Goal: Task Accomplishment & Management: Manage account settings

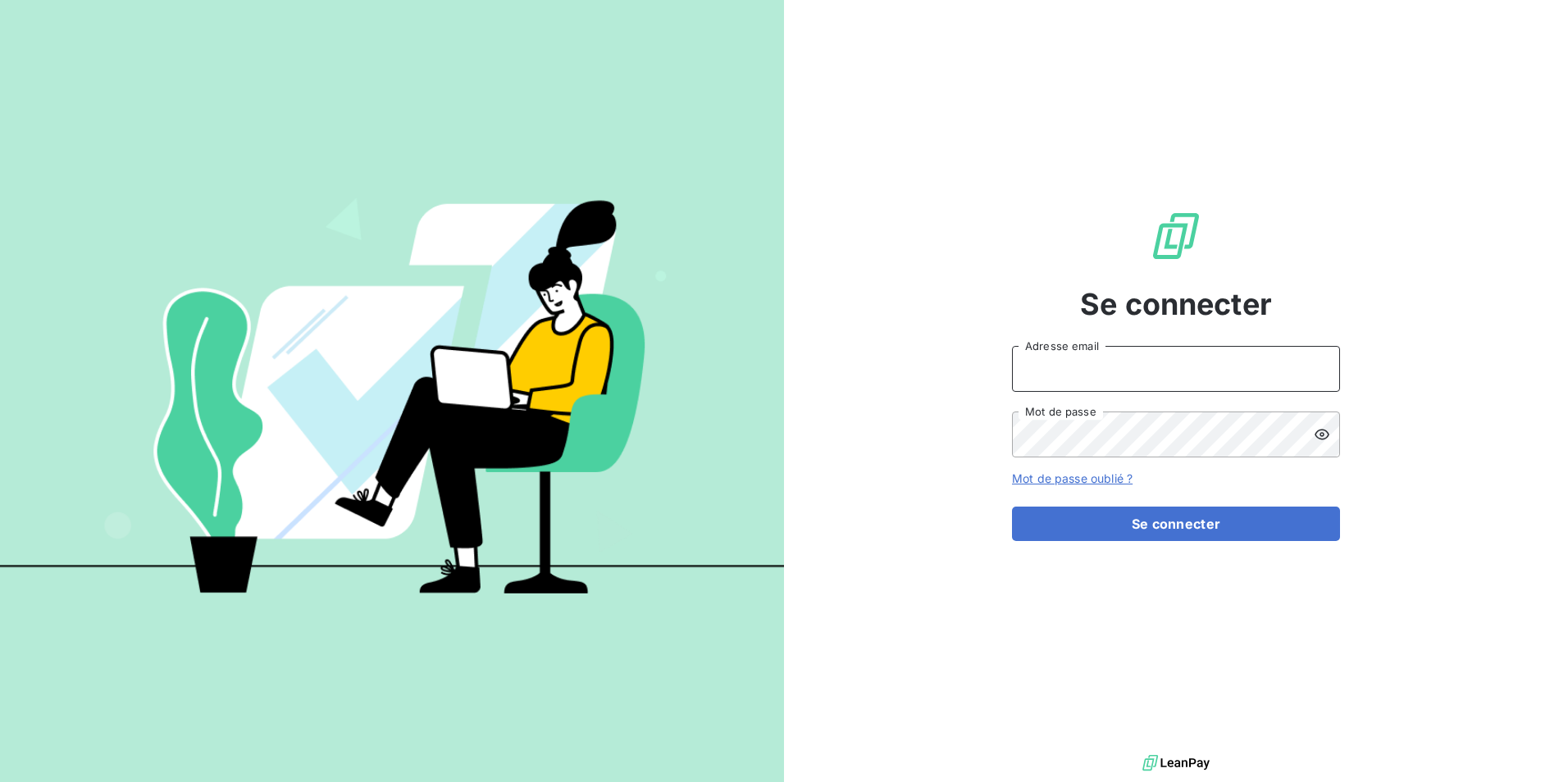
click at [1120, 355] on input "Adresse email" at bounding box center [1175, 369] width 328 height 46
type input "[EMAIL_ADDRESS][DOMAIN_NAME]"
click at [1321, 433] on icon at bounding box center [1321, 434] width 14 height 11
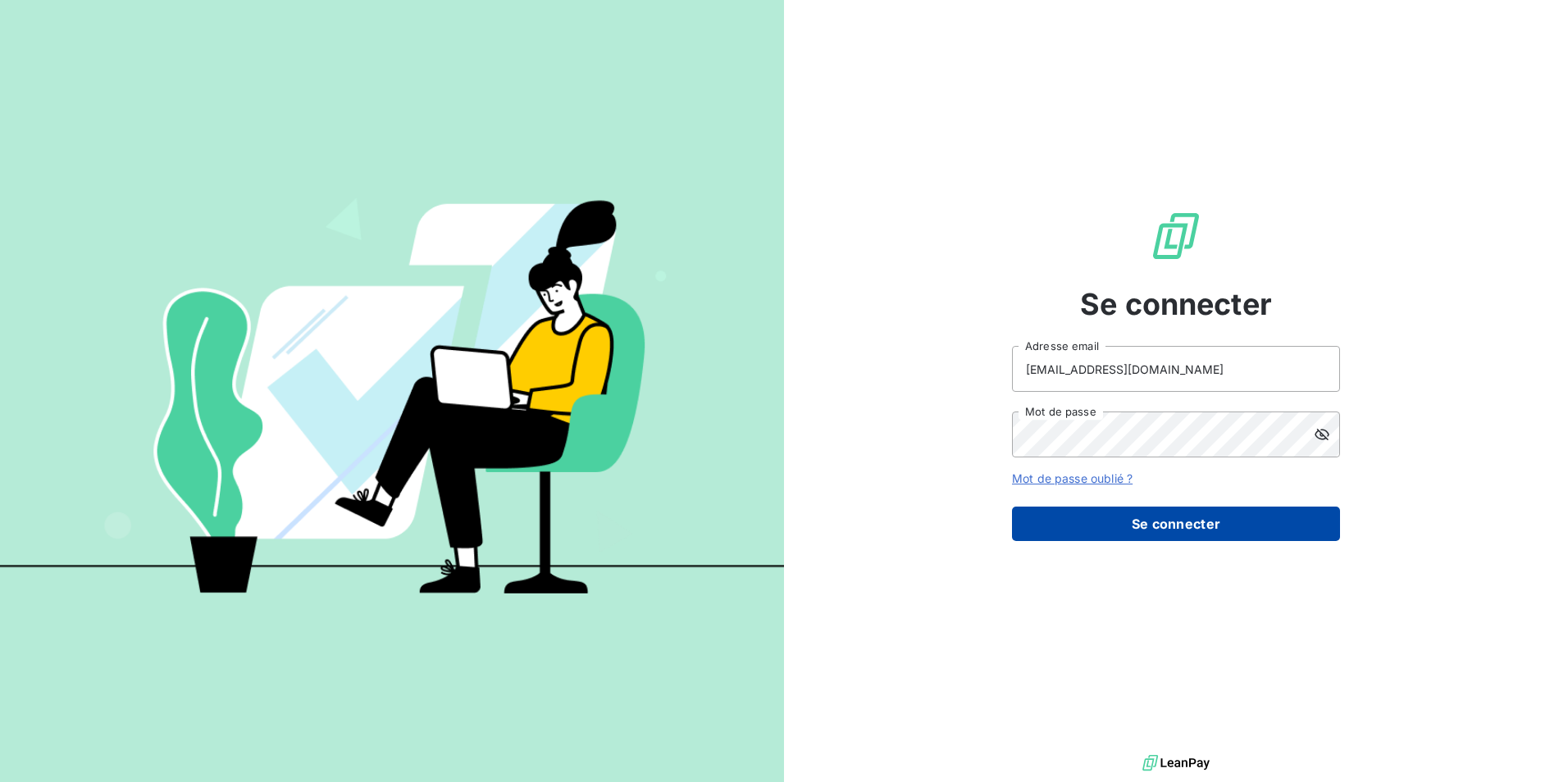
click at [1228, 521] on button "Se connecter" at bounding box center [1175, 523] width 328 height 35
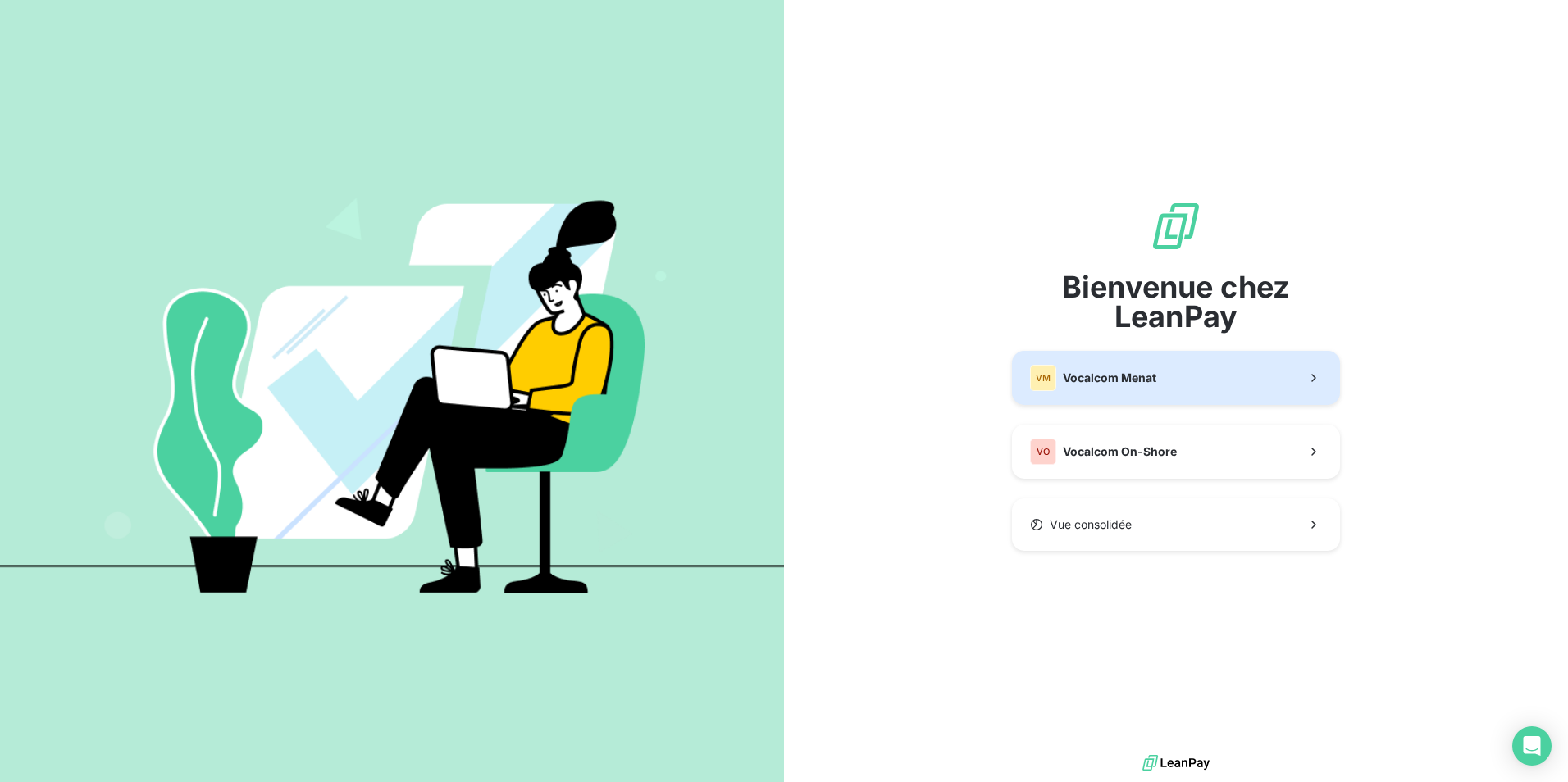
click at [1171, 377] on button "VM Vocalcom Menat" at bounding box center [1175, 378] width 328 height 54
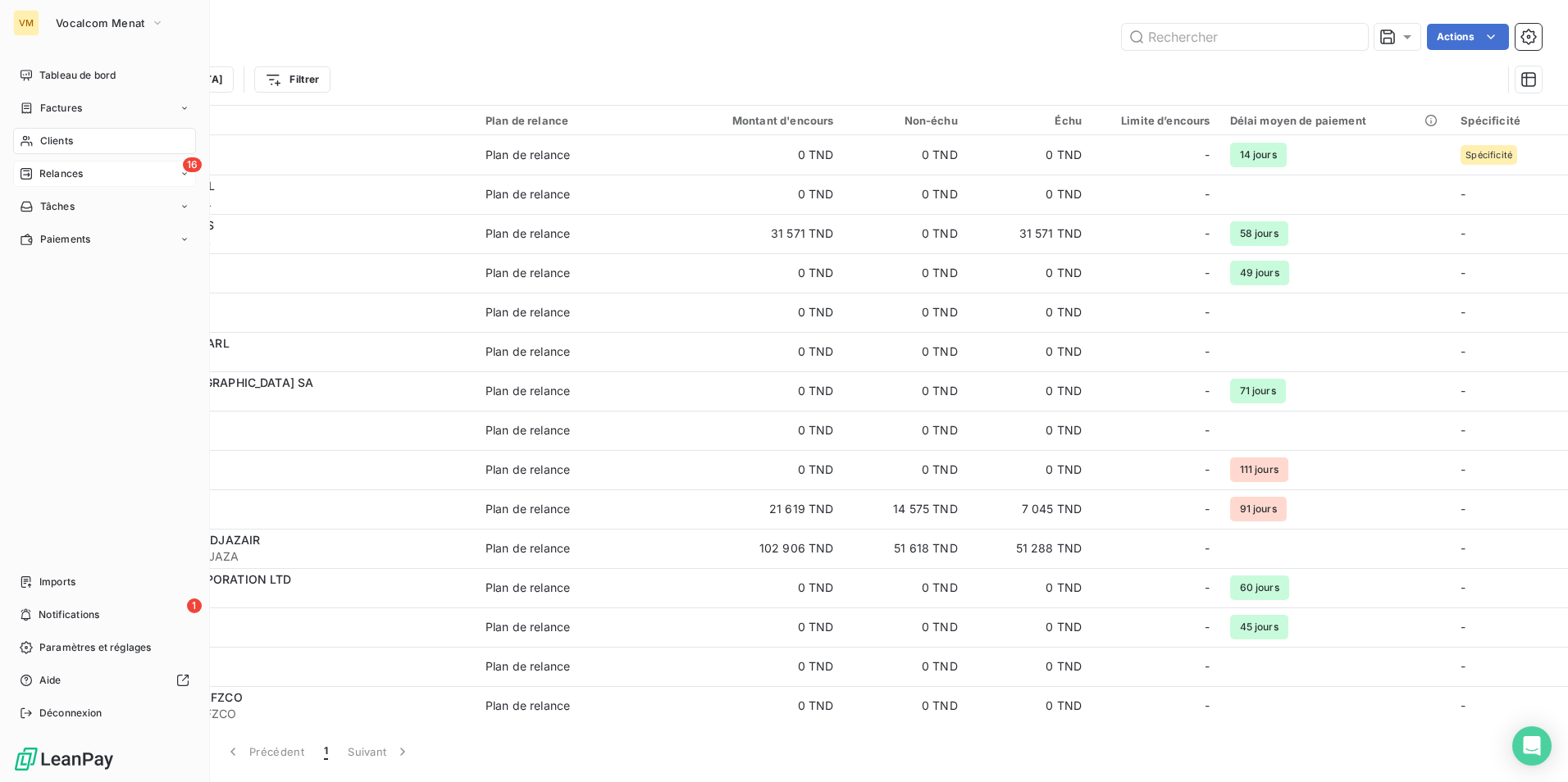
click at [49, 168] on span "Relances" at bounding box center [60, 173] width 43 height 14
click at [127, 207] on div "À effectuer" at bounding box center [115, 206] width 163 height 26
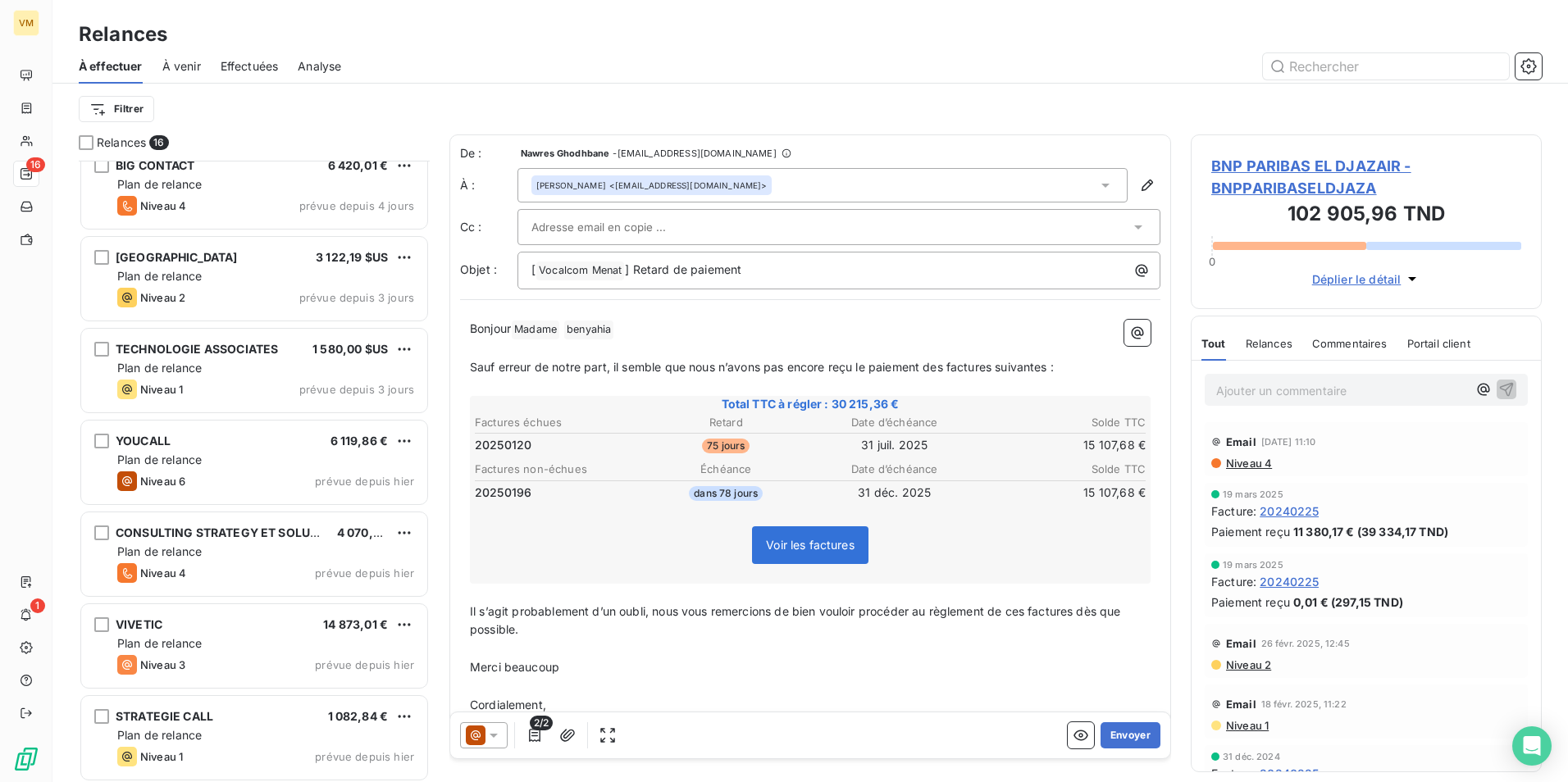
scroll to position [848, 0]
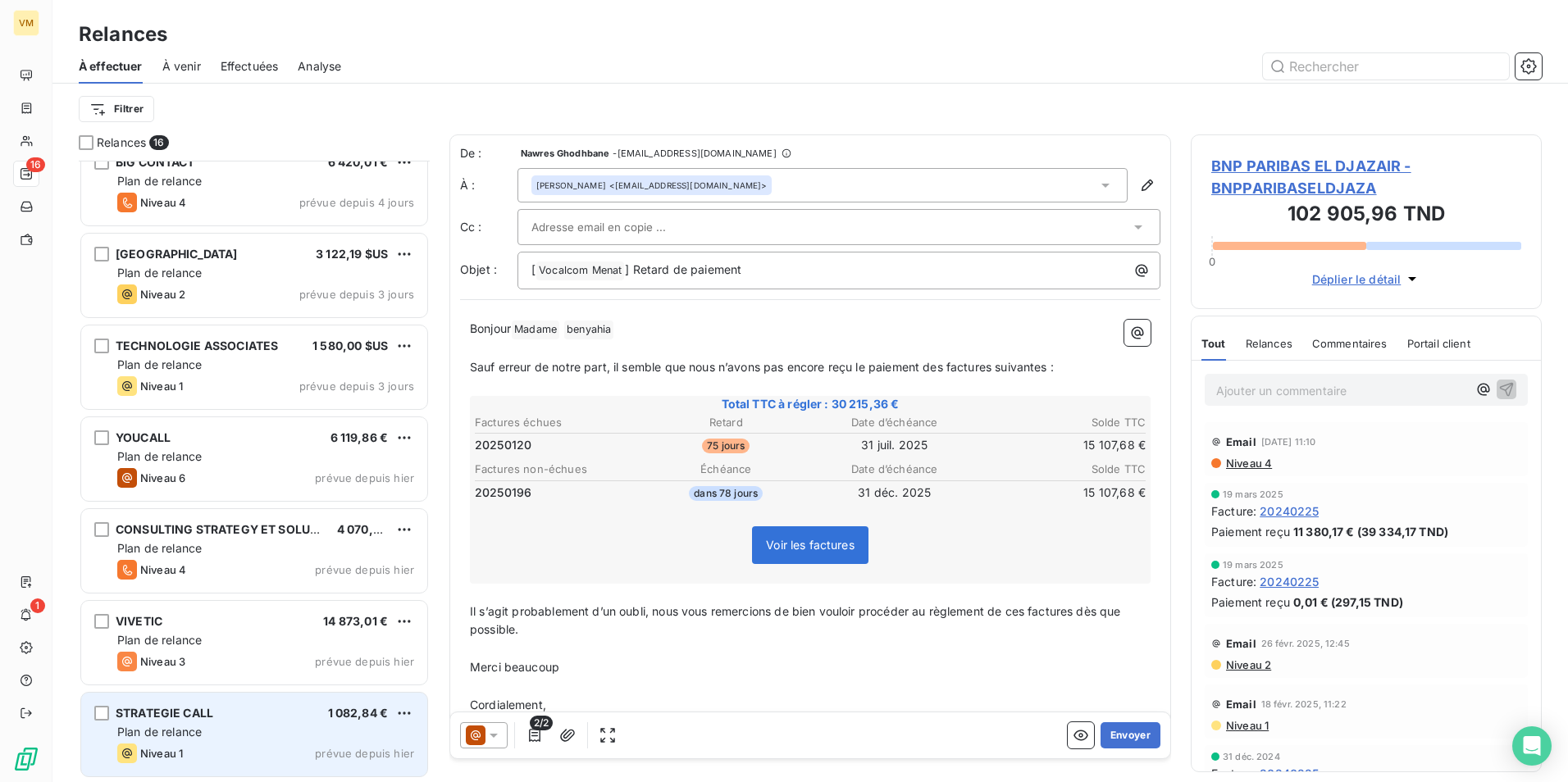
click at [255, 742] on div "STRATEGIE CALL 1 082,84 € Plan de relance Niveau 1 prévue depuis [DATE]" at bounding box center [255, 735] width 346 height 84
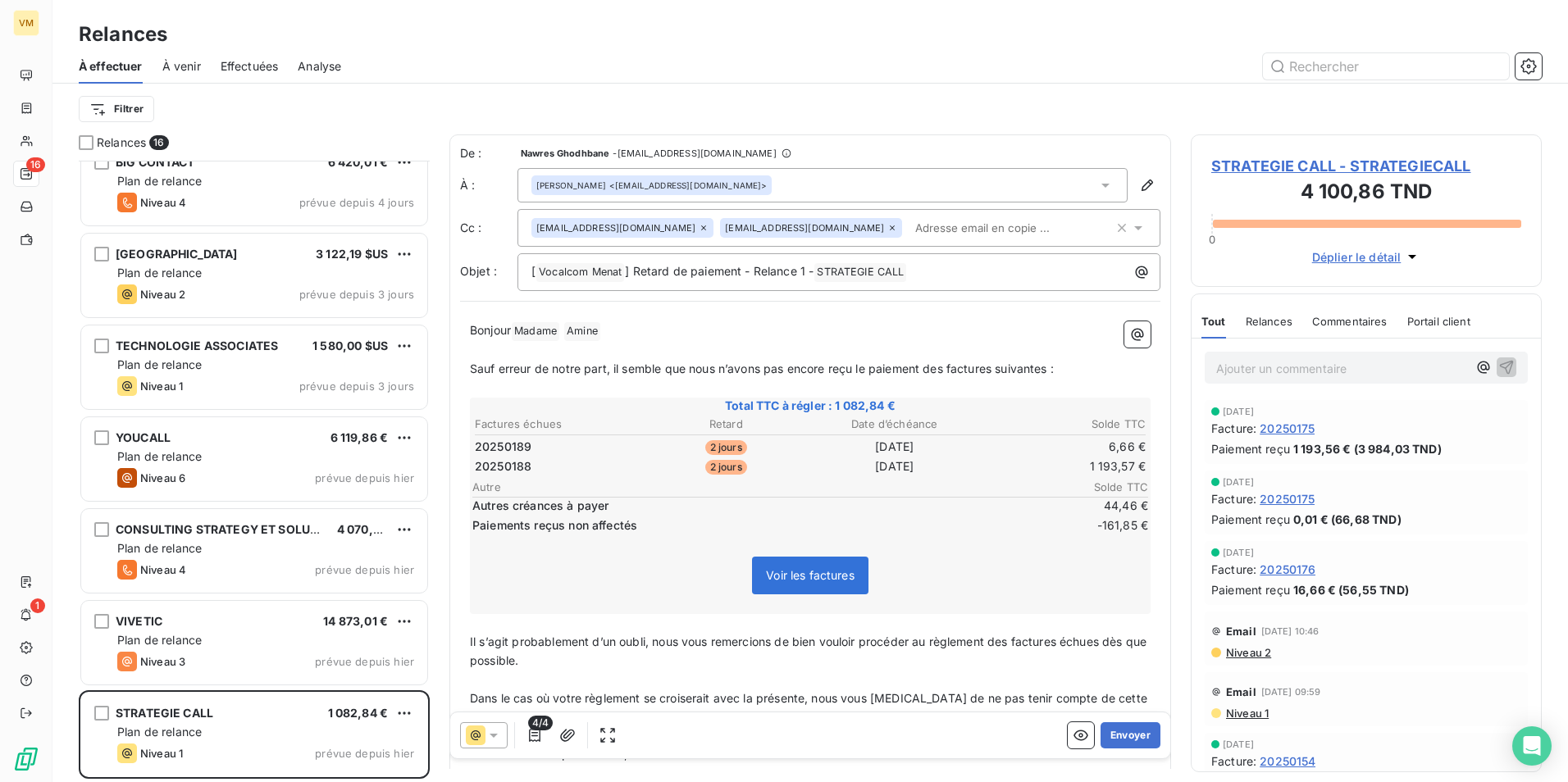
click at [1134, 226] on icon at bounding box center [1138, 228] width 8 height 4
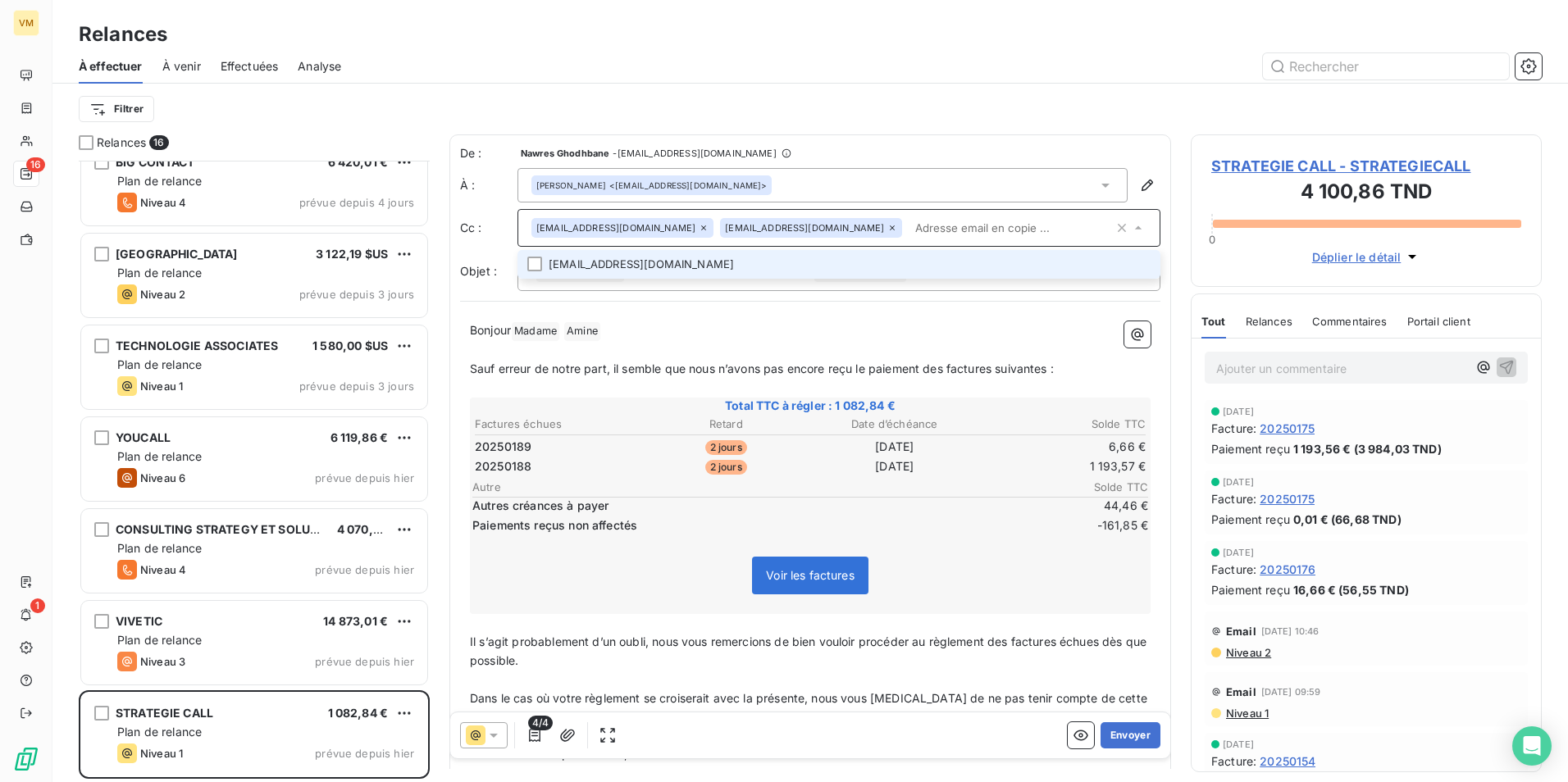
click at [575, 264] on li "[EMAIL_ADDRESS][DOMAIN_NAME]" at bounding box center [839, 265] width 643 height 29
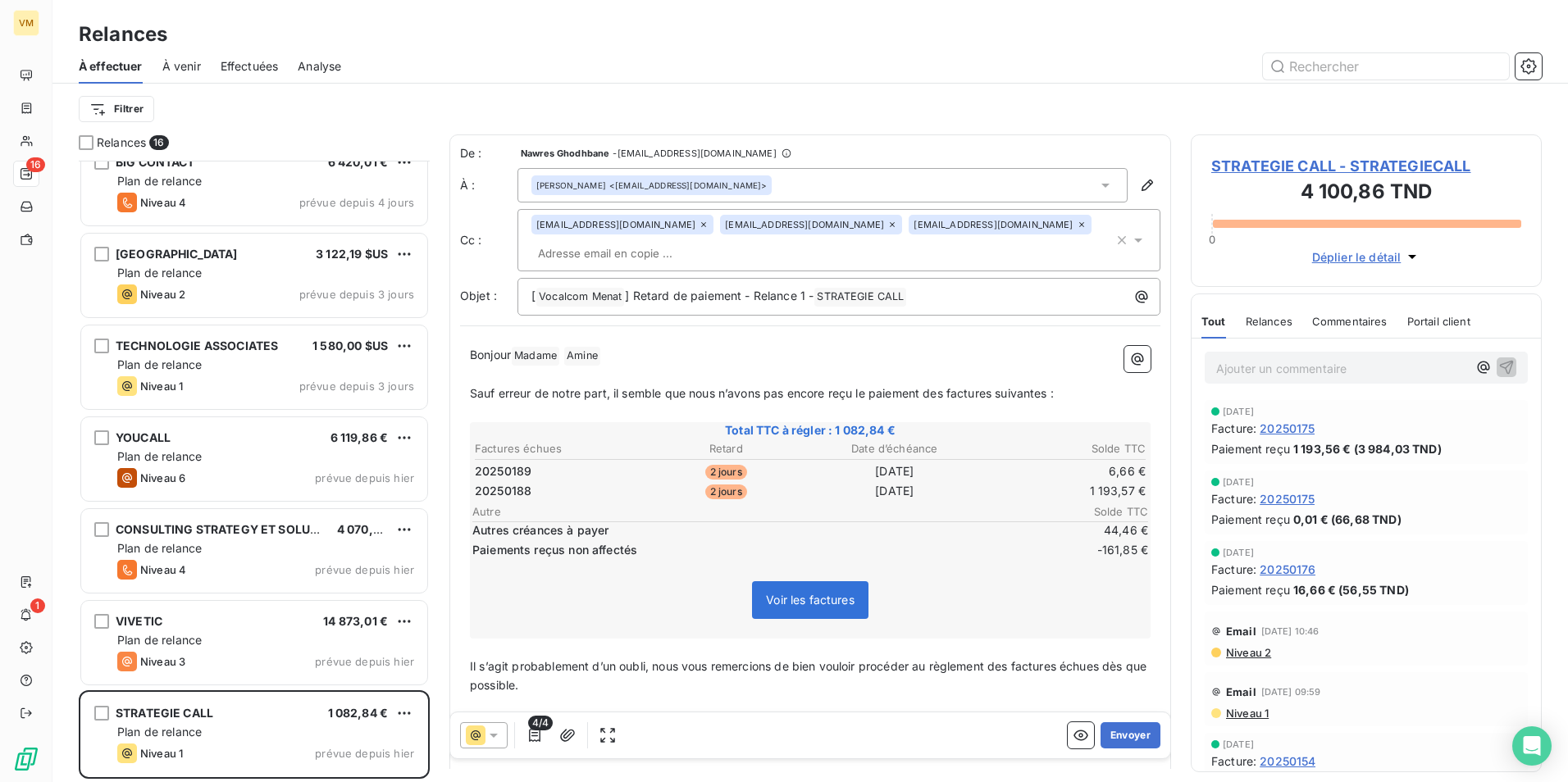
click at [680, 366] on p "﻿" at bounding box center [810, 375] width 680 height 19
click at [543, 733] on button "button" at bounding box center [535, 735] width 26 height 26
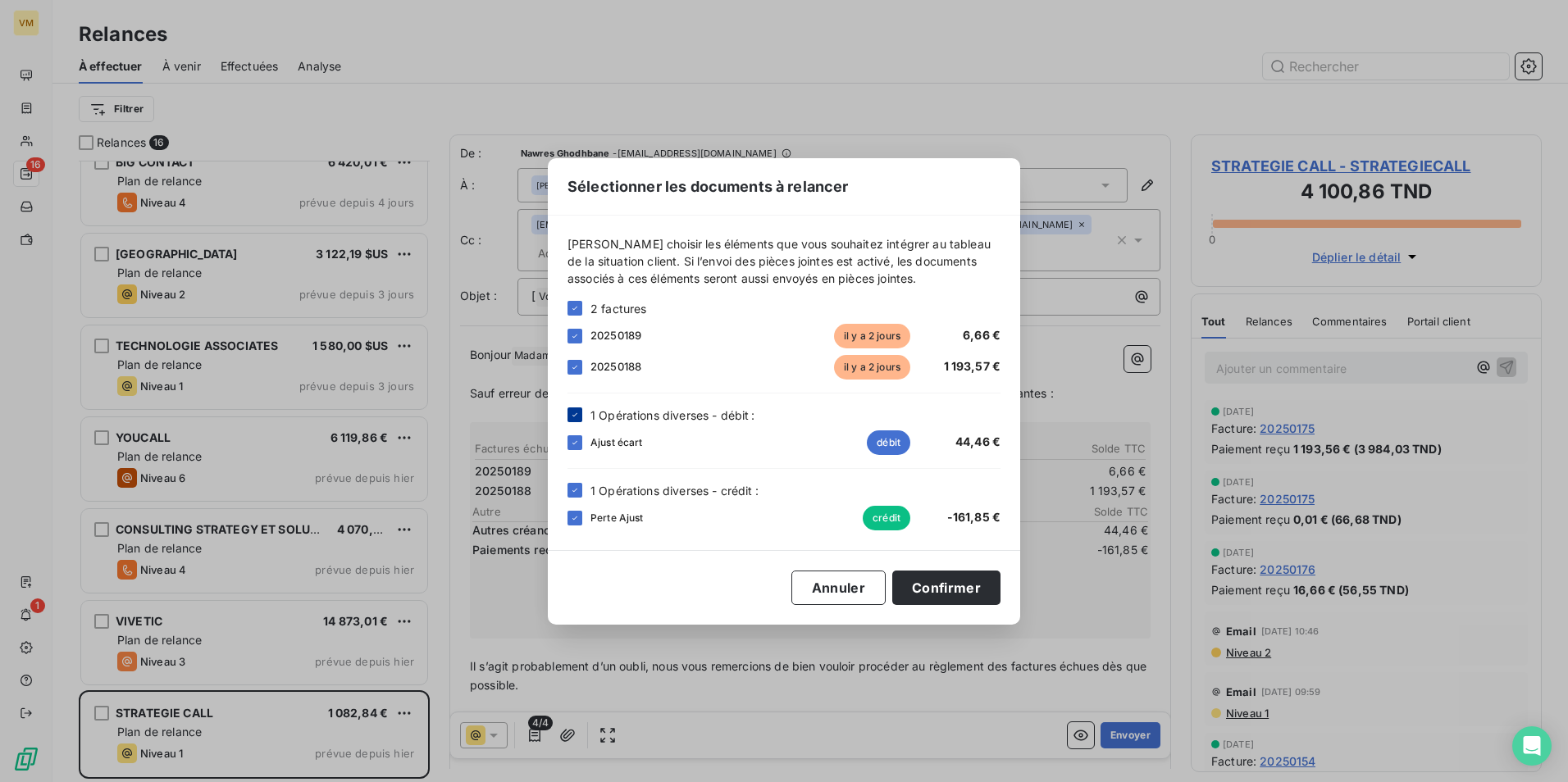
click at [576, 421] on div at bounding box center [574, 414] width 14 height 14
click at [969, 590] on button "Confirmer" at bounding box center [946, 588] width 109 height 35
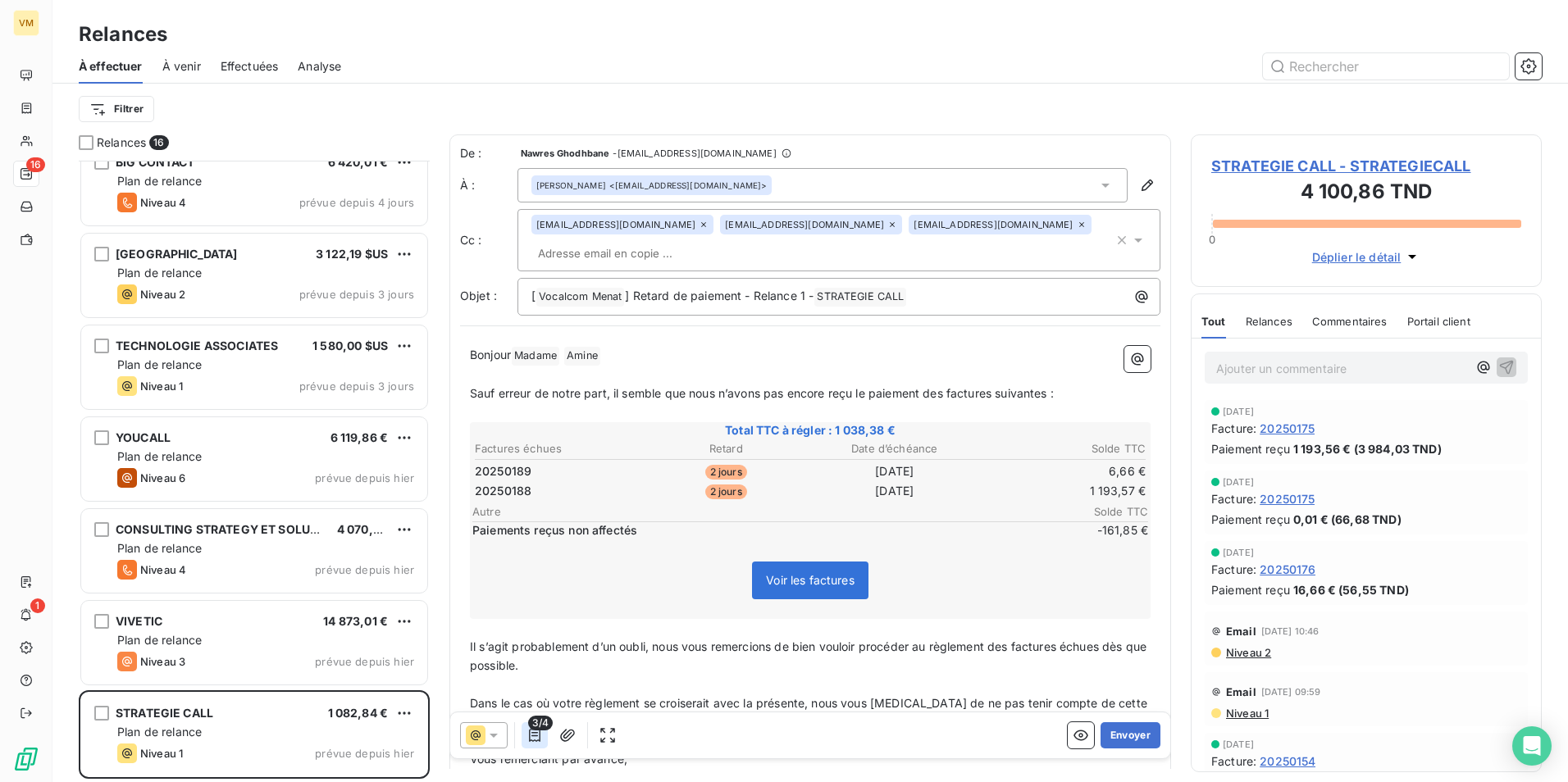
click at [534, 734] on icon "button" at bounding box center [534, 735] width 16 height 16
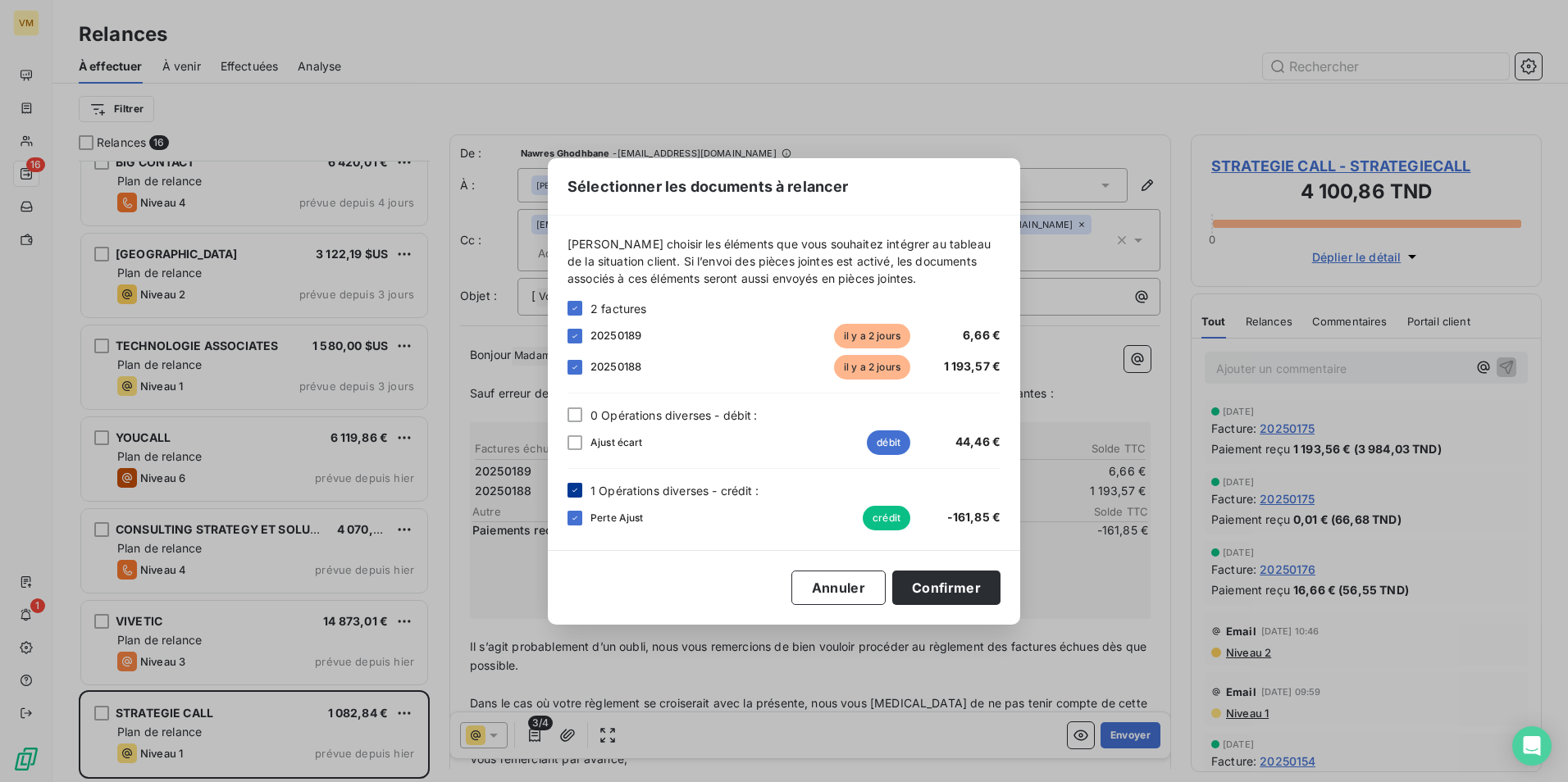
click at [573, 493] on icon at bounding box center [575, 490] width 10 height 10
click at [931, 574] on button "Confirmer" at bounding box center [946, 588] width 109 height 35
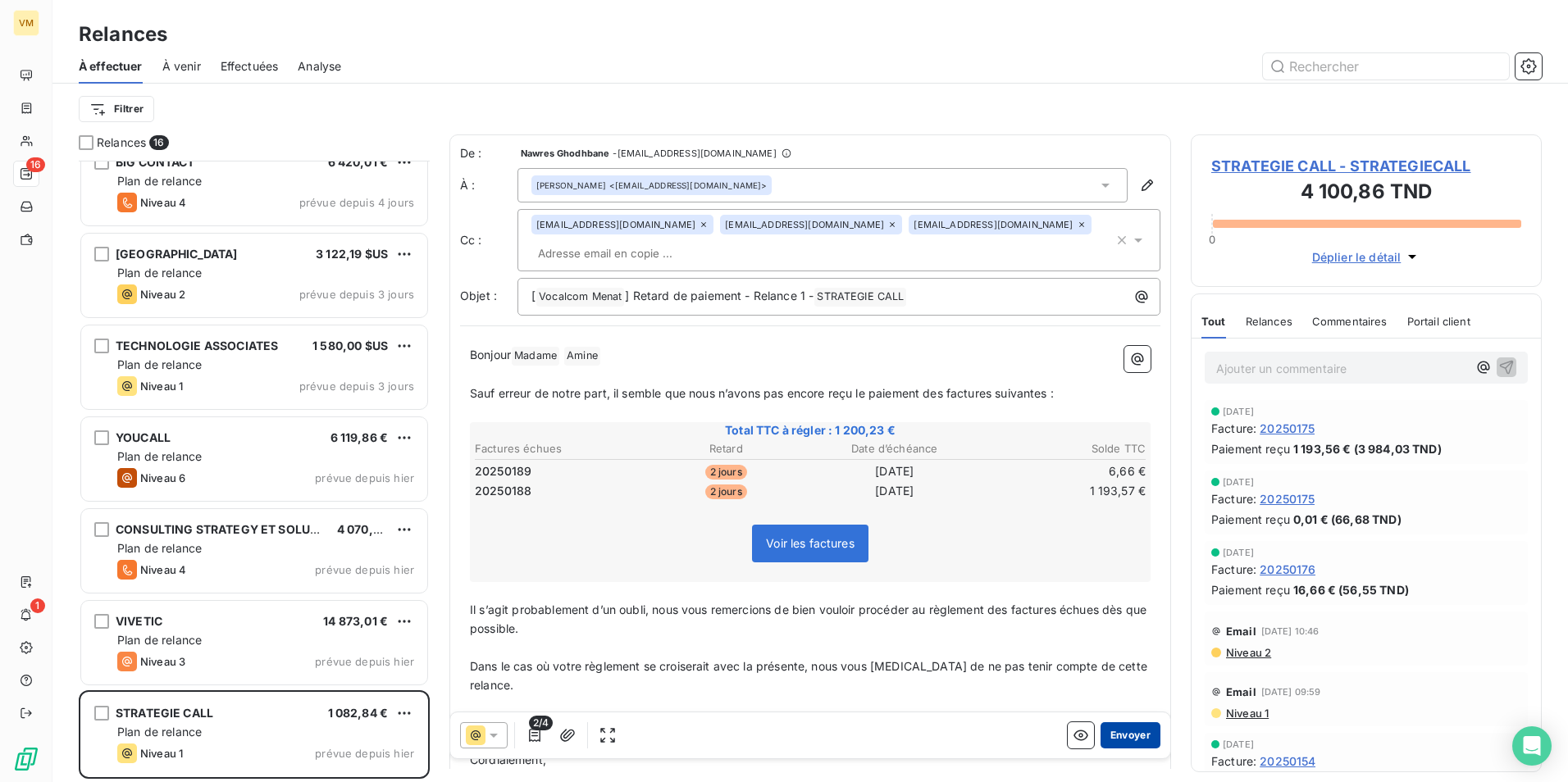
click at [1128, 735] on button "Envoyer" at bounding box center [1130, 735] width 60 height 26
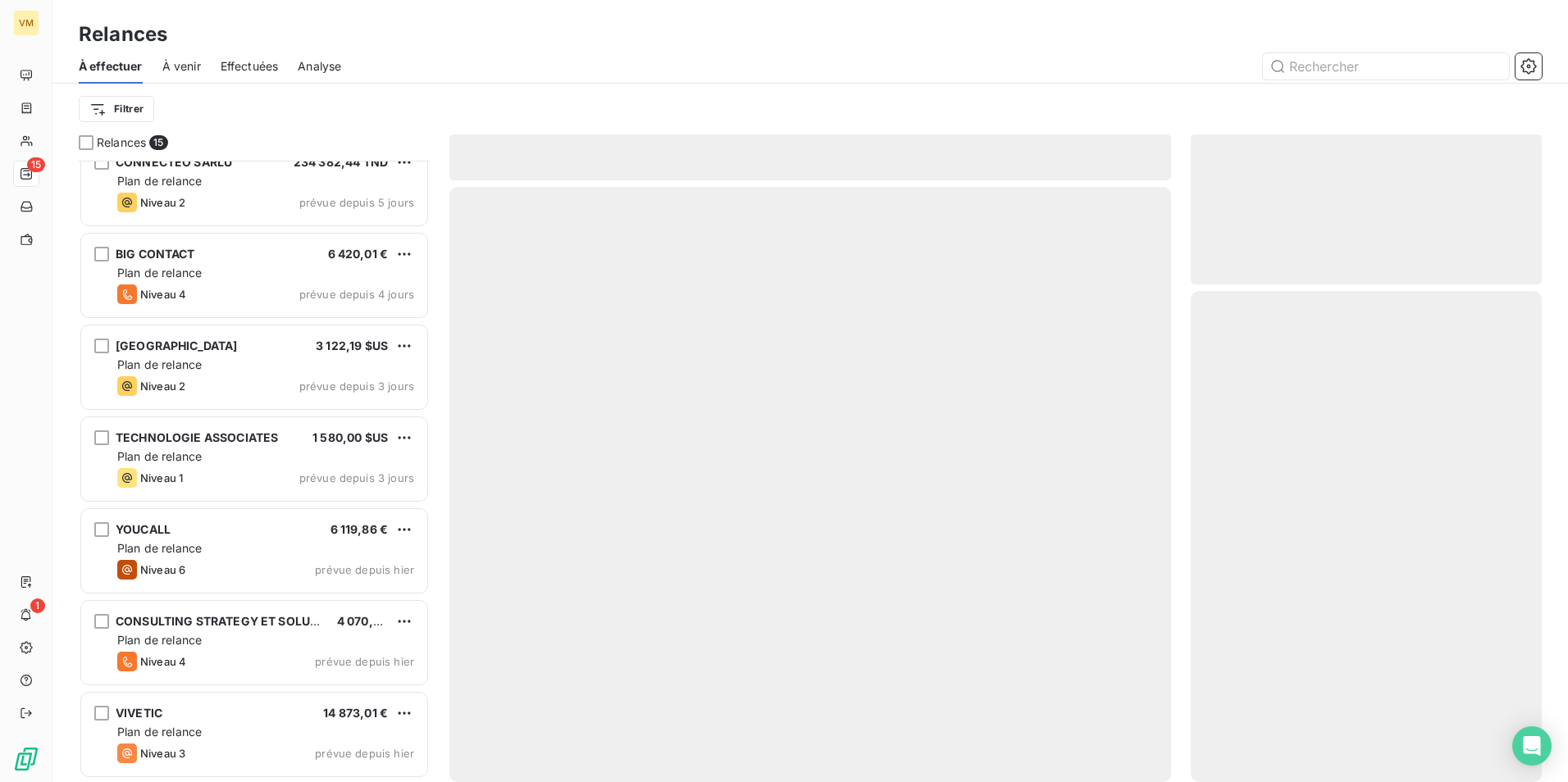
scroll to position [756, 0]
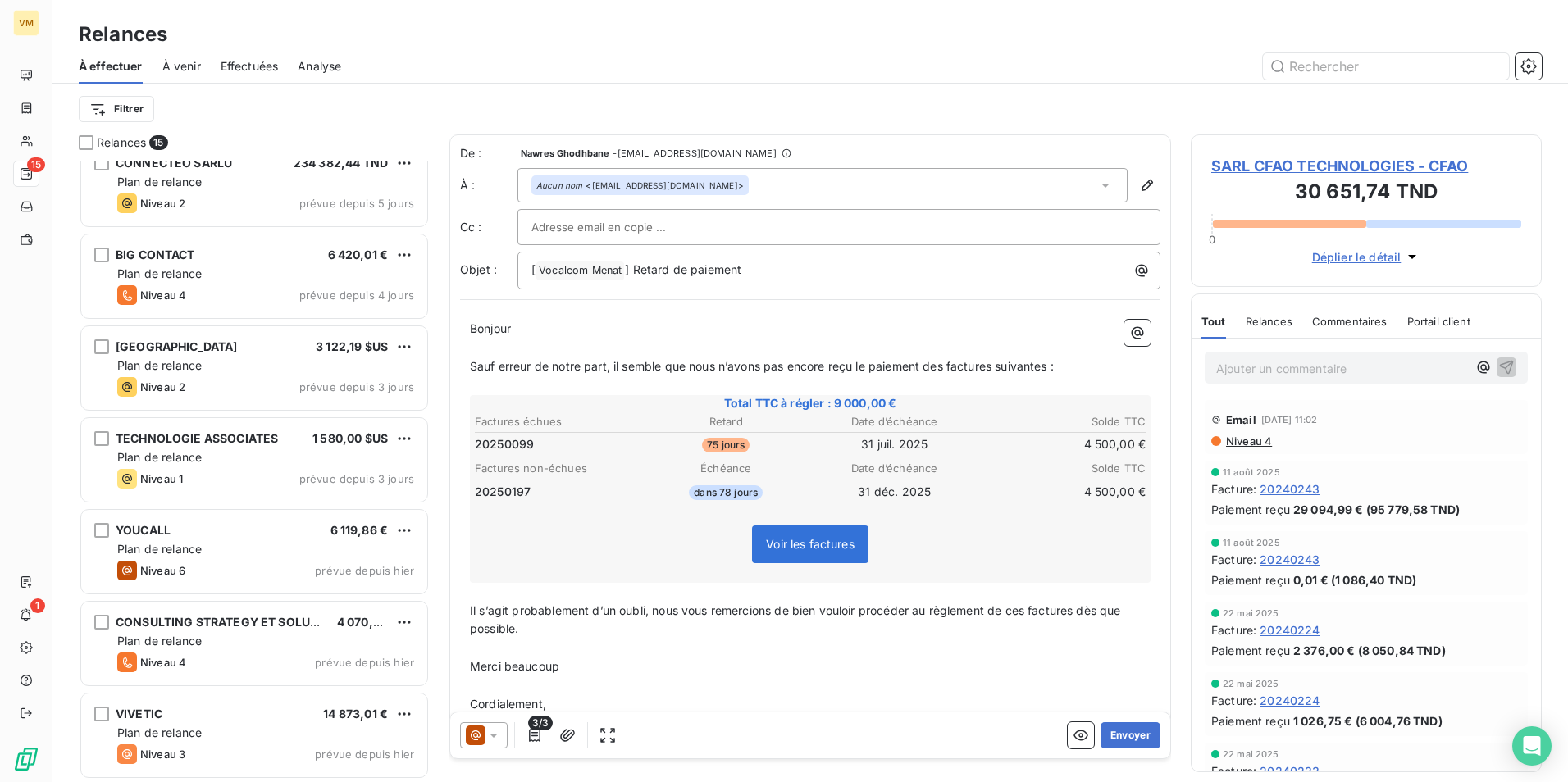
scroll to position [757, 0]
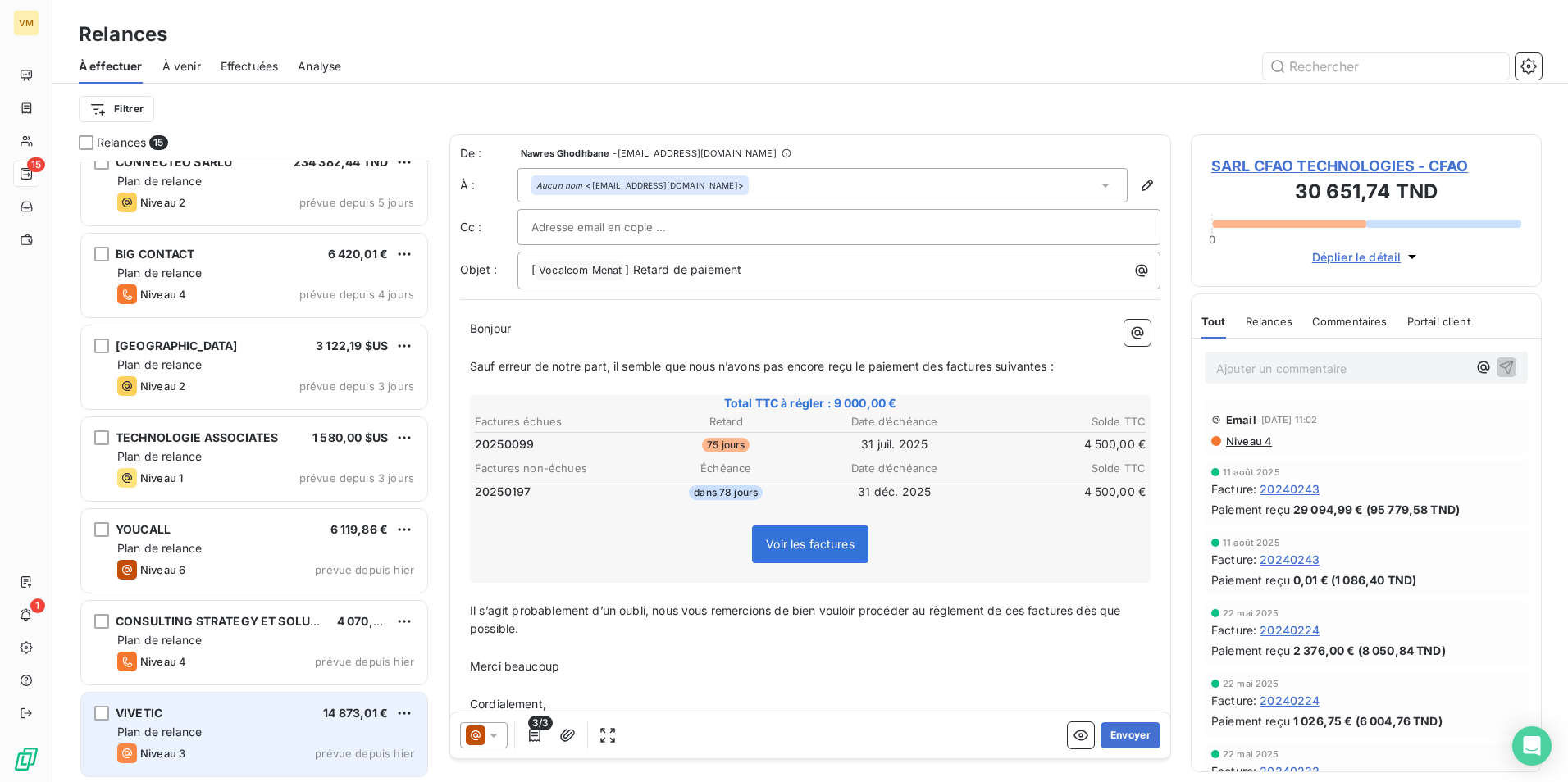
click at [298, 729] on div "Plan de relance" at bounding box center [266, 731] width 297 height 16
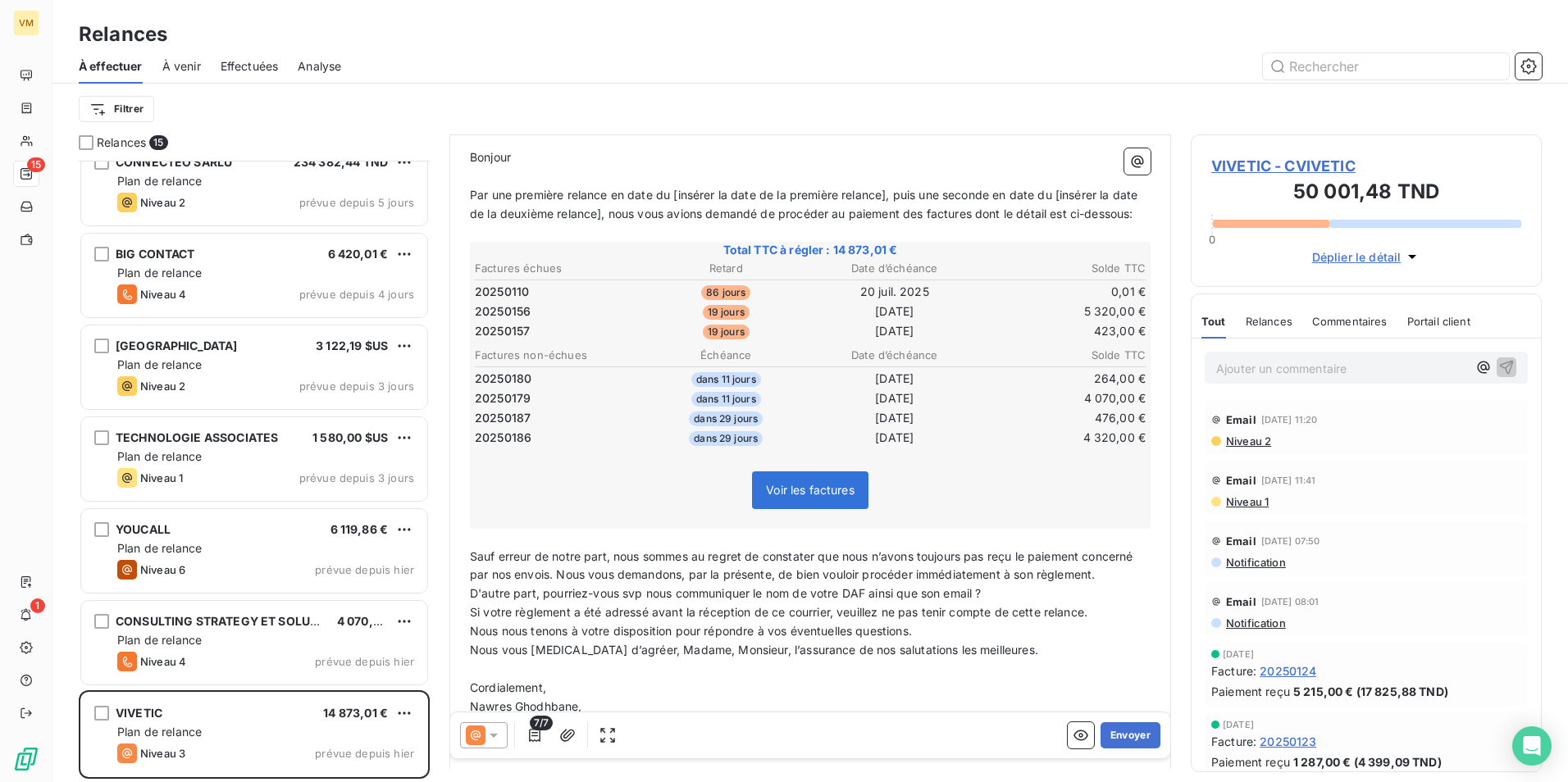
scroll to position [283, 0]
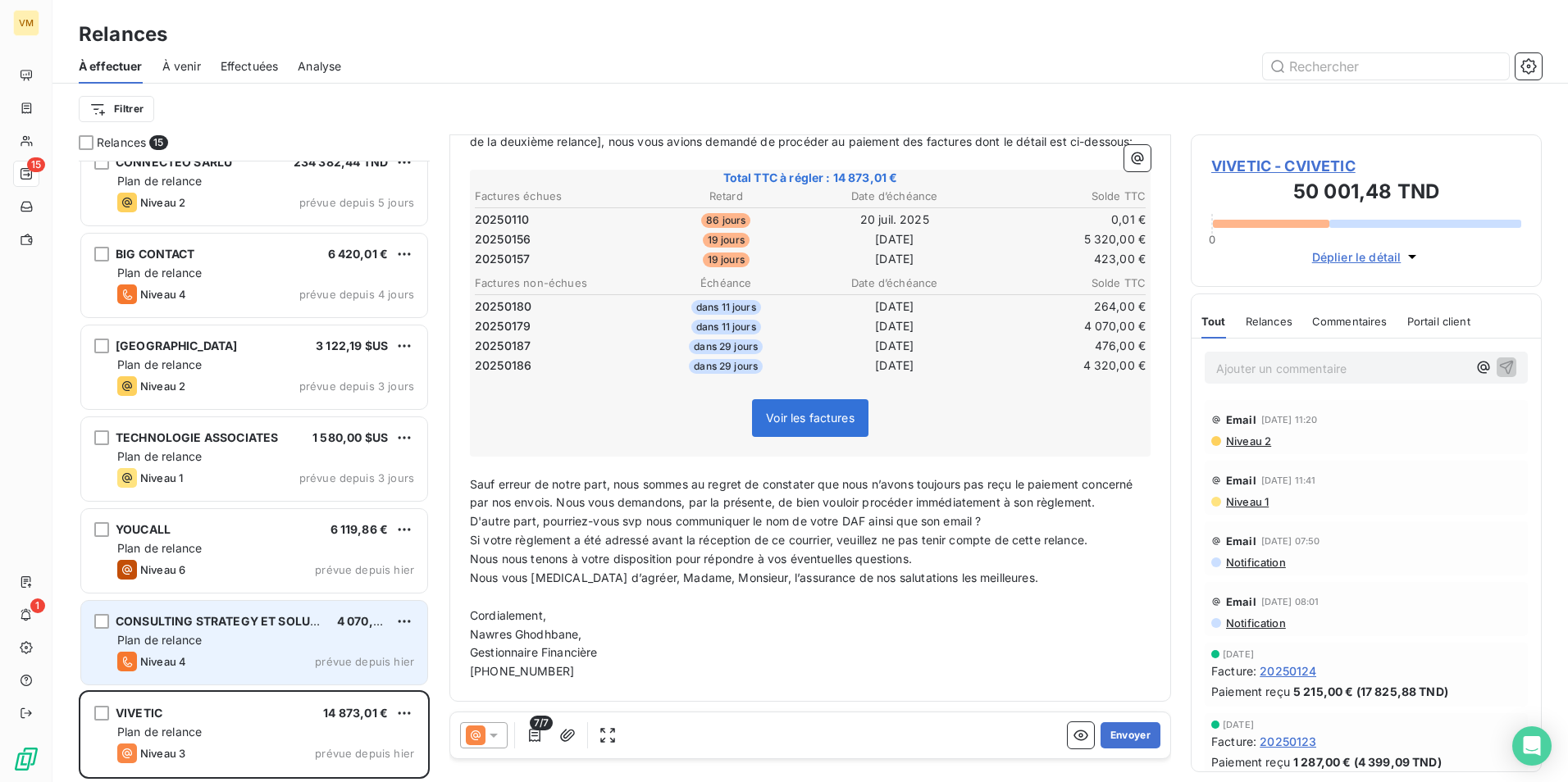
click at [276, 655] on div "Niveau 4 prévue depuis hier" at bounding box center [266, 661] width 297 height 20
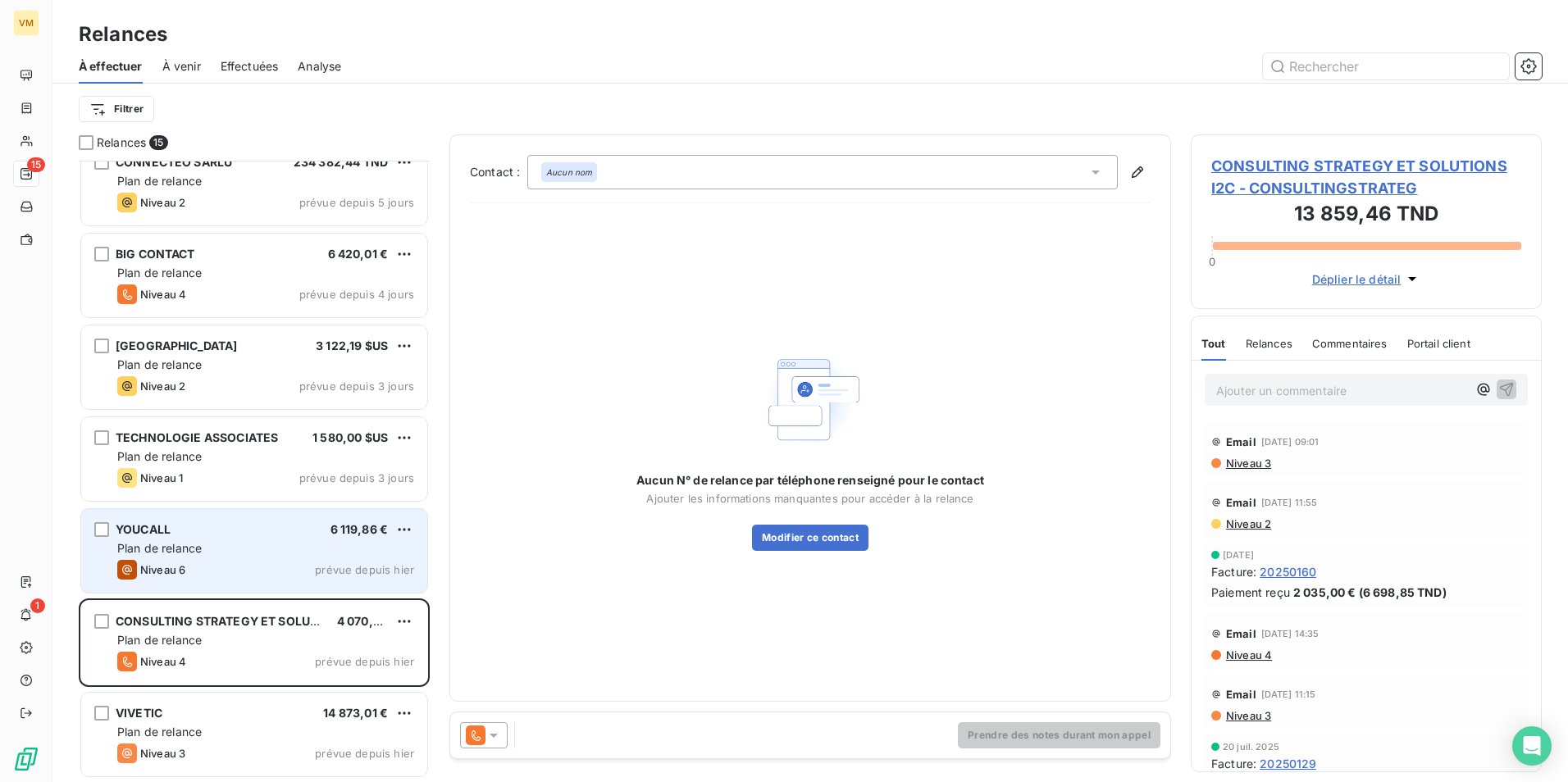
click at [160, 559] on div "YOUCALL 6 119,86 € Plan de relance Niveau 6 prévue depuis [DATE]" at bounding box center [255, 550] width 346 height 84
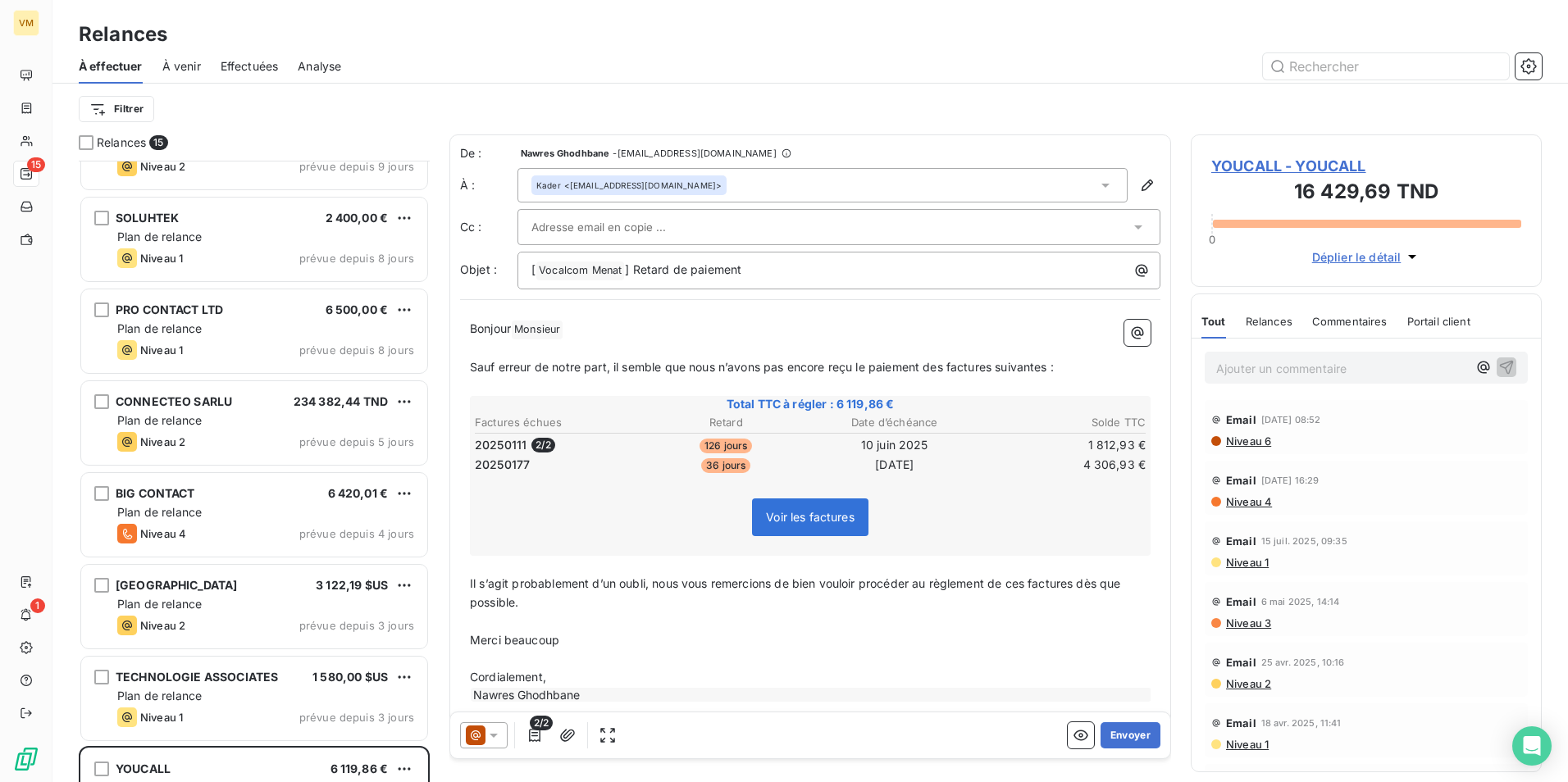
scroll to position [511, 0]
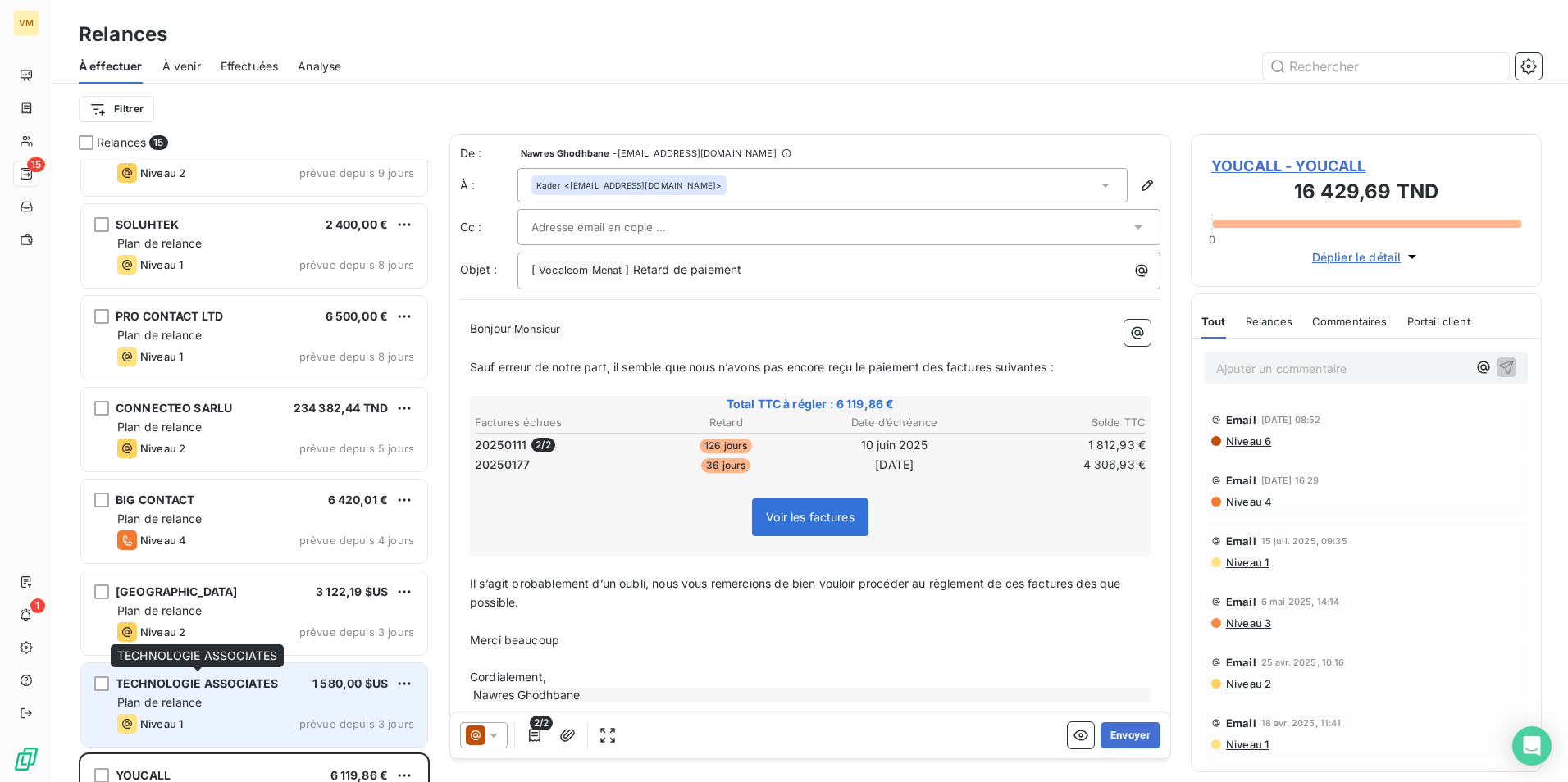
click at [266, 678] on span "TECHNOLOGIE ASSOCIATES" at bounding box center [196, 683] width 162 height 14
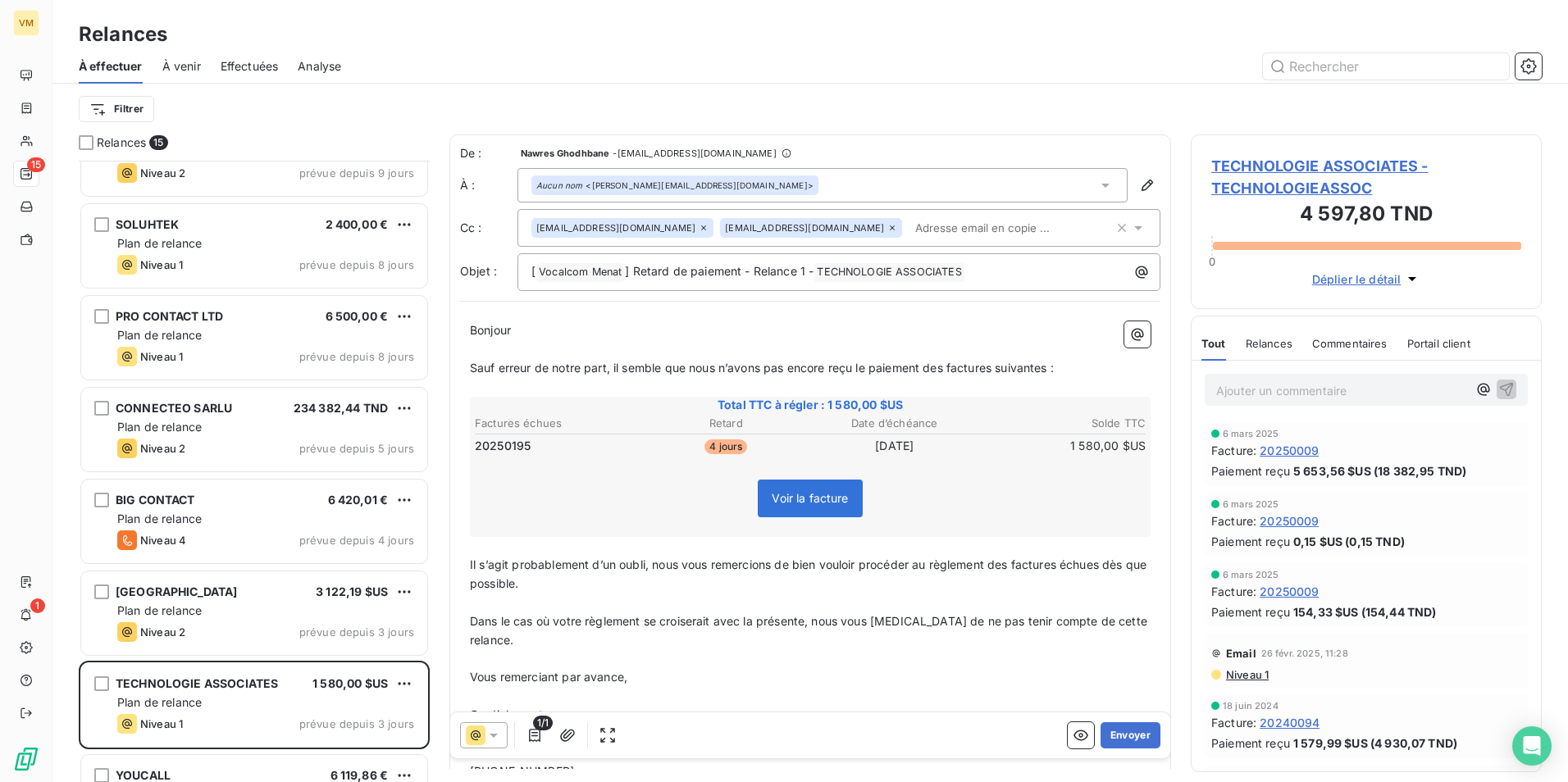
click at [848, 427] on th "Date d’échéance" at bounding box center [894, 423] width 167 height 17
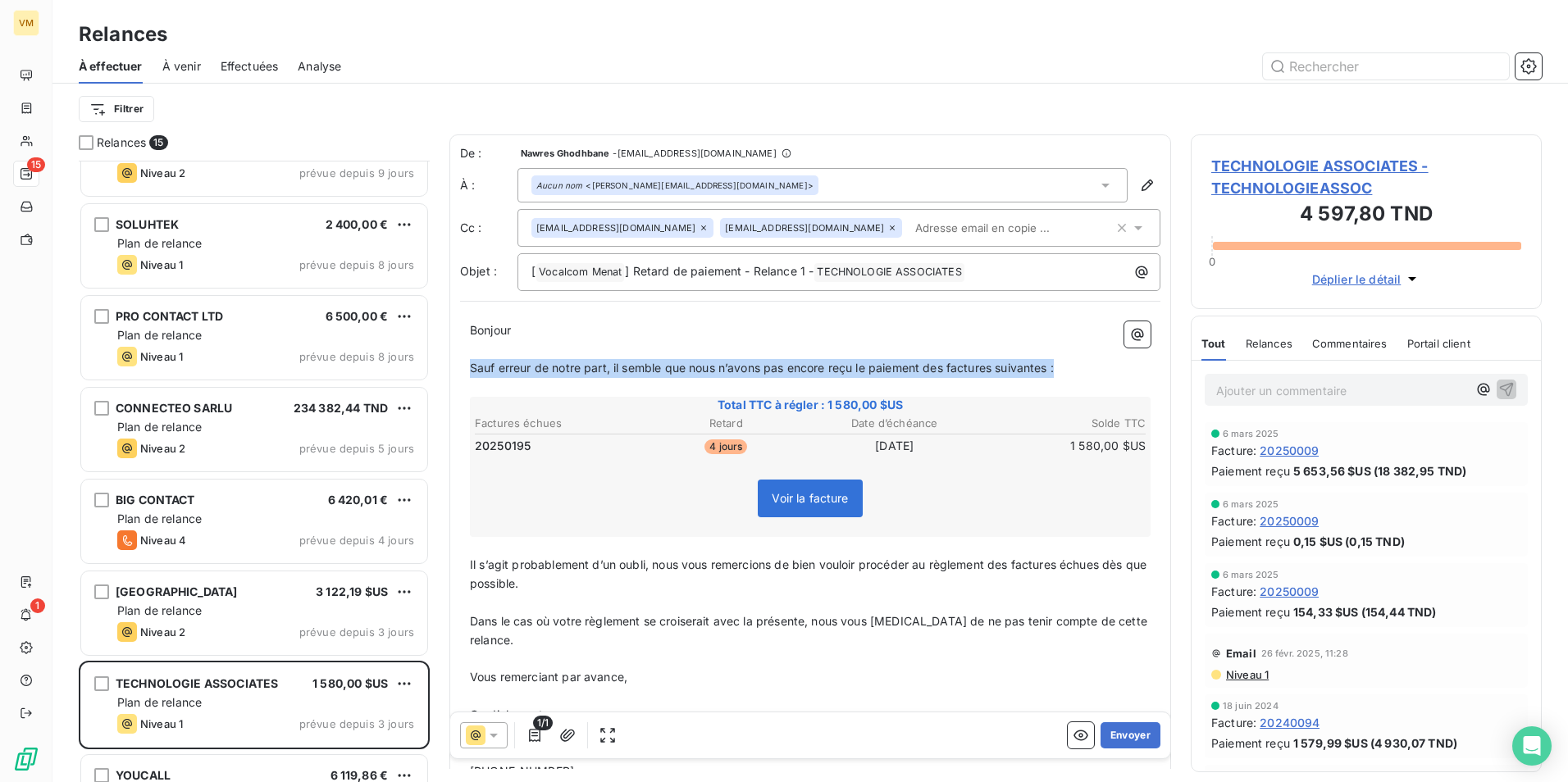
drag, startPoint x: 1095, startPoint y: 370, endPoint x: 468, endPoint y: 376, distance: 627.0
click at [468, 376] on div "Bonjour ﻿ ﻿ ﻿ ﻿ Sauf erreur de notre part, il semble que nous n’avons pas [MEDI…" at bounding box center [809, 550] width 700 height 479
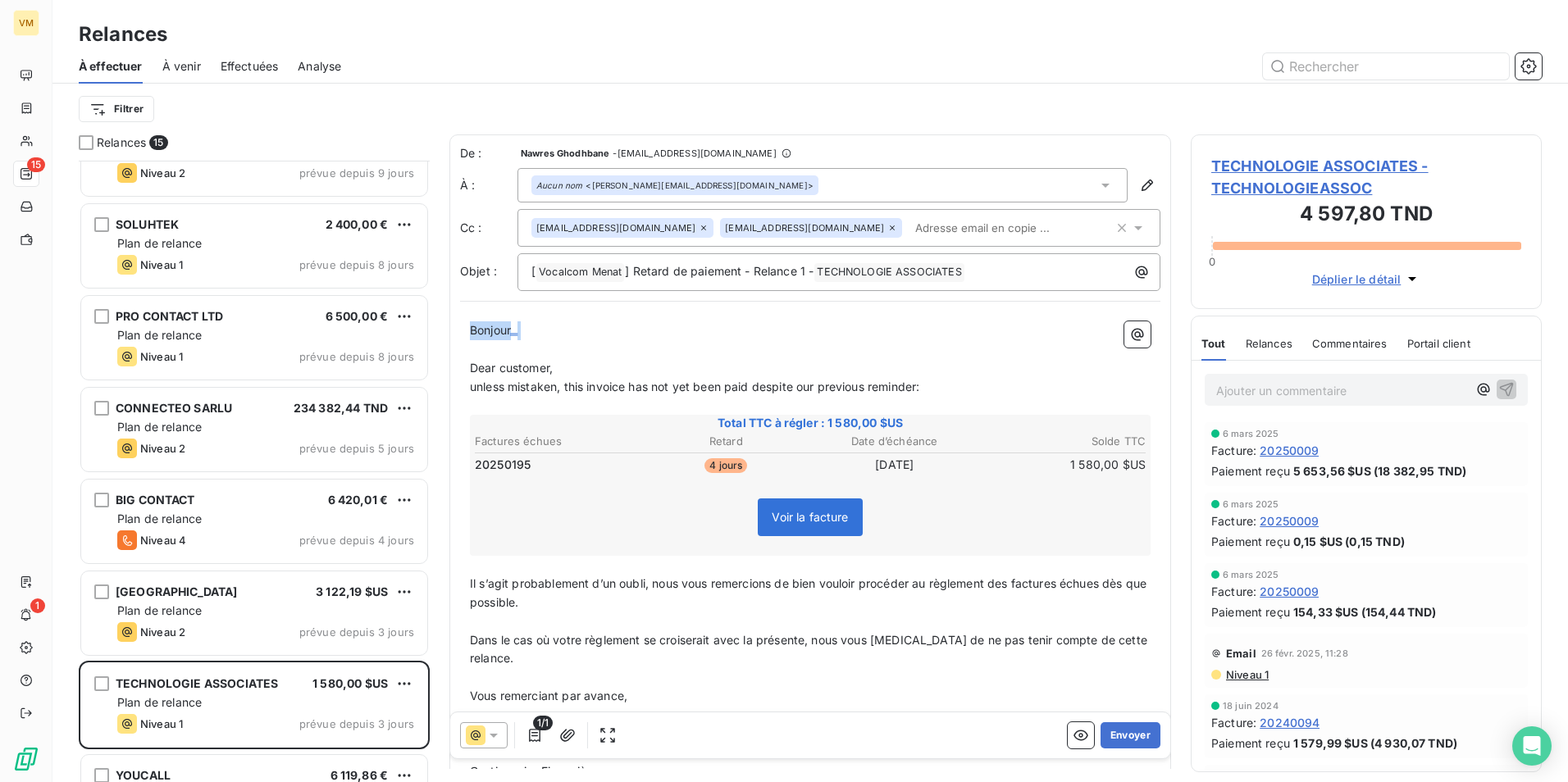
drag, startPoint x: 526, startPoint y: 329, endPoint x: 467, endPoint y: 327, distance: 59.0
click at [467, 327] on div "Bonjour ﻿ ﻿ ﻿ ﻿ Dear customer, unless mistaken, this invoice has not yet been p…" at bounding box center [809, 560] width 700 height 498
click at [489, 355] on p "﻿" at bounding box center [810, 349] width 680 height 19
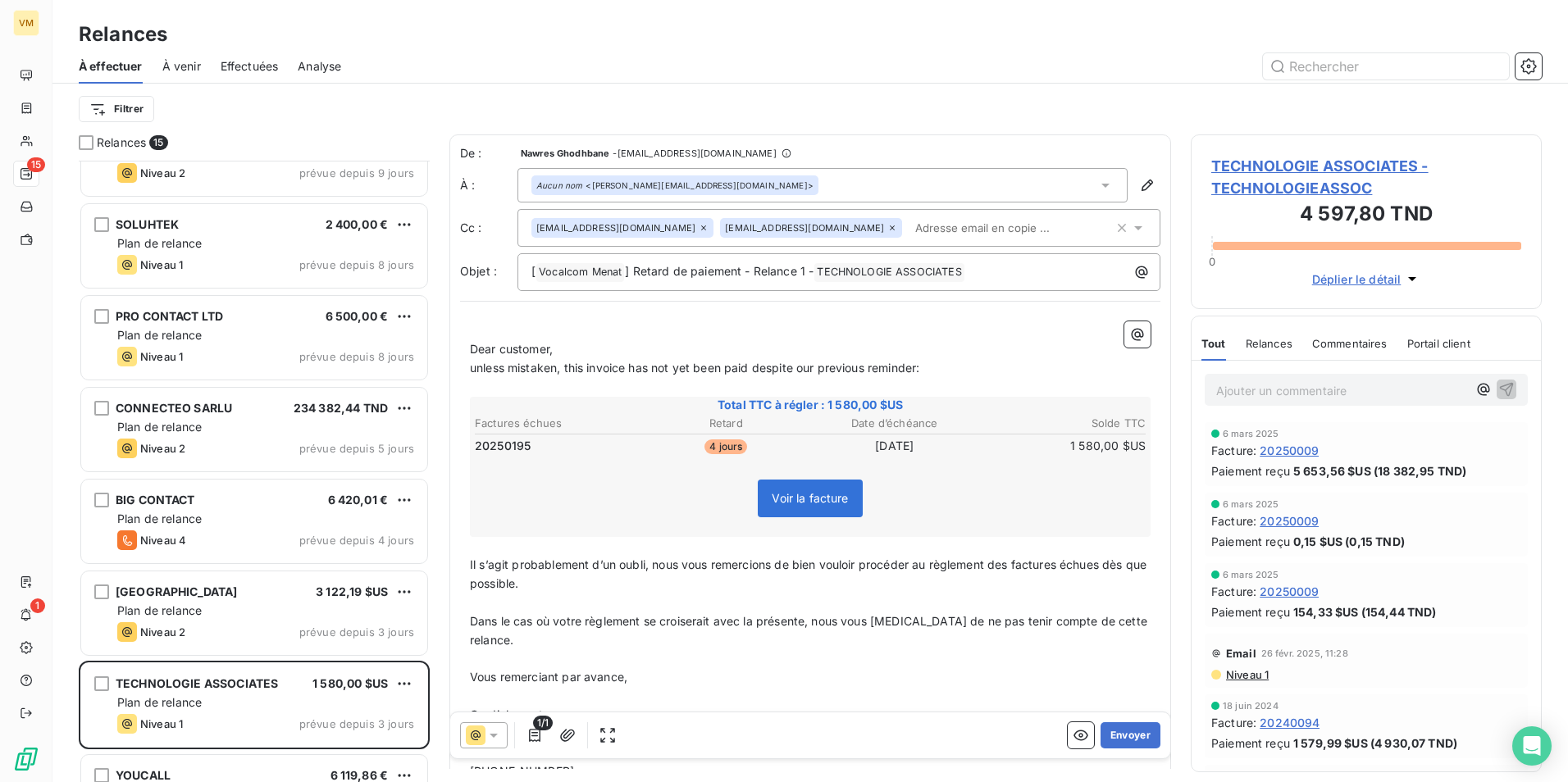
click at [580, 349] on p "Dear customer," at bounding box center [810, 349] width 680 height 19
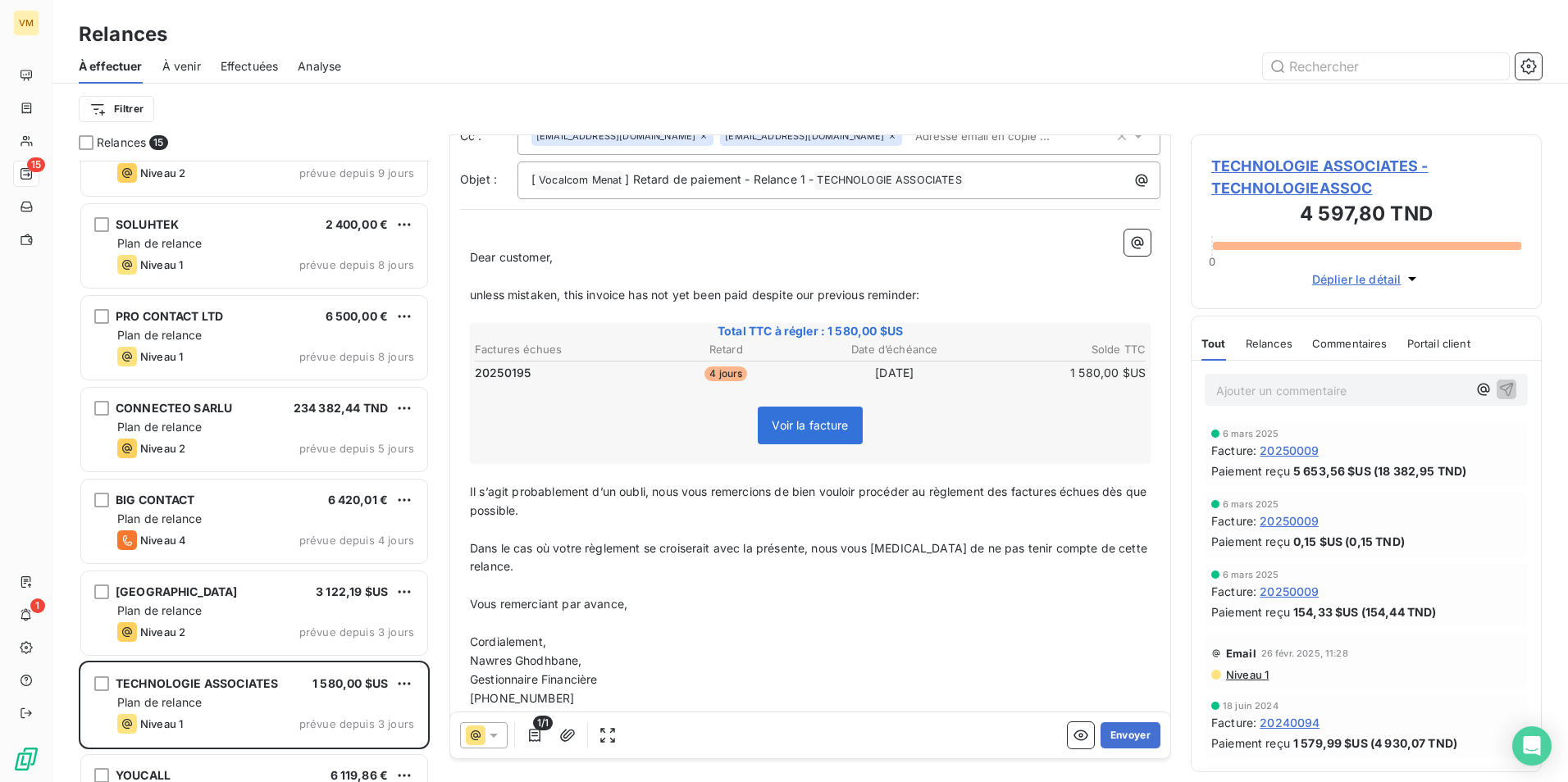
scroll to position [101, 0]
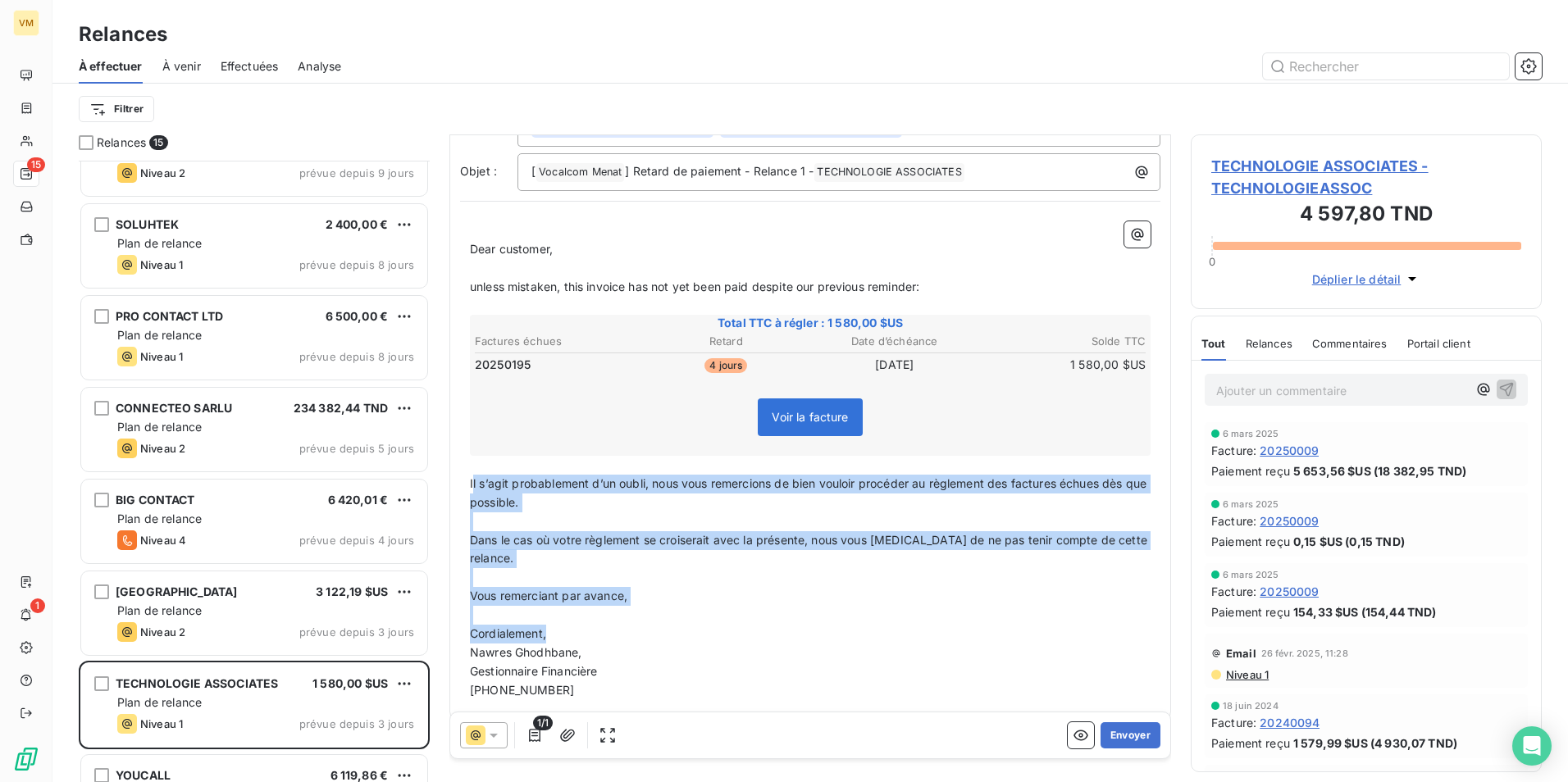
drag, startPoint x: 472, startPoint y: 478, endPoint x: 633, endPoint y: 618, distance: 213.4
click at [633, 618] on div "﻿ Dear customer, ﻿ unless mistaken, this invoice has not yet been paid despite …" at bounding box center [810, 460] width 680 height 478
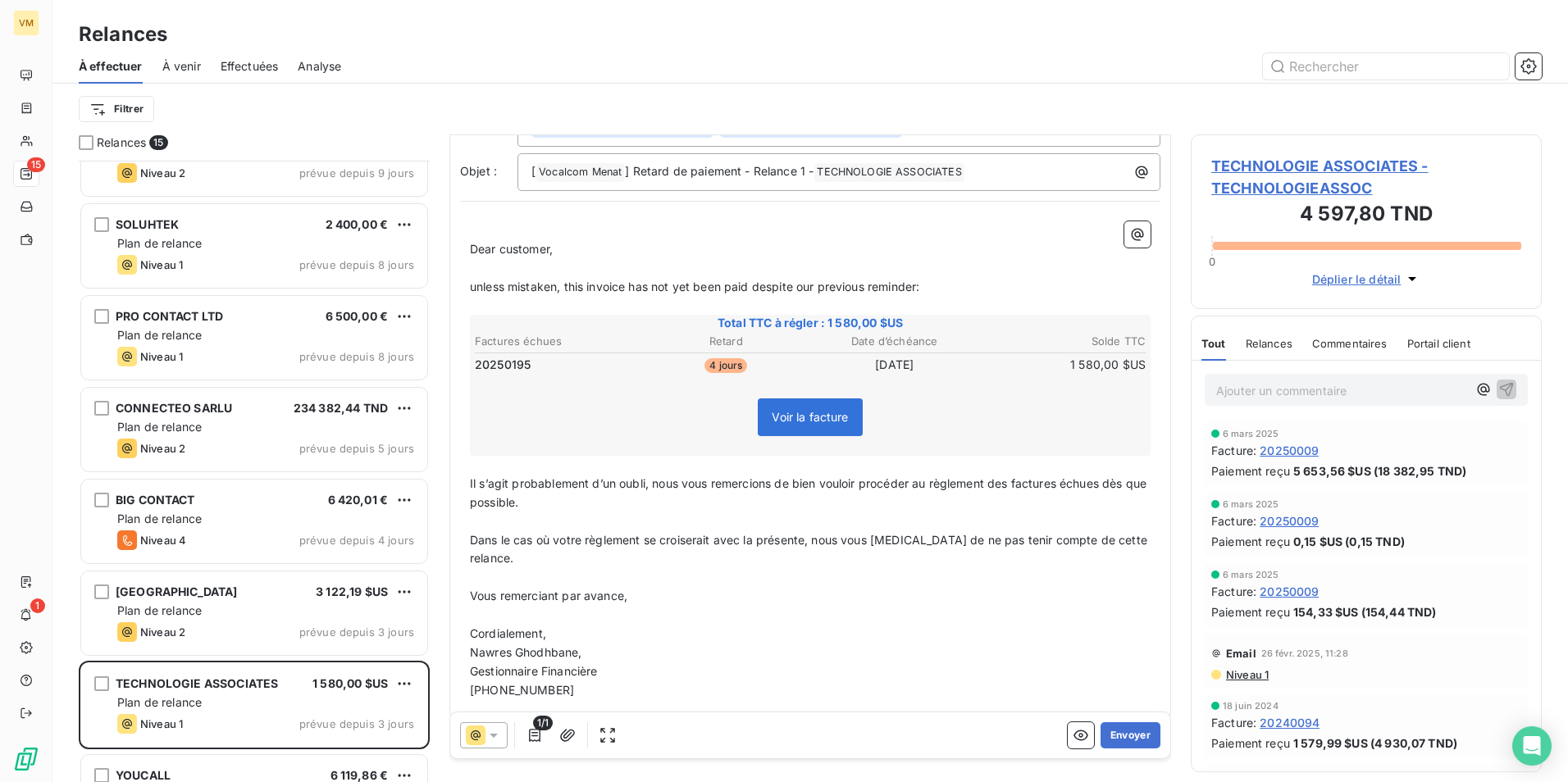
scroll to position [0, 0]
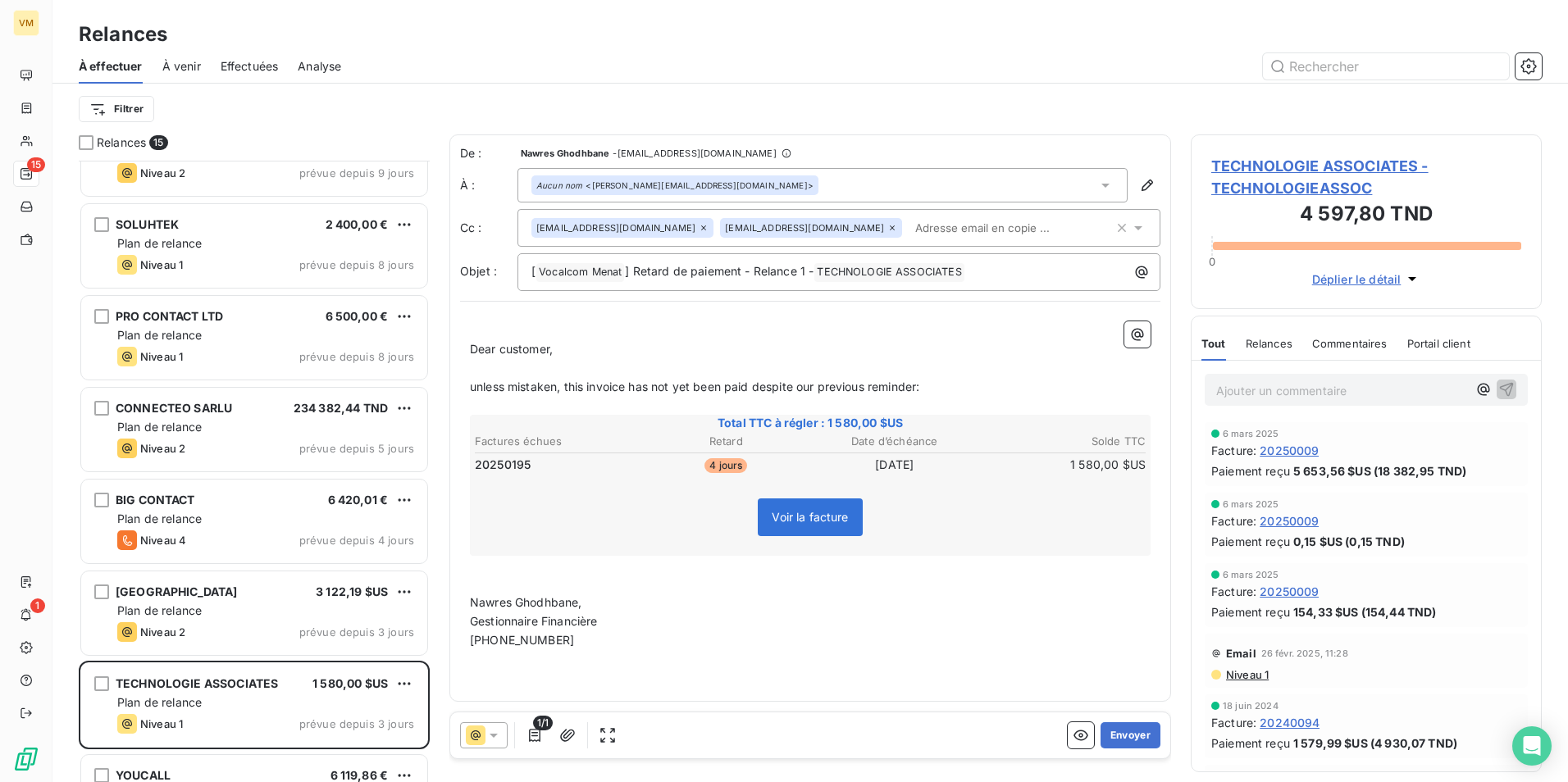
click at [558, 578] on p "﻿" at bounding box center [810, 584] width 680 height 19
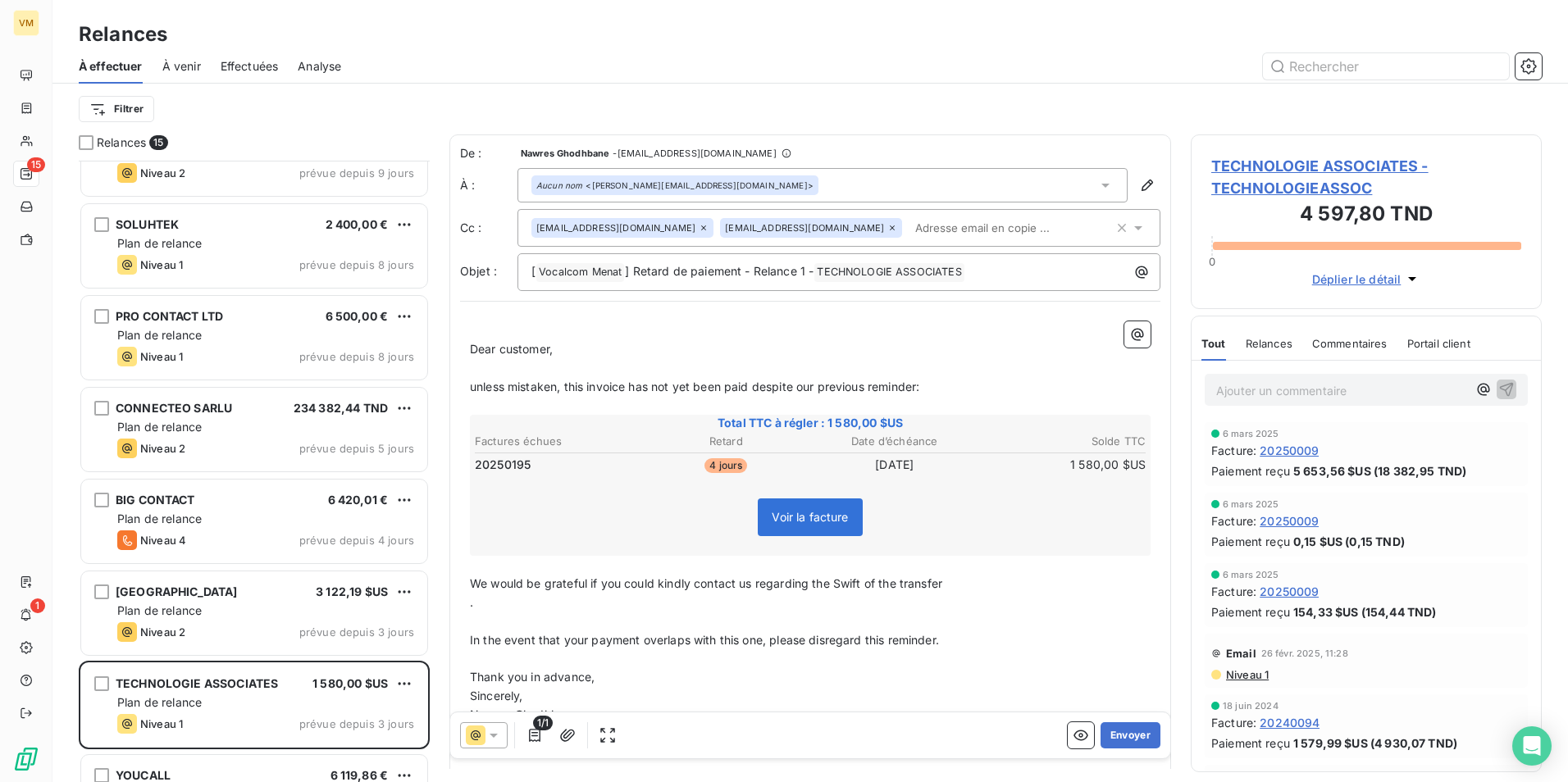
click at [537, 617] on p "﻿" at bounding box center [810, 622] width 680 height 19
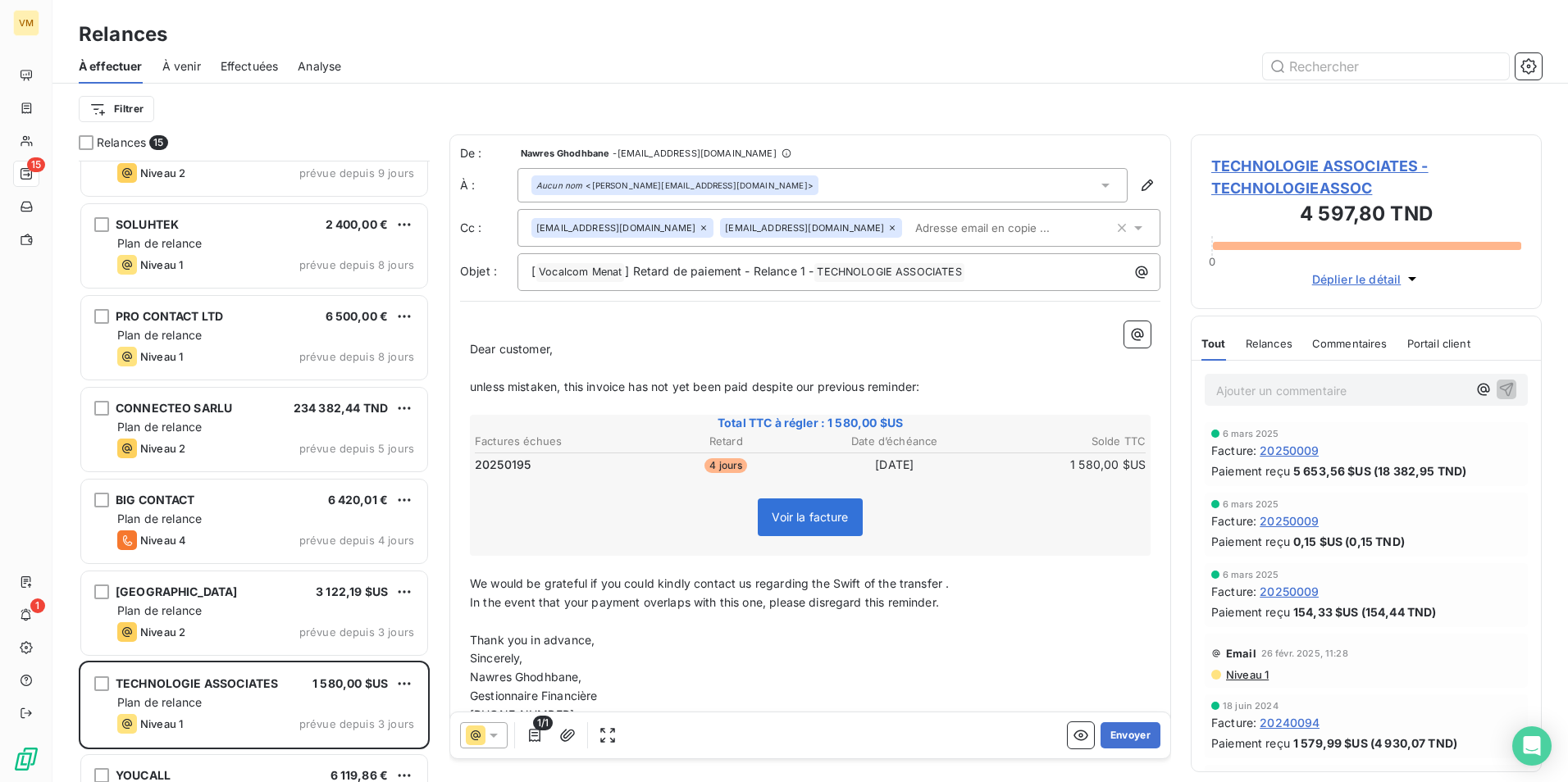
click at [759, 654] on p "Sincerely," at bounding box center [810, 658] width 680 height 19
click at [549, 351] on span "Dear customer," at bounding box center [512, 349] width 83 height 14
click at [873, 182] on div "Aucun nom <[PERSON_NAME][EMAIL_ADDRESS][DOMAIN_NAME]>" at bounding box center [822, 185] width 610 height 35
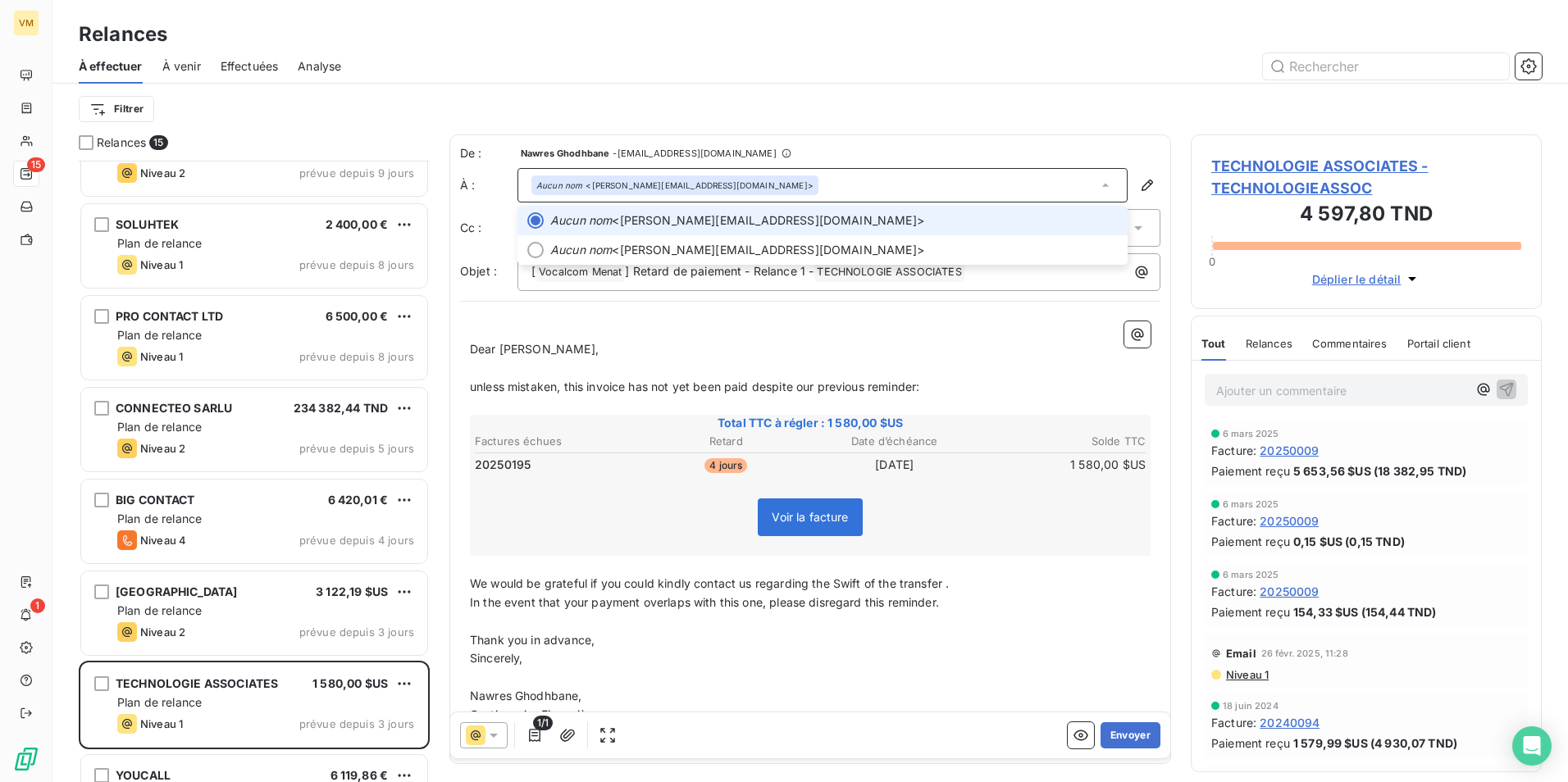
click at [757, 187] on div "Aucun nom <[PERSON_NAME][EMAIL_ADDRESS][DOMAIN_NAME]>" at bounding box center [822, 185] width 610 height 35
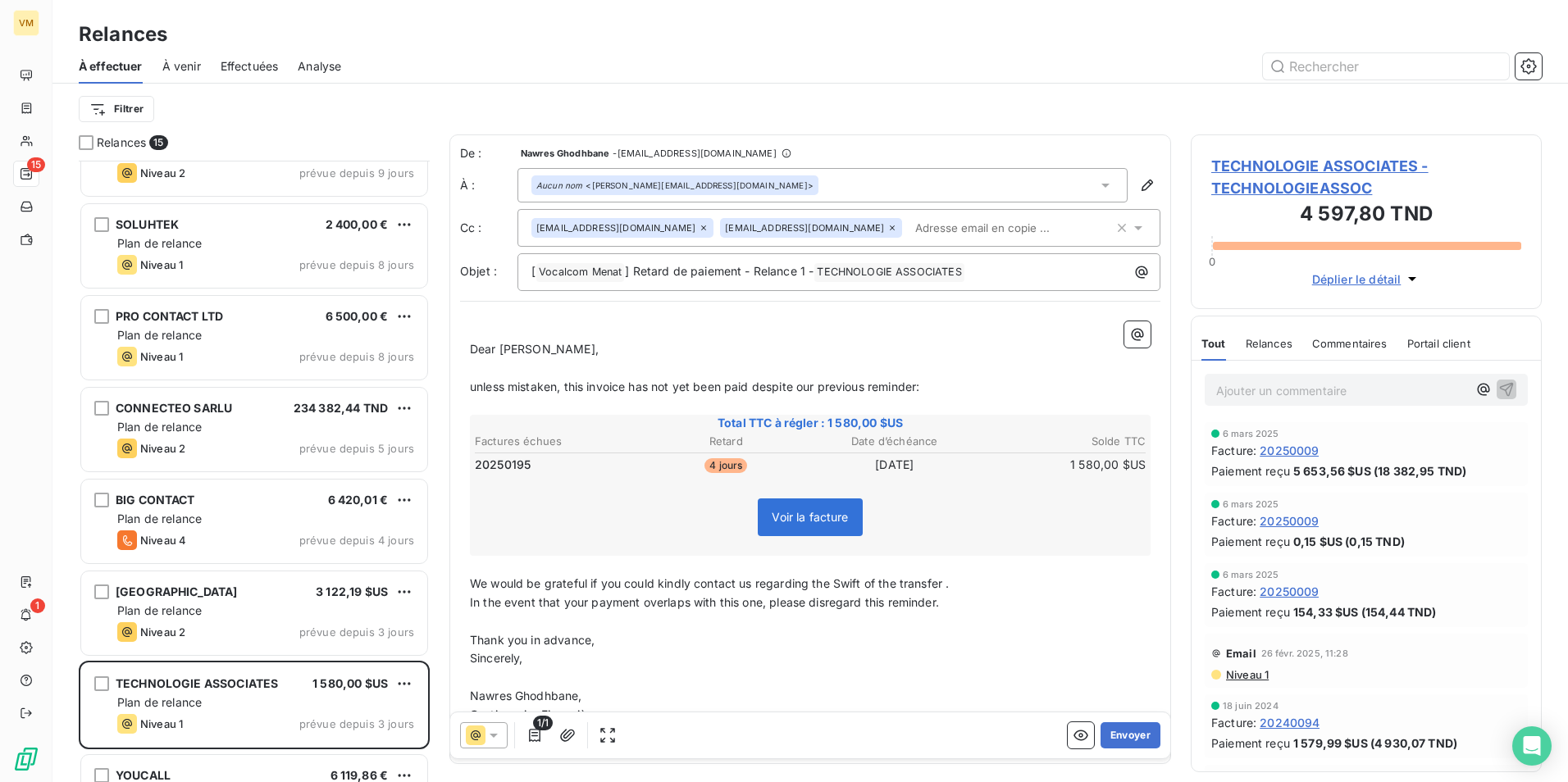
drag, startPoint x: 689, startPoint y: 182, endPoint x: 1089, endPoint y: 235, distance: 403.5
click at [1089, 235] on div "[EMAIL_ADDRESS][DOMAIN_NAME] [DOMAIN_NAME][EMAIL_ADDRESS][DOMAIN_NAME]" at bounding box center [822, 227] width 582 height 25
click at [693, 180] on div "Aucun nom <[PERSON_NAME][EMAIL_ADDRESS][DOMAIN_NAME]>" at bounding box center [675, 186] width 277 height 12
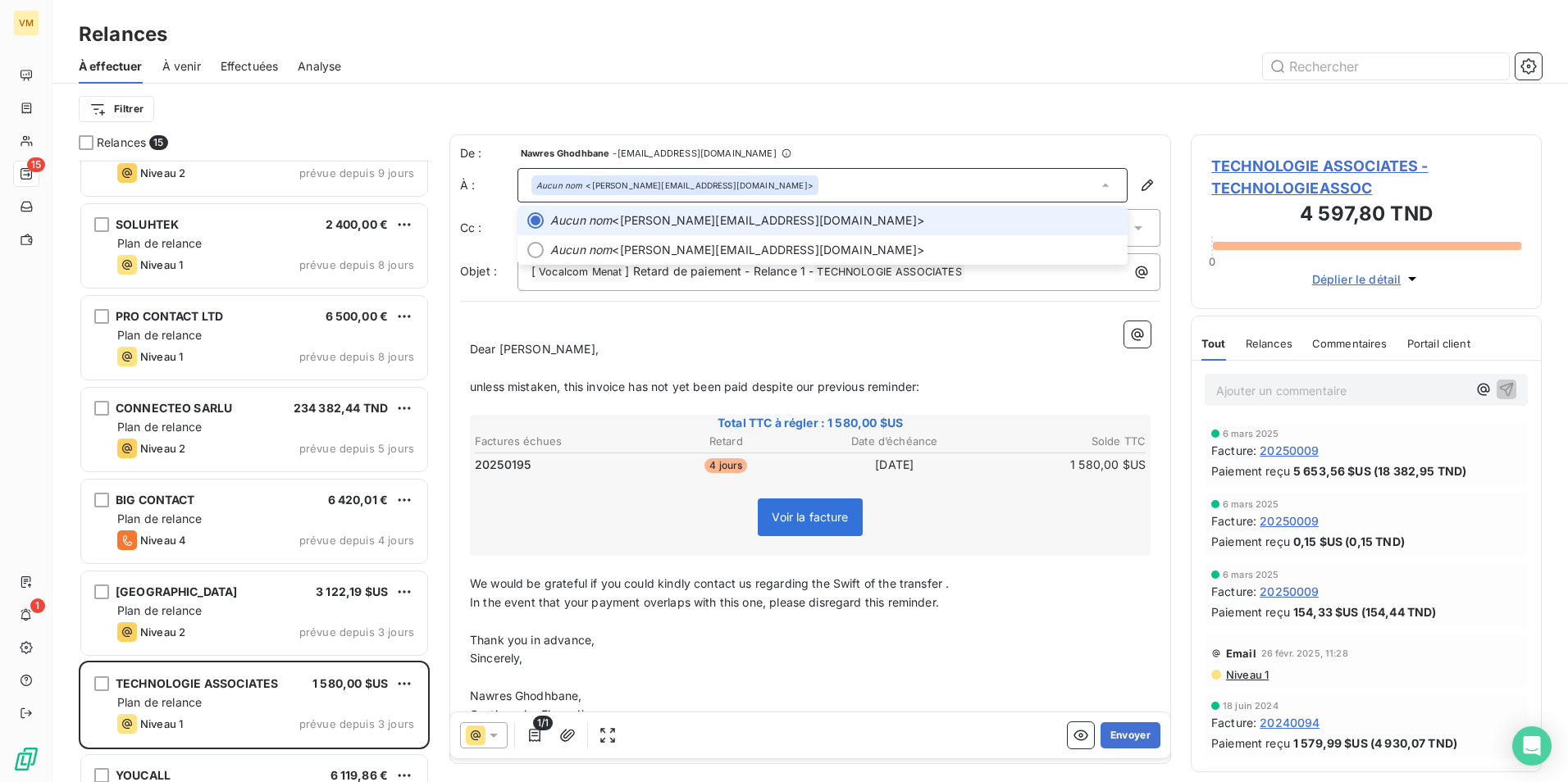
click at [900, 181] on div "Aucun nom <[PERSON_NAME][EMAIL_ADDRESS][DOMAIN_NAME]>" at bounding box center [822, 185] width 610 height 35
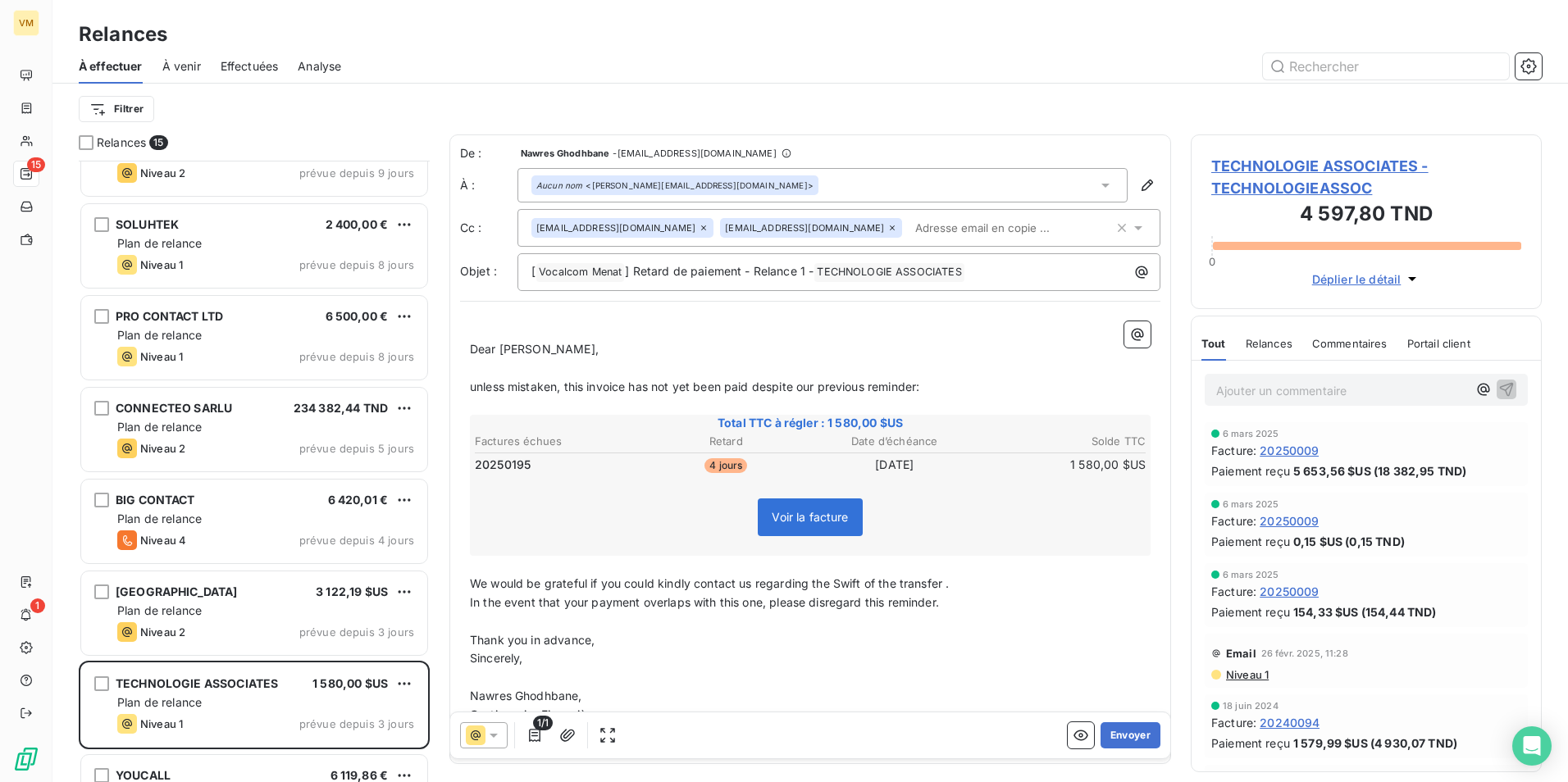
click at [900, 181] on div "Aucun nom <[PERSON_NAME][EMAIL_ADDRESS][DOMAIN_NAME]>" at bounding box center [822, 185] width 610 height 35
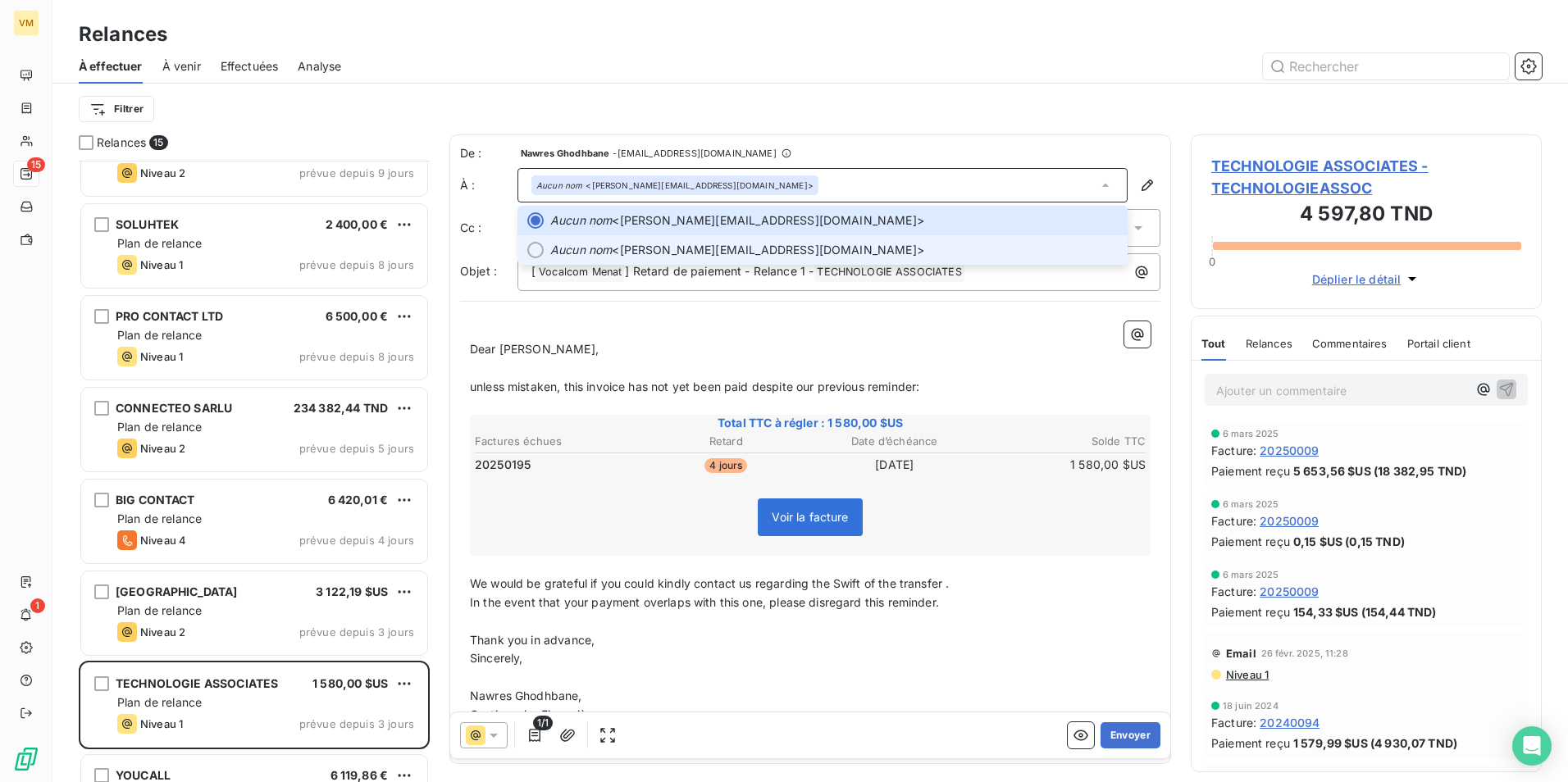
click at [542, 253] on div at bounding box center [535, 249] width 16 height 16
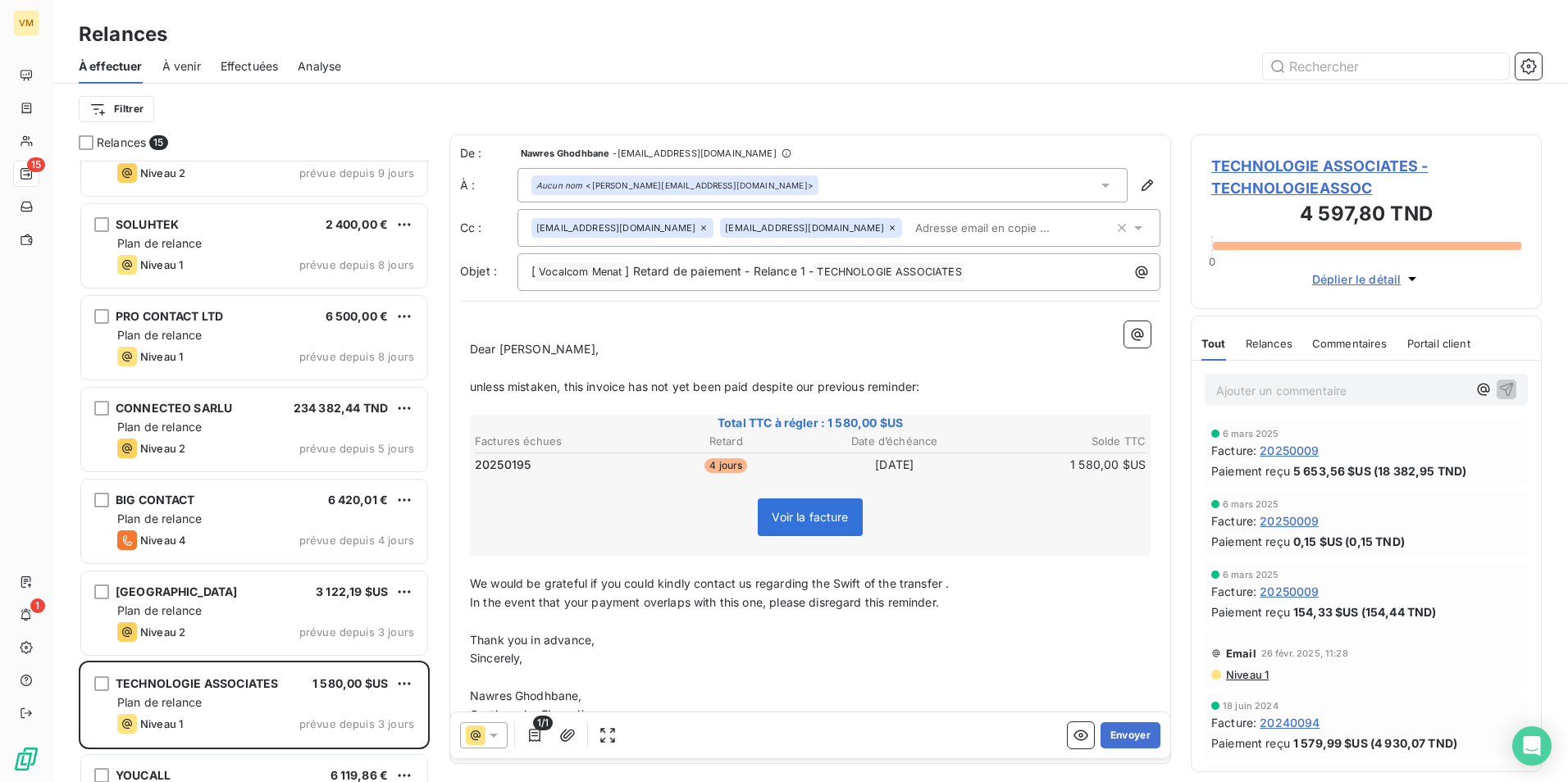
click at [737, 188] on div "Aucun nom <[PERSON_NAME][EMAIL_ADDRESS][DOMAIN_NAME]>" at bounding box center [675, 185] width 287 height 20
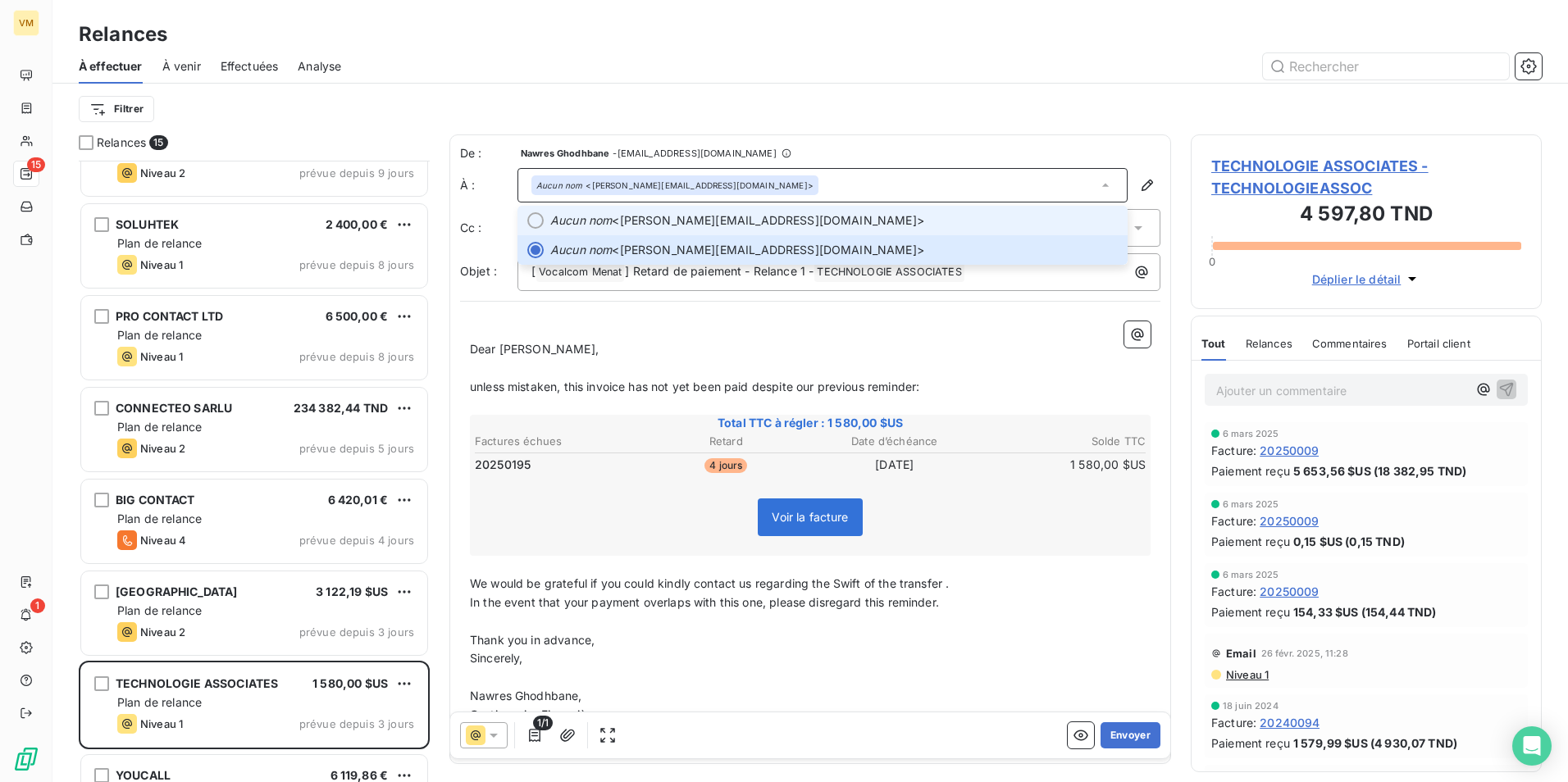
click at [712, 216] on span "Aucun nom <[PERSON_NAME][EMAIL_ADDRESS][DOMAIN_NAME]>" at bounding box center [833, 220] width 568 height 16
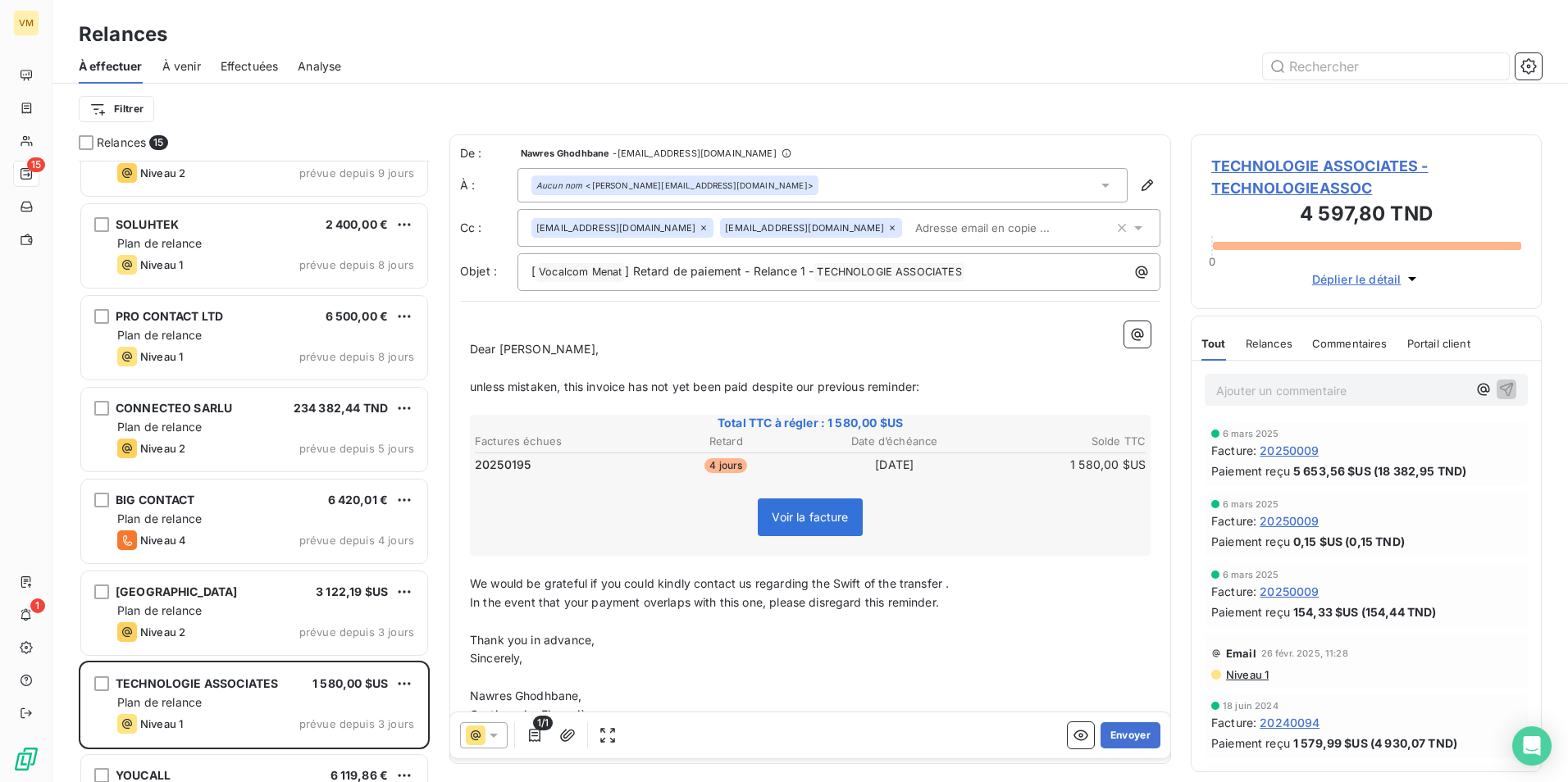
drag, startPoint x: 875, startPoint y: 222, endPoint x: 810, endPoint y: 181, distance: 76.9
click at [810, 181] on div "Aucun nom <[PERSON_NAME][EMAIL_ADDRESS][DOMAIN_NAME]>" at bounding box center [822, 185] width 610 height 35
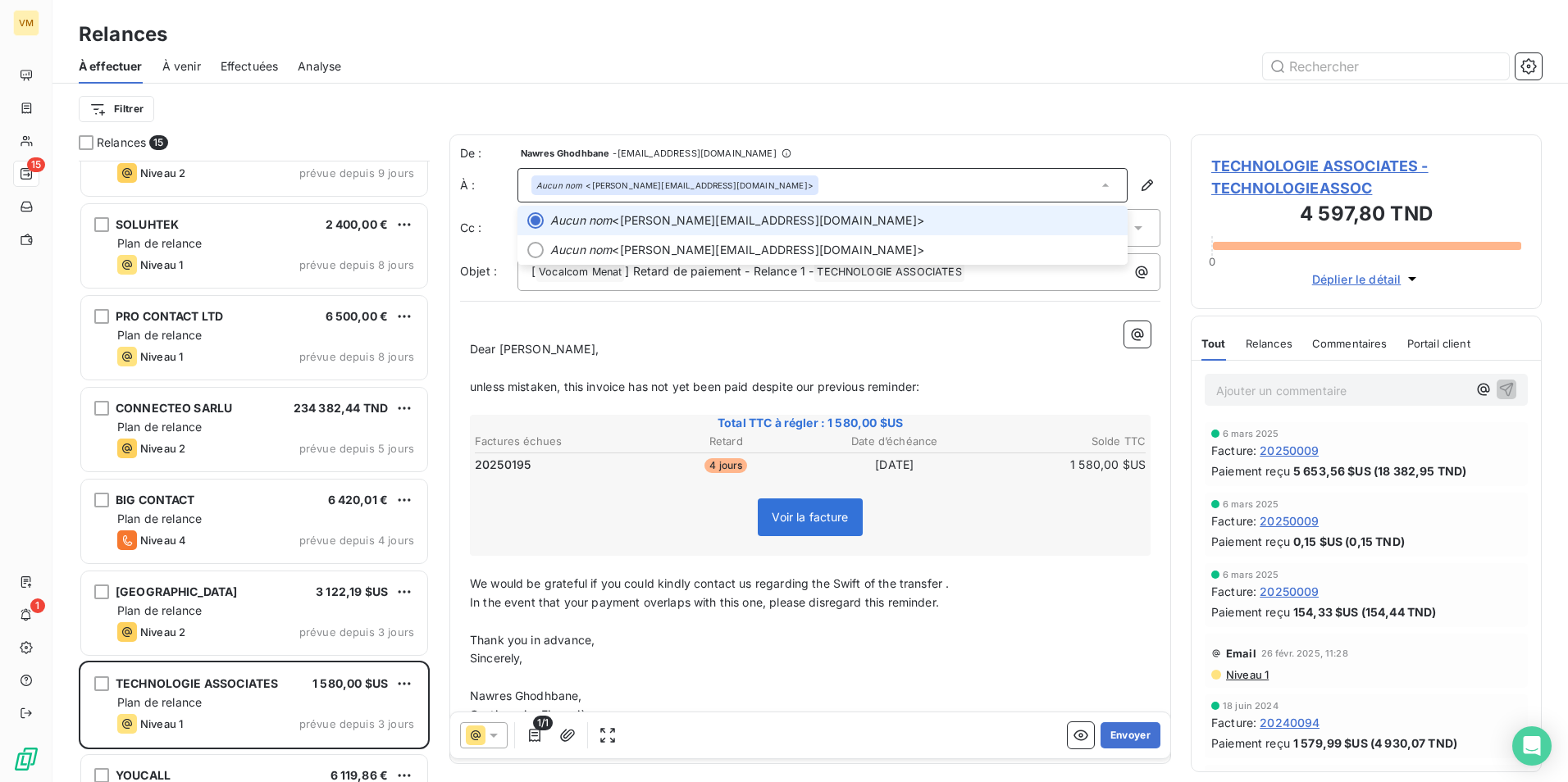
drag, startPoint x: 810, startPoint y: 181, endPoint x: 662, endPoint y: 344, distance: 220.2
click at [662, 344] on p "Dear [PERSON_NAME]," at bounding box center [810, 349] width 680 height 19
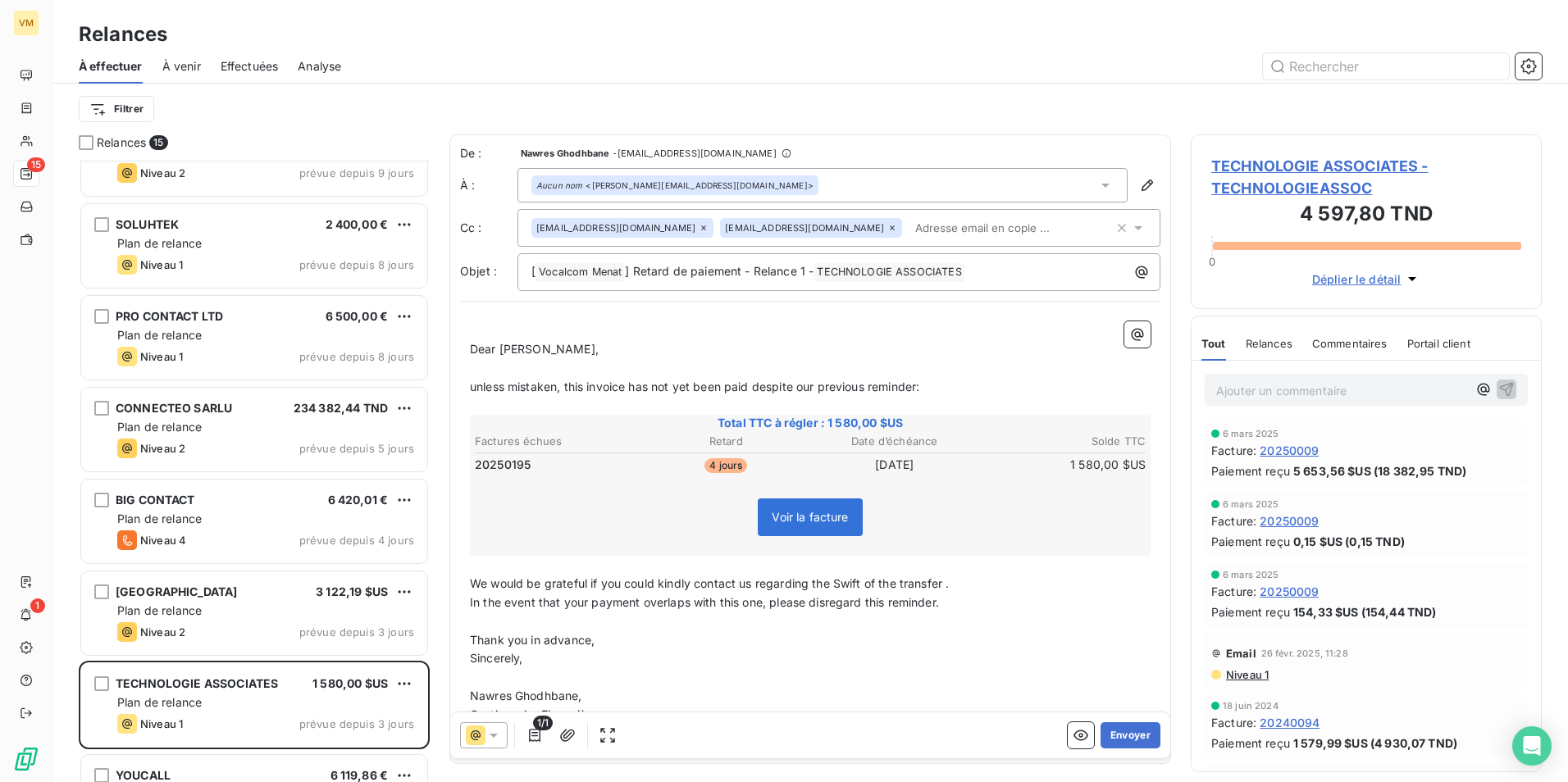
drag, startPoint x: 524, startPoint y: 640, endPoint x: 524, endPoint y: 654, distance: 14.0
click at [524, 640] on span "Thank you in advance," at bounding box center [532, 640] width 125 height 14
click at [530, 640] on span "Thank you in advance," at bounding box center [532, 640] width 125 height 14
drag, startPoint x: 531, startPoint y: 660, endPoint x: 428, endPoint y: 657, distance: 103.0
click at [428, 657] on div "Relances 15 BNP PARIBAS EL DJAZAIR 30 215,36 € Plan de relance Niveau 6 prévue …" at bounding box center [810, 457] width 1515 height 647
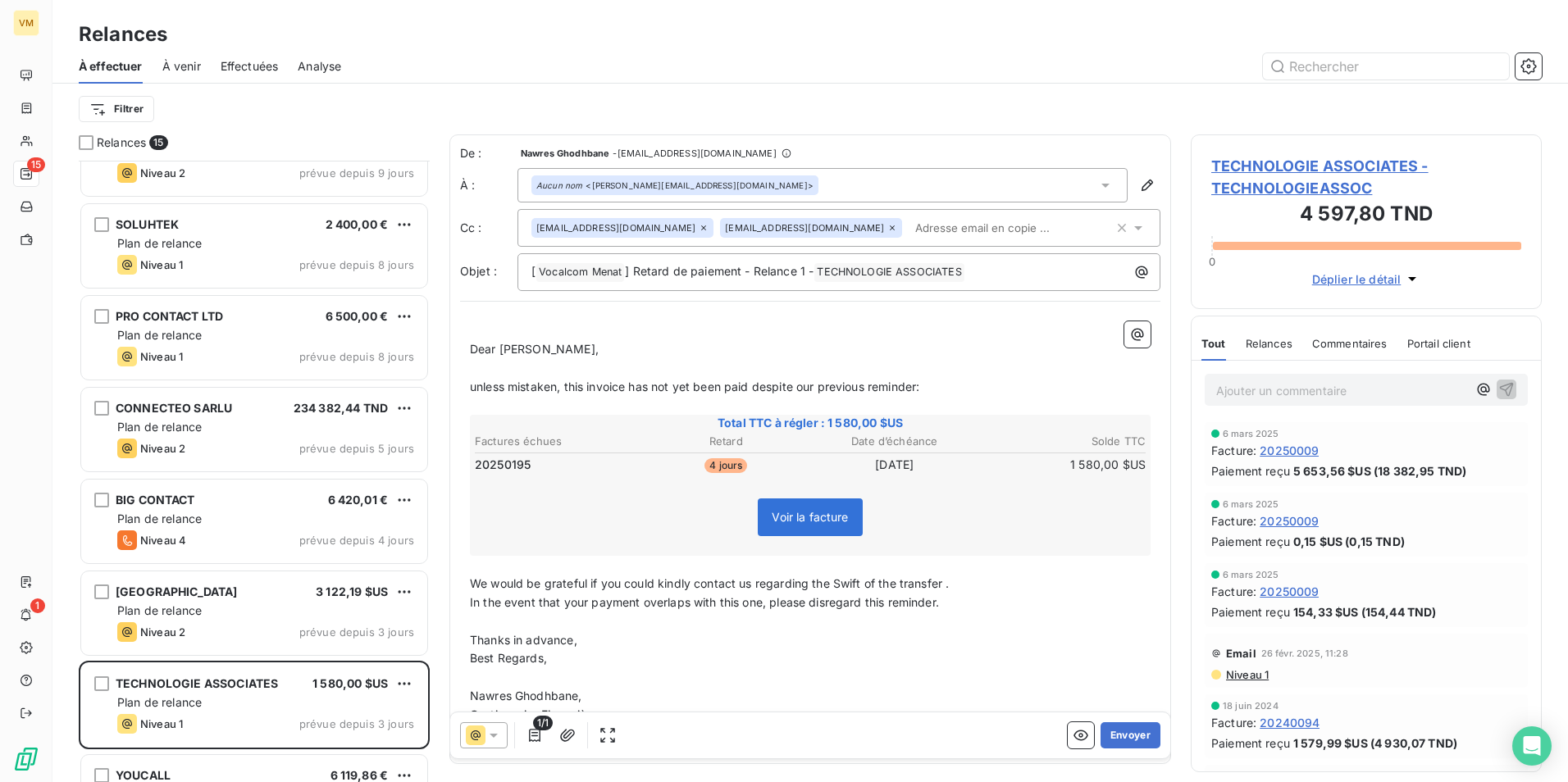
click at [827, 664] on p "Best Regards," at bounding box center [810, 658] width 680 height 19
paste input "[PERSON_NAME] <[EMAIL_ADDRESS][DOMAIN_NAME]>"
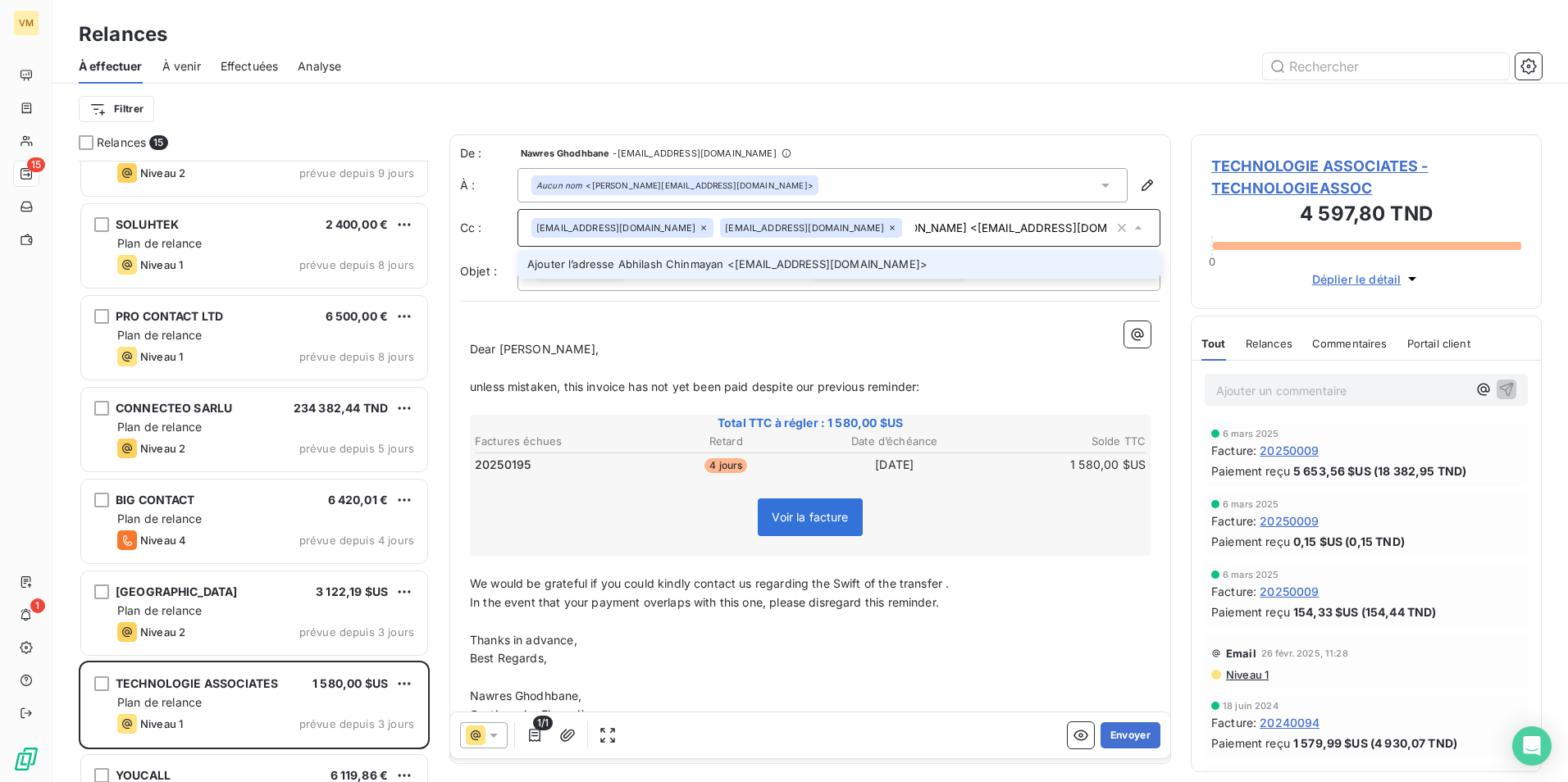
type input "[PERSON_NAME] <[EMAIL_ADDRESS][DOMAIN_NAME]>"
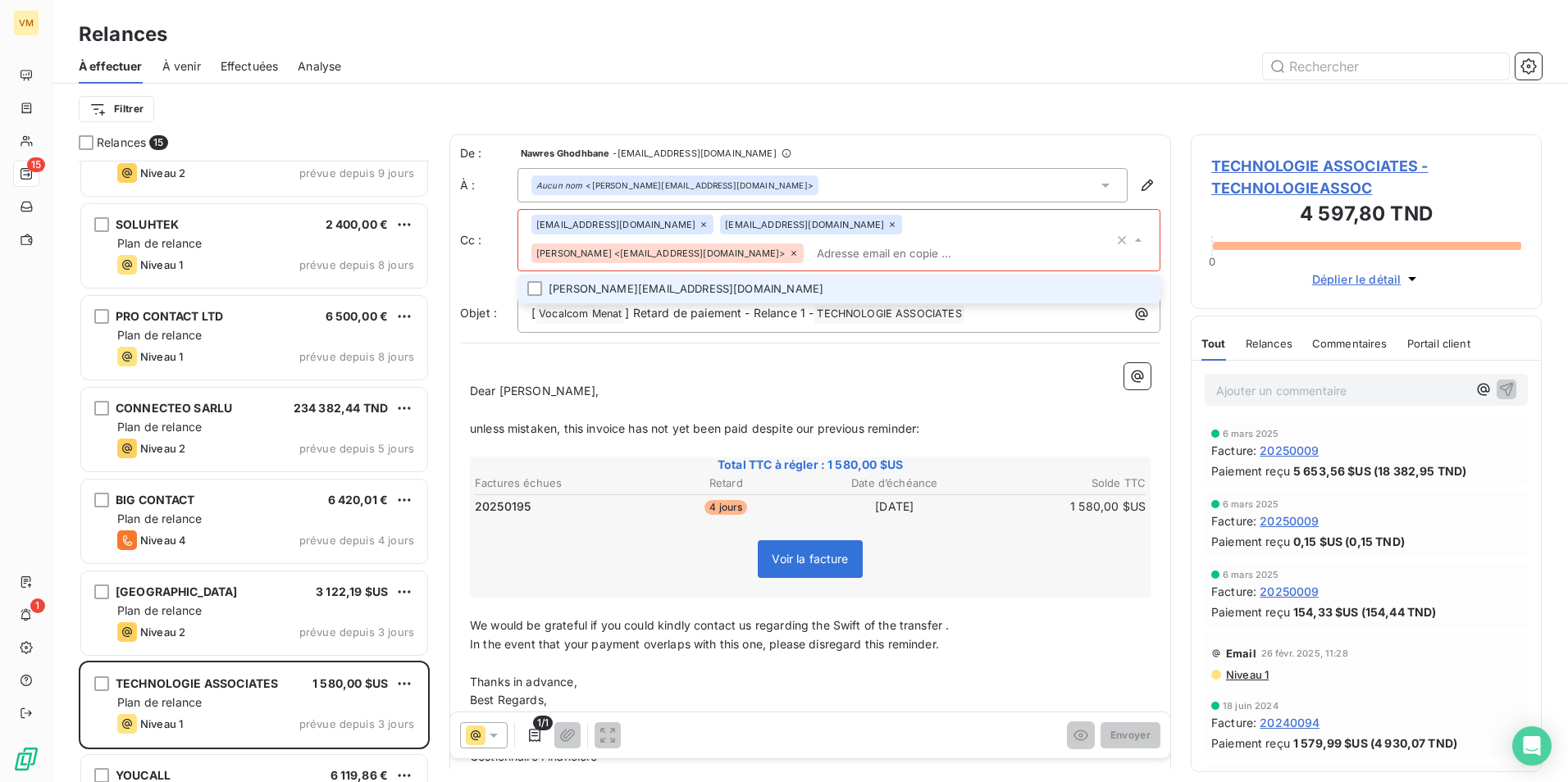
click at [764, 377] on p "﻿" at bounding box center [810, 372] width 680 height 19
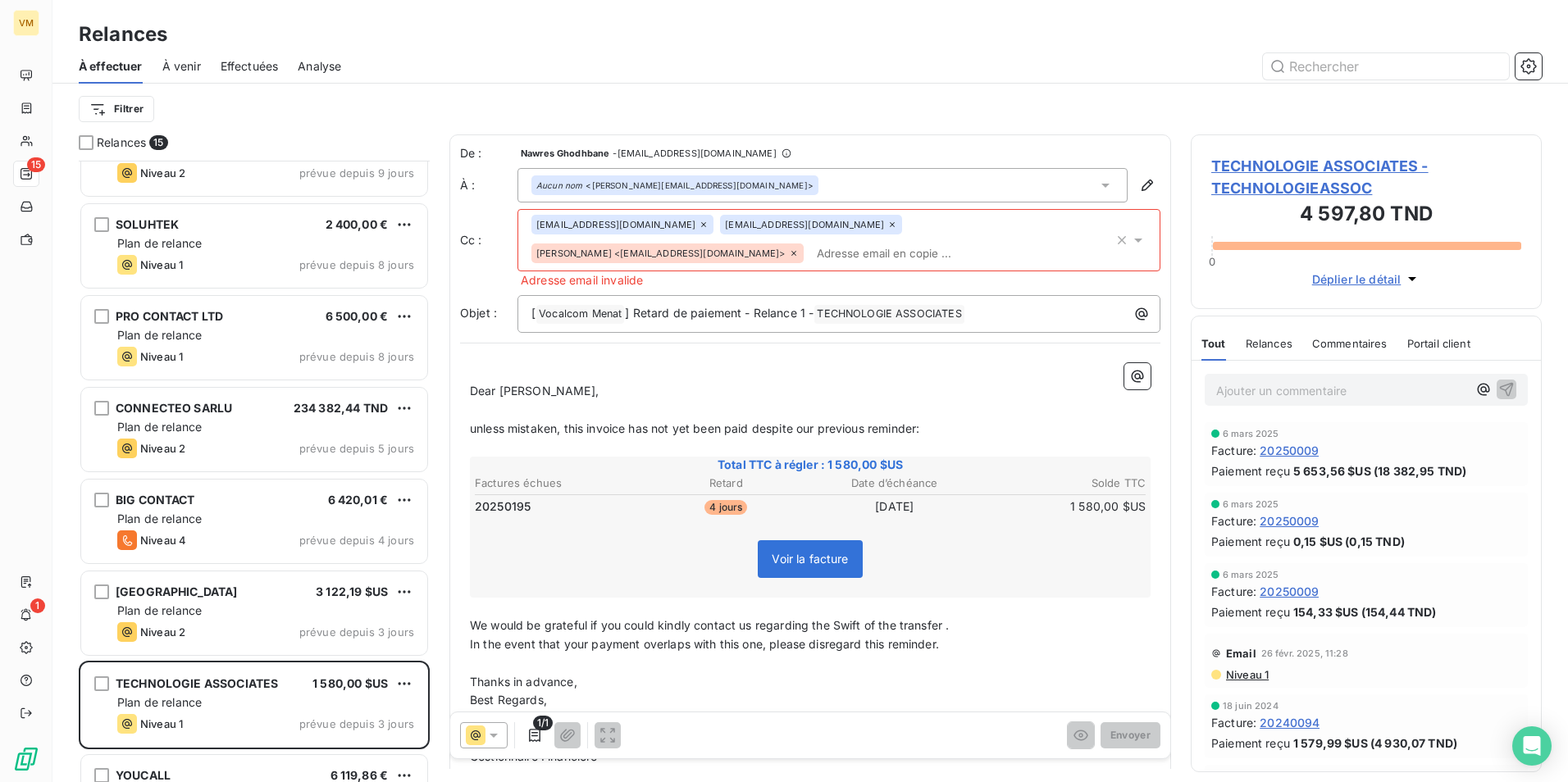
click at [798, 256] on icon at bounding box center [794, 254] width 10 height 10
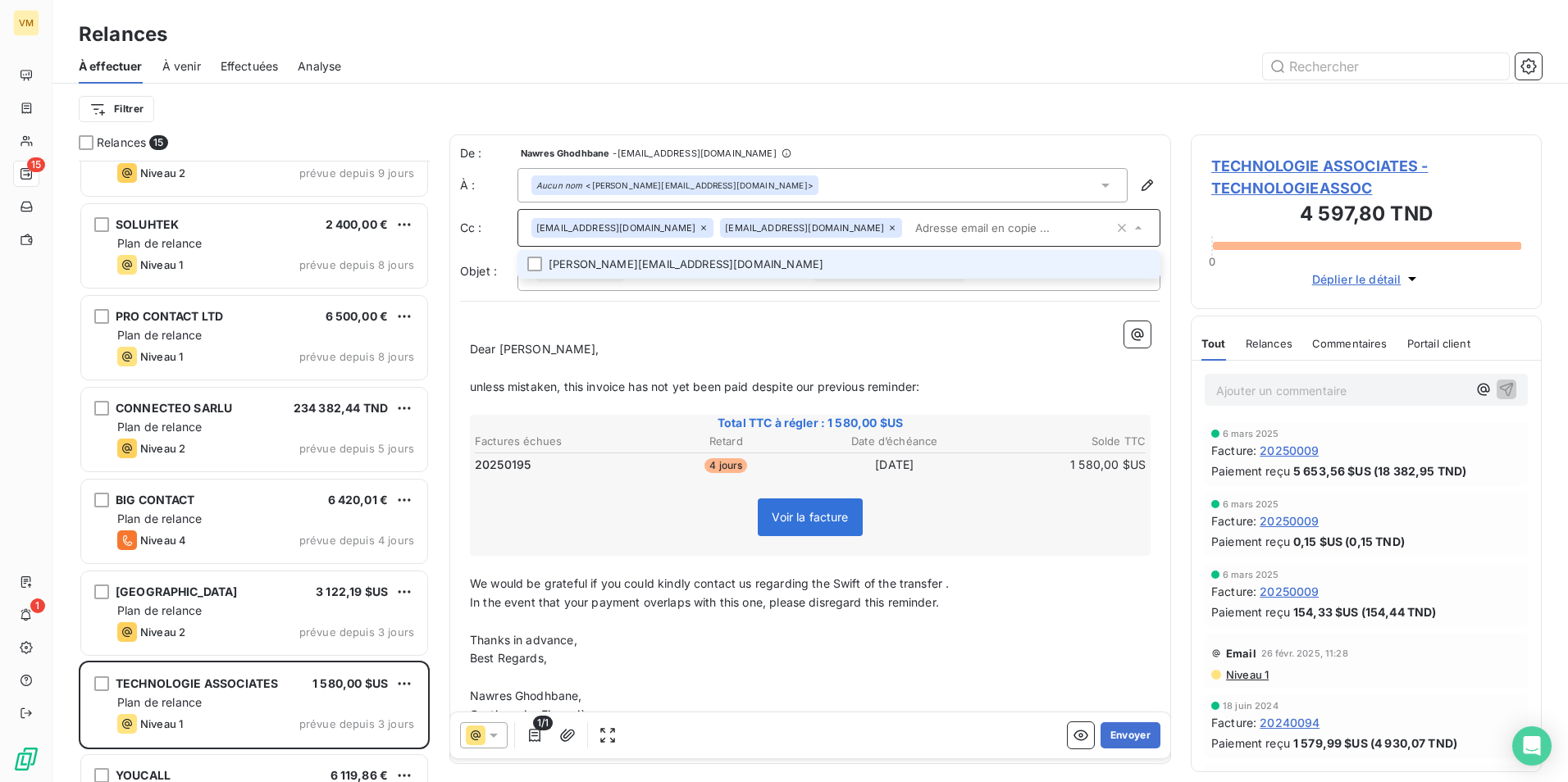
paste input "[PERSON_NAME] <[EMAIL_ADDRESS][DOMAIN_NAME]>"
drag, startPoint x: 909, startPoint y: 225, endPoint x: 791, endPoint y: 231, distance: 118.2
click at [791, 231] on div "[EMAIL_ADDRESS][DOMAIN_NAME] [DOMAIN_NAME][EMAIL_ADDRESS][DOMAIN_NAME] [PERSON_…" at bounding box center [822, 227] width 582 height 25
type input "[EMAIL_ADDRESS][DOMAIN_NAME]"
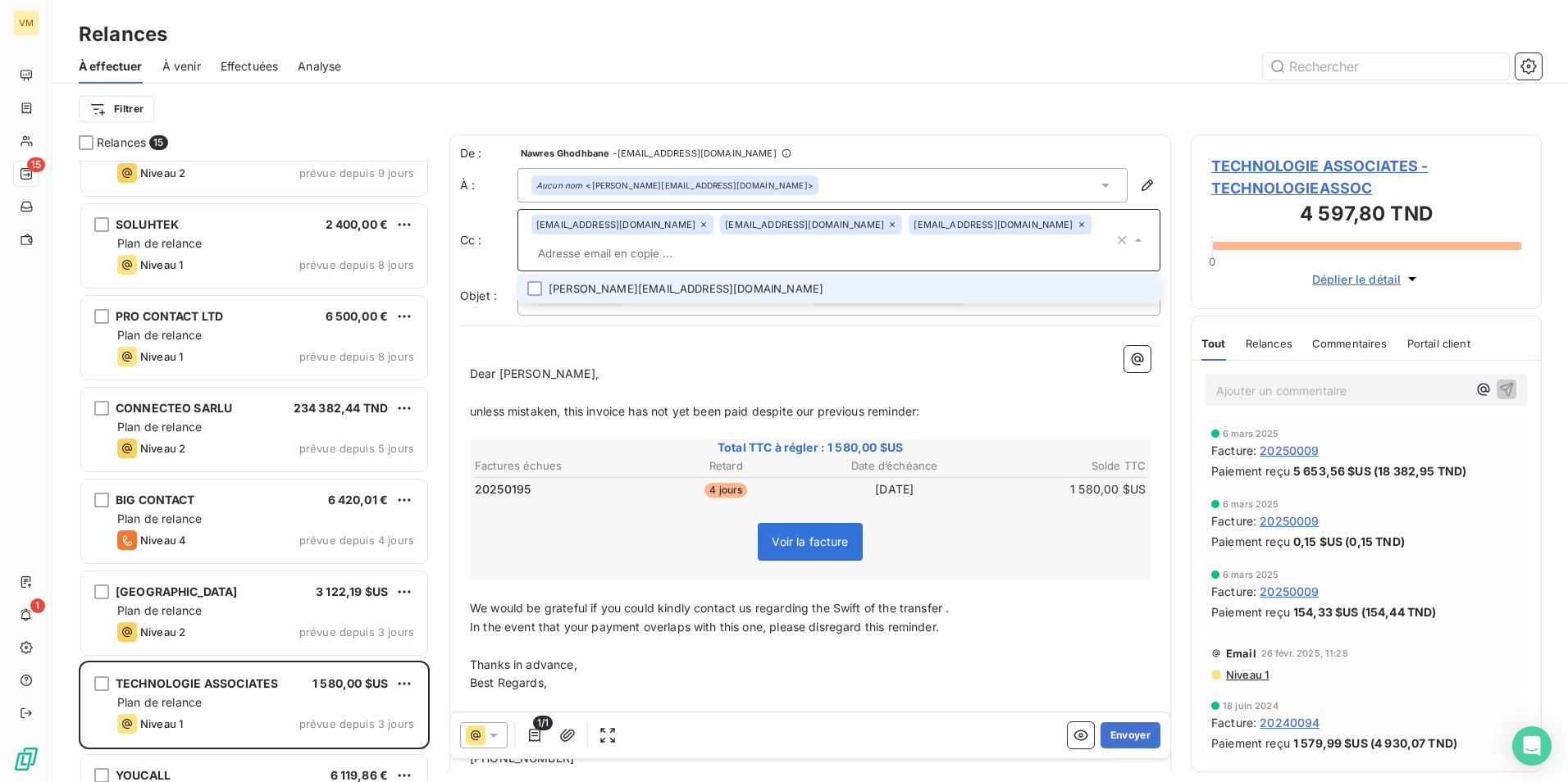
click at [731, 328] on div "De : Nawres Ghodhbane - [EMAIL_ADDRESS][DOMAIN_NAME] À : Aucun nom <[PERSON_NAM…" at bounding box center [810, 461] width 721 height 654
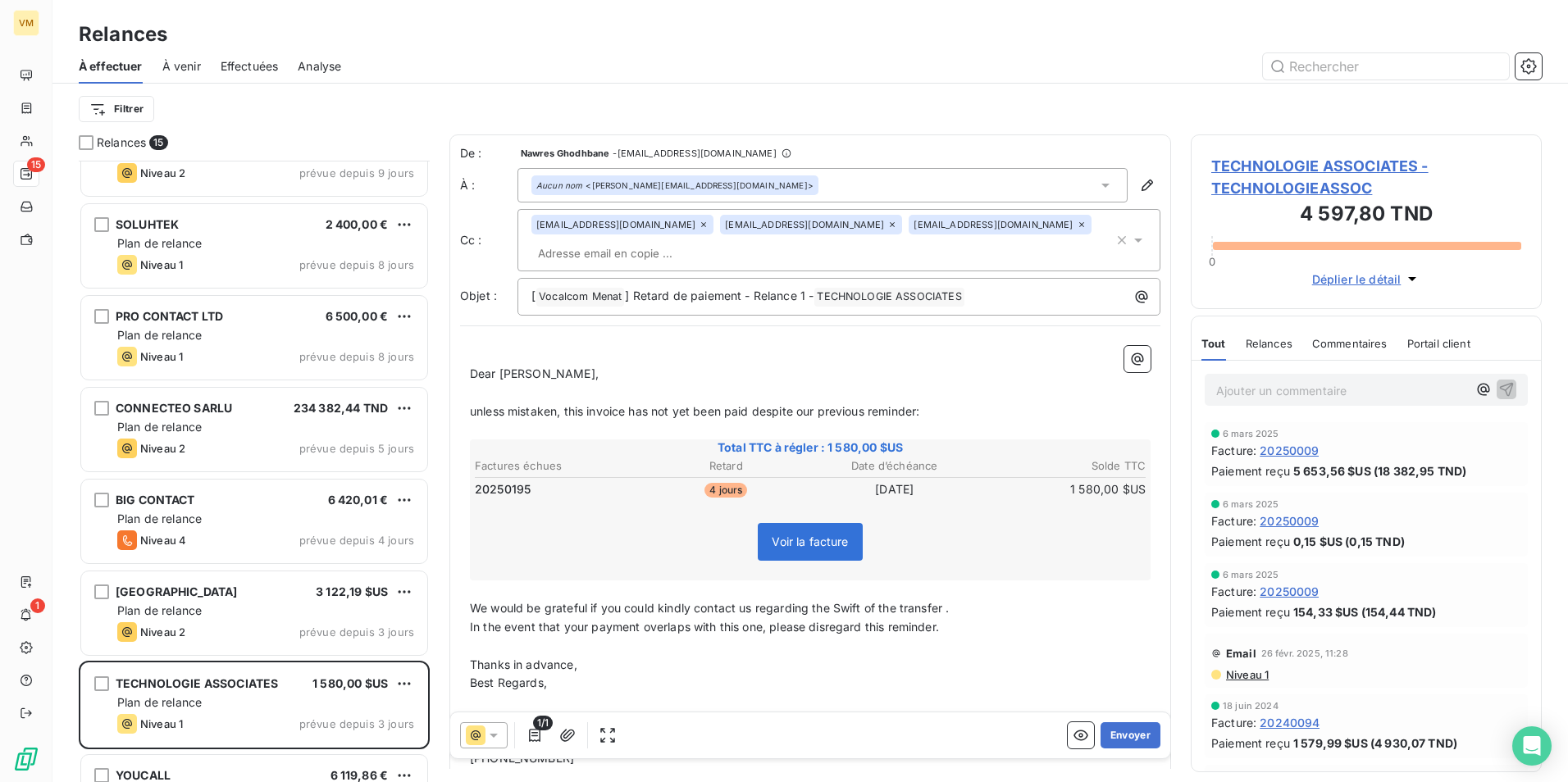
click at [1130, 234] on icon at bounding box center [1138, 239] width 16 height 16
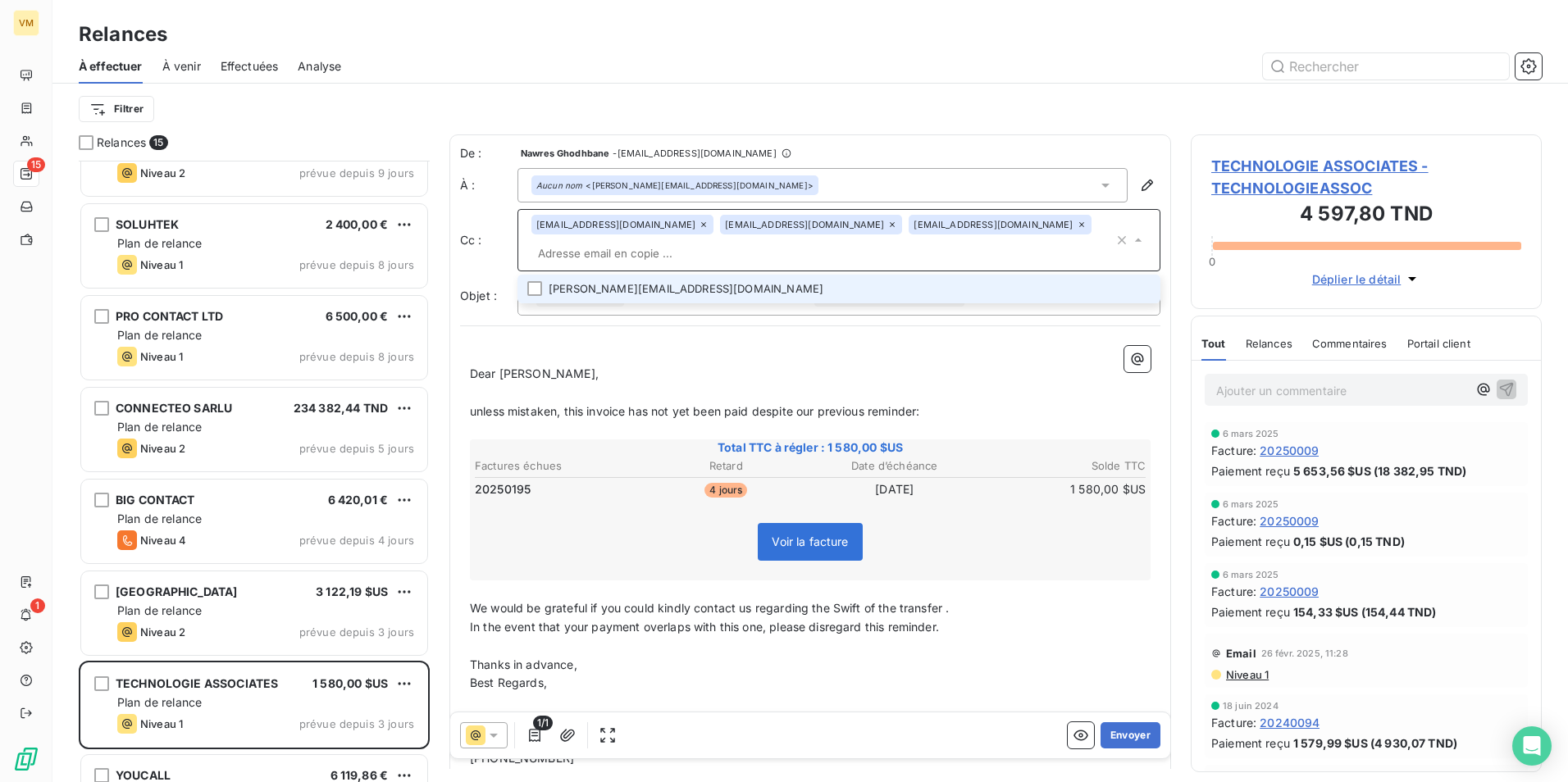
paste input "[PERSON_NAME] <[EMAIL_ADDRESS][DOMAIN_NAME]>"
drag, startPoint x: 633, startPoint y: 256, endPoint x: 529, endPoint y: 251, distance: 104.1
click at [529, 251] on div "[EMAIL_ADDRESS][DOMAIN_NAME] [DOMAIN_NAME][EMAIL_ADDRESS][DOMAIN_NAME] [EMAIL_A…" at bounding box center [839, 239] width 643 height 62
type input "[EMAIL_ADDRESS][DOMAIN_NAME]"
click at [698, 365] on p "Dear [PERSON_NAME]," at bounding box center [810, 374] width 680 height 19
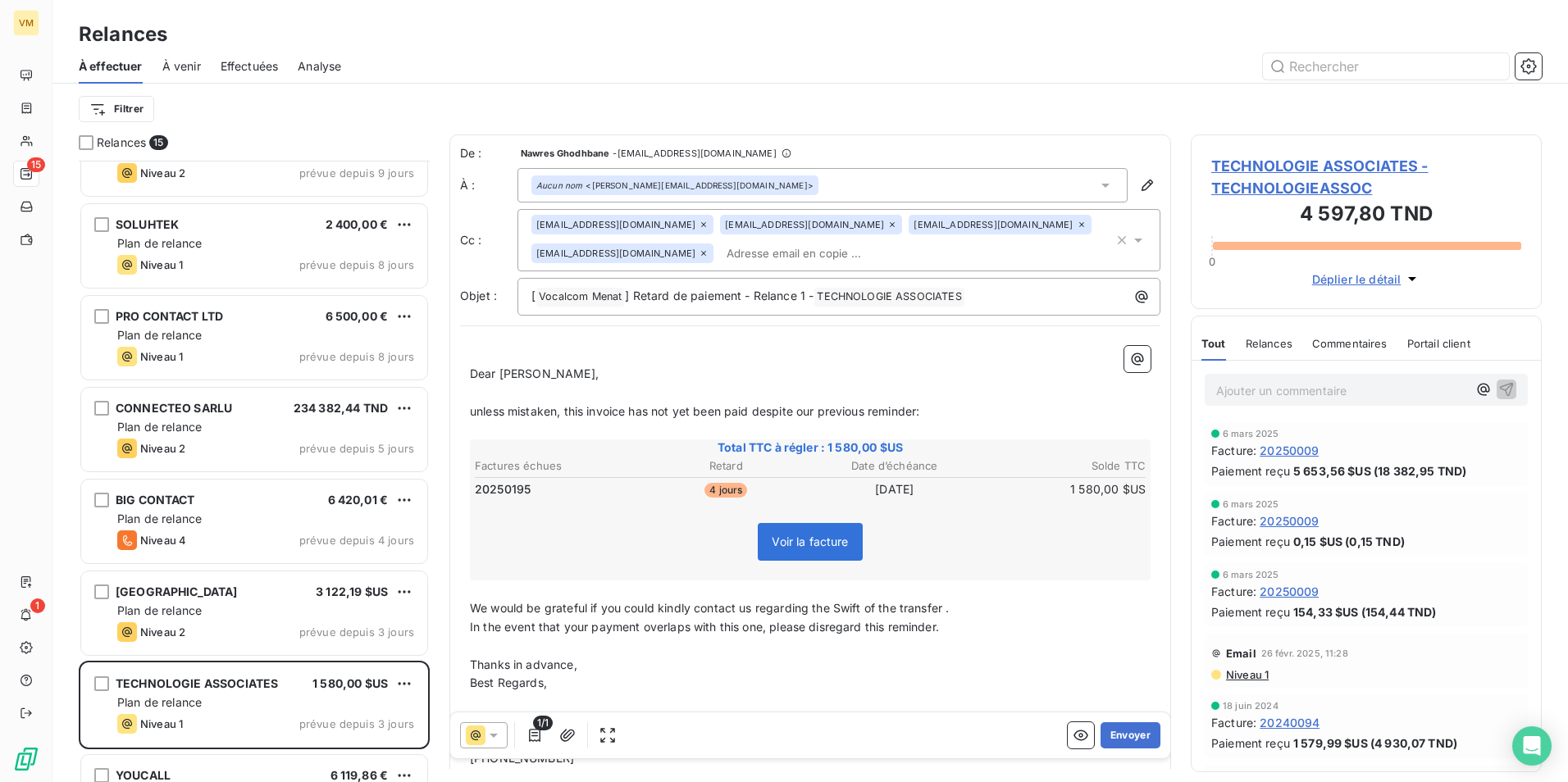
click at [474, 417] on span "unless mistaken, this invoice has not yet been paid despite our previous remind…" at bounding box center [695, 411] width 450 height 14
click at [1057, 413] on p "Unless mistaken, this invoice has not yet been paid despite our previous remind…" at bounding box center [810, 411] width 680 height 19
drag, startPoint x: 864, startPoint y: 609, endPoint x: 852, endPoint y: 632, distance: 25.9
click at [863, 614] on span "We would be grateful if you could kindly contact us regarding the Swift of the …" at bounding box center [709, 607] width 479 height 14
click at [1034, 627] on p "In the event that your payment overlaps with this one, please disregard this re…" at bounding box center [810, 628] width 680 height 19
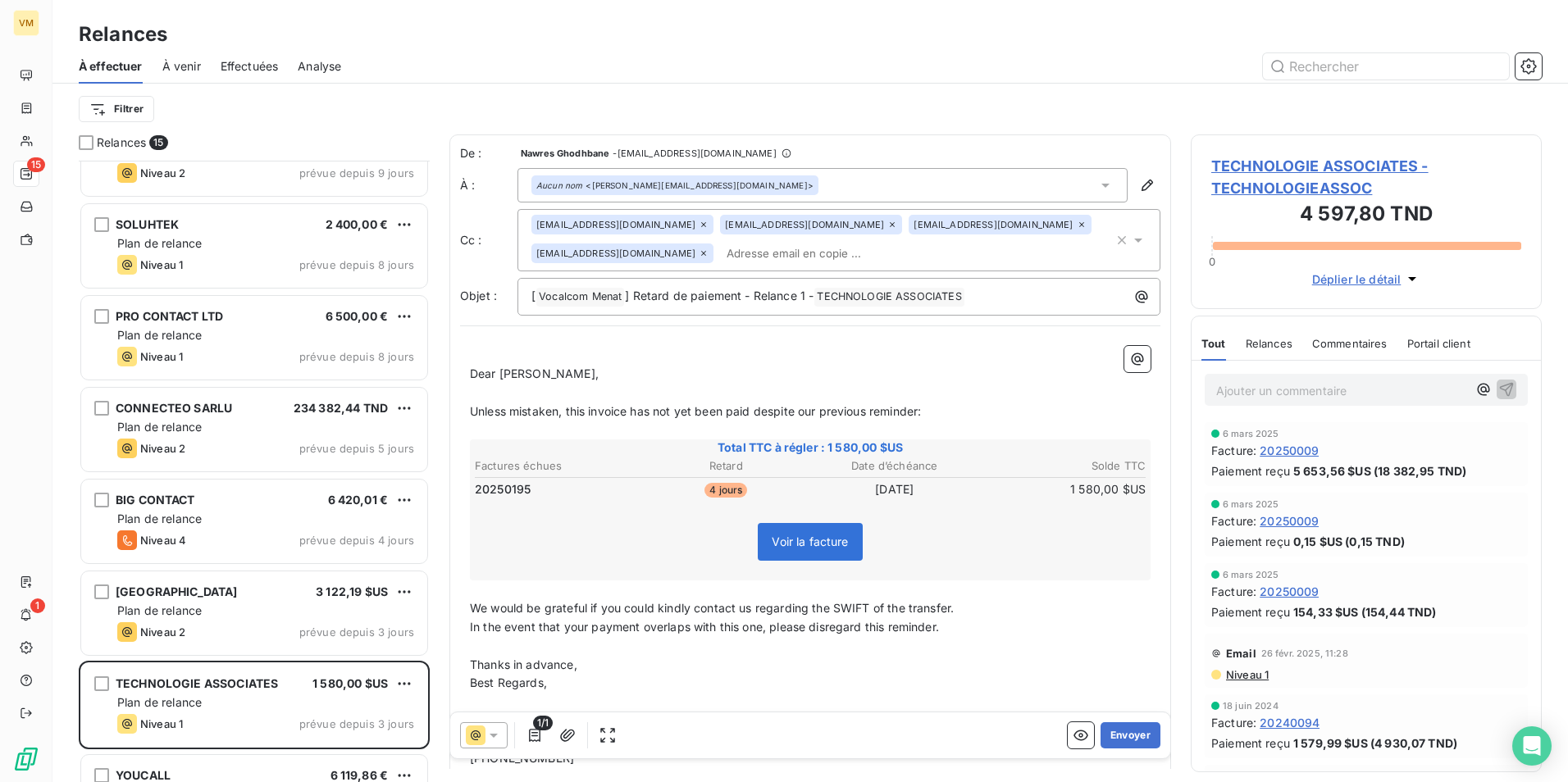
click at [1018, 651] on p "﻿" at bounding box center [810, 646] width 680 height 19
click at [994, 606] on p "We would be grateful if you could kindly contact us regarding the SWIFT of the …" at bounding box center [810, 608] width 680 height 19
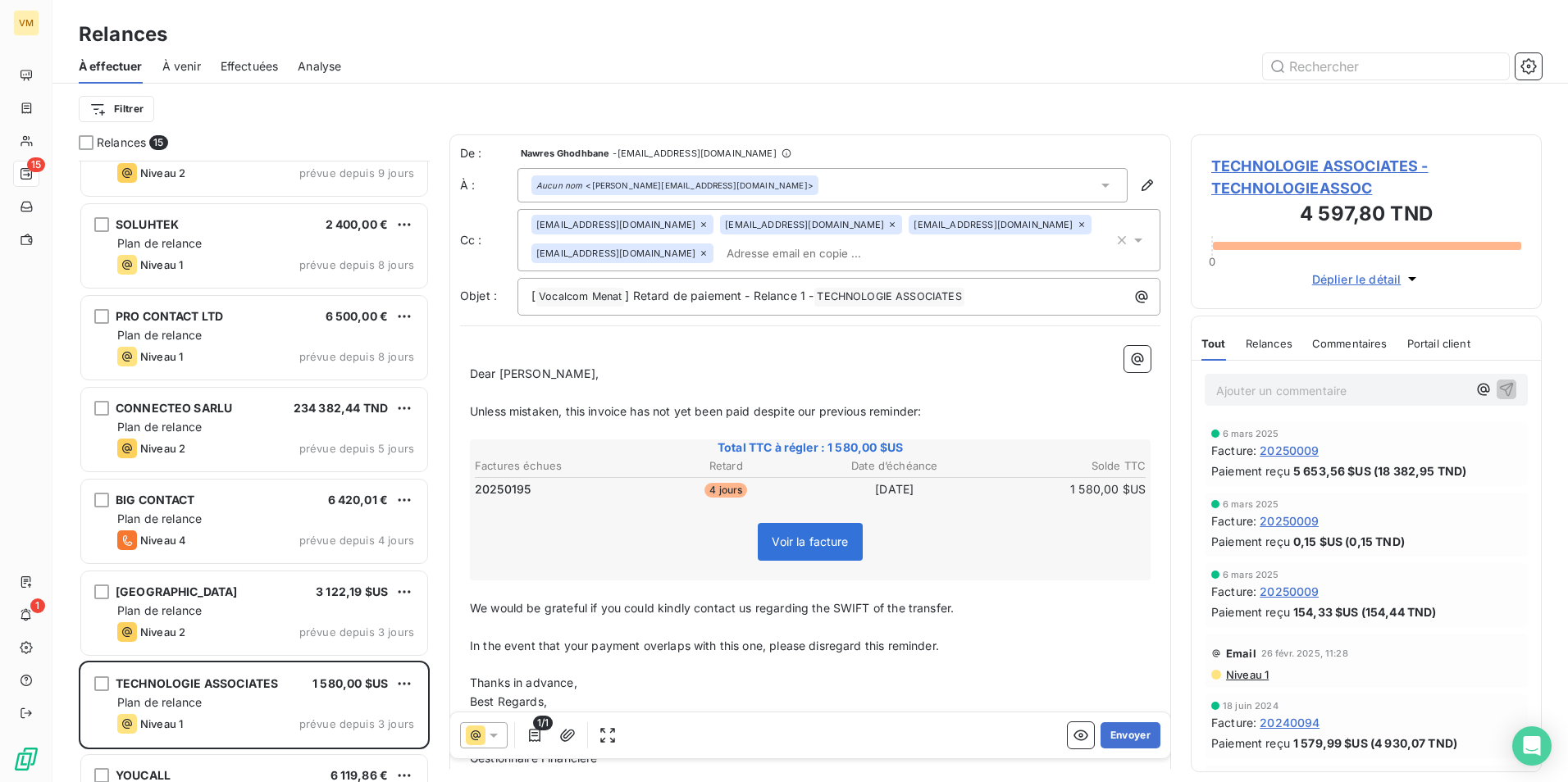
click at [706, 365] on p "Dear [PERSON_NAME]," at bounding box center [810, 374] width 680 height 19
click at [502, 744] on div at bounding box center [484, 735] width 48 height 26
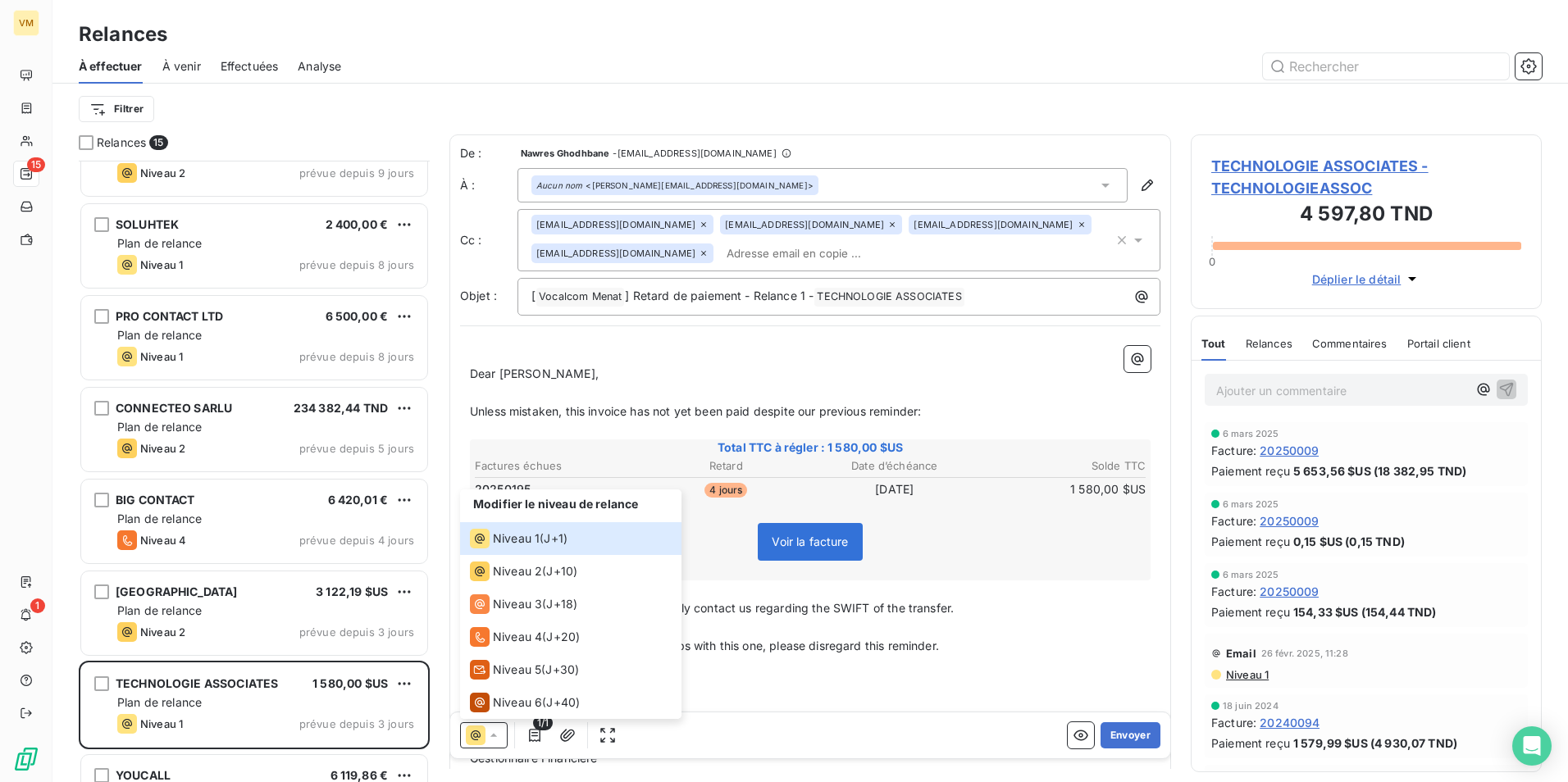
click at [815, 398] on p "﻿" at bounding box center [810, 393] width 680 height 19
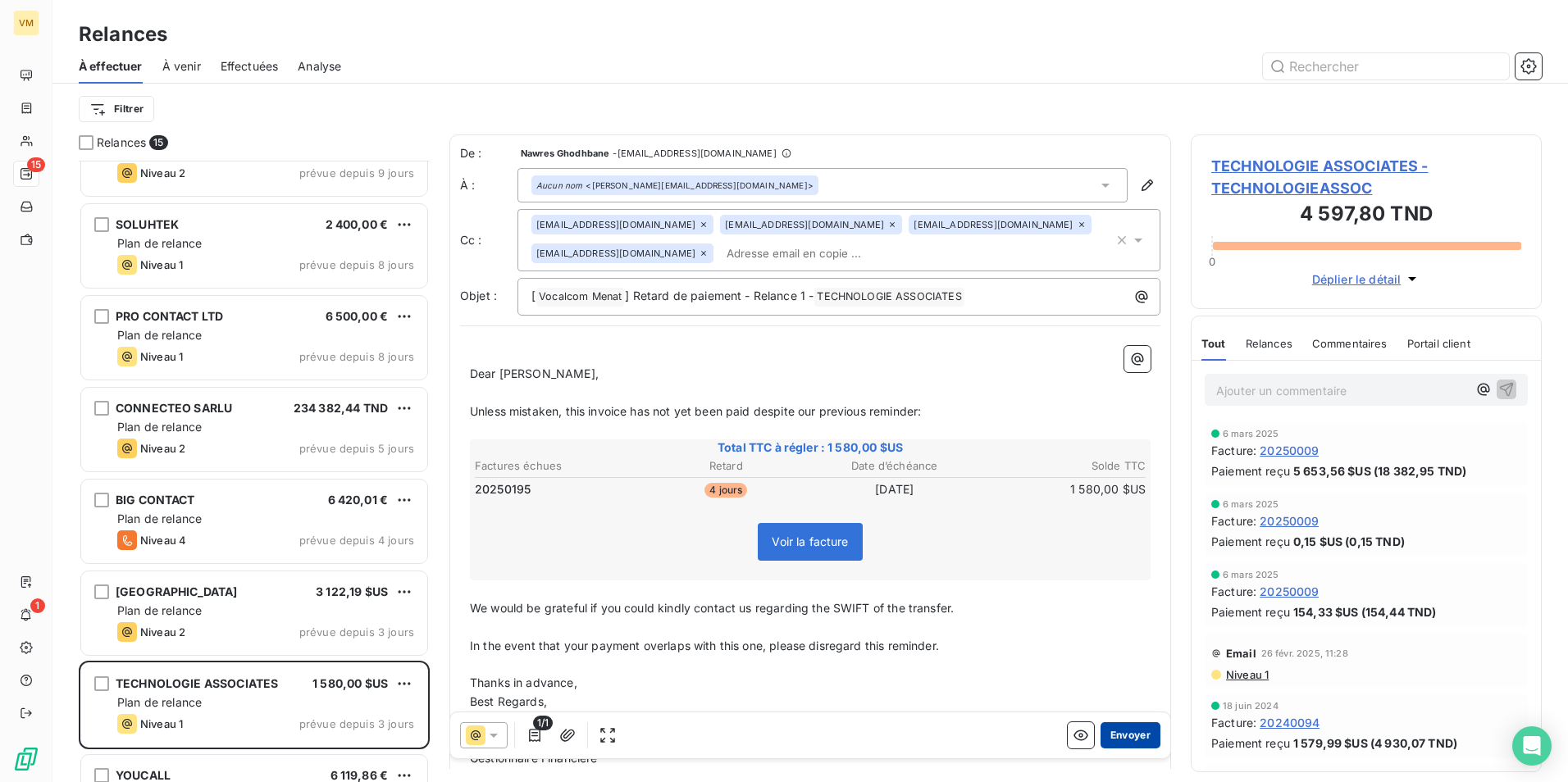
click at [1106, 730] on button "Envoyer" at bounding box center [1130, 735] width 60 height 26
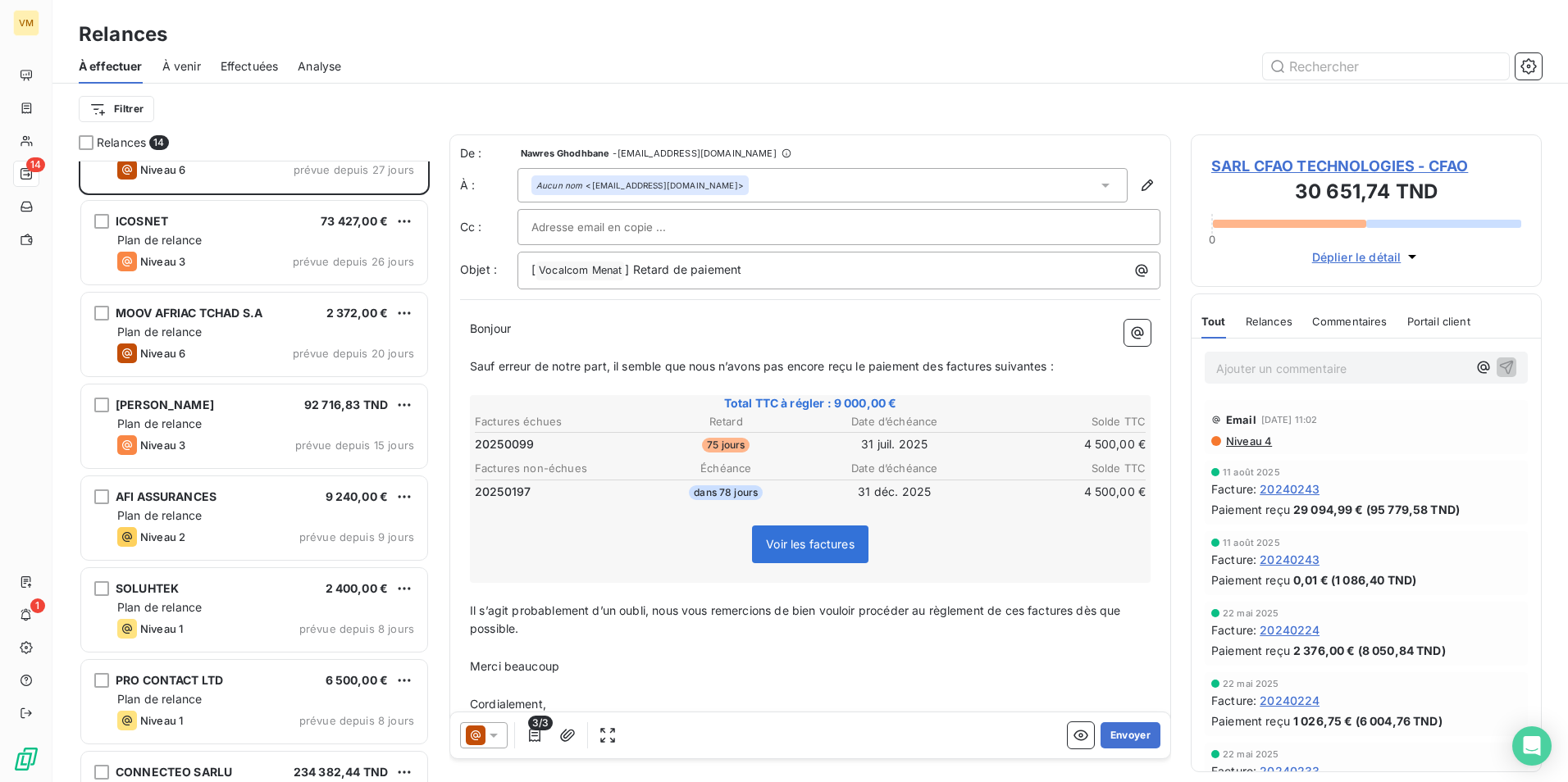
scroll to position [91, 0]
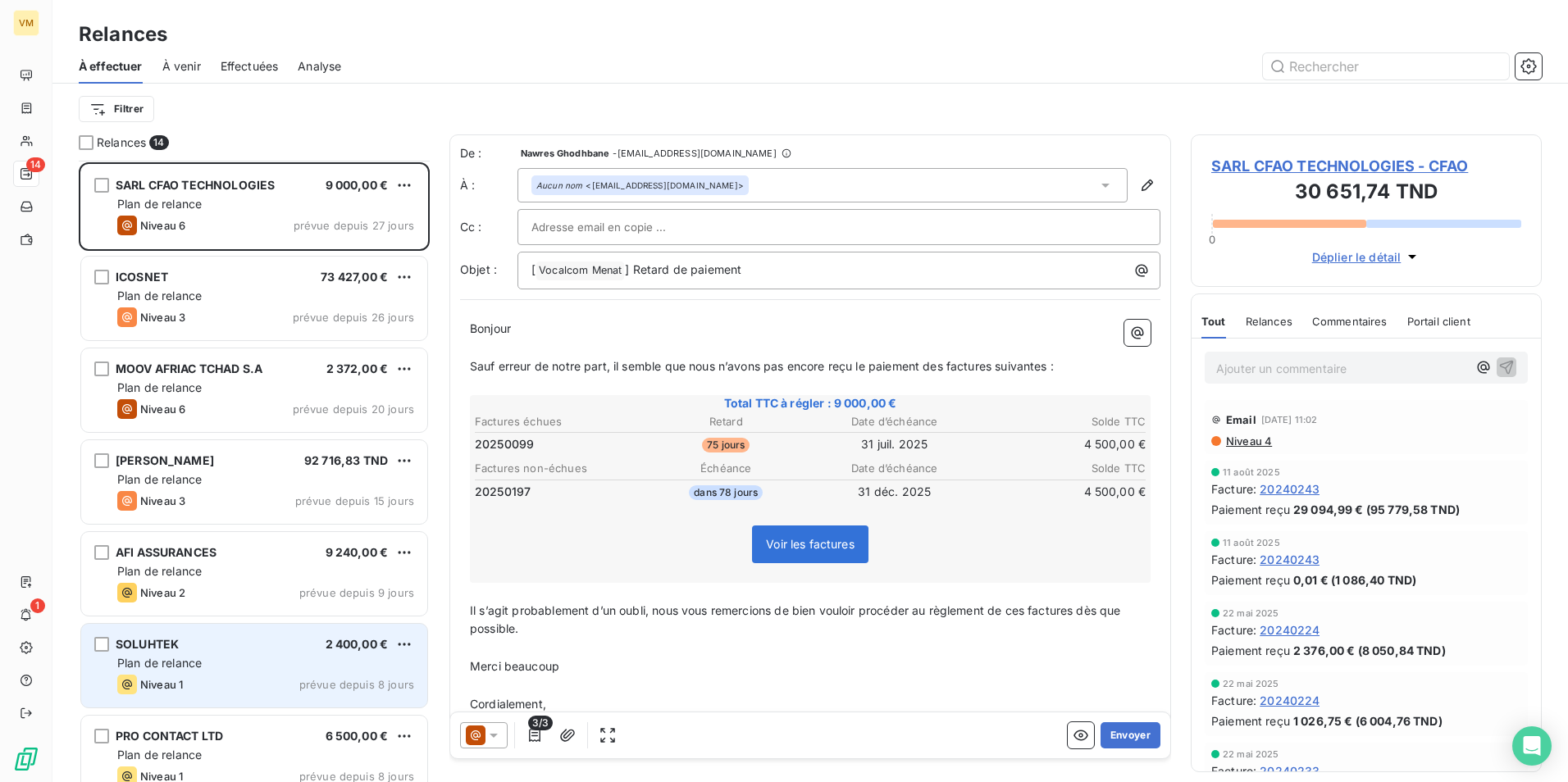
click at [300, 682] on div "Niveau 1 prévue depuis 8 jours" at bounding box center [266, 684] width 297 height 20
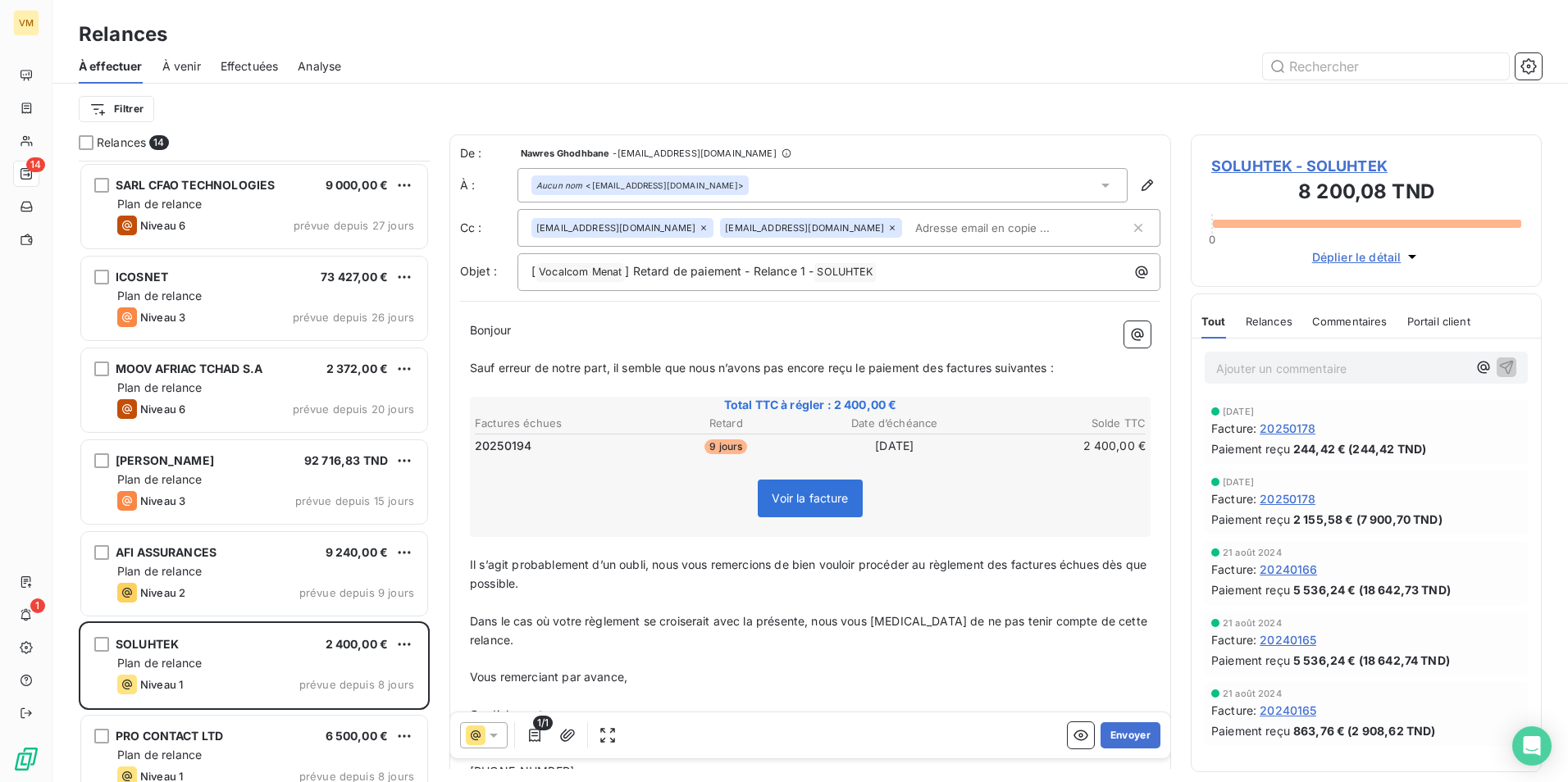
drag, startPoint x: 524, startPoint y: 329, endPoint x: 519, endPoint y: 369, distance: 40.3
click at [521, 329] on span at bounding box center [519, 330] width 3 height 14
click at [716, 189] on div "Aucun nom <[EMAIL_ADDRESS][DOMAIN_NAME]>" at bounding box center [822, 185] width 610 height 35
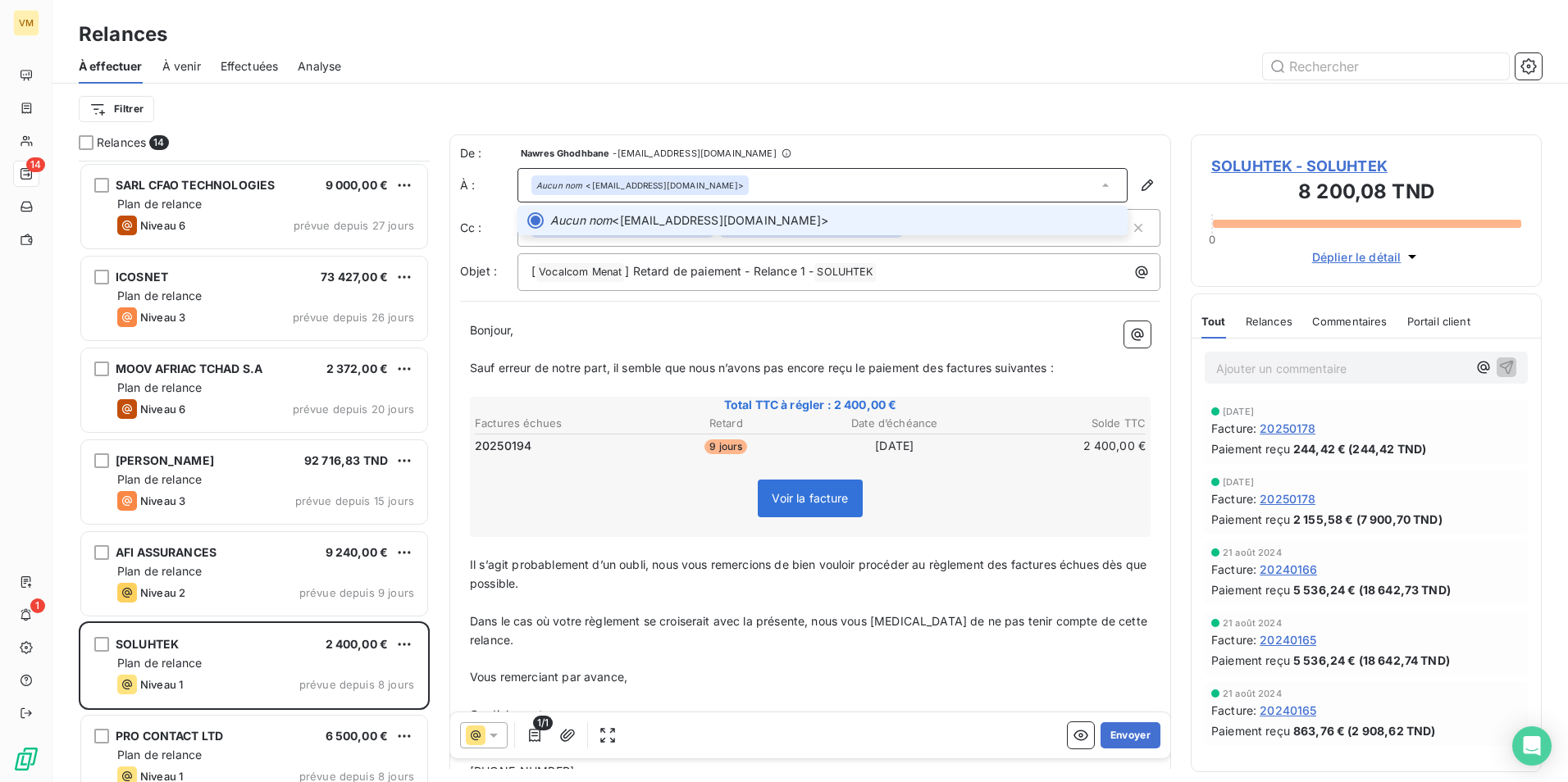
click at [532, 223] on div at bounding box center [535, 220] width 16 height 16
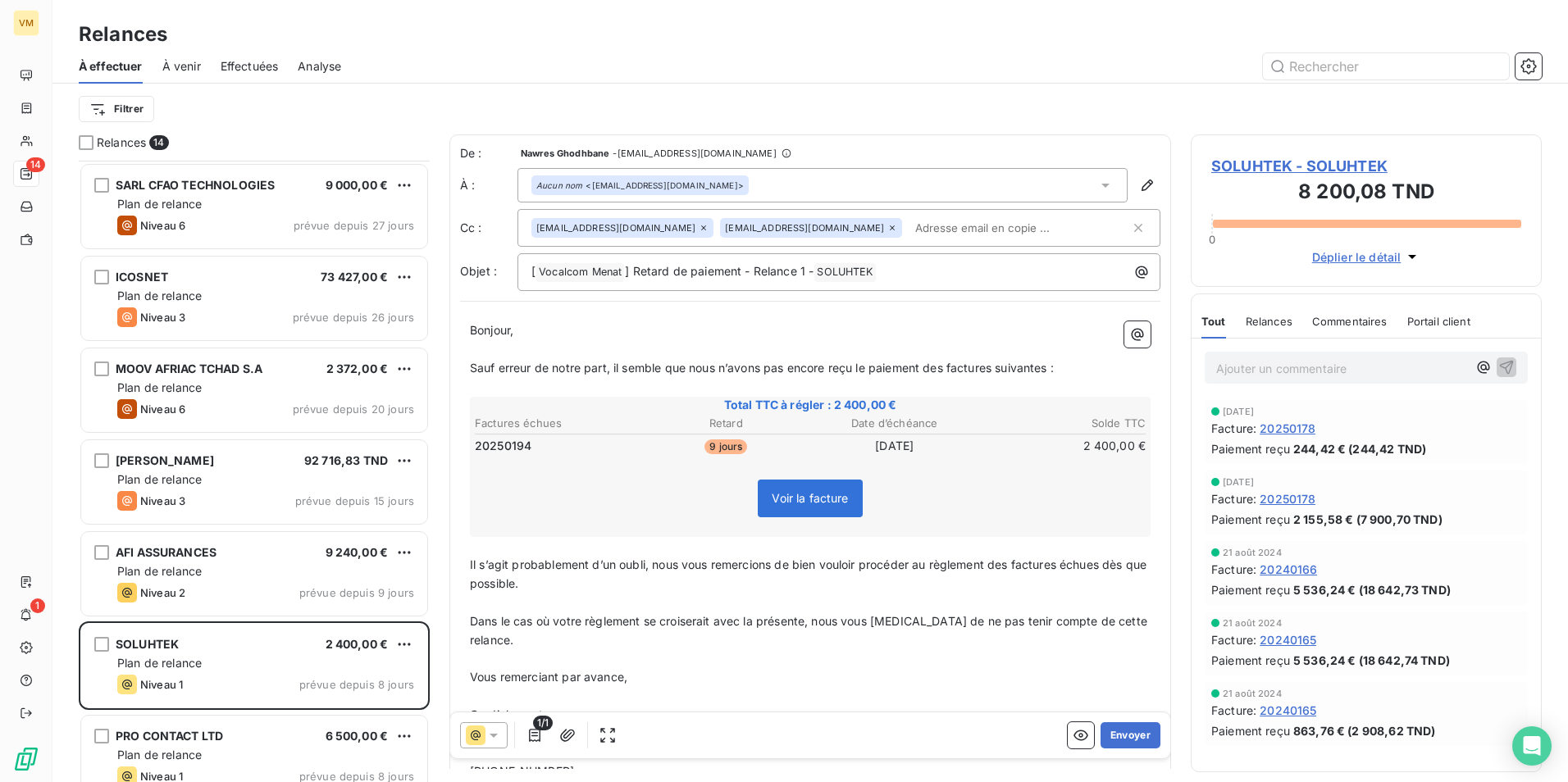
click at [651, 445] on td "9 jours" at bounding box center [726, 445] width 167 height 18
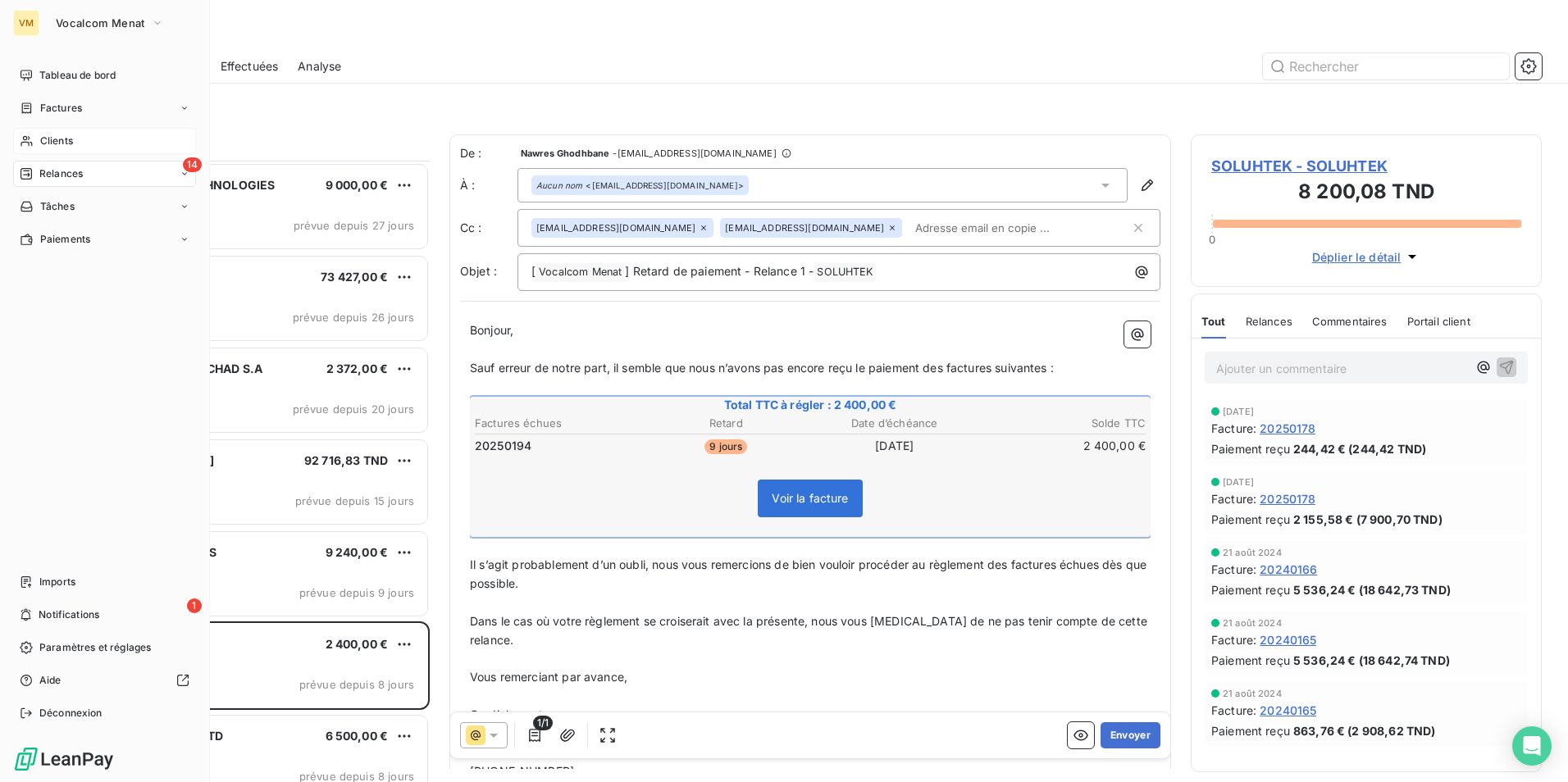
click at [87, 149] on div "Clients" at bounding box center [104, 141] width 182 height 26
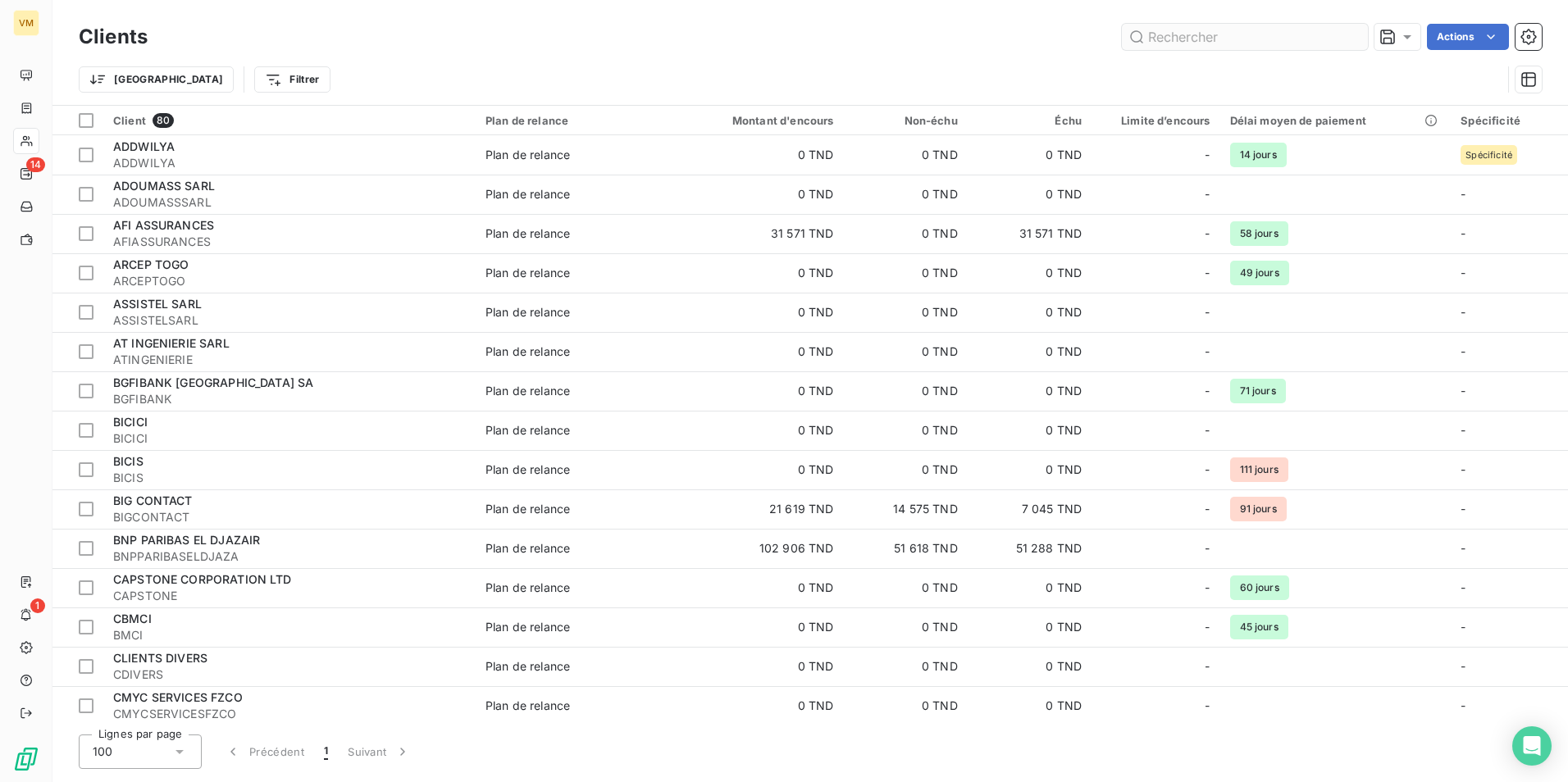
click at [1196, 36] on input "text" at bounding box center [1245, 36] width 246 height 26
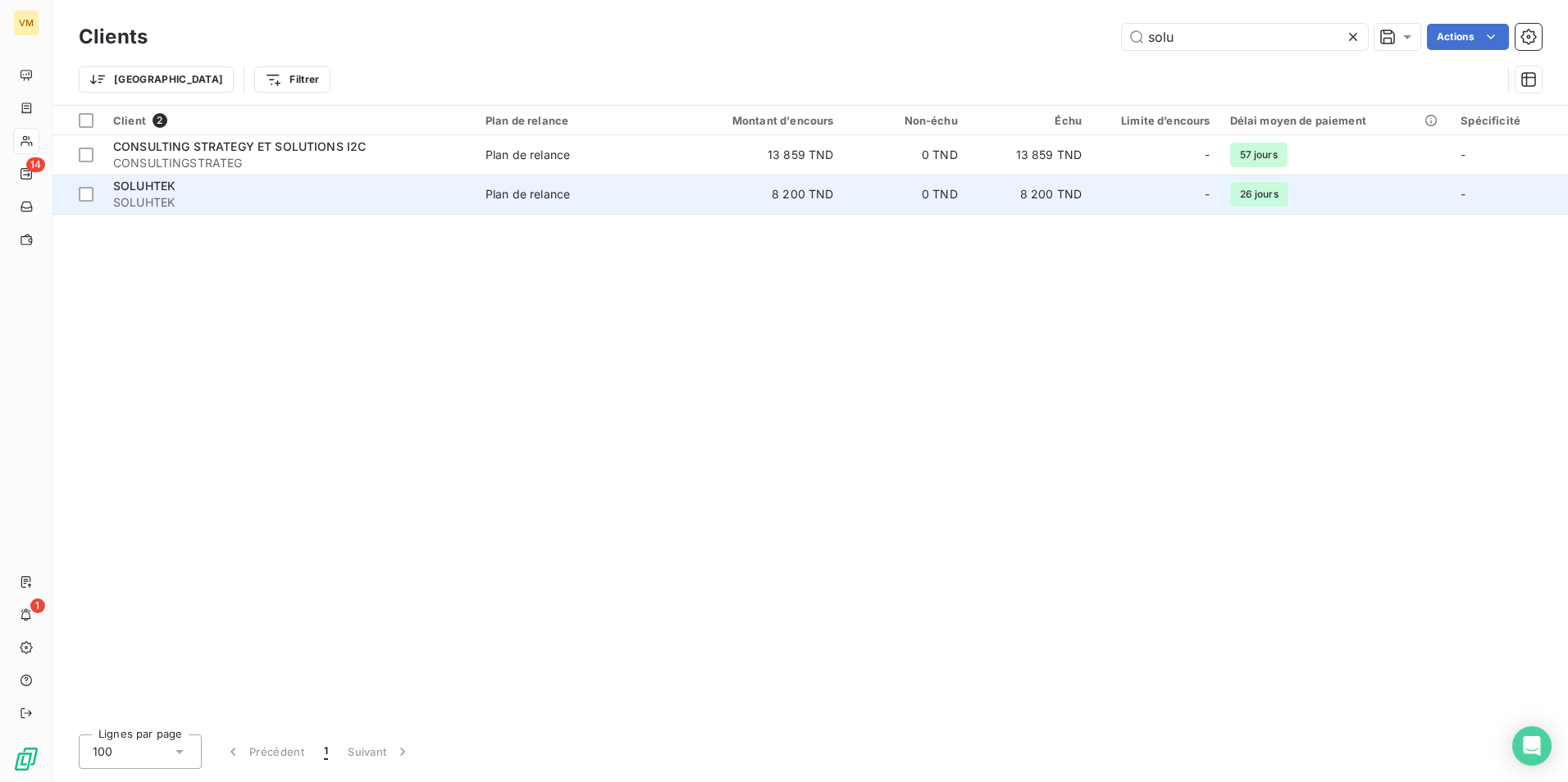
type input "solu"
click at [583, 201] on span "Plan de relance" at bounding box center [576, 193] width 182 height 16
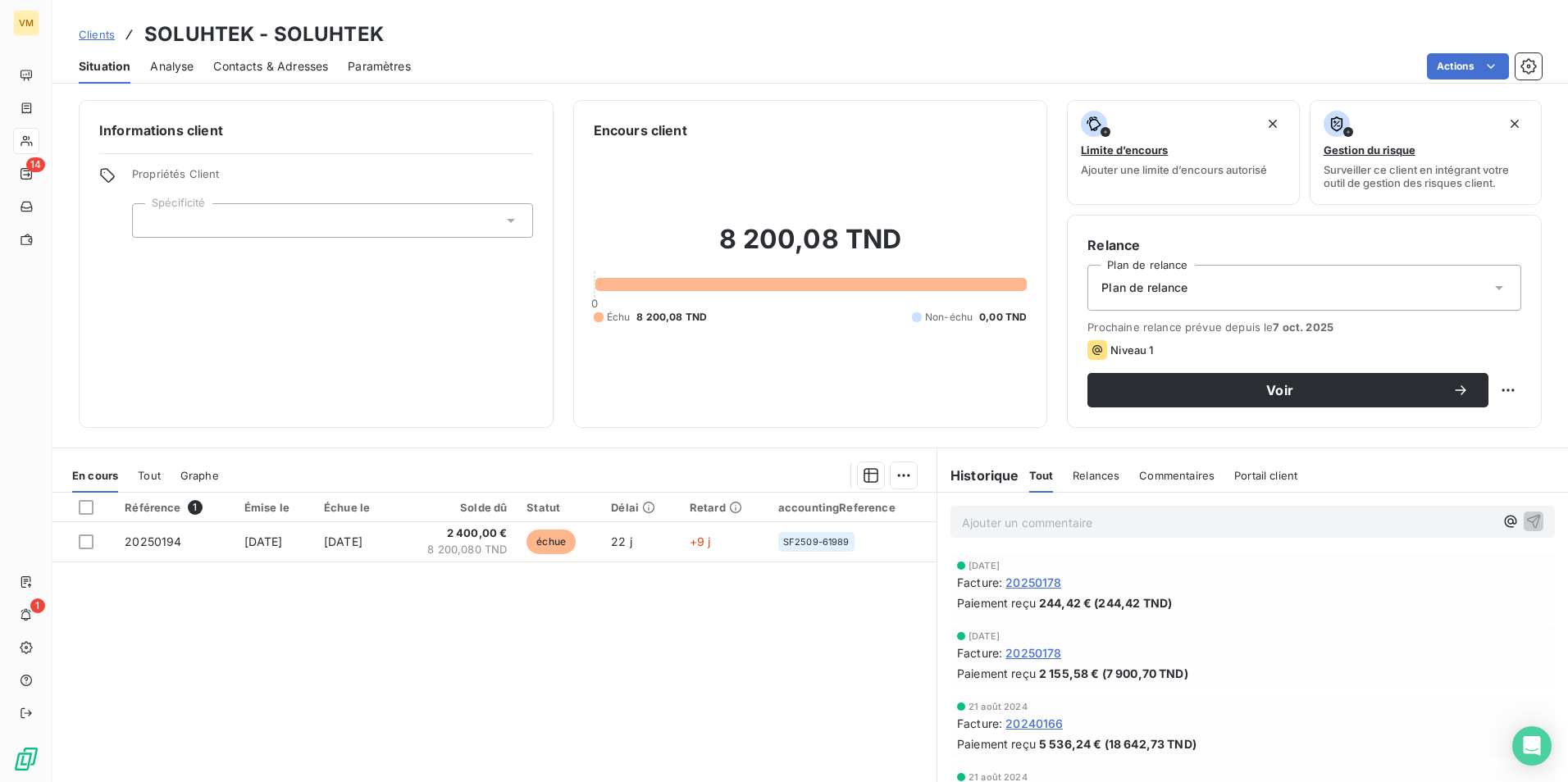
click at [238, 65] on span "Contacts & Adresses" at bounding box center [270, 66] width 115 height 16
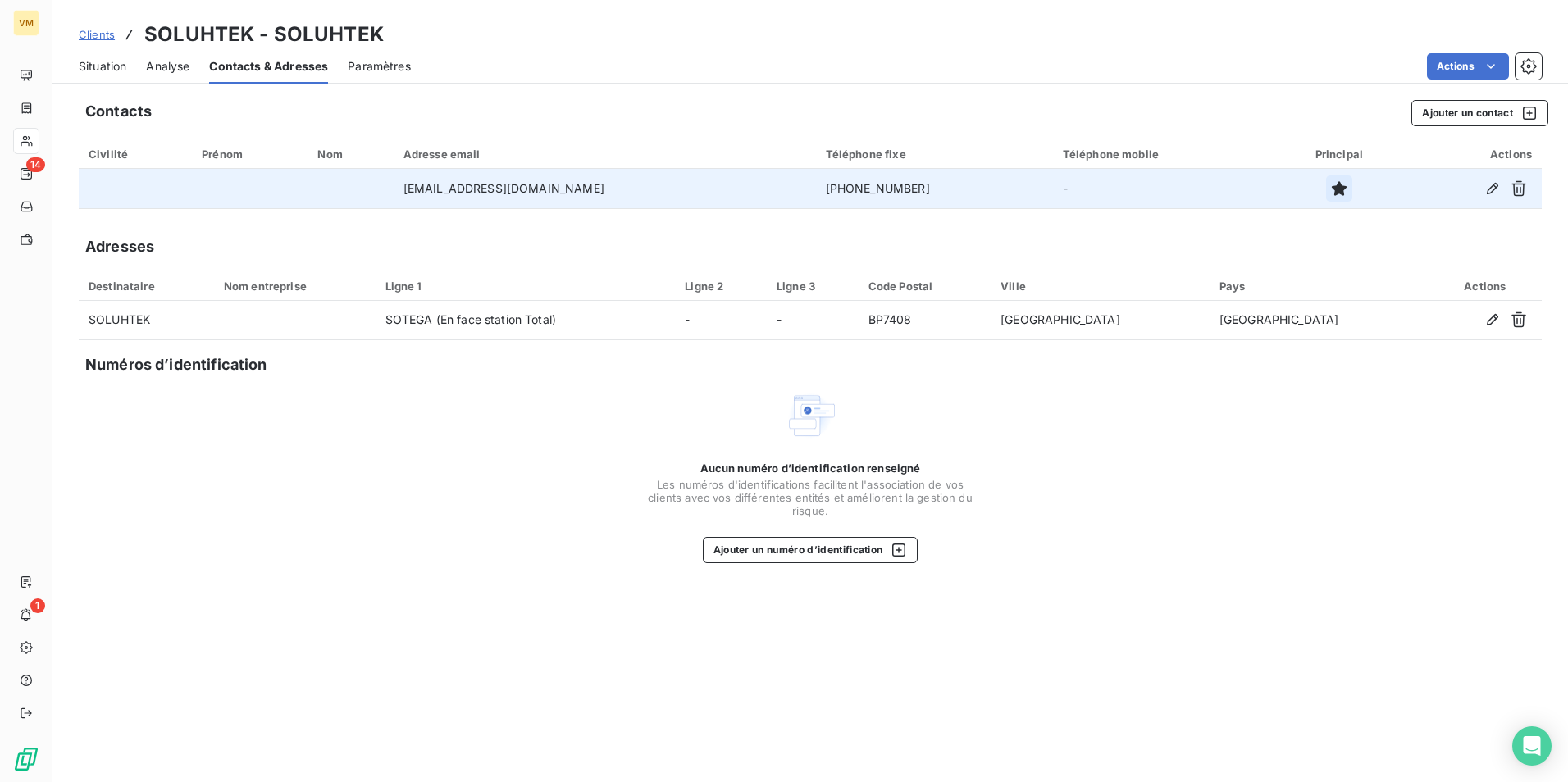
click at [1330, 183] on icon "button" at bounding box center [1338, 188] width 16 height 16
click at [1536, 12] on div "Clients SOLUHTEK - SOLUHTEK Situation Analyse Contacts & Adresses Paramètres Ac…" at bounding box center [810, 42] width 1515 height 84
click at [1472, 116] on button "Ajouter un contact" at bounding box center [1479, 113] width 137 height 26
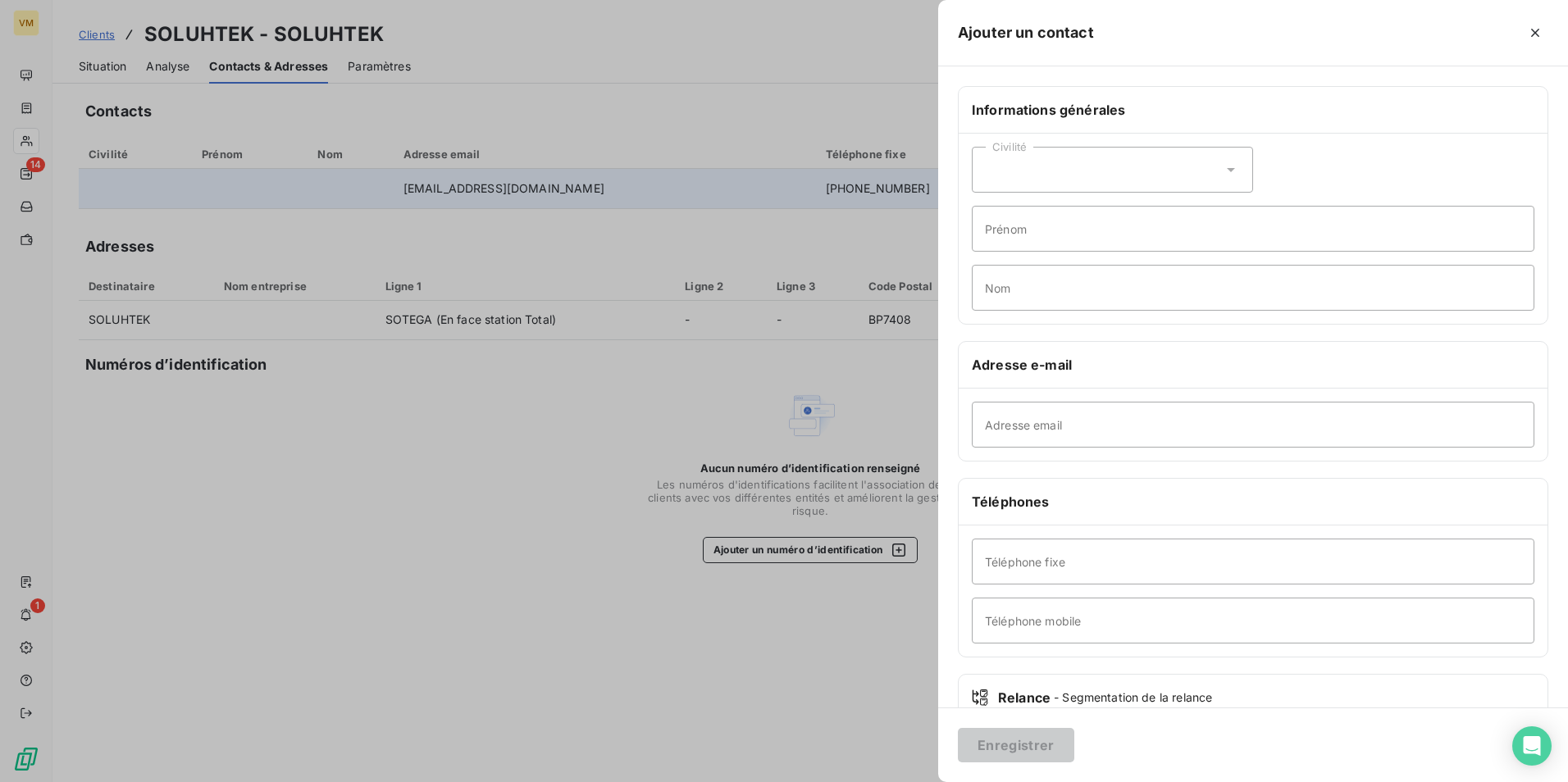
click at [1223, 170] on icon at bounding box center [1230, 169] width 16 height 16
click at [1130, 217] on li "Madame" at bounding box center [1112, 210] width 281 height 30
paste input "[EMAIL_ADDRESS][DOMAIN_NAME]"
drag, startPoint x: 1028, startPoint y: 424, endPoint x: 973, endPoint y: 428, distance: 55.1
click at [973, 428] on input "[EMAIL_ADDRESS][DOMAIN_NAME]" at bounding box center [1252, 424] width 563 height 46
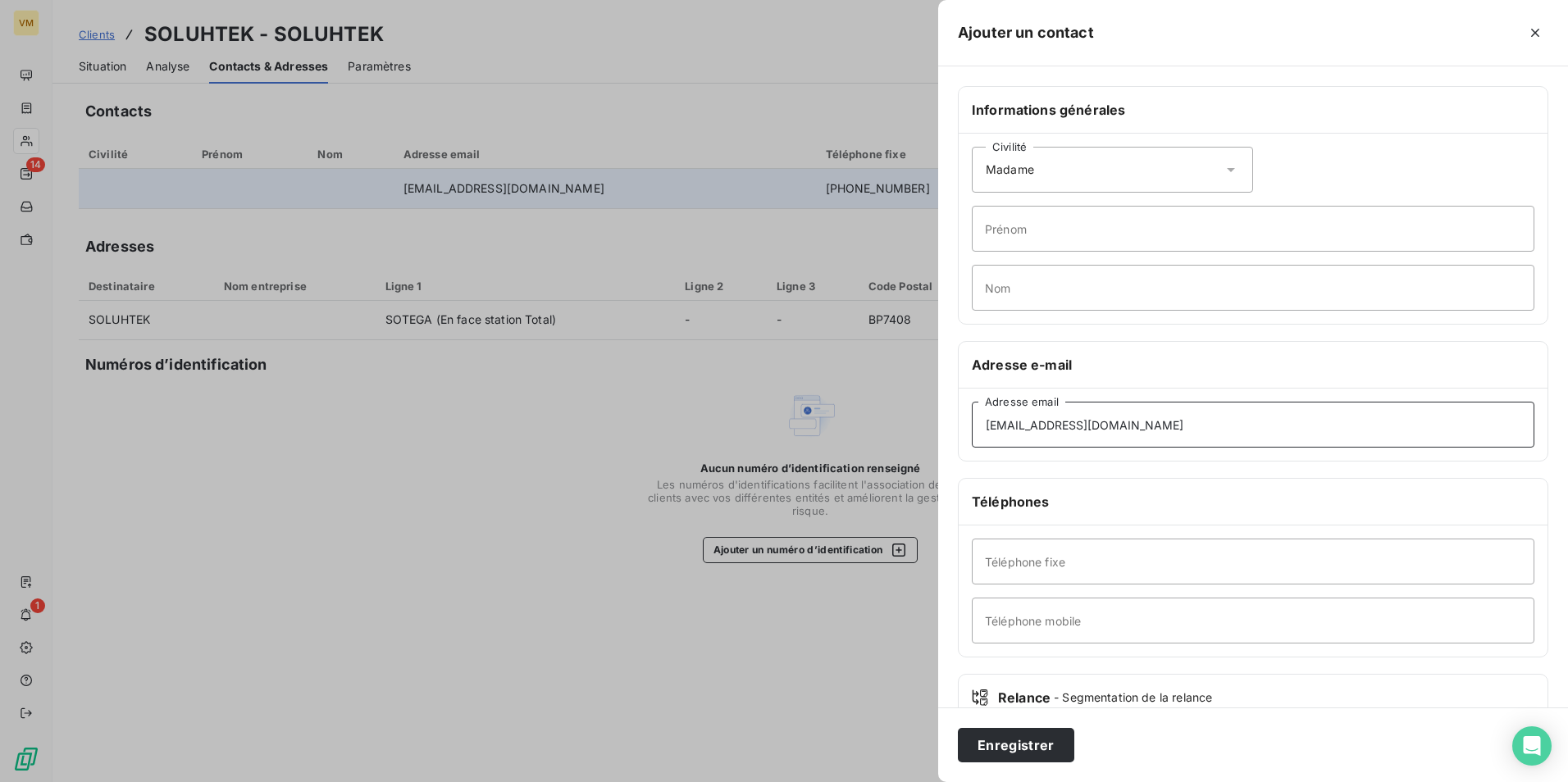
type input "[EMAIL_ADDRESS][DOMAIN_NAME]"
paste input "[PERSON_NAME]"
type input "[PERSON_NAME]"
drag, startPoint x: 1071, startPoint y: 426, endPoint x: 1034, endPoint y: 428, distance: 37.1
click at [1034, 428] on input "[EMAIL_ADDRESS][DOMAIN_NAME]" at bounding box center [1252, 424] width 563 height 46
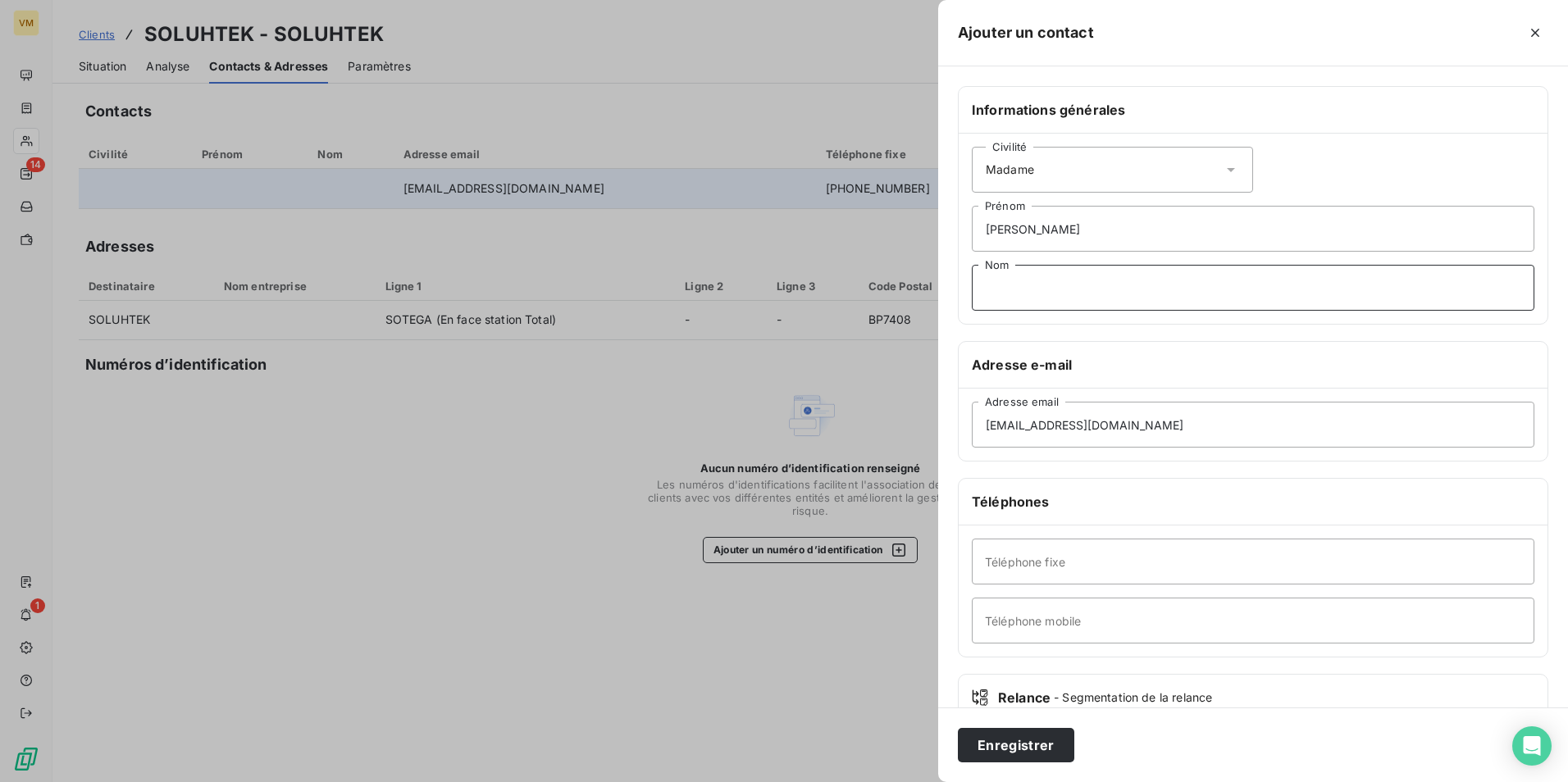
paste input "ndogou"
type input "ndogou"
click at [1260, 378] on div "Adresse e-mail" at bounding box center [1253, 365] width 589 height 47
click at [1058, 739] on button "Enregistrer" at bounding box center [1016, 745] width 116 height 35
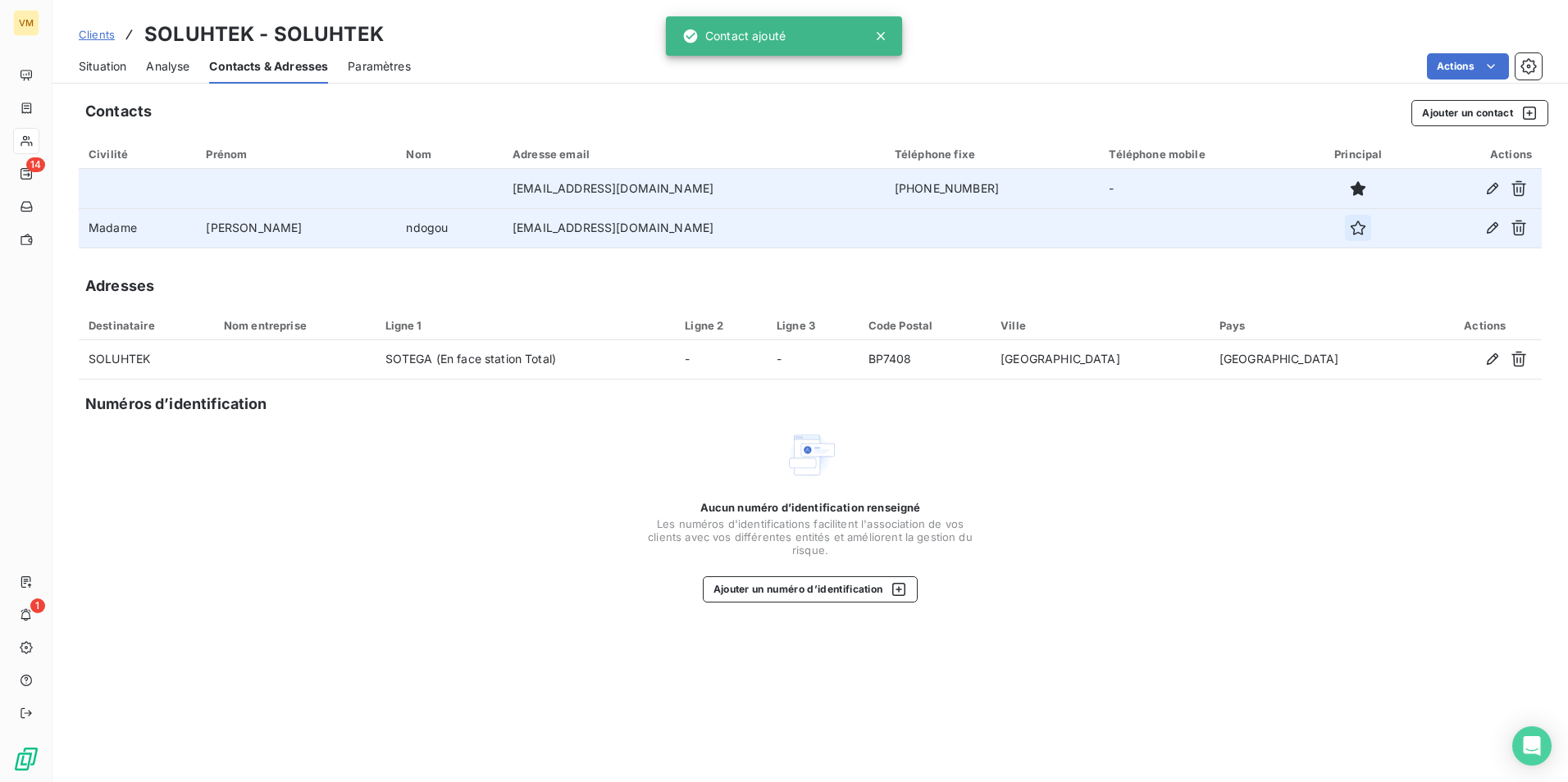
click at [1350, 221] on icon "button" at bounding box center [1357, 227] width 14 height 14
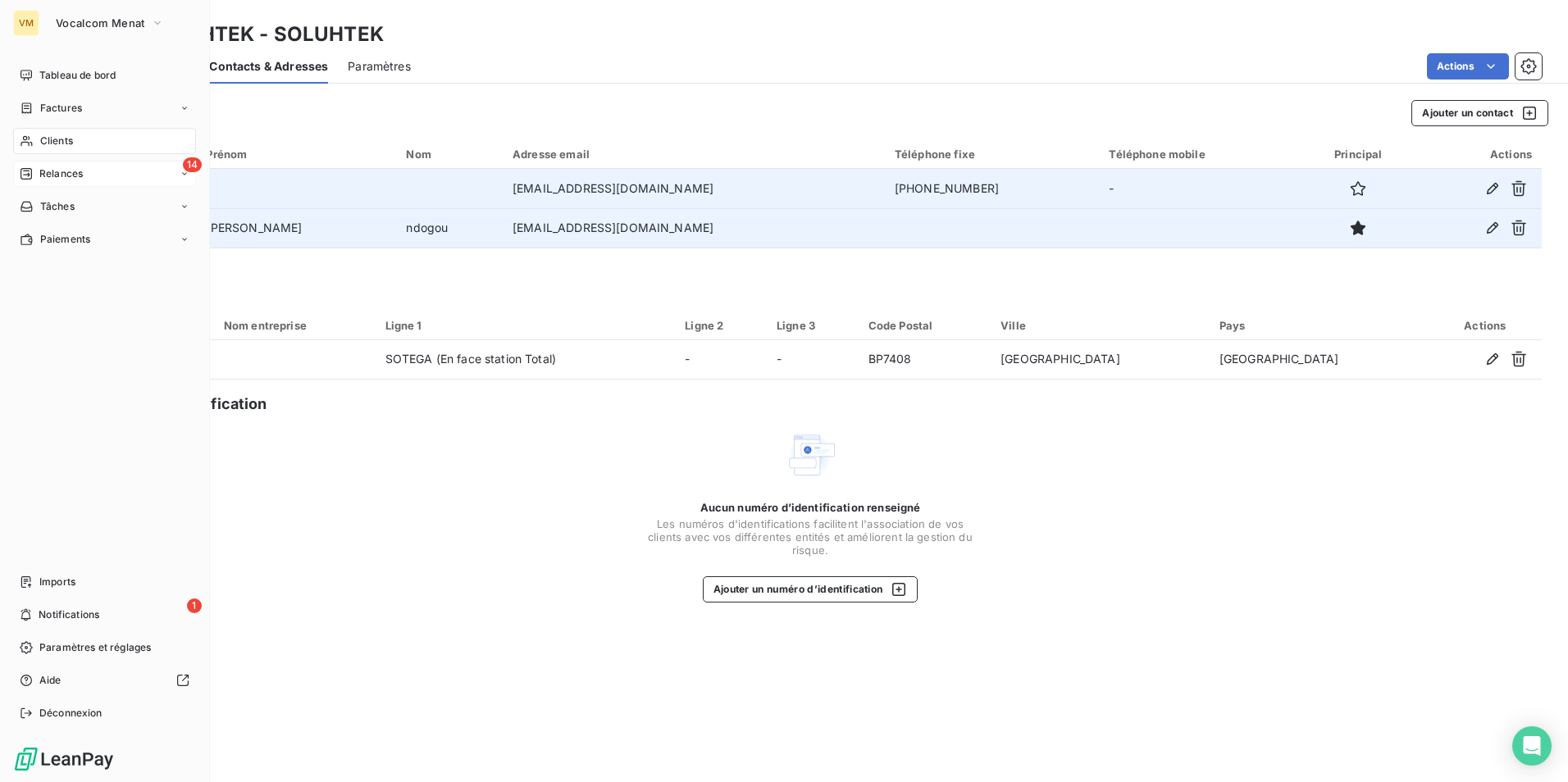
click at [126, 169] on div "14 Relances" at bounding box center [104, 173] width 182 height 26
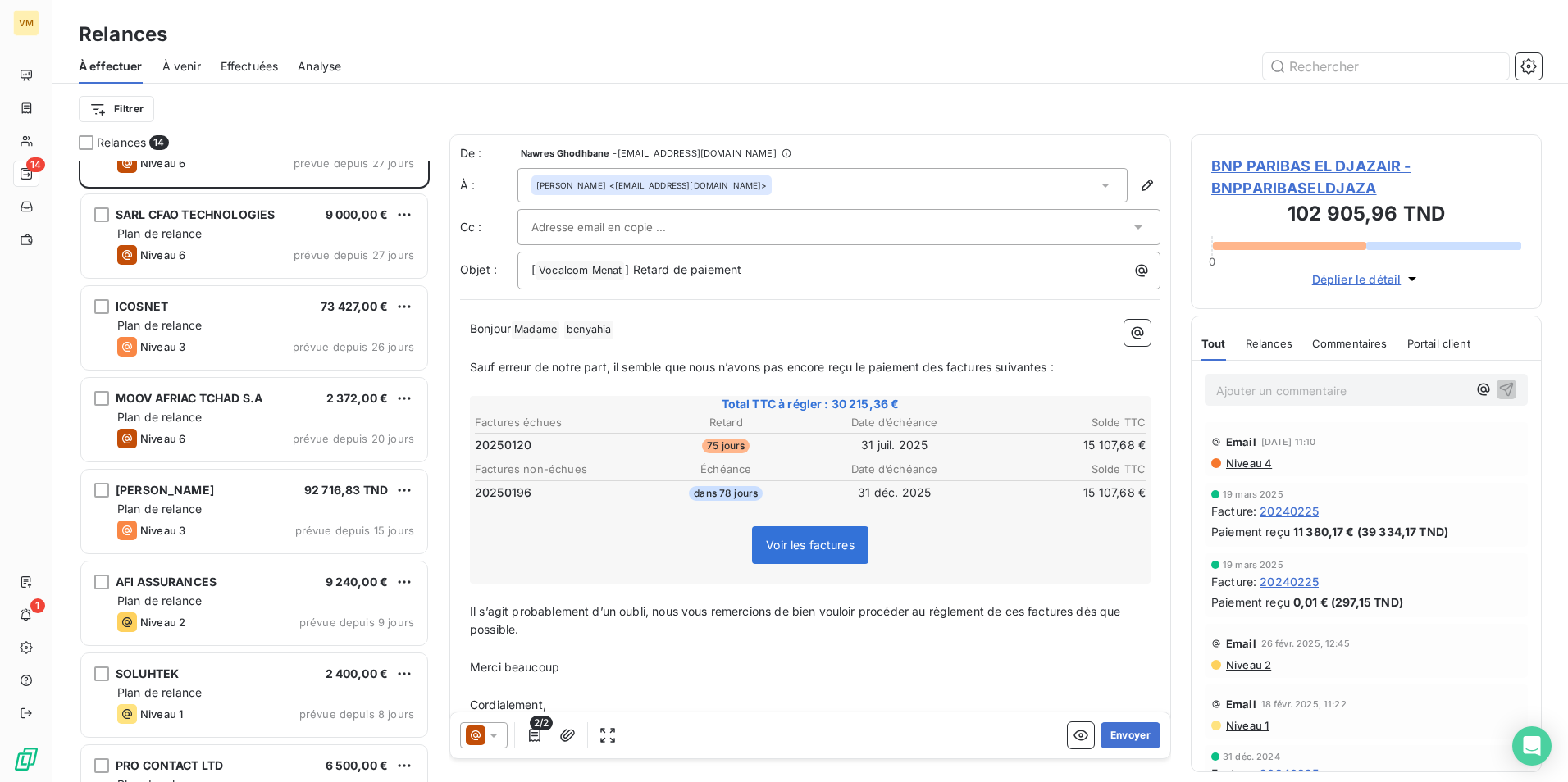
scroll to position [165, 0]
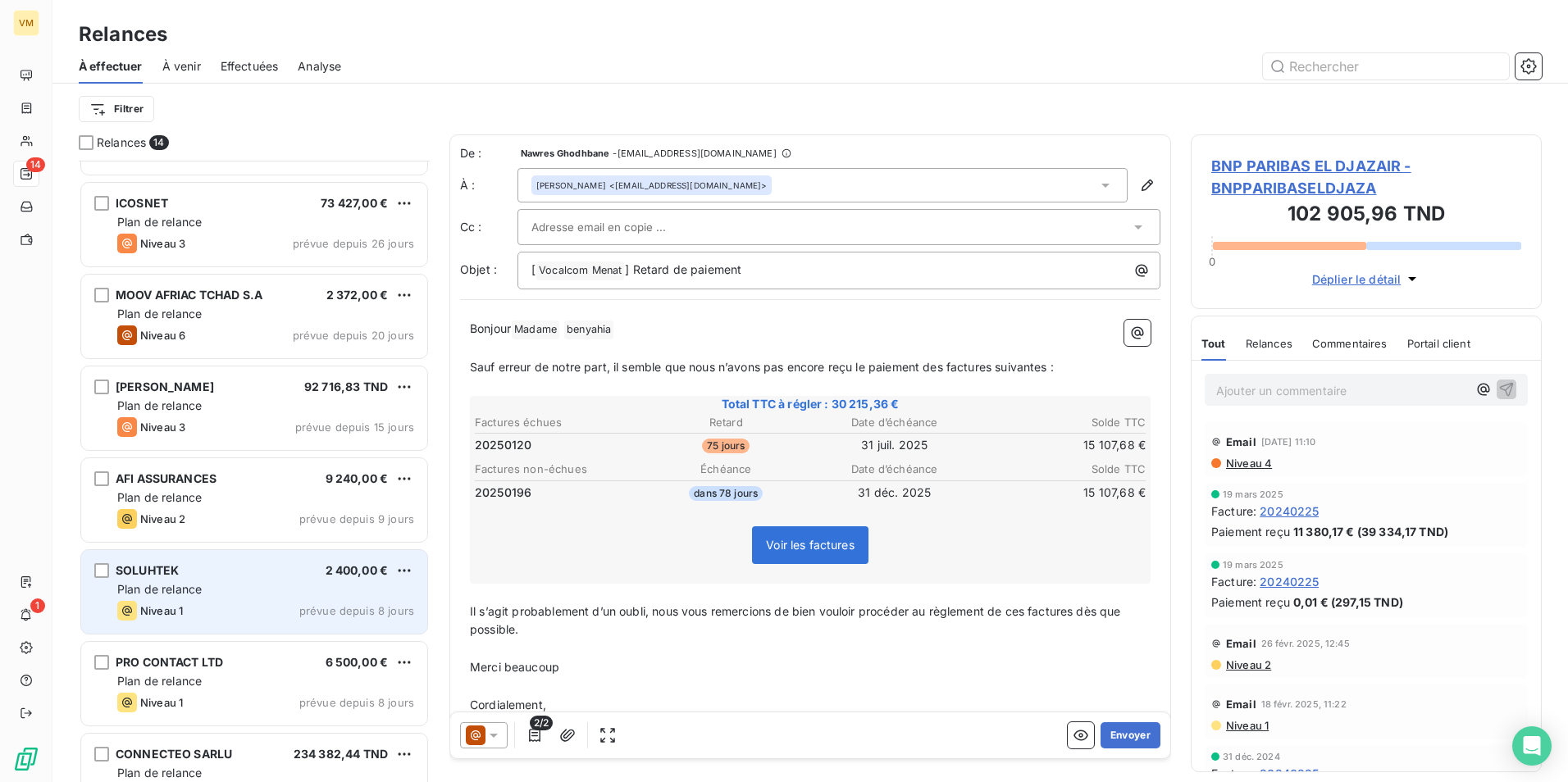
click at [308, 601] on div "Niveau 1 prévue depuis 8 jours" at bounding box center [266, 610] width 297 height 20
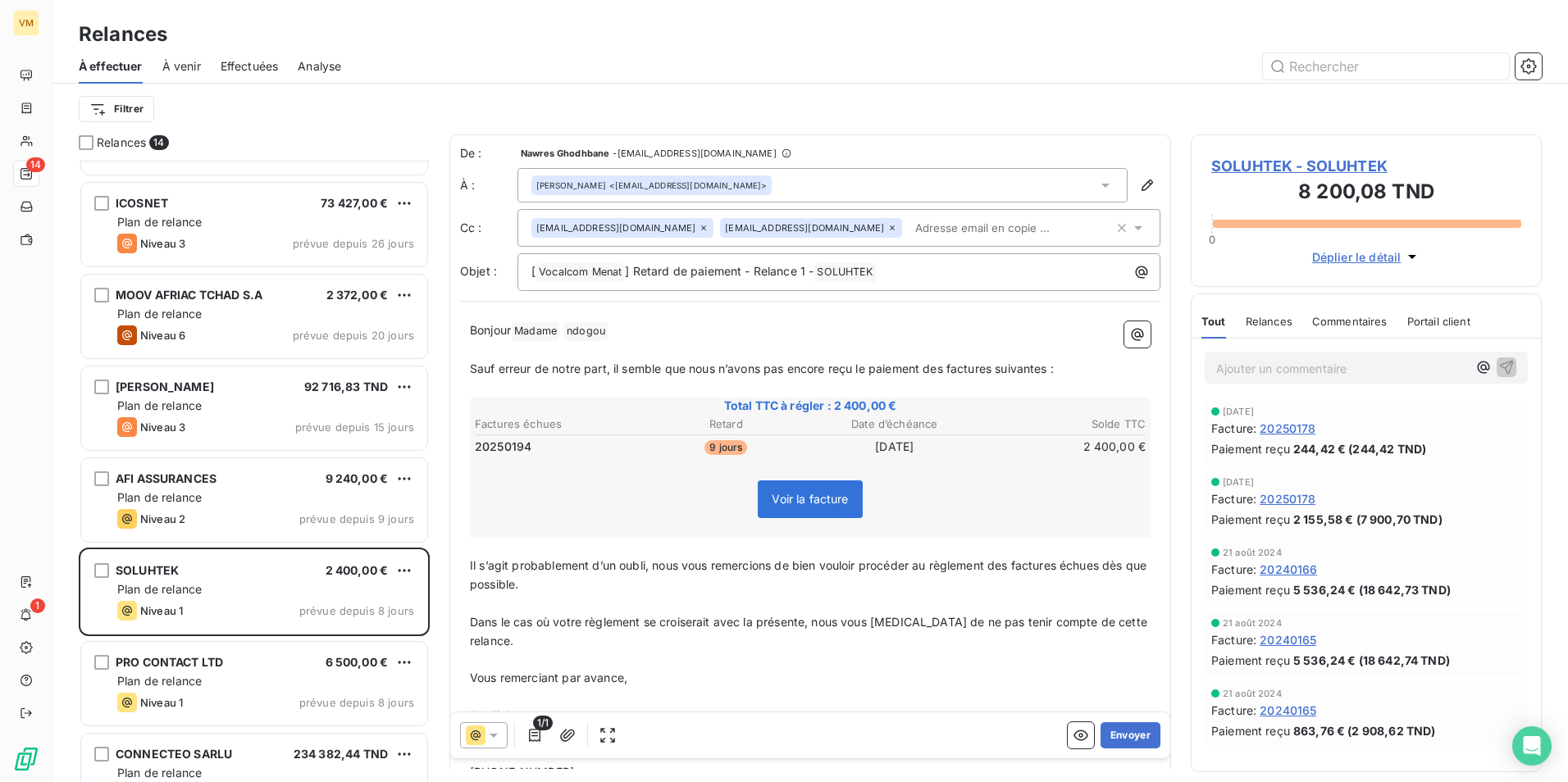
click at [540, 325] on span "Madame ﻿" at bounding box center [535, 332] width 48 height 19
click at [596, 333] on span "ndogou ﻿" at bounding box center [585, 332] width 43 height 19
click at [534, 328] on span "Madame ﻿" at bounding box center [535, 332] width 48 height 19
click at [948, 371] on span "Sauf erreur de notre part, il semble que nous n’avons pas encore reçu le paieme…" at bounding box center [762, 367] width 584 height 14
click at [1001, 374] on span "Sauf erreur de notre part, il semble que nous n’avons pas encore reçu le paieme…" at bounding box center [765, 367] width 591 height 14
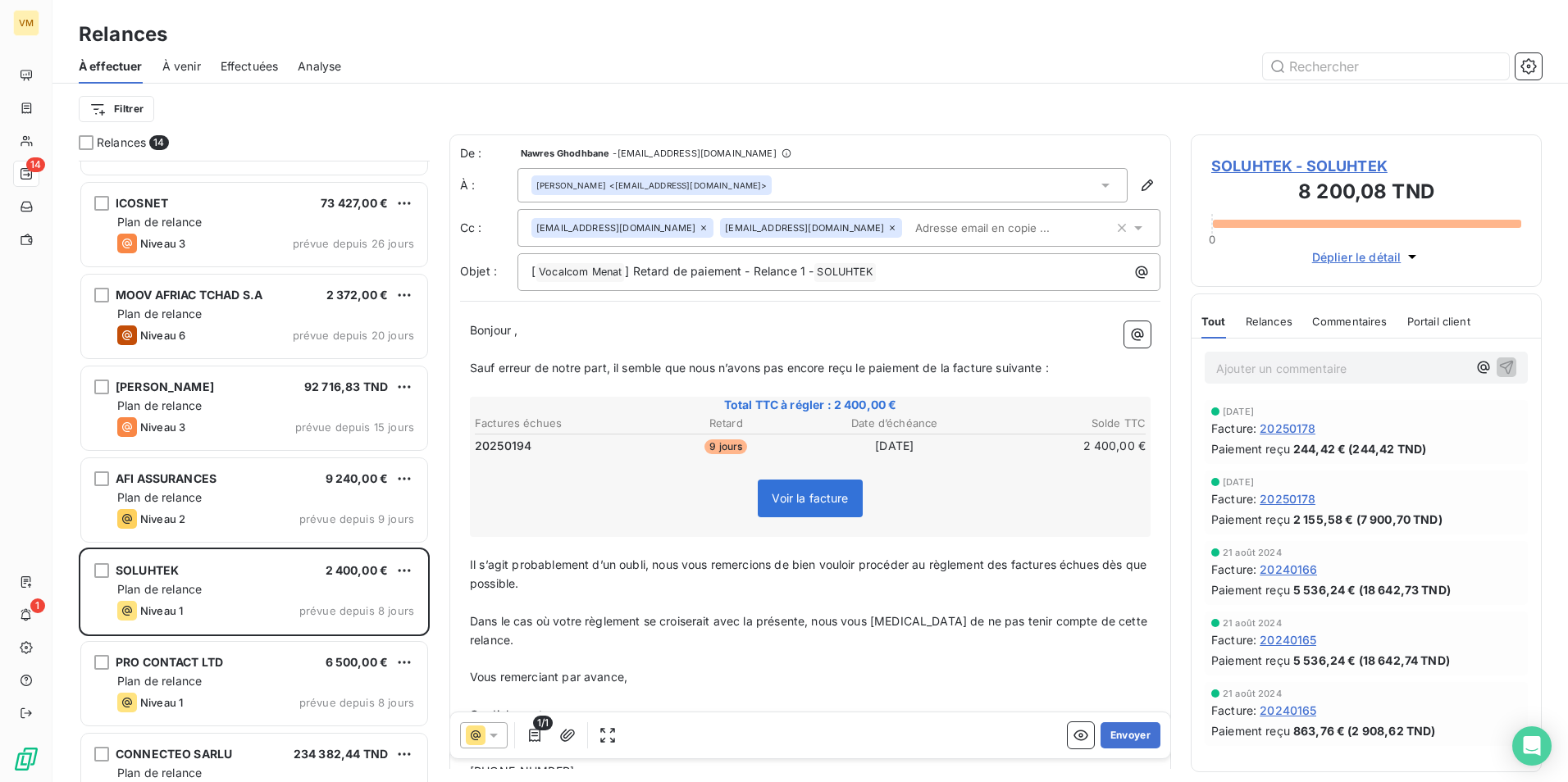
click at [1090, 371] on p "Sauf erreur de notre part, il semble que nous n’avons pas encore reçu le paieme…" at bounding box center [810, 368] width 680 height 19
drag, startPoint x: 1067, startPoint y: 568, endPoint x: 1089, endPoint y: 600, distance: 38.8
click at [1089, 600] on div "Bonjour, ﻿ Sauf erreur de notre part, il semble que nous n’avons pas [MEDICAL_D…" at bounding box center [810, 551] width 680 height 460
drag, startPoint x: 1015, startPoint y: 572, endPoint x: 999, endPoint y: 597, distance: 29.7
click at [1013, 572] on p "Il s’agit probablement d’un oubli, nous vous remercions de bien vouloir procéde…" at bounding box center [810, 574] width 680 height 37
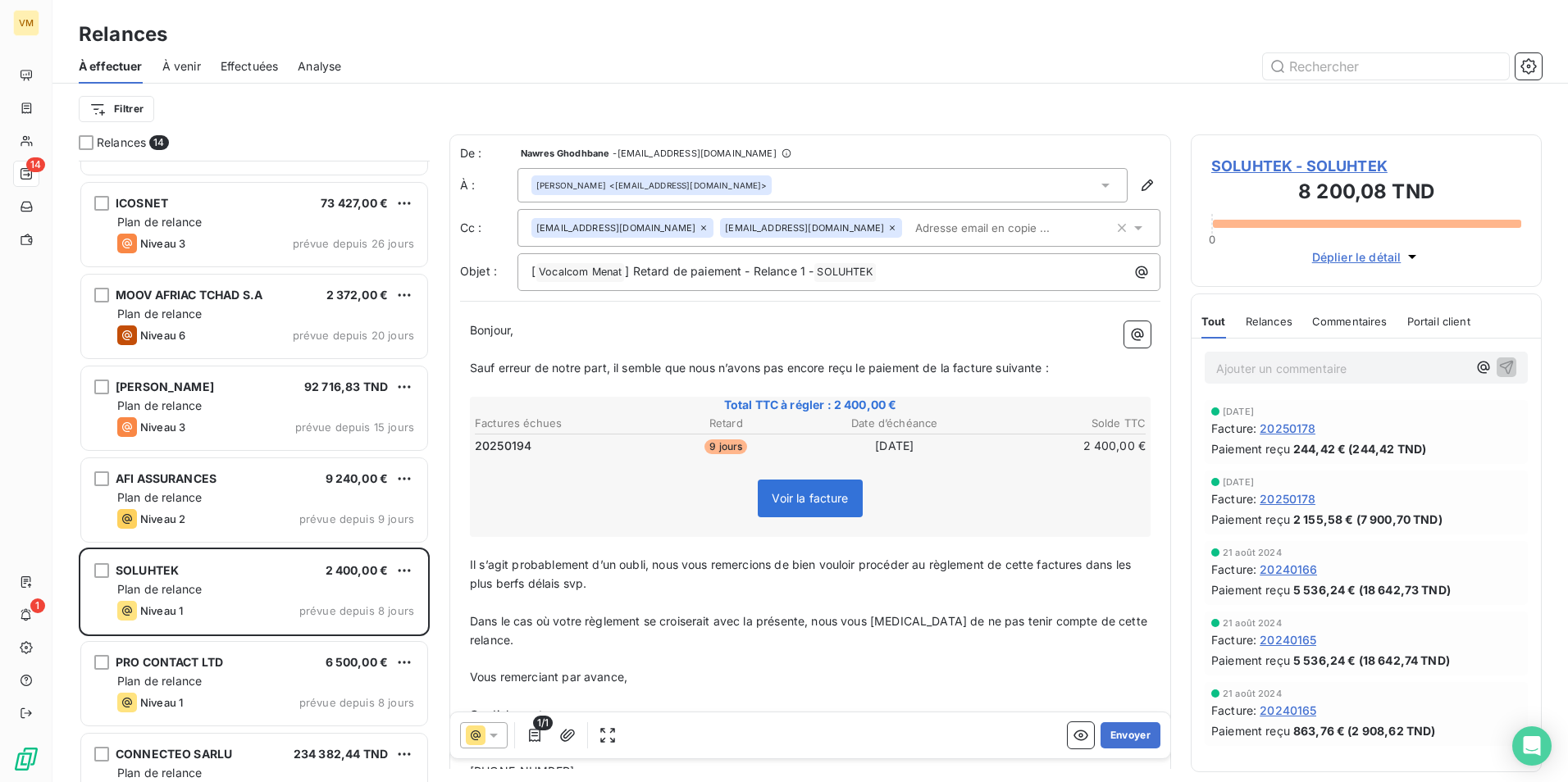
drag, startPoint x: 1087, startPoint y: 566, endPoint x: 1081, endPoint y: 575, distance: 10.8
click at [1085, 570] on span "Il s’agit probablement d’un oubli, nous vous remercions de bien vouloir procéde…" at bounding box center [802, 573] width 664 height 33
click at [916, 614] on span "Dans le cas où votre règlement se croiserait avec la présente, nous vous [MEDIC…" at bounding box center [810, 630] width 680 height 33
click at [1124, 728] on button "Envoyer" at bounding box center [1130, 735] width 60 height 26
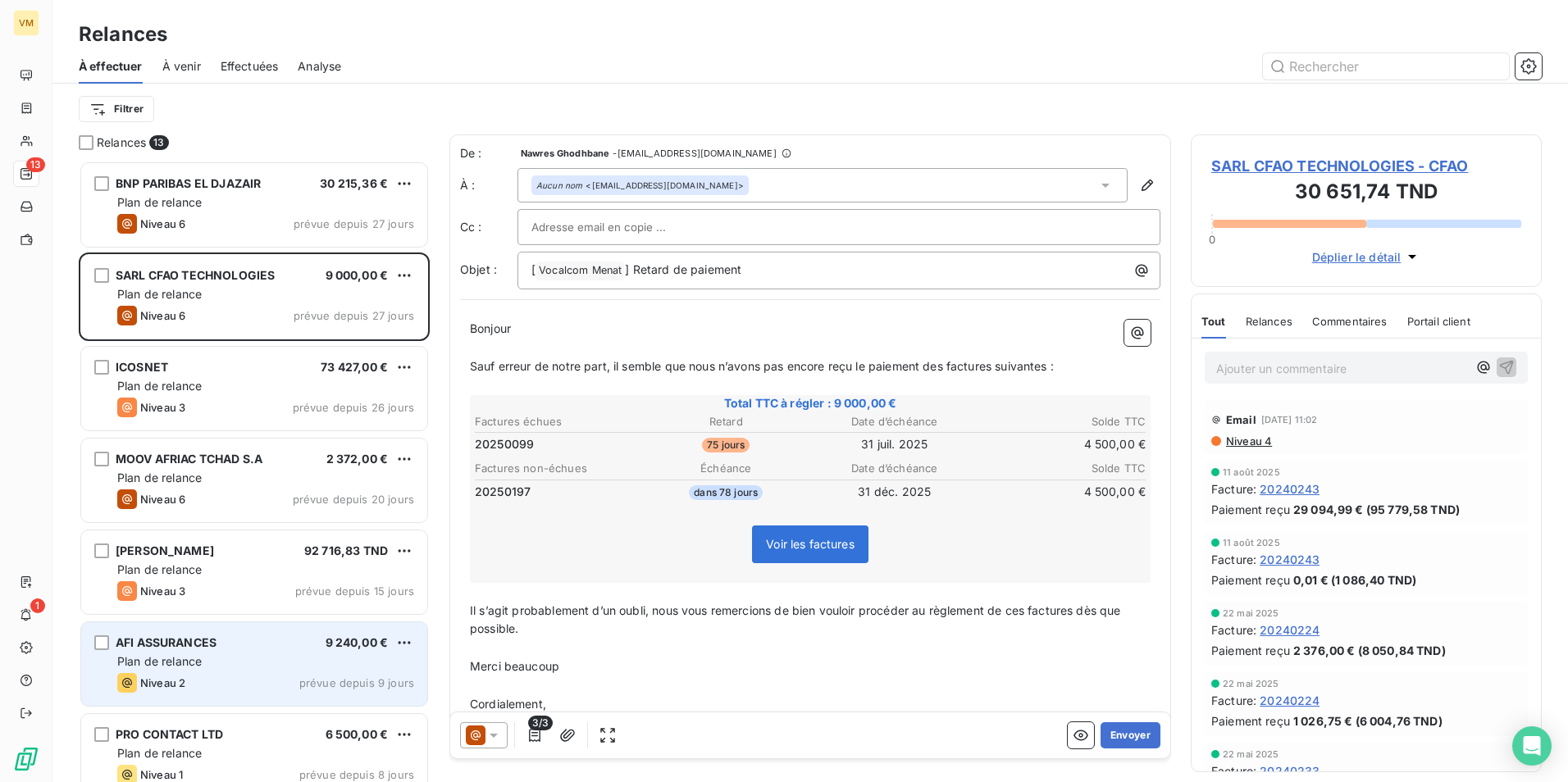
click at [263, 682] on div "Niveau 2 prévue depuis 9 jours" at bounding box center [266, 682] width 297 height 20
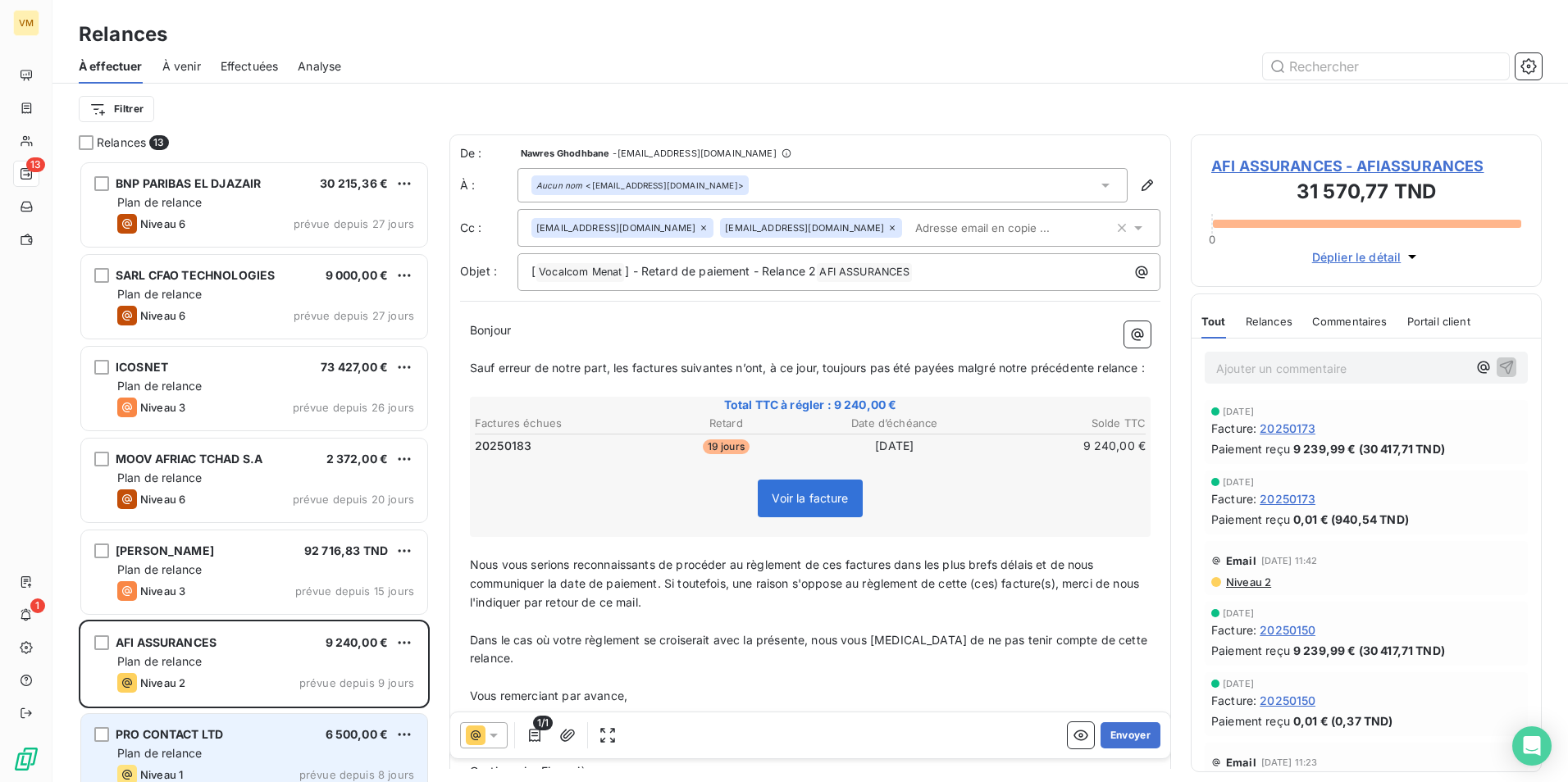
click at [298, 749] on div "Plan de relance" at bounding box center [266, 752] width 297 height 16
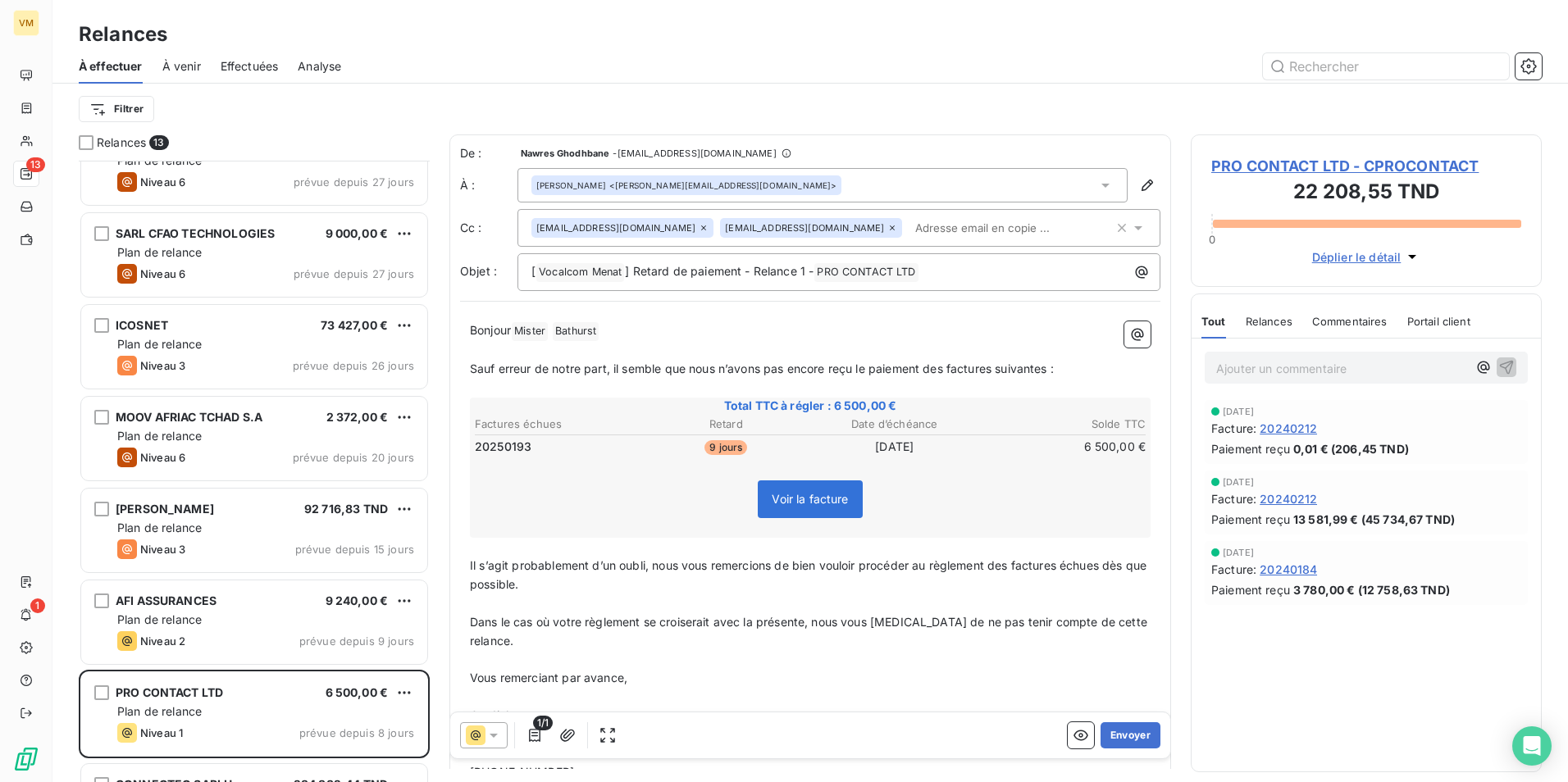
scroll to position [165, 0]
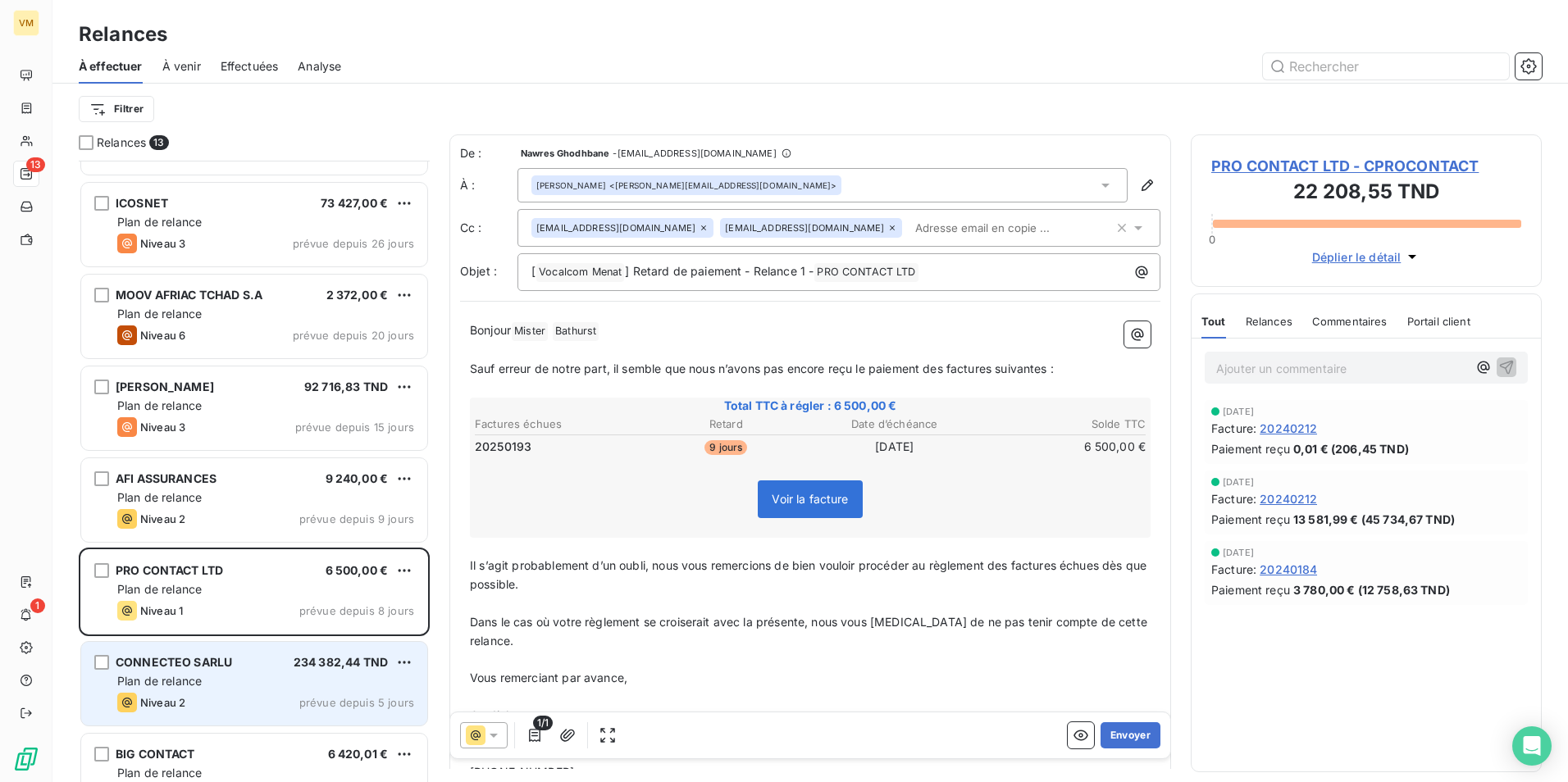
click at [290, 692] on div "CONNECTEO SARLU 234 382,44 TND Plan de relance Niveau 2 prévue depuis 5 jours" at bounding box center [255, 684] width 346 height 84
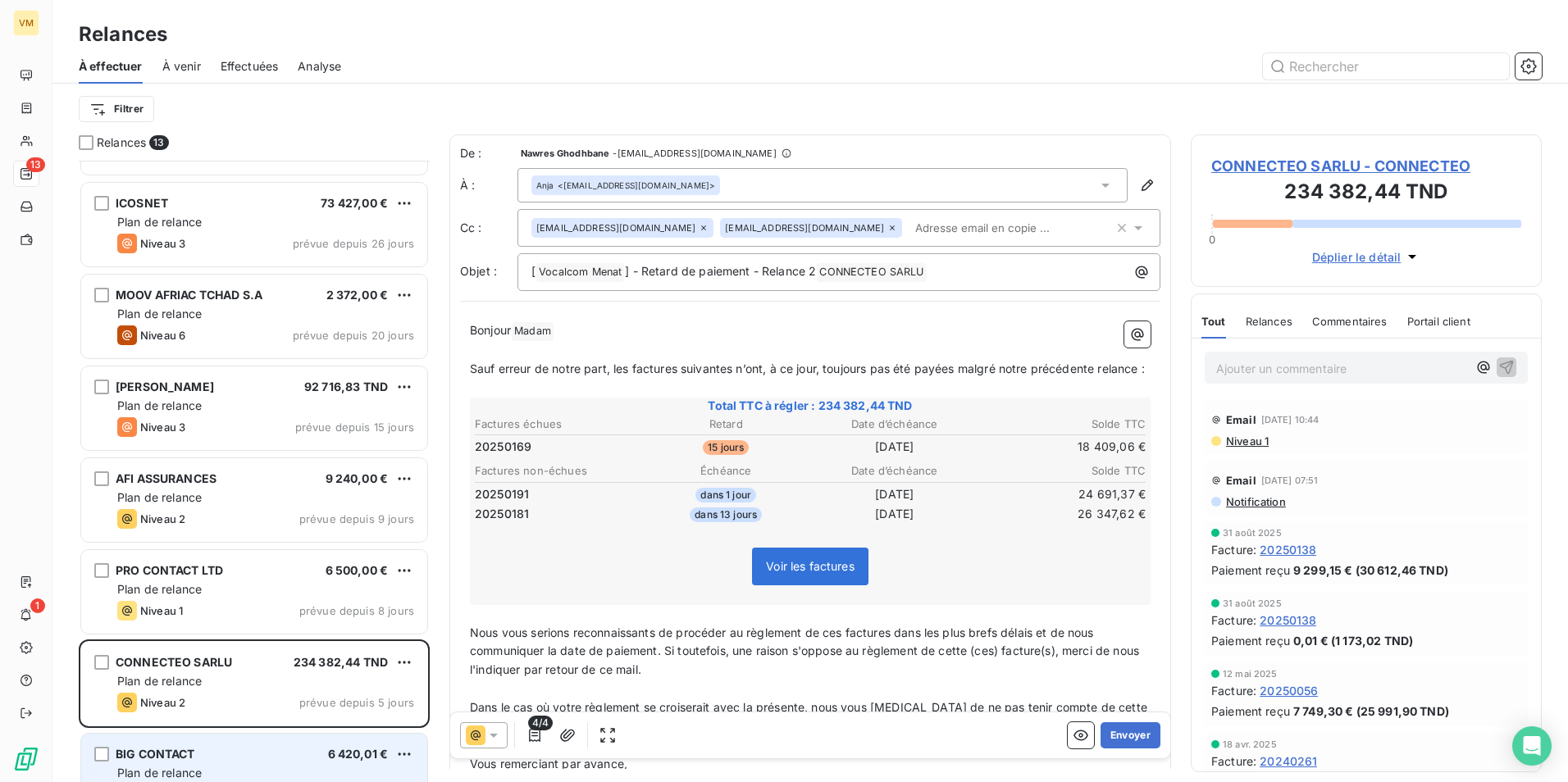
click at [283, 752] on div "BIG CONTACT 6 420,01 €" at bounding box center [266, 753] width 297 height 14
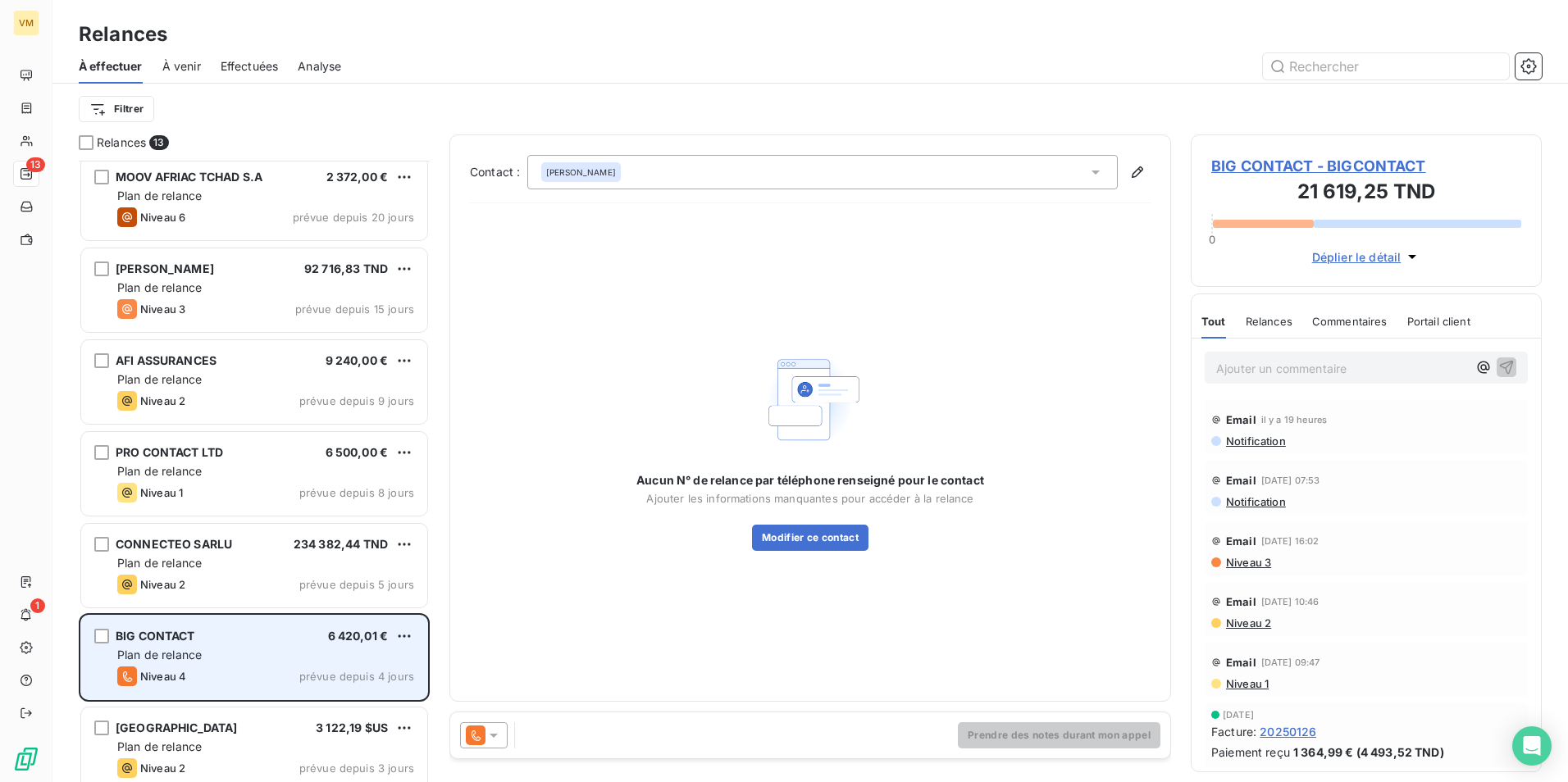
scroll to position [328, 0]
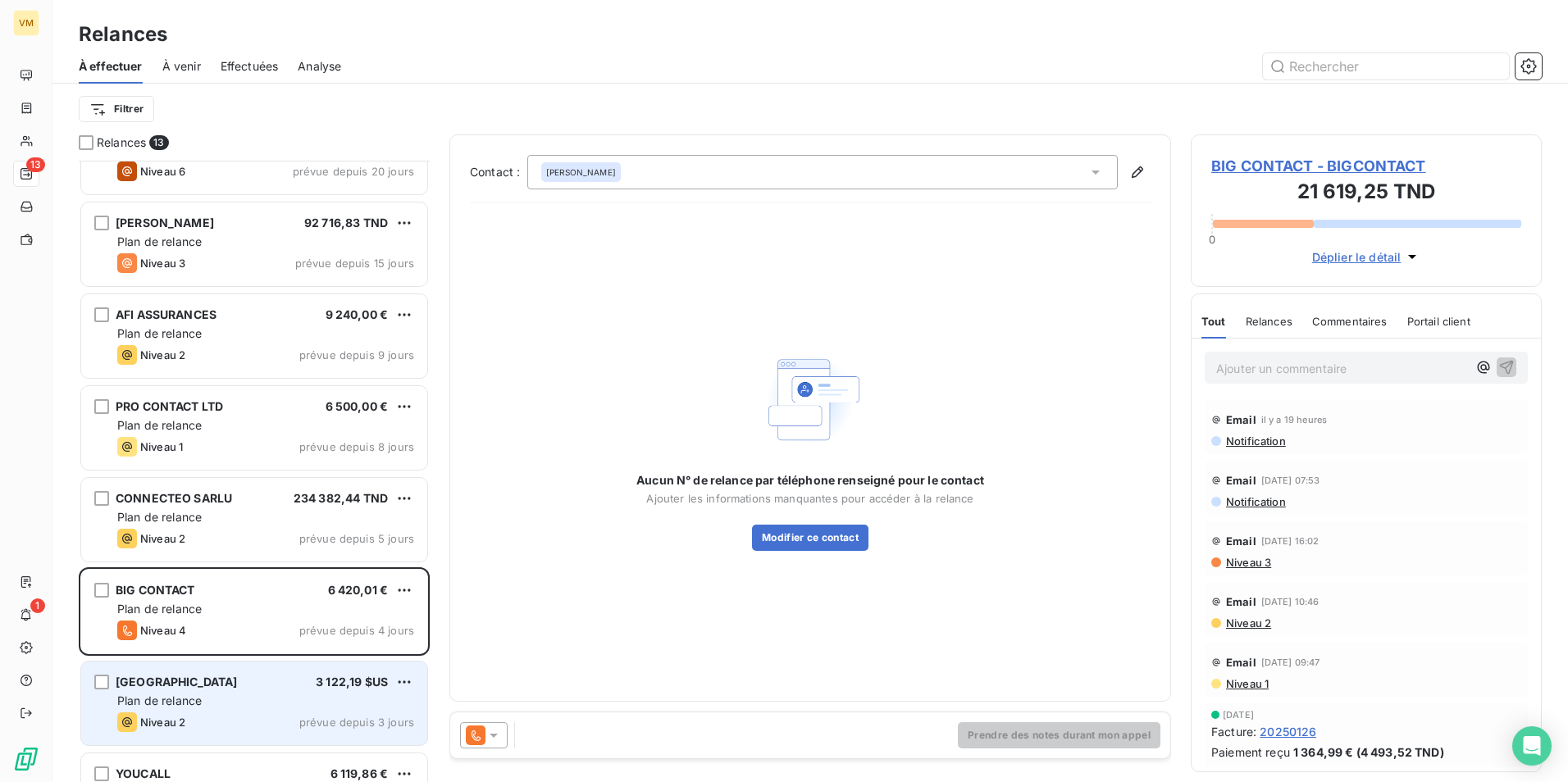
click at [234, 666] on div "[GEOGRAPHIC_DATA] 3 122,19 $US Plan de relance Niveau 2 prévue depuis 3 jours" at bounding box center [255, 703] width 346 height 84
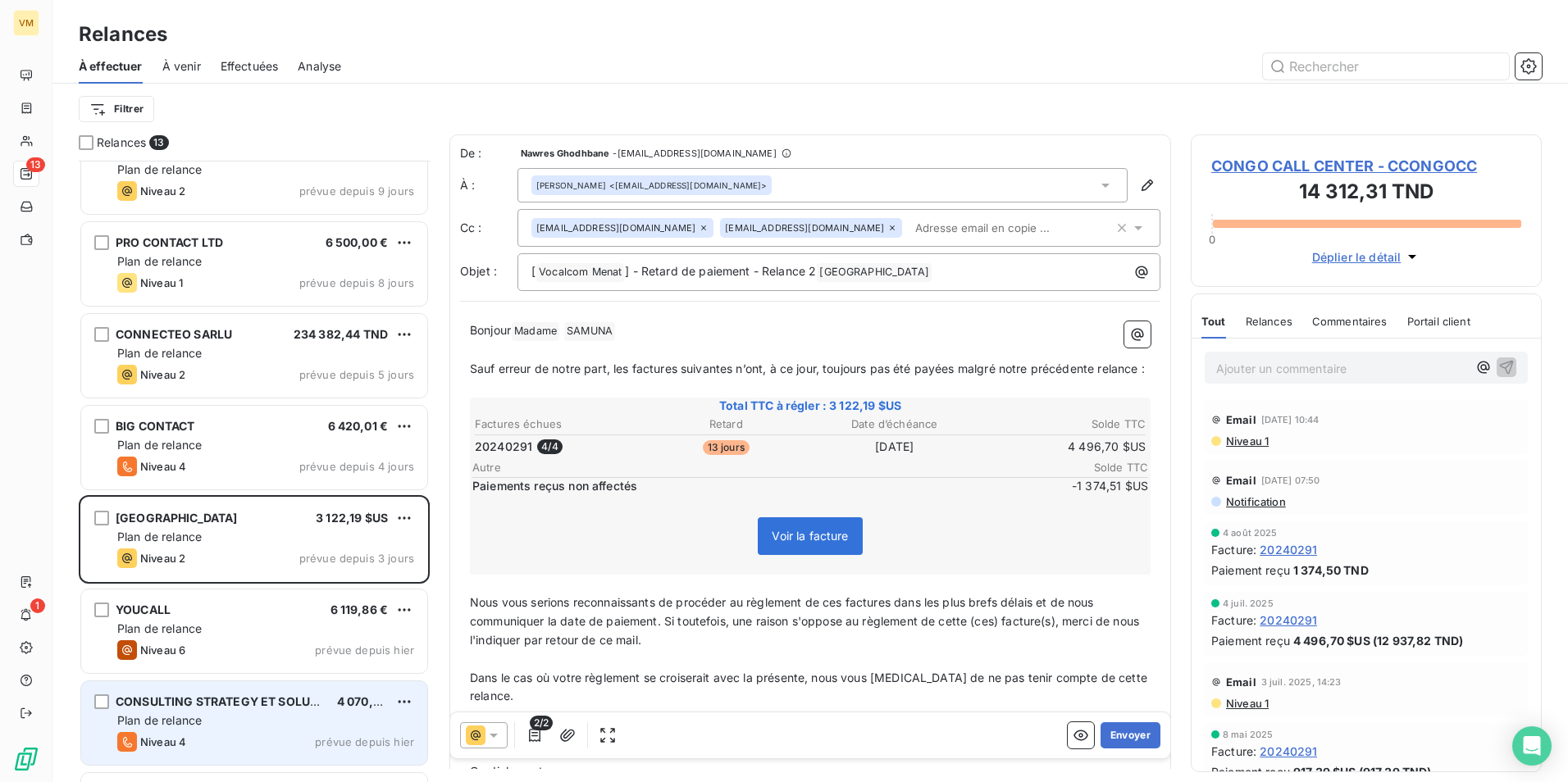
scroll to position [573, 0]
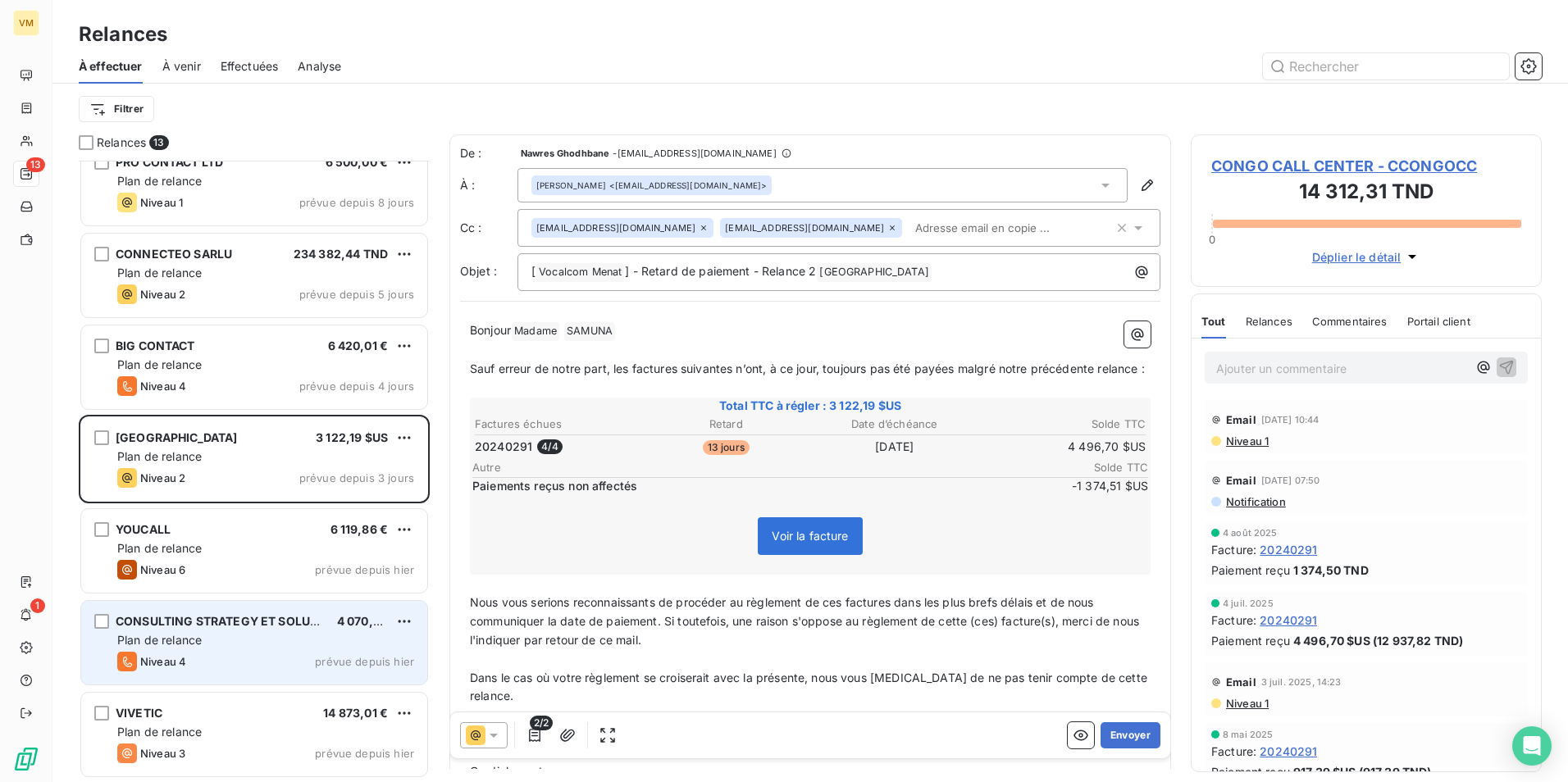
click at [196, 607] on div "CONSULTING STRATEGY ET SOLUTIONS I2C 4 070,00 € Plan de relance Niveau 4 prévue…" at bounding box center [255, 642] width 346 height 84
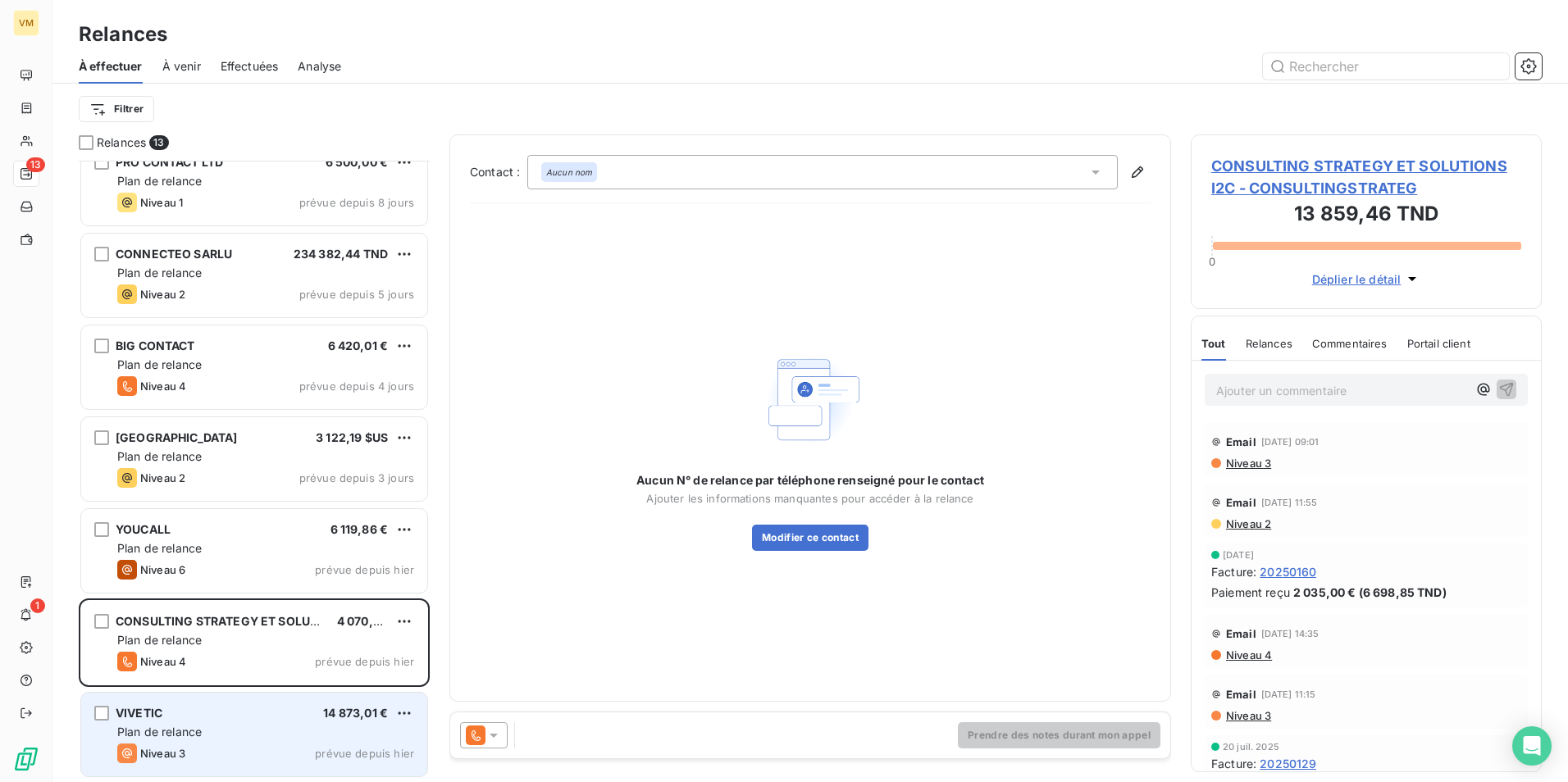
click at [118, 745] on icon "grid" at bounding box center [126, 752] width 20 height 20
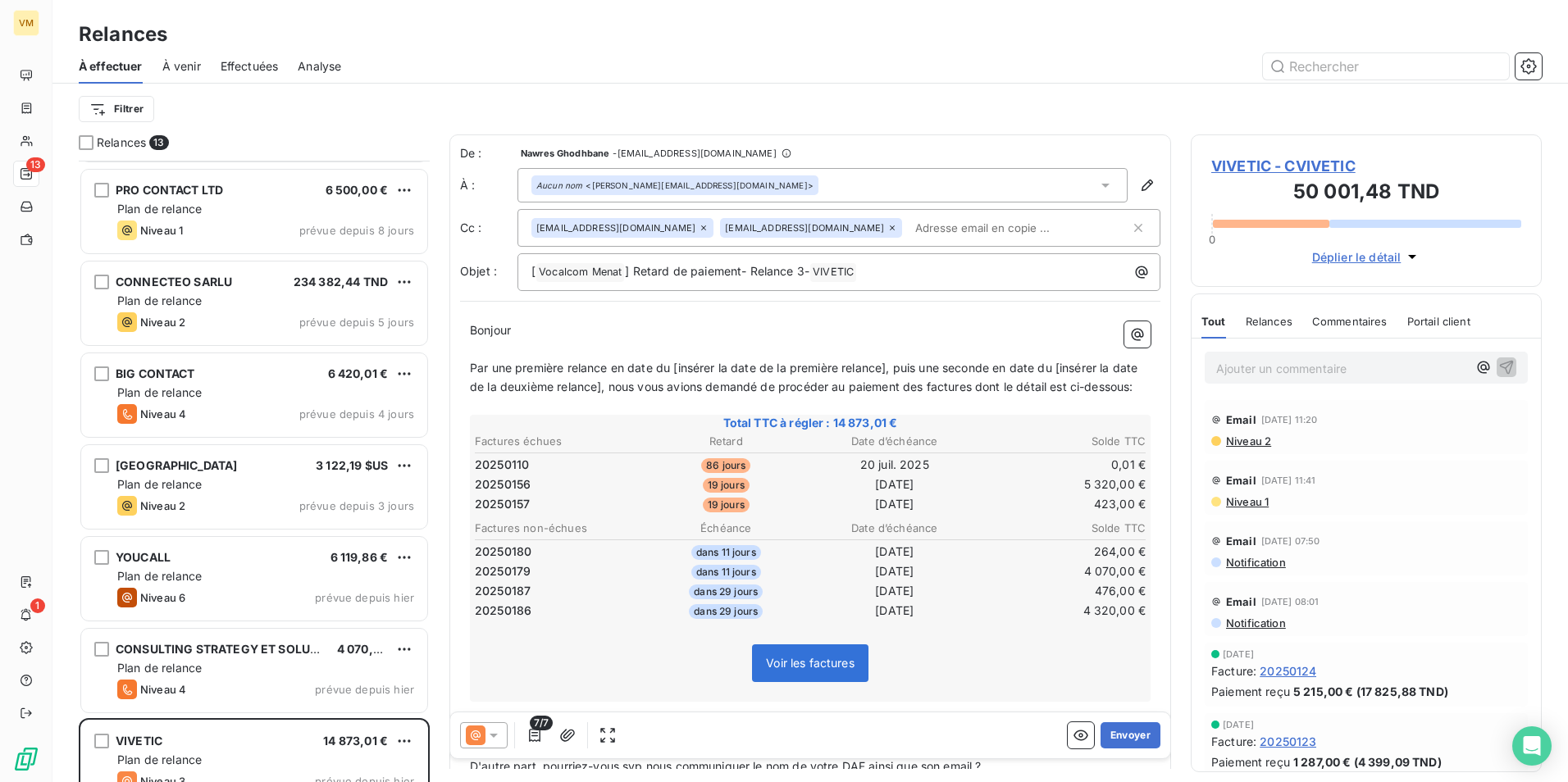
scroll to position [573, 0]
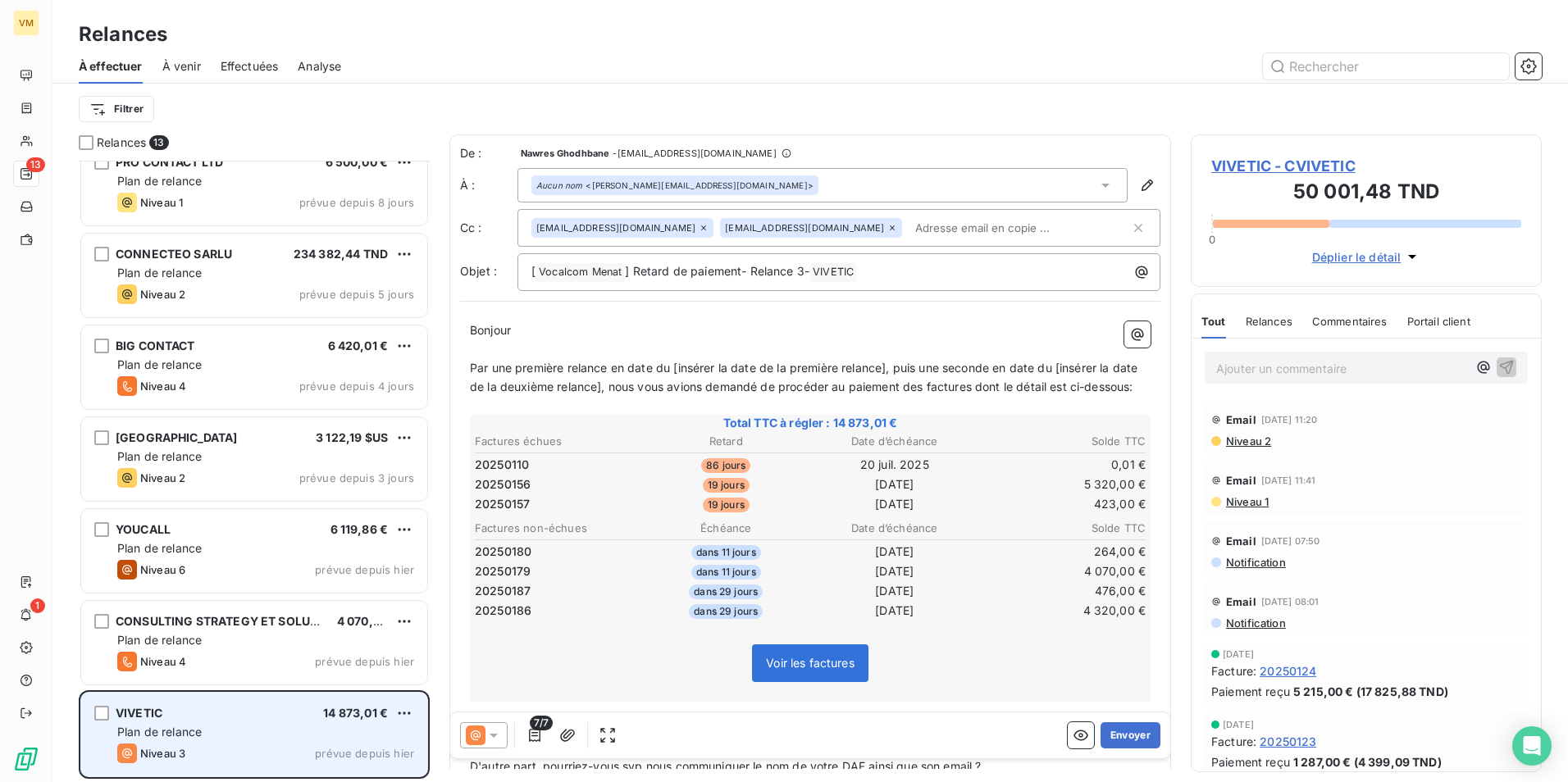
click at [241, 707] on div "VIVETIC 14 873,01 €" at bounding box center [266, 712] width 297 height 14
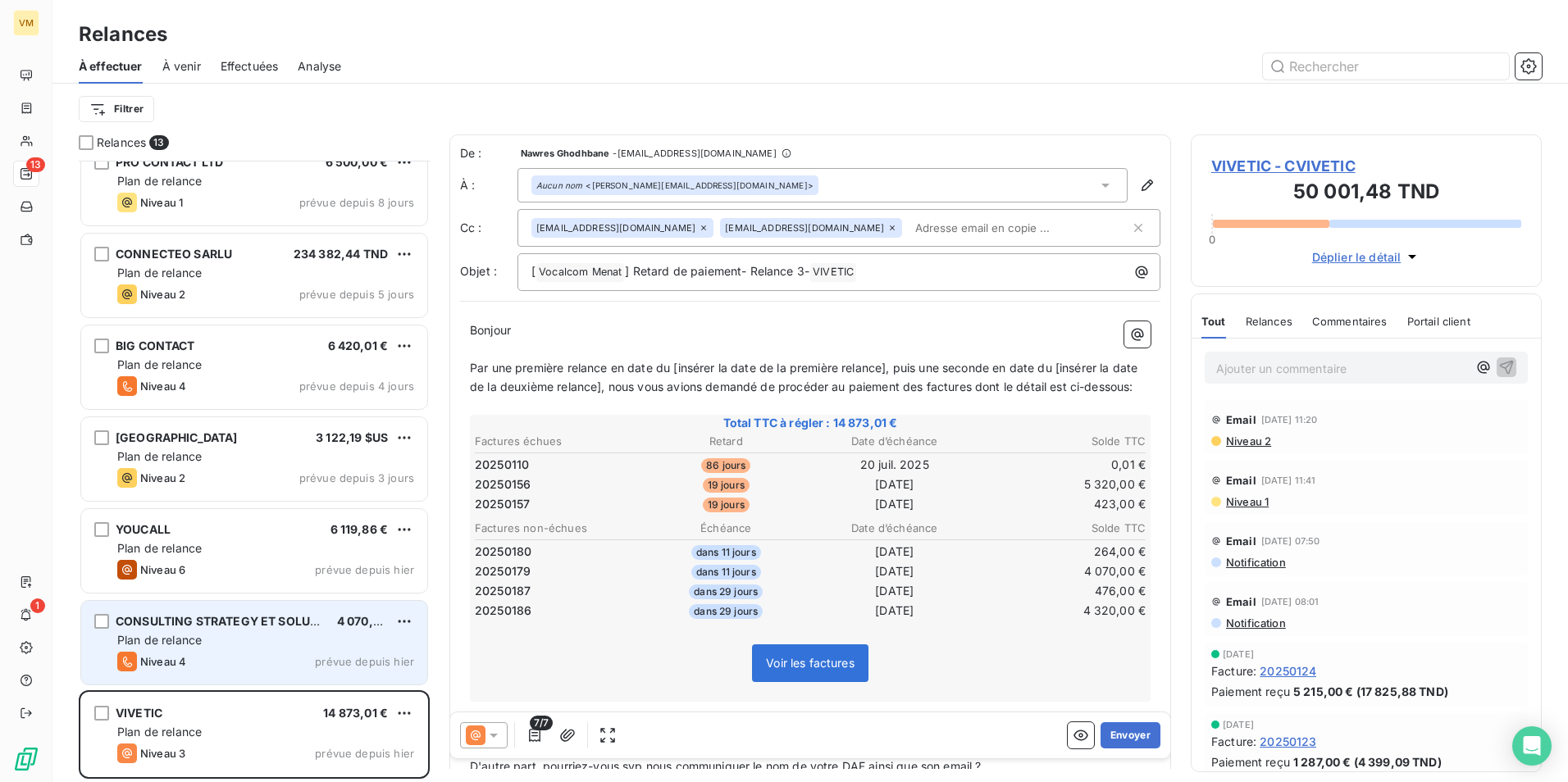
click at [238, 656] on div "Niveau 4 prévue depuis hier" at bounding box center [266, 661] width 297 height 20
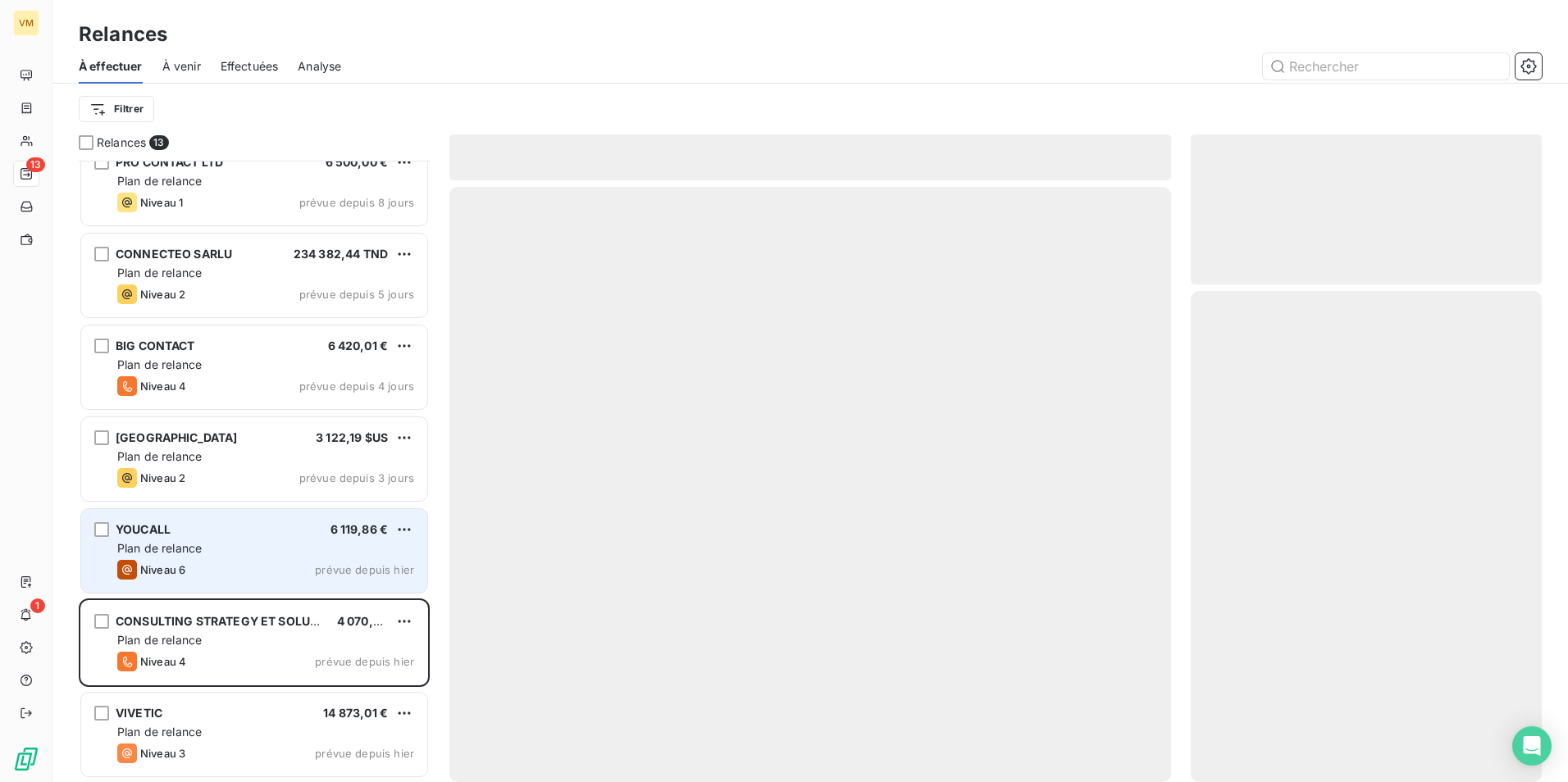
click at [232, 559] on div "YOUCALL 6 119,86 € Plan de relance Niveau 6 prévue depuis [DATE]" at bounding box center [255, 550] width 346 height 84
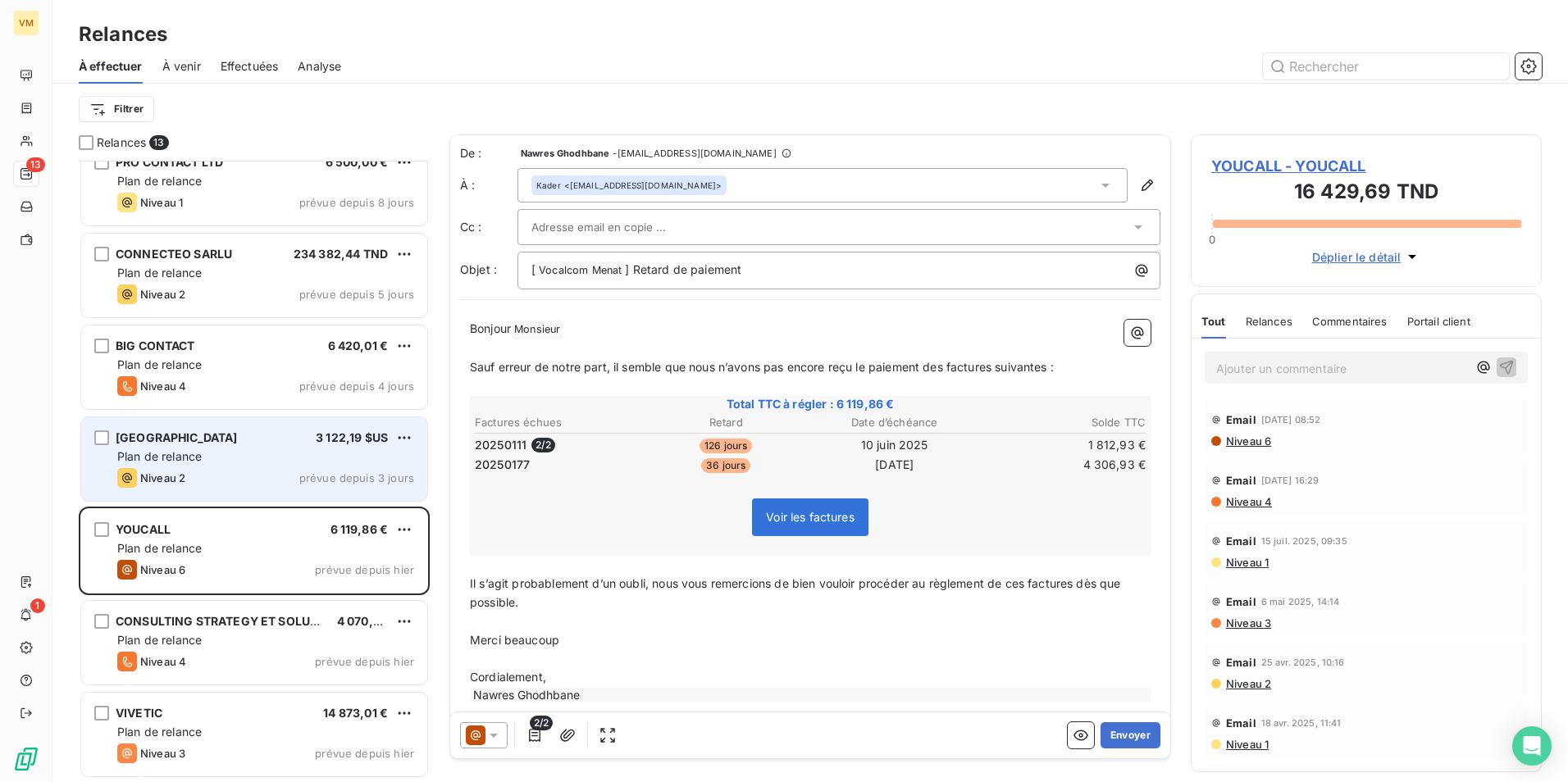
click at [263, 443] on div "[GEOGRAPHIC_DATA] 3 122,19 $US" at bounding box center [266, 437] width 297 height 14
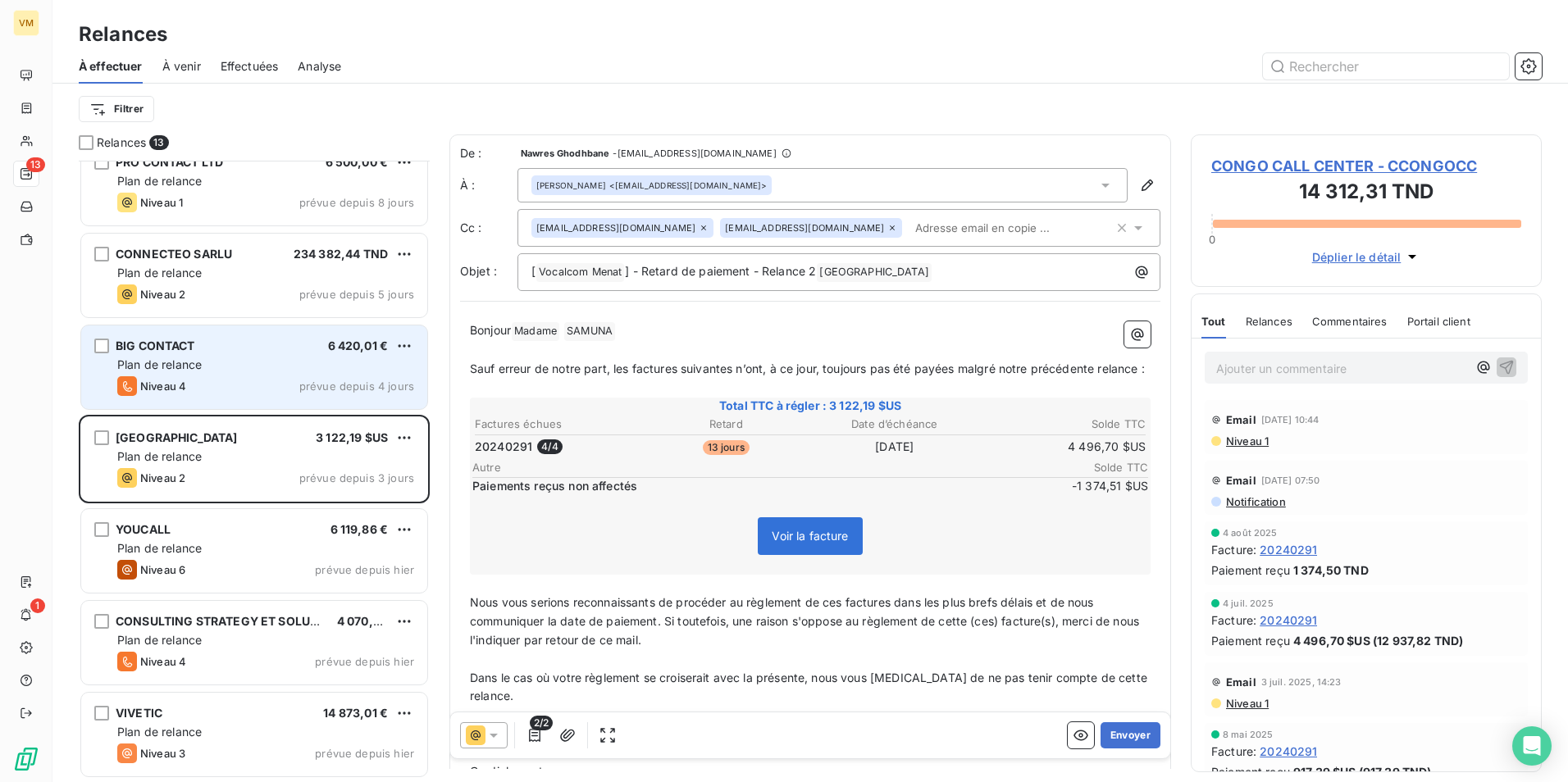
click at [246, 383] on div "Niveau 4 prévue depuis 4 jours" at bounding box center [266, 386] width 297 height 20
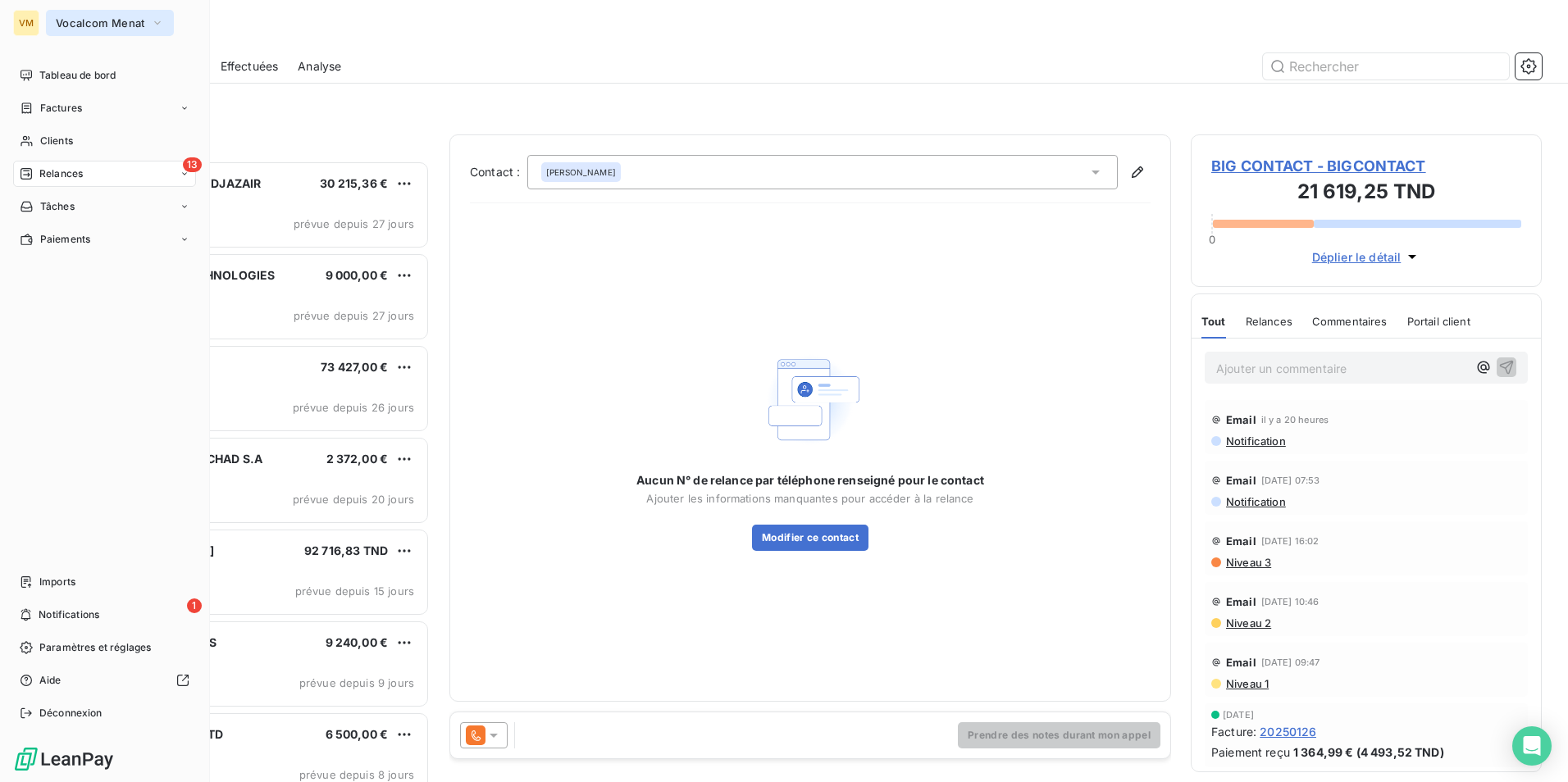
click at [51, 20] on button "Vocalcom Menat" at bounding box center [109, 23] width 128 height 26
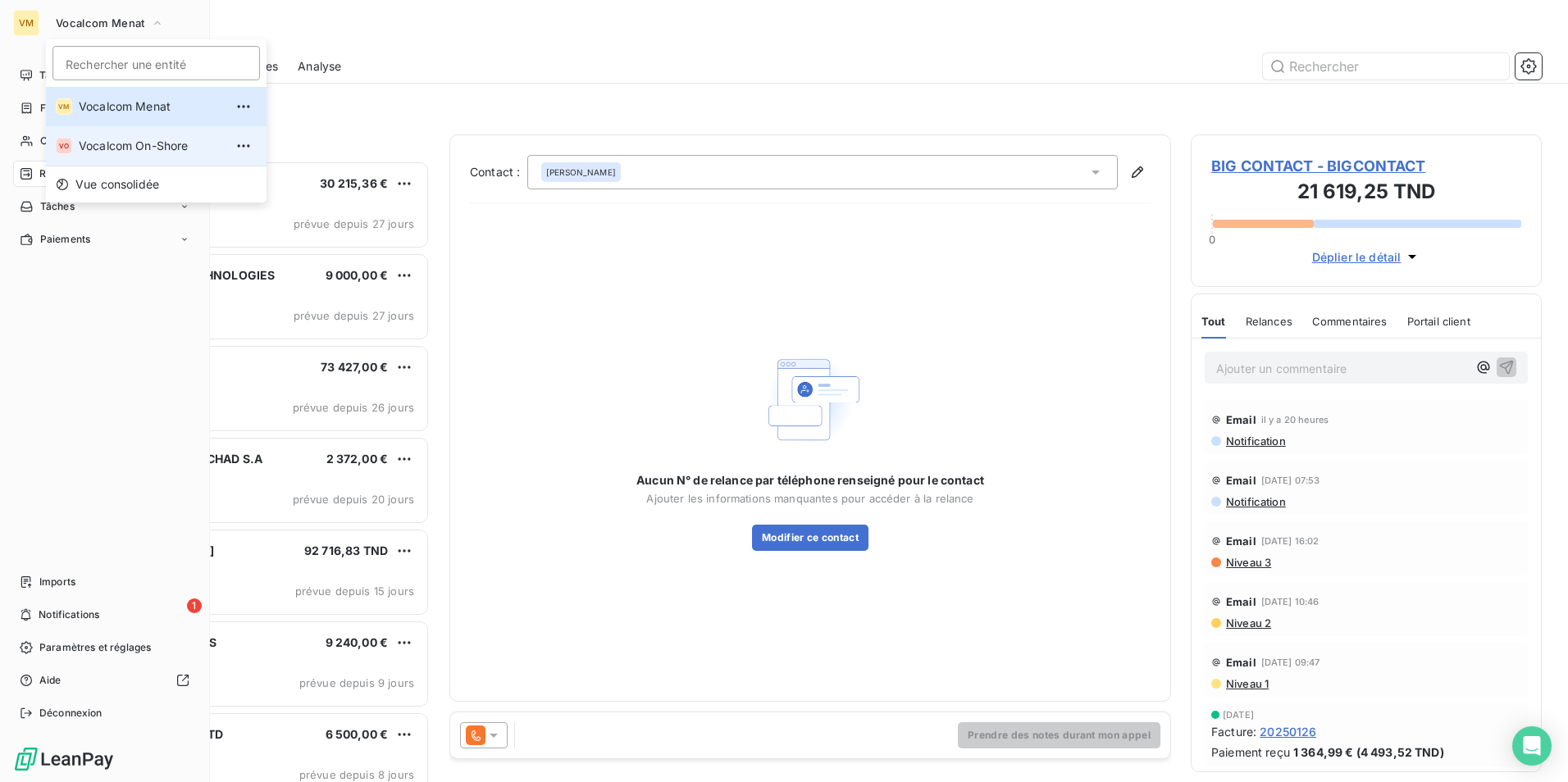
click at [123, 145] on span "Vocalcom On-Shore" at bounding box center [151, 145] width 145 height 16
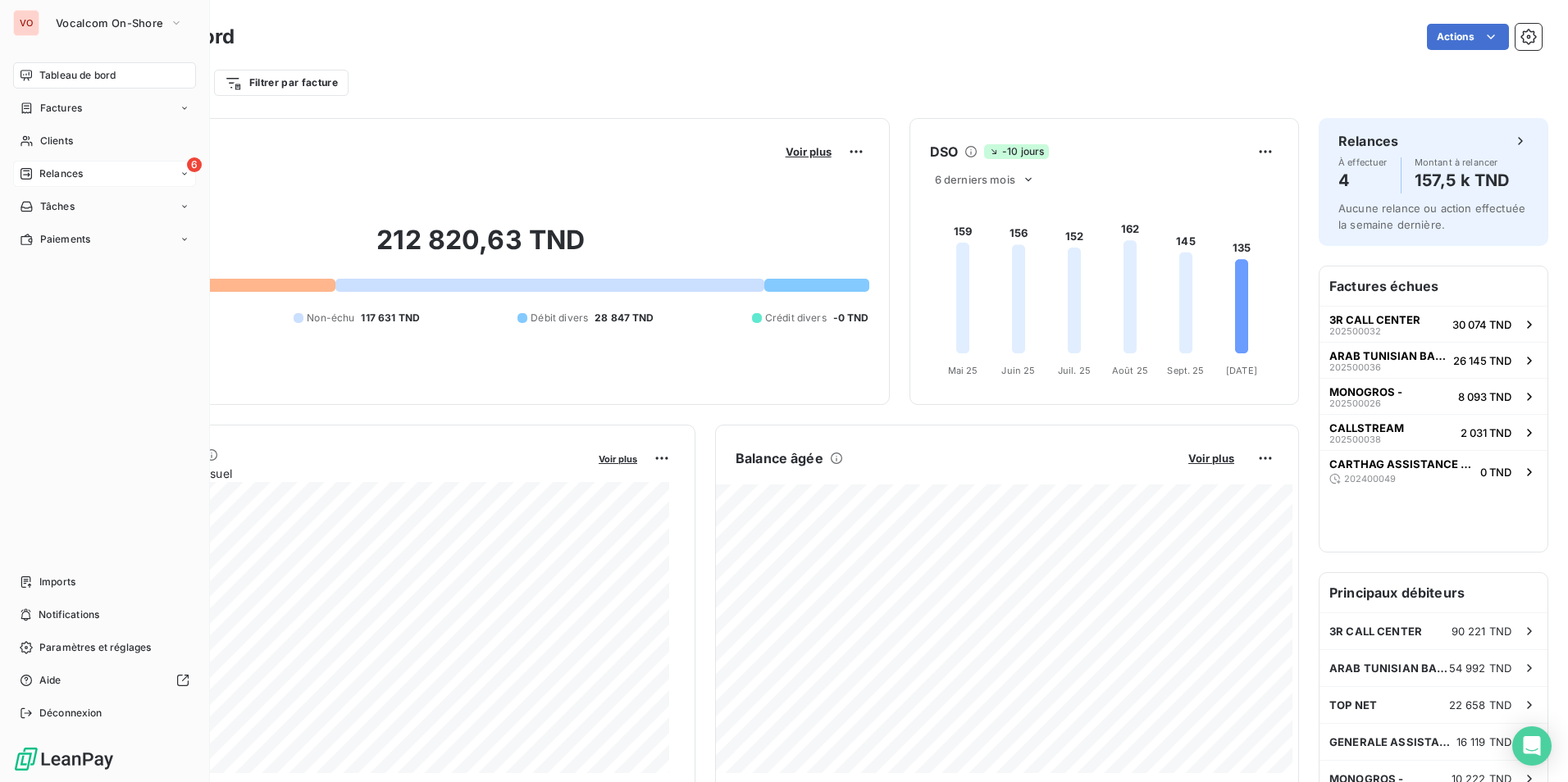
click at [67, 177] on span "Relances" at bounding box center [60, 173] width 43 height 14
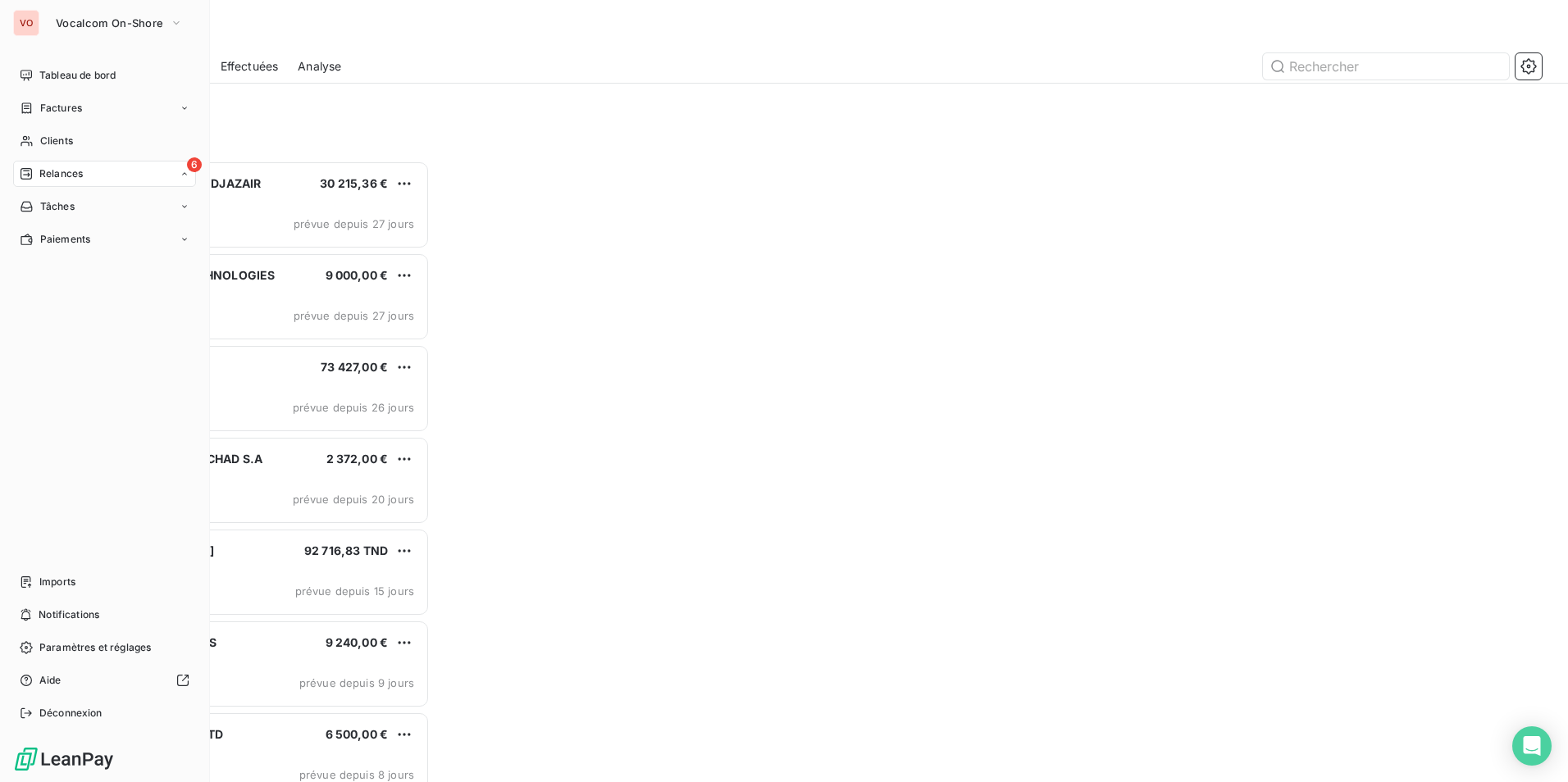
scroll to position [609, 339]
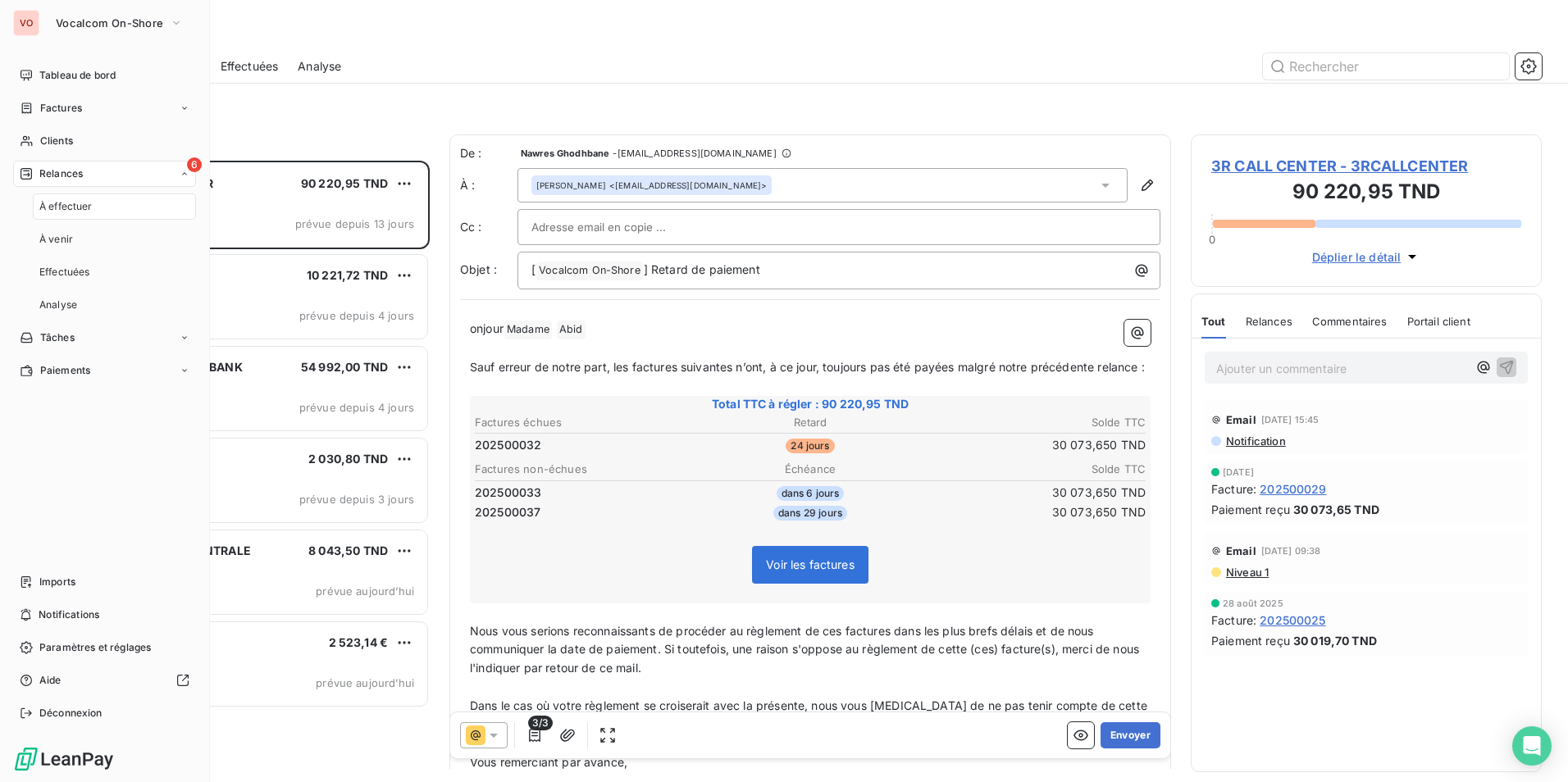
click at [154, 207] on div "À effectuer" at bounding box center [115, 206] width 163 height 26
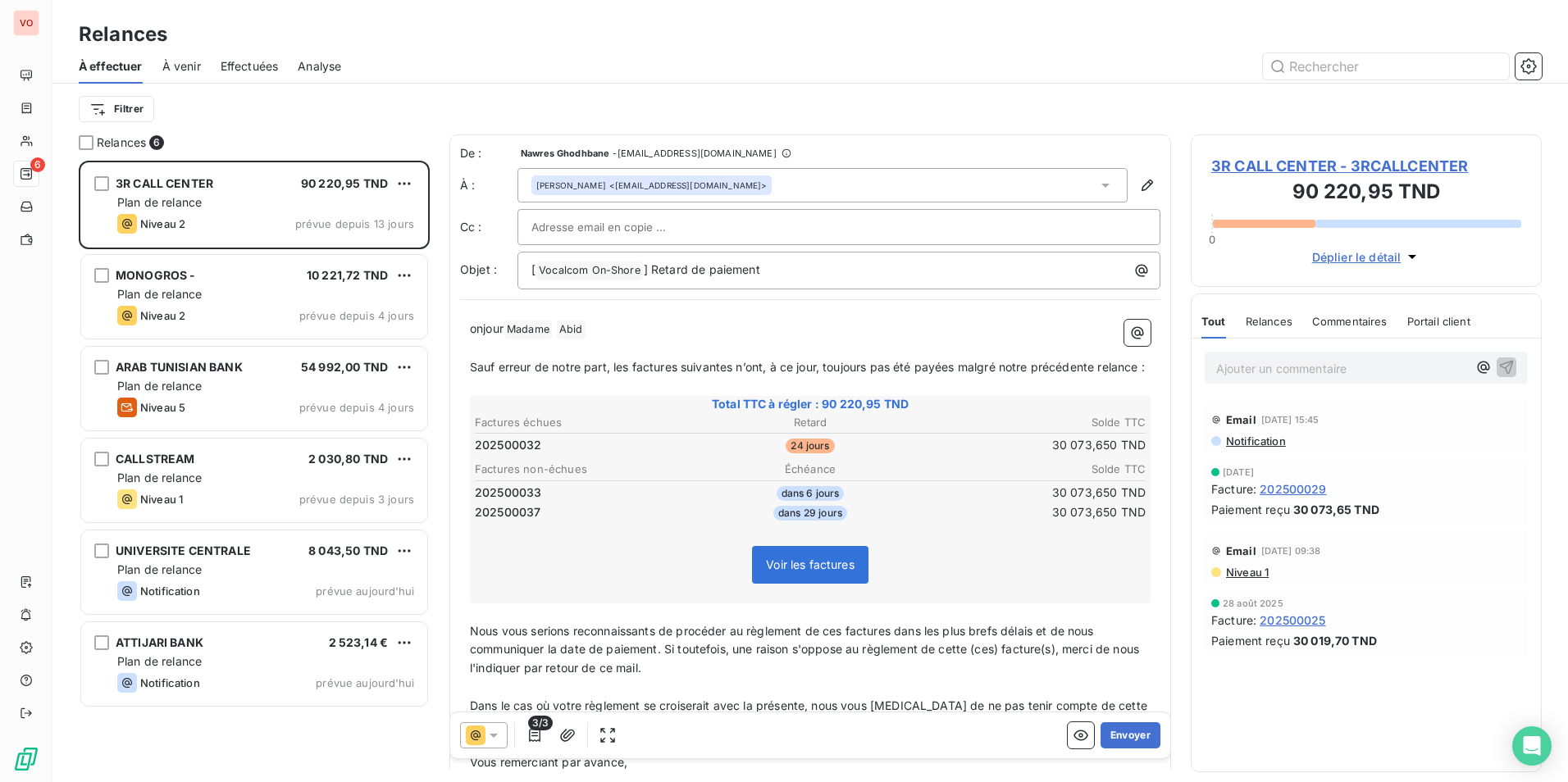
click at [393, 124] on div "Filtrer" at bounding box center [810, 109] width 1463 height 31
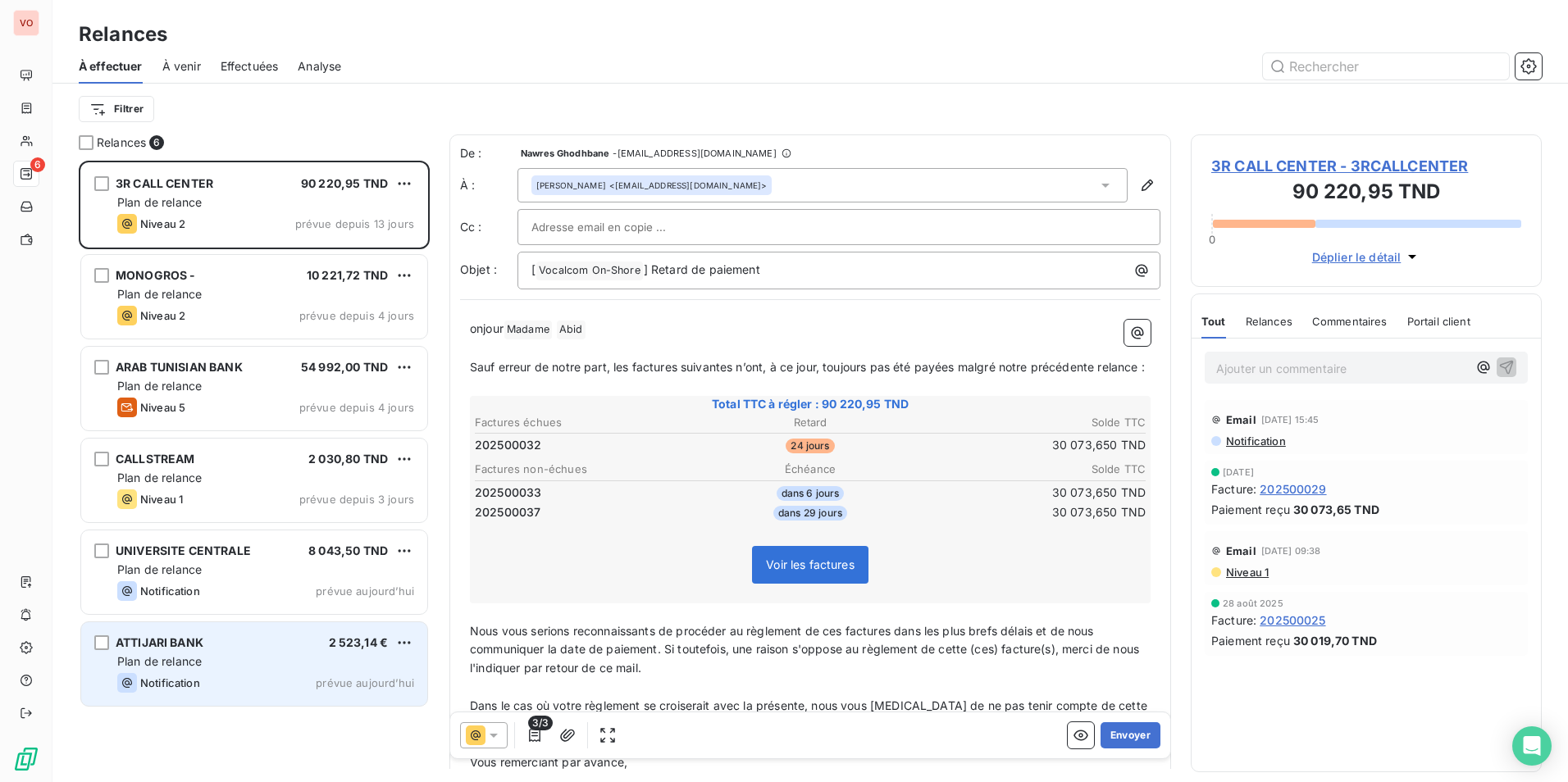
click at [292, 666] on div "Plan de relance" at bounding box center [266, 661] width 297 height 16
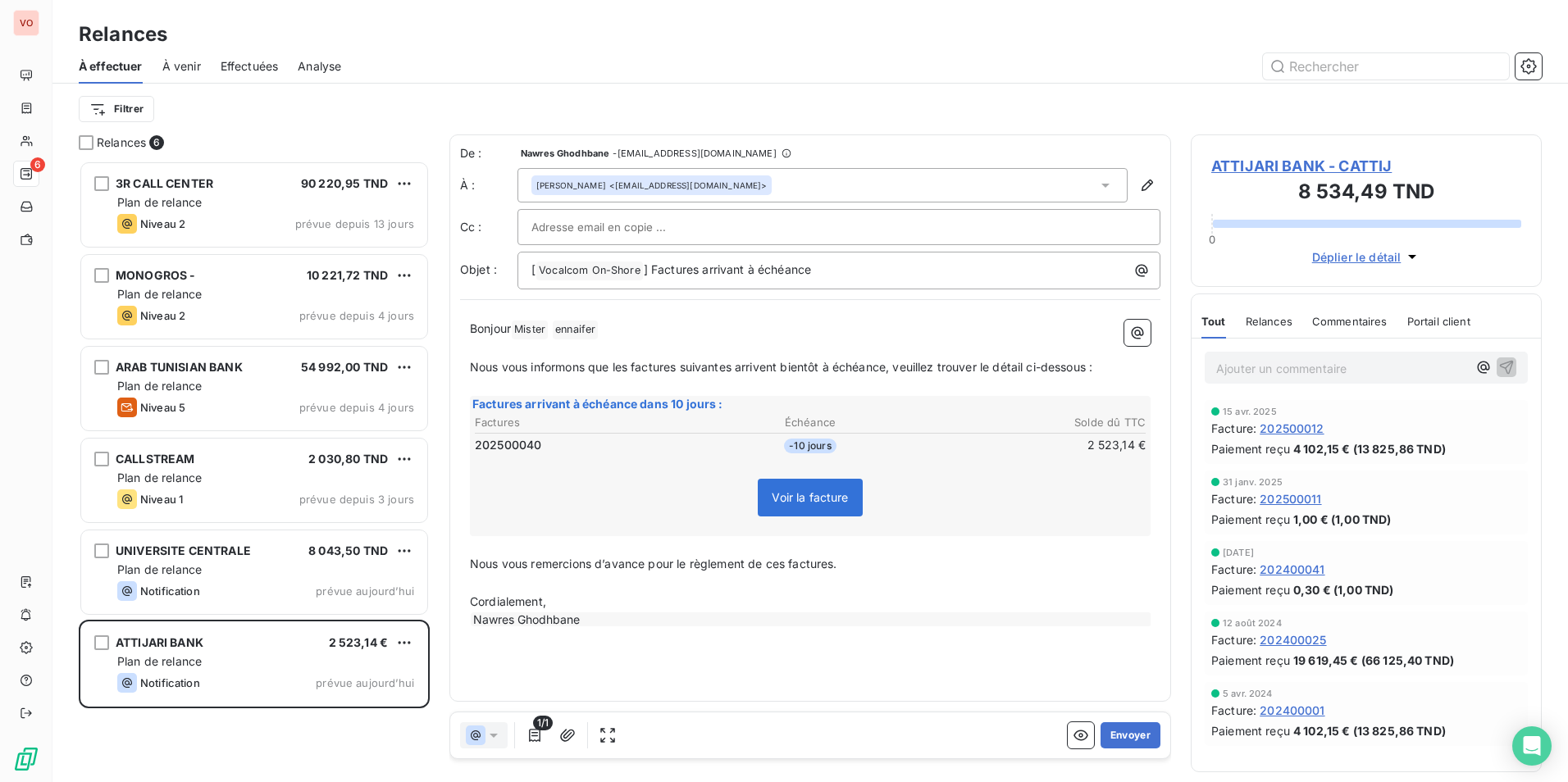
click at [752, 468] on div "Voir la facture" at bounding box center [810, 500] width 675 height 70
click at [792, 478] on div "Voir la facture" at bounding box center [810, 500] width 675 height 70
click at [806, 491] on span "Voir la facture" at bounding box center [809, 497] width 104 height 37
click at [1104, 449] on td "2 523,14 €" at bounding box center [1034, 444] width 223 height 18
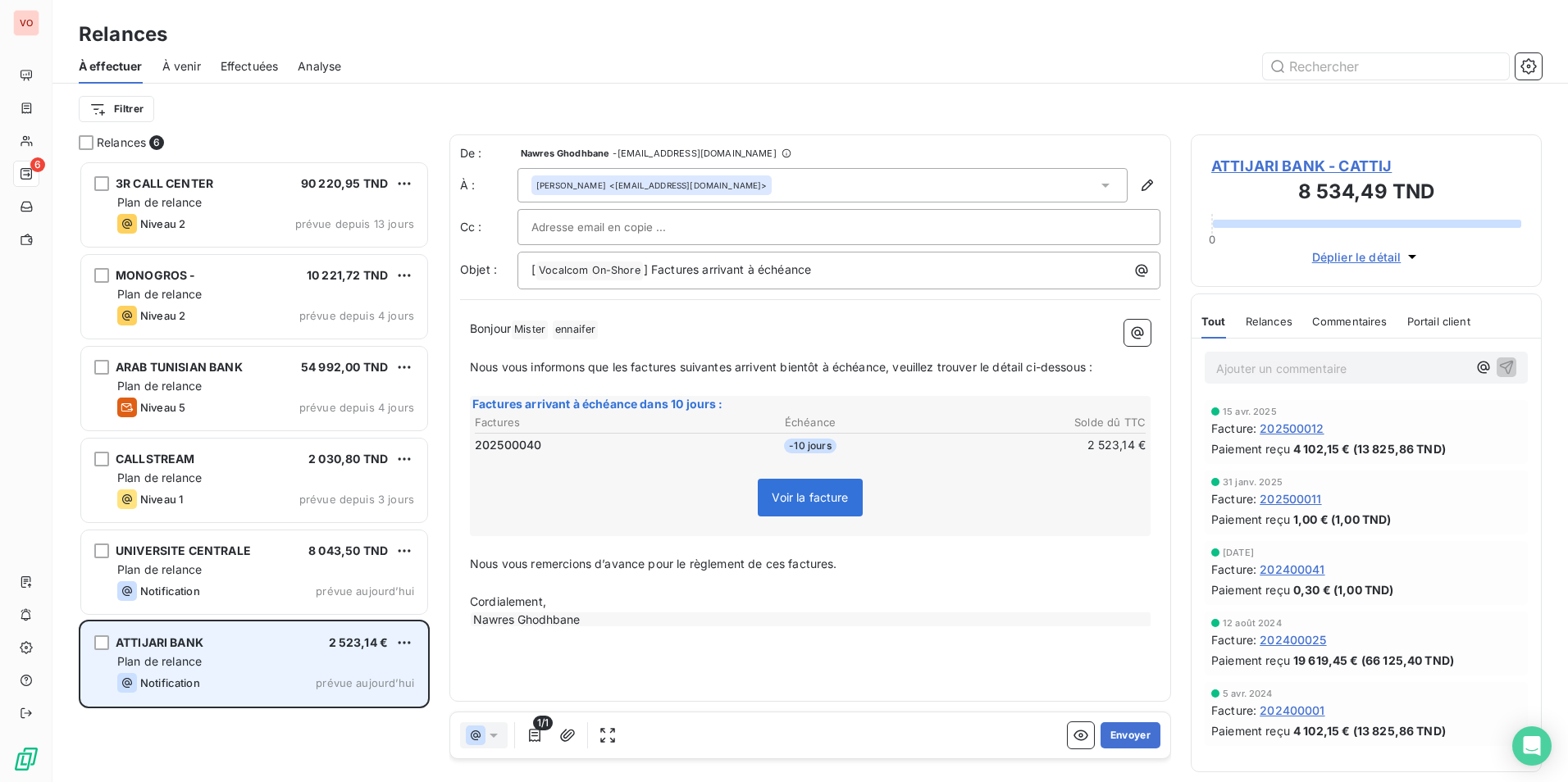
click at [155, 646] on span "ATTIJARI BANK" at bounding box center [159, 642] width 87 height 14
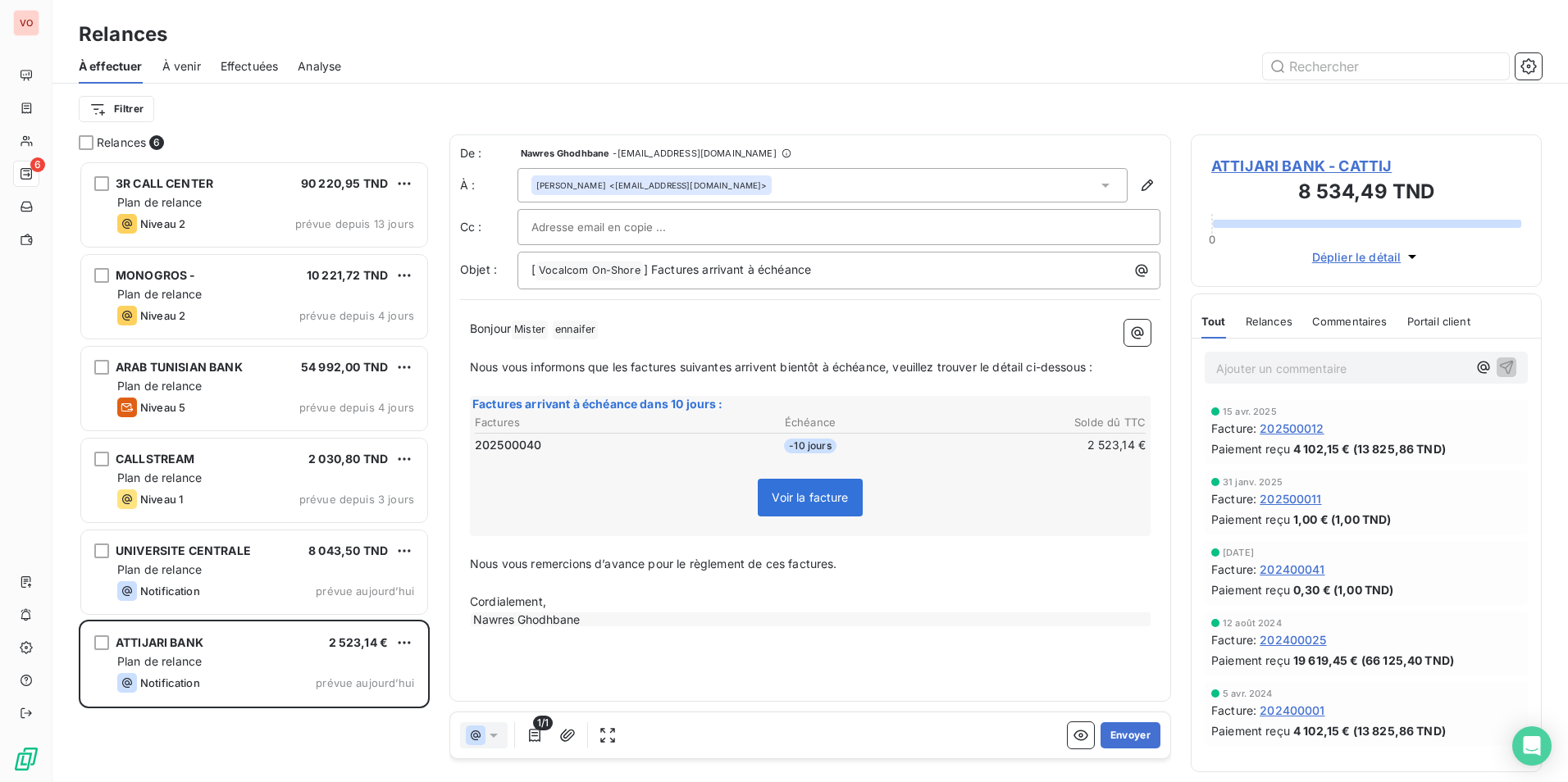
click at [815, 499] on span "Voir la facture" at bounding box center [809, 497] width 104 height 37
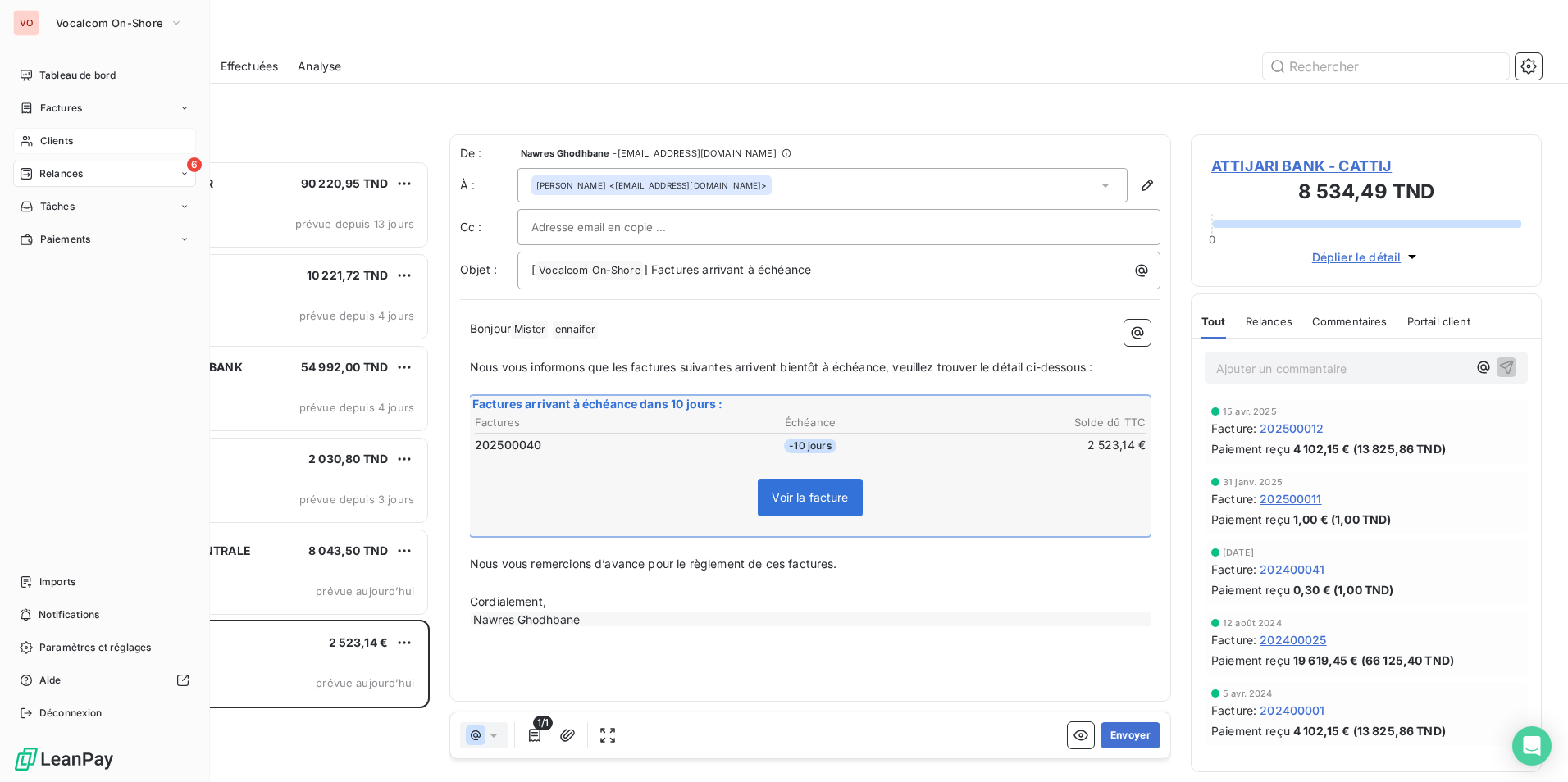
click at [95, 148] on div "Clients" at bounding box center [104, 141] width 182 height 26
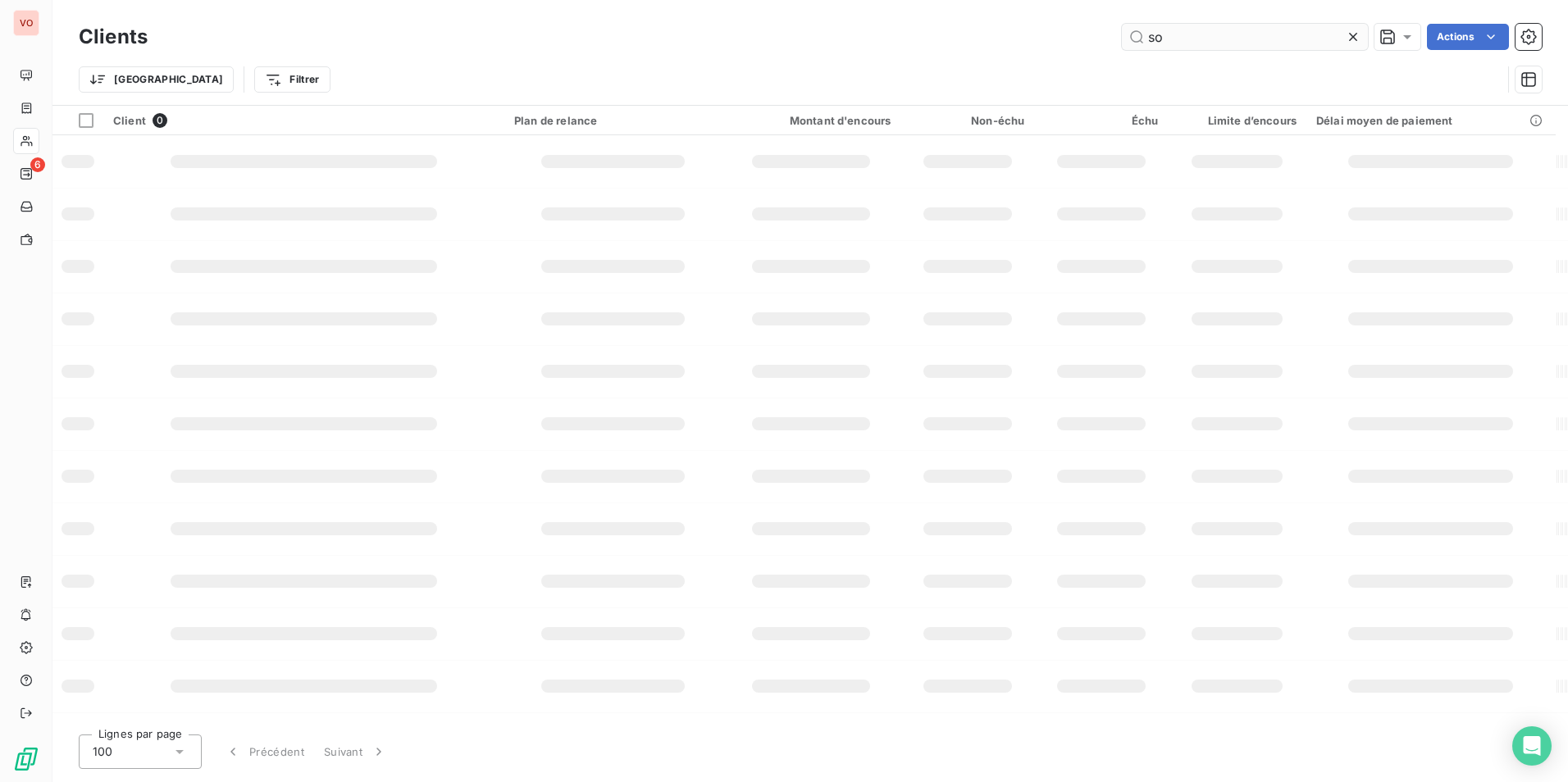
type input "s"
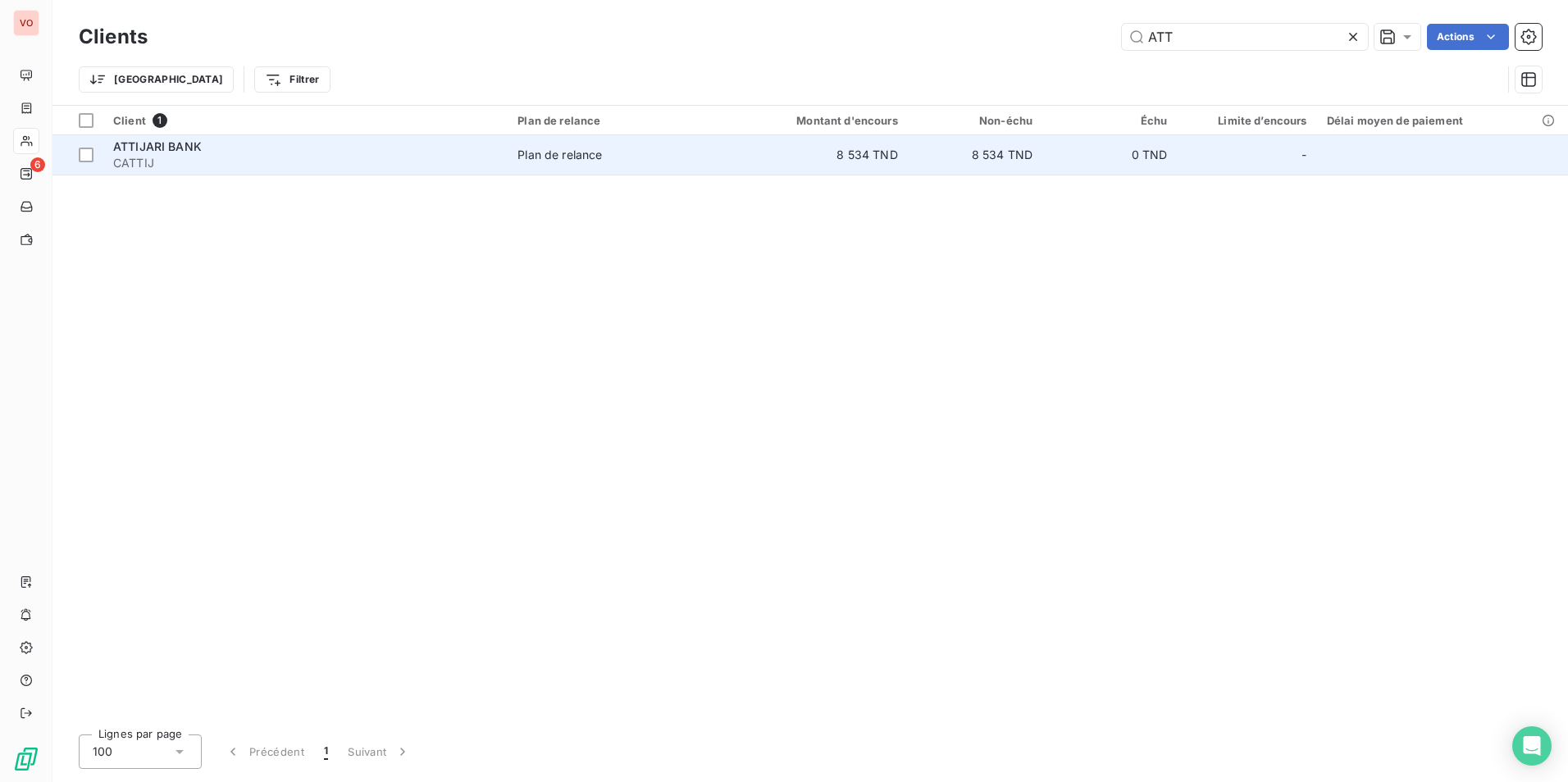
type input "ATT"
click at [720, 154] on td "Plan de relance" at bounding box center [617, 154] width 219 height 39
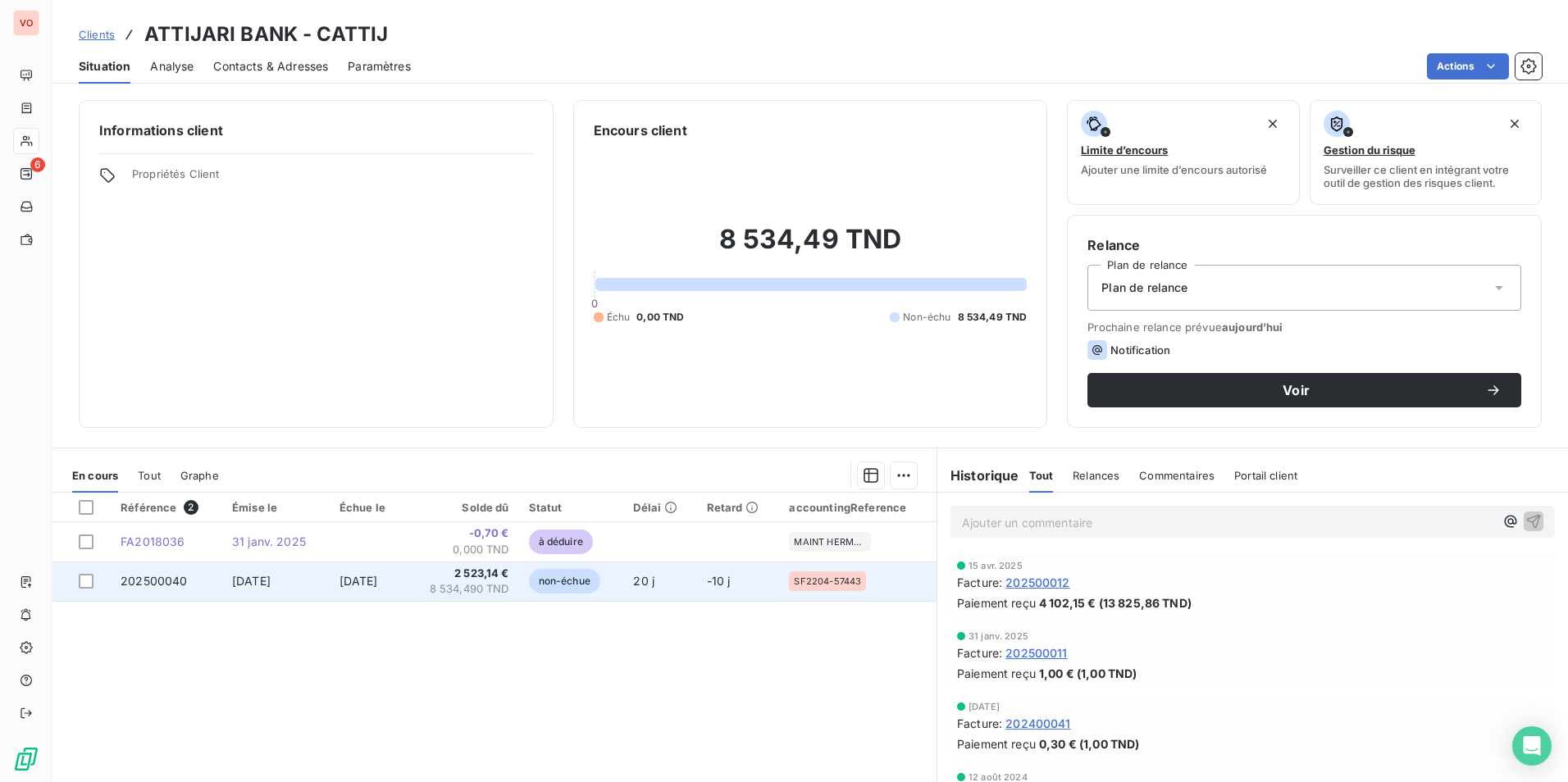
click at [503, 576] on span "2 523,14 €" at bounding box center [462, 573] width 94 height 16
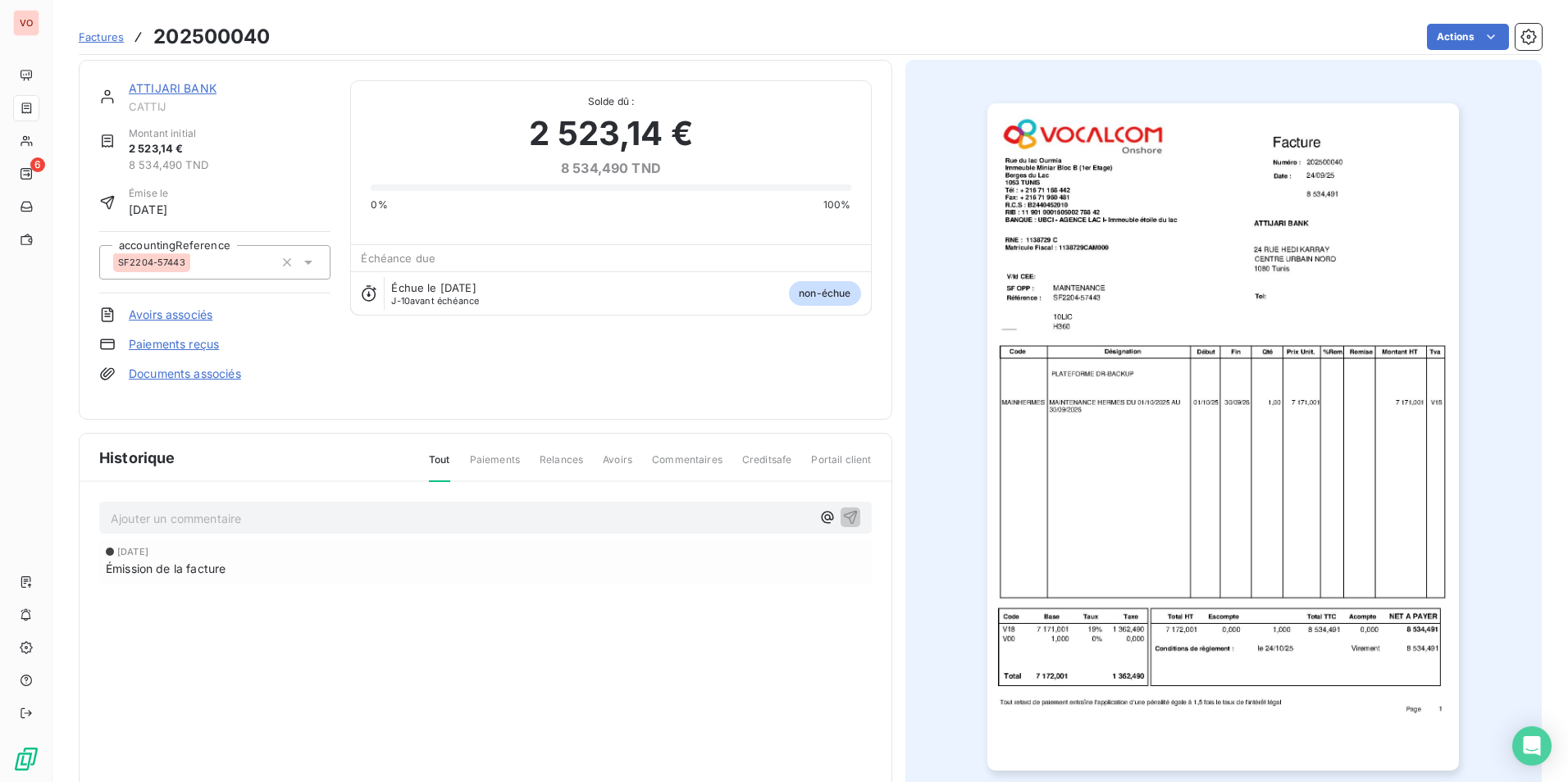
scroll to position [63, 0]
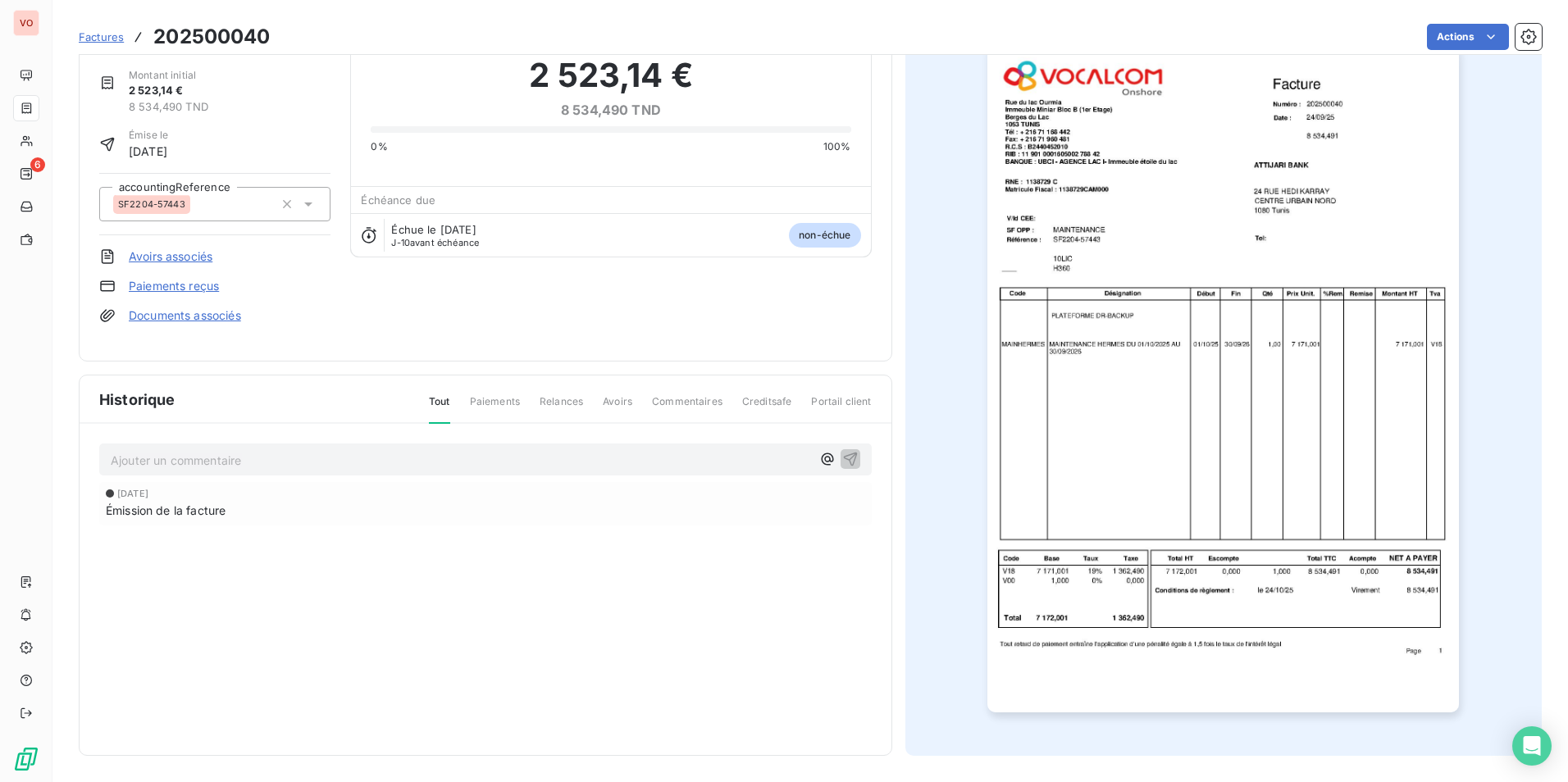
click at [1273, 600] on img "button" at bounding box center [1223, 378] width 472 height 667
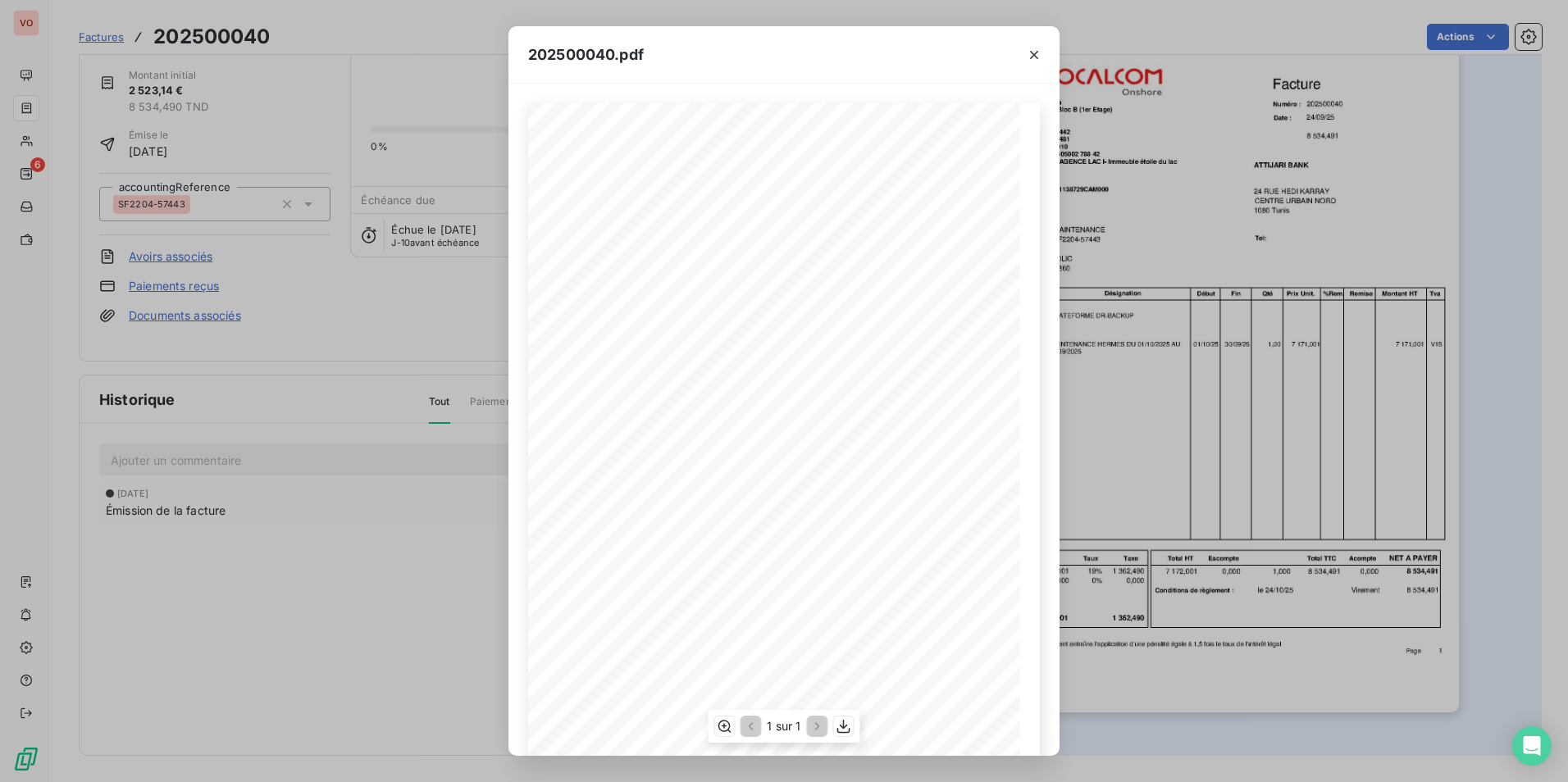
click at [997, 668] on div "Référence : Numéro : 202500040 [DATE] SF2204-57443 Date : ATTIJARI BANK [STREET…" at bounding box center [783, 450] width 512 height 695
drag, startPoint x: 1035, startPoint y: 57, endPoint x: 1035, endPoint y: 46, distance: 11.0
click at [1035, 57] on icon "button" at bounding box center [1034, 55] width 8 height 8
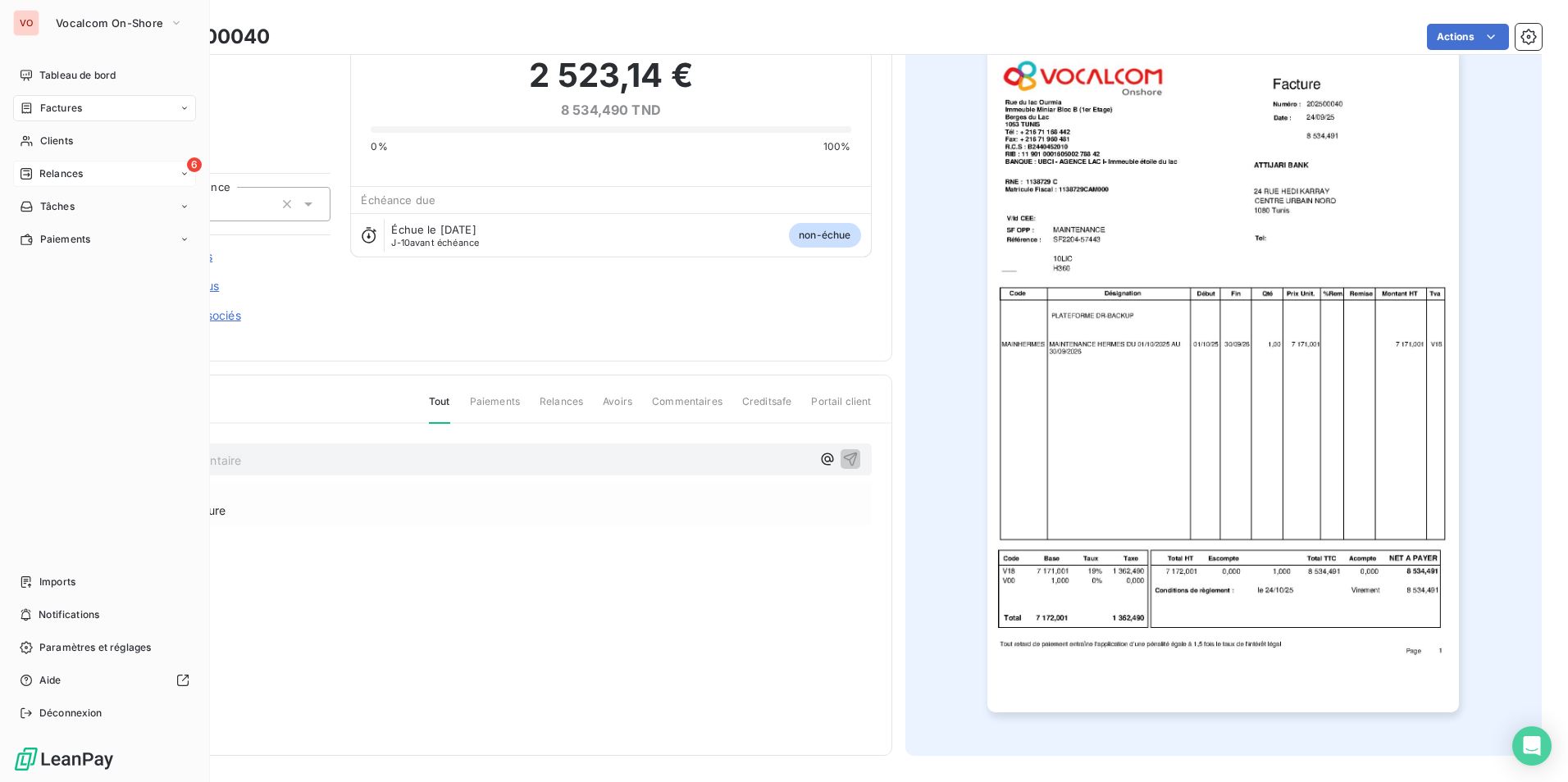
click at [127, 163] on div "6 Relances" at bounding box center [104, 173] width 182 height 26
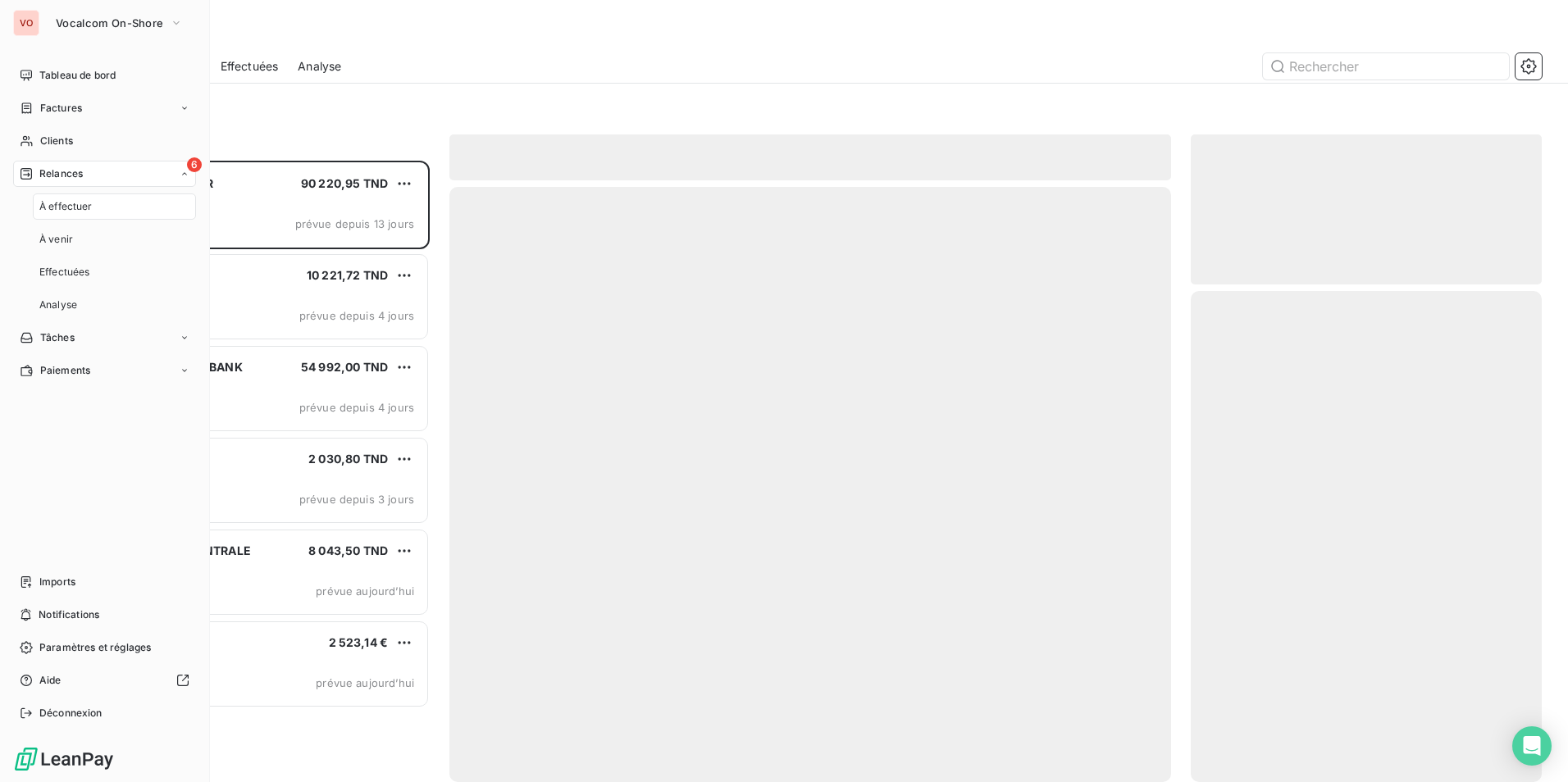
scroll to position [609, 339]
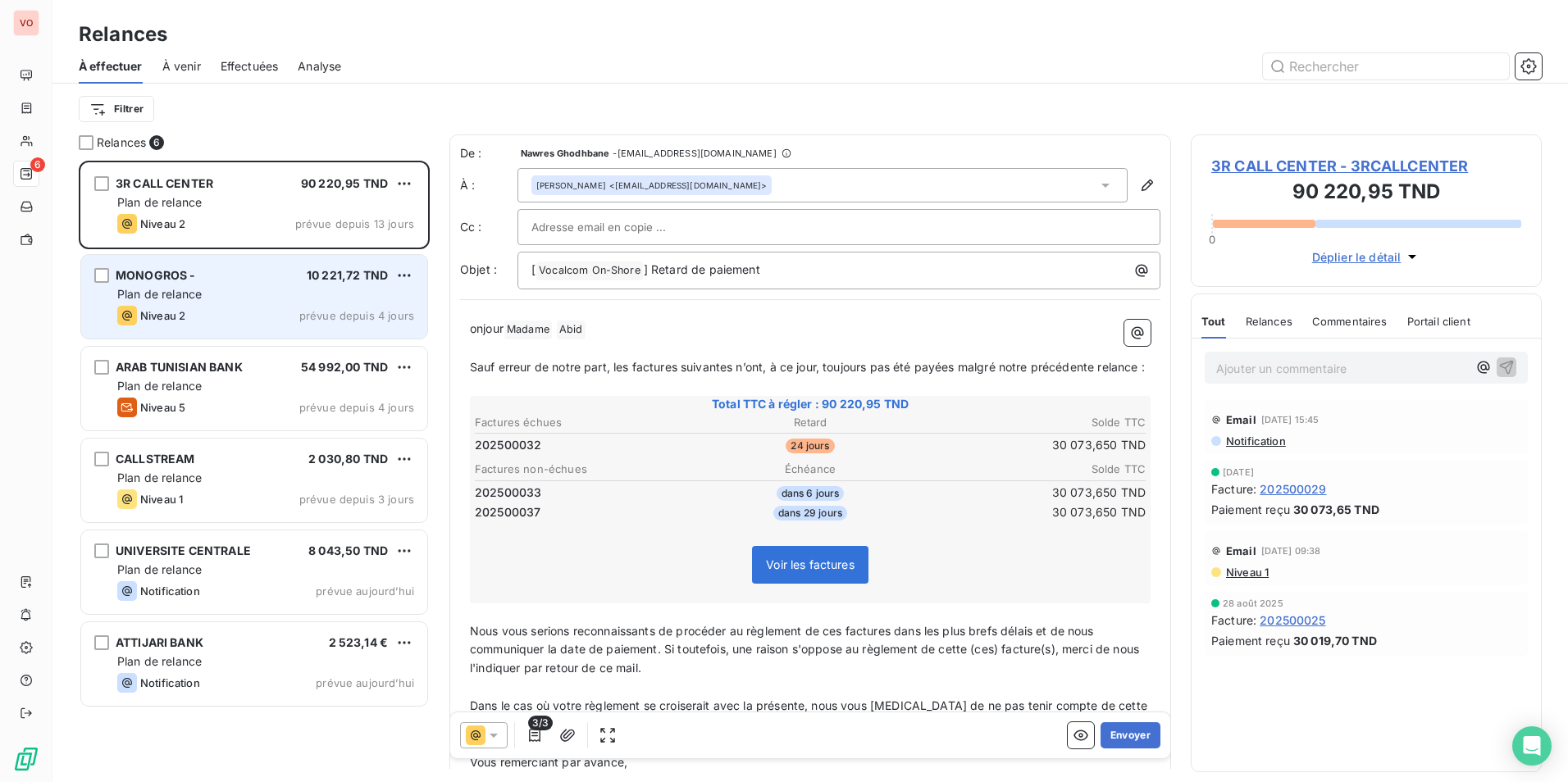
click at [244, 272] on div "MONOGROS - 10 221,72 TND" at bounding box center [266, 275] width 297 height 14
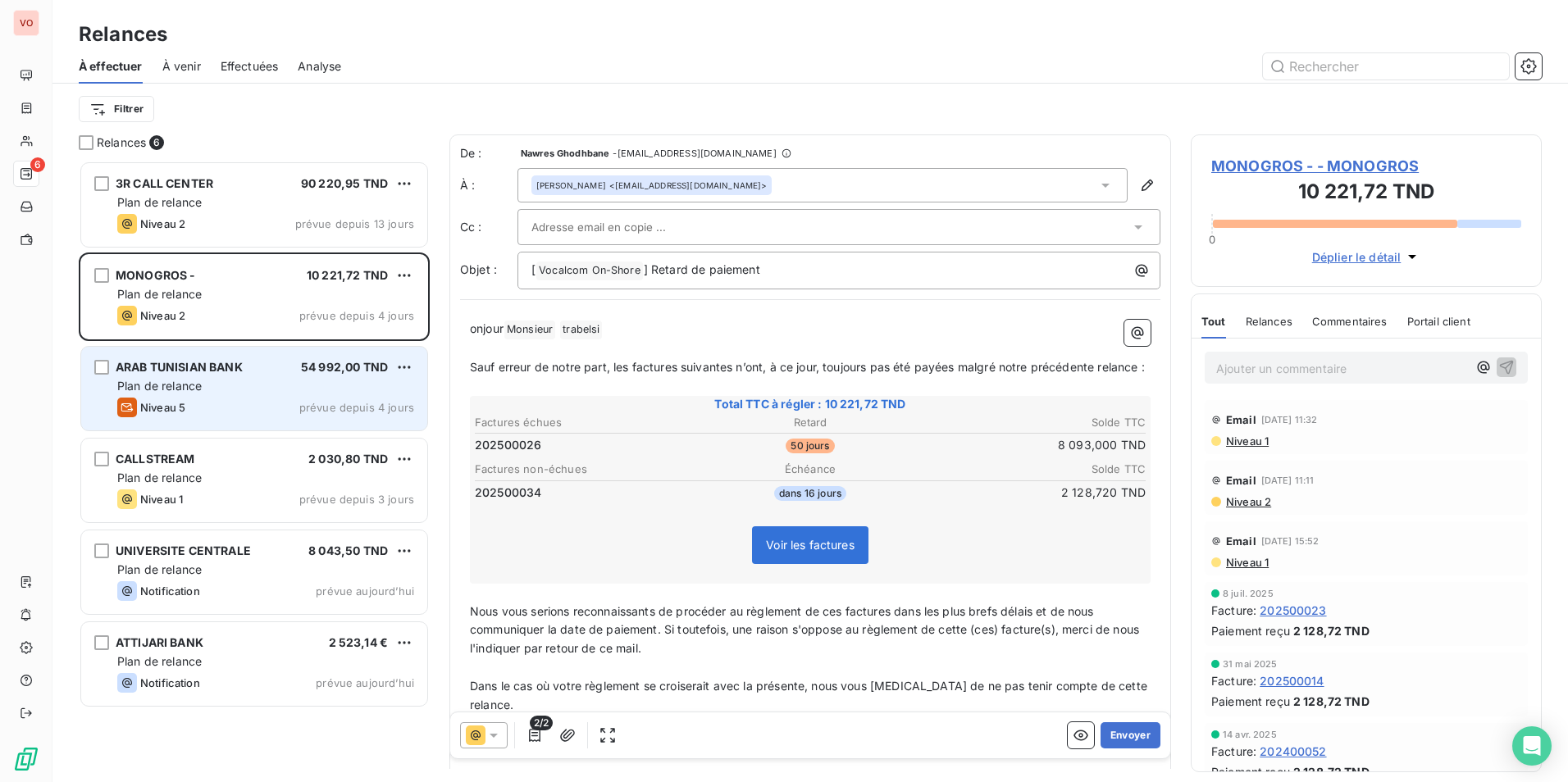
click at [351, 397] on div "ARAB TUNISIAN BANK 54 992,00 TND Plan de relance Niveau 5 prévue depuis 4 jours" at bounding box center [255, 388] width 346 height 84
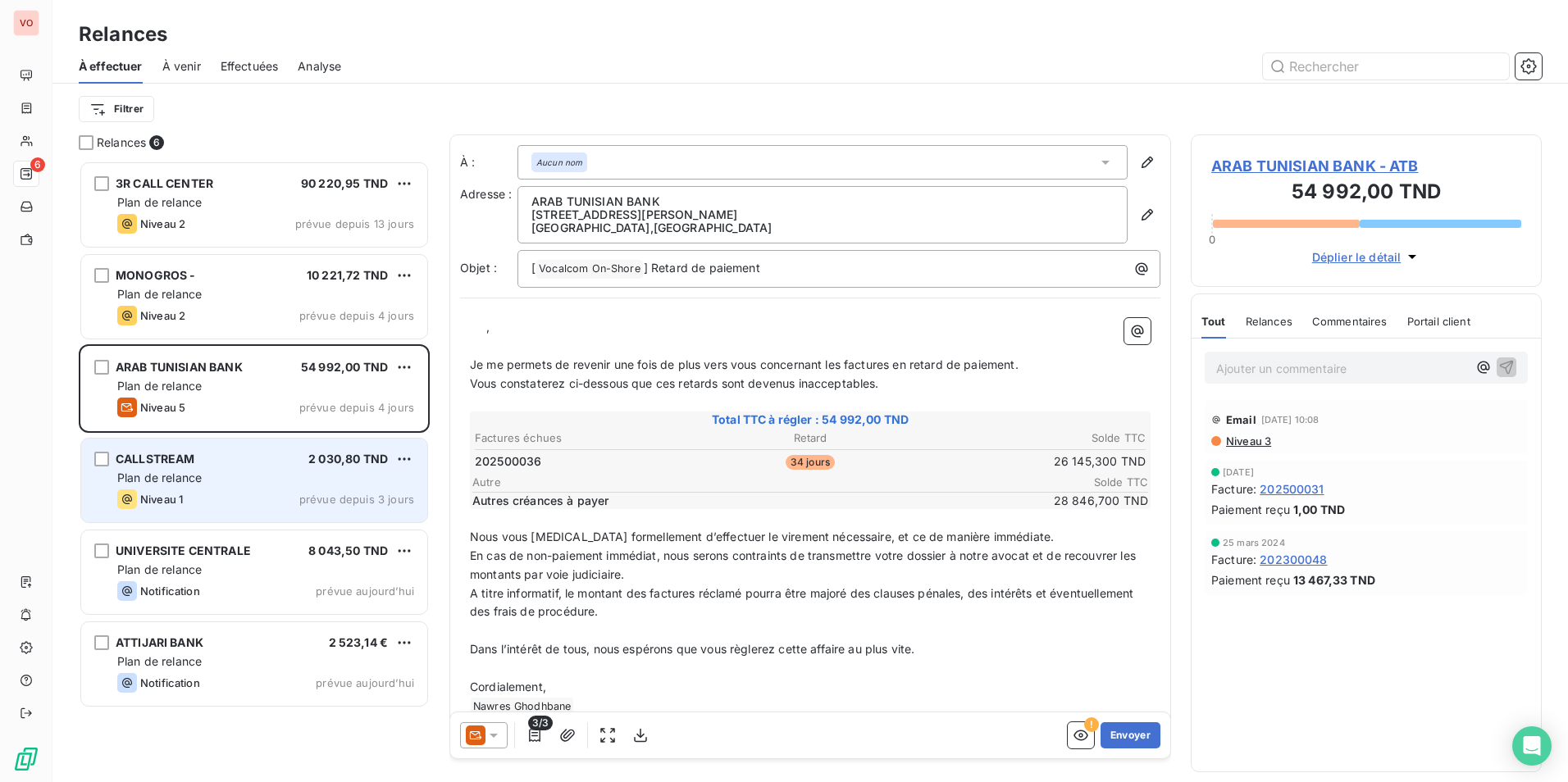
click at [272, 482] on div "Plan de relance" at bounding box center [266, 478] width 297 height 16
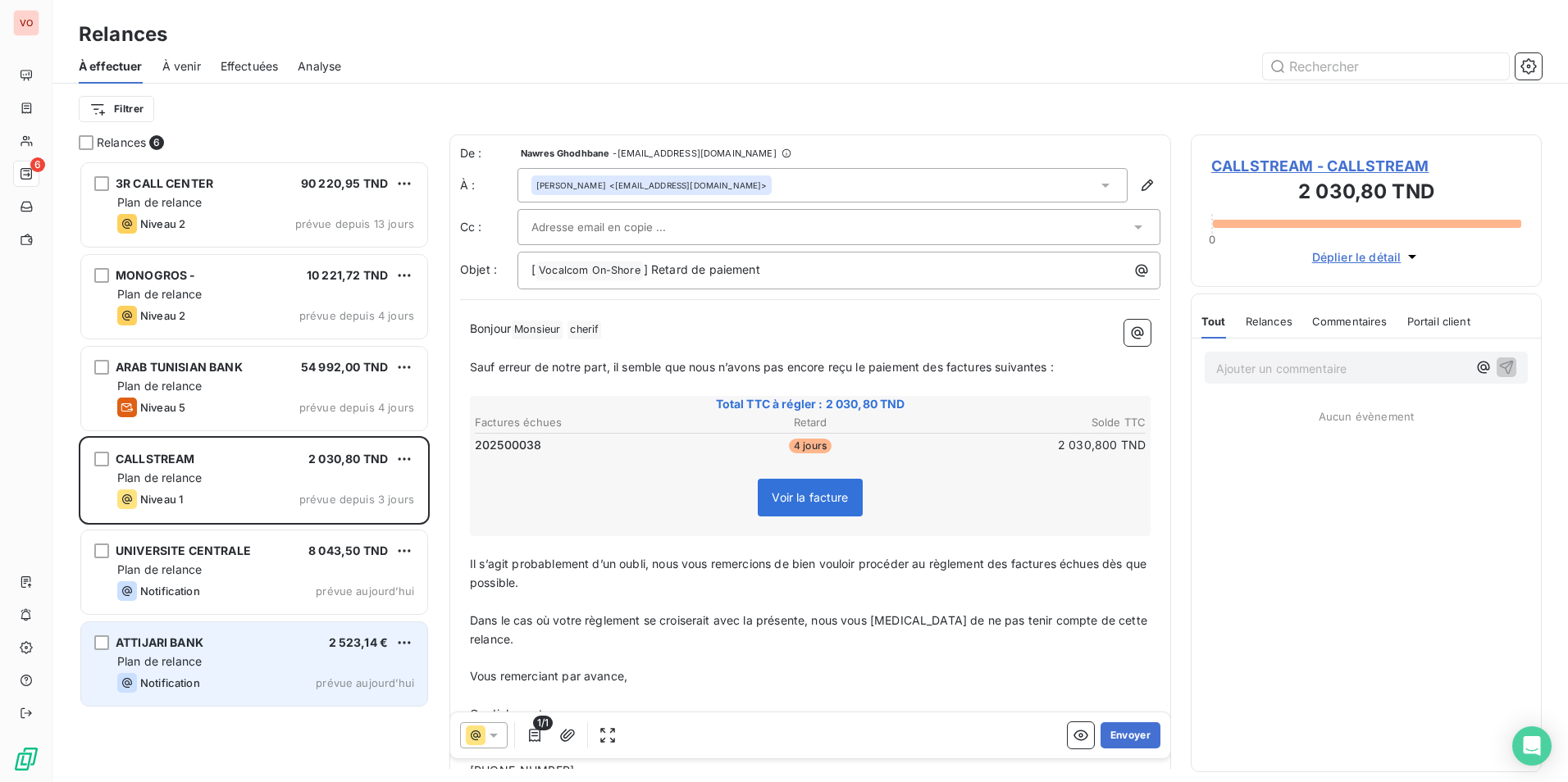
drag, startPoint x: 316, startPoint y: 683, endPoint x: 320, endPoint y: 691, distance: 8.9
click at [319, 682] on div "Notification prévue aujourd’hui" at bounding box center [266, 682] width 297 height 20
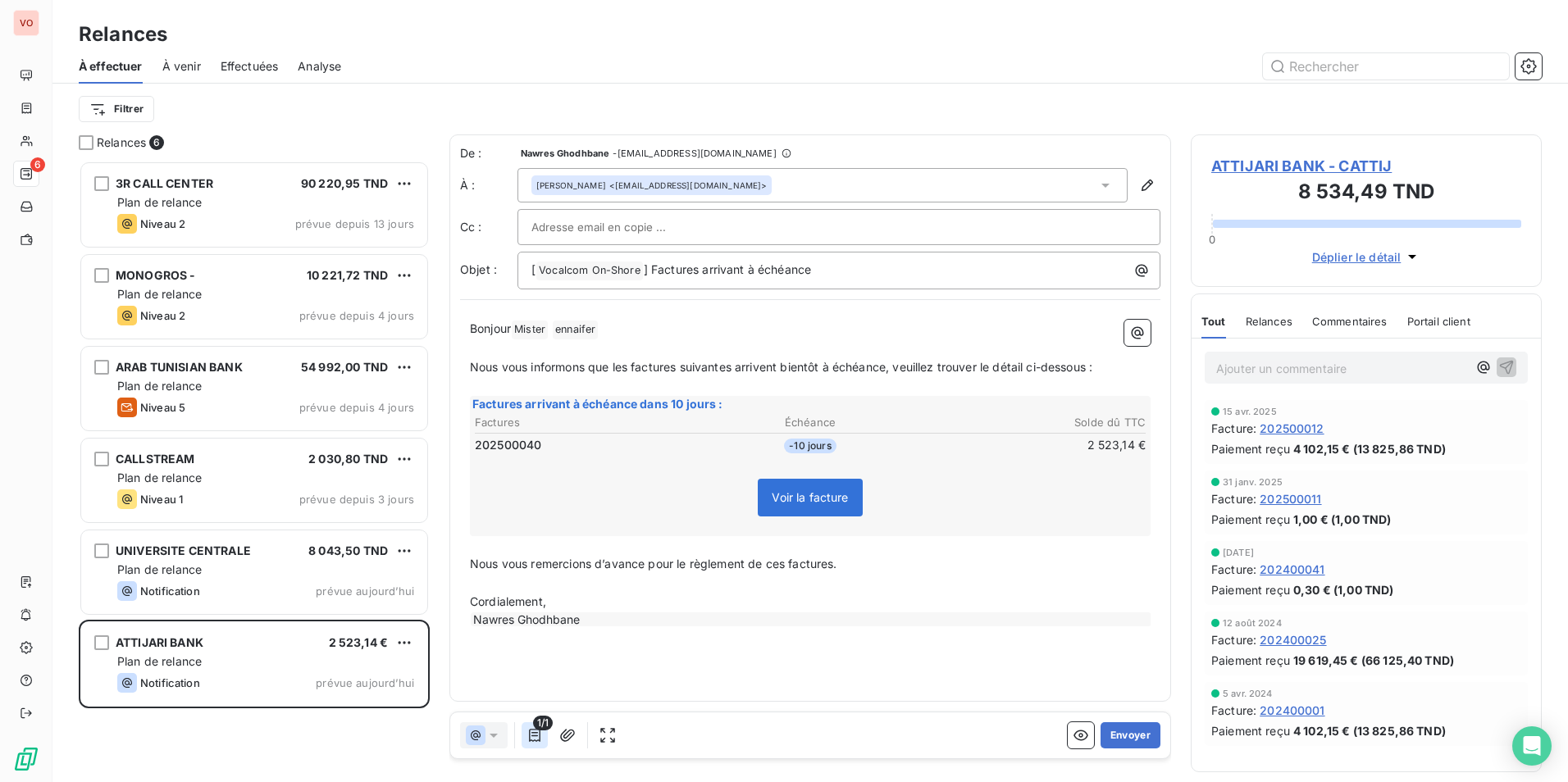
click at [538, 737] on icon "button" at bounding box center [534, 735] width 16 height 16
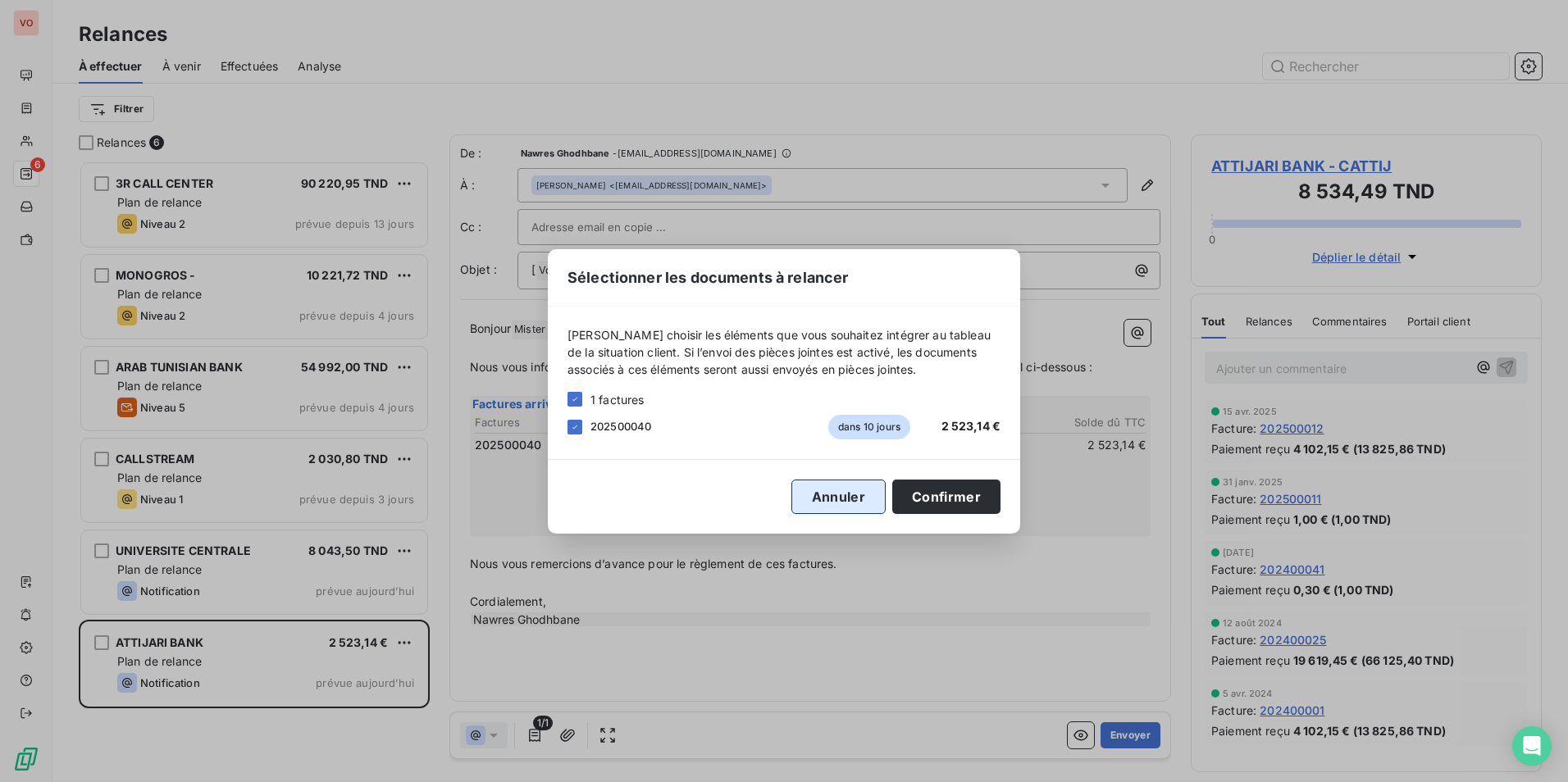
click at [854, 505] on button "Annuler" at bounding box center [837, 496] width 94 height 35
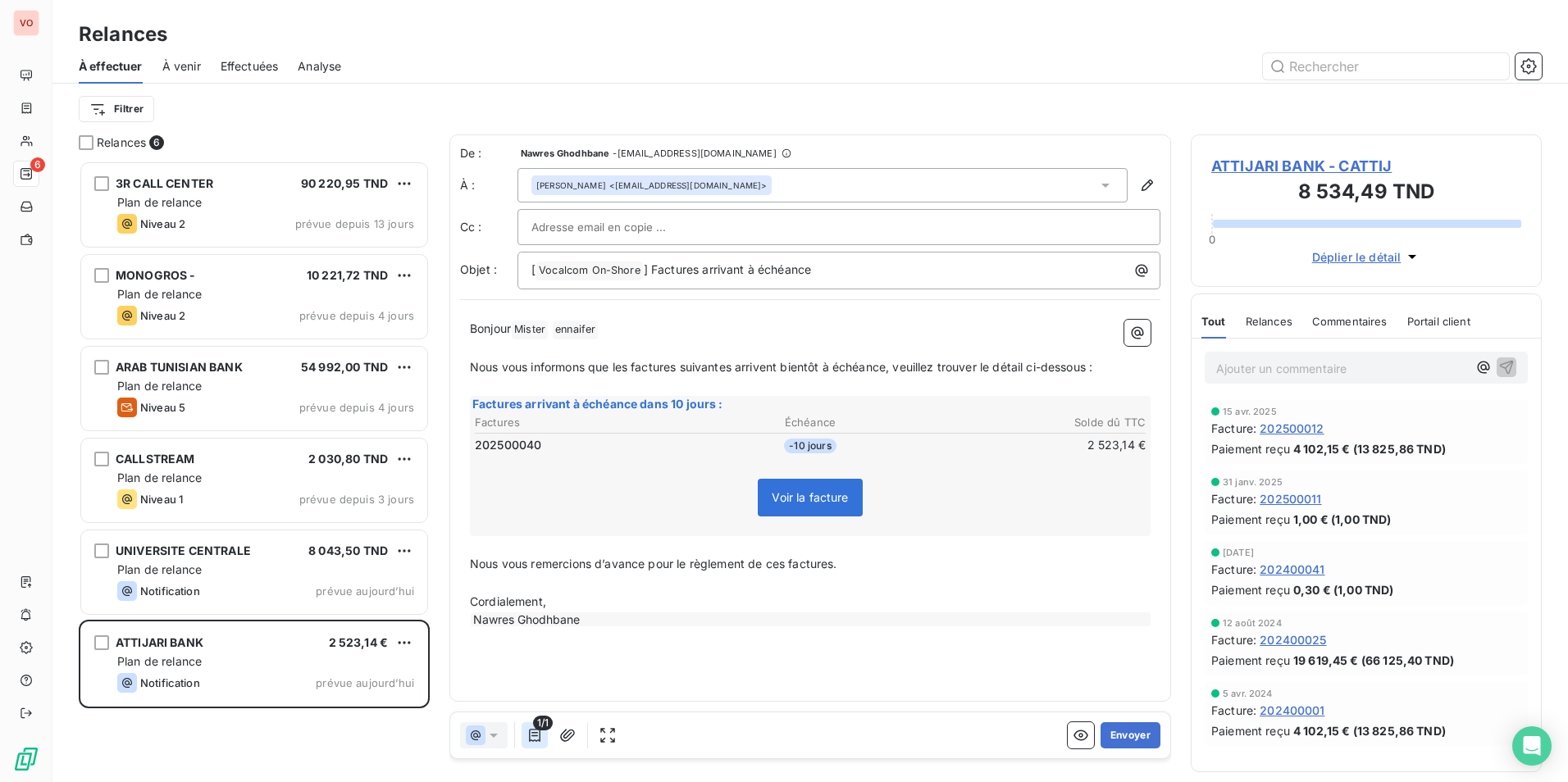
click at [530, 729] on icon "button" at bounding box center [535, 735] width 12 height 13
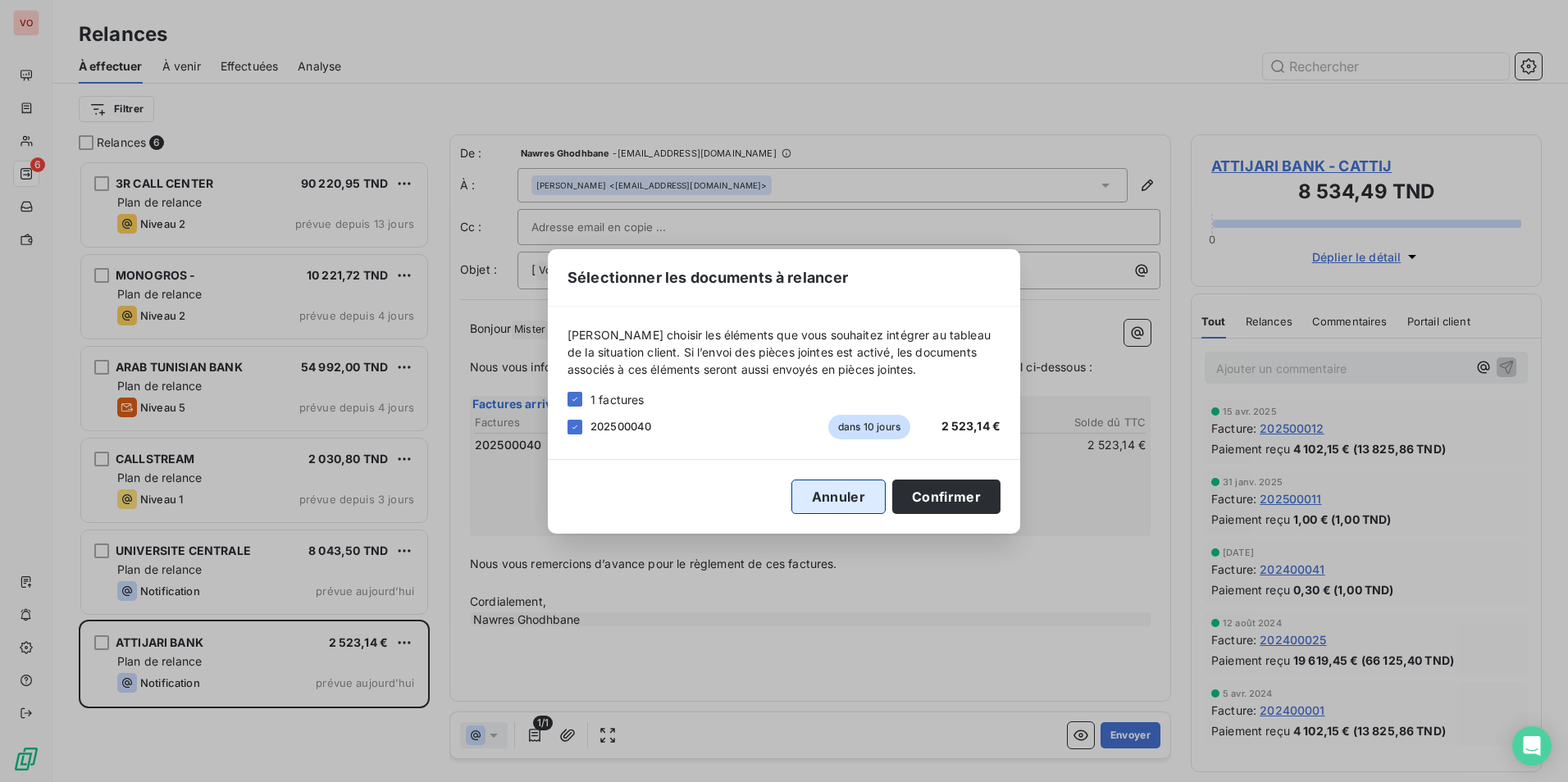
click at [858, 492] on button "Annuler" at bounding box center [837, 496] width 94 height 35
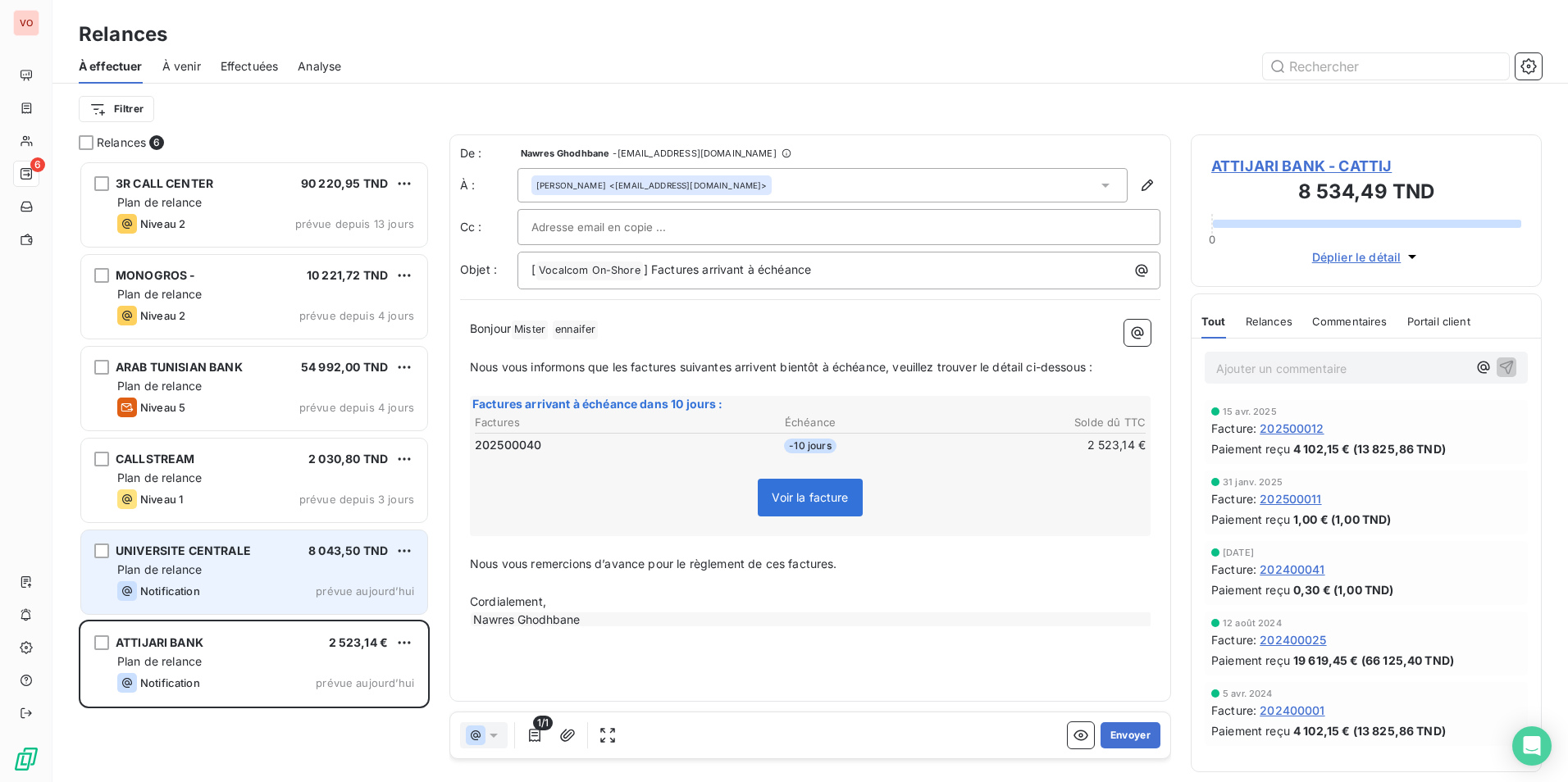
click at [291, 569] on div "Plan de relance" at bounding box center [266, 569] width 297 height 16
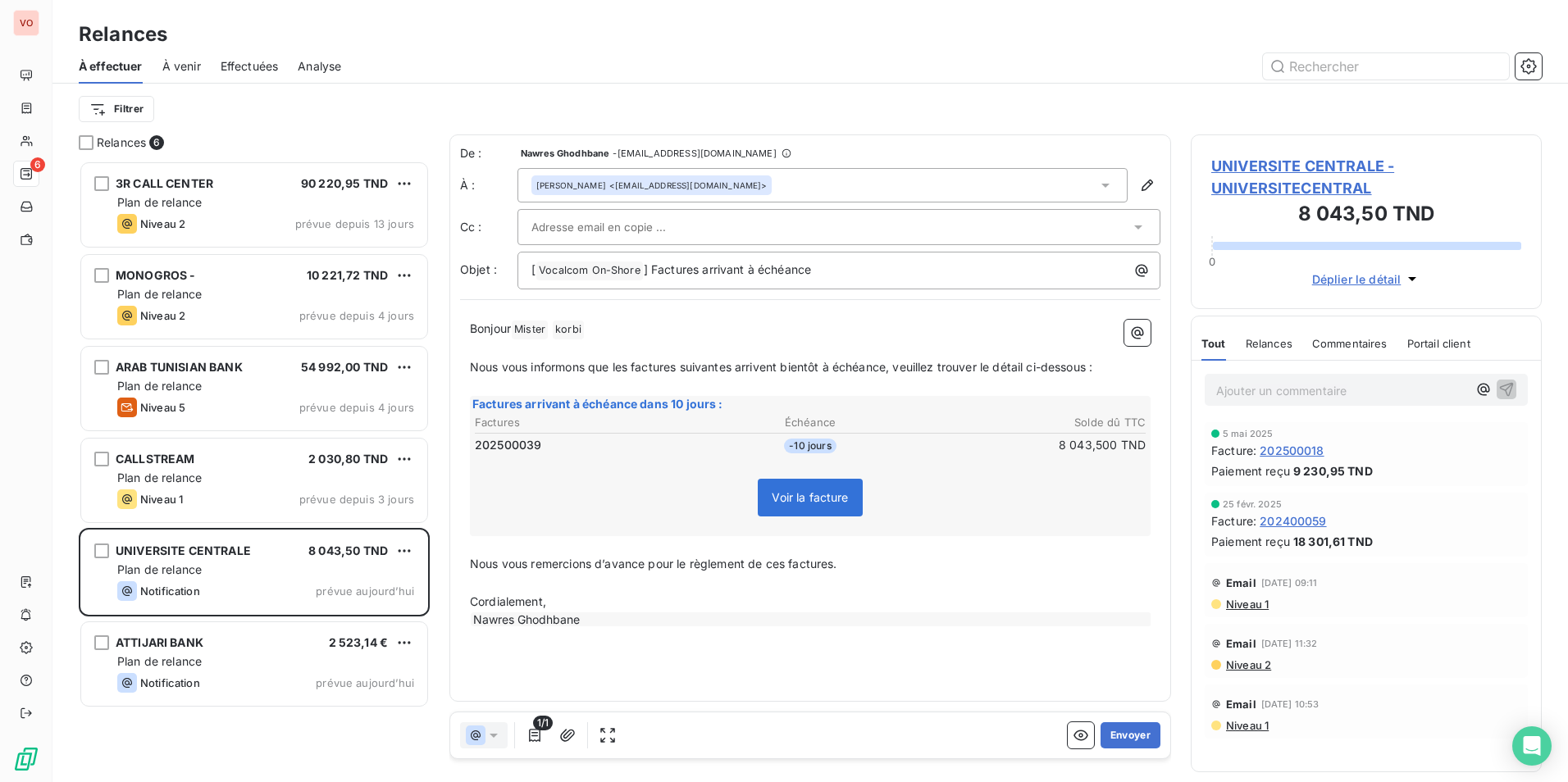
click at [533, 328] on span "Mister ﻿" at bounding box center [529, 330] width 36 height 19
click at [533, 328] on span "korbi ﻿" at bounding box center [527, 330] width 31 height 19
drag, startPoint x: 630, startPoint y: 368, endPoint x: 640, endPoint y: 426, distance: 58.9
click at [630, 373] on p "Nous vous informons que les factures suivantes arrivent bientôt à échéance, veu…" at bounding box center [810, 366] width 680 height 19
click at [672, 365] on span "Nous vous informons que la factures suivantes arrivent bientôt à échéance, veui…" at bounding box center [778, 366] width 617 height 14
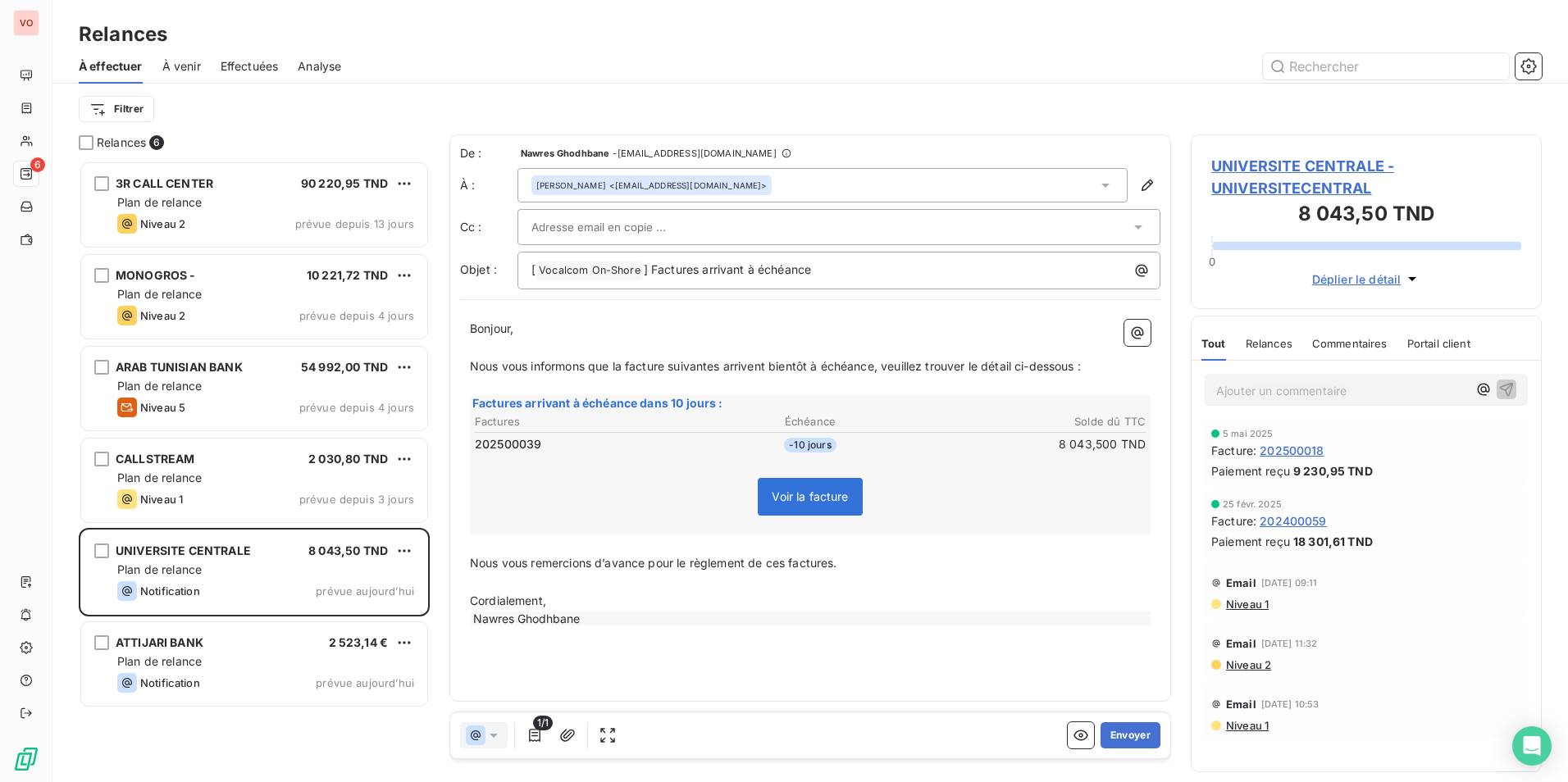
click at [721, 371] on span "Nous vous informons que la facture suivantes arrivent bientôt à échéance, veuil…" at bounding box center [776, 366] width 611 height 14
drag, startPoint x: 763, startPoint y: 366, endPoint x: 753, endPoint y: 395, distance: 30.7
click at [763, 367] on span "Nous vous informons que la facture suivante arrivent bientôt à échéance, veuill…" at bounding box center [772, 366] width 605 height 14
drag, startPoint x: 843, startPoint y: 563, endPoint x: 842, endPoint y: 578, distance: 15.0
click at [843, 564] on span "Nous vous remercions d’avance pour le règlement de cette factures." at bounding box center [658, 562] width 377 height 14
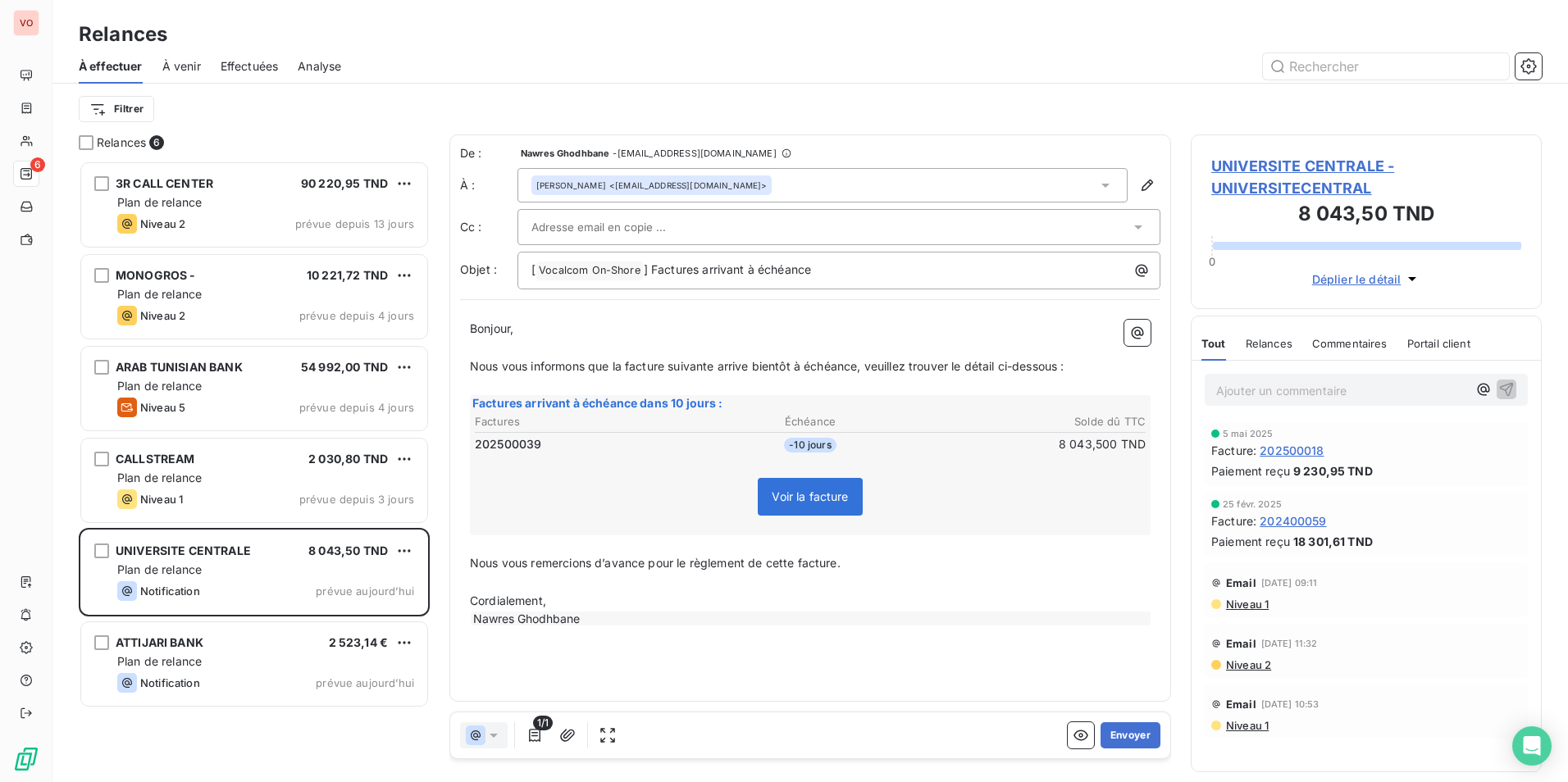
click at [1145, 225] on icon at bounding box center [1138, 226] width 16 height 16
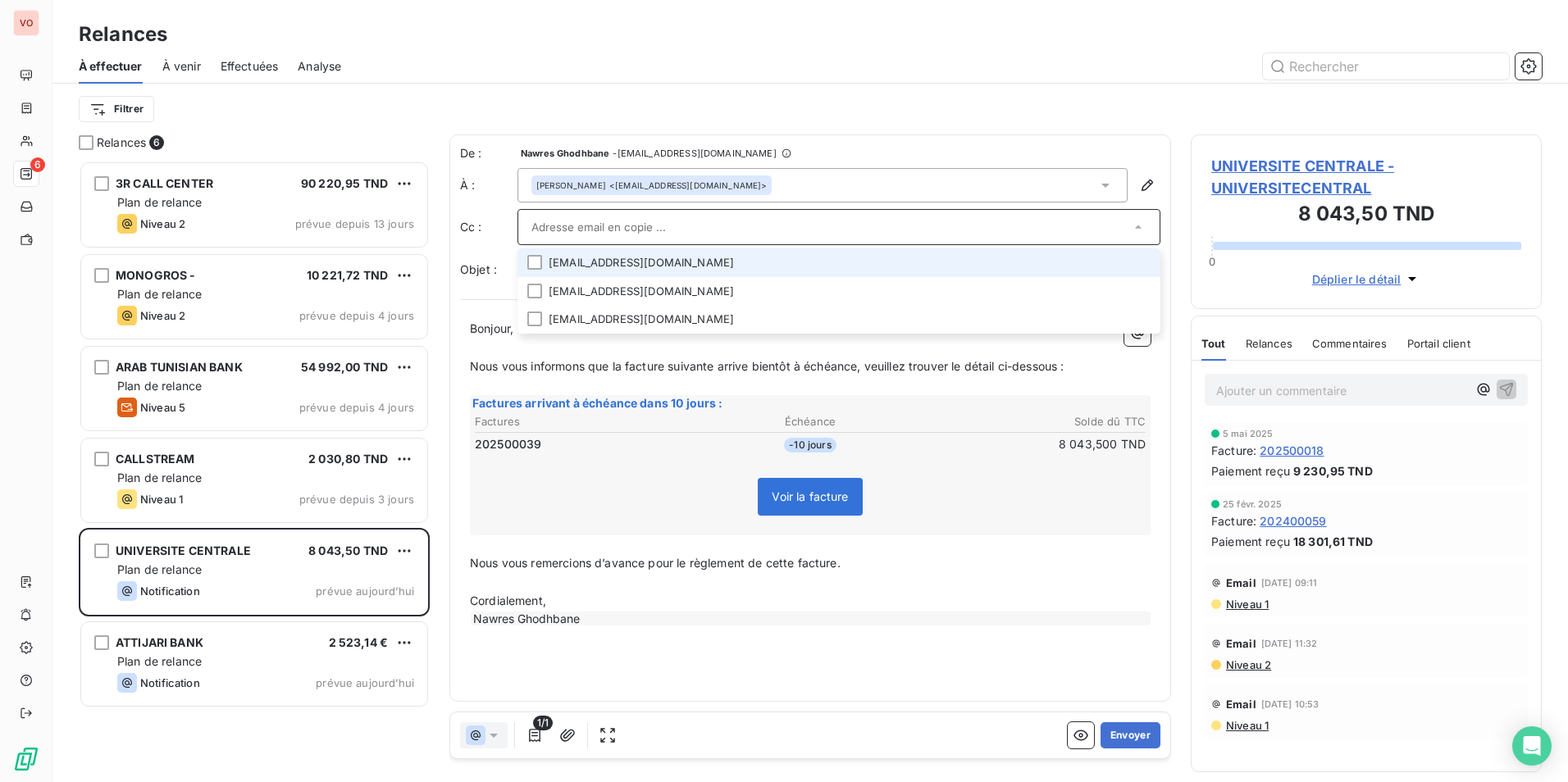
drag, startPoint x: 696, startPoint y: 263, endPoint x: 685, endPoint y: 281, distance: 21.1
click at [696, 264] on li "[EMAIL_ADDRESS][DOMAIN_NAME]" at bounding box center [839, 263] width 643 height 29
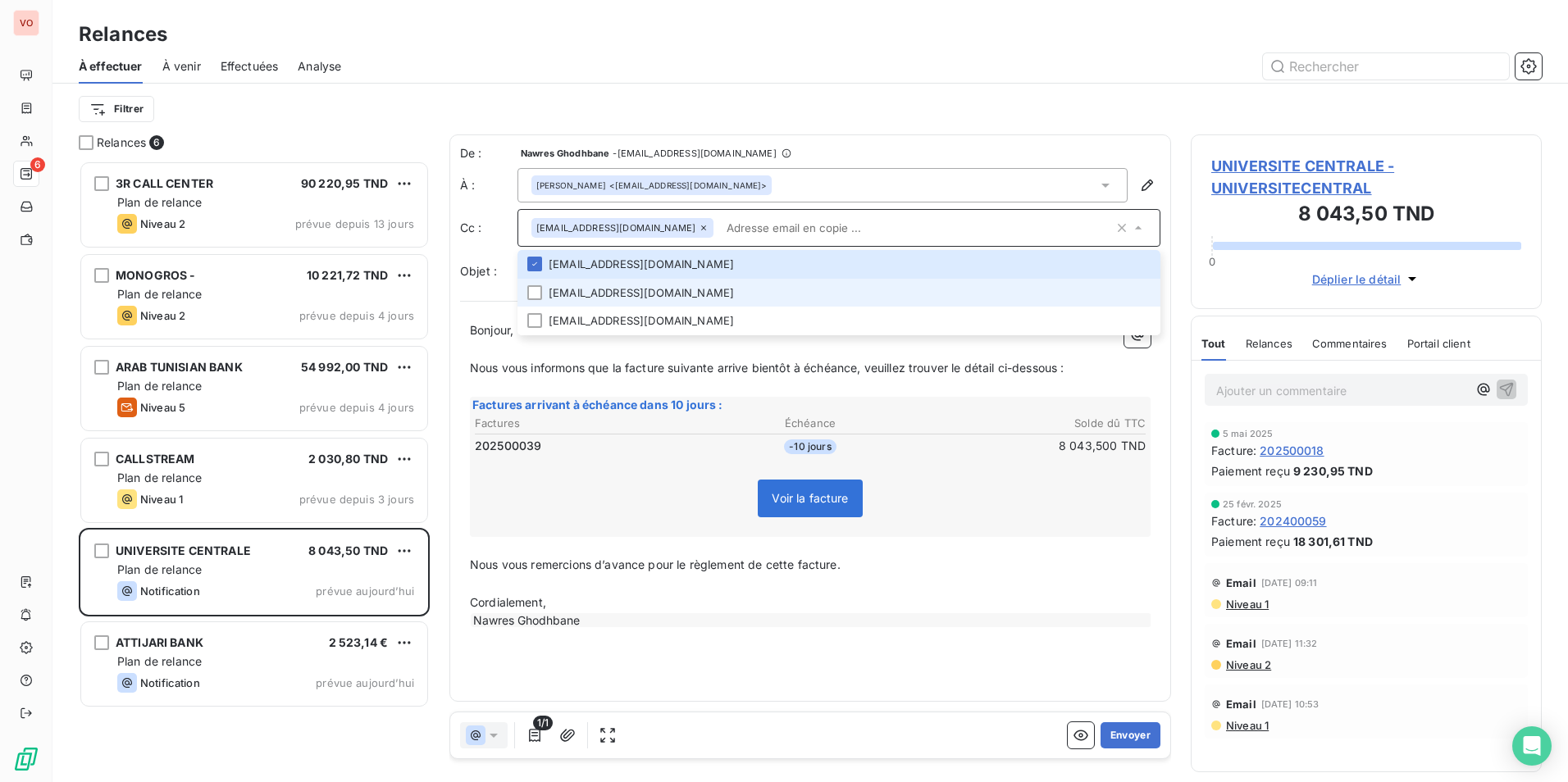
click at [678, 288] on li "[EMAIL_ADDRESS][DOMAIN_NAME]" at bounding box center [839, 293] width 643 height 29
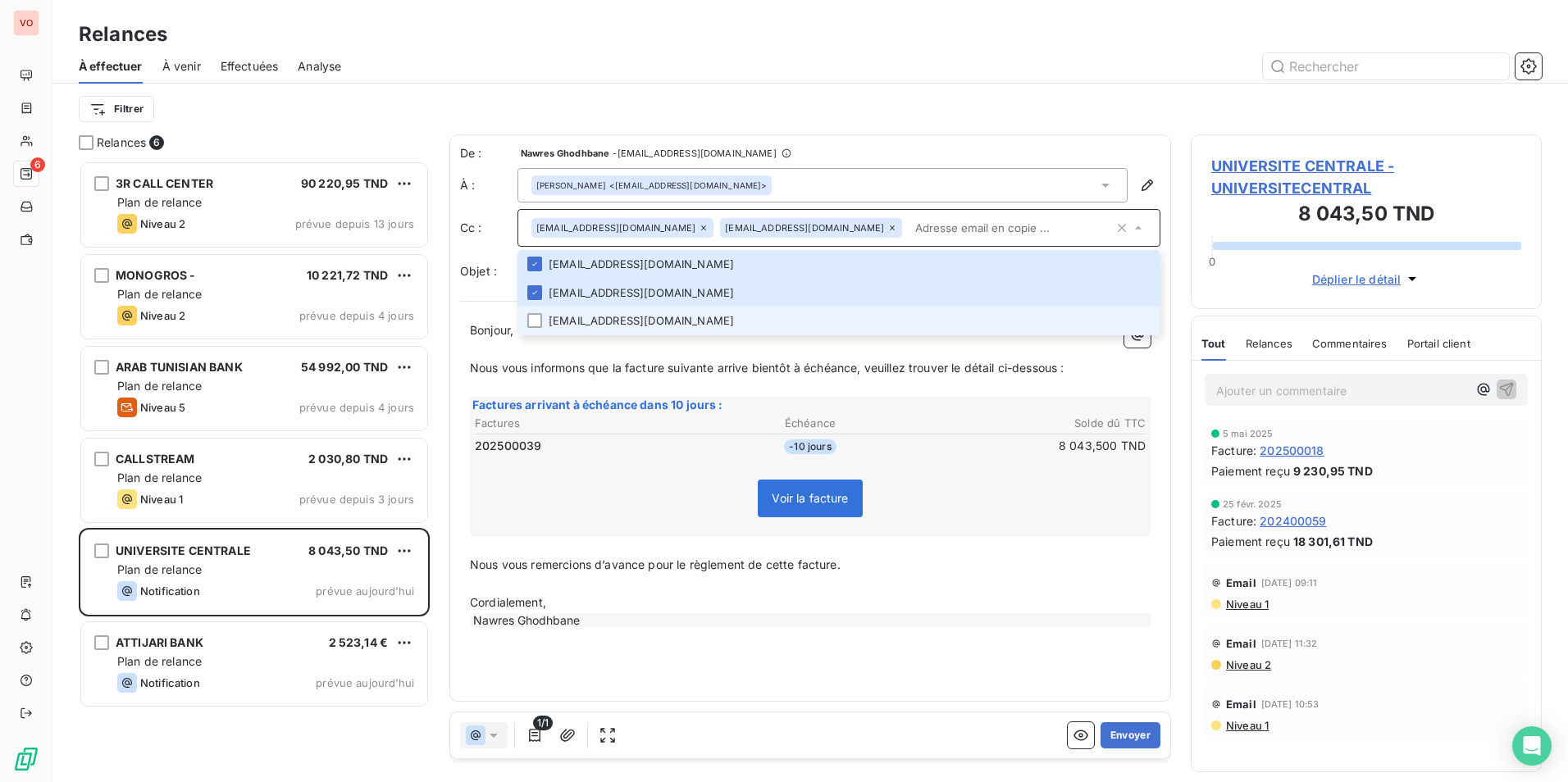
click at [668, 321] on li "[EMAIL_ADDRESS][DOMAIN_NAME]" at bounding box center [839, 321] width 643 height 29
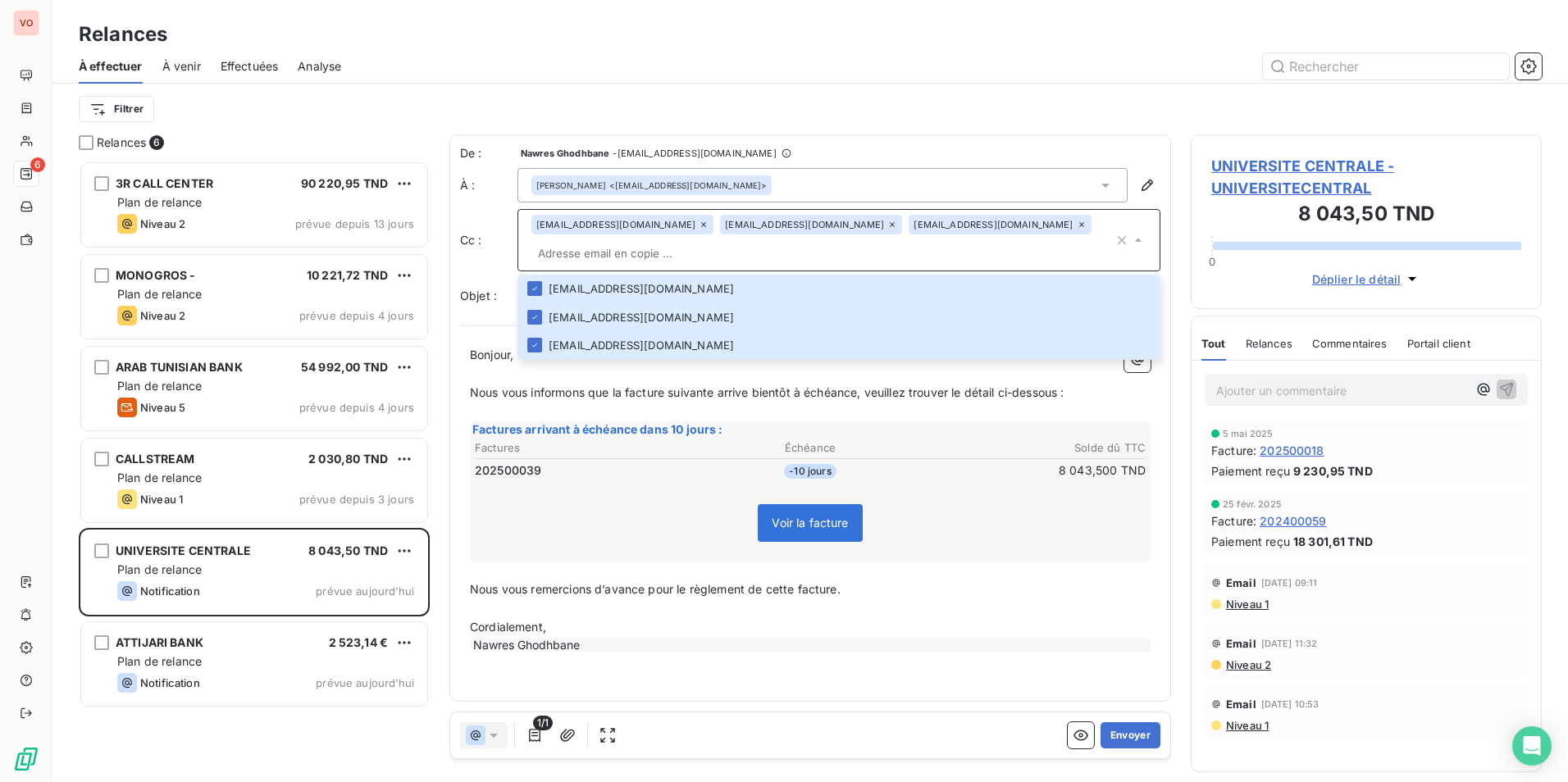
click at [823, 252] on input "text" at bounding box center [822, 253] width 582 height 25
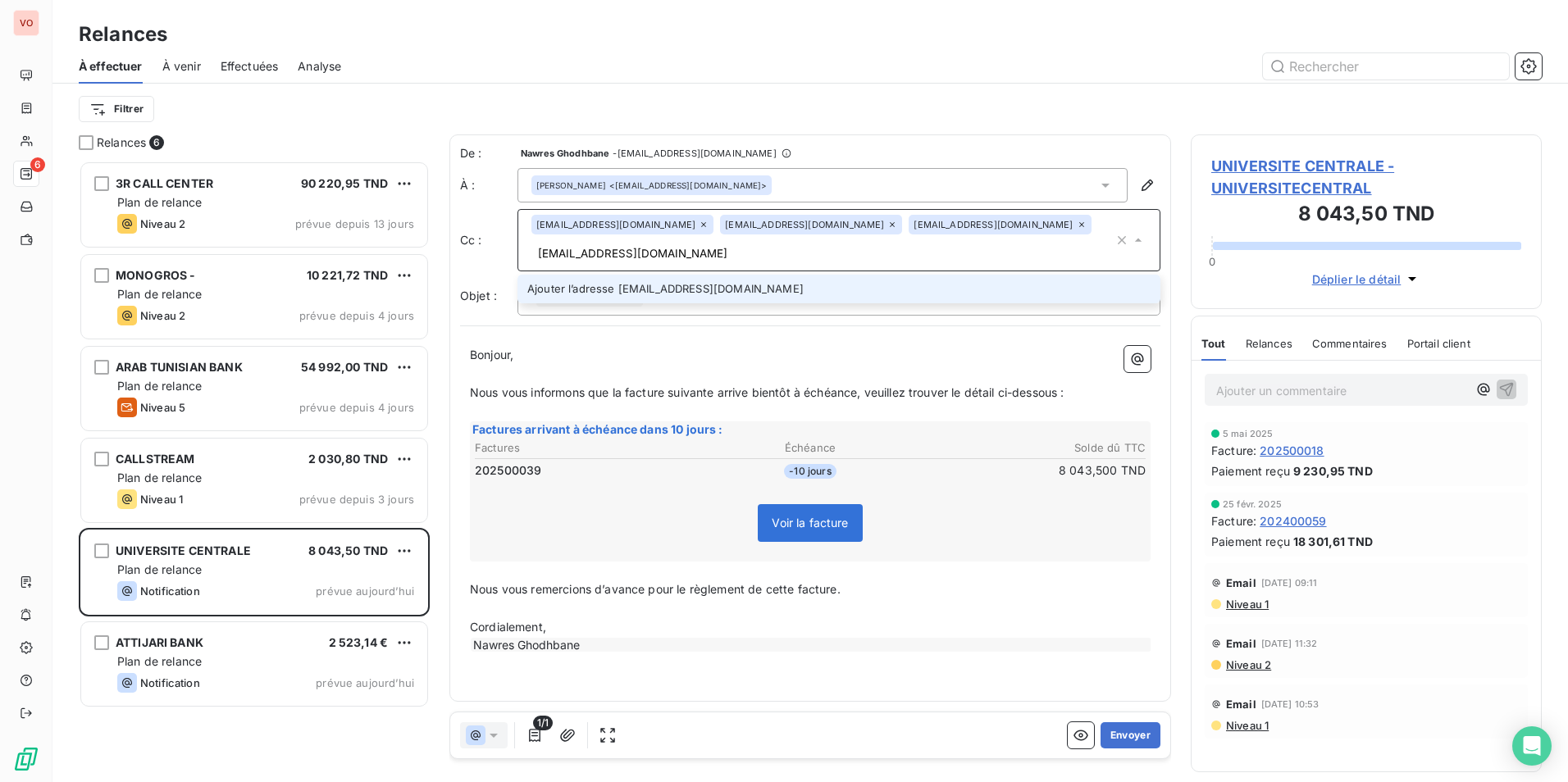
type input "[EMAIL_ADDRESS][DOMAIN_NAME]"
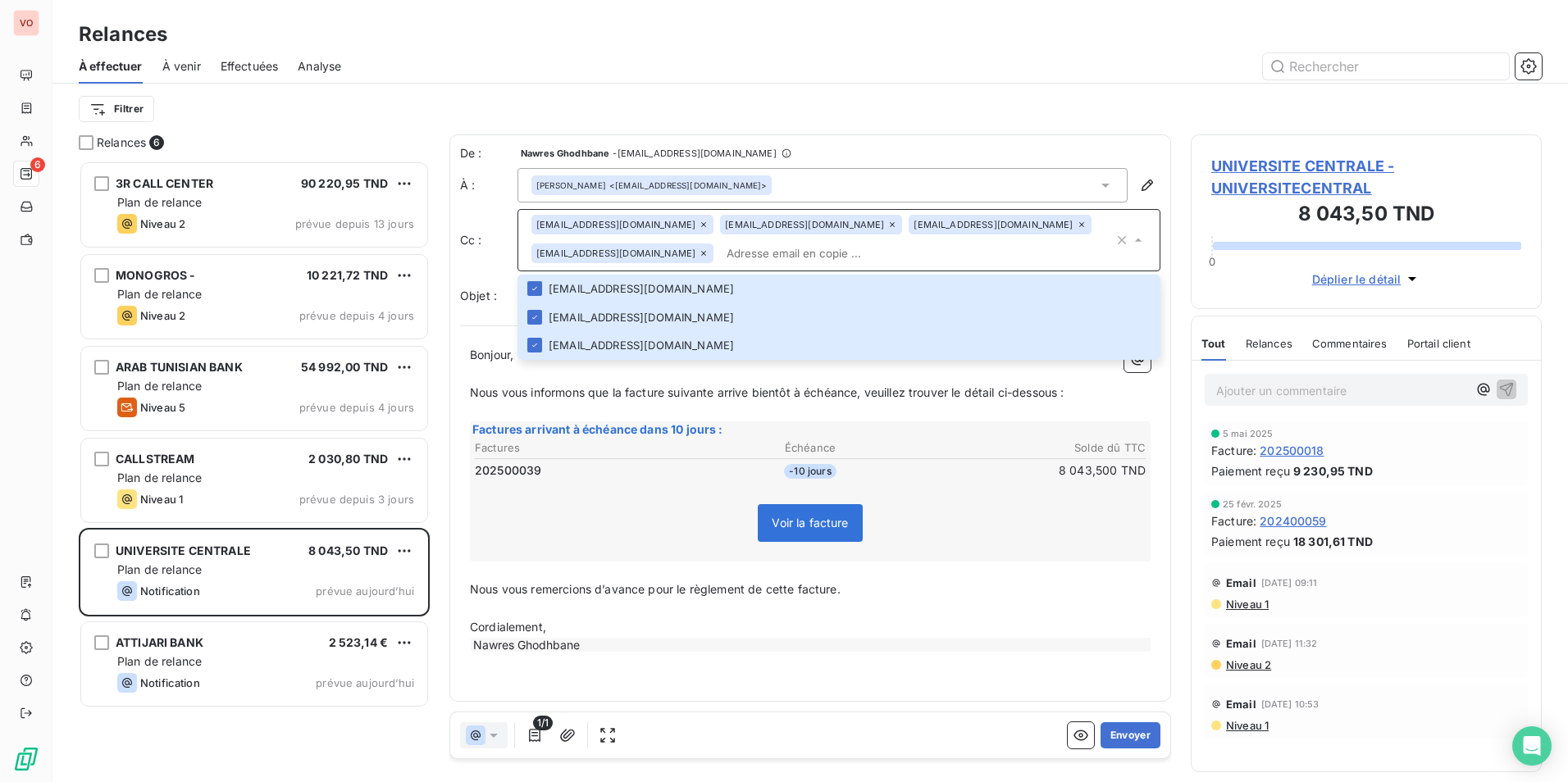
click at [720, 254] on input "text" at bounding box center [916, 253] width 394 height 25
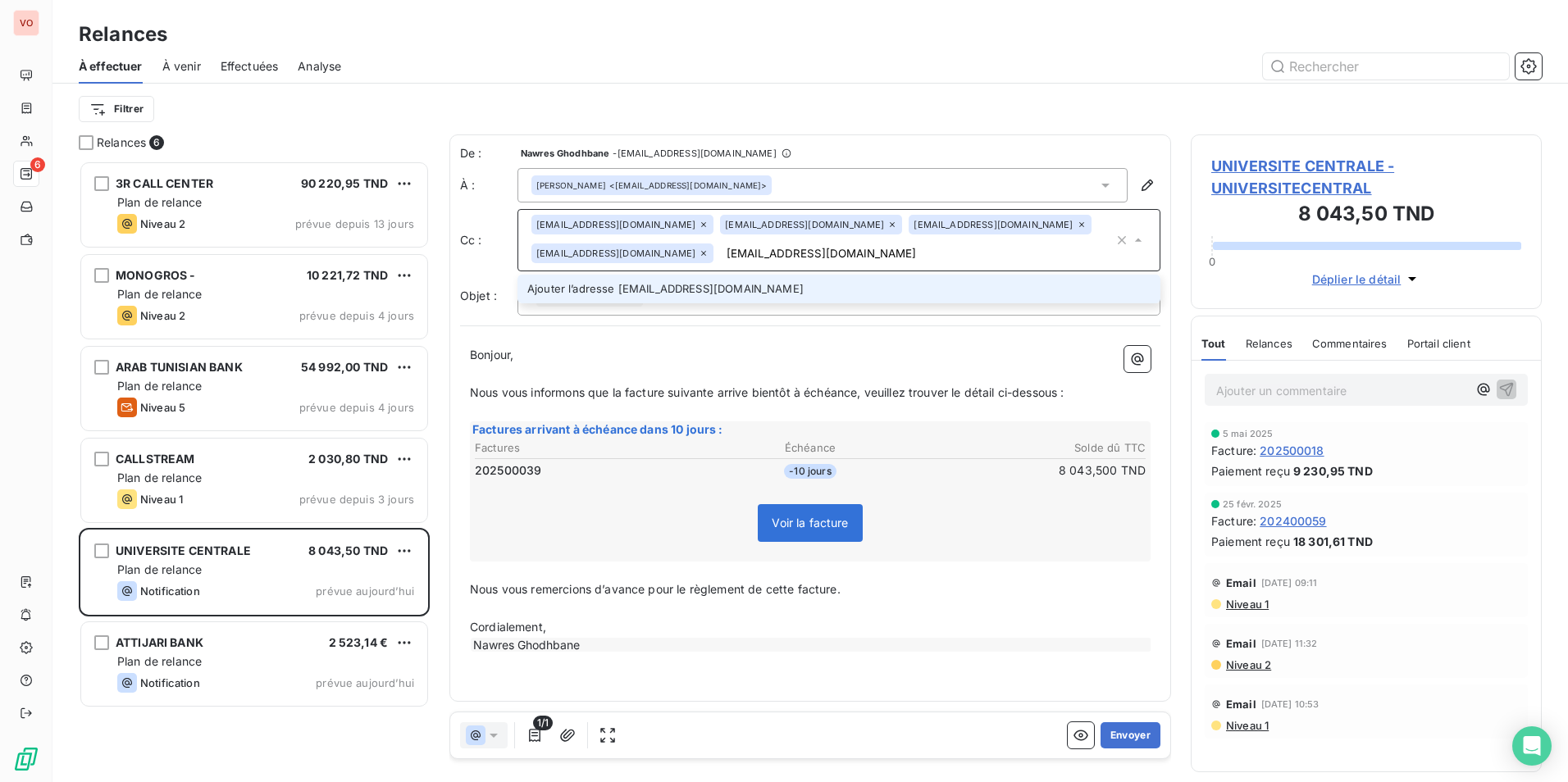
type input "[EMAIL_ADDRESS][DOMAIN_NAME]"
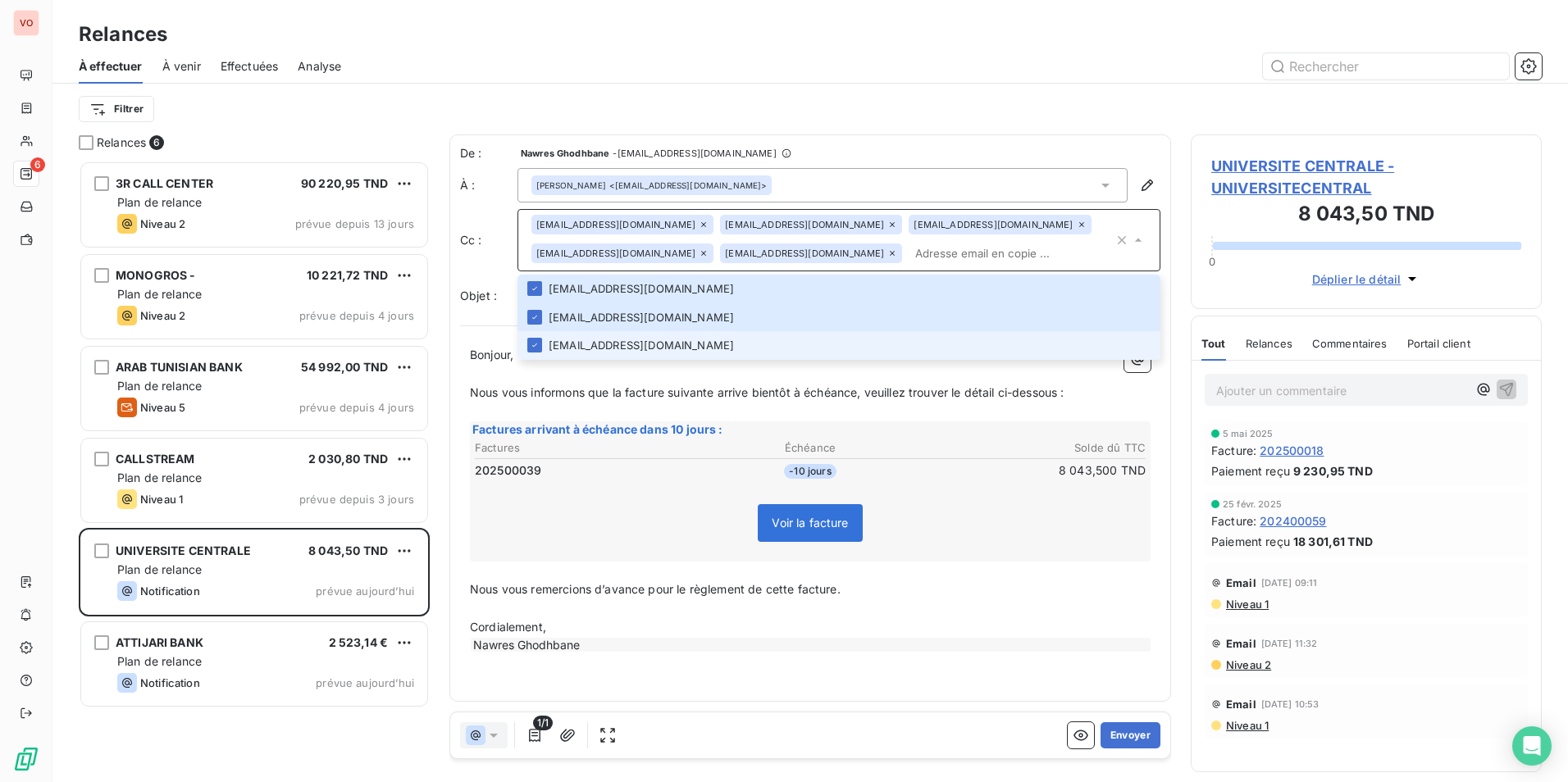
click at [709, 357] on li "[EMAIL_ADDRESS][DOMAIN_NAME]" at bounding box center [839, 345] width 643 height 29
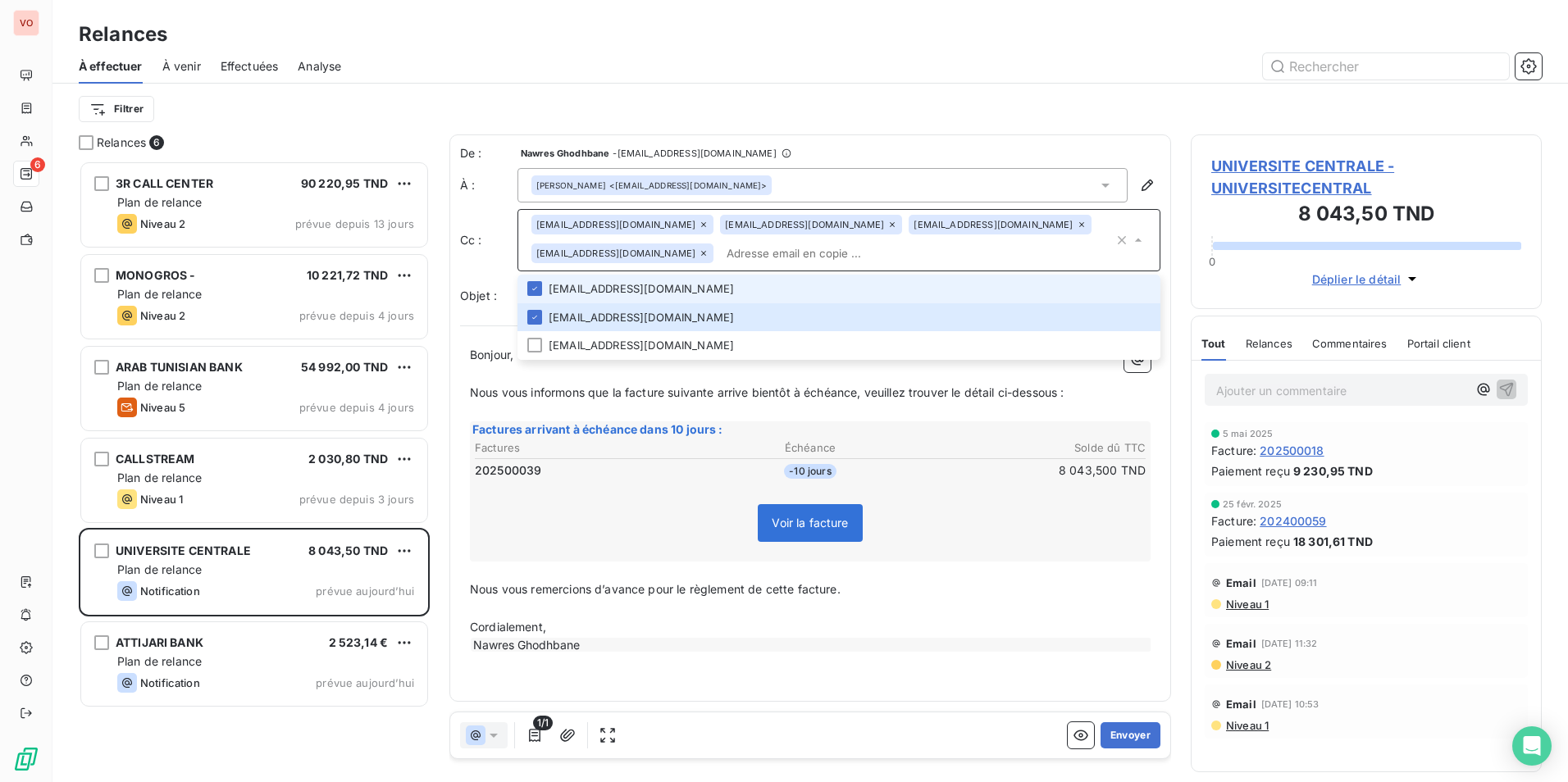
click at [652, 291] on li "[EMAIL_ADDRESS][DOMAIN_NAME]" at bounding box center [839, 289] width 643 height 29
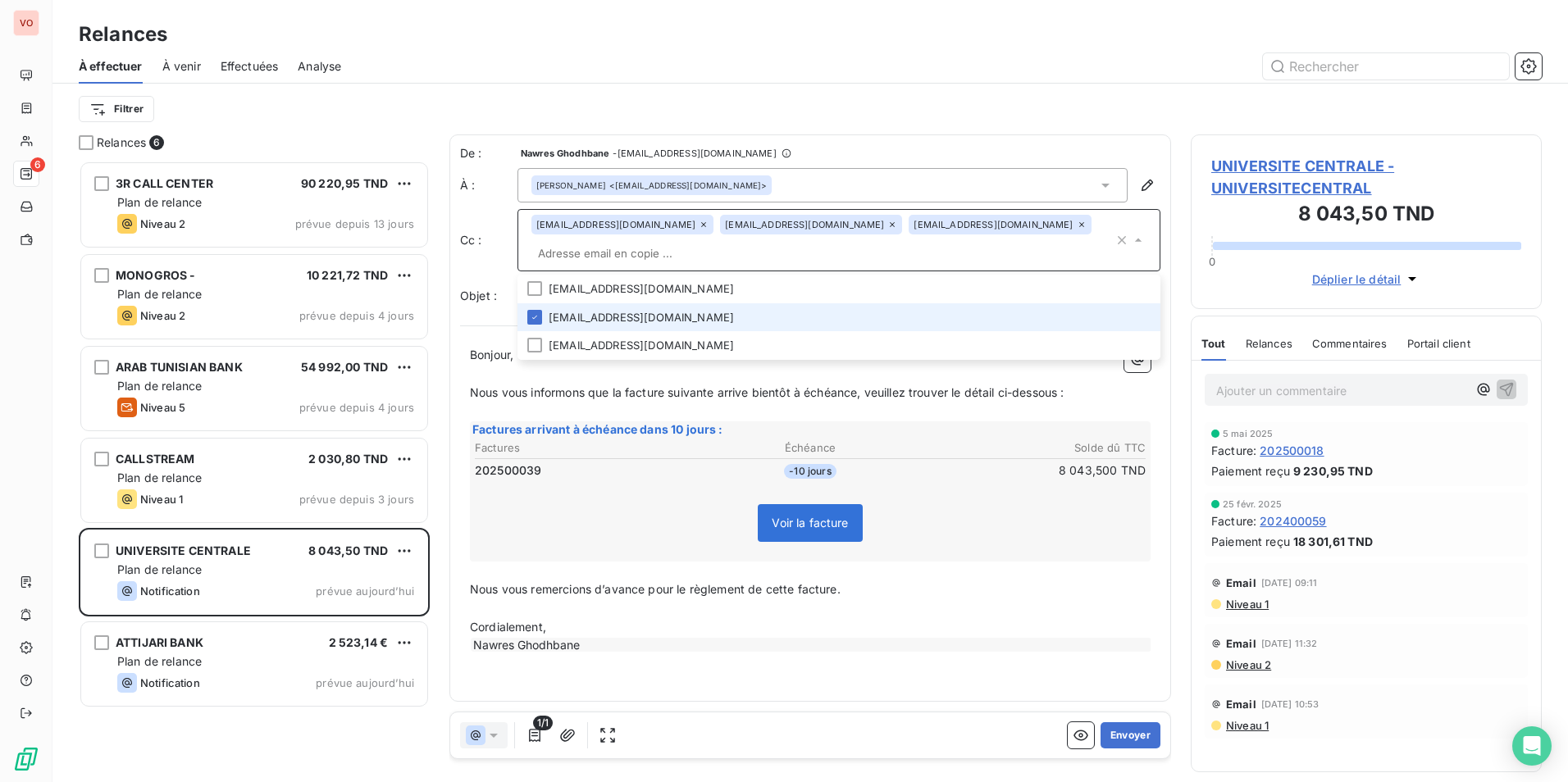
click at [657, 313] on li "[EMAIL_ADDRESS][DOMAIN_NAME]" at bounding box center [839, 318] width 643 height 29
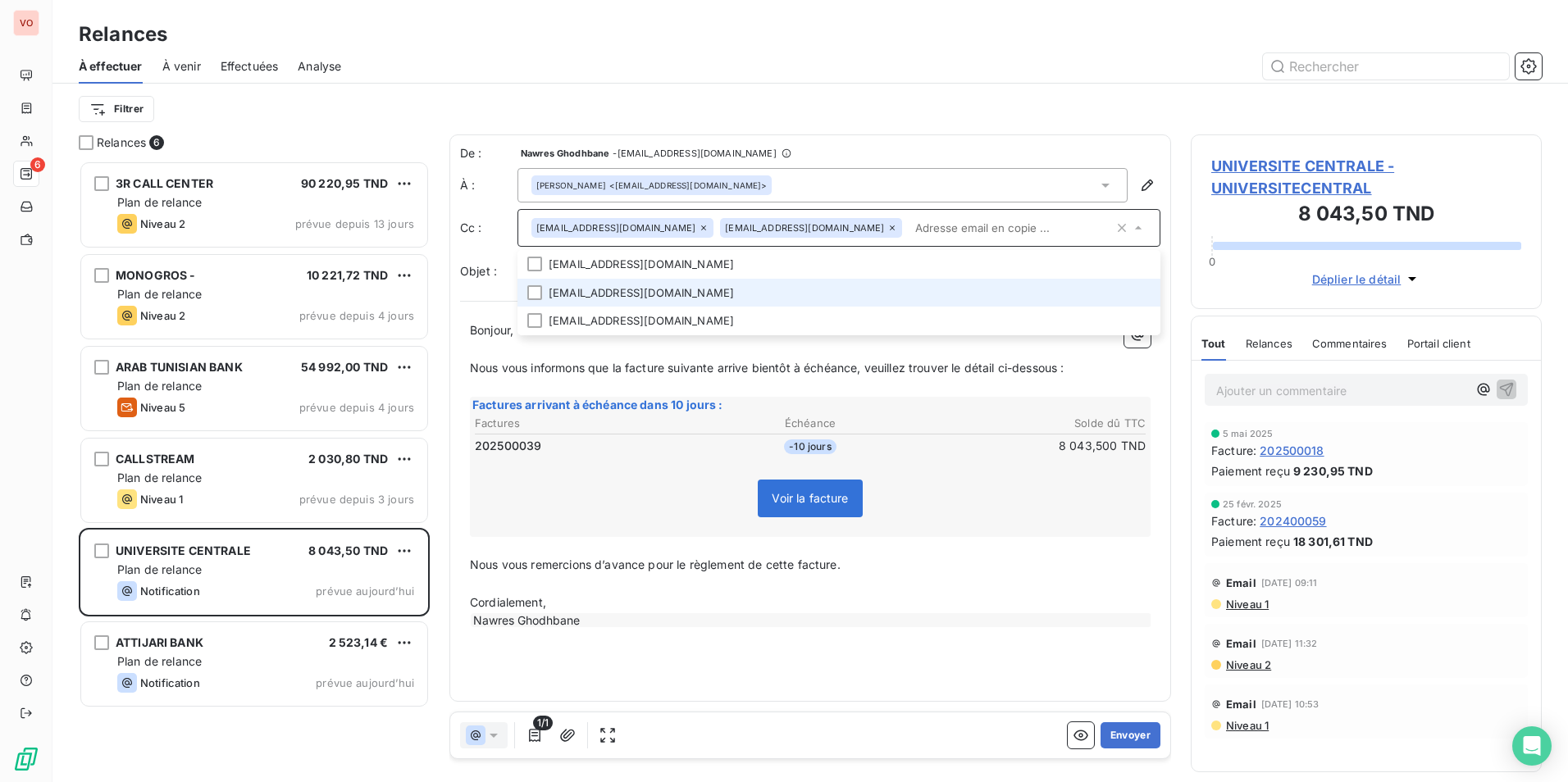
click at [603, 302] on li "[EMAIL_ADDRESS][DOMAIN_NAME]" at bounding box center [839, 293] width 643 height 29
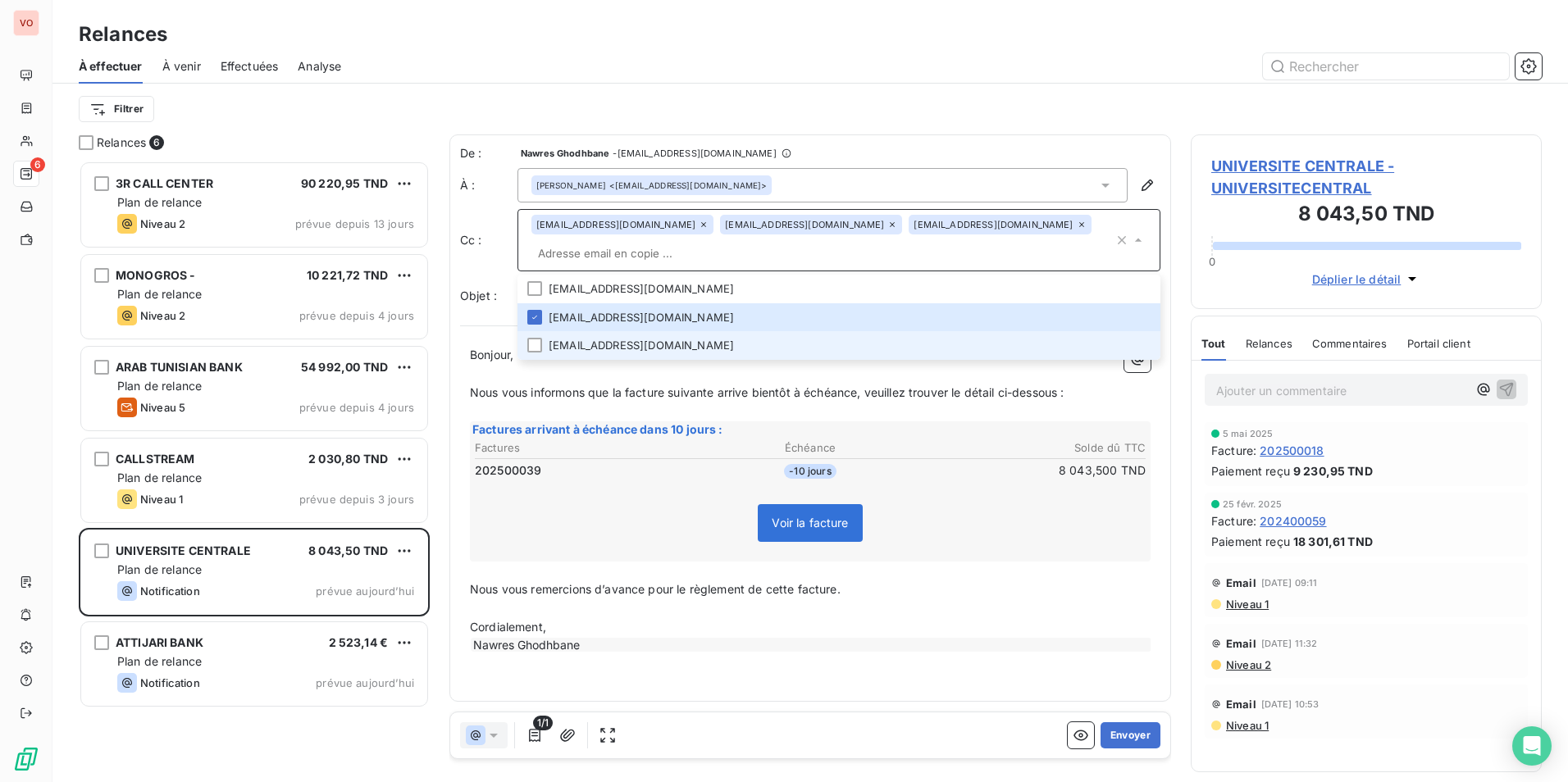
click at [602, 337] on li "[EMAIL_ADDRESS][DOMAIN_NAME]" at bounding box center [839, 345] width 643 height 29
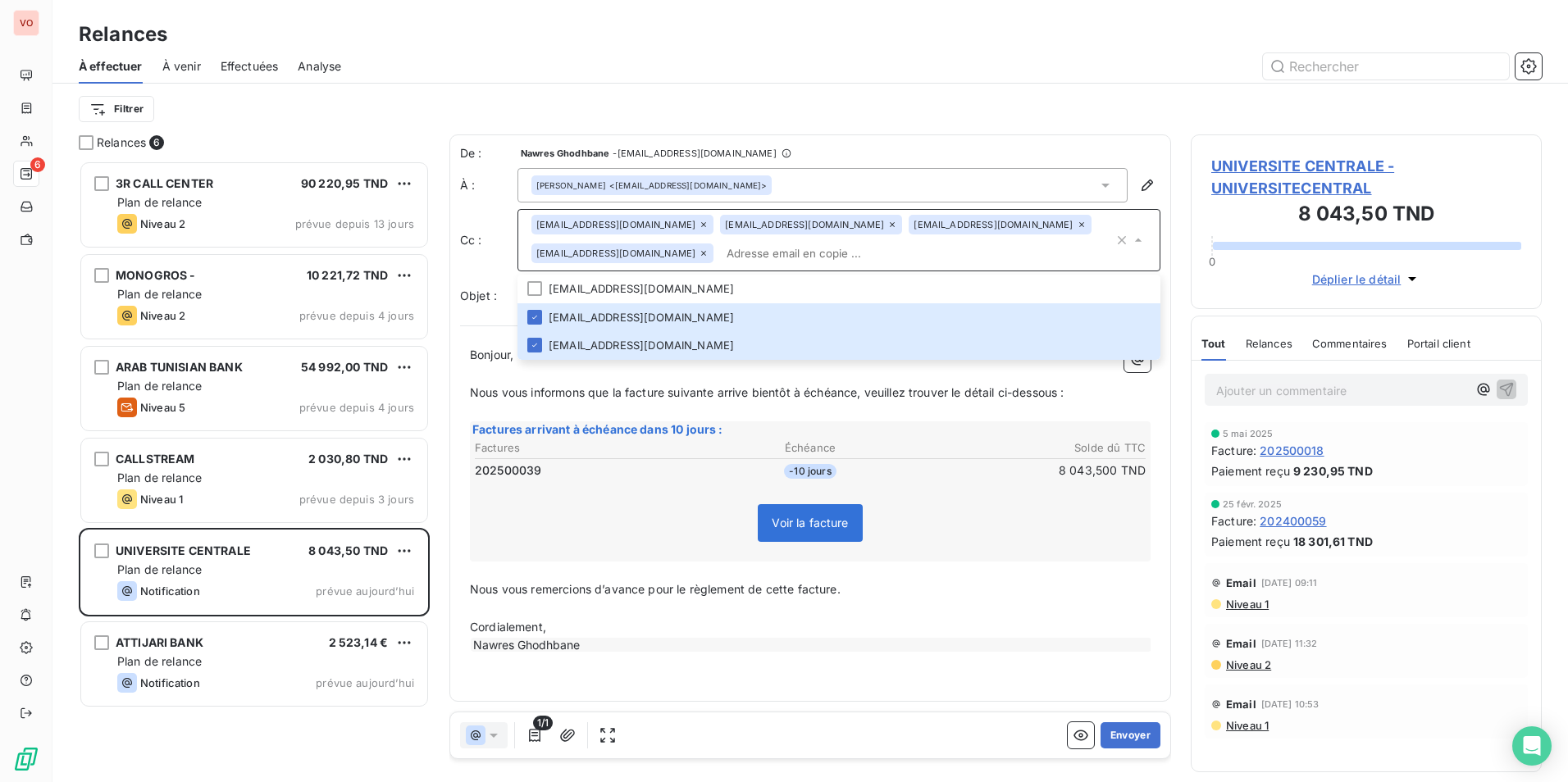
click at [772, 254] on input "text" at bounding box center [916, 253] width 394 height 25
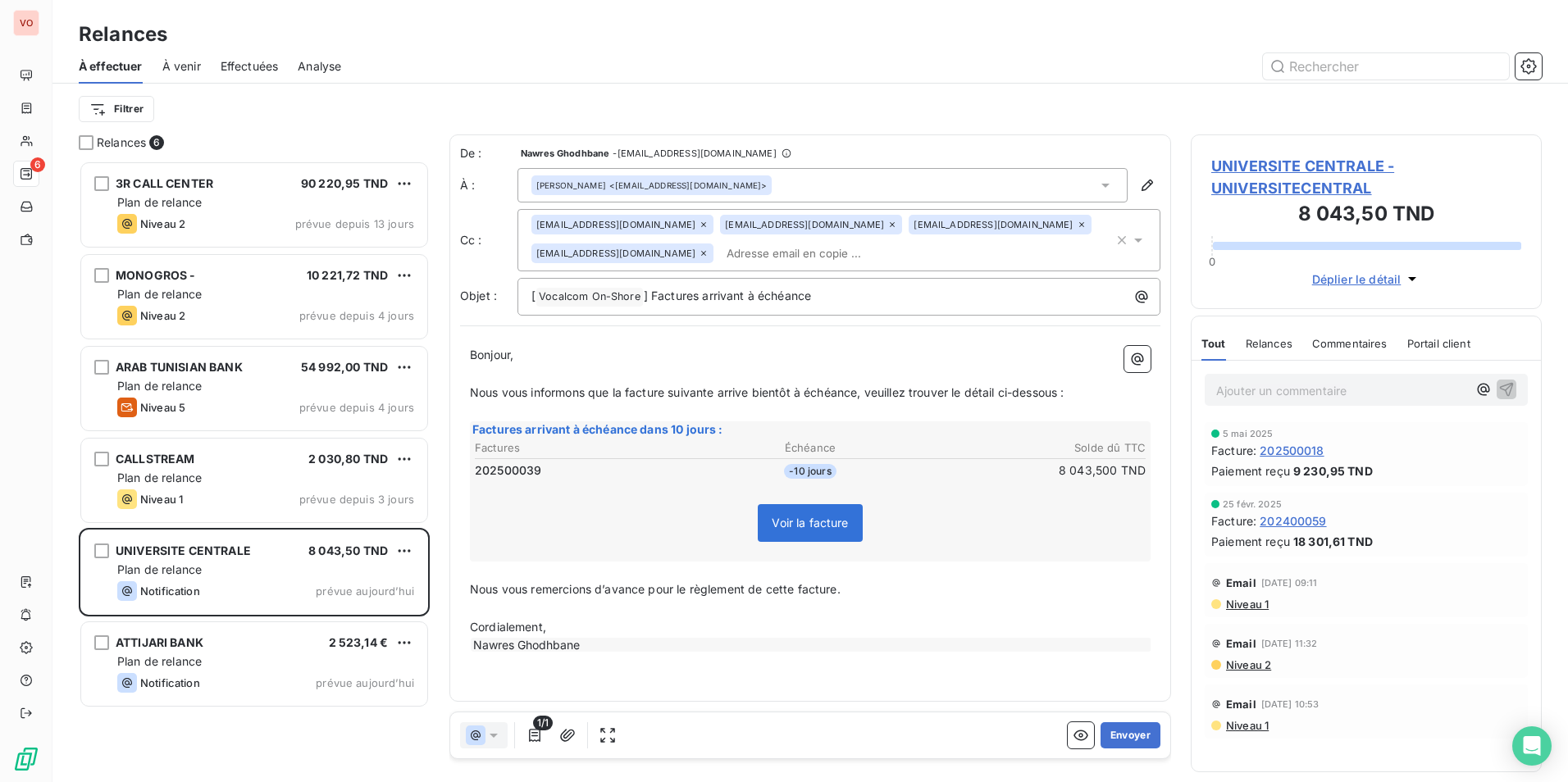
click at [1077, 221] on icon at bounding box center [1082, 225] width 10 height 10
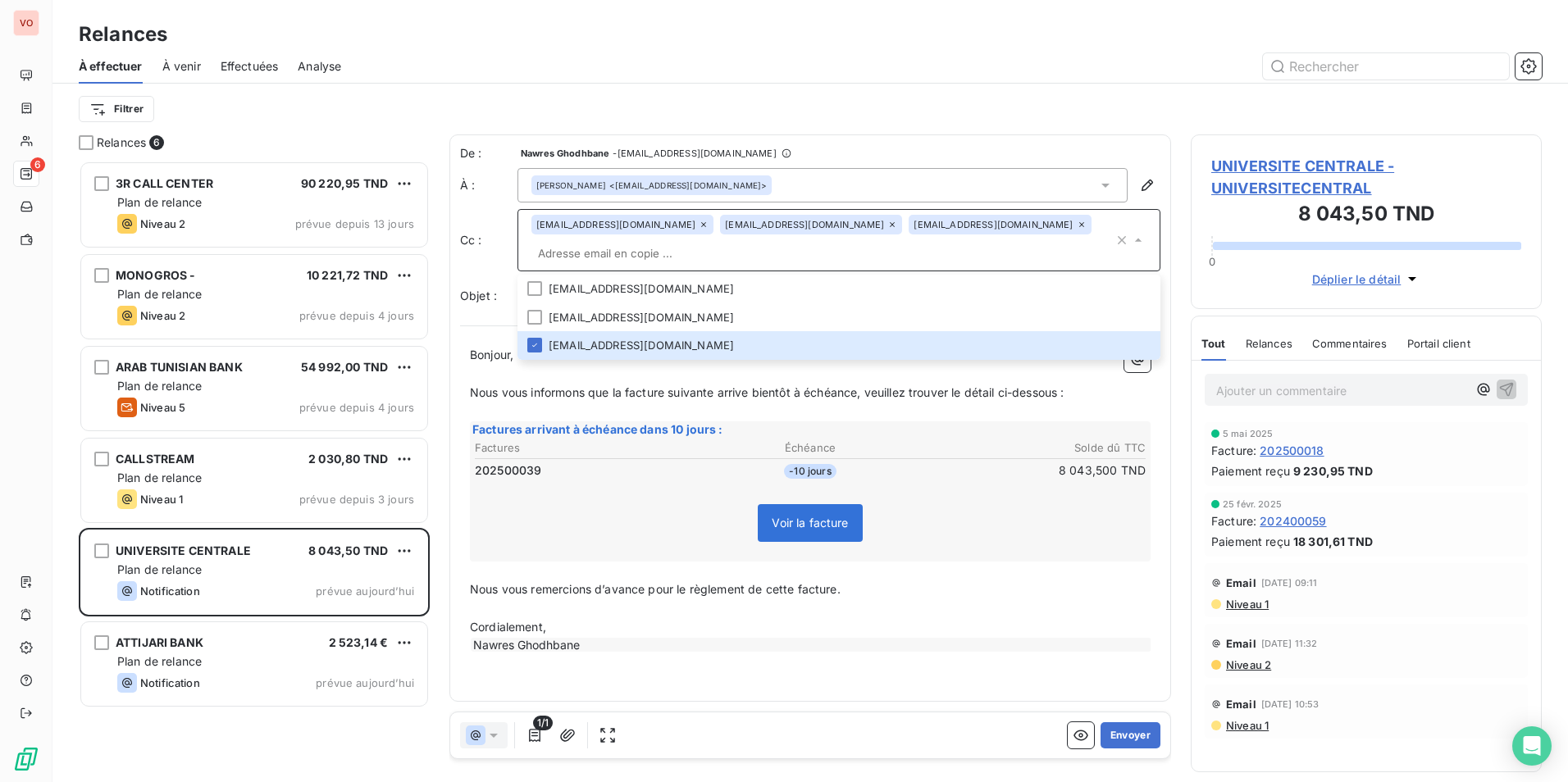
click at [1077, 224] on icon at bounding box center [1082, 225] width 10 height 10
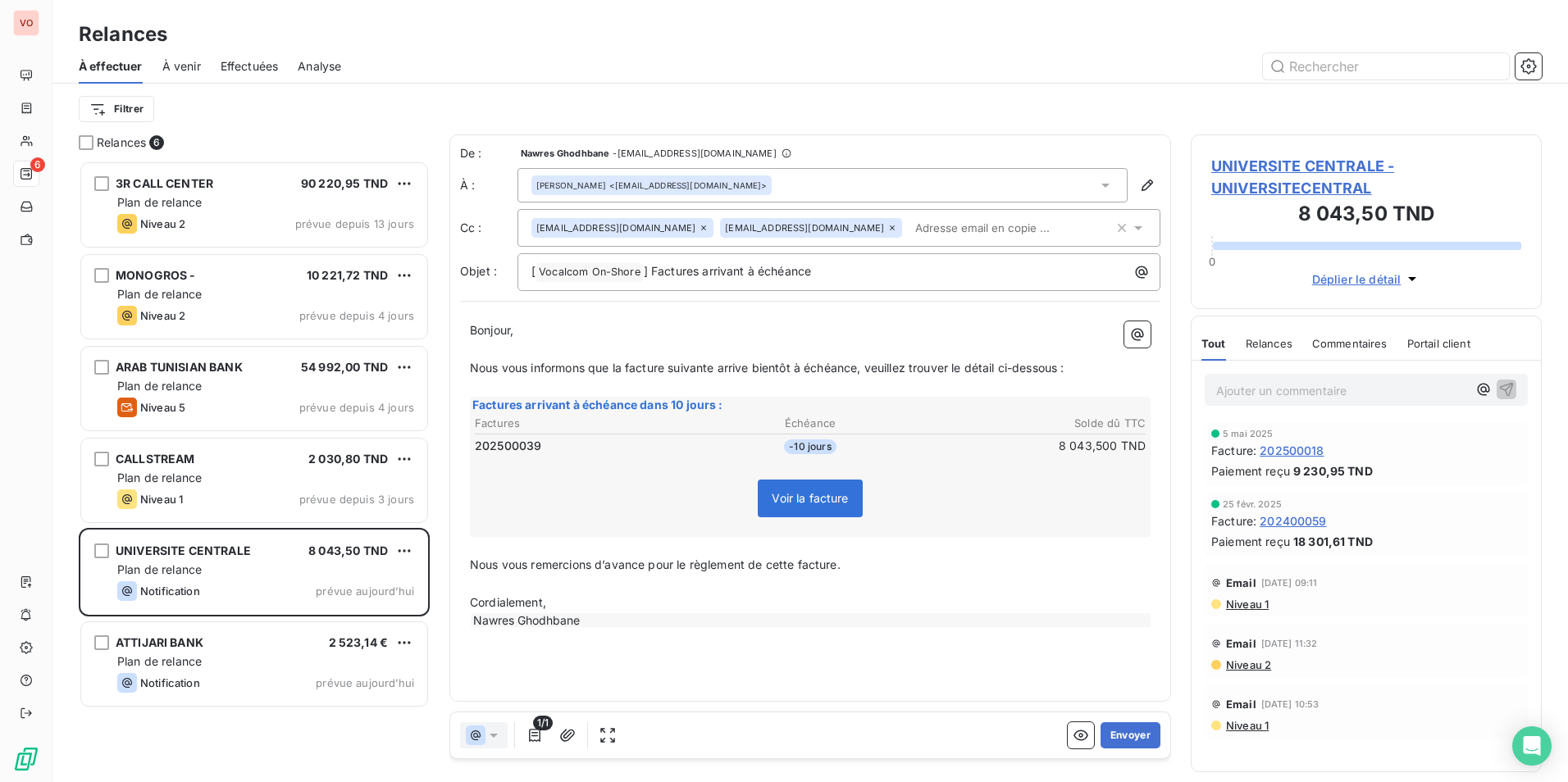
drag, startPoint x: 916, startPoint y: 210, endPoint x: 871, endPoint y: 232, distance: 50.1
click at [909, 232] on input "text" at bounding box center [1003, 227] width 189 height 25
paste input "[EMAIL_ADDRESS][PERSON_NAME][DOMAIN_NAME]"
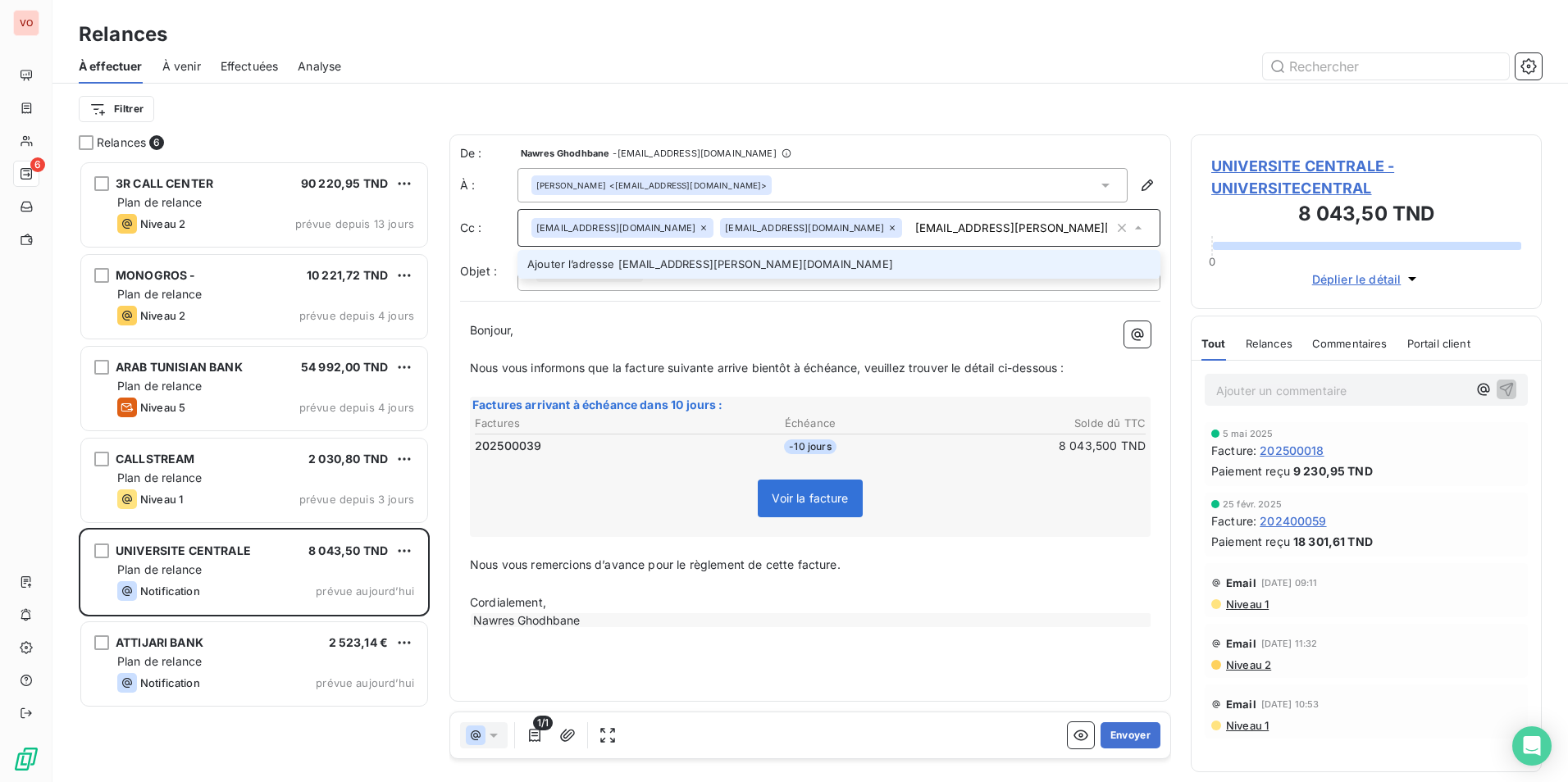
type input "[EMAIL_ADDRESS][PERSON_NAME][DOMAIN_NAME]"
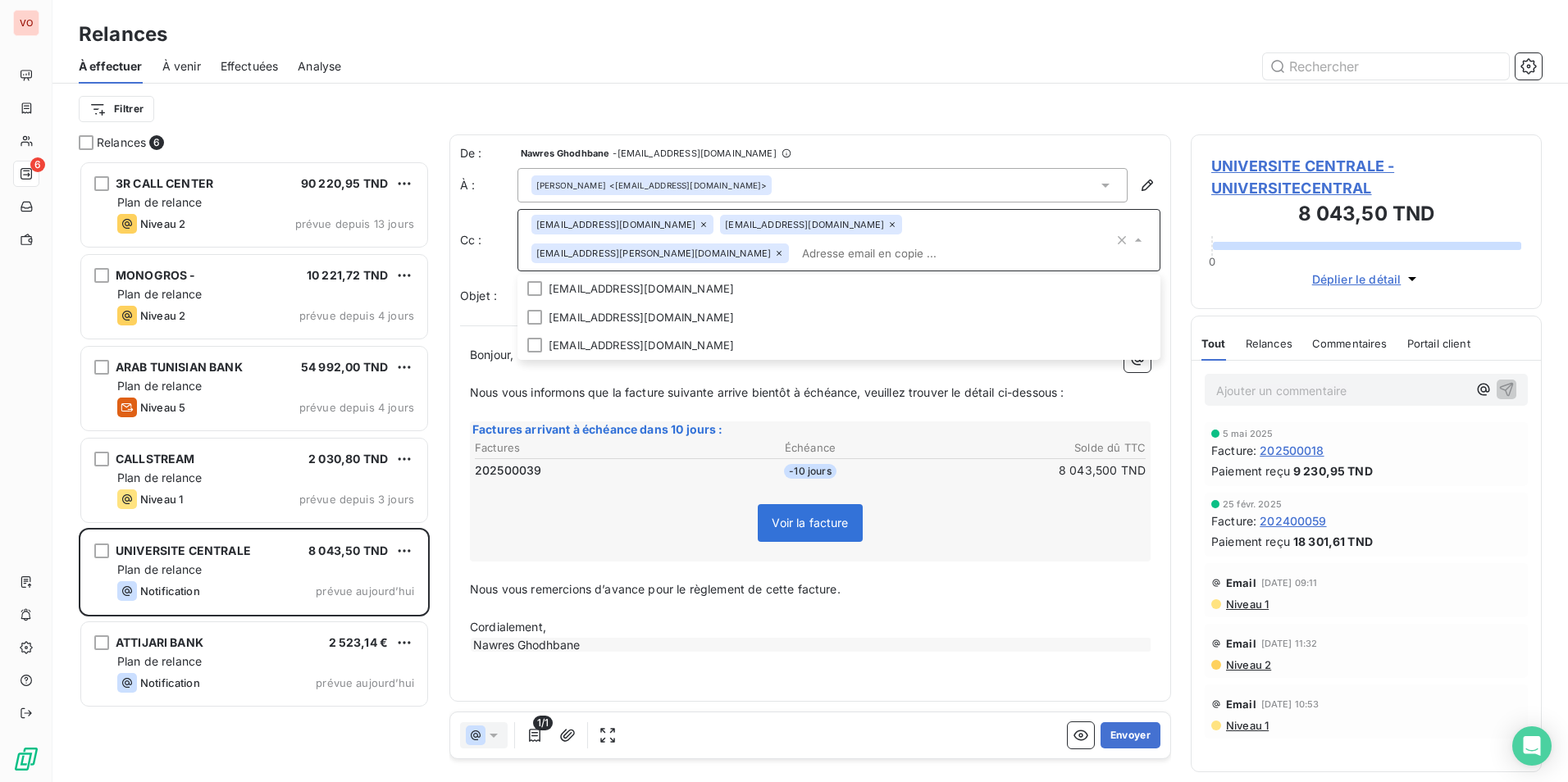
paste input "[EMAIL_ADDRESS][DOMAIN_NAME]"
click at [795, 255] on input "[EMAIL_ADDRESS][DOMAIN_NAME]" at bounding box center [954, 253] width 318 height 25
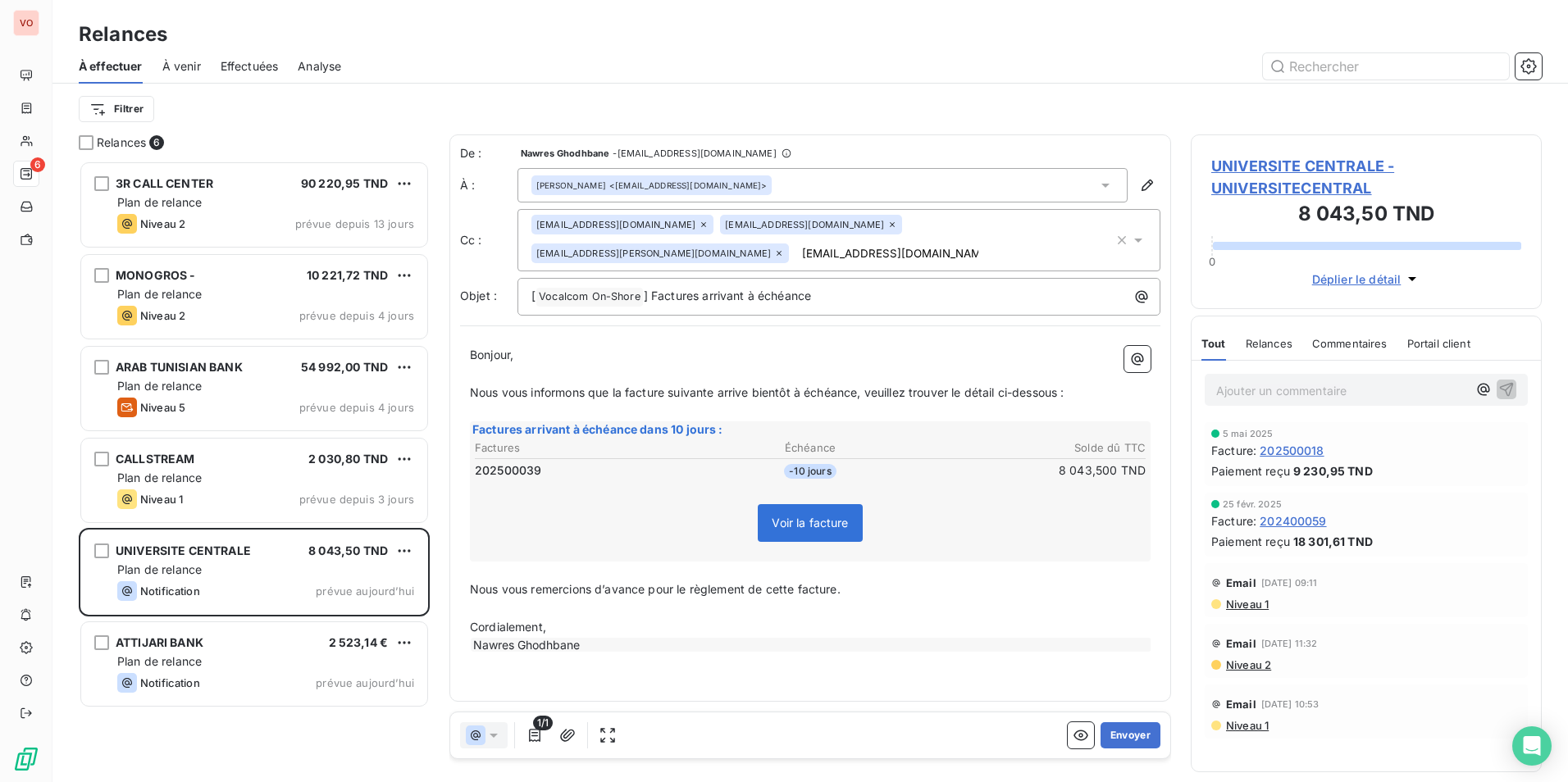
click at [795, 251] on input "[EMAIL_ADDRESS][DOMAIN_NAME]" at bounding box center [889, 253] width 189 height 25
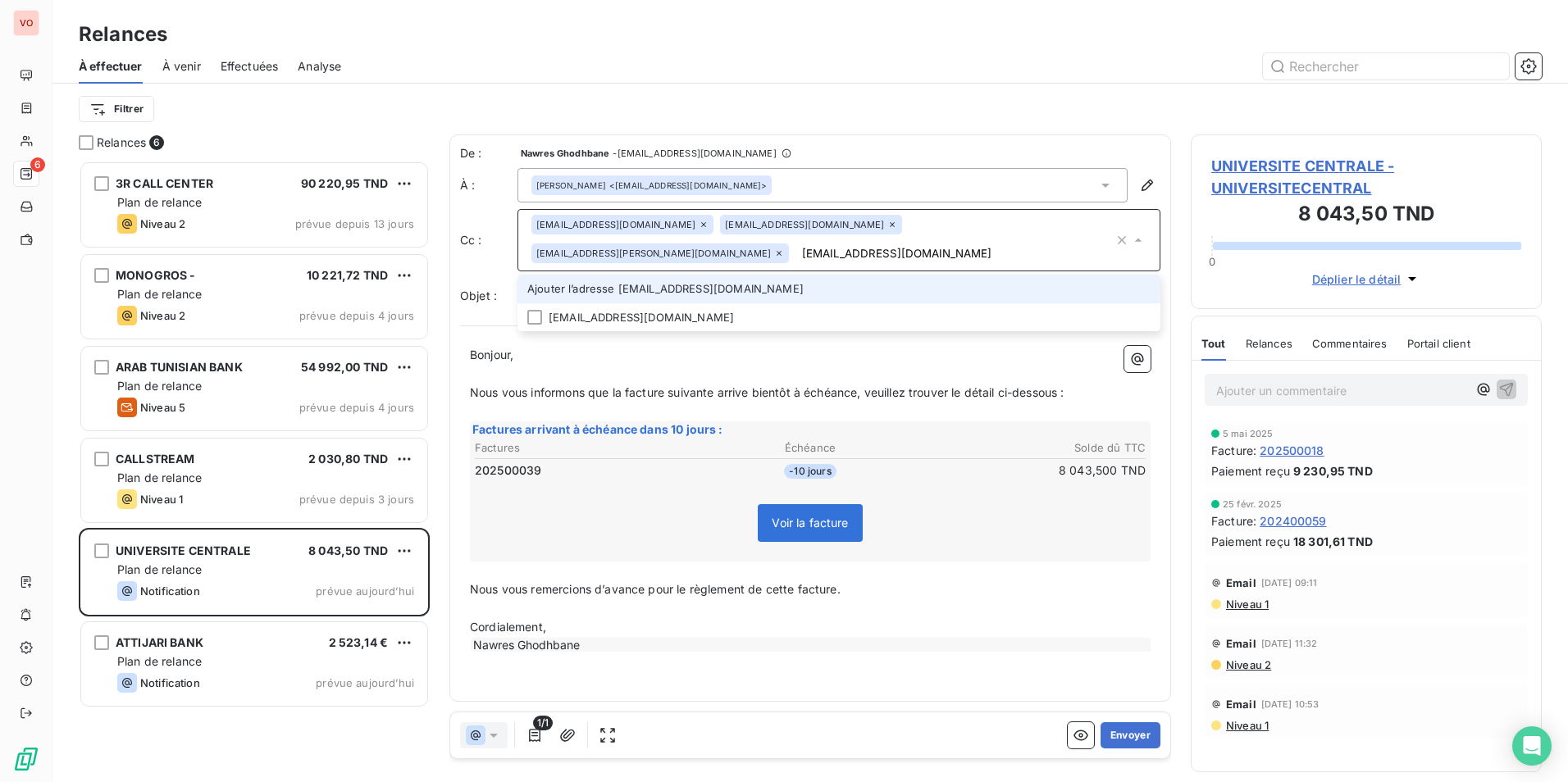
type input "[EMAIL_ADDRESS][DOMAIN_NAME]"
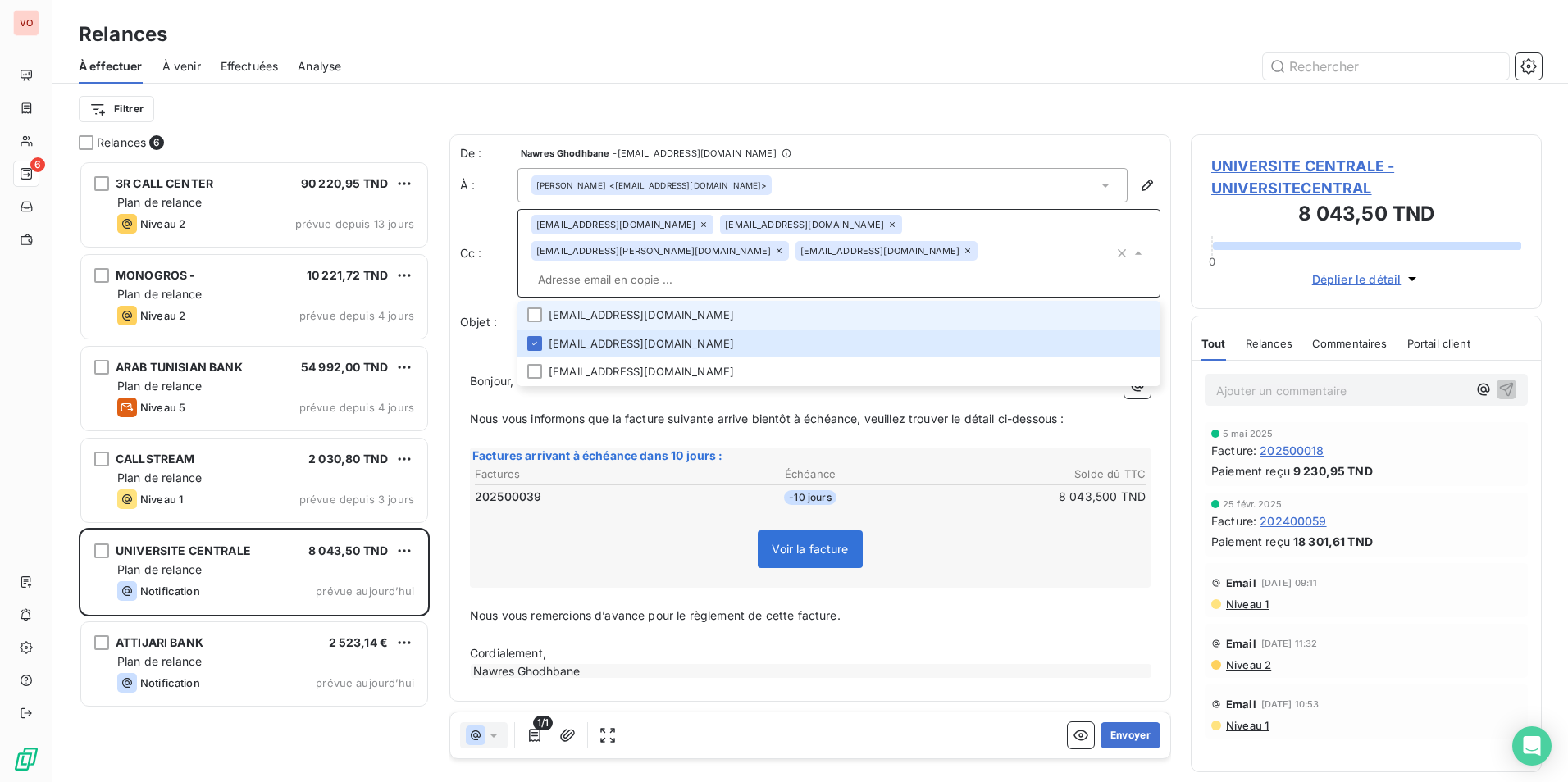
click at [815, 267] on input "text" at bounding box center [822, 279] width 582 height 25
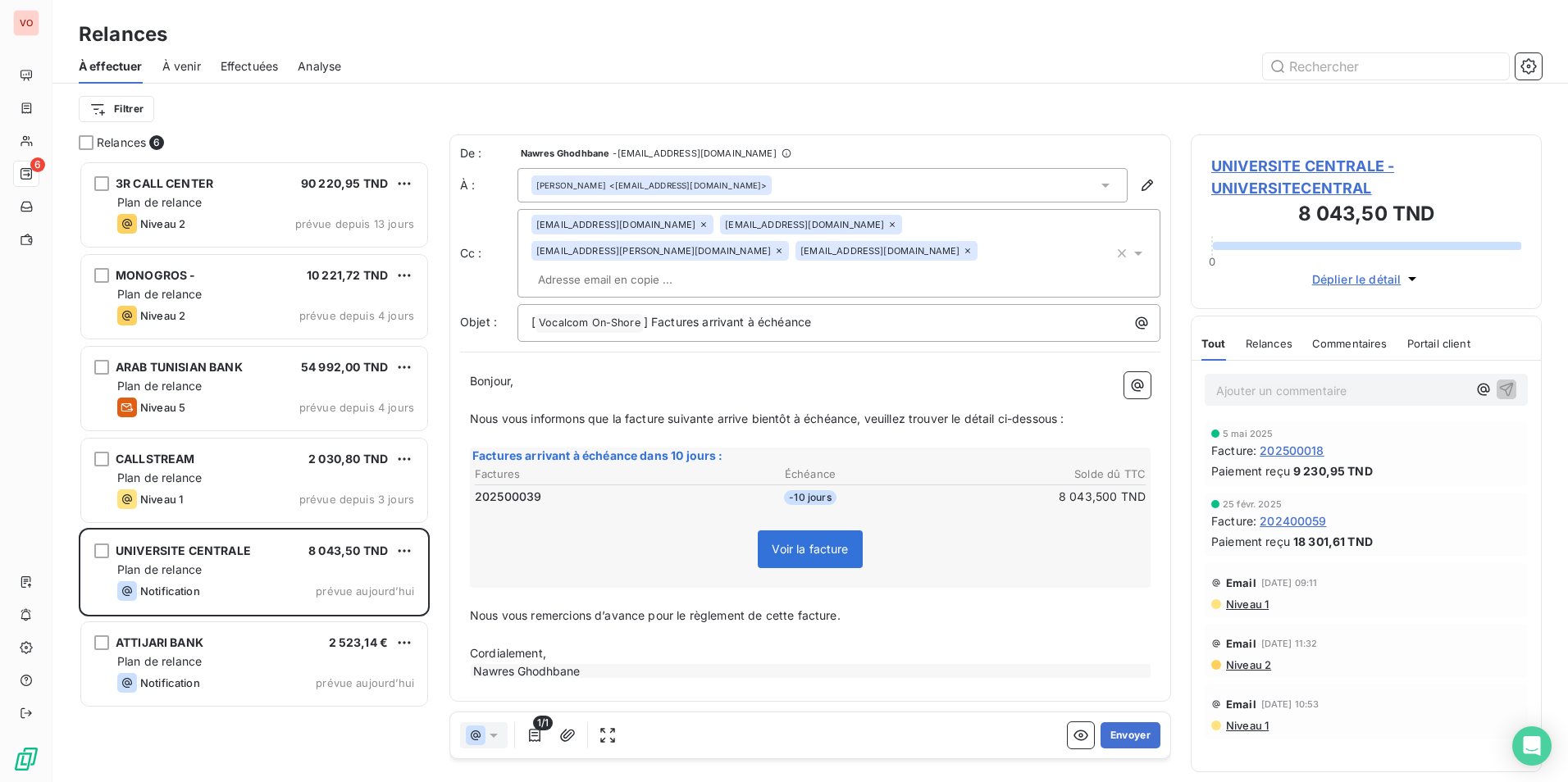
click at [540, 372] on p "Bonjour," at bounding box center [810, 382] width 680 height 19
click at [911, 606] on p "Nous vous remercions d’avance pour le règlement de cette facture." at bounding box center [810, 616] width 680 height 19
click at [1147, 732] on button "Envoyer" at bounding box center [1130, 735] width 60 height 26
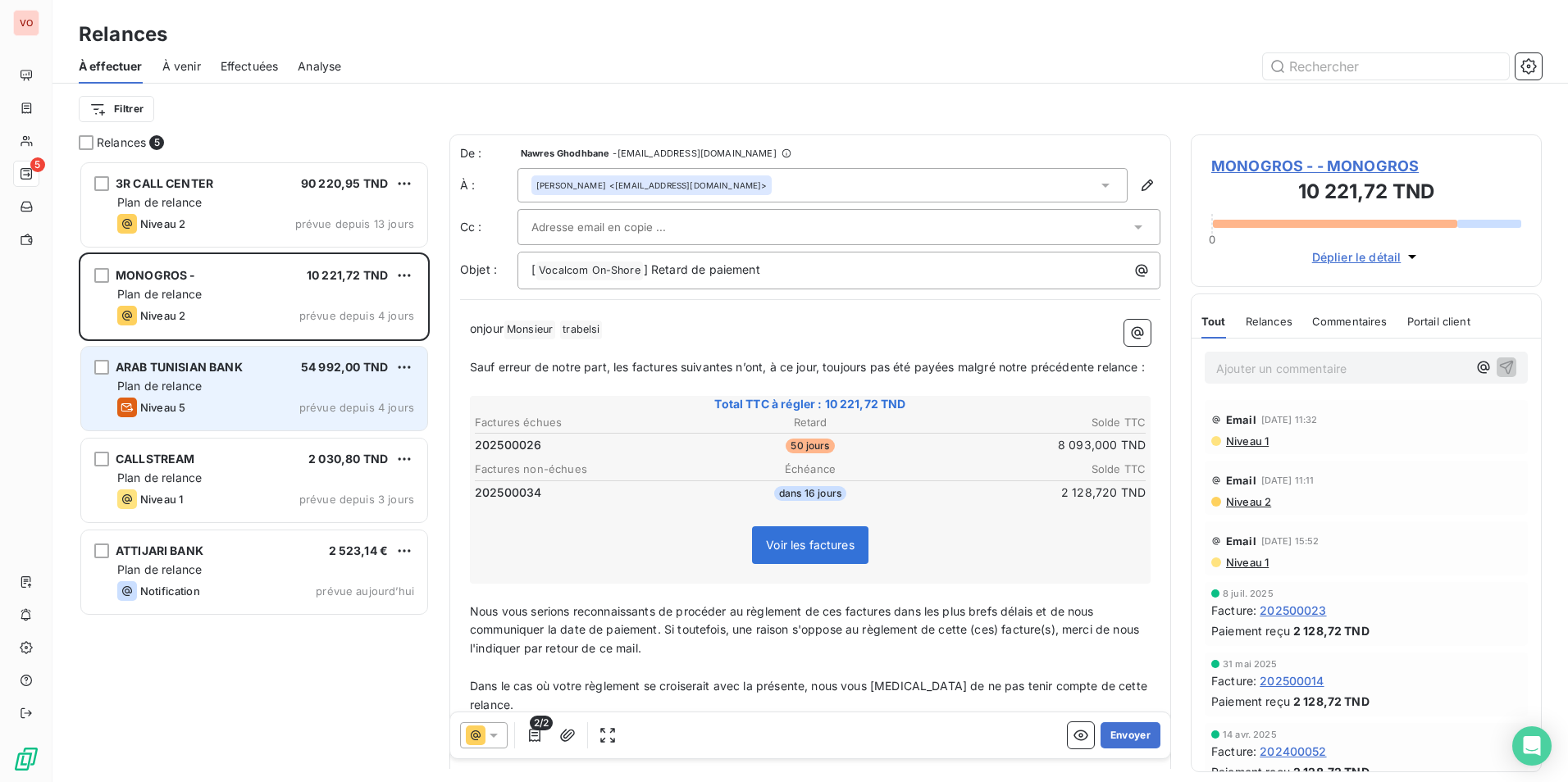
click at [300, 391] on div "Plan de relance" at bounding box center [266, 385] width 297 height 16
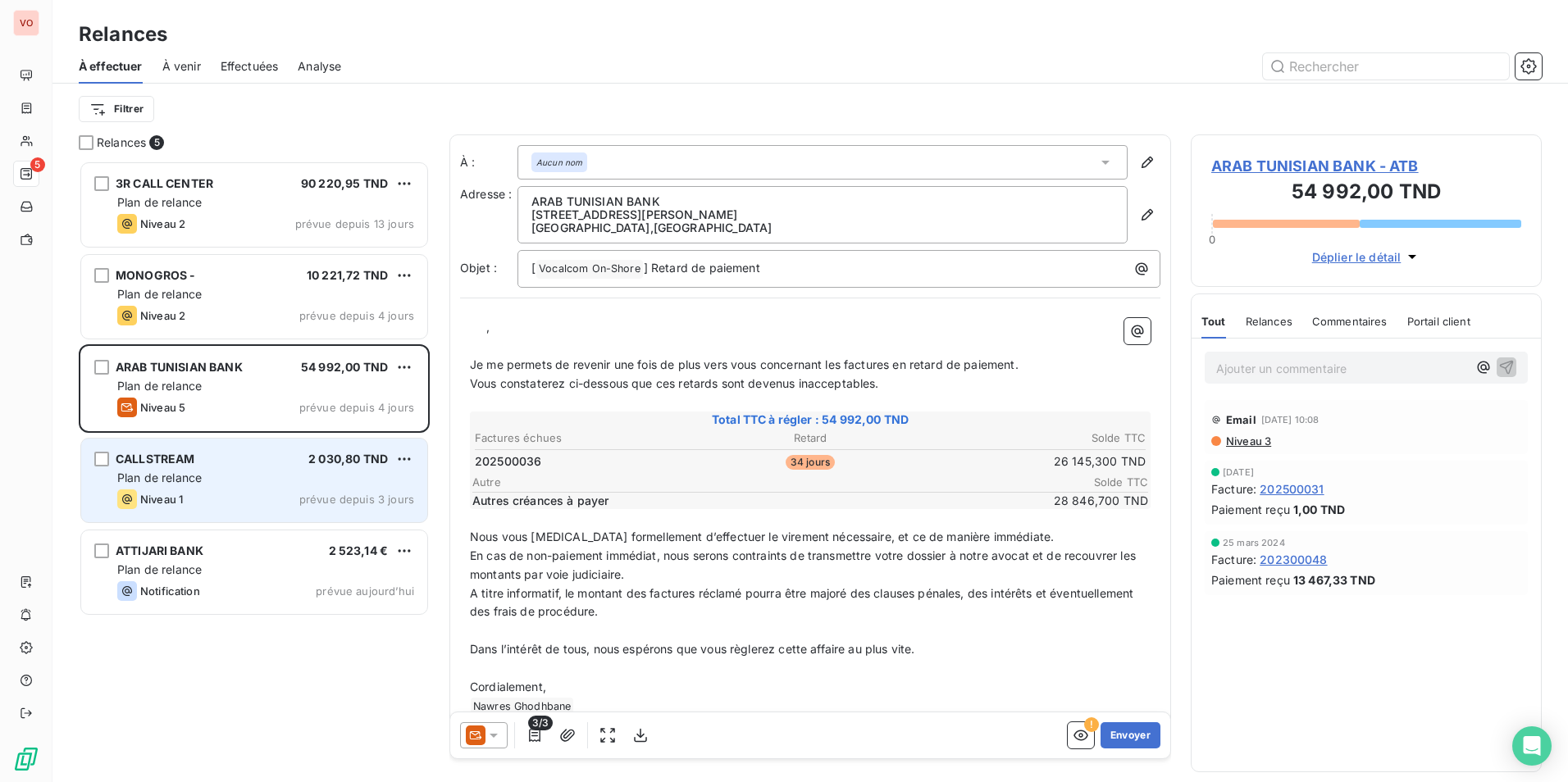
click at [223, 477] on div "Plan de relance" at bounding box center [266, 478] width 297 height 16
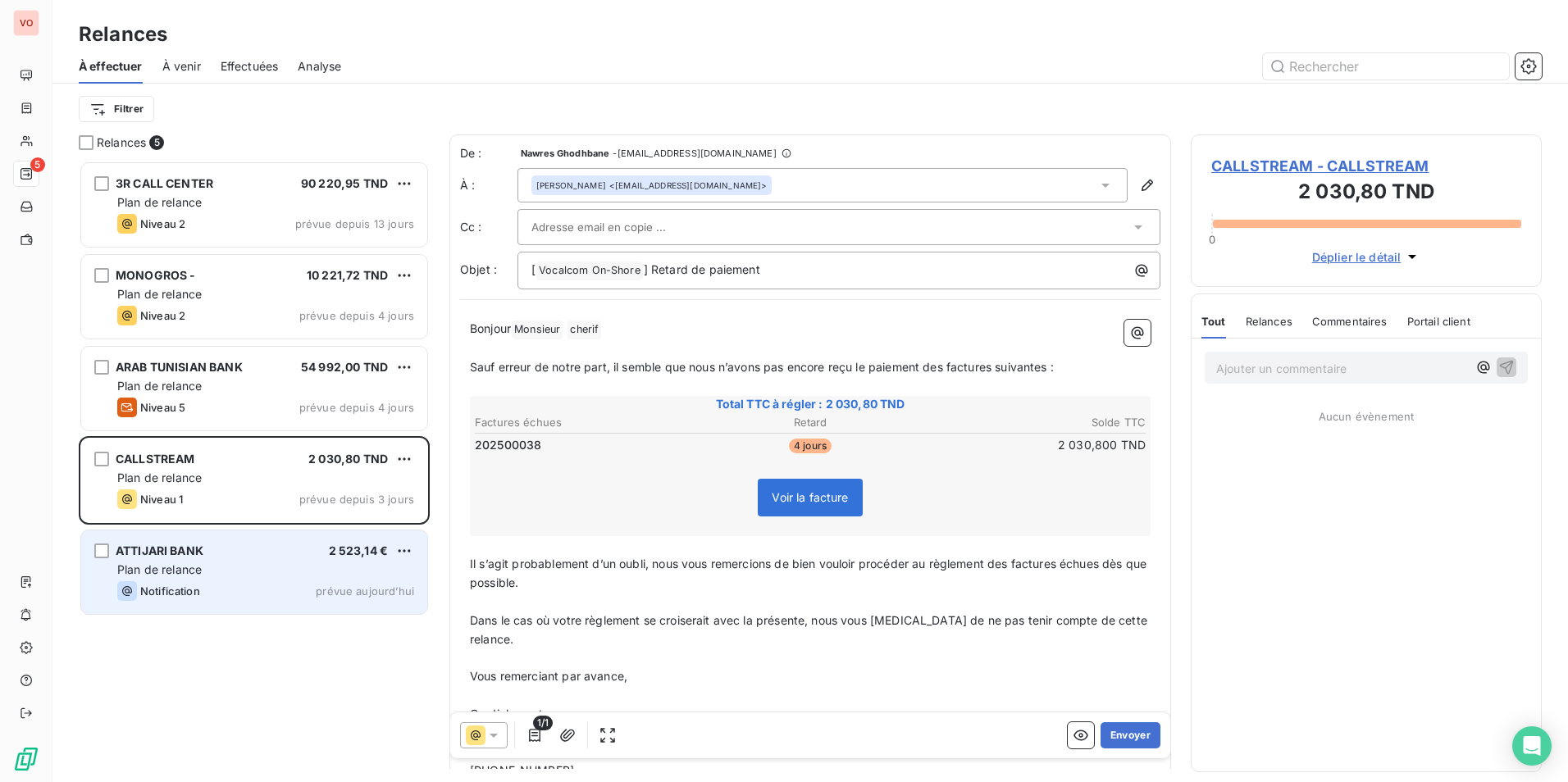
click at [225, 566] on div "Plan de relance" at bounding box center [266, 569] width 297 height 16
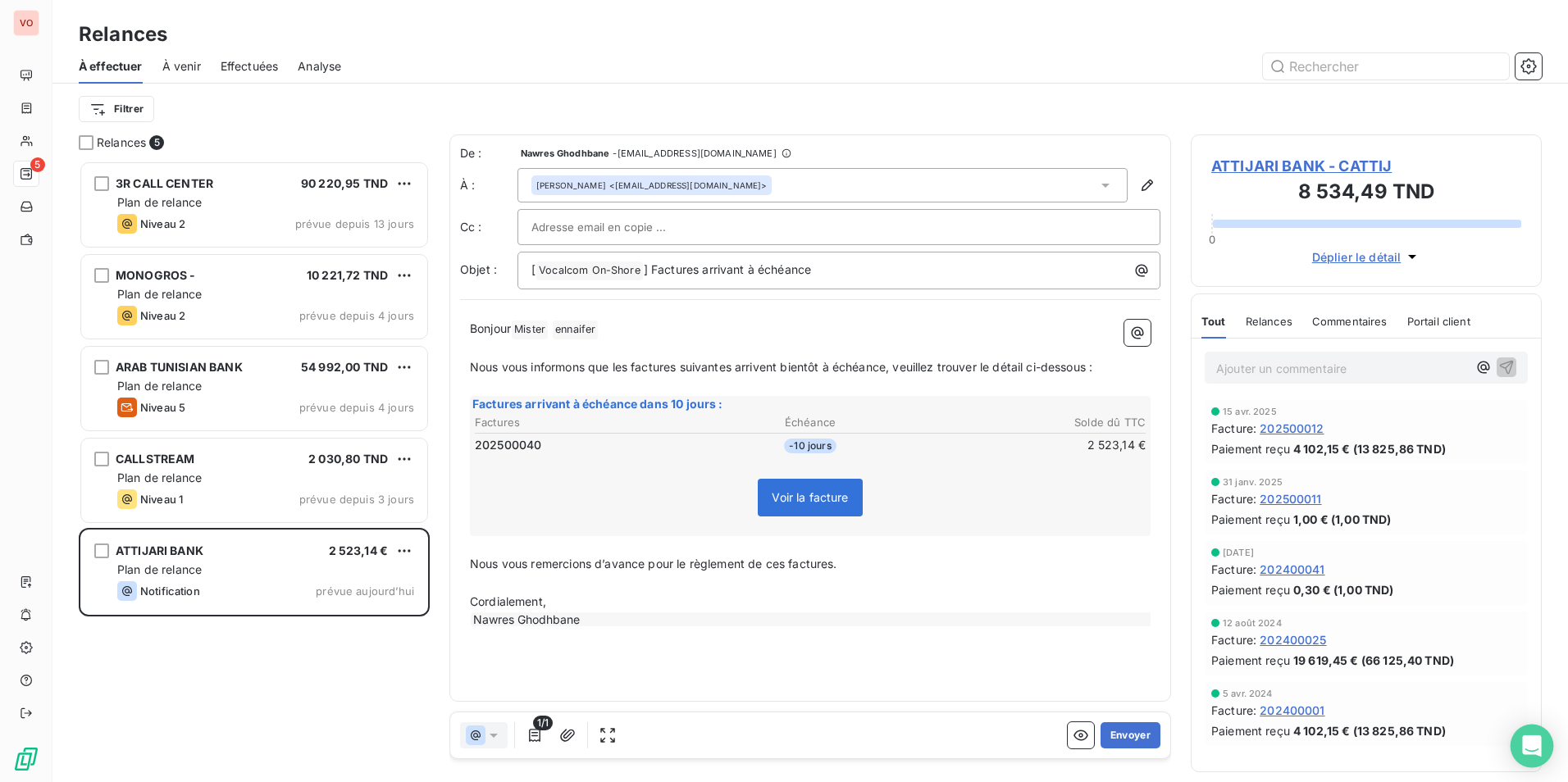
click at [1536, 757] on div "Open Intercom Messenger" at bounding box center [1532, 746] width 43 height 43
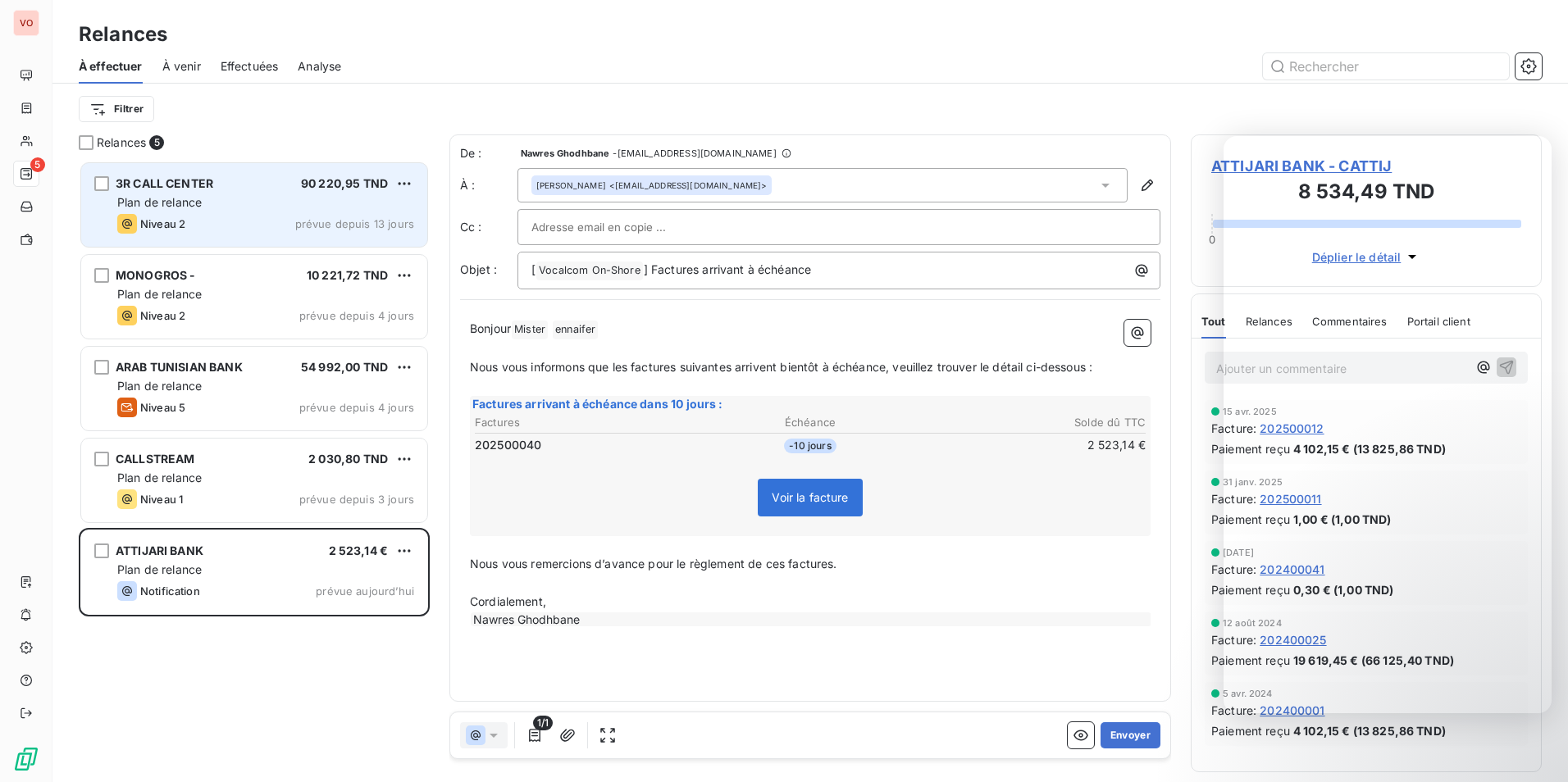
click at [258, 206] on div "Plan de relance" at bounding box center [266, 202] width 297 height 16
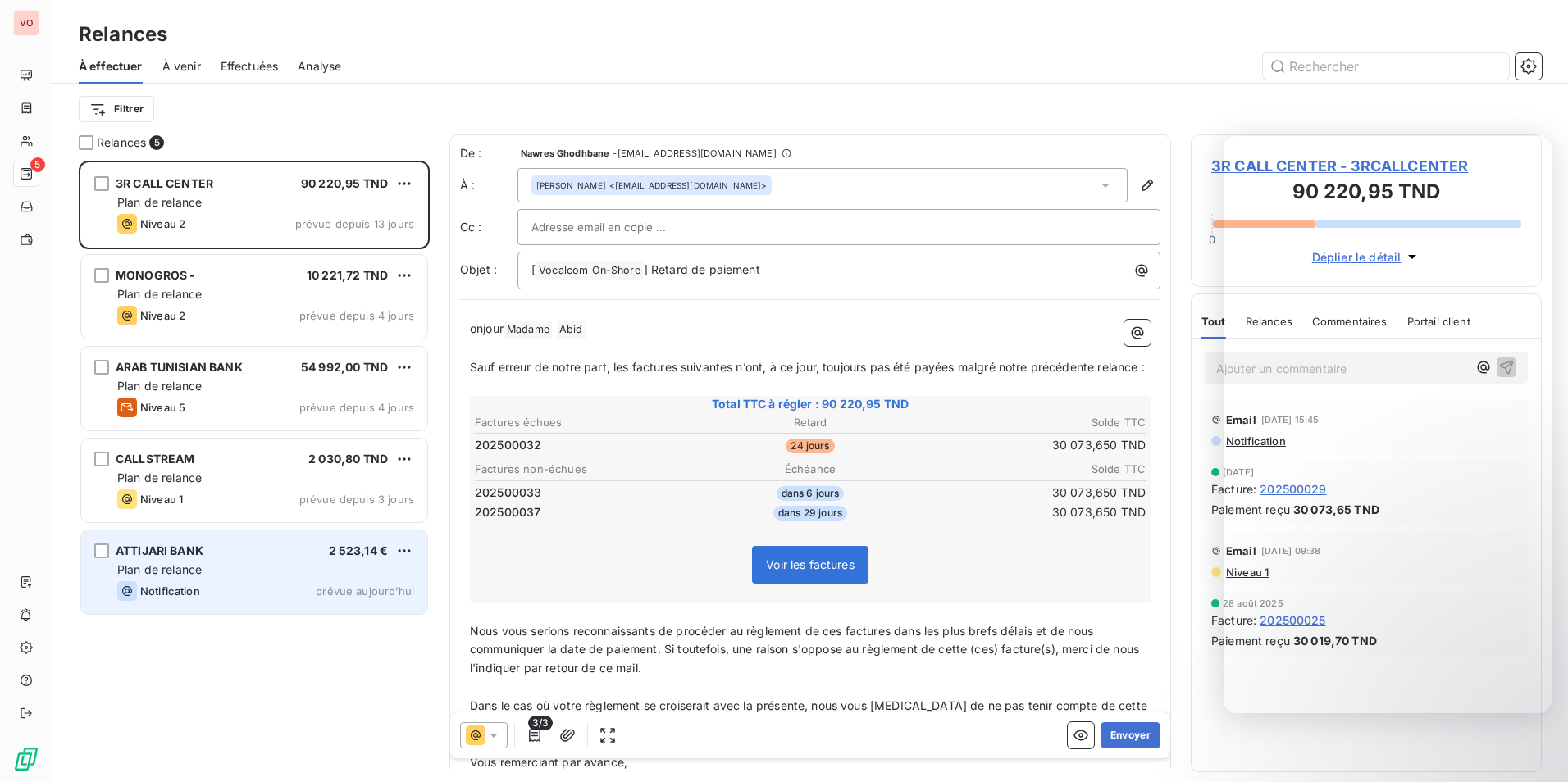
click at [350, 590] on span "prévue aujourd’hui" at bounding box center [365, 590] width 98 height 13
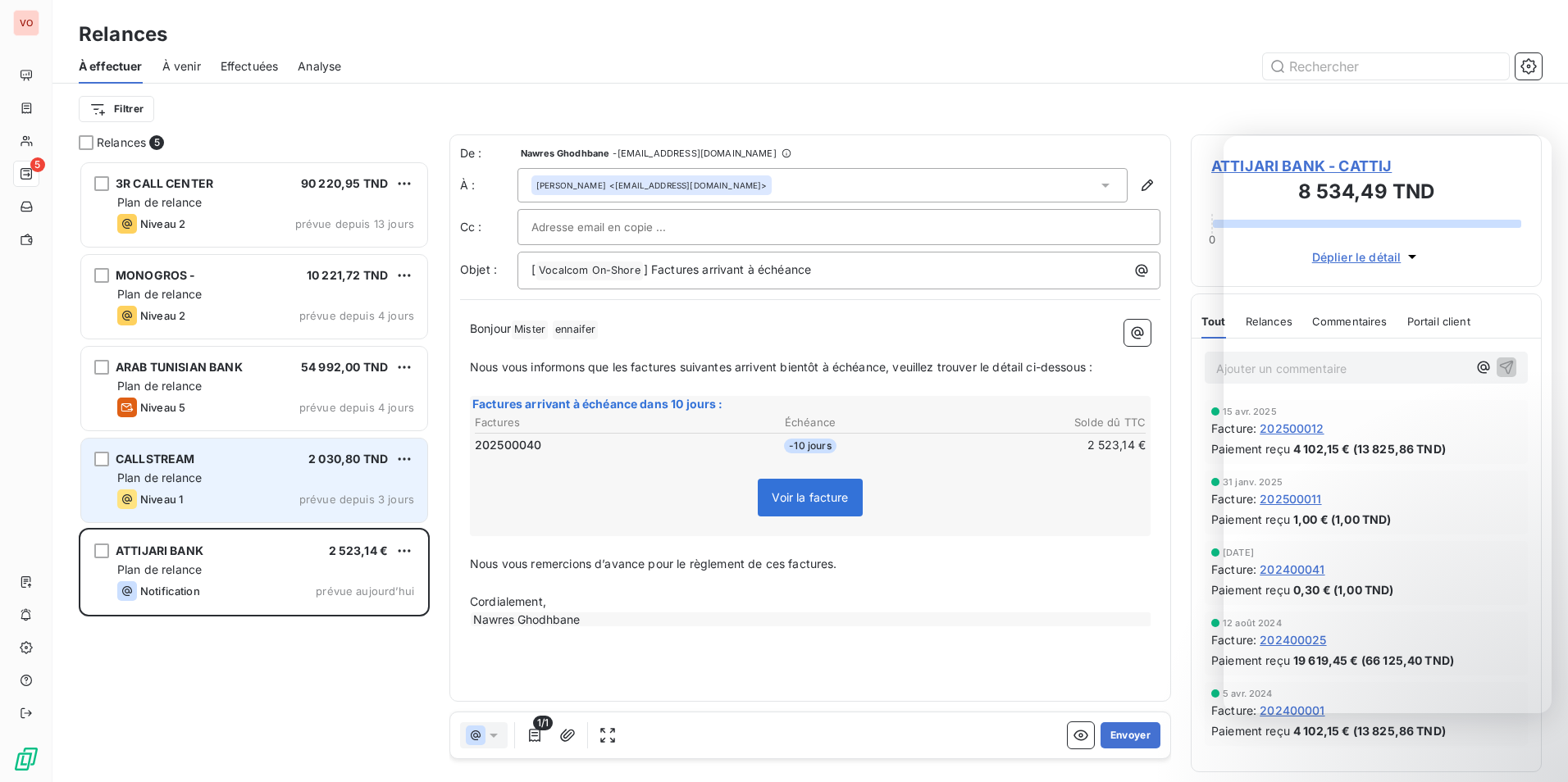
click at [332, 499] on span "prévue depuis 3 jours" at bounding box center [356, 499] width 115 height 13
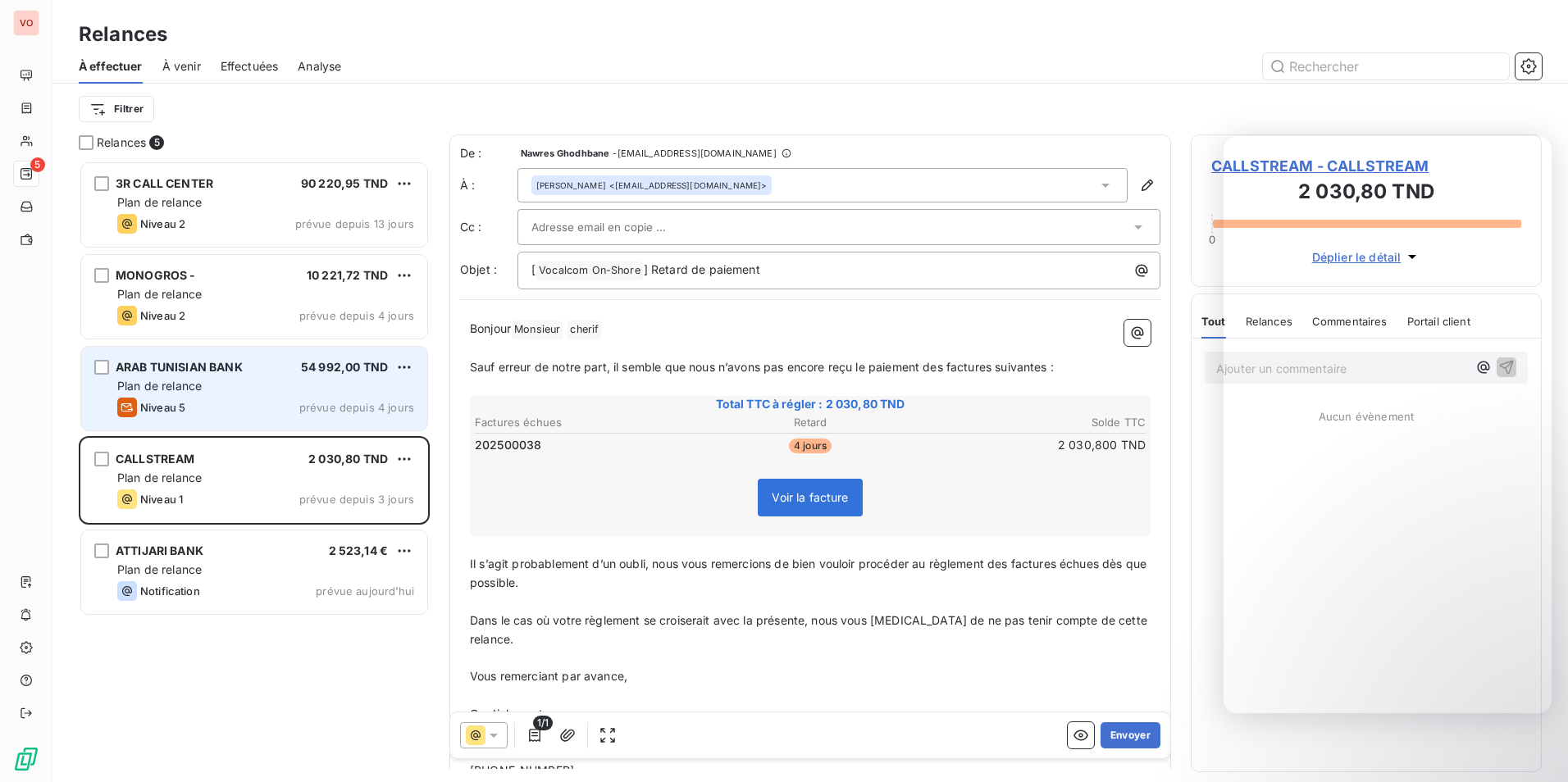
click at [339, 404] on span "prévue depuis 4 jours" at bounding box center [356, 407] width 115 height 13
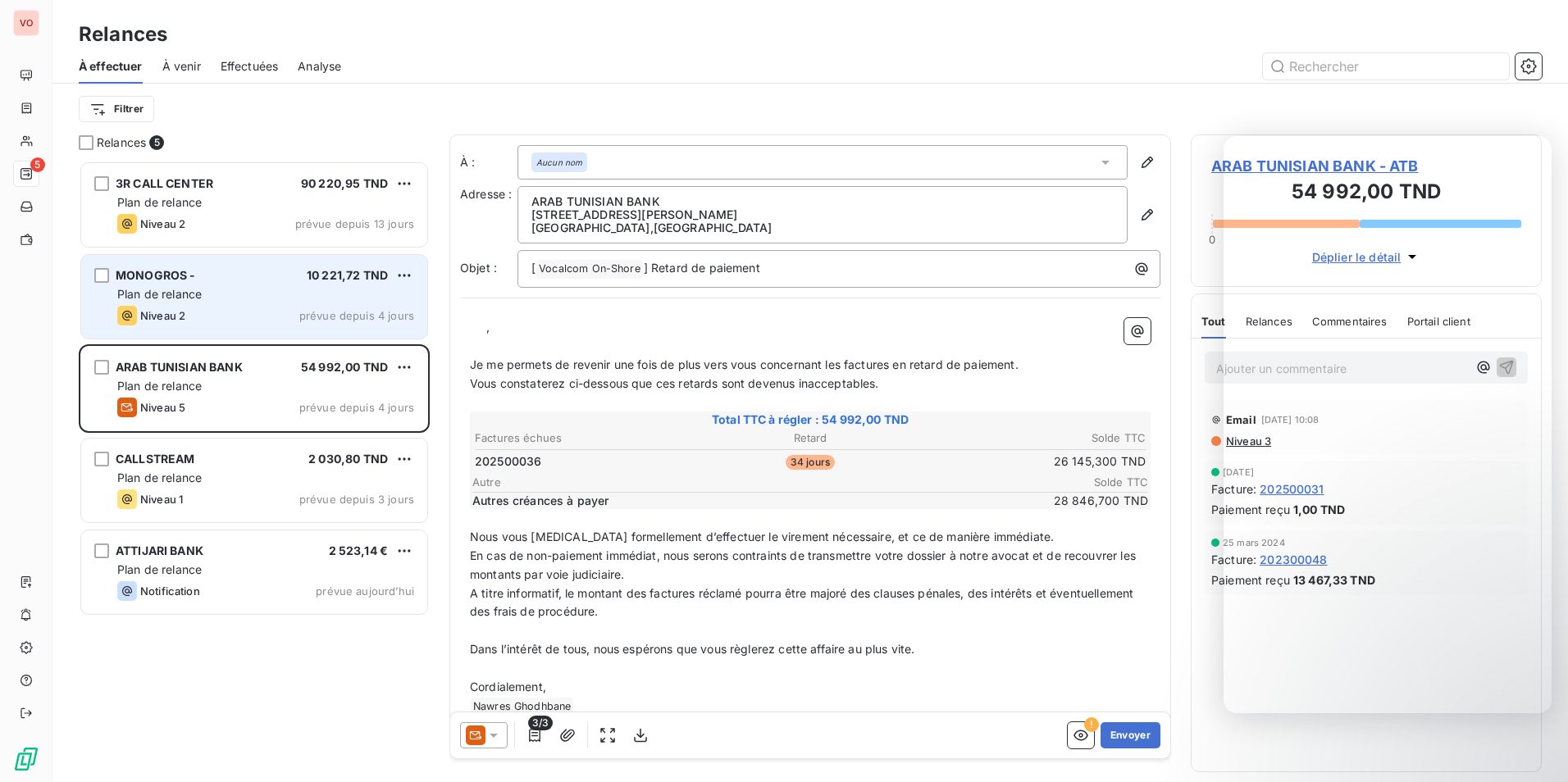
click at [345, 265] on div "MONOGROS - 10 221,72 TND Plan de relance Niveau 2 prévue depuis 4 jours" at bounding box center [255, 297] width 346 height 84
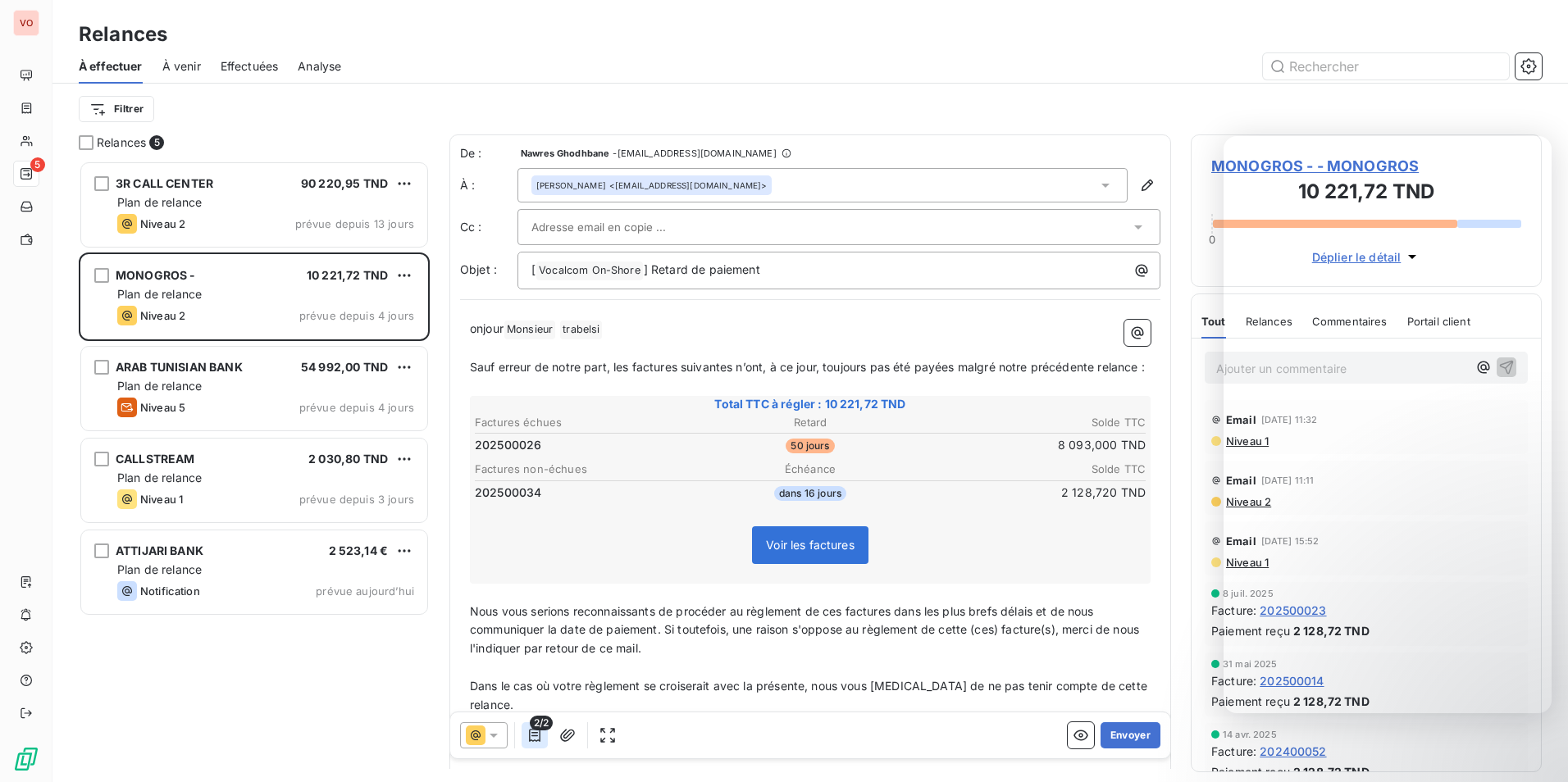
click at [535, 731] on icon "button" at bounding box center [534, 735] width 16 height 16
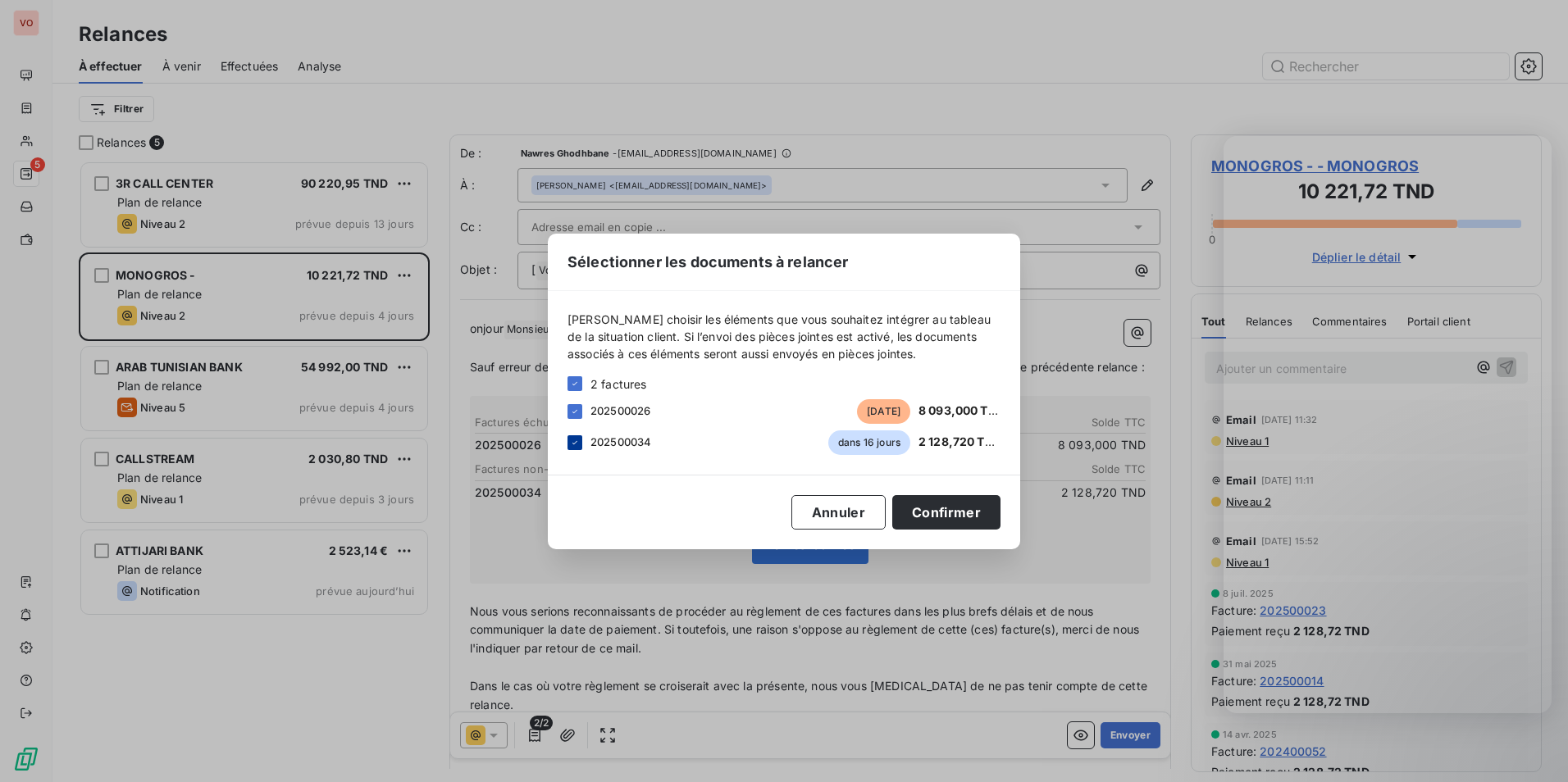
click at [581, 440] on div at bounding box center [574, 442] width 14 height 14
click at [994, 508] on button "Confirmer" at bounding box center [946, 512] width 109 height 35
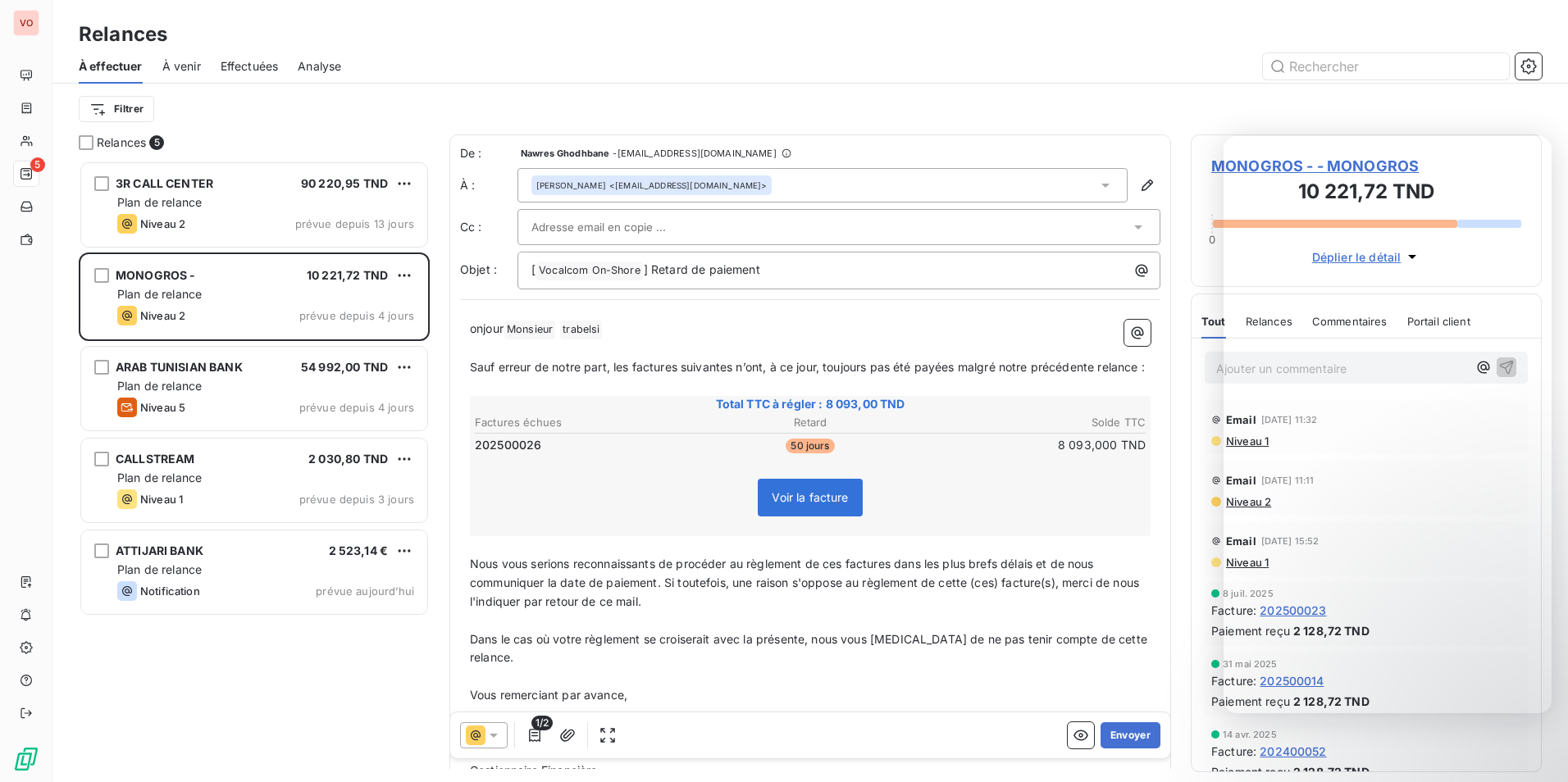
click at [471, 333] on span "onjour" at bounding box center [487, 328] width 34 height 14
click at [1130, 227] on icon at bounding box center [1138, 226] width 16 height 16
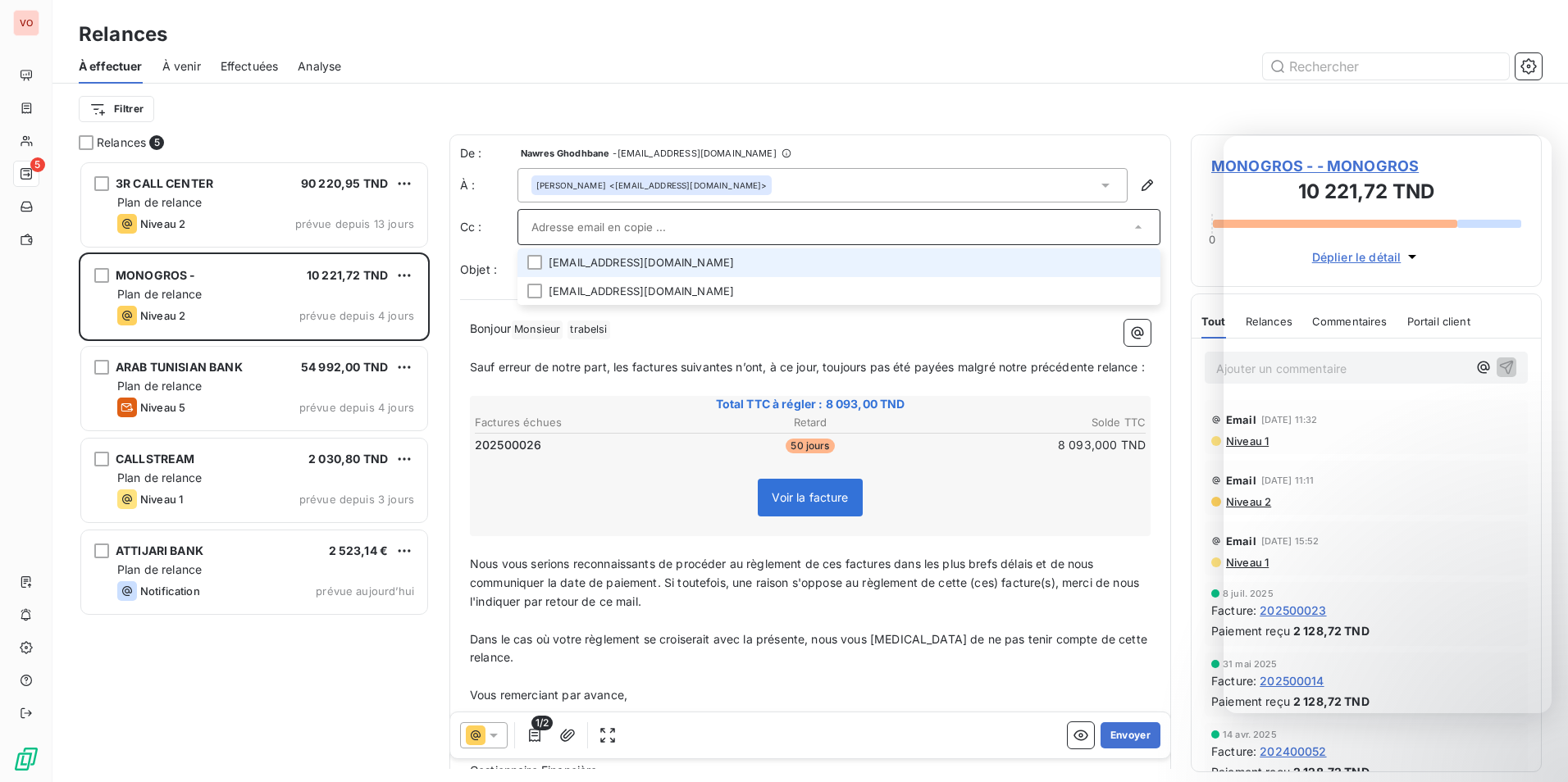
click at [666, 264] on li "[EMAIL_ADDRESS][DOMAIN_NAME]" at bounding box center [839, 263] width 643 height 29
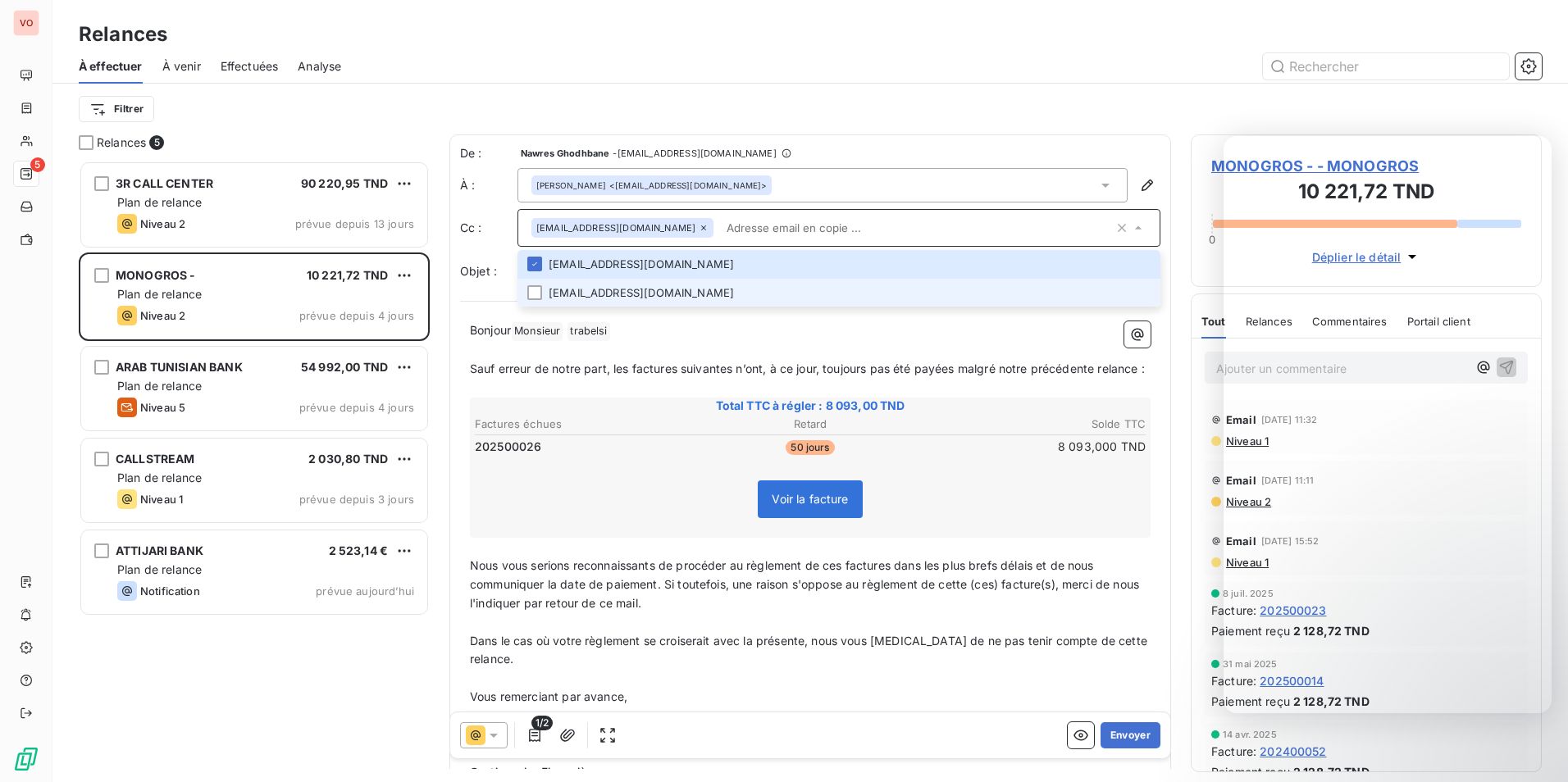
click at [662, 291] on li "[EMAIL_ADDRESS][DOMAIN_NAME]" at bounding box center [839, 293] width 643 height 29
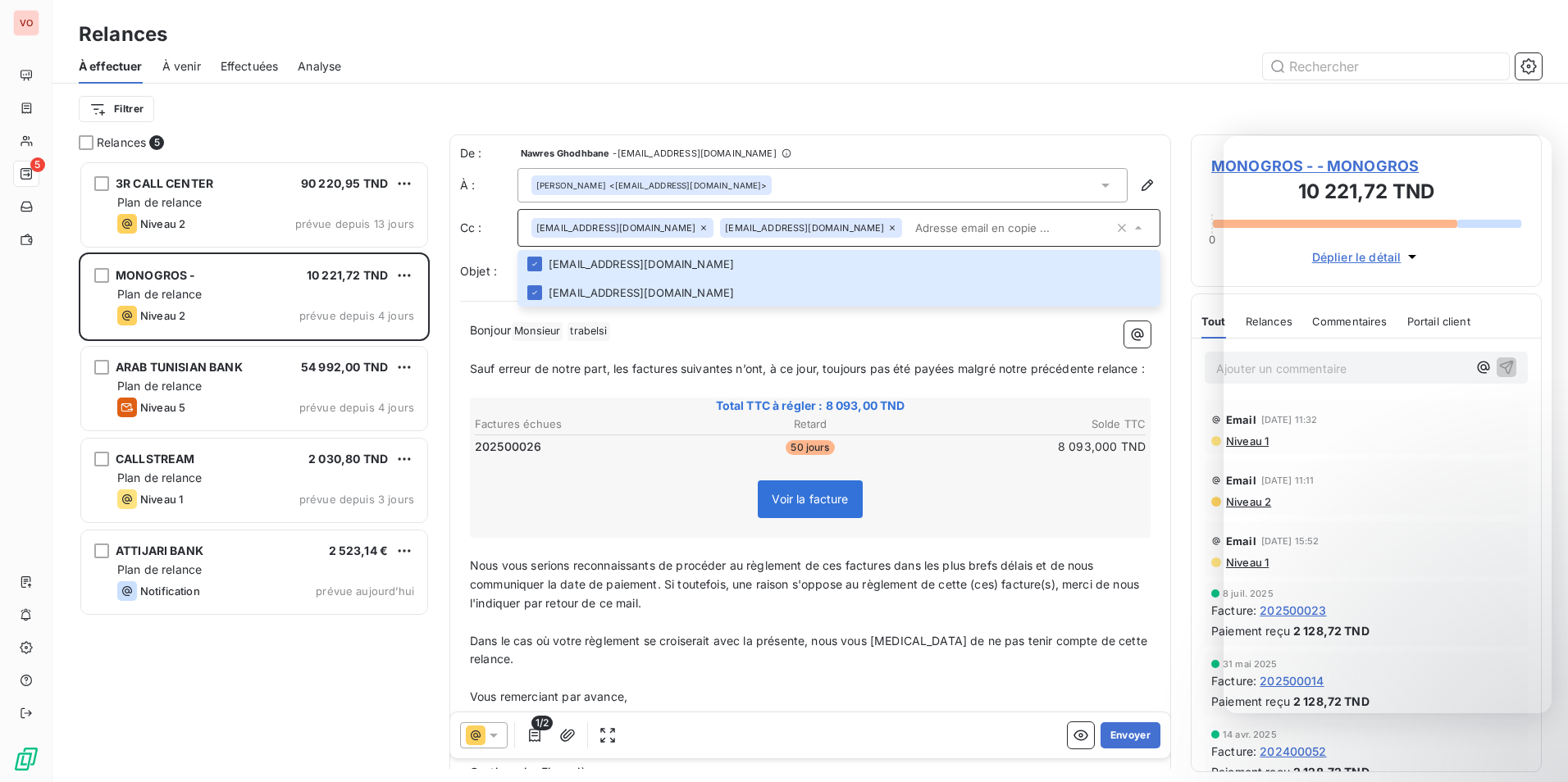
click at [909, 228] on input "text" at bounding box center [1011, 227] width 205 height 25
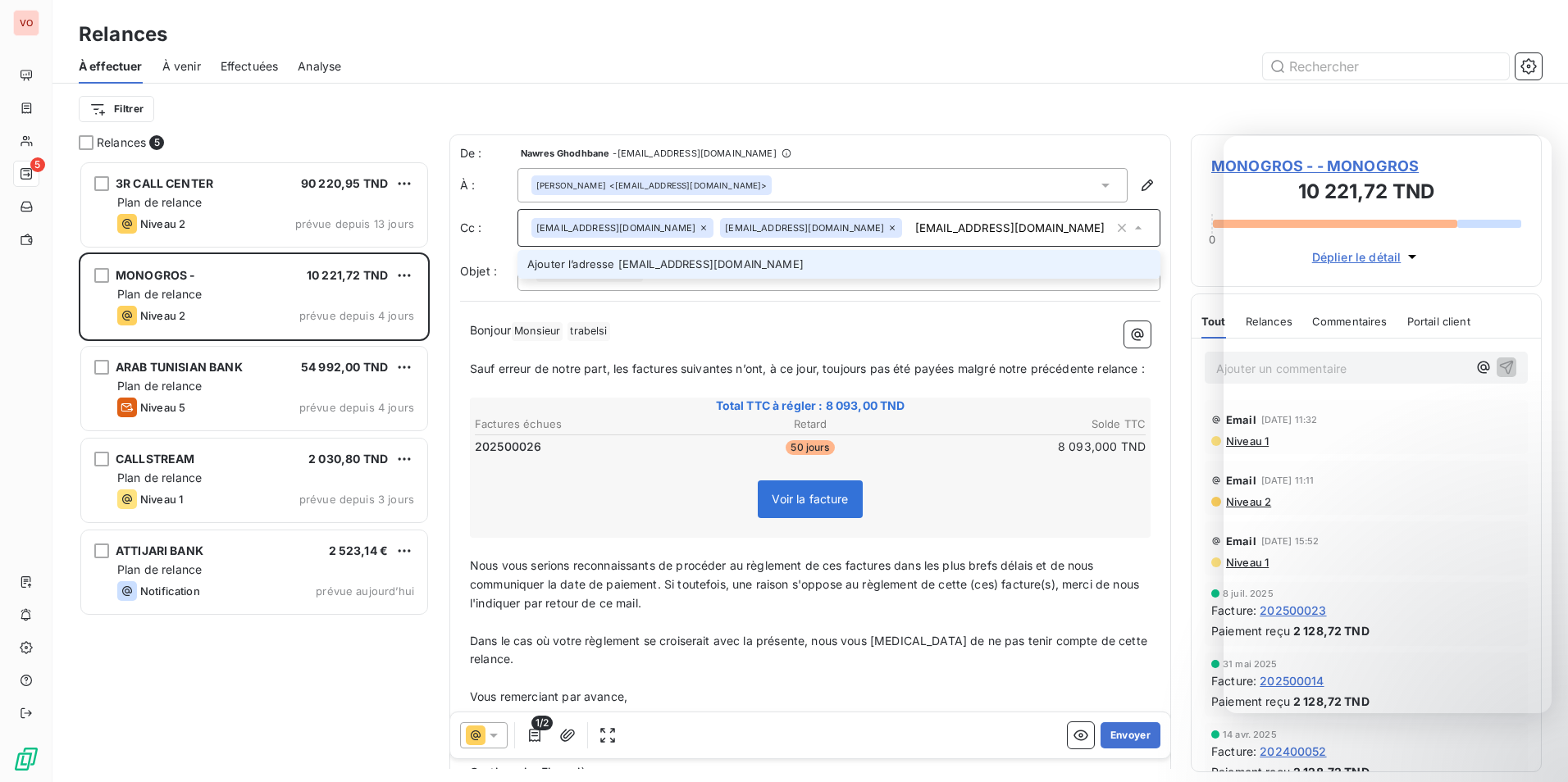
type input "[EMAIL_ADDRESS][DOMAIN_NAME]"
drag, startPoint x: 856, startPoint y: 255, endPoint x: 864, endPoint y: 255, distance: 8.0
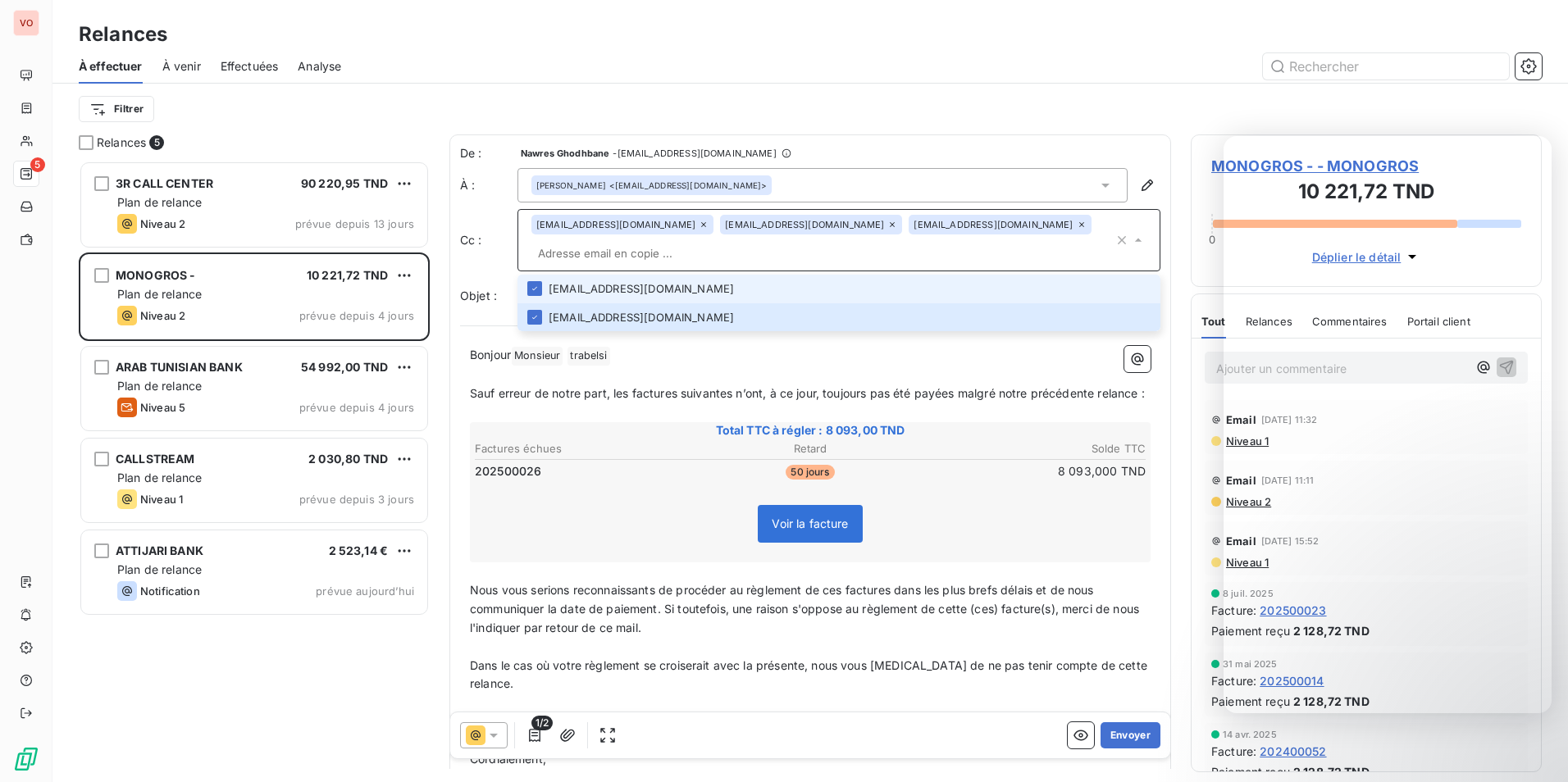
click at [865, 237] on div "[EMAIL_ADDRESS][DOMAIN_NAME] [DOMAIN_NAME][EMAIL_ADDRESS][DOMAIN_NAME] [DOMAIN_…" at bounding box center [822, 240] width 582 height 51
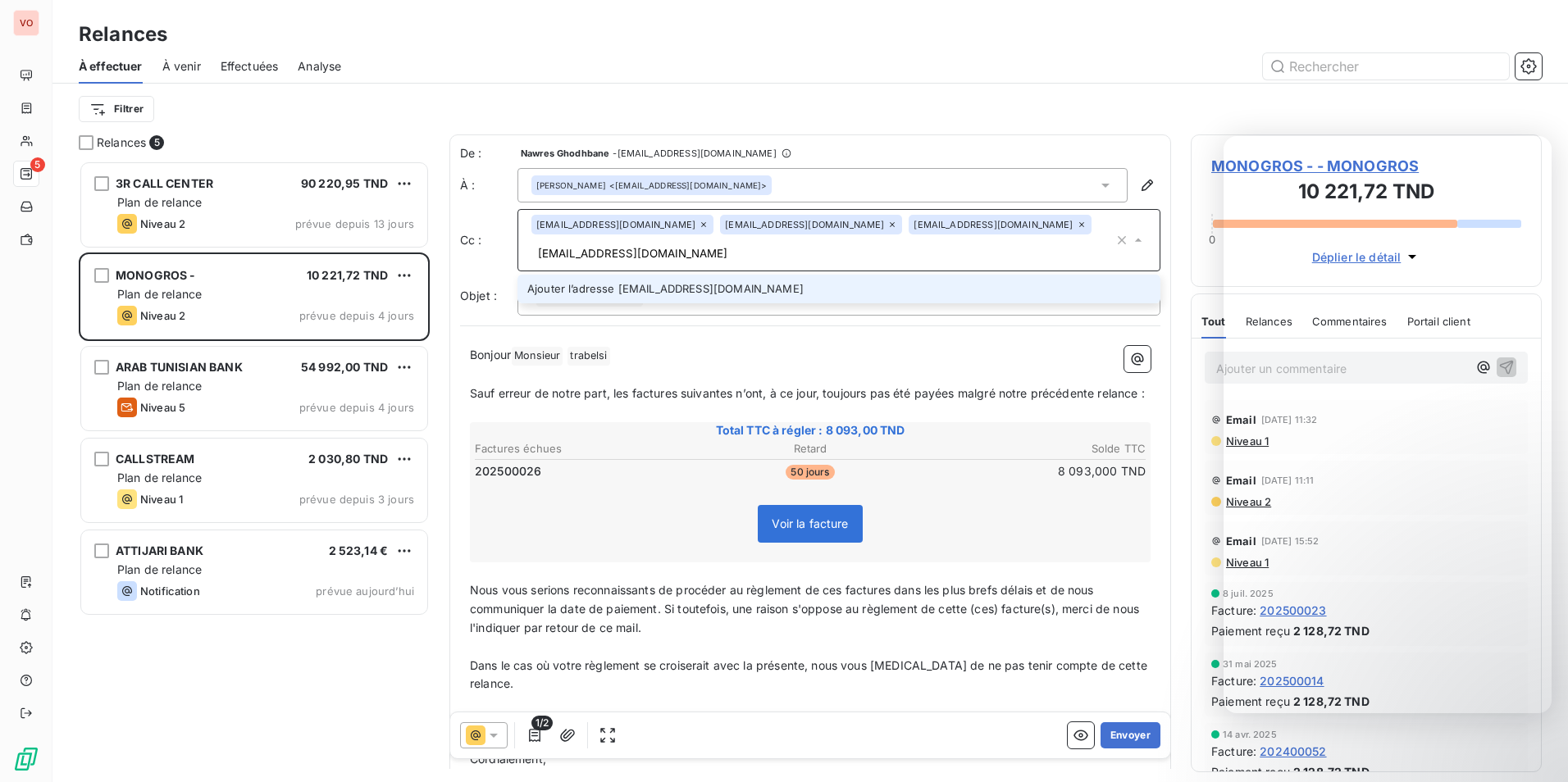
type input "[EMAIL_ADDRESS][DOMAIN_NAME]"
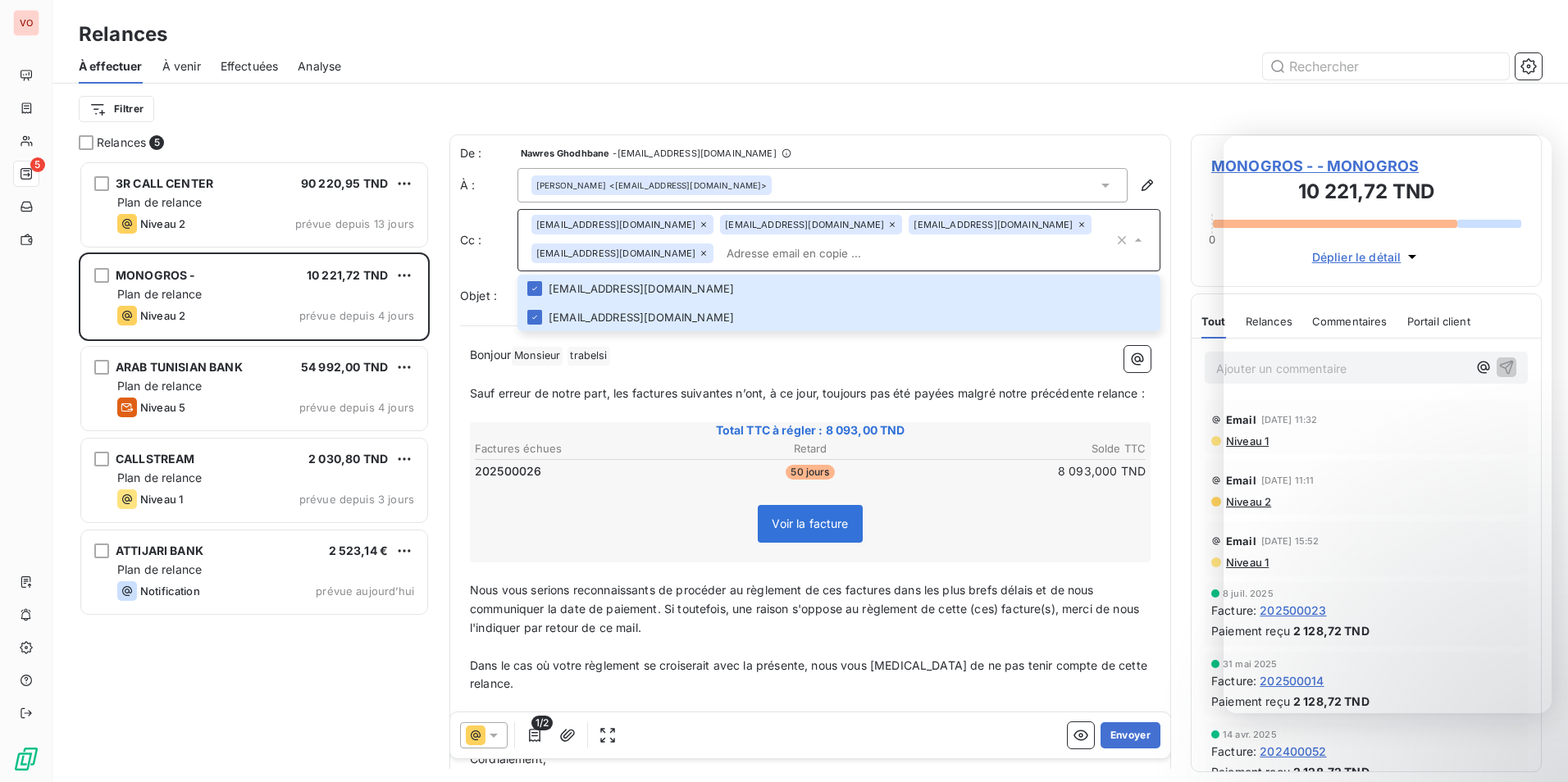
click at [692, 376] on p "﻿" at bounding box center [810, 375] width 680 height 19
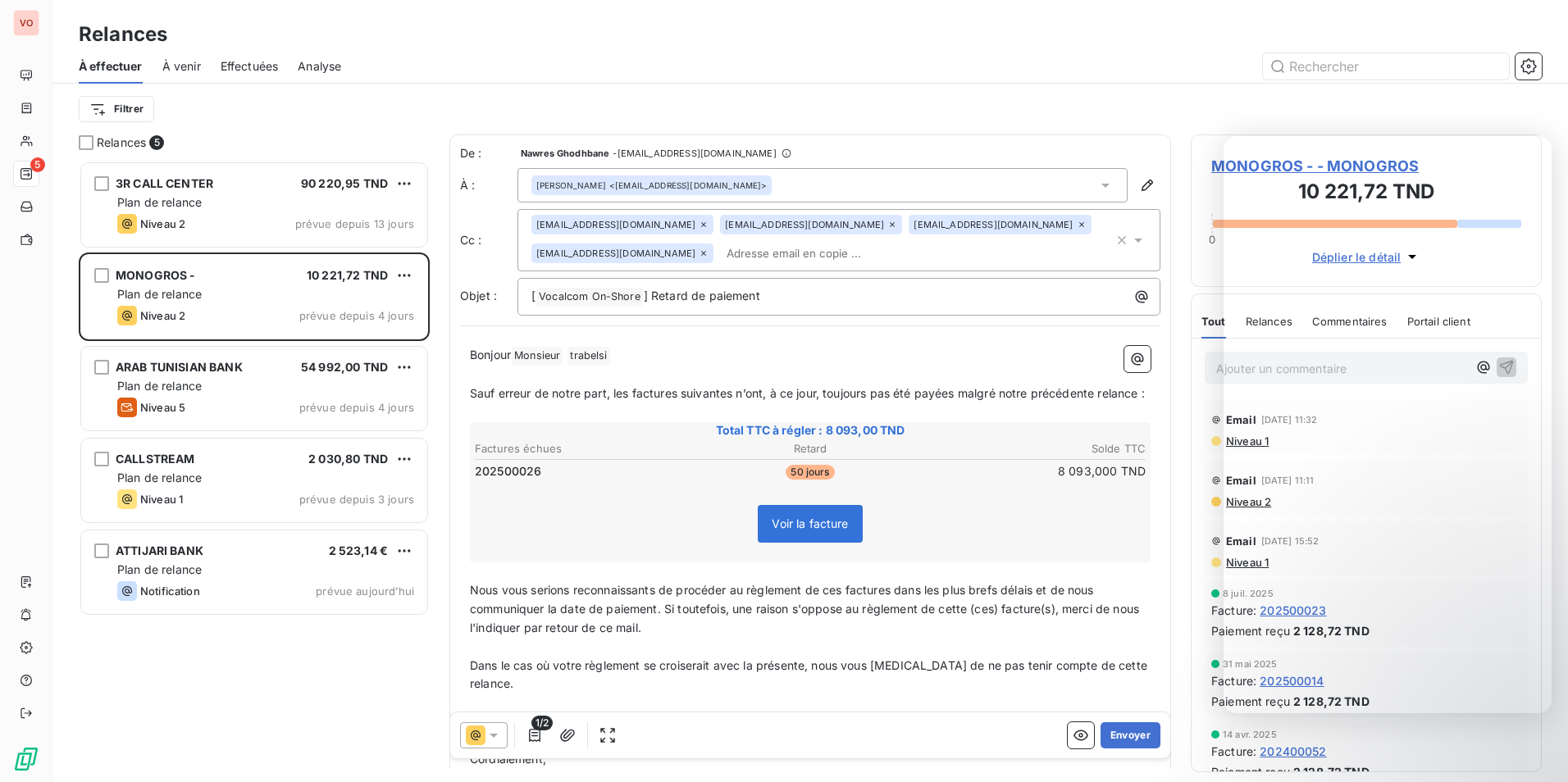
click at [651, 375] on p "﻿" at bounding box center [810, 375] width 680 height 19
drag, startPoint x: 629, startPoint y: 390, endPoint x: 630, endPoint y: 421, distance: 31.0
click at [628, 390] on span "Sauf erreur de notre part, les factures suivantes n’ont, à ce jour, toujours pa…" at bounding box center [807, 393] width 675 height 14
click at [669, 400] on p "Sauf erreur de notre part, la factures suivantes n’ont, à ce jour, toujours pas…" at bounding box center [810, 394] width 680 height 19
click at [671, 395] on span "Sauf erreur de notre part, la factures suivantes n’ont, à ce jour, toujours pas…" at bounding box center [804, 393] width 669 height 14
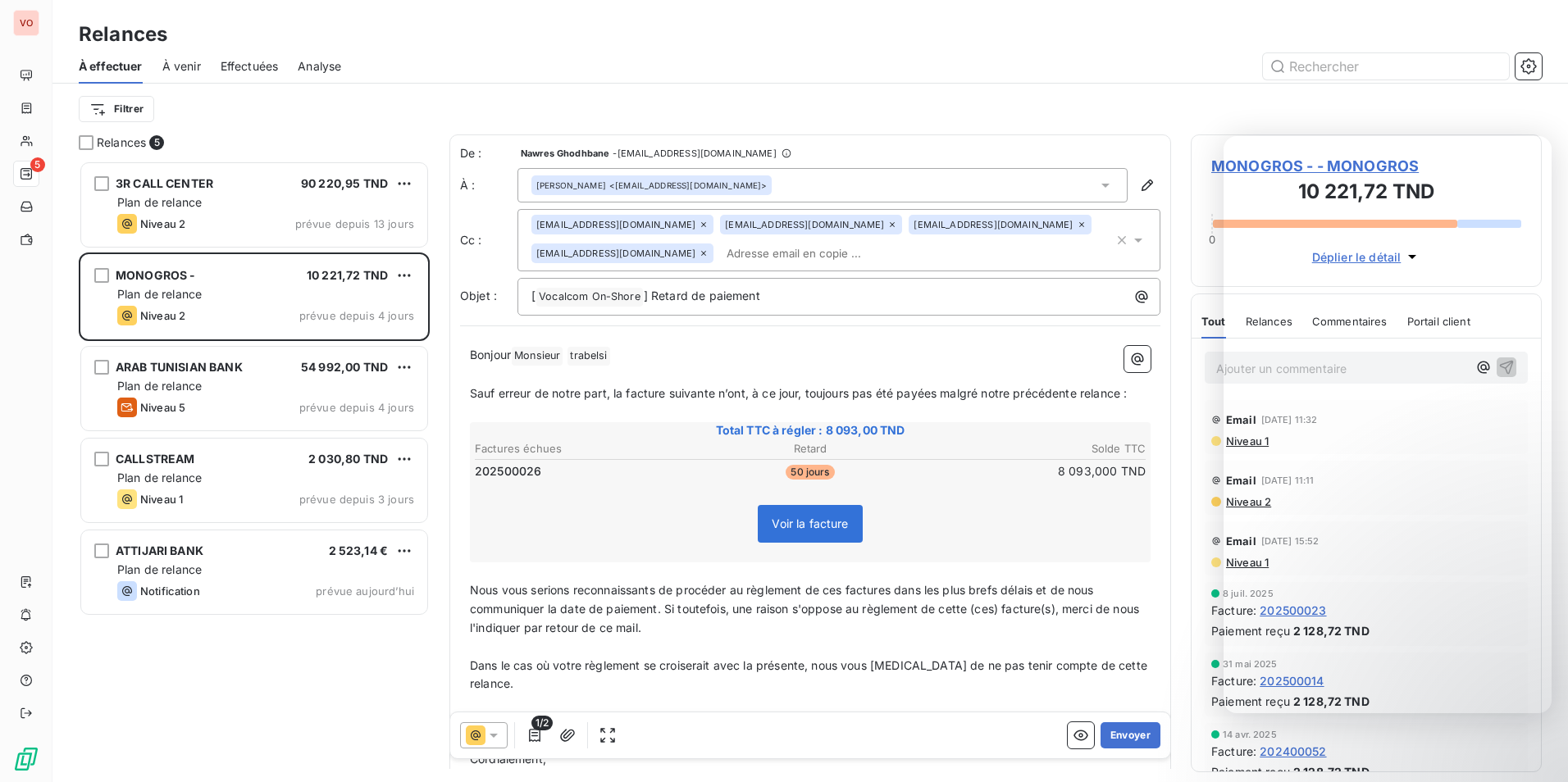
click at [746, 399] on span "Sauf erreur de notre part, la facture suivante n’ont, à ce jour, toujours pas é…" at bounding box center [798, 393] width 657 height 14
click at [937, 399] on span "Sauf erreur de notre part, la facture suivante n’est, à ce jour, toujours pas é…" at bounding box center [798, 393] width 656 height 14
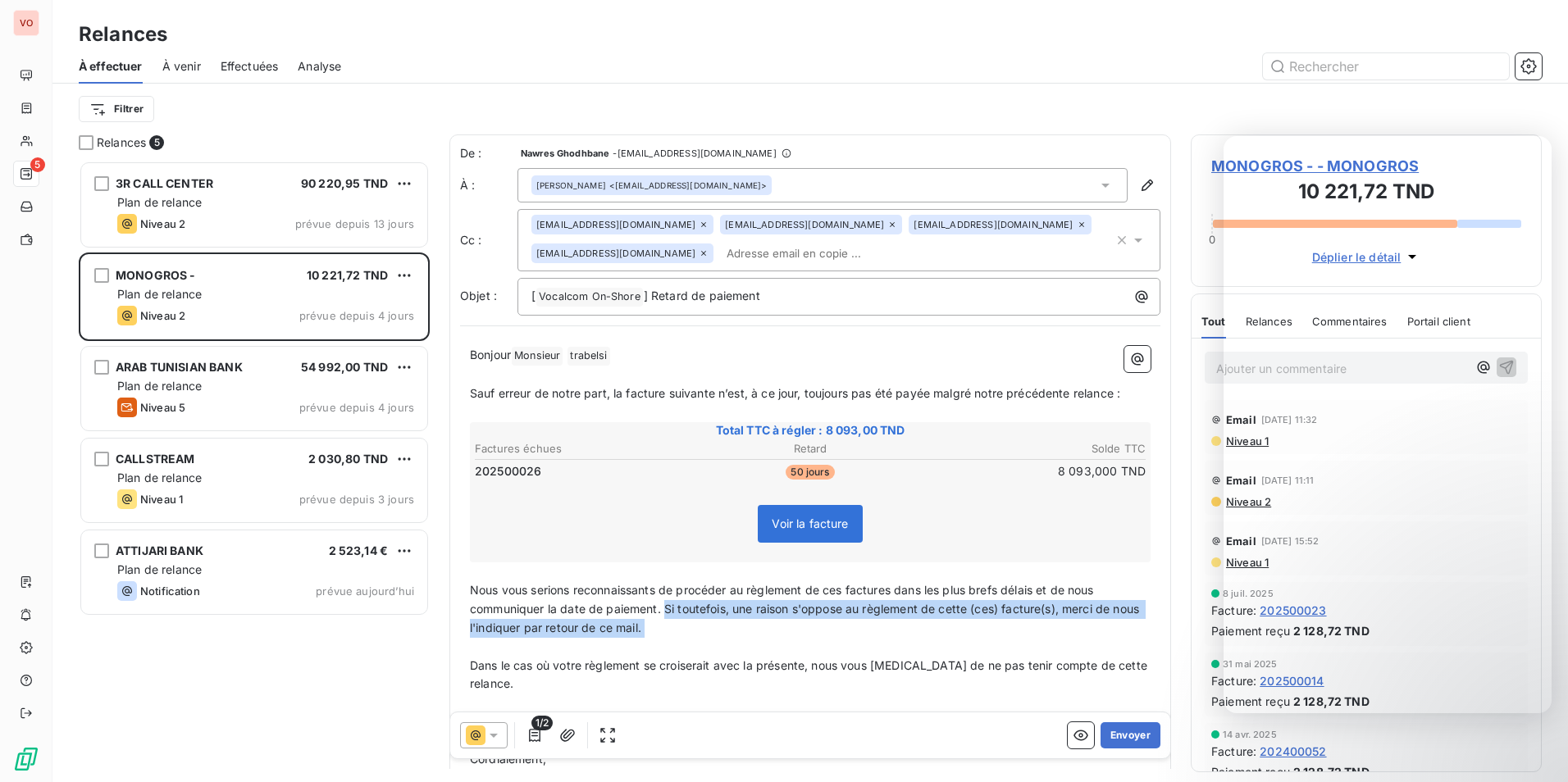
drag, startPoint x: 664, startPoint y: 615, endPoint x: 684, endPoint y: 640, distance: 32.0
click at [684, 640] on div "Bonjour Monsieur ﻿ [PERSON_NAME] ﻿ ﻿ ﻿ Sauf erreur de notre part, la facture su…" at bounding box center [810, 594] width 680 height 495
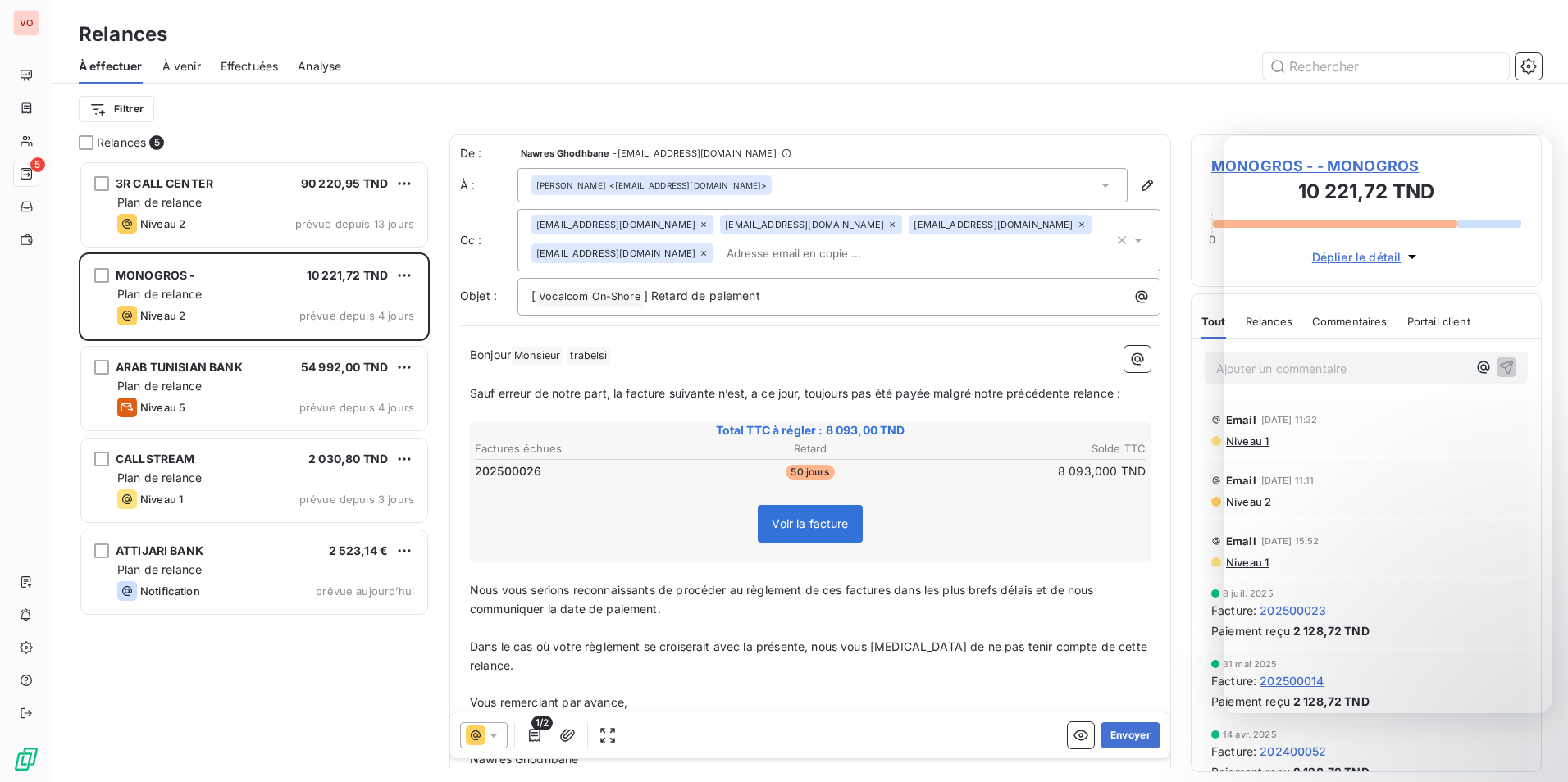
click at [677, 595] on span "Nous vous serions reconnaissants de procéder au règlement de ces factures dans …" at bounding box center [783, 599] width 627 height 33
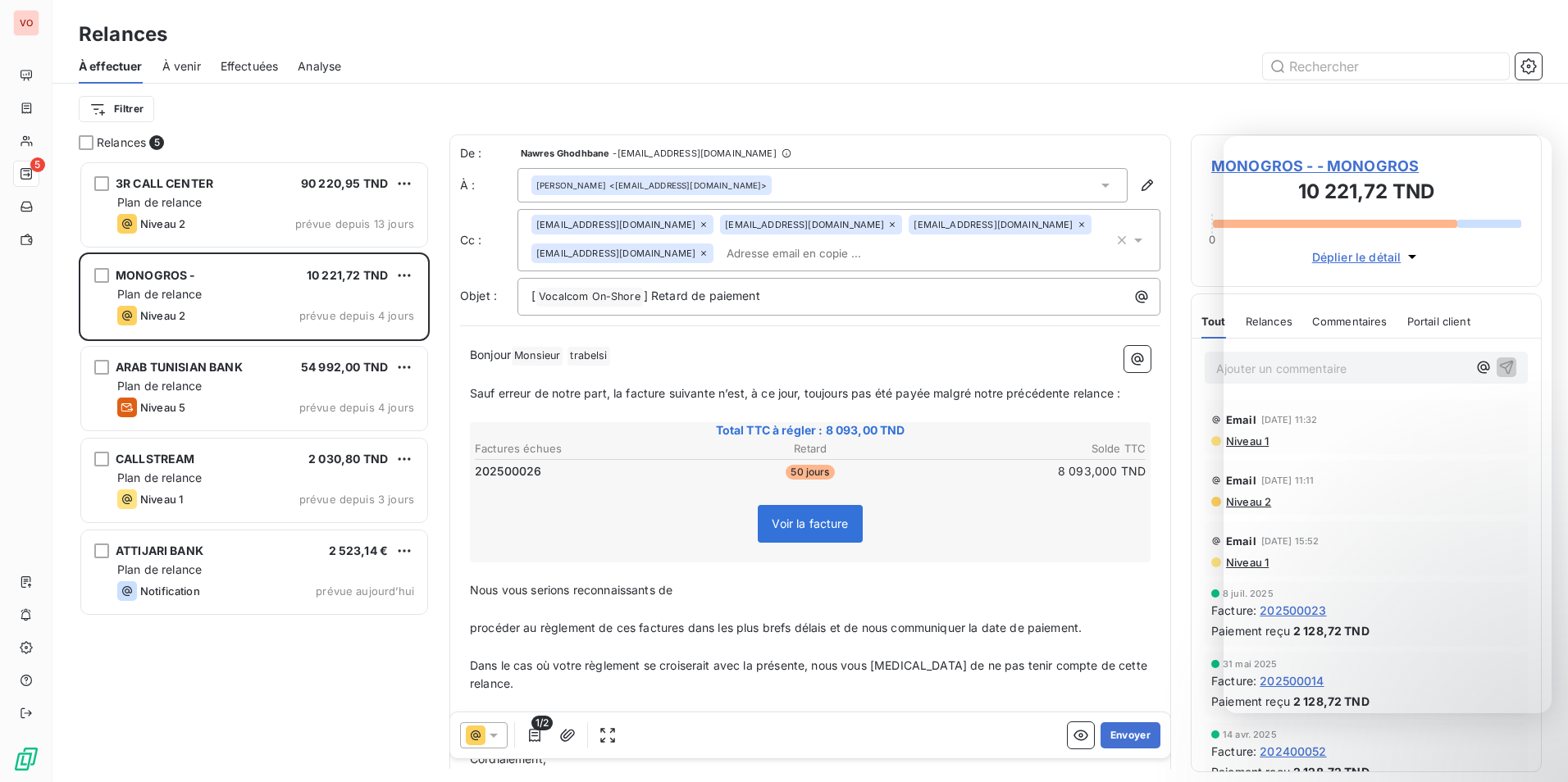
click at [767, 589] on p "Nous vous serions reconnaissants de" at bounding box center [810, 590] width 680 height 19
drag, startPoint x: 544, startPoint y: 635, endPoint x: 468, endPoint y: 637, distance: 76.0
click at [468, 637] on div "Bonjour Monsieur ﻿ [PERSON_NAME] ﻿ ﻿ ﻿ Sauf erreur de notre part, la facture su…" at bounding box center [809, 593] width 700 height 515
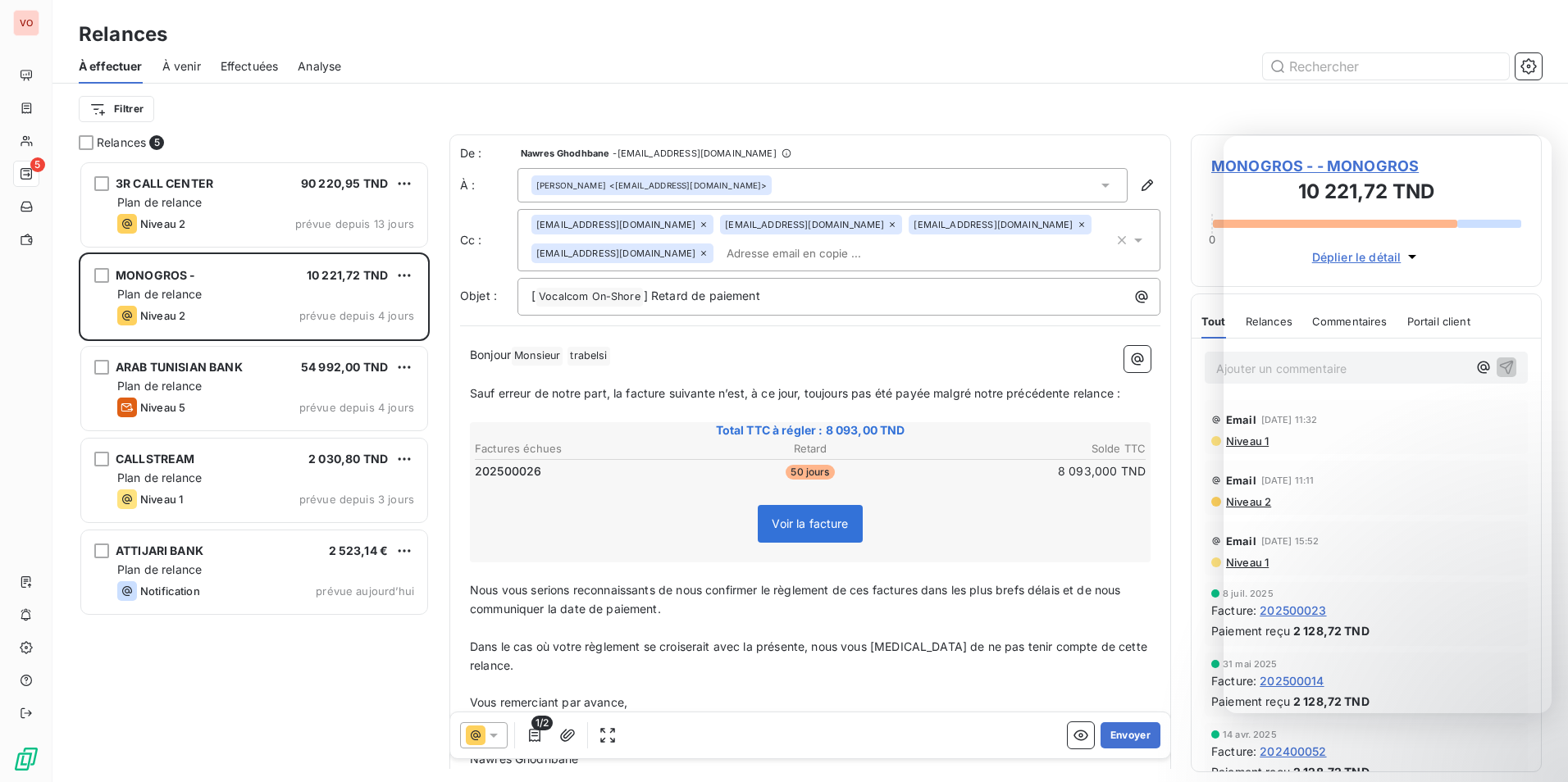
click at [876, 593] on span "Nous vous serions reconnaissants de nous confirmer le règlement de ces factures…" at bounding box center [797, 599] width 654 height 33
drag, startPoint x: 935, startPoint y: 591, endPoint x: 933, endPoint y: 637, distance: 46.0
click at [936, 591] on span "Nous vous serions reconnaissants de nous confirmer le règlement de cette factur…" at bounding box center [802, 599] width 664 height 33
drag, startPoint x: 1077, startPoint y: 593, endPoint x: 1104, endPoint y: 634, distance: 49.1
click at [1104, 634] on div "Bonjour Monsieur ﻿ [PERSON_NAME] ﻿ ﻿ ﻿ Sauf erreur de notre part, la facture su…" at bounding box center [810, 584] width 680 height 477
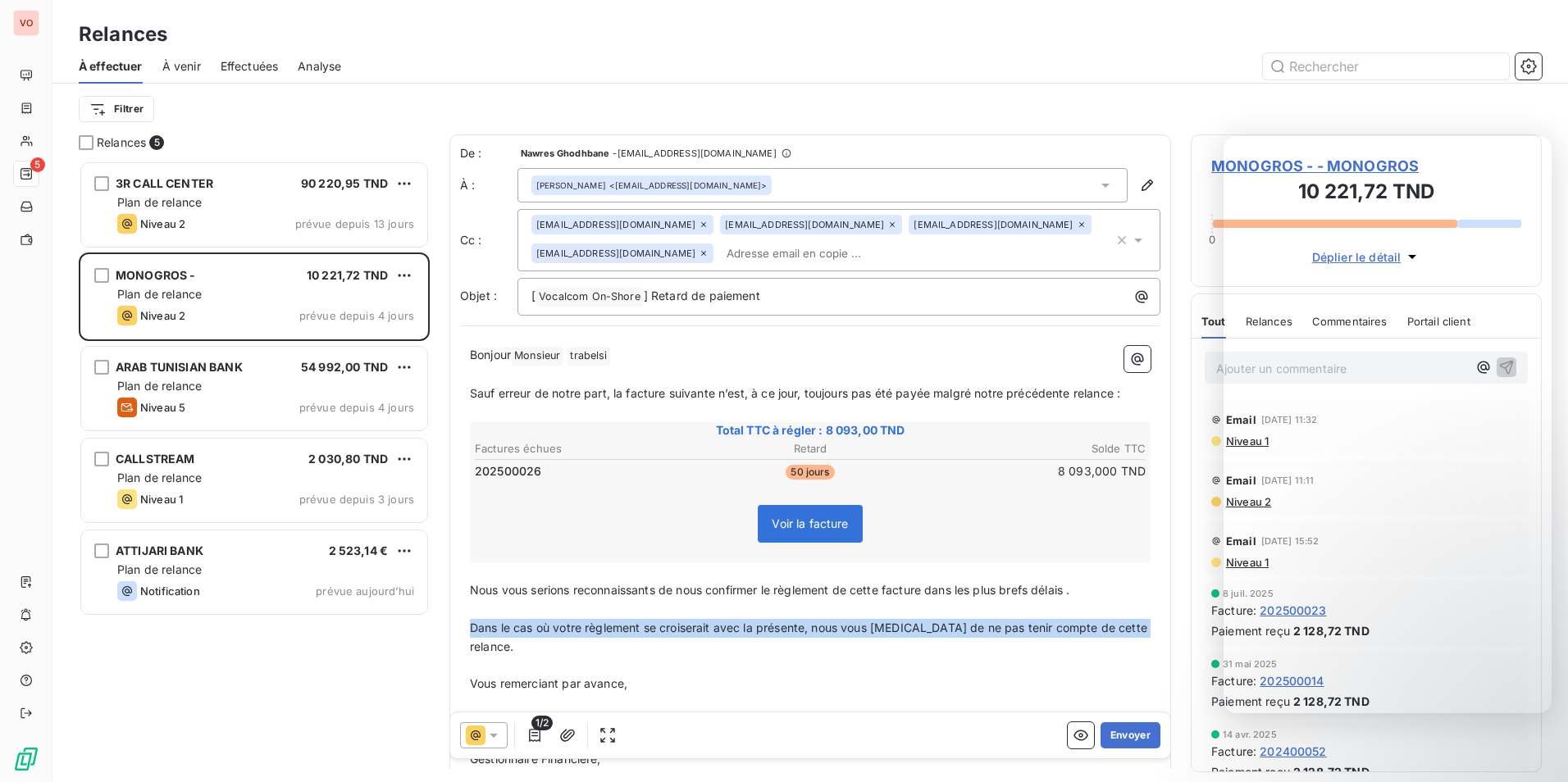
drag, startPoint x: 470, startPoint y: 628, endPoint x: 1138, endPoint y: 635, distance: 668.0
click at [1138, 635] on div "Bonjour Monsieur ﻿ [PERSON_NAME] ﻿ ﻿ ﻿ Sauf erreur de notre part, la facture su…" at bounding box center [809, 574] width 700 height 478
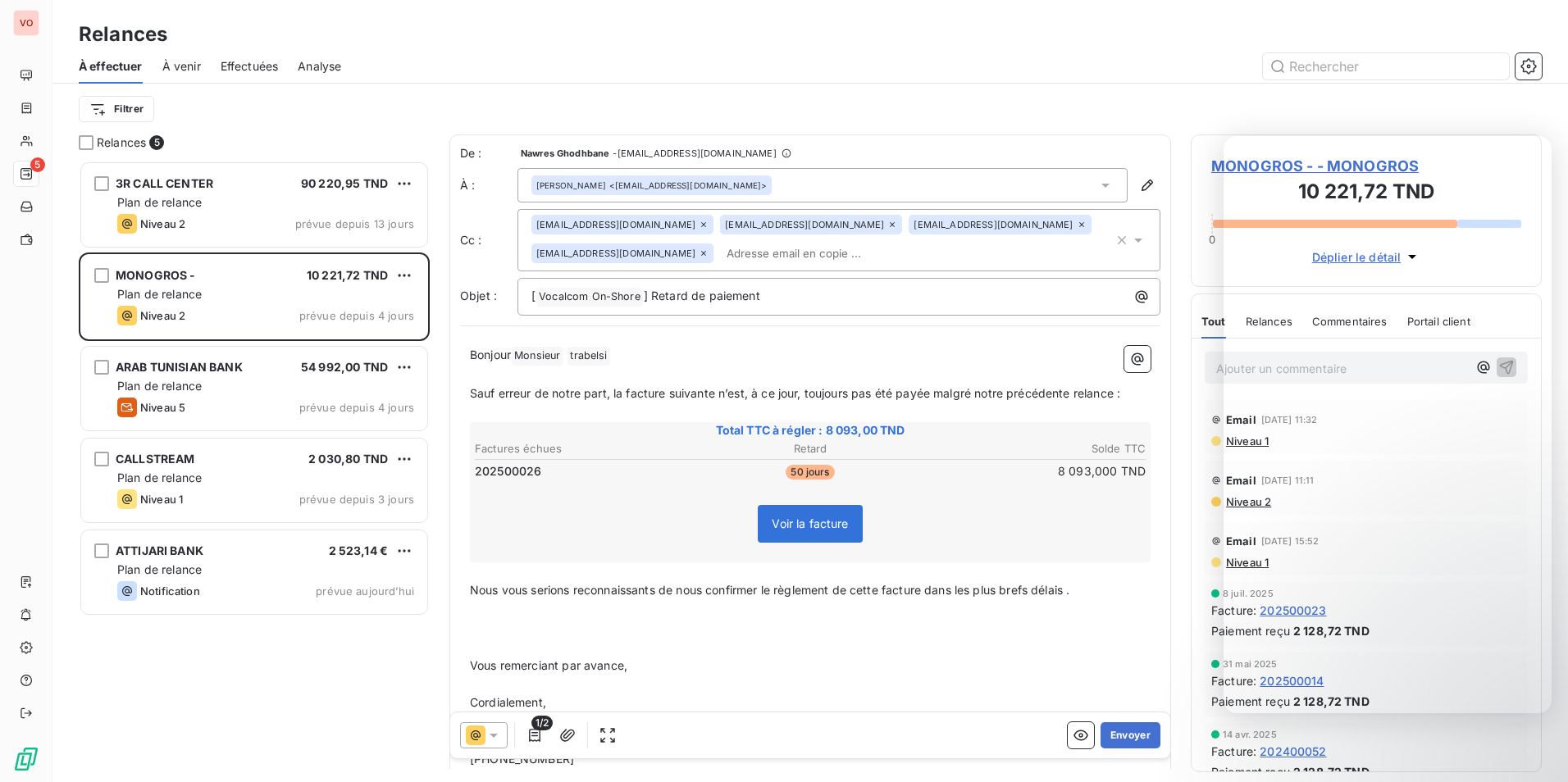
click at [475, 638] on p "﻿" at bounding box center [810, 647] width 680 height 19
click at [686, 644] on p "﻿" at bounding box center [810, 647] width 680 height 19
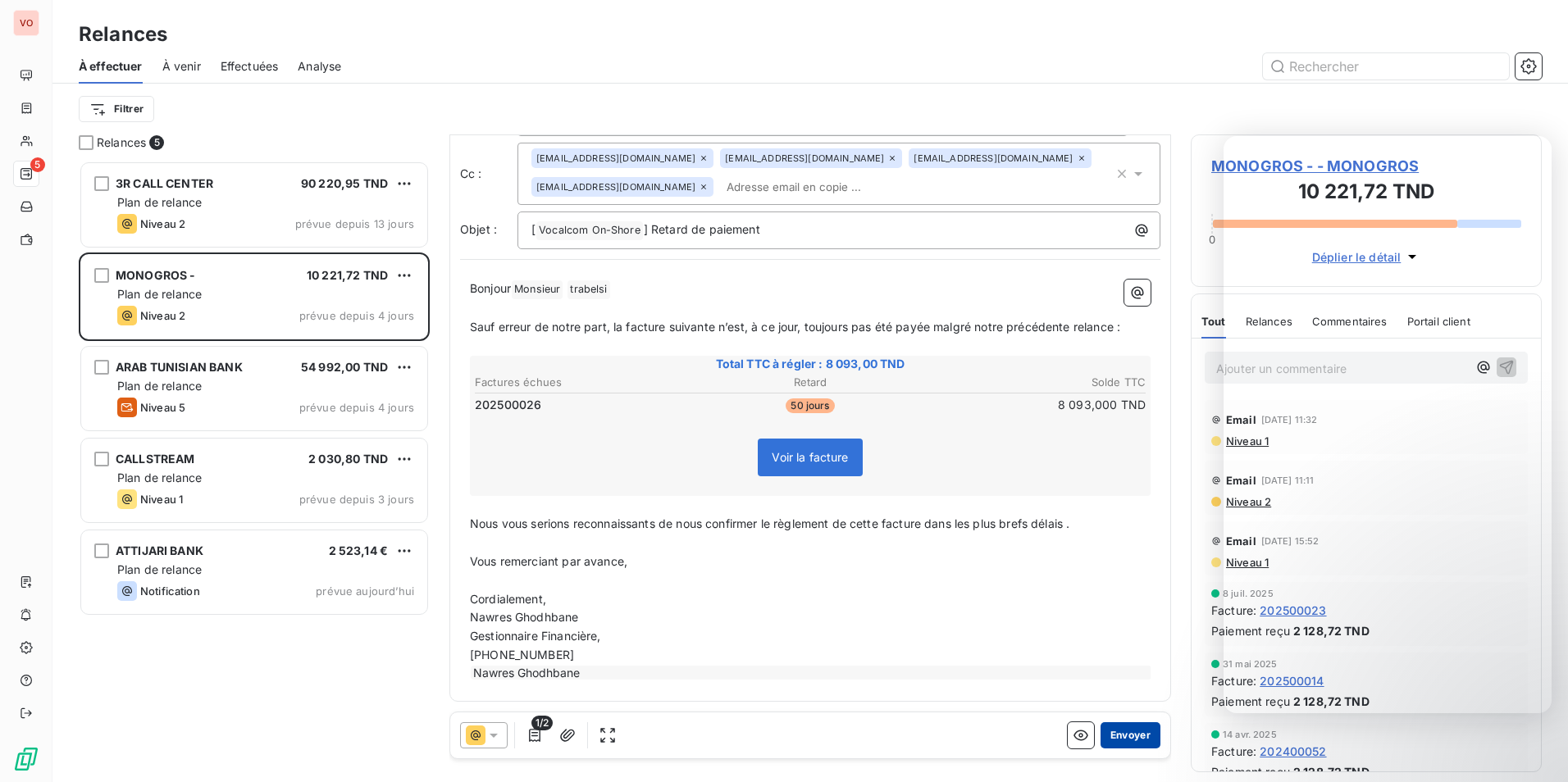
click at [1113, 724] on button "Envoyer" at bounding box center [1130, 735] width 60 height 26
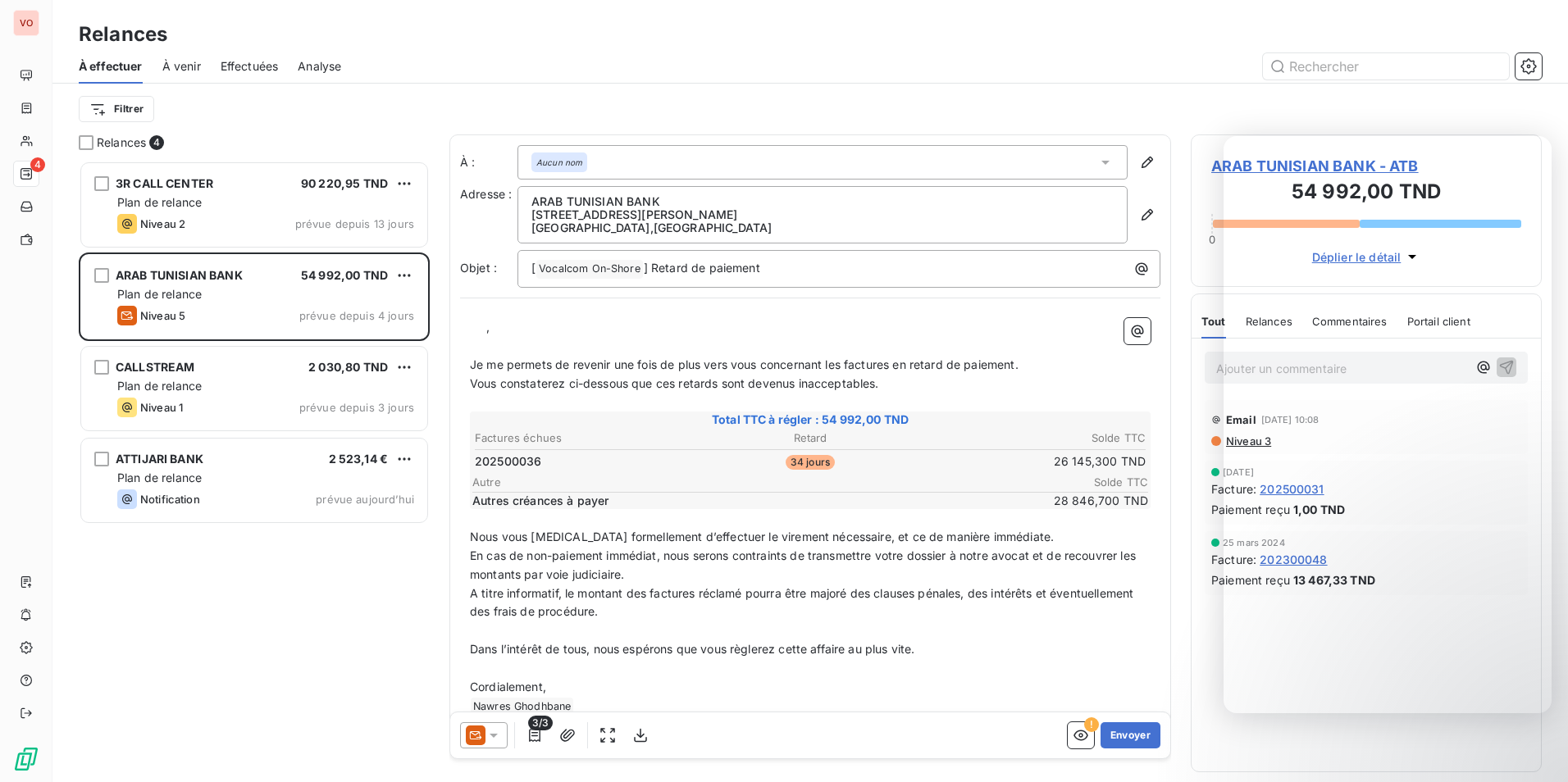
click at [697, 214] on p "[STREET_ADDRESS][PERSON_NAME]" at bounding box center [822, 214] width 582 height 13
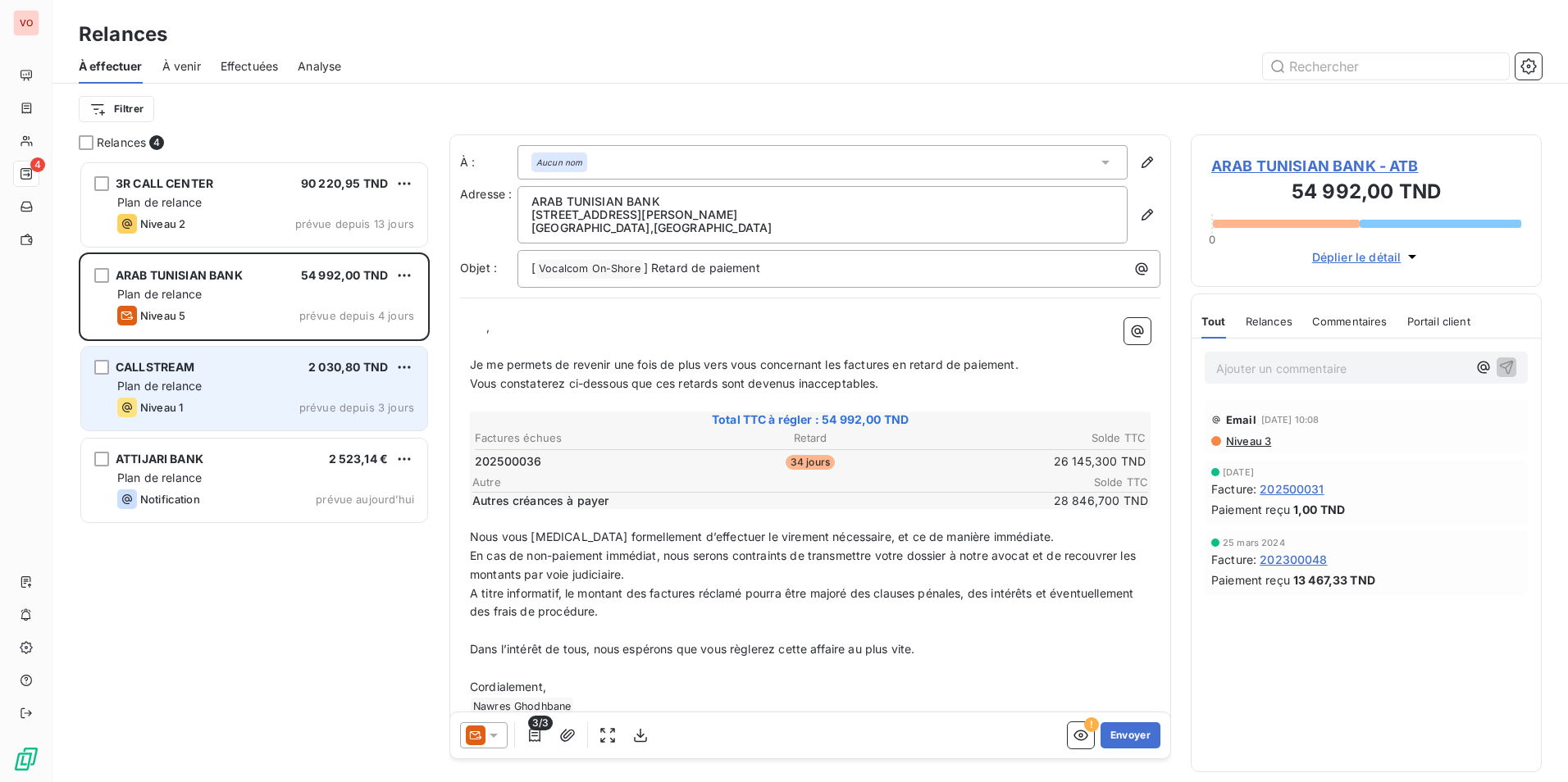
click at [244, 390] on div "Plan de relance" at bounding box center [266, 385] width 297 height 16
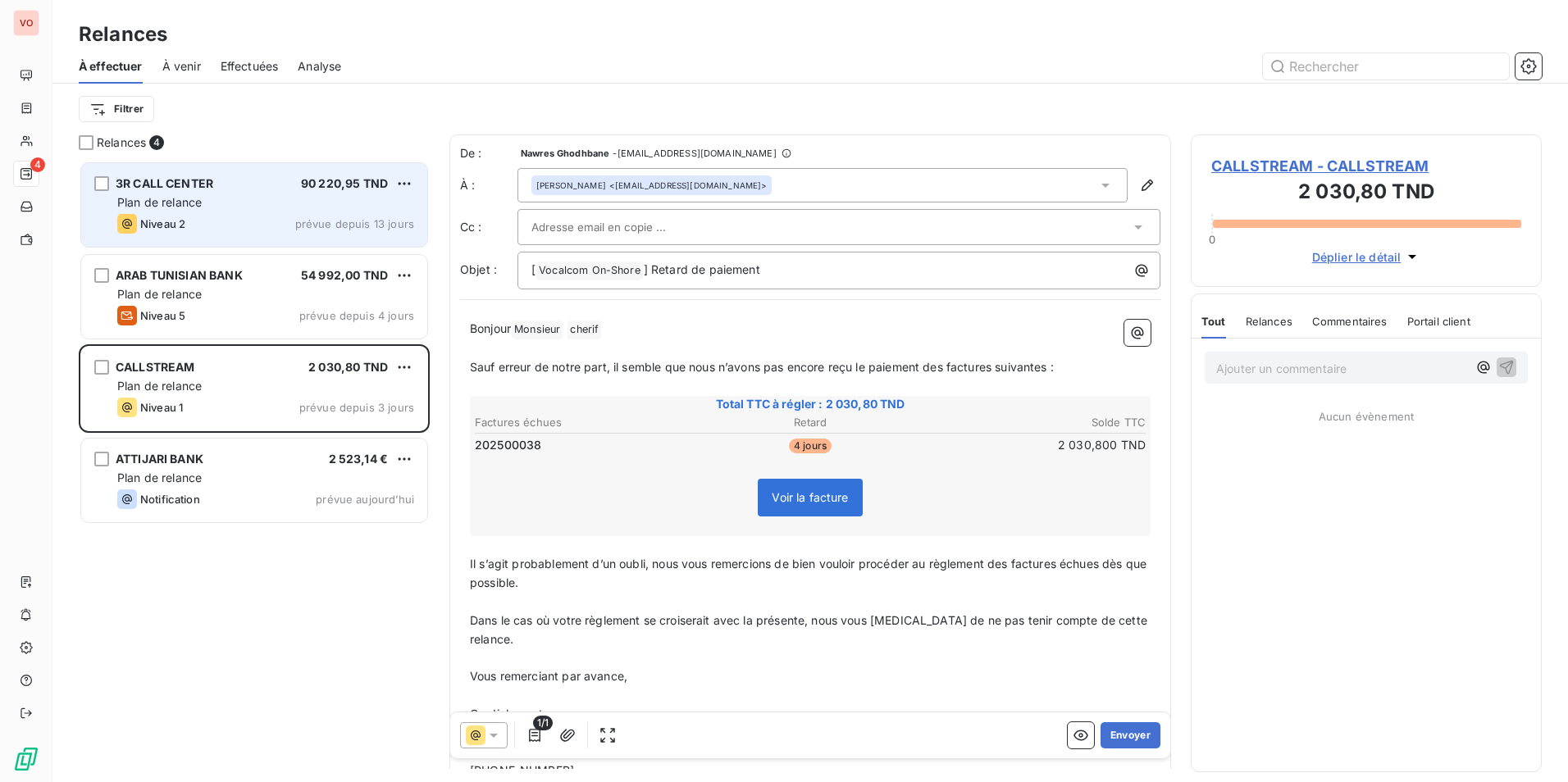
click at [267, 225] on div "Niveau 2 prévue depuis 13 jours" at bounding box center [266, 223] width 297 height 20
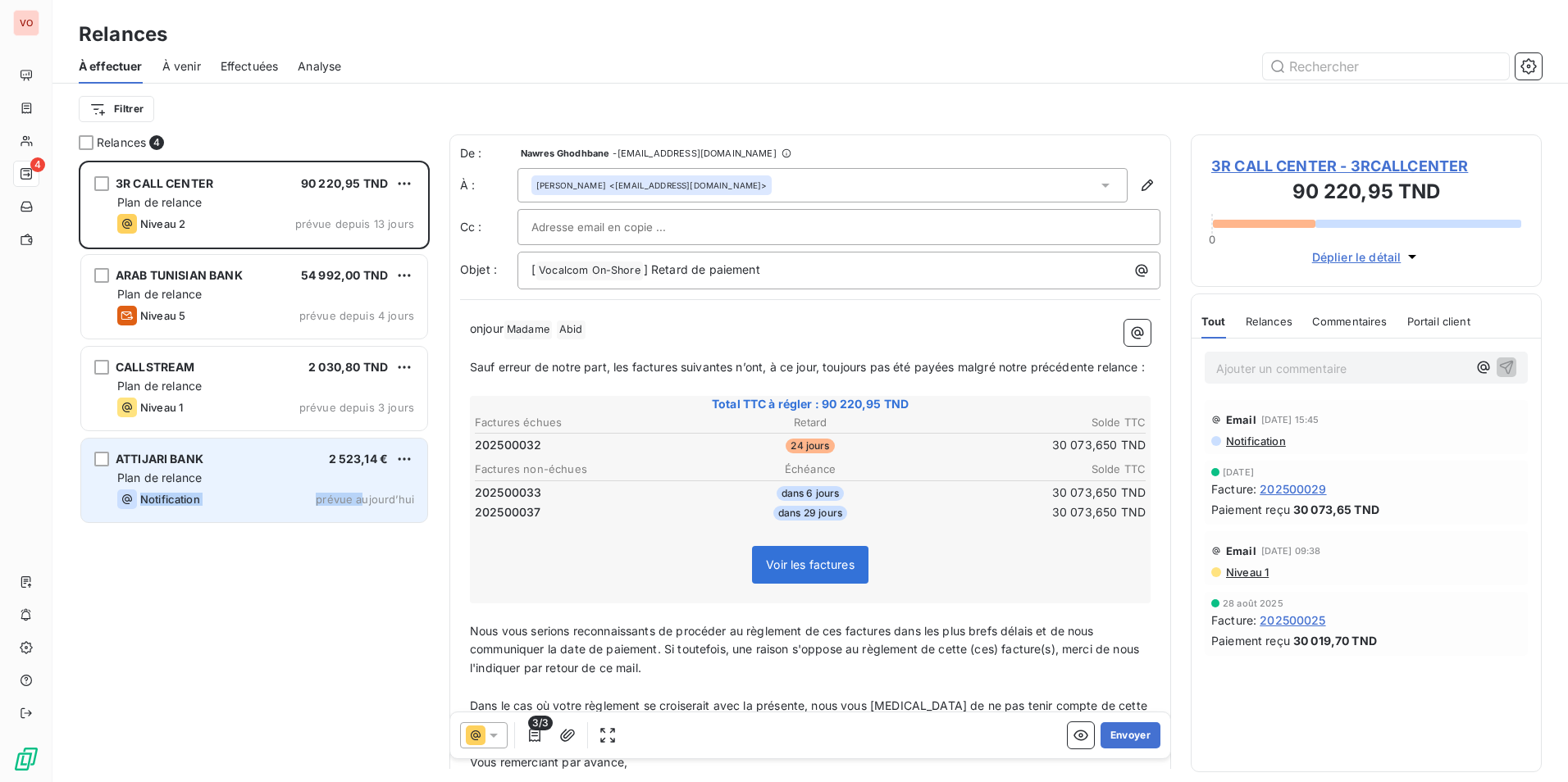
click at [361, 488] on div "ATTIJARI BANK 2 523,14 € Plan de relance Notification prévue [DATE]" at bounding box center [255, 480] width 346 height 84
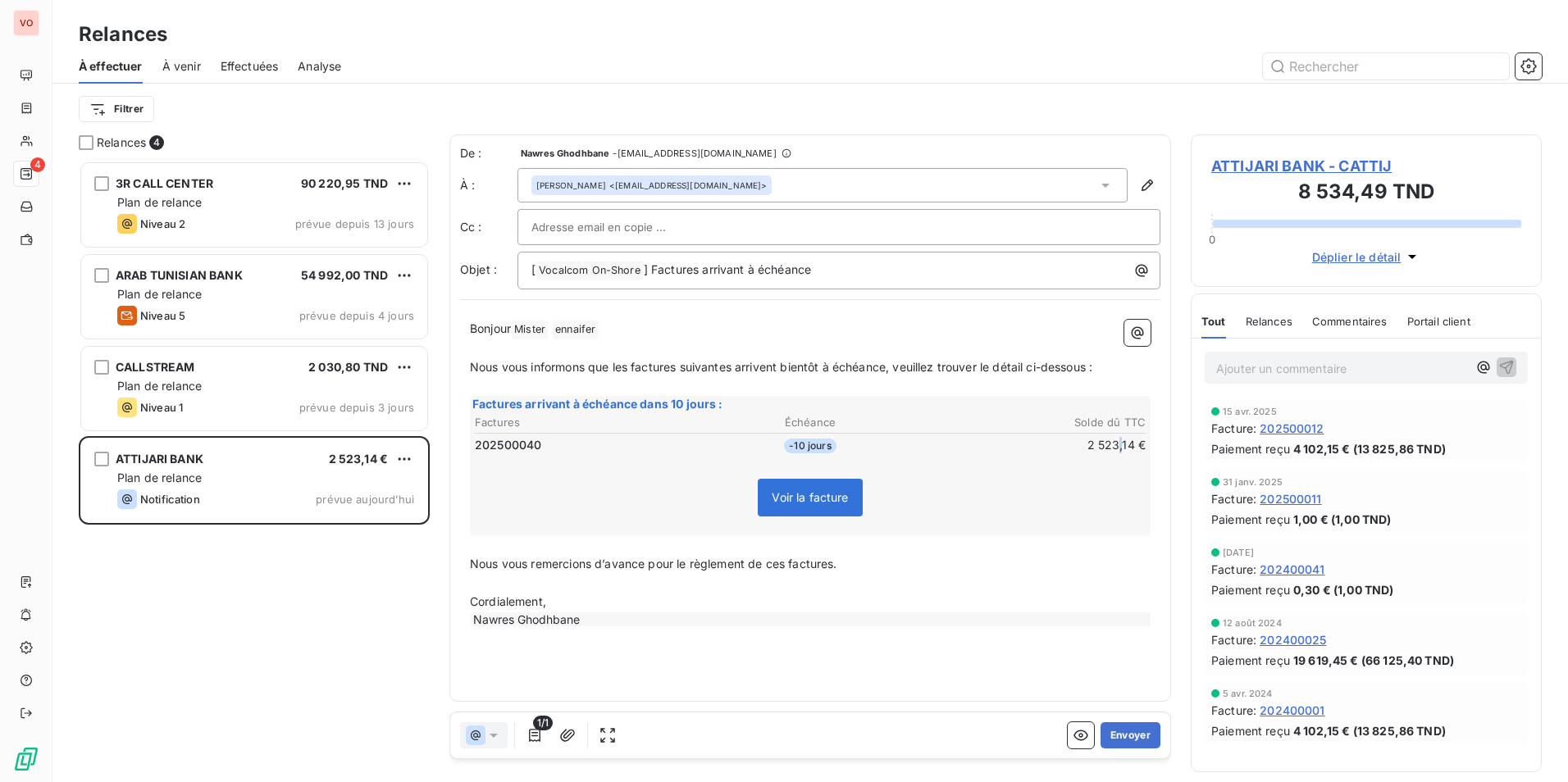
click at [1121, 448] on td "2 523,14 €" at bounding box center [1034, 444] width 223 height 18
drag, startPoint x: 1137, startPoint y: 446, endPoint x: 1147, endPoint y: 450, distance: 10.8
click at [1147, 450] on table "Factures Échéance Solde dû TTC 202500040 -10 jours 2 523,14 €" at bounding box center [810, 434] width 675 height 44
click at [1145, 446] on td "2 523,14 €" at bounding box center [1034, 444] width 223 height 18
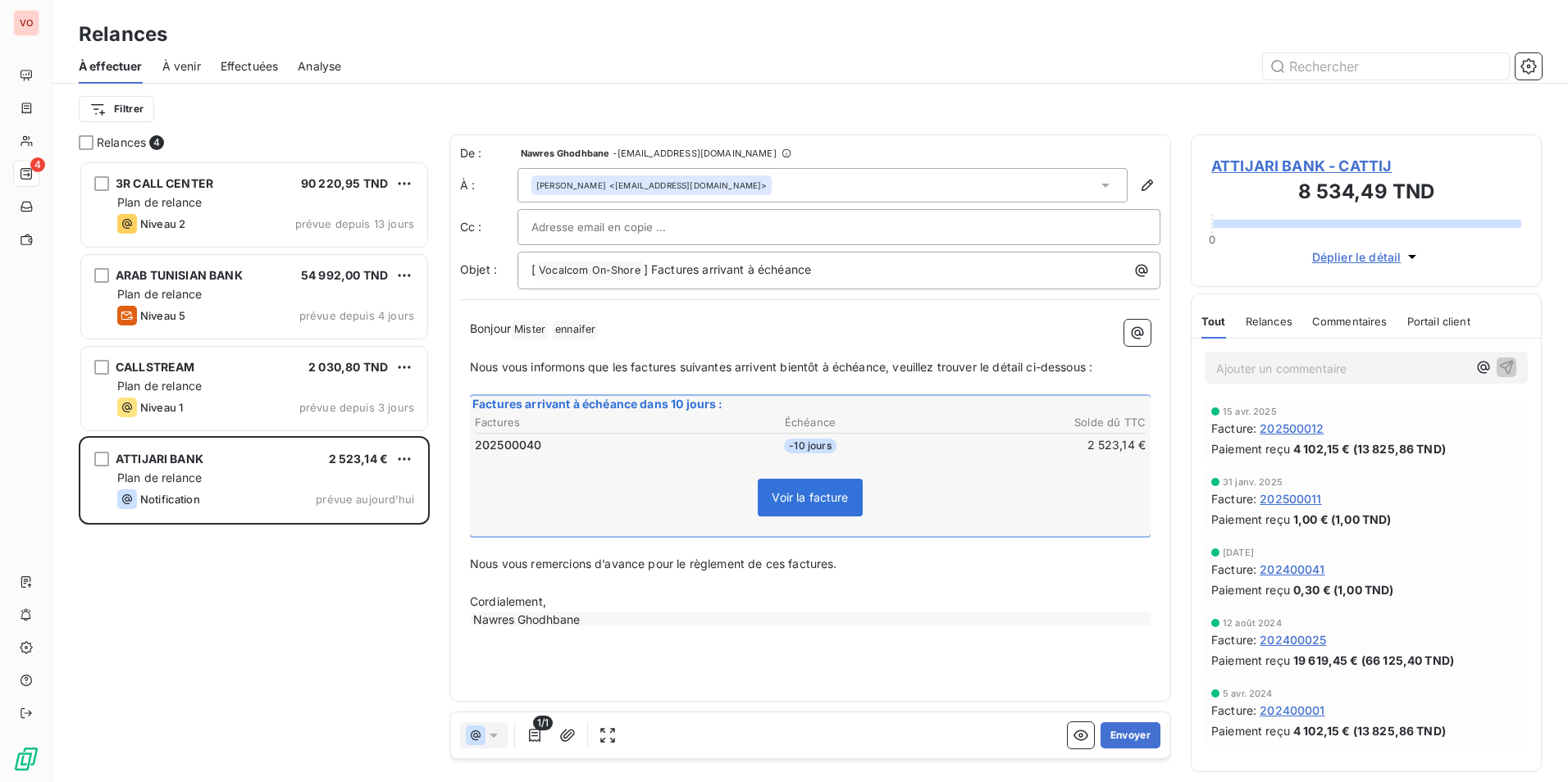
click at [1142, 446] on td "2 523,14 €" at bounding box center [1034, 444] width 223 height 18
drag, startPoint x: 551, startPoint y: 383, endPoint x: 640, endPoint y: 519, distance: 162.5
click at [640, 519] on div "Bonjour Mister ﻿ [PERSON_NAME] ﻿ ﻿ ﻿ Nous vous informons que les factures suiva…" at bounding box center [810, 473] width 680 height 308
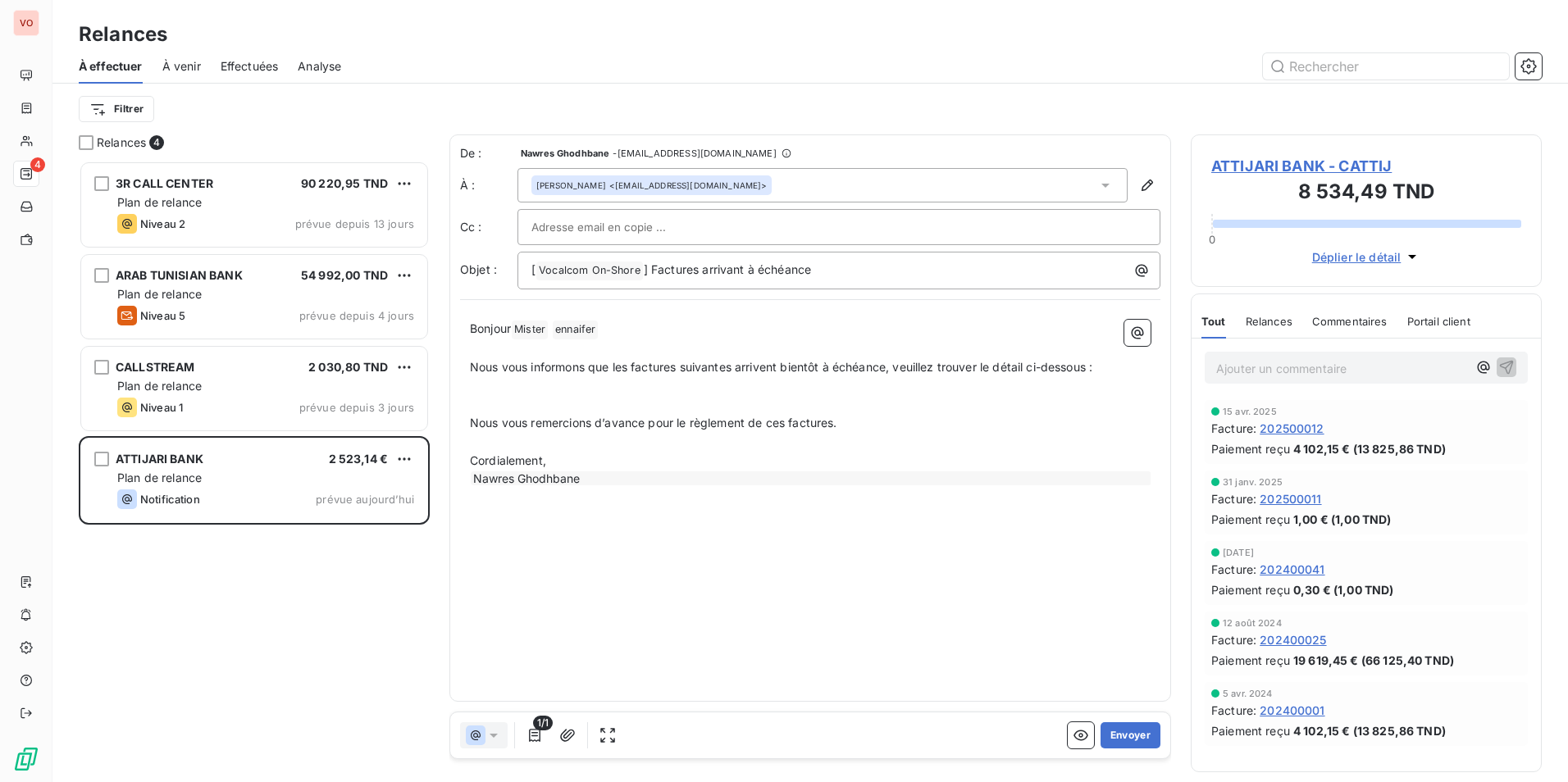
click at [544, 332] on span "Mister ﻿" at bounding box center [529, 330] width 36 height 19
drag, startPoint x: 626, startPoint y: 364, endPoint x: 630, endPoint y: 383, distance: 19.4
click at [626, 366] on span "Nous vous informons que les factures suivantes arrivent bientôt à échéance, veu…" at bounding box center [781, 366] width 622 height 14
drag, startPoint x: 630, startPoint y: 366, endPoint x: 641, endPoint y: 422, distance: 57.1
click at [629, 366] on span "Nous vous informons que les factures suivantes arrivent bientôt à échéance, veu…" at bounding box center [781, 366] width 622 height 14
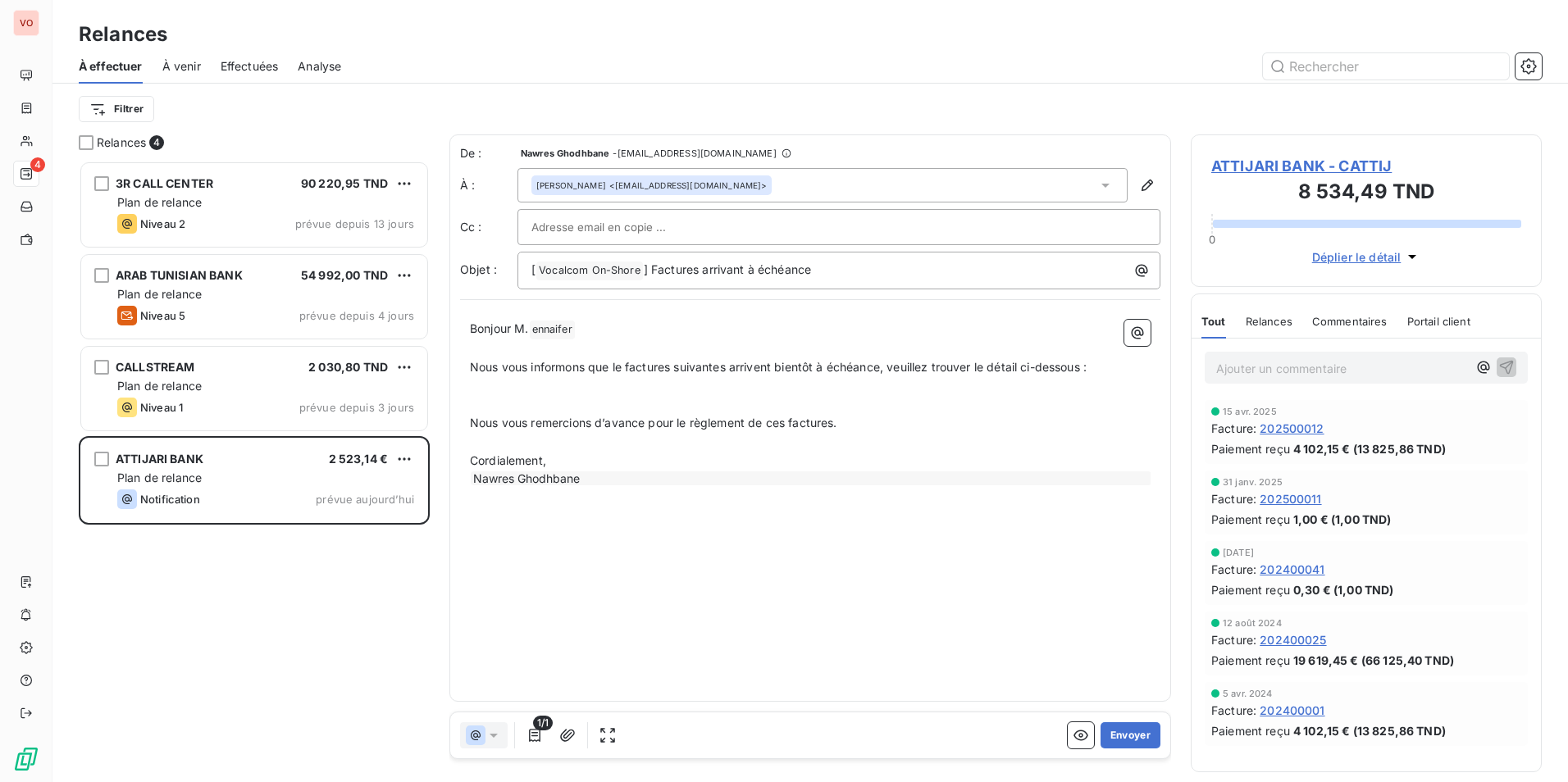
click at [671, 372] on span "Nous vous informons que le factures suivantes arrivent bientôt à échéance, veui…" at bounding box center [778, 366] width 617 height 14
click at [683, 369] on span "Nous vous informons que le facture N° suivantes arrivent bientôt à échéance, ve…" at bounding box center [784, 366] width 628 height 14
drag, startPoint x: 681, startPoint y: 365, endPoint x: 691, endPoint y: 353, distance: 15.6
click at [691, 353] on p "﻿" at bounding box center [810, 349] width 680 height 19
click at [682, 368] on span "Nous vous informons que le facture N° suivantes arrivent bientôt à échéance, ve…" at bounding box center [784, 366] width 628 height 14
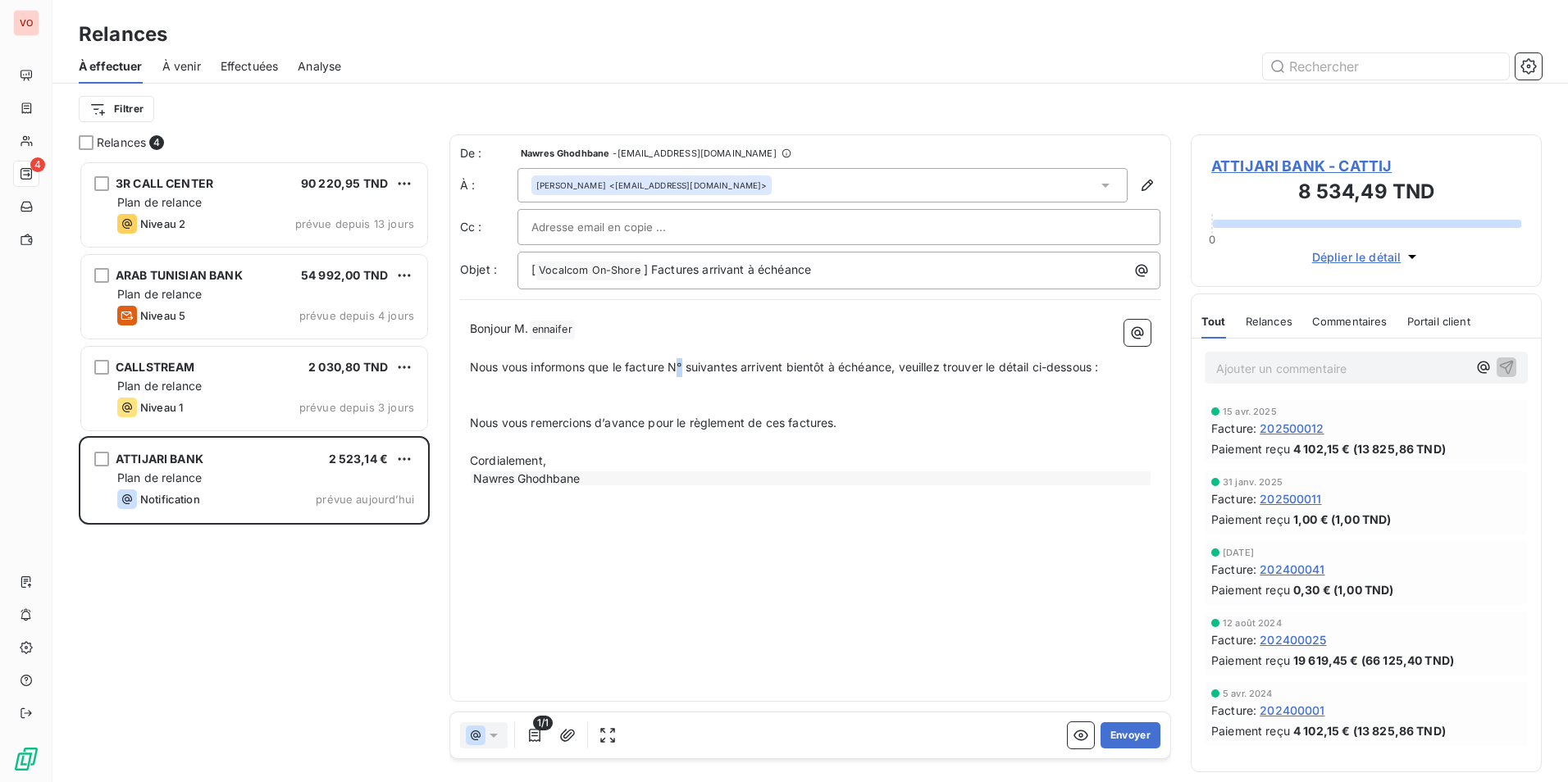
click at [686, 370] on span "Nous vous informons que le facture N° suivantes arrivent bientôt à échéance, ve…" at bounding box center [784, 366] width 628 height 14
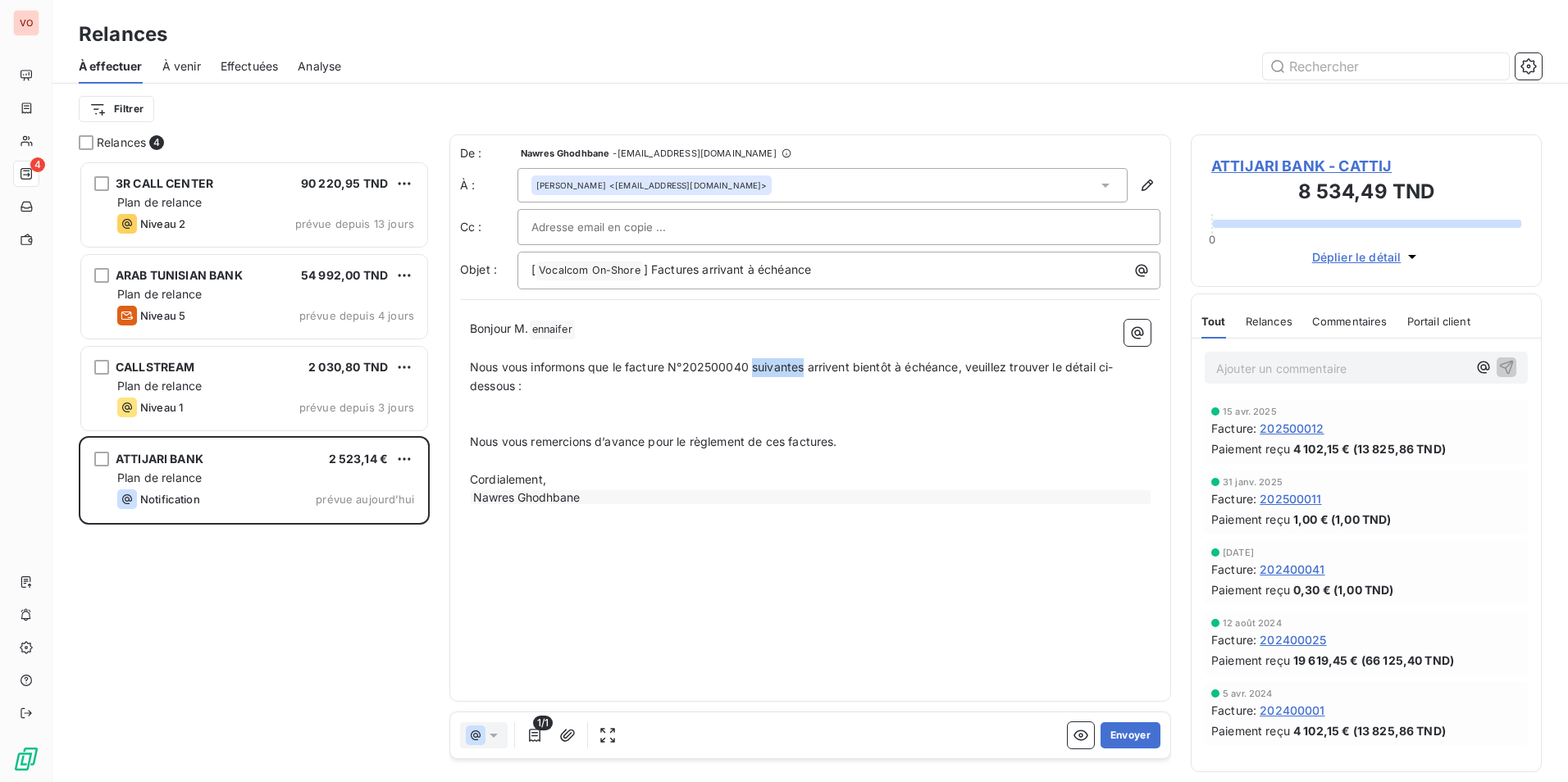
drag, startPoint x: 755, startPoint y: 371, endPoint x: 805, endPoint y: 367, distance: 50.2
click at [805, 367] on span "Nous vous informons que le facture N°202500040 suivantes arrivent bientôt à éch…" at bounding box center [792, 376] width 643 height 33
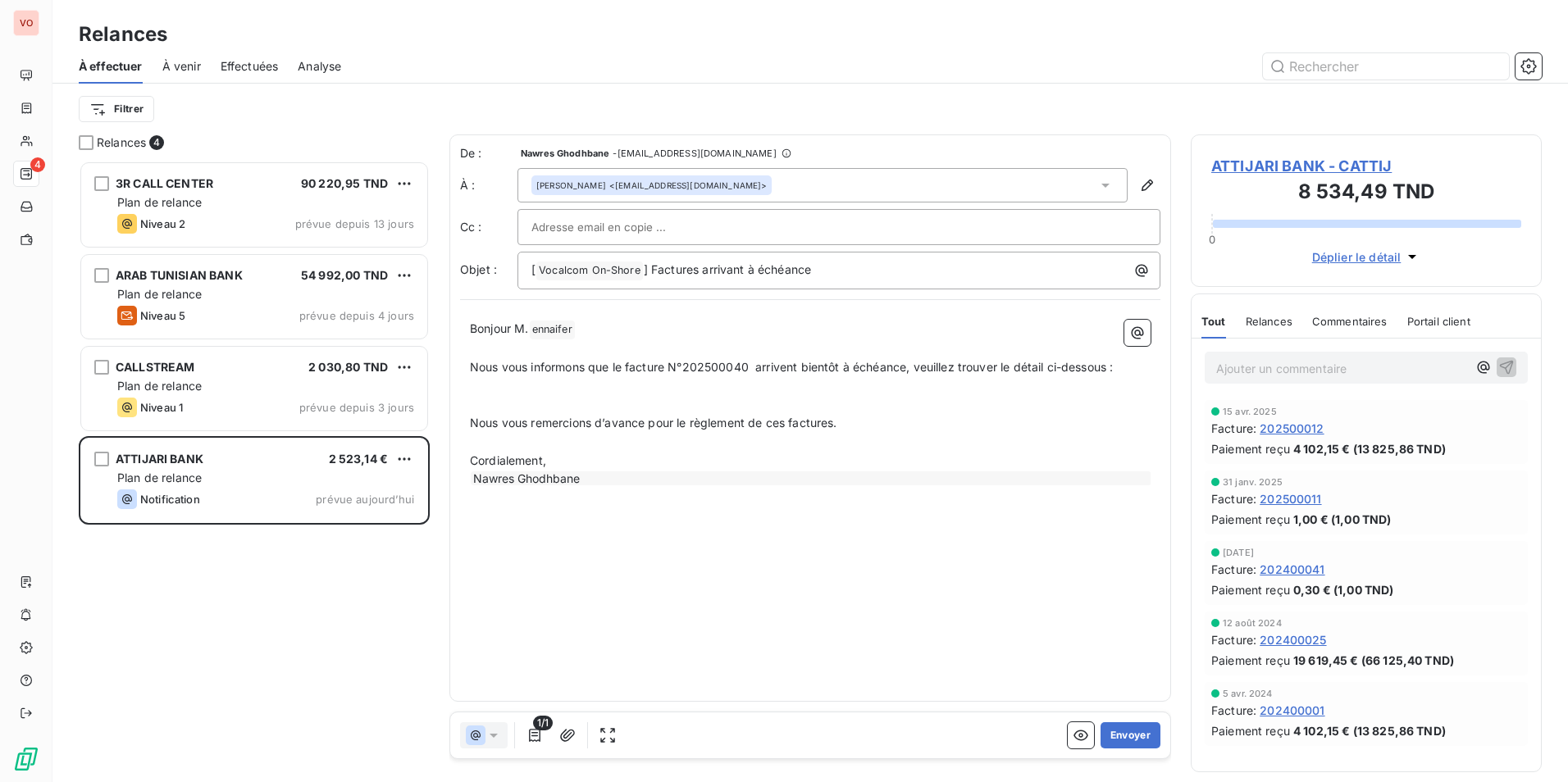
click at [801, 366] on span "Nous vous informons que le facture N°202500040 arrivent bientôt à échéance, veu…" at bounding box center [792, 366] width 643 height 14
drag, startPoint x: 759, startPoint y: 365, endPoint x: 757, endPoint y: 377, distance: 12.2
click at [758, 365] on span "Nous vous informons que le facture N°202500040 arrive bientôt à échéance, veuil…" at bounding box center [786, 366] width 632 height 14
click at [927, 421] on p "Nous vous remercions d’avance pour le règlement de ces factures." at bounding box center [810, 423] width 680 height 19
click at [904, 361] on span "Nous vous informons que le facture N°202500040 arrive bientôt à échéance, veuil…" at bounding box center [784, 366] width 629 height 14
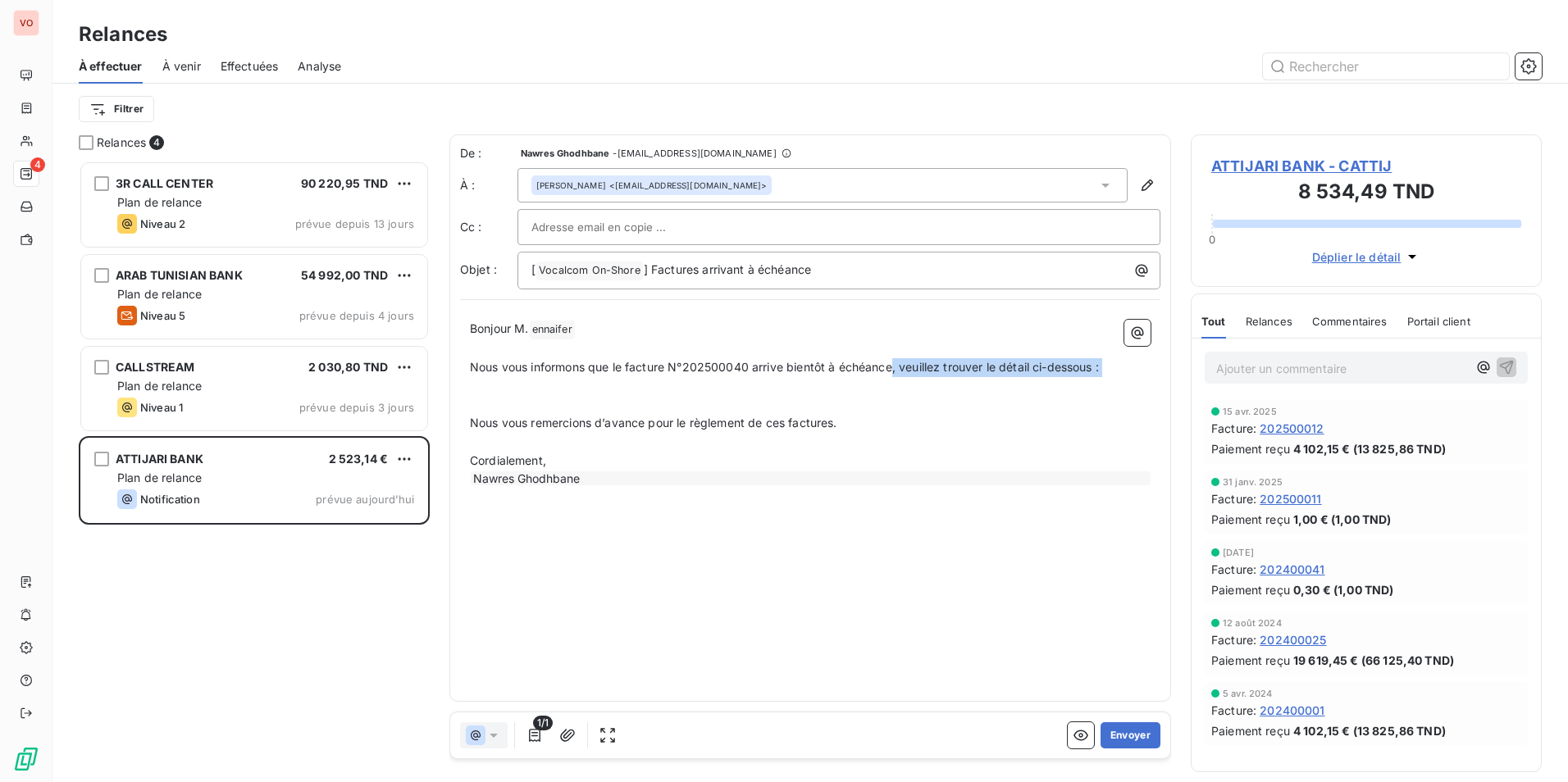
drag, startPoint x: 894, startPoint y: 368, endPoint x: 1126, endPoint y: 377, distance: 232.2
click at [1126, 377] on div "Bonjour M. [PERSON_NAME] ﻿ ﻿ ﻿ Nous vous informons que le facture N°202500040 a…" at bounding box center [810, 403] width 680 height 167
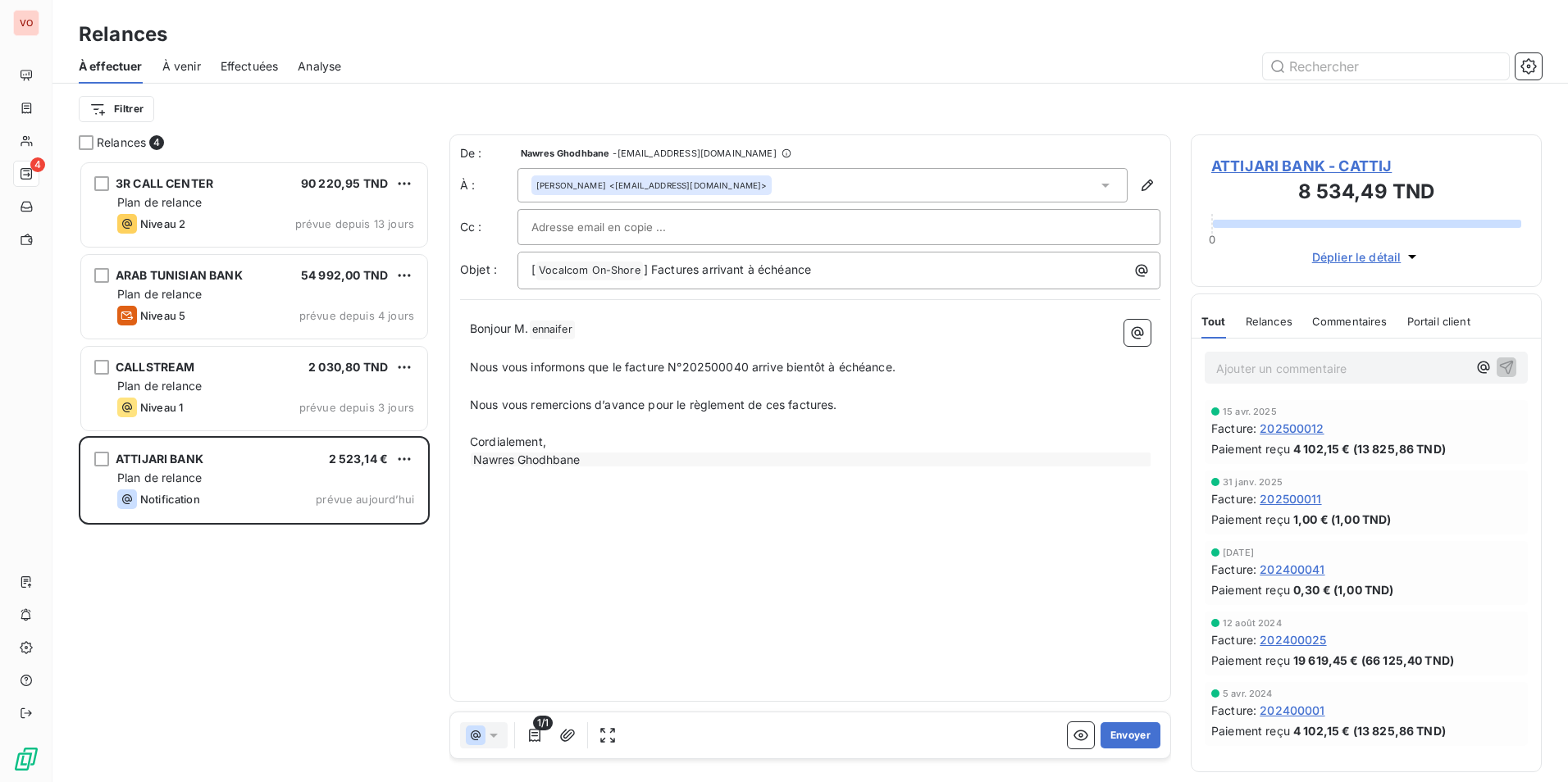
drag, startPoint x: 888, startPoint y: 418, endPoint x: 811, endPoint y: 416, distance: 77.0
click at [887, 418] on p "﻿" at bounding box center [810, 423] width 680 height 19
click at [787, 404] on span "Nous vous remercions d’avance pour le règlement de ces factures." at bounding box center [653, 405] width 367 height 14
click at [846, 410] on p "Nous vous remercions d’avance pour le règlement de cette factures." at bounding box center [810, 405] width 680 height 19
click at [937, 417] on p "﻿" at bounding box center [810, 423] width 680 height 19
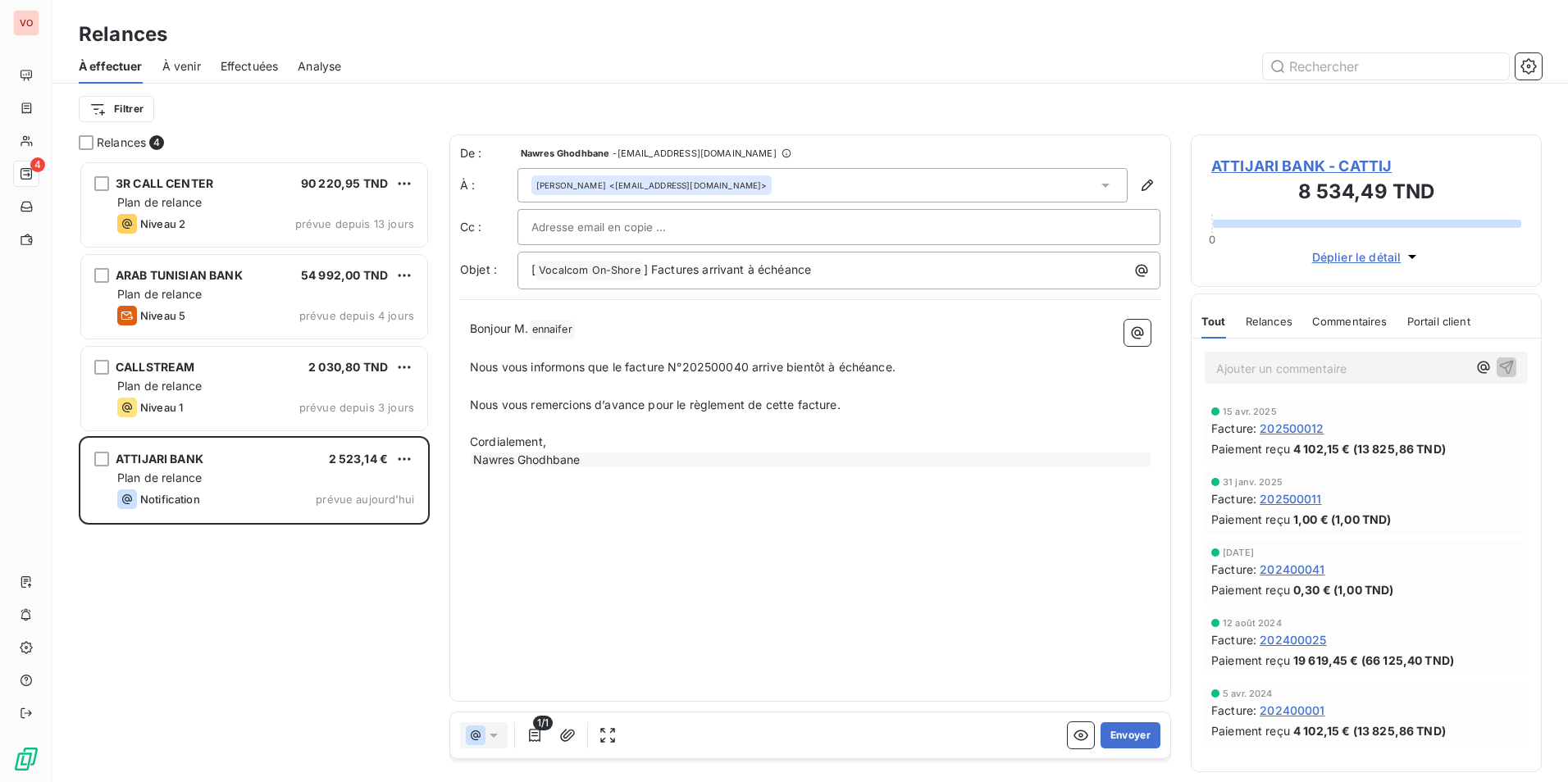
click at [562, 438] on p "Cordialement," at bounding box center [810, 442] width 680 height 19
click at [839, 226] on div at bounding box center [838, 226] width 615 height 25
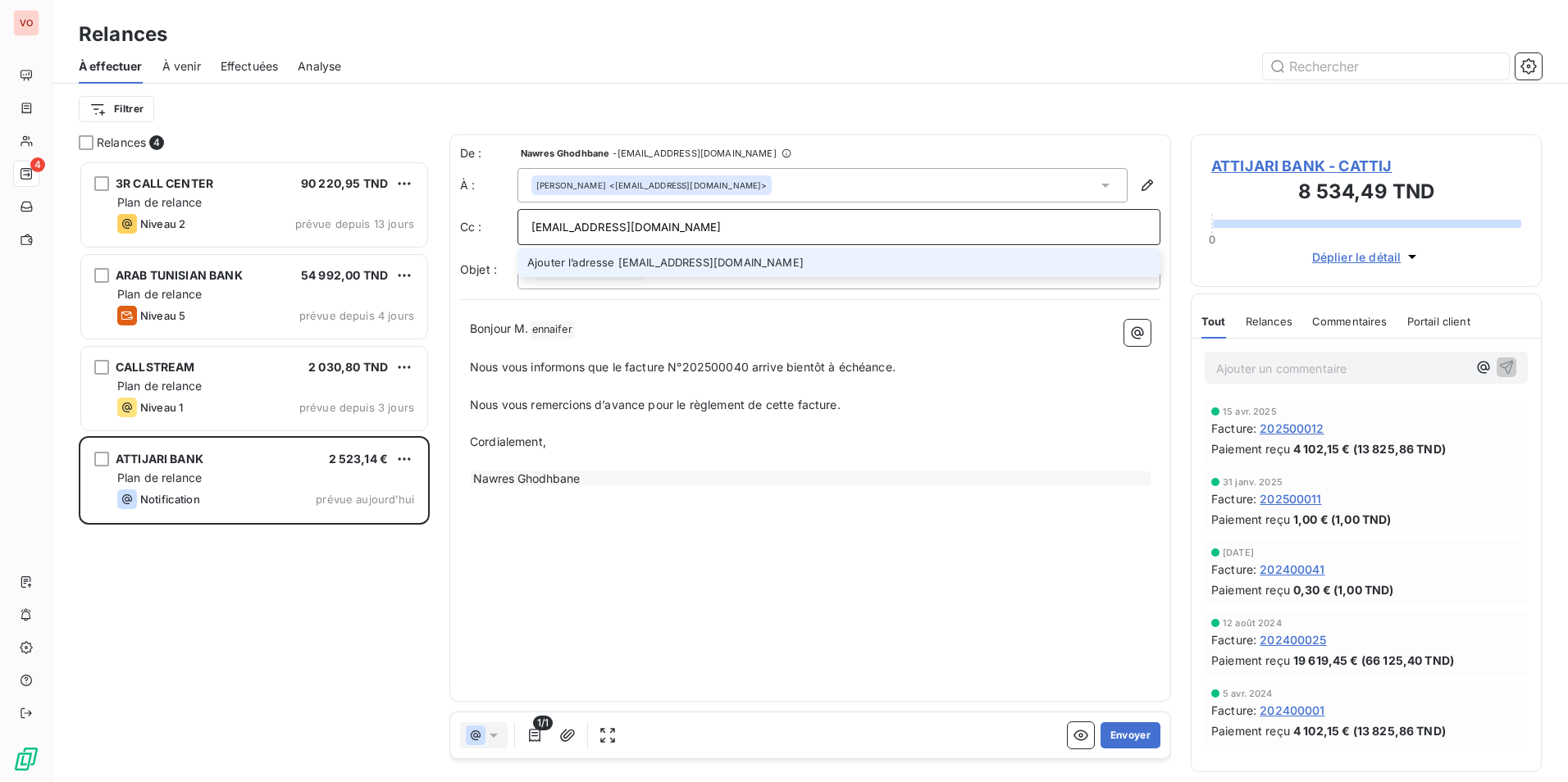
type input "[EMAIL_ADDRESS][DOMAIN_NAME]"
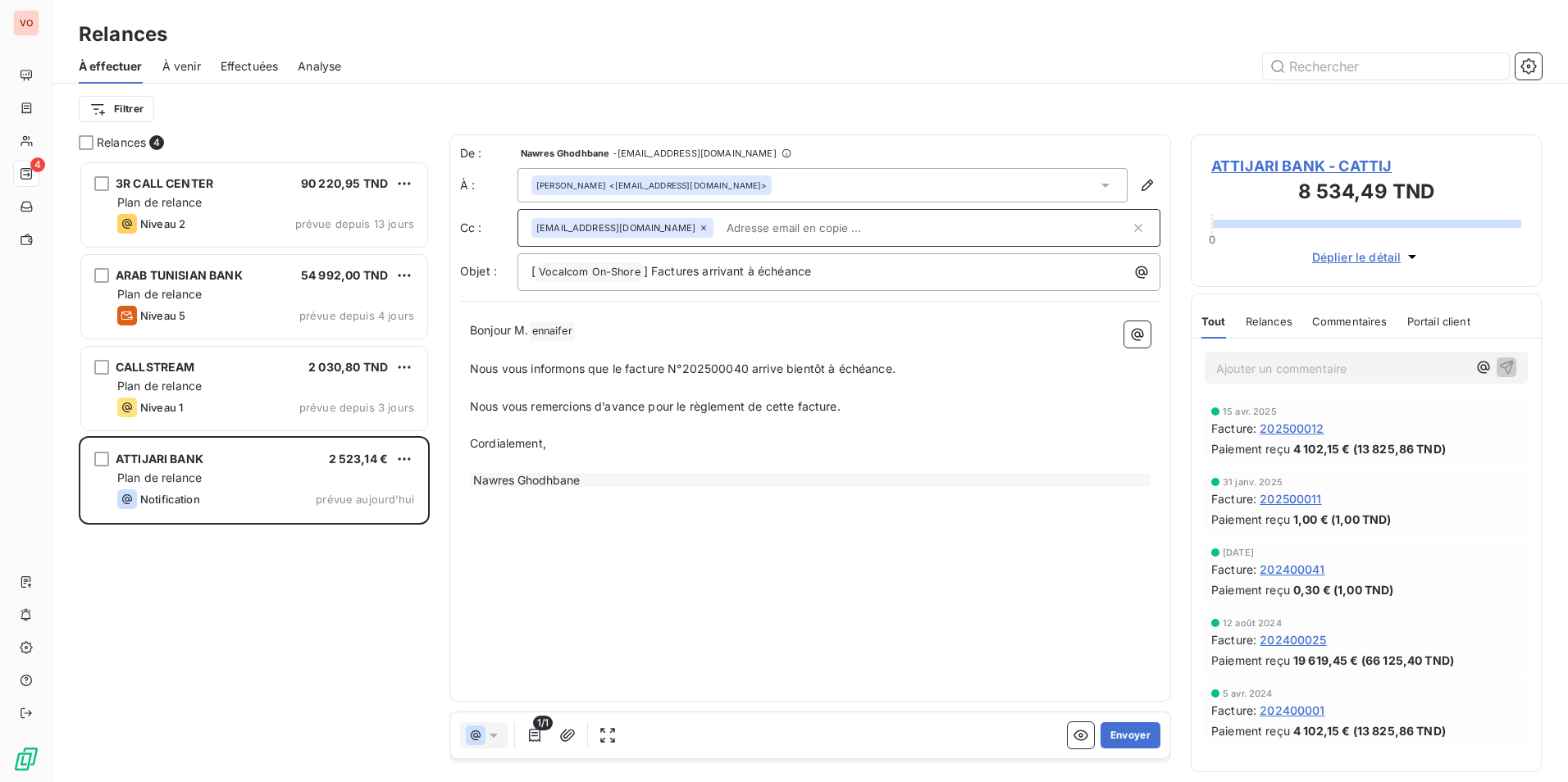
click at [750, 232] on input "text" at bounding box center [924, 227] width 410 height 25
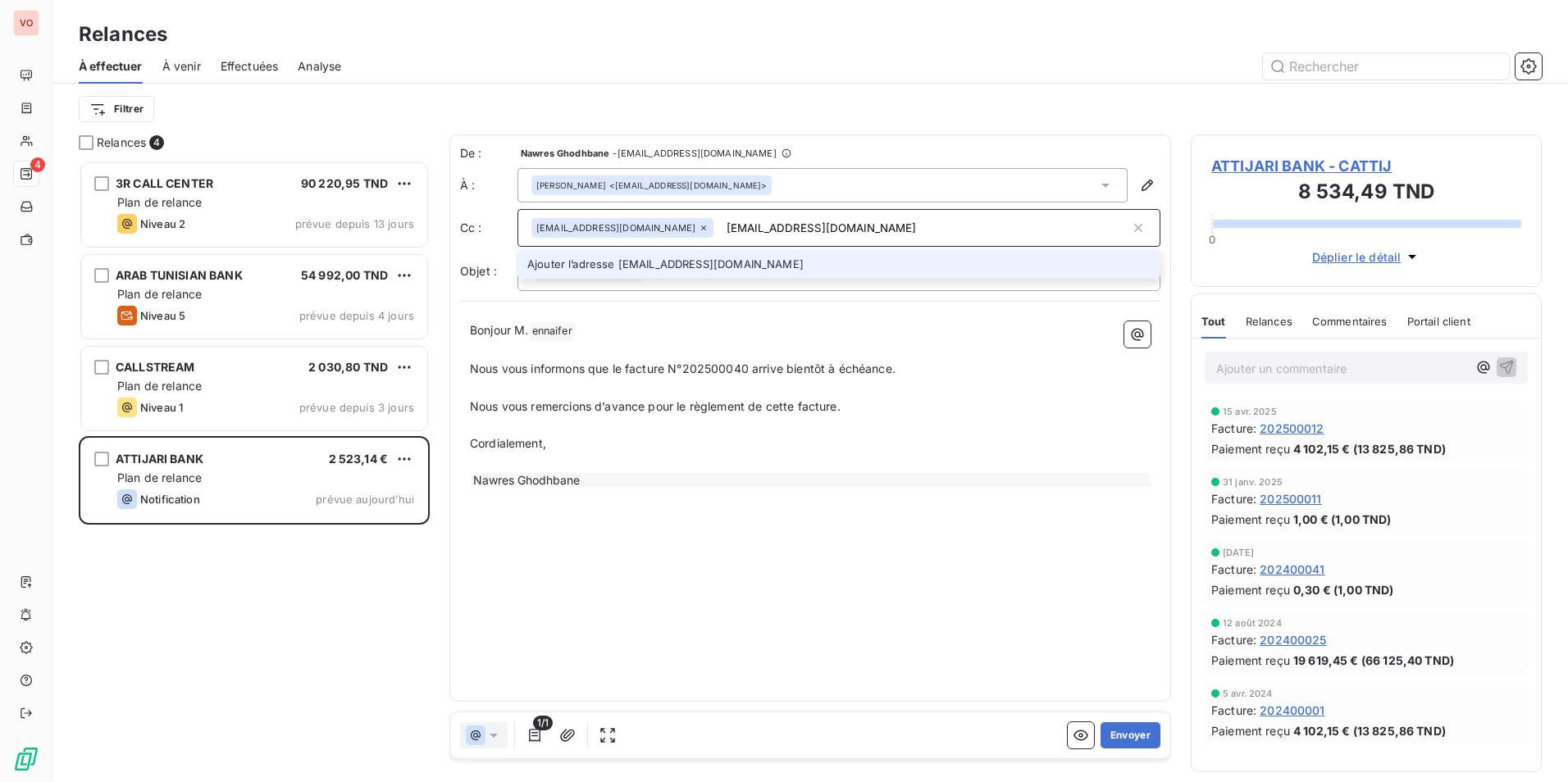
type input "[EMAIL_ADDRESS][DOMAIN_NAME]"
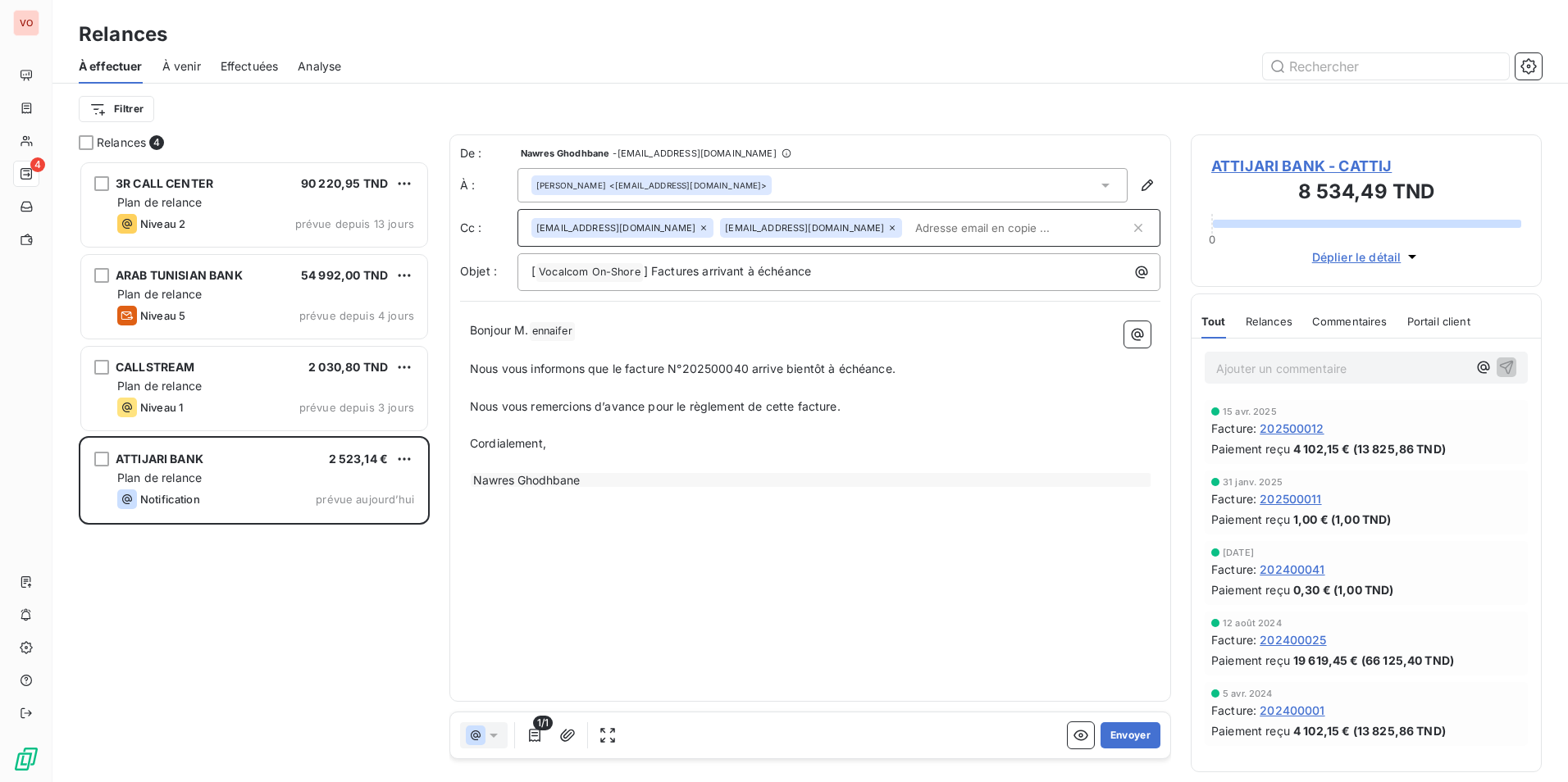
click at [783, 329] on p "Bonjour M. ennaifer ﻿ ﻿" at bounding box center [810, 331] width 680 height 20
click at [859, 431] on p "﻿" at bounding box center [810, 425] width 680 height 19
click at [1134, 734] on button "Envoyer" at bounding box center [1130, 735] width 60 height 26
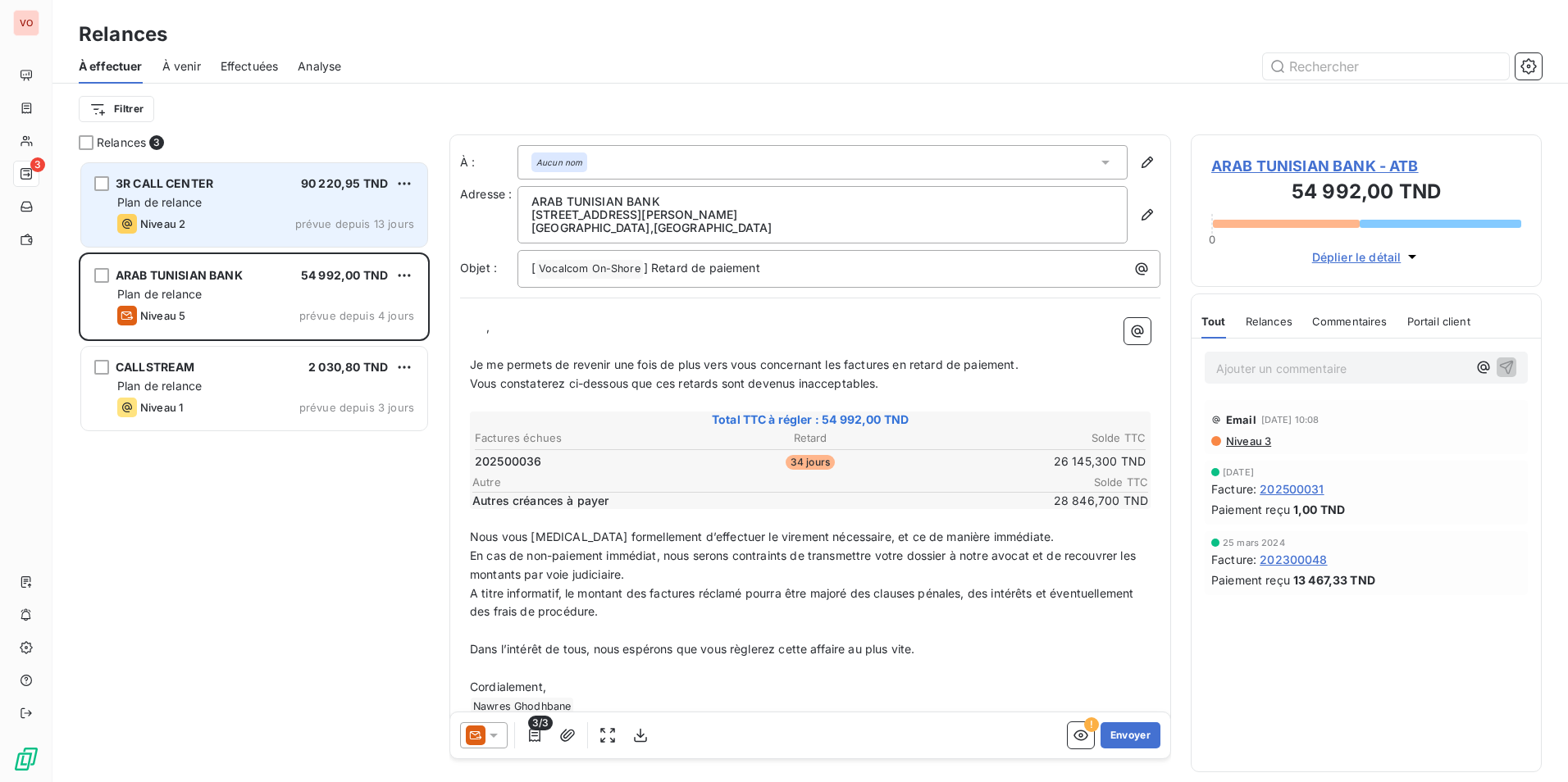
click at [283, 218] on div "Niveau 2 prévue depuis 13 jours" at bounding box center [266, 223] width 297 height 20
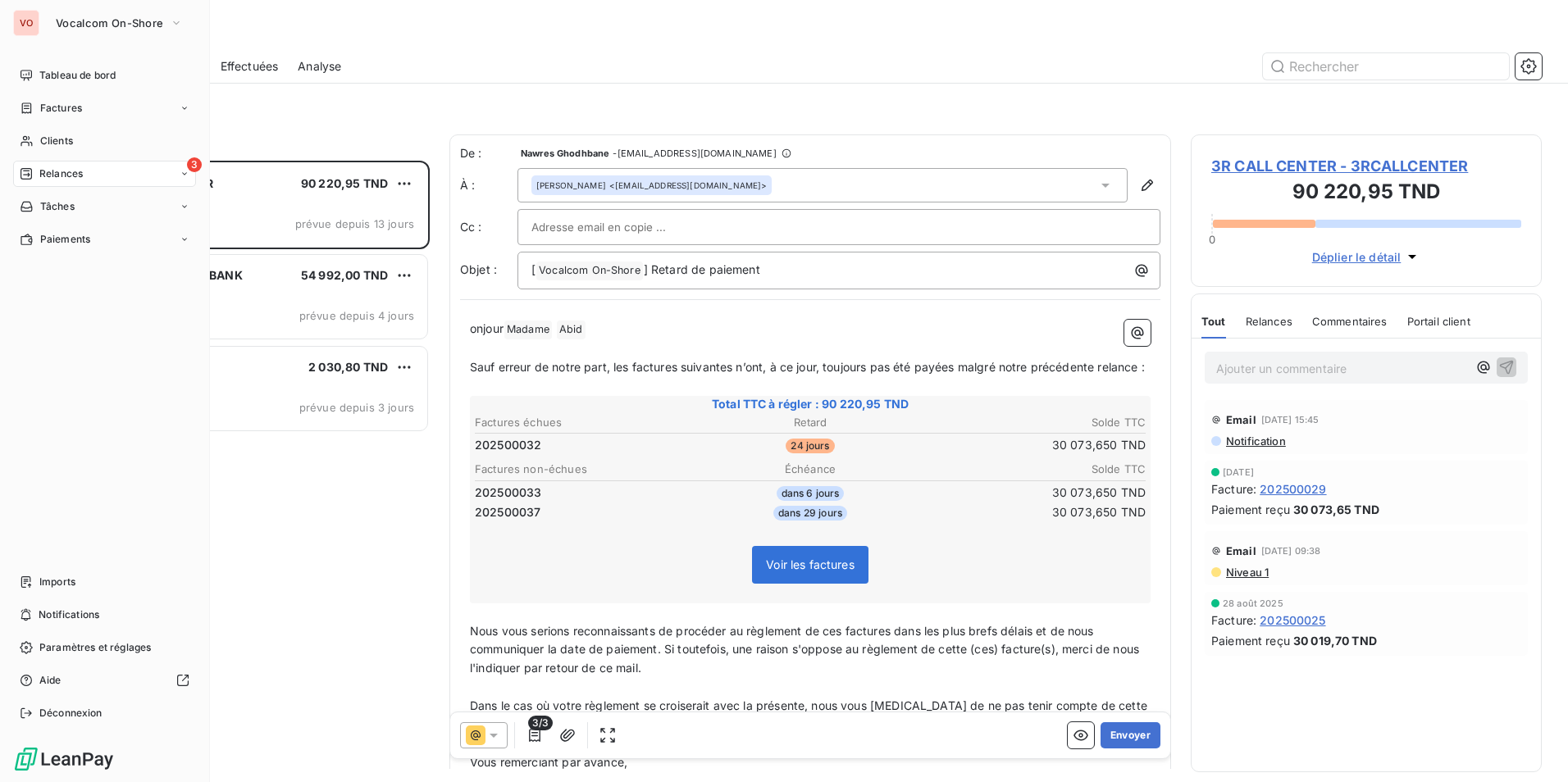
click at [62, 40] on div "VO Vocalcom On-Shore Tableau de bord Factures Clients 3 Relances Tâches Paiemen…" at bounding box center [104, 391] width 210 height 782
click at [109, 20] on span "Vocalcom On-Shore" at bounding box center [109, 22] width 108 height 13
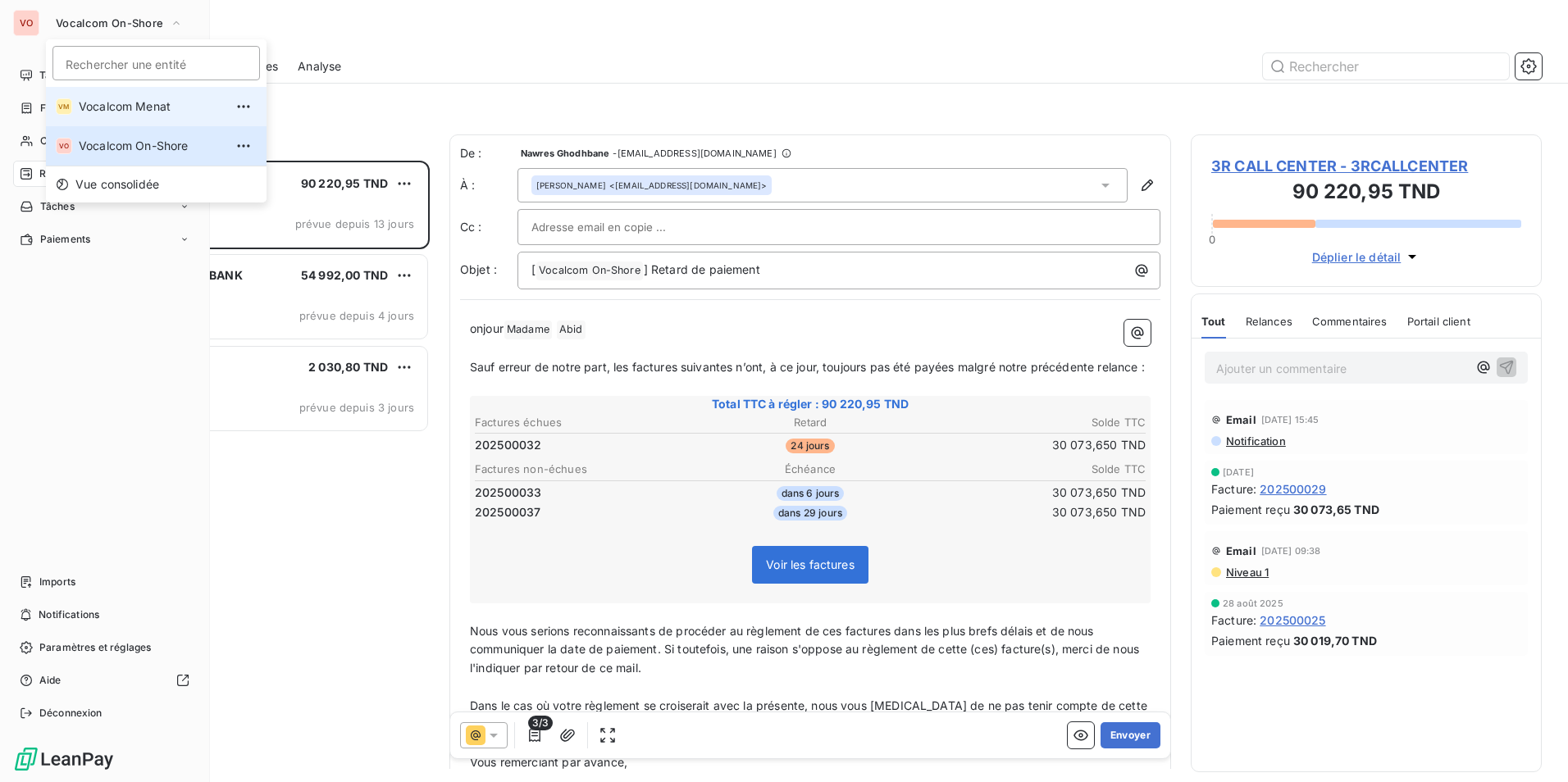
click at [151, 108] on span "Vocalcom Menat" at bounding box center [151, 106] width 145 height 16
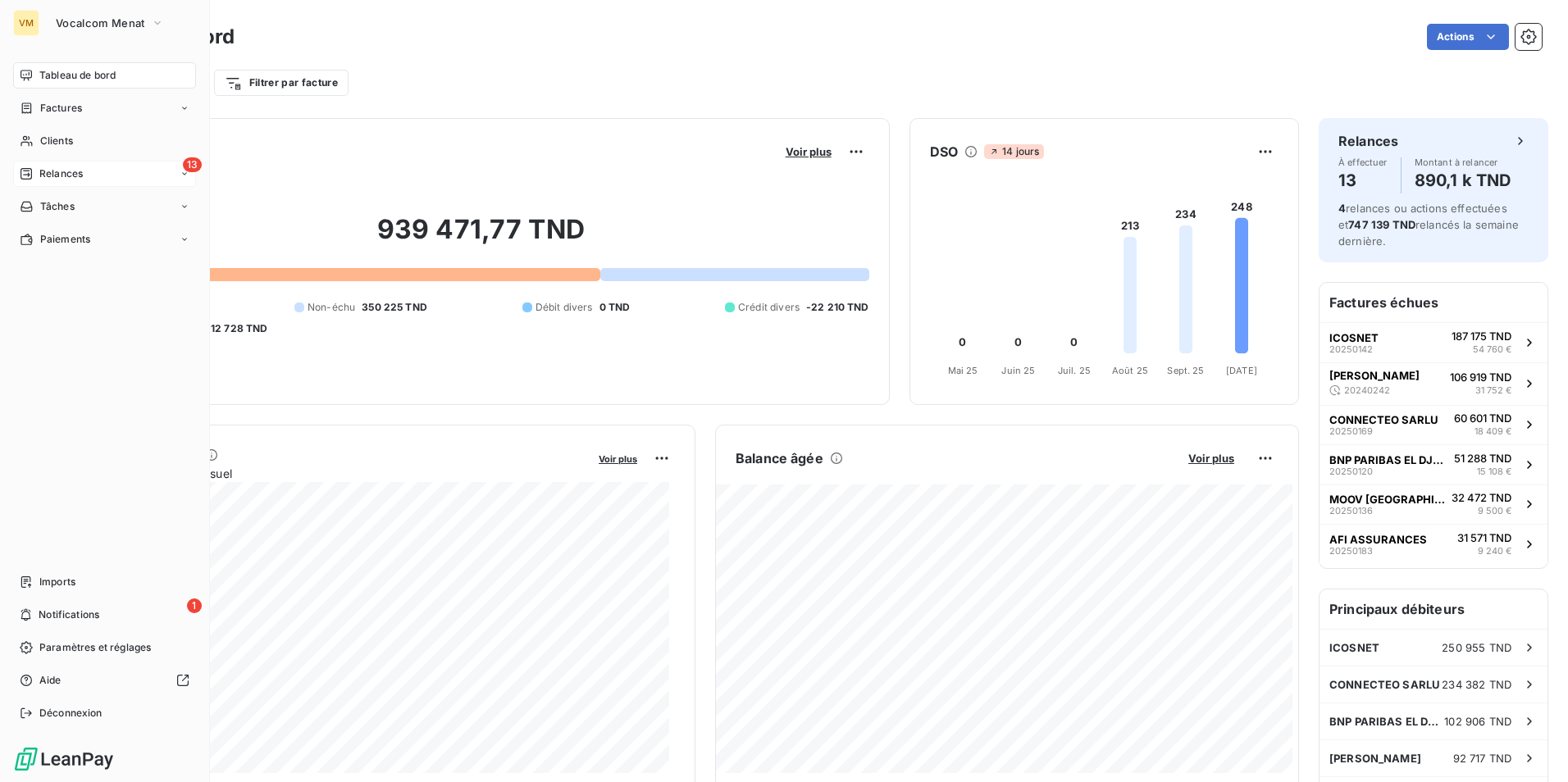
click at [150, 178] on div "13 Relances" at bounding box center [104, 173] width 182 height 26
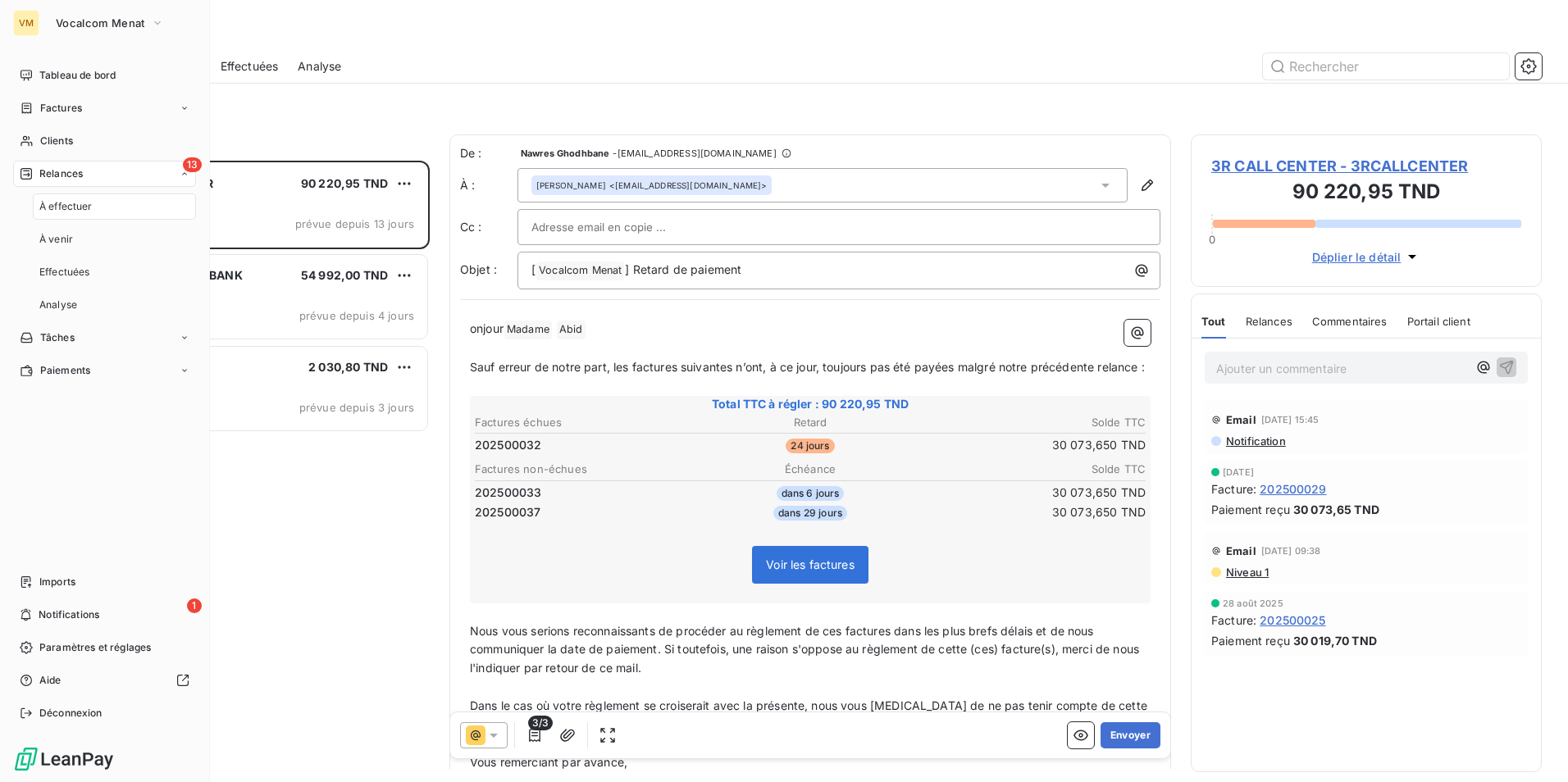
scroll to position [609, 339]
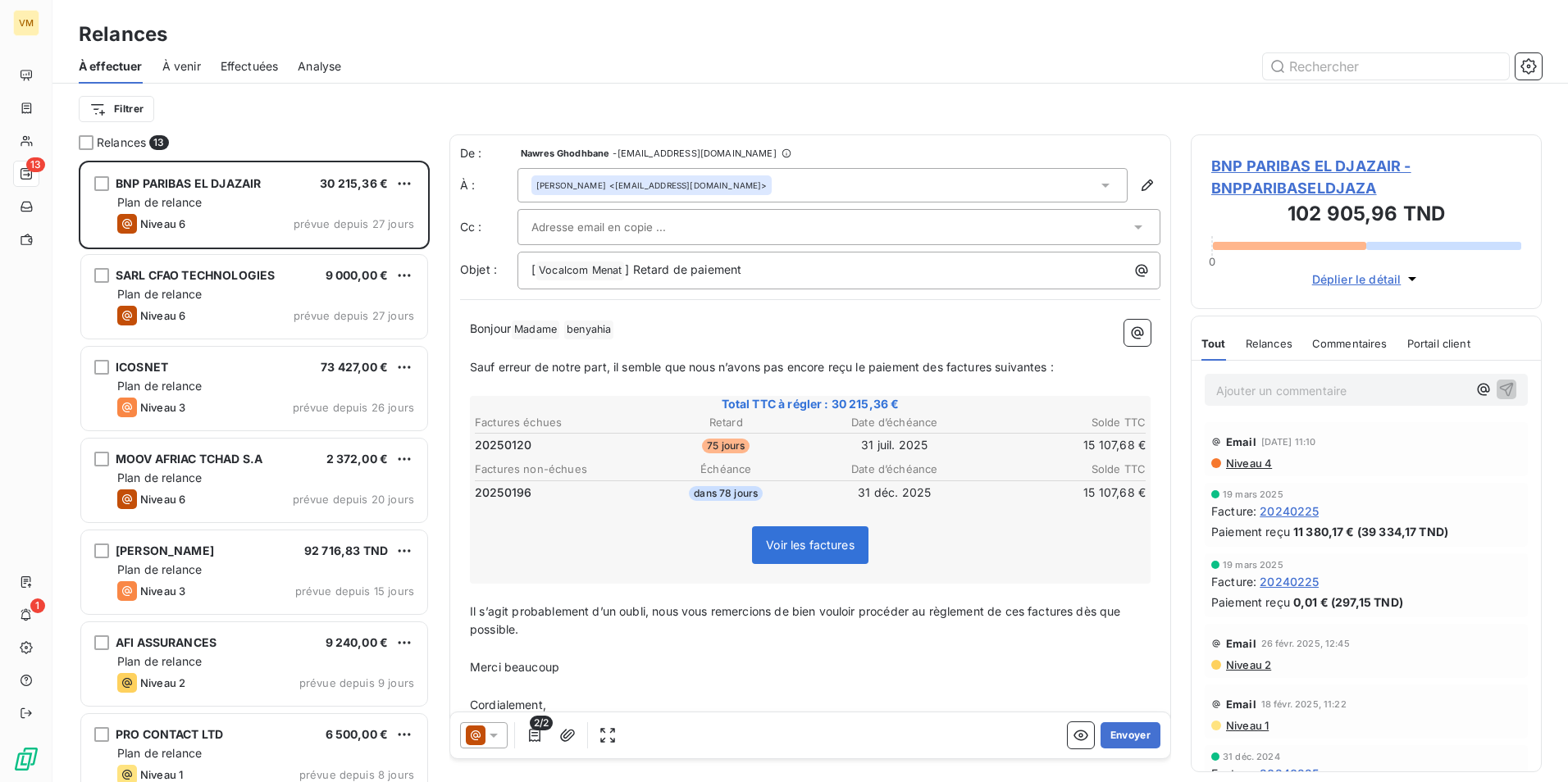
click at [350, 96] on div "Filtrer" at bounding box center [810, 109] width 1463 height 31
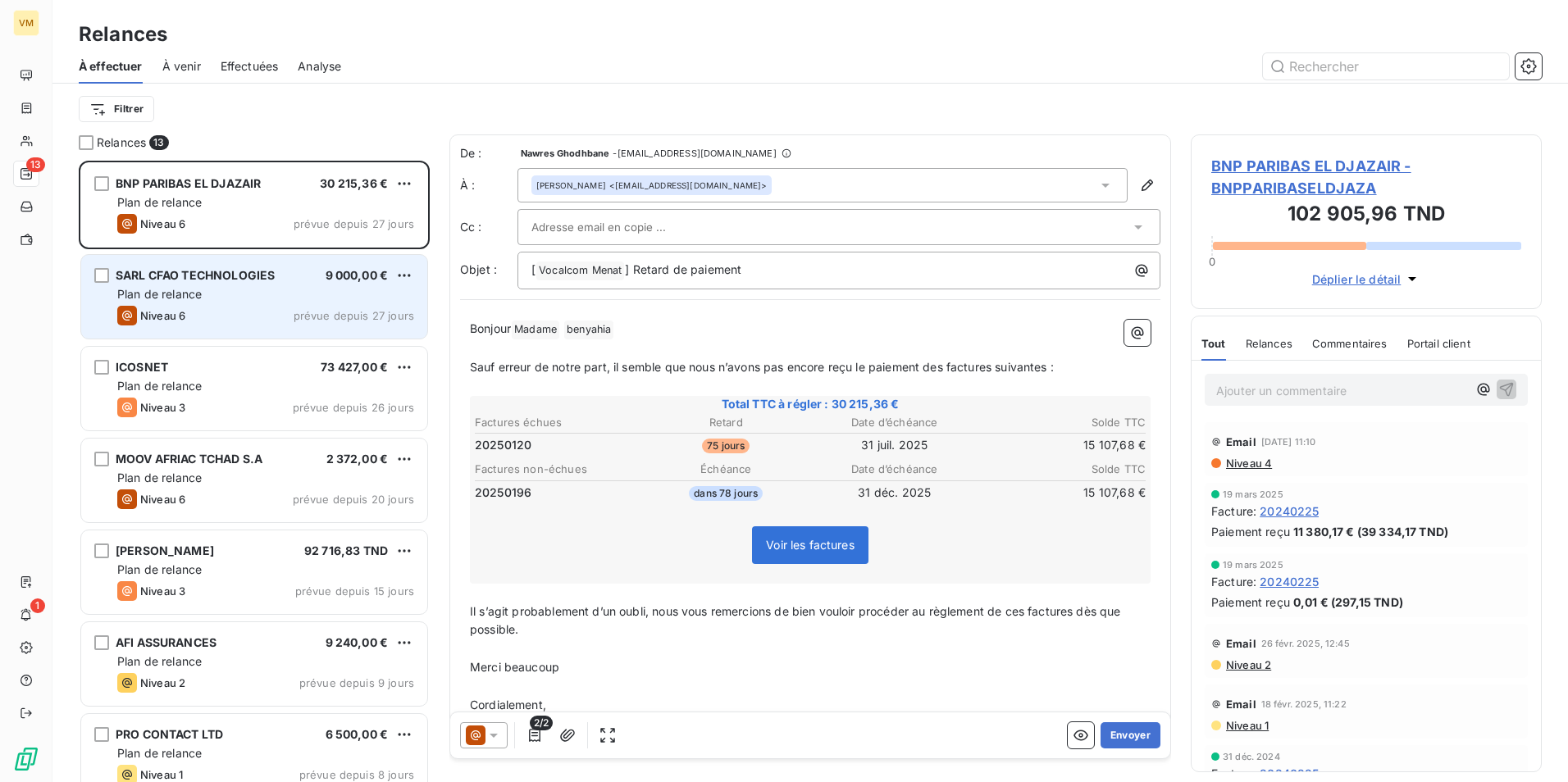
click at [252, 265] on div "SARL CFAO TECHNOLOGIES 9 000,00 € Plan de relance Niveau 6 prévue depuis 27 jou…" at bounding box center [255, 297] width 346 height 84
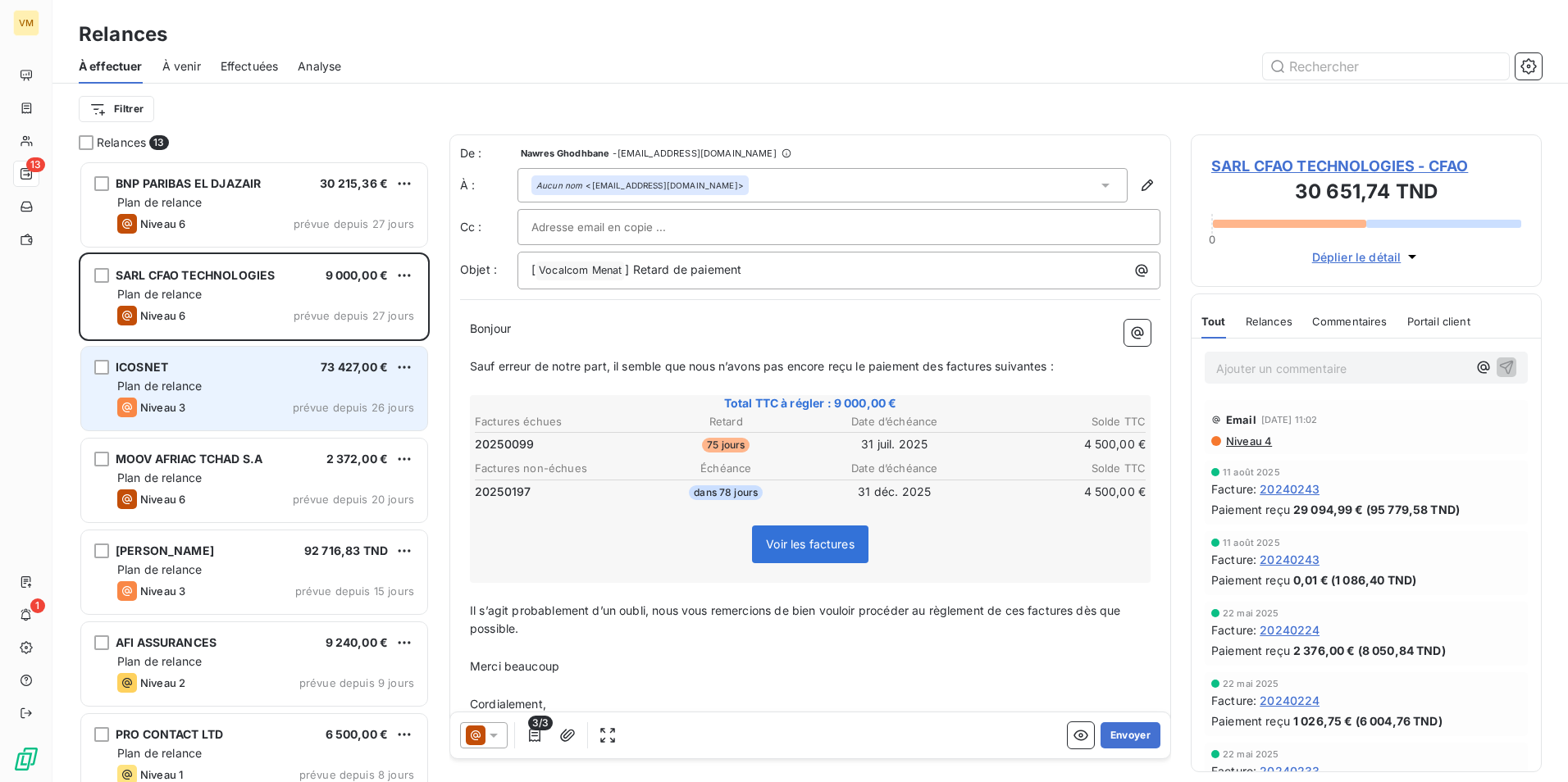
click at [265, 413] on div "Niveau 3 prévue depuis 26 jours" at bounding box center [266, 407] width 297 height 20
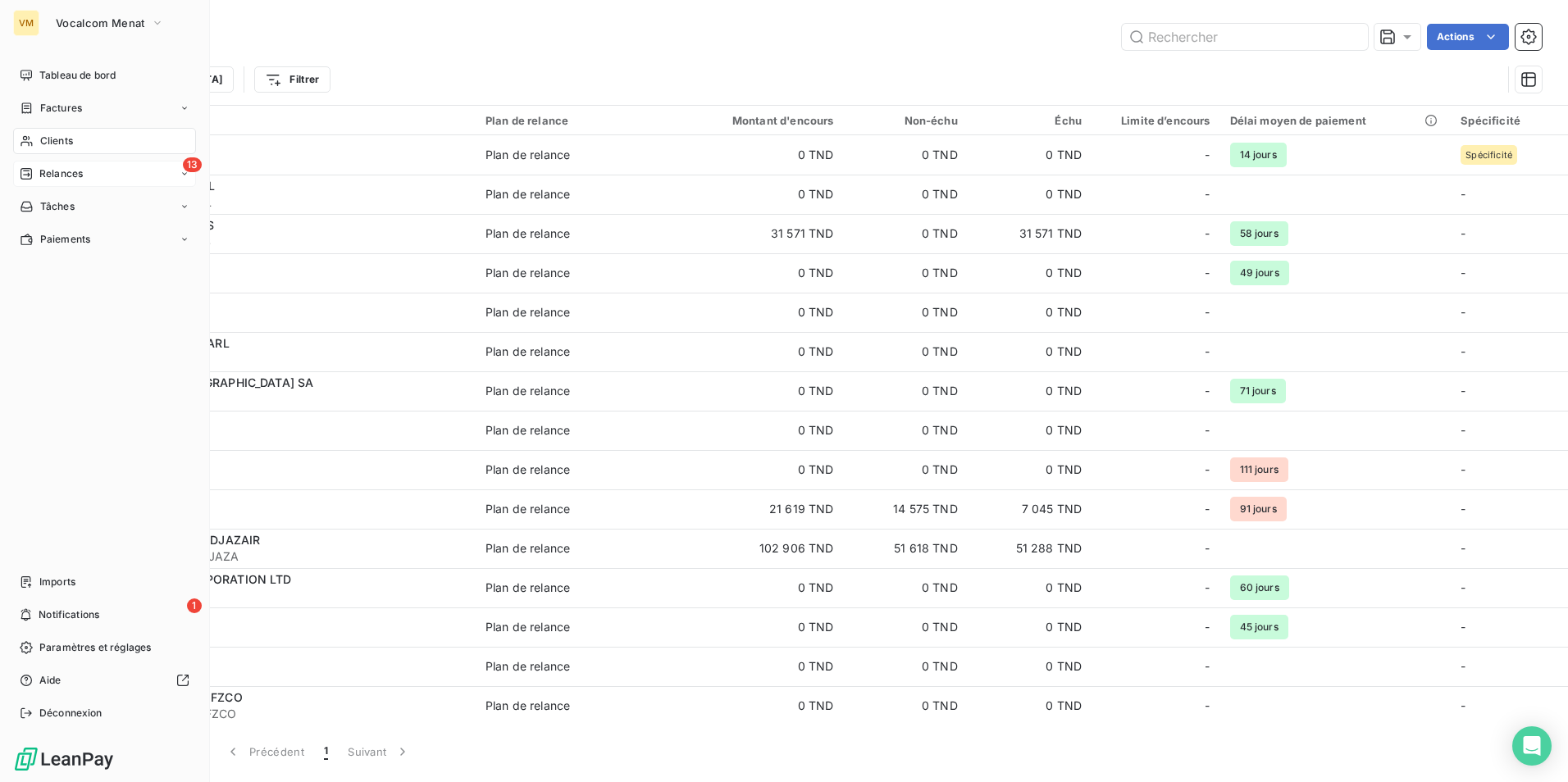
click at [66, 179] on span "Relances" at bounding box center [60, 173] width 43 height 14
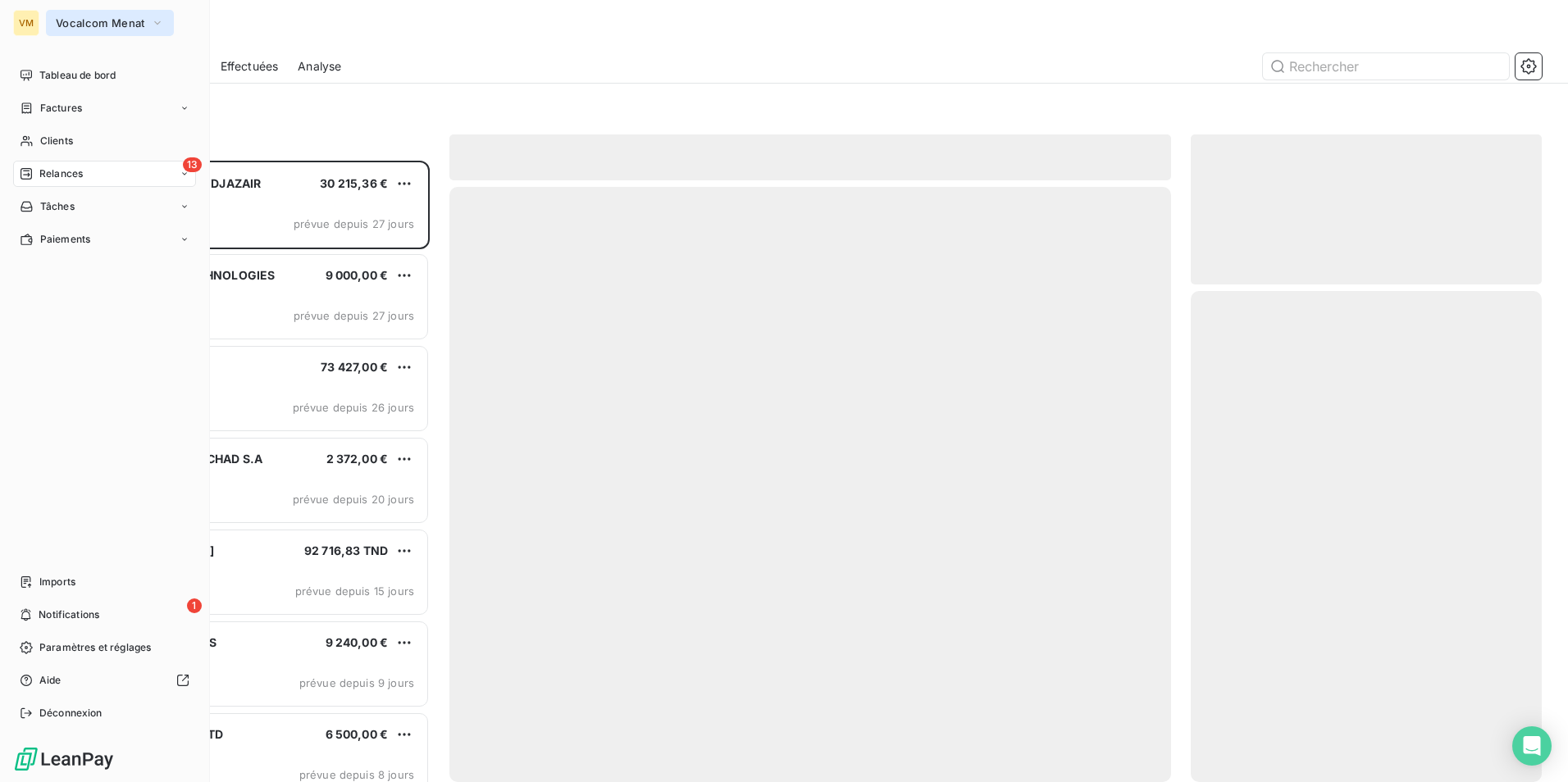
scroll to position [609, 339]
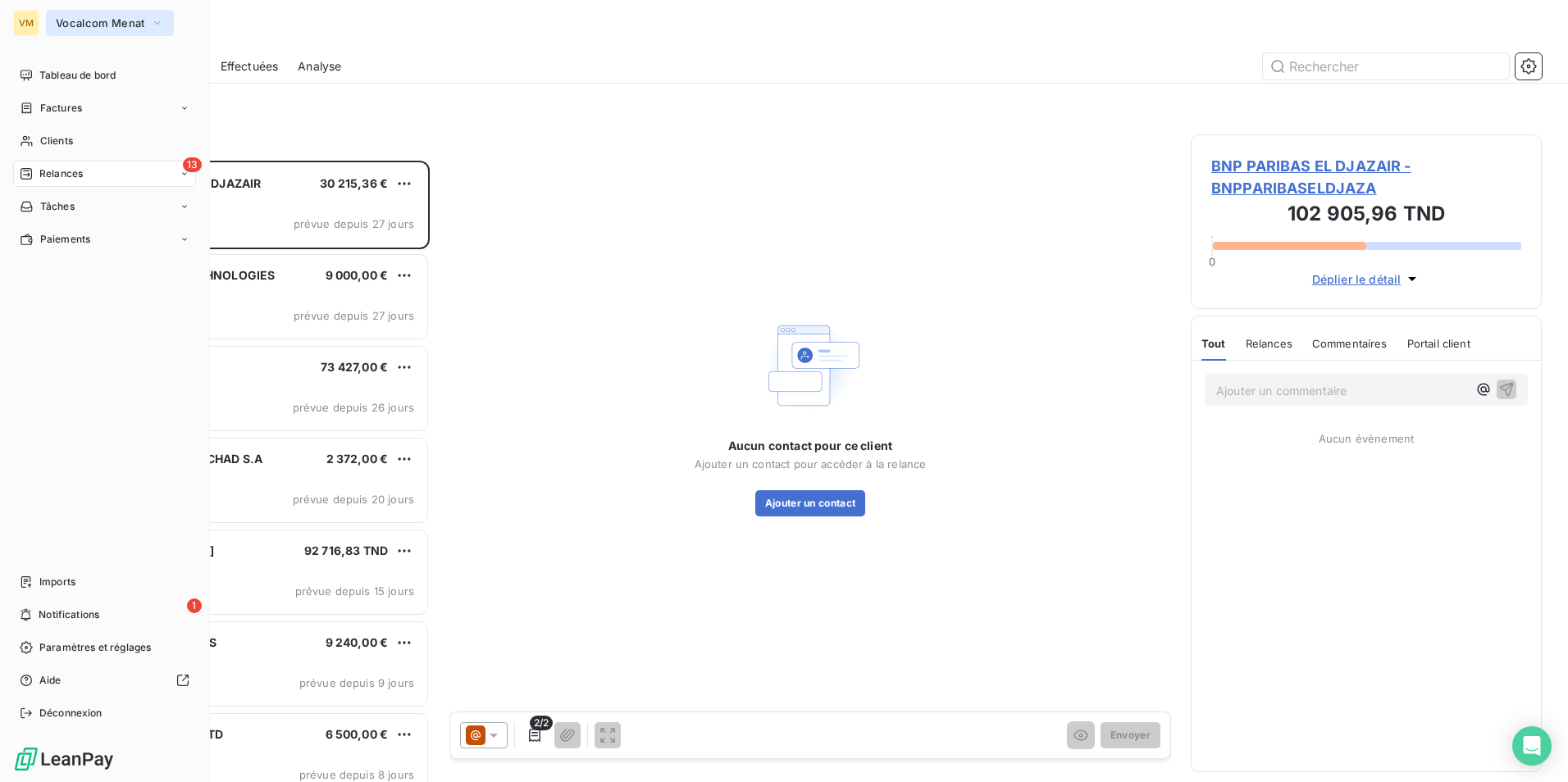
click at [130, 14] on button "Vocalcom Menat" at bounding box center [109, 23] width 128 height 26
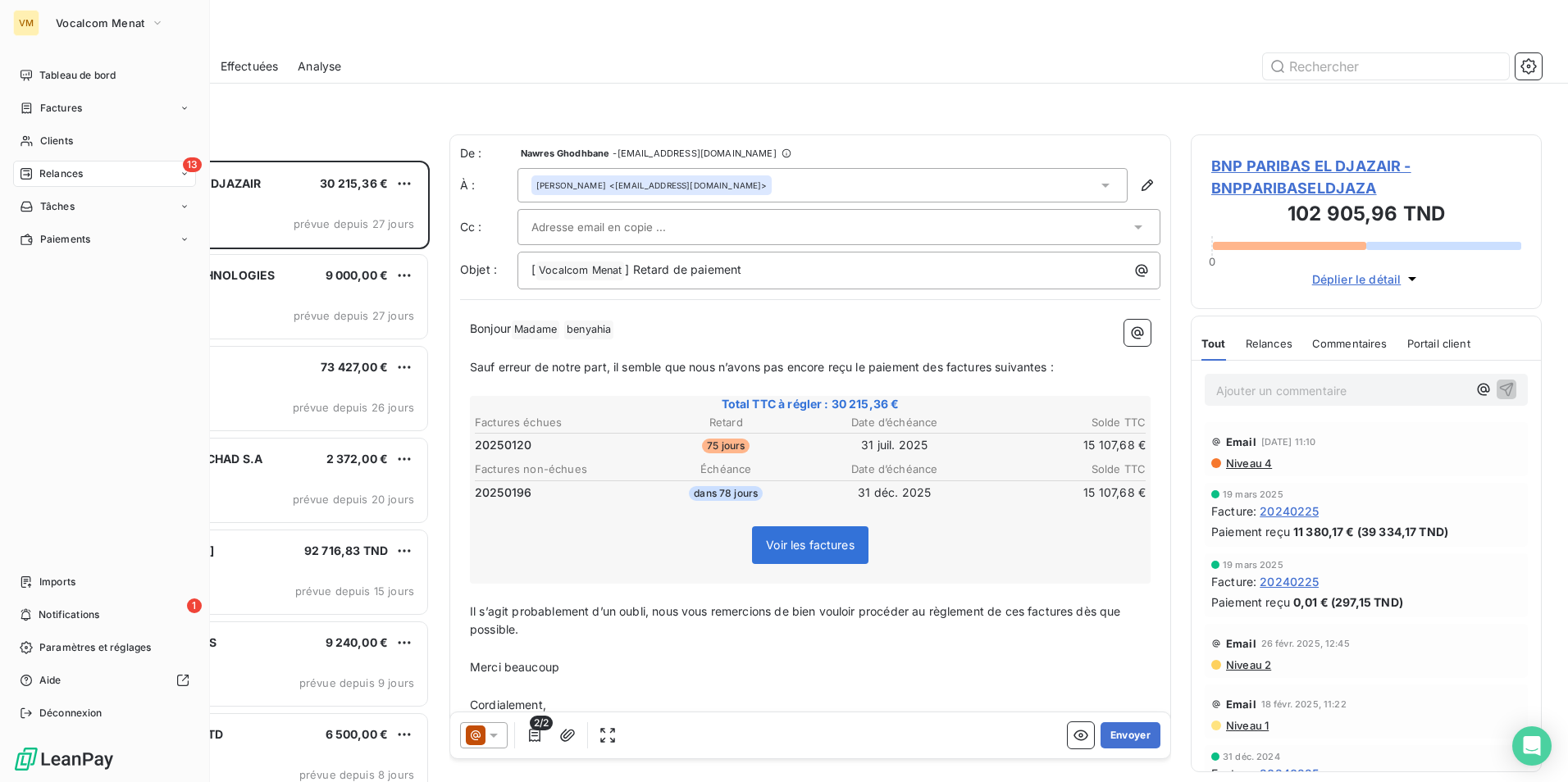
click at [32, 26] on div "VM" at bounding box center [25, 23] width 26 height 26
click at [126, 25] on span "Vocalcom Menat" at bounding box center [100, 22] width 88 height 13
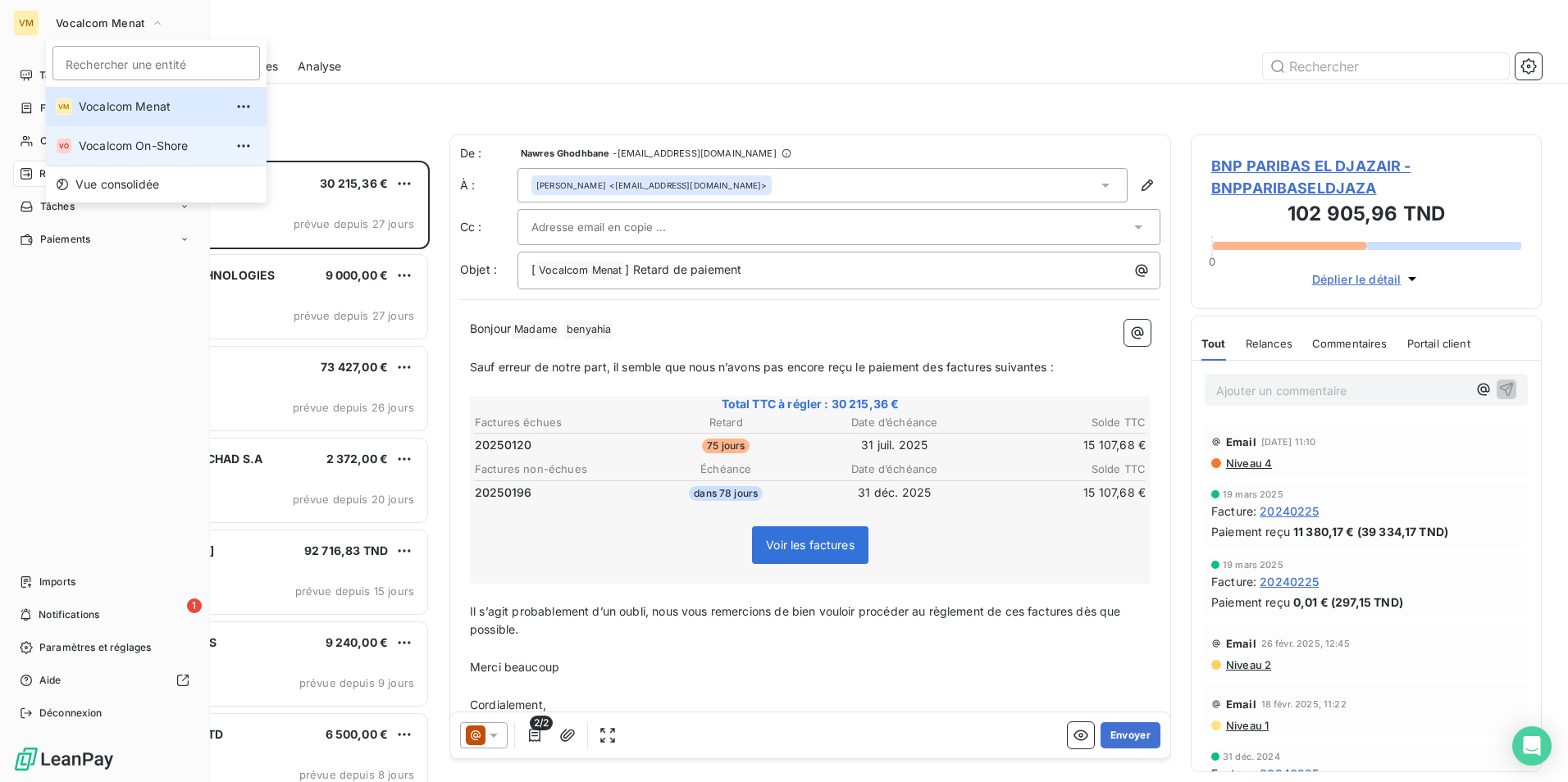
click at [143, 146] on span "Vocalcom On-Shore" at bounding box center [151, 145] width 145 height 16
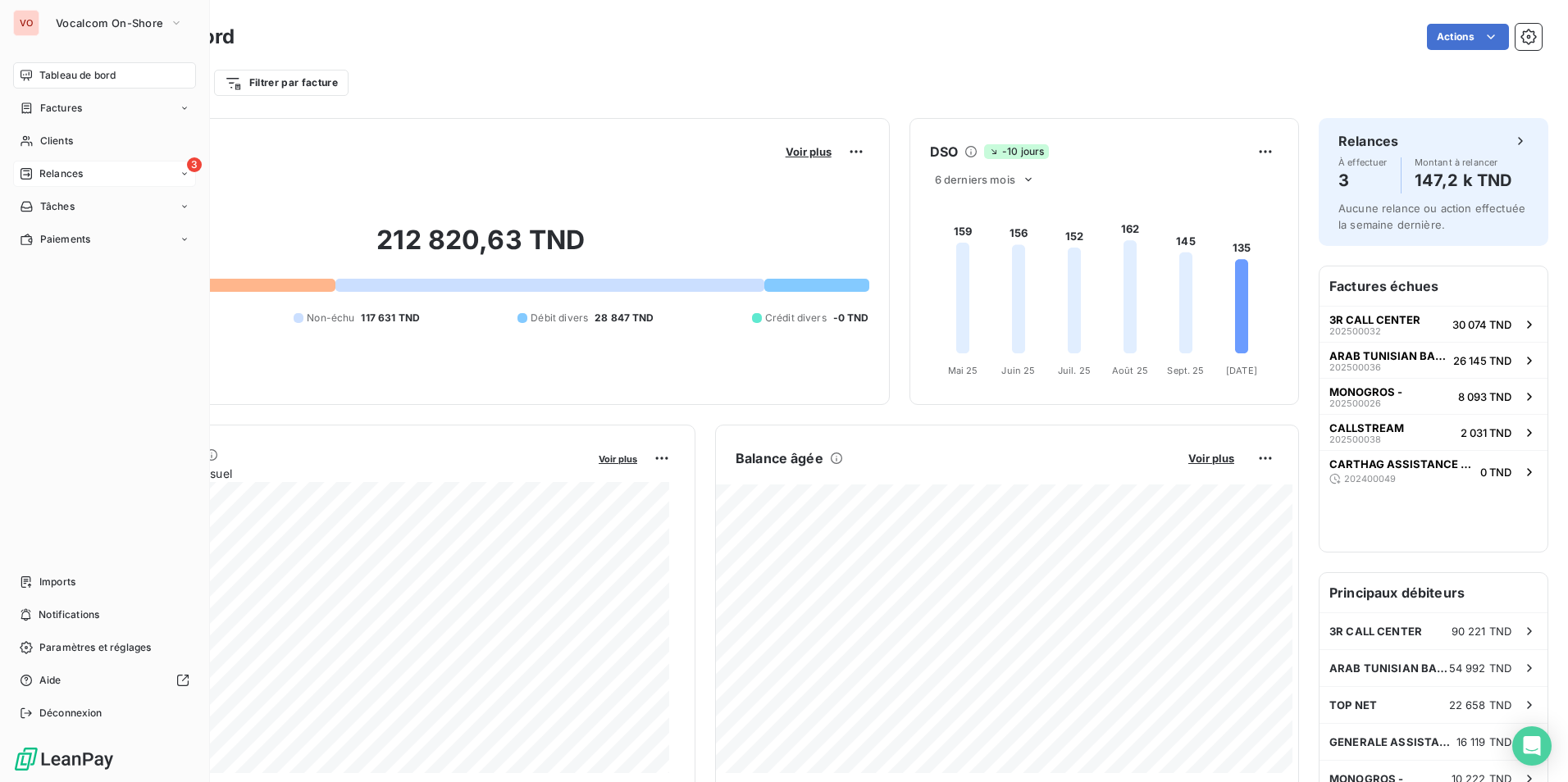
click at [50, 168] on span "Relances" at bounding box center [60, 173] width 43 height 14
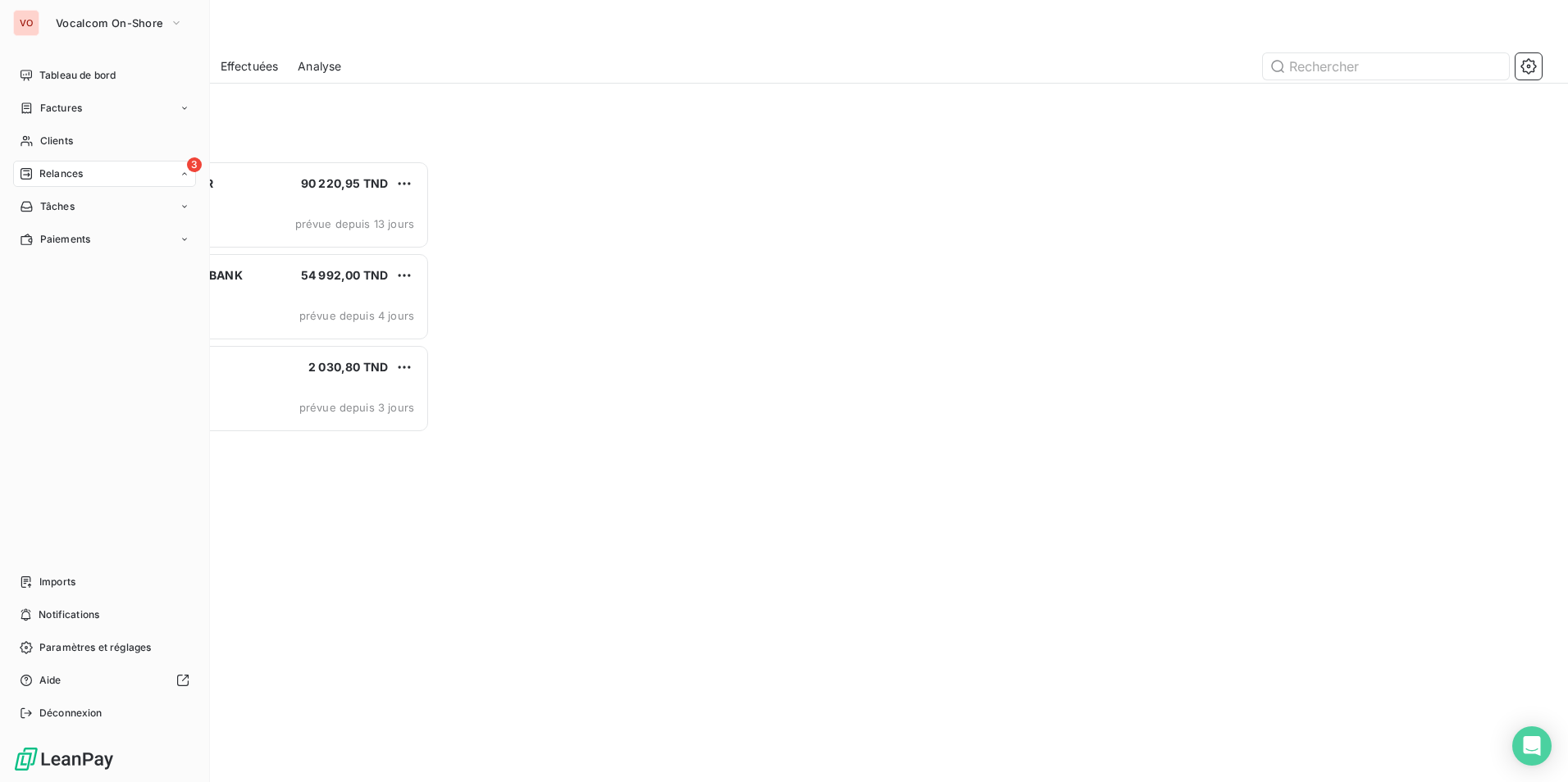
scroll to position [609, 339]
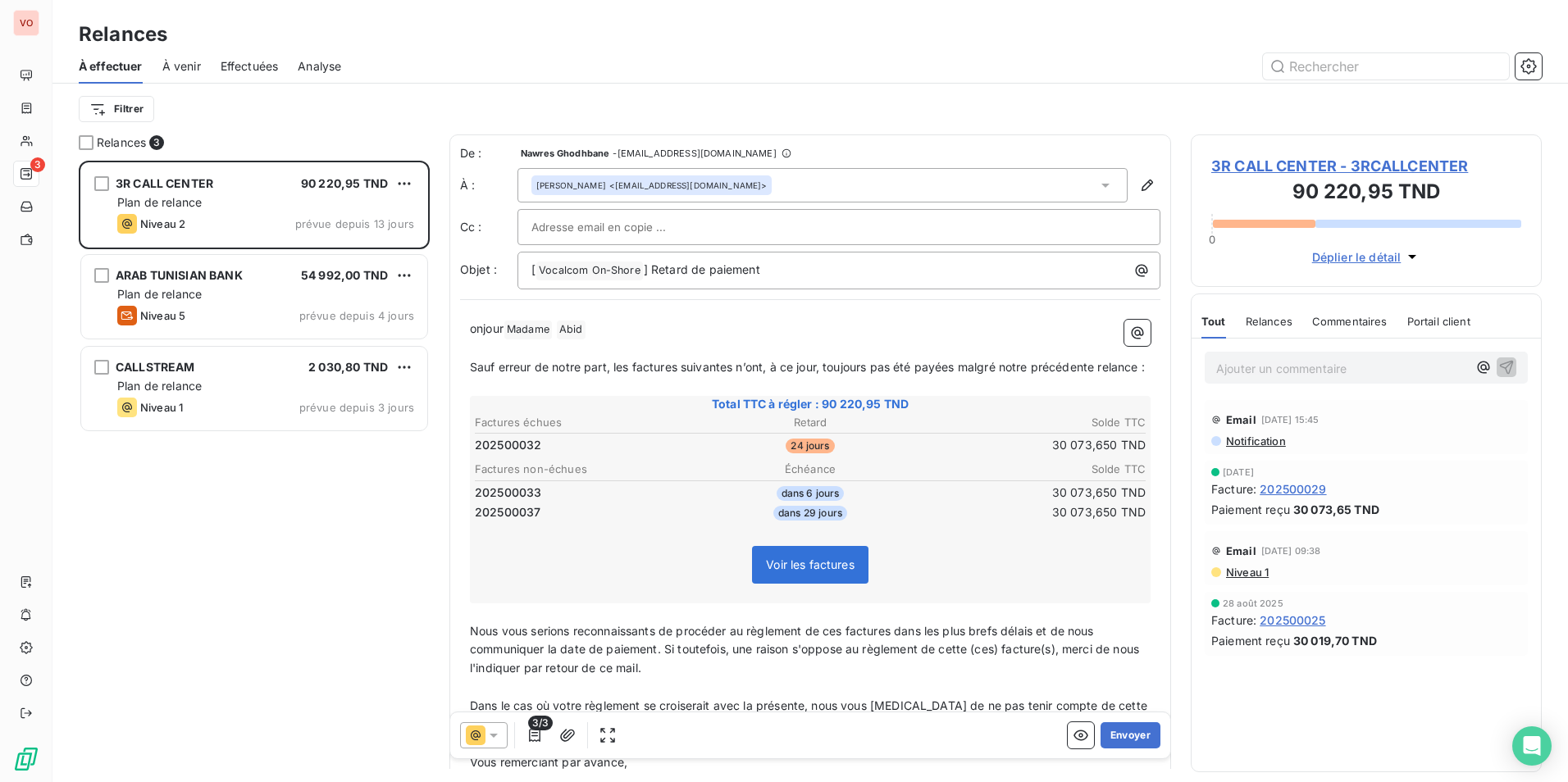
click at [215, 63] on div "À effectuer À venir Effectuées Analyse" at bounding box center [810, 66] width 1515 height 35
click at [264, 81] on div "Effectuées" at bounding box center [249, 66] width 59 height 35
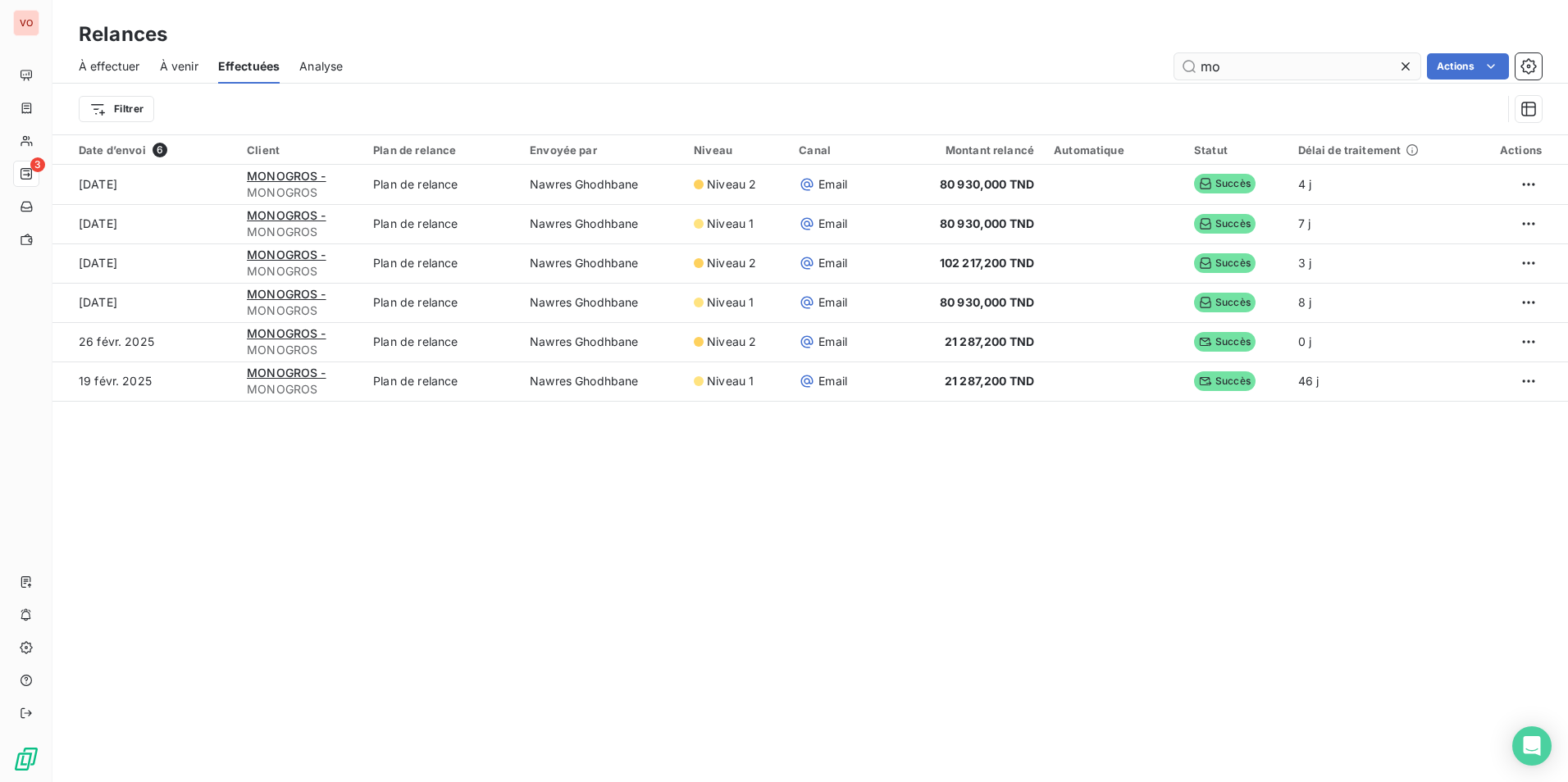
type input "m"
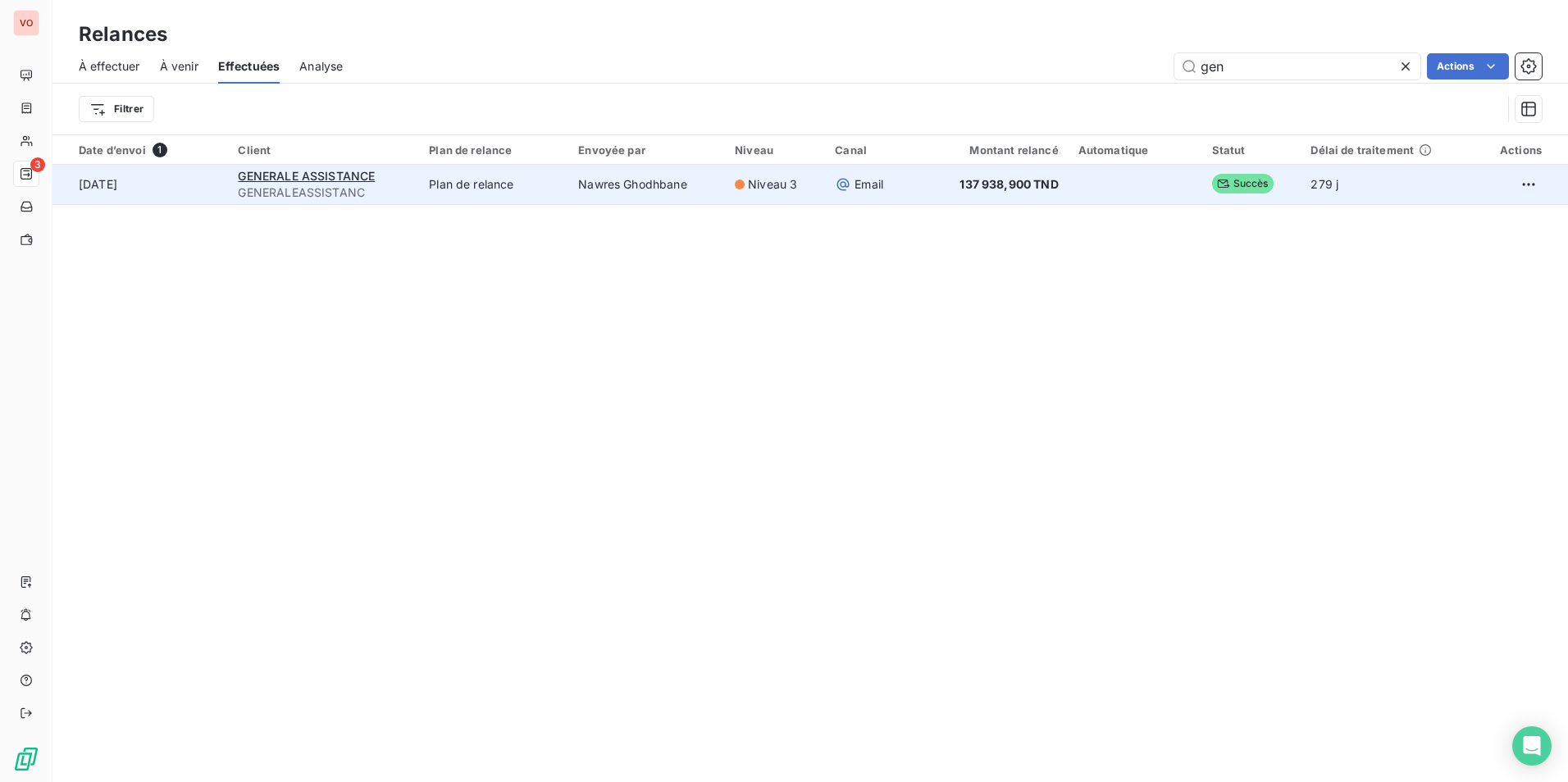
type input "gen"
click at [674, 180] on td "Nawres Ghodhbane" at bounding box center [647, 184] width 157 height 39
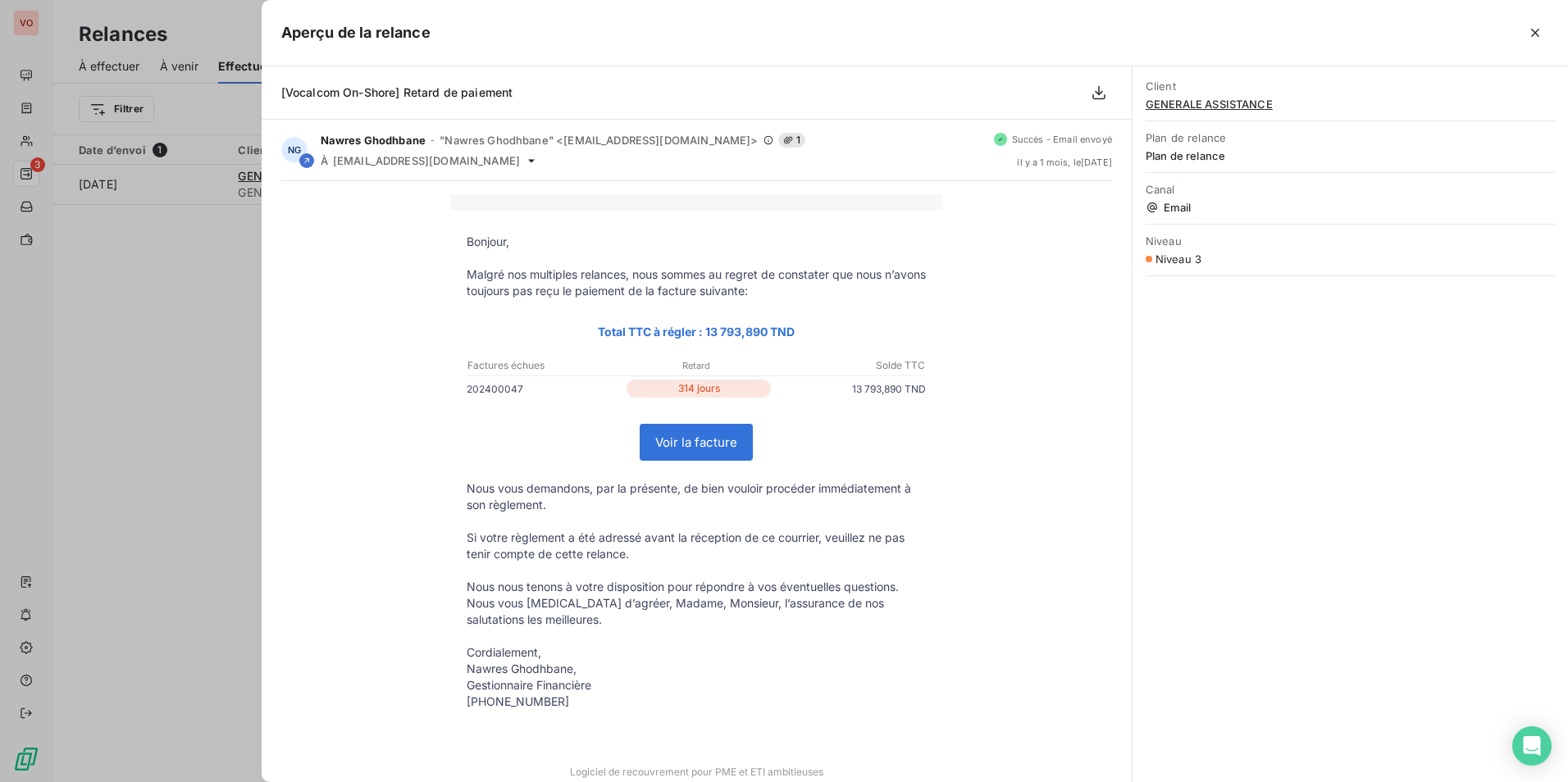
click at [1535, 14] on div "Aperçu de la relance" at bounding box center [914, 33] width 1306 height 66
click at [1526, 20] on button "button" at bounding box center [1534, 32] width 26 height 26
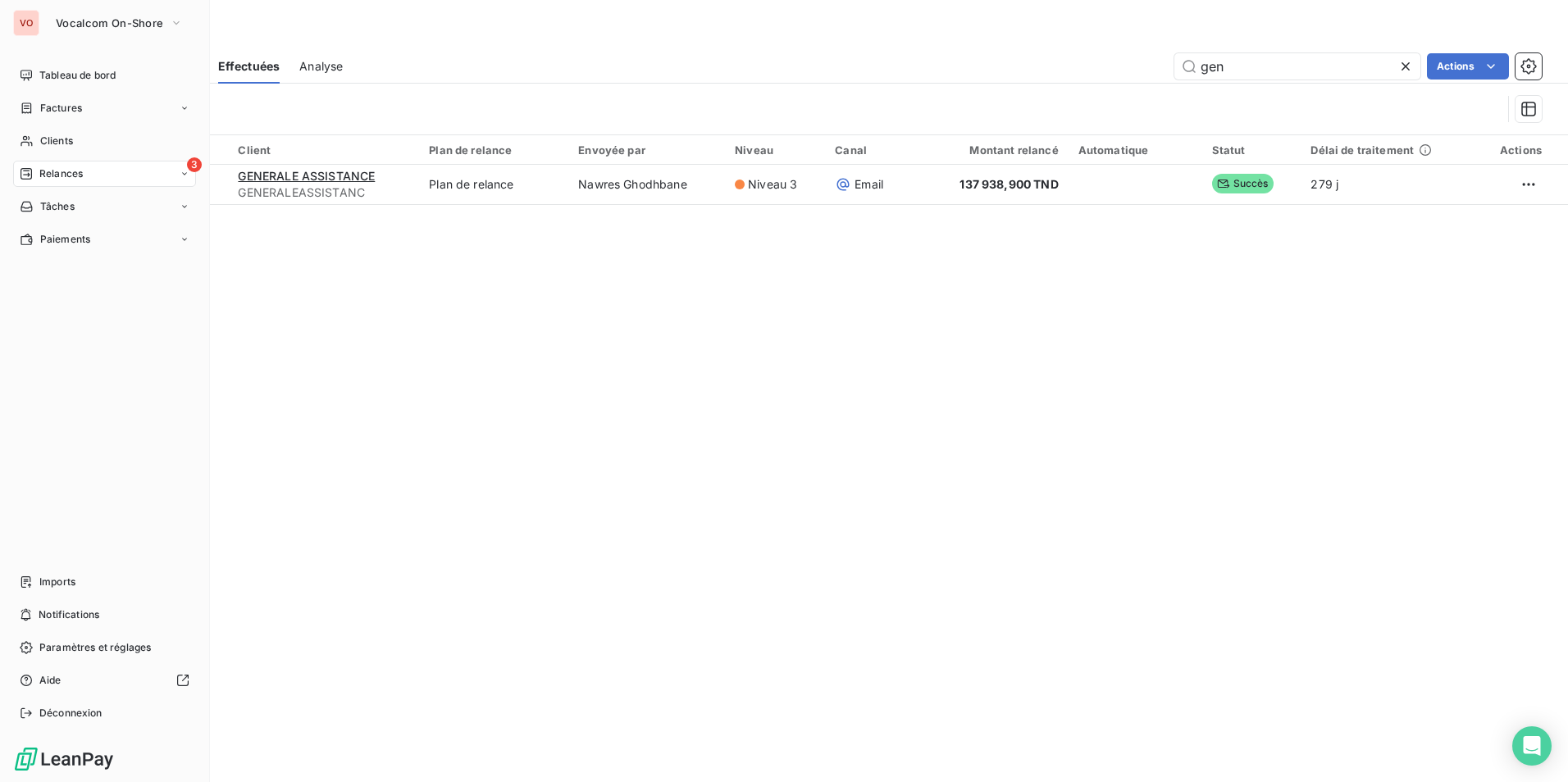
click at [45, 166] on span "Relances" at bounding box center [60, 173] width 43 height 14
click at [81, 203] on span "À effectuer" at bounding box center [65, 206] width 53 height 14
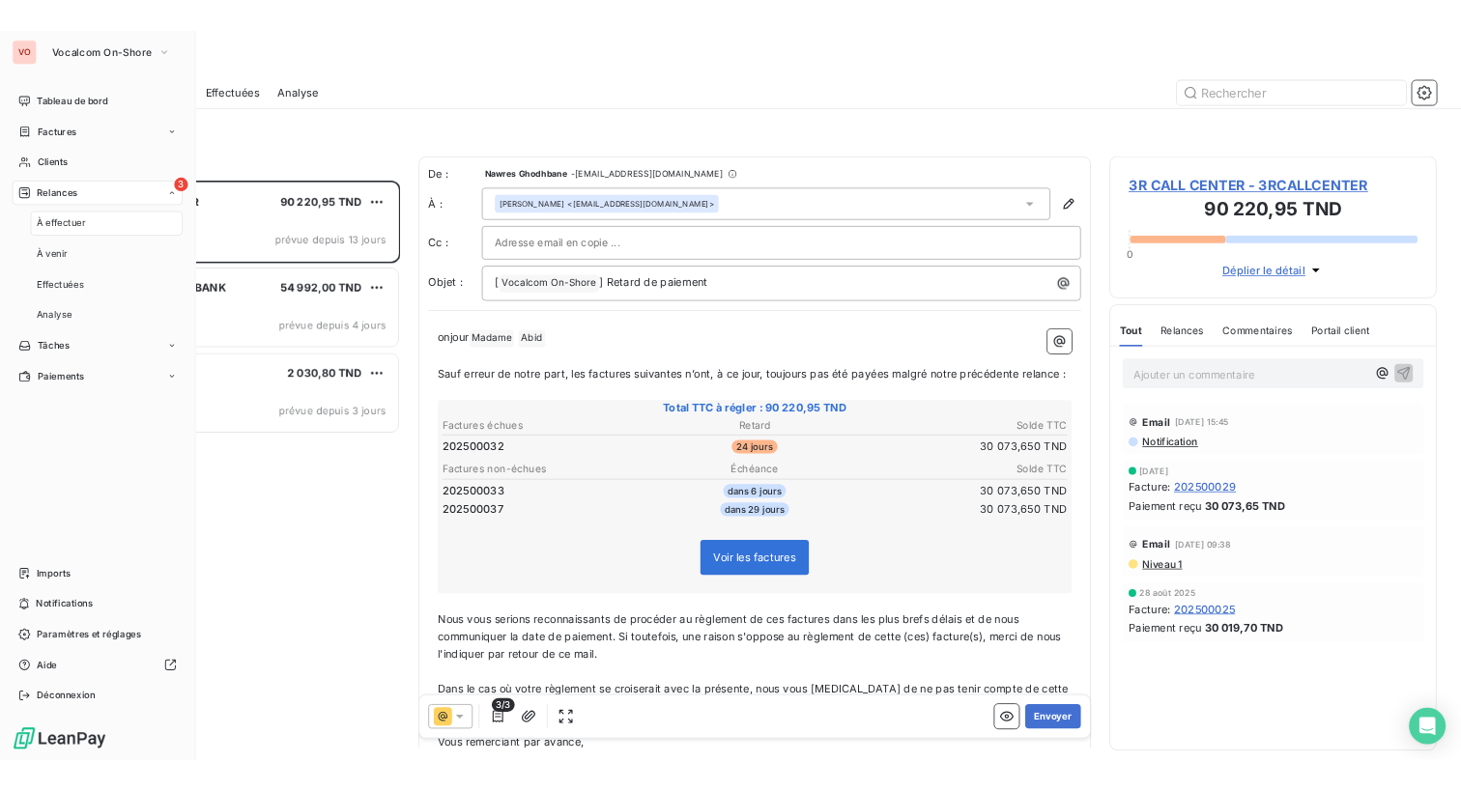
scroll to position [718, 399]
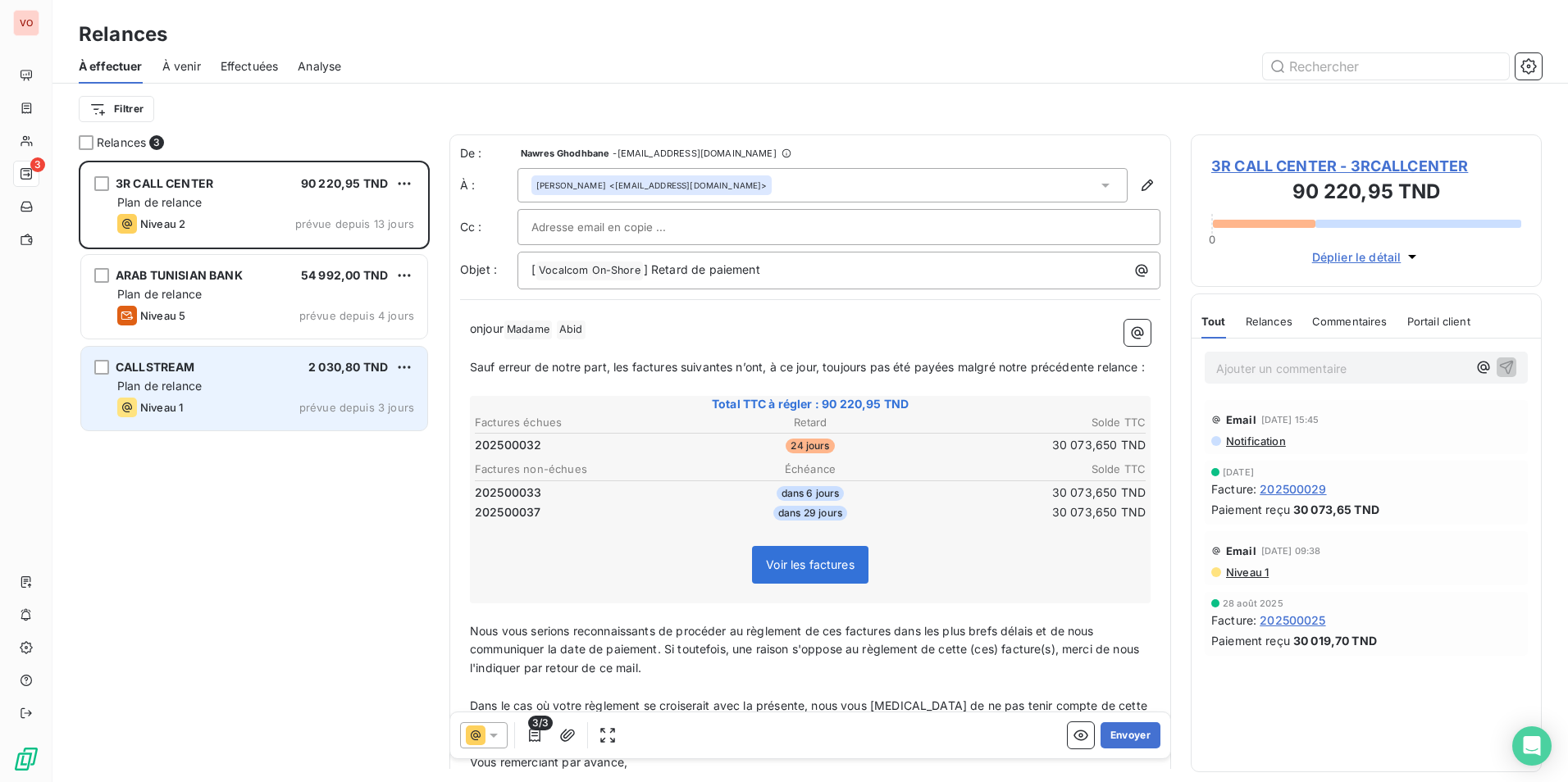
click at [313, 377] on div "CALLSTREAM 2 030,80 TND Plan de relance Niveau 1 prévue depuis 3 jours" at bounding box center [255, 388] width 346 height 84
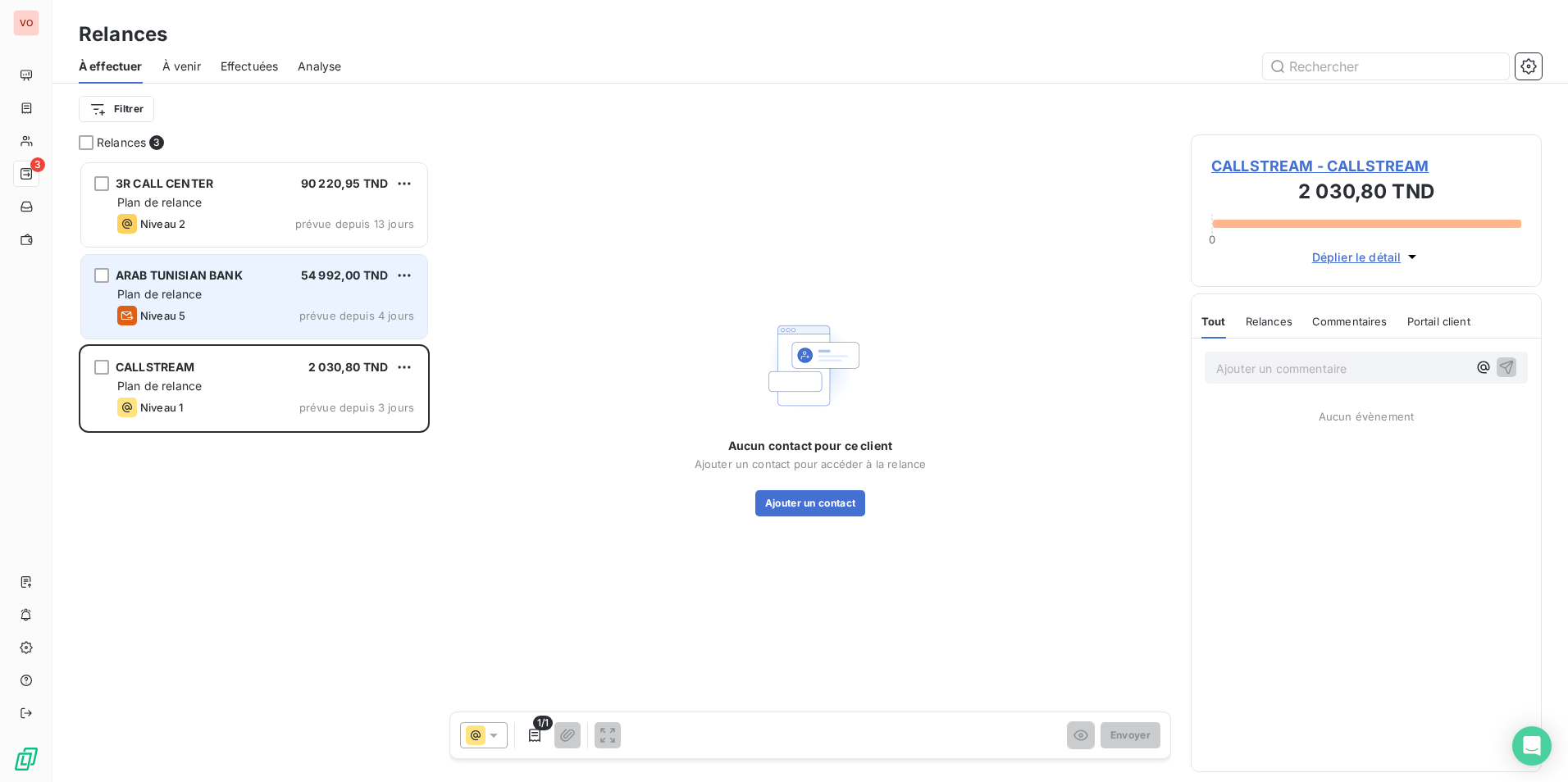
click at [328, 296] on div "Plan de relance" at bounding box center [266, 293] width 297 height 16
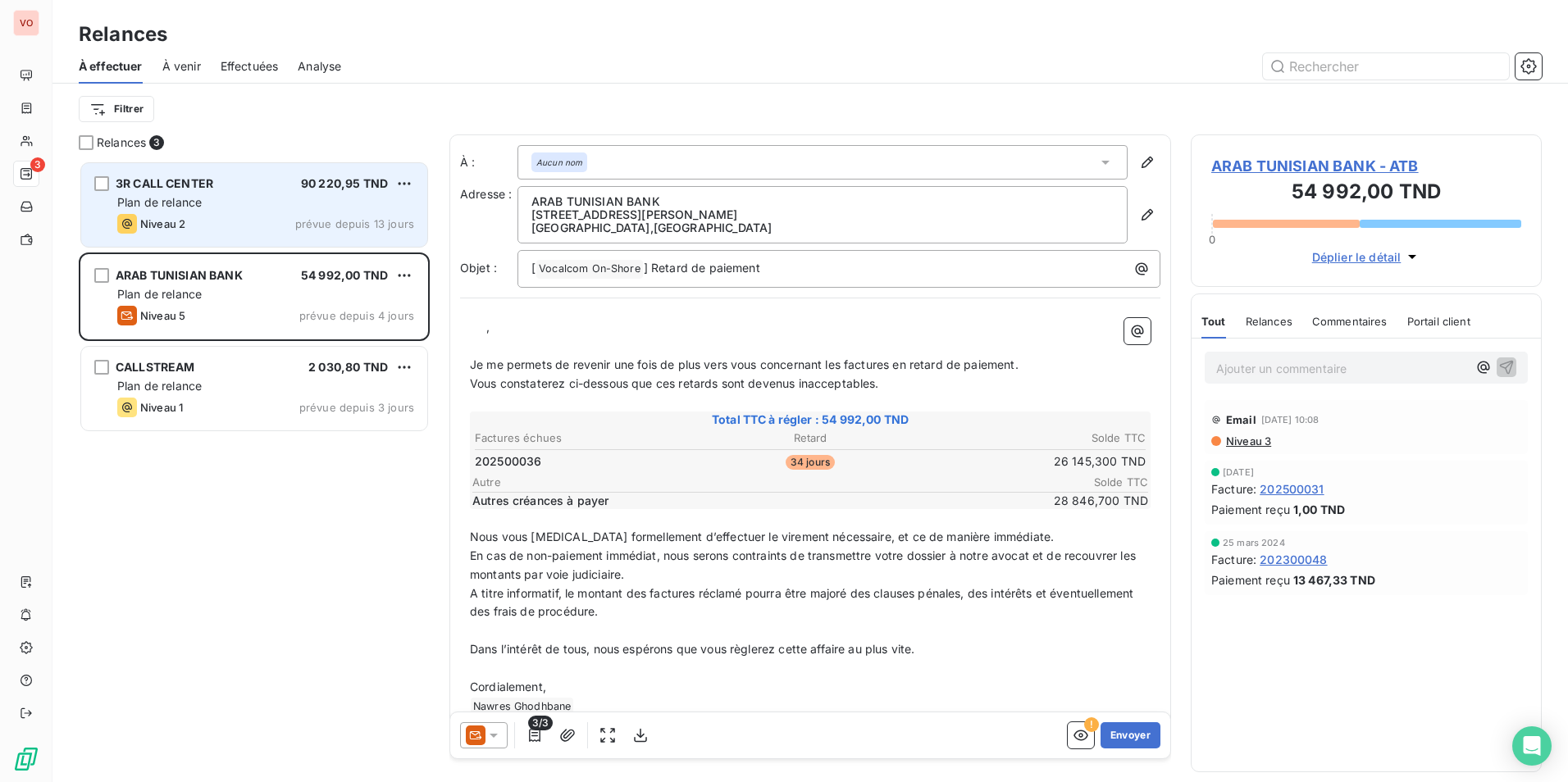
click at [332, 207] on div "Plan de relance" at bounding box center [266, 202] width 297 height 16
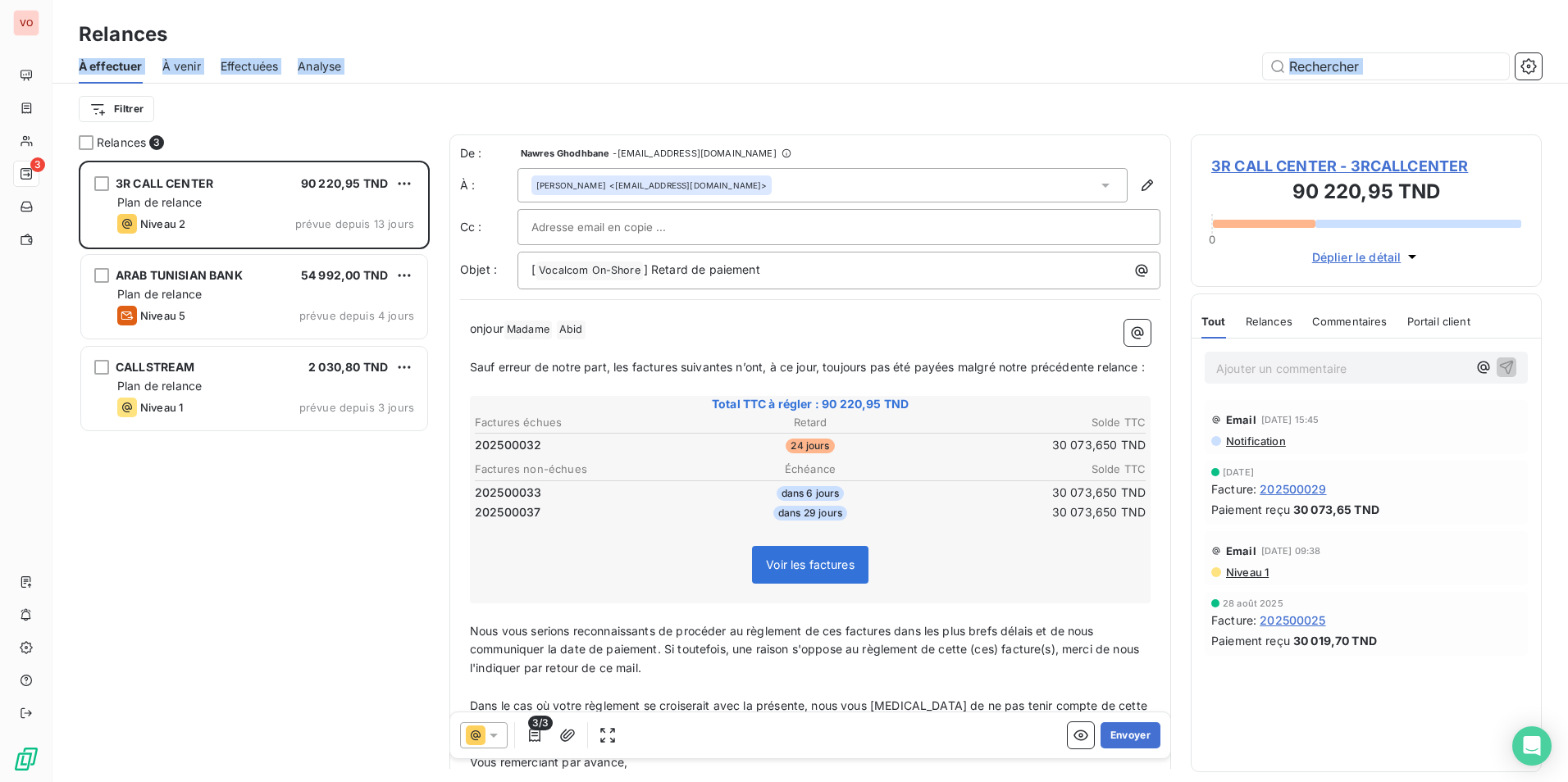
drag, startPoint x: 1095, startPoint y: -61, endPoint x: 1868, endPoint y: 94, distance: 788.4
click at [1567, 94] on html "VO 3 Relances À effectuer À venir Effectuées Analyse Filtrer Relances 3 3R CALL…" at bounding box center [784, 391] width 1568 height 782
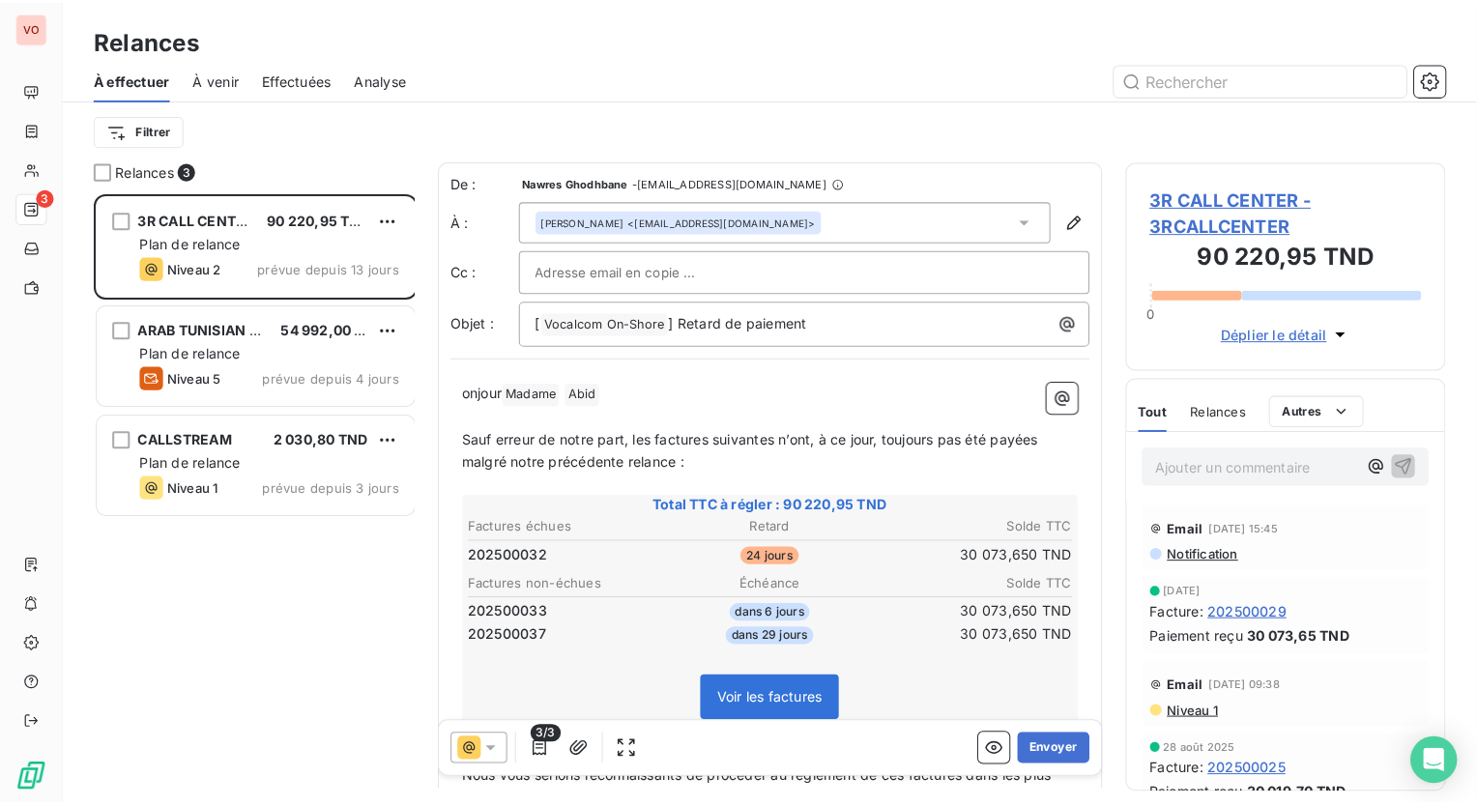
scroll to position [602, 305]
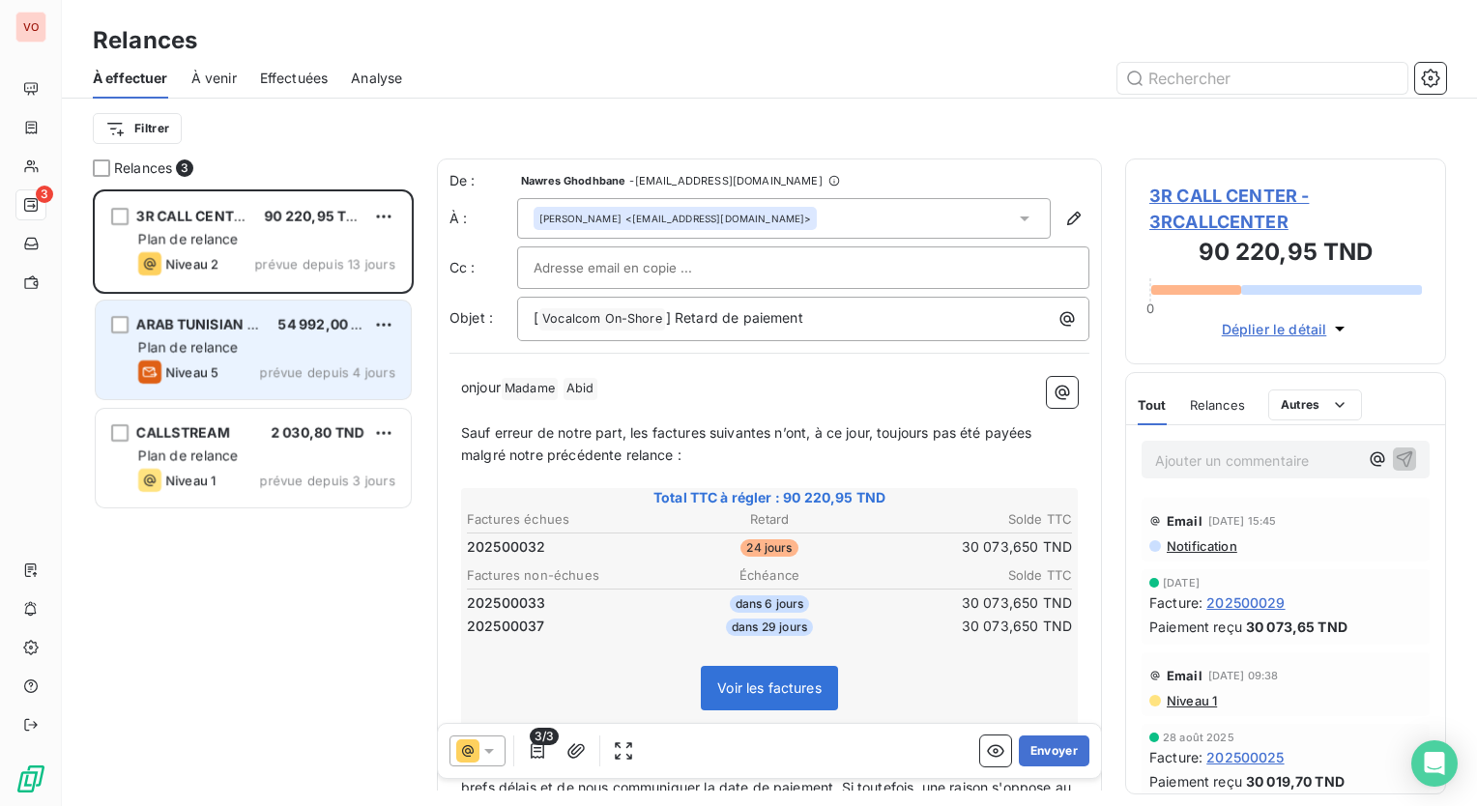
click at [293, 384] on div "ARAB TUNISIAN BANK 54 992,00 TND Plan de relance Niveau 5 prévue depuis 4 jours" at bounding box center [253, 350] width 315 height 99
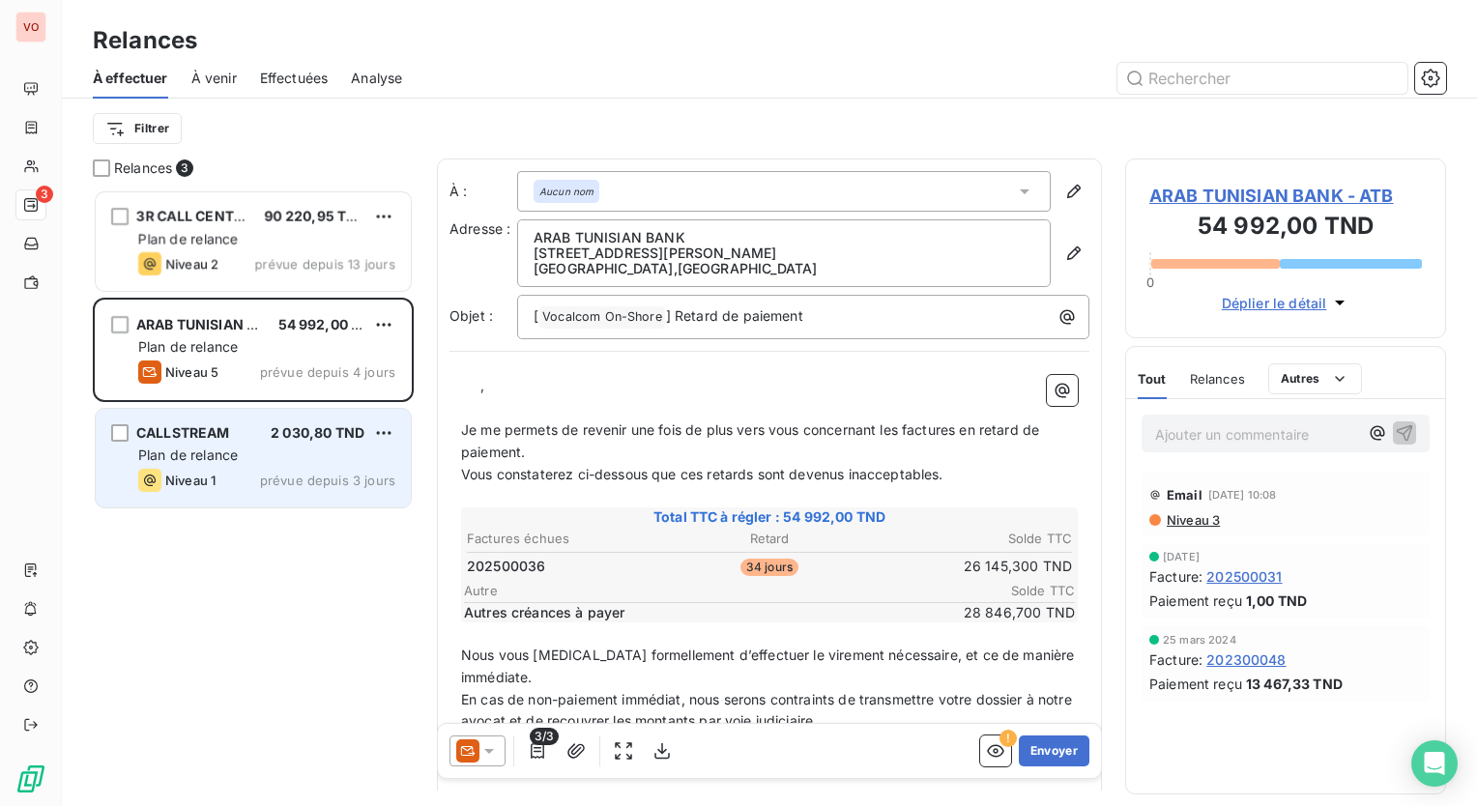
click at [293, 452] on div "Plan de relance" at bounding box center [266, 454] width 257 height 19
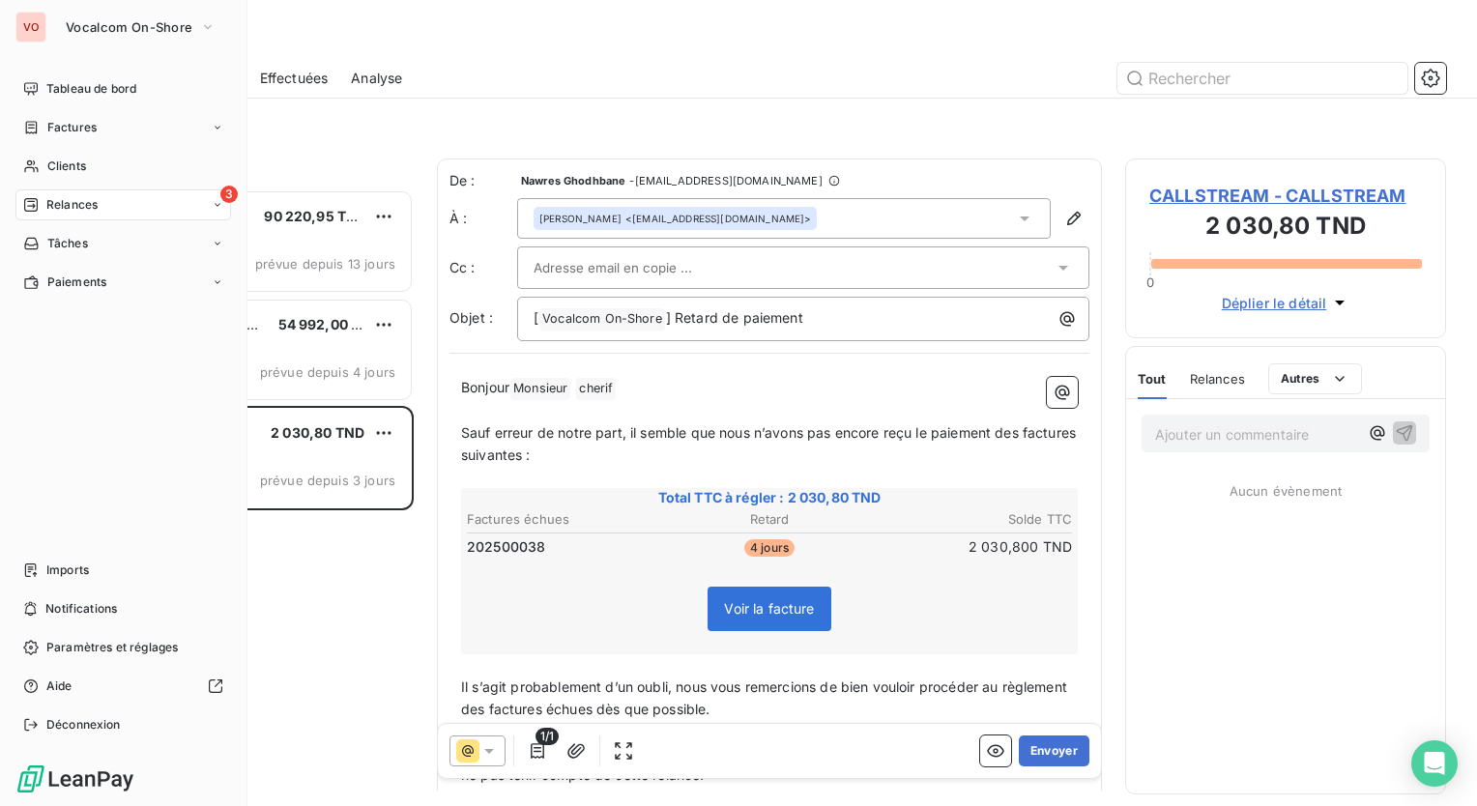
click at [52, 199] on span "Relances" at bounding box center [71, 204] width 51 height 17
click at [124, 27] on span "Vocalcom On-Shore" at bounding box center [129, 26] width 127 height 15
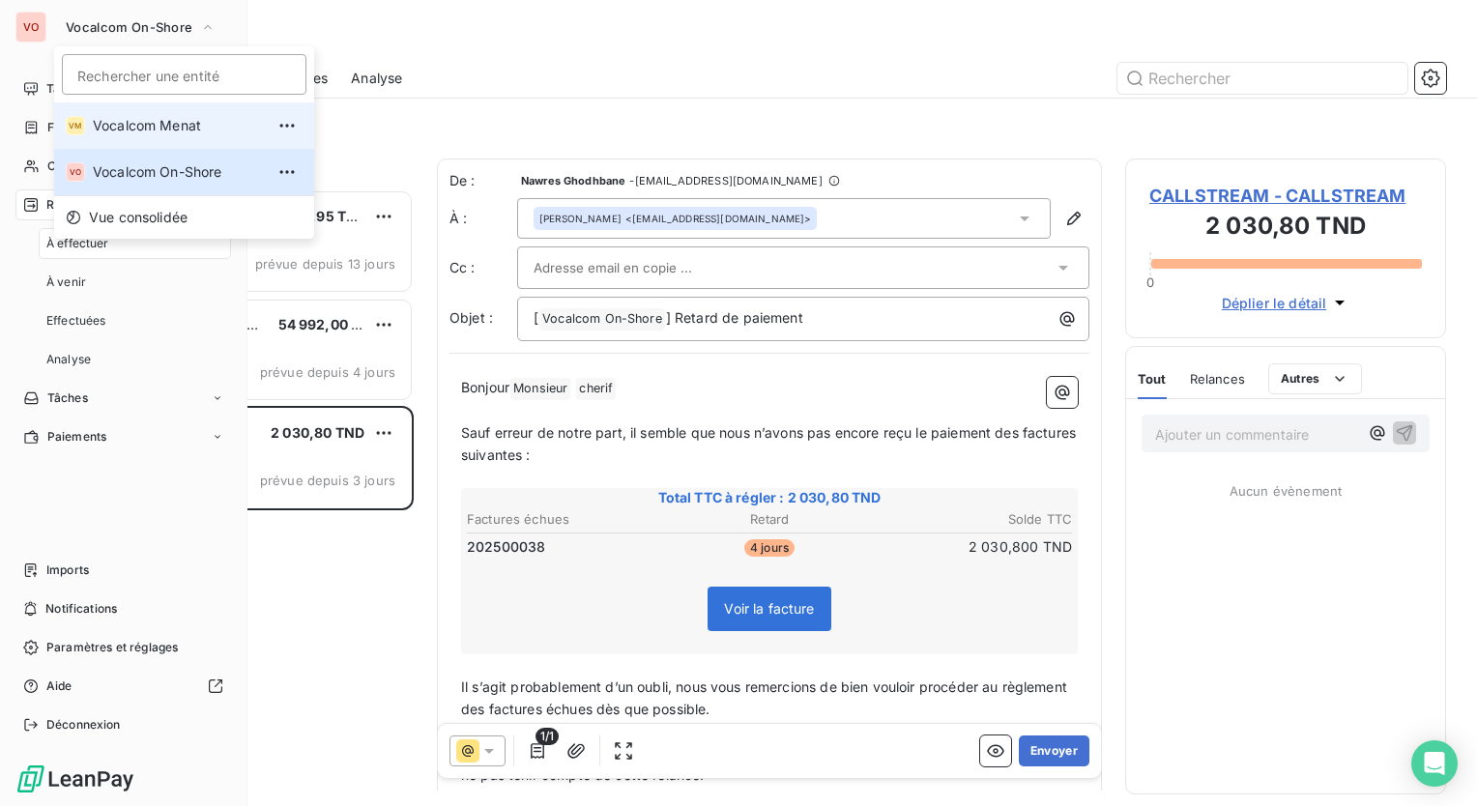
click at [181, 126] on span "Vocalcom Menat" at bounding box center [178, 125] width 171 height 19
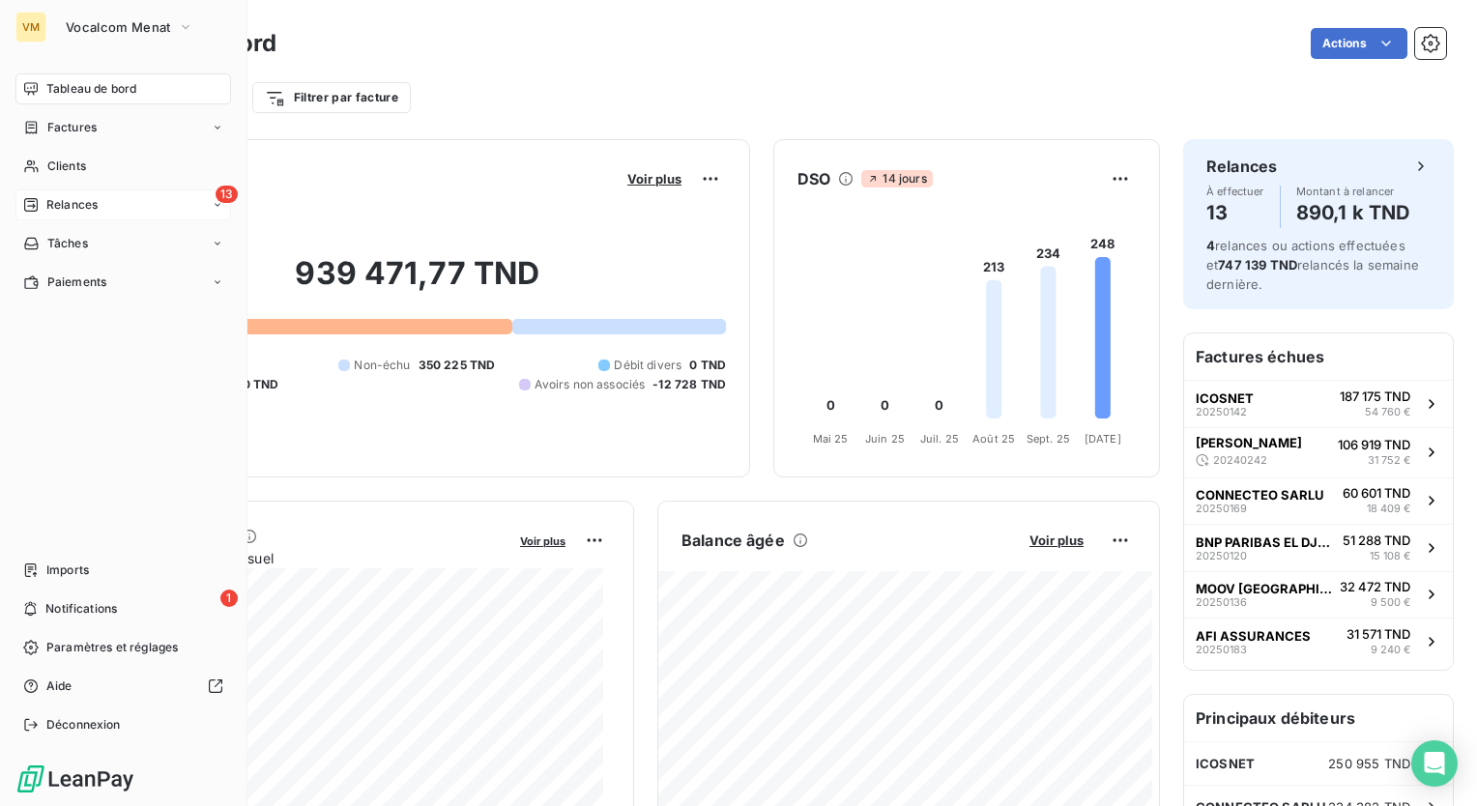
drag, startPoint x: 136, startPoint y: 201, endPoint x: 160, endPoint y: 215, distance: 28.2
click at [136, 202] on div "13 Relances" at bounding box center [122, 204] width 215 height 31
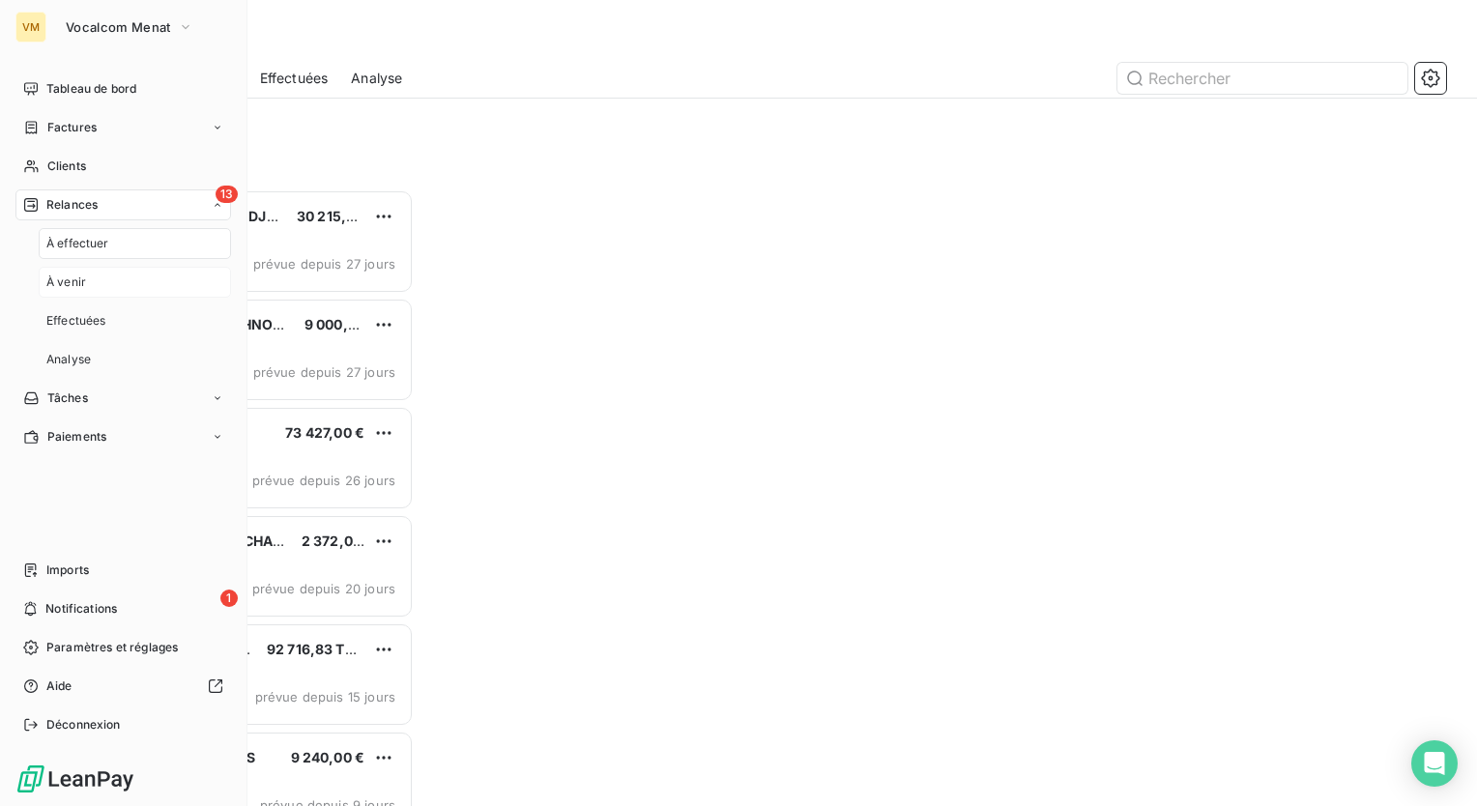
scroll to position [602, 305]
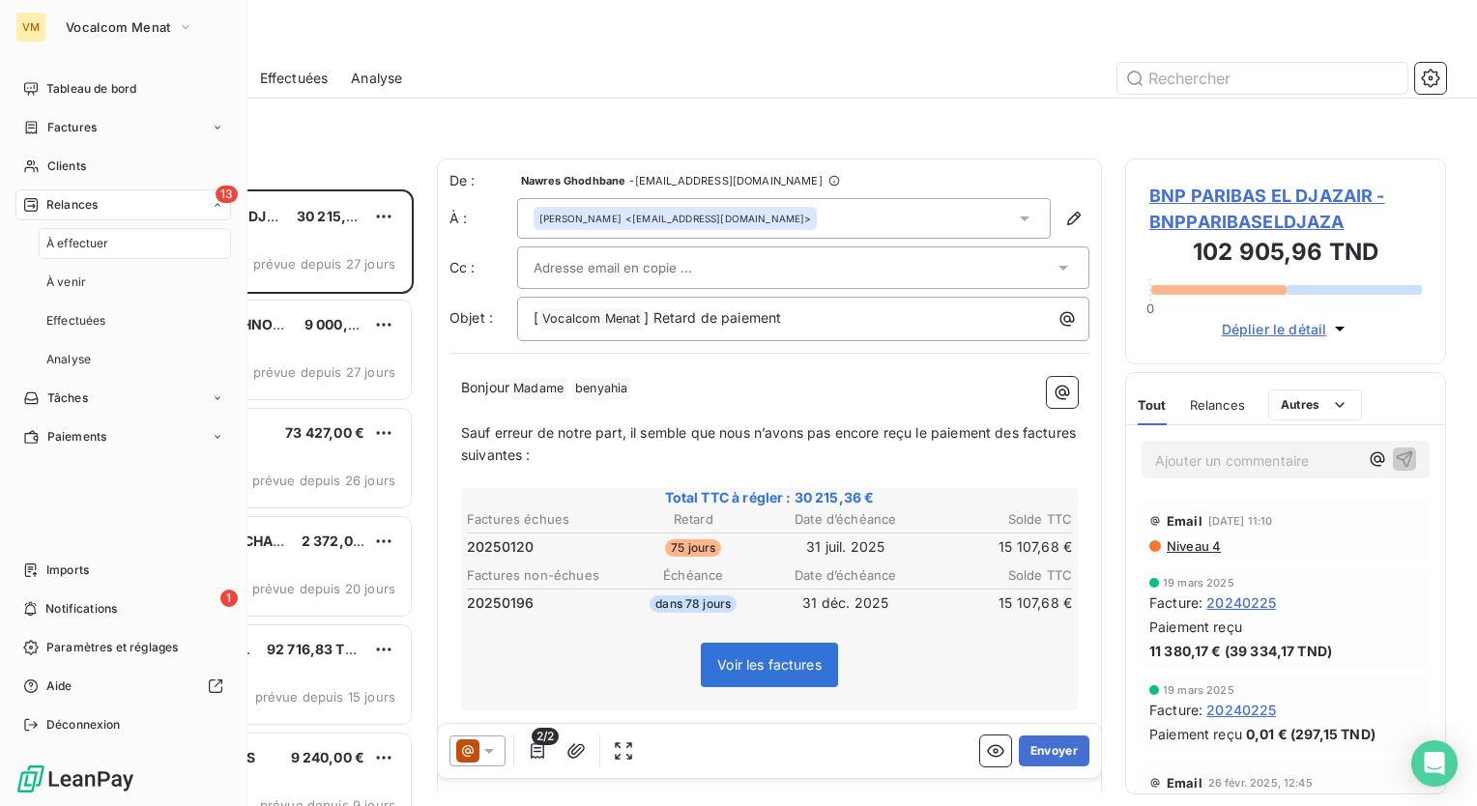
click at [160, 245] on div "À effectuer" at bounding box center [135, 243] width 192 height 31
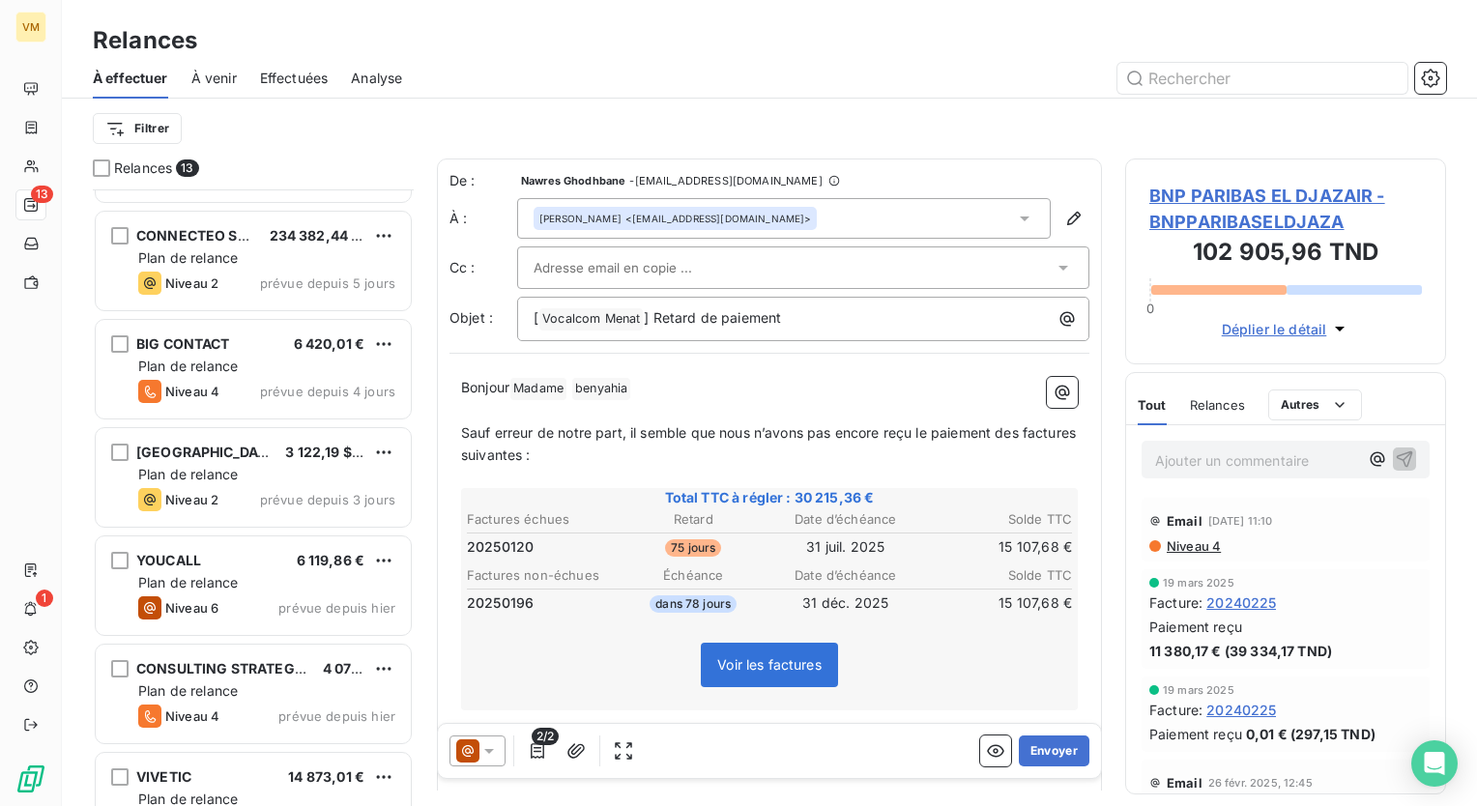
scroll to position [790, 0]
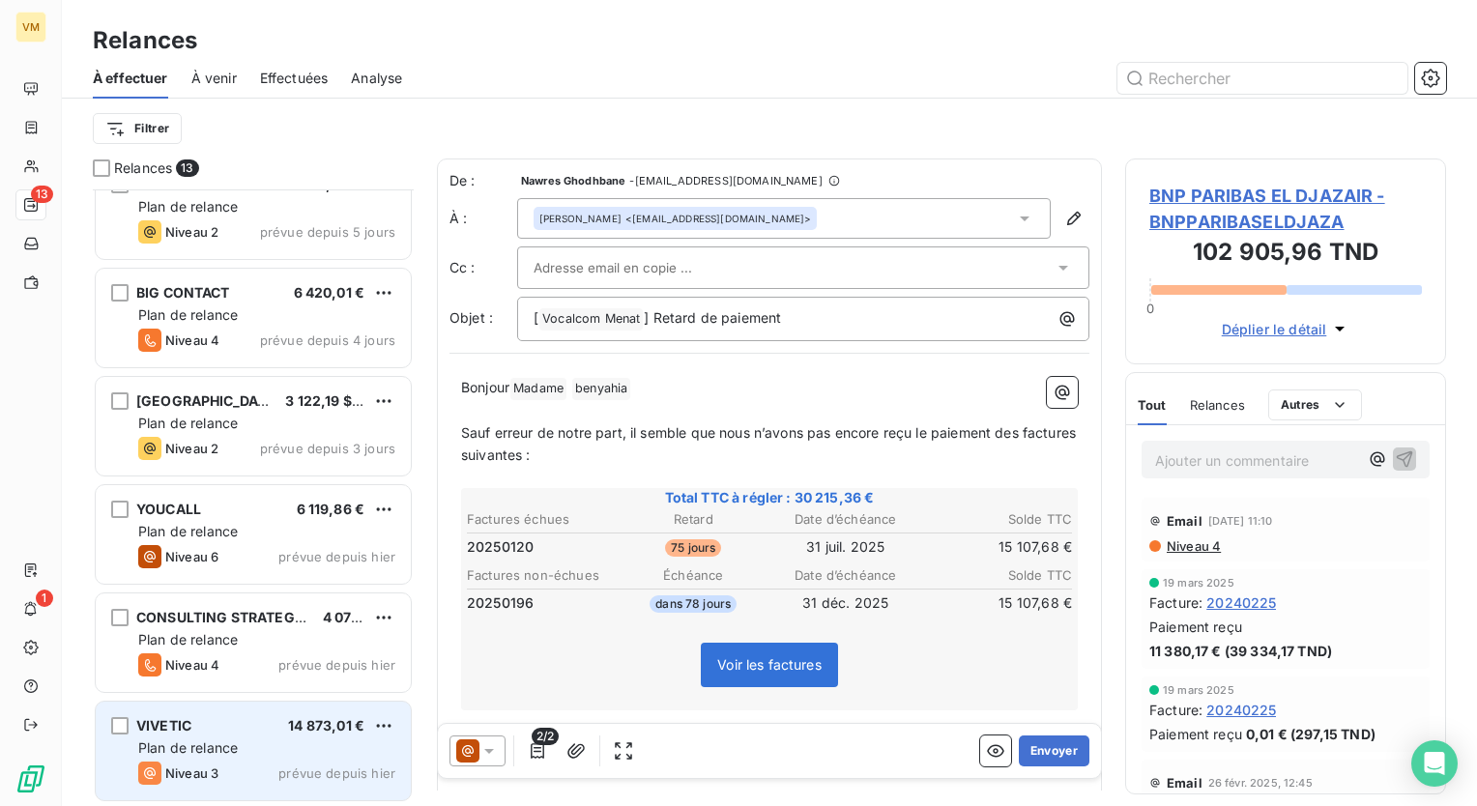
click at [258, 738] on div "Plan de relance" at bounding box center [266, 747] width 257 height 19
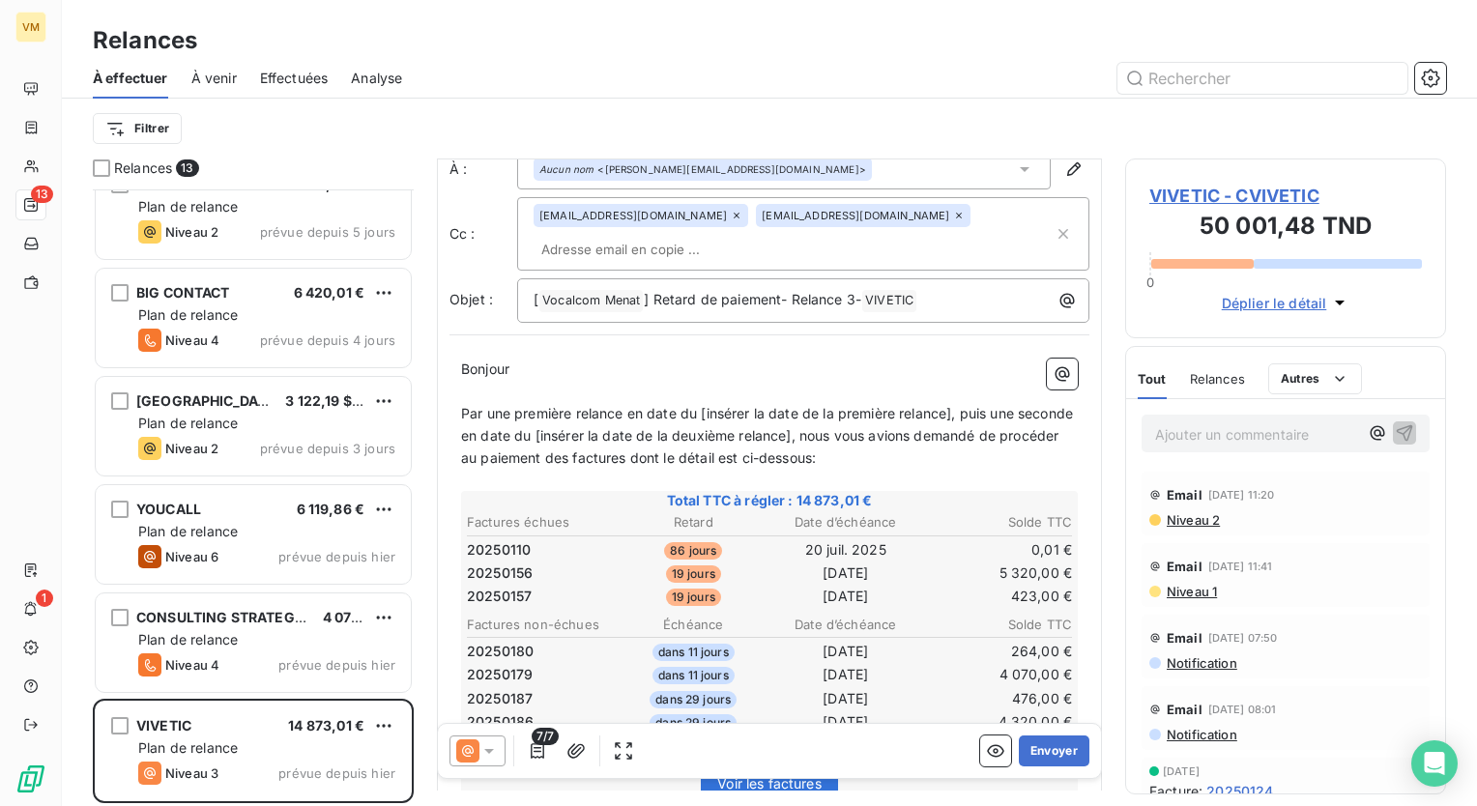
scroll to position [97, 0]
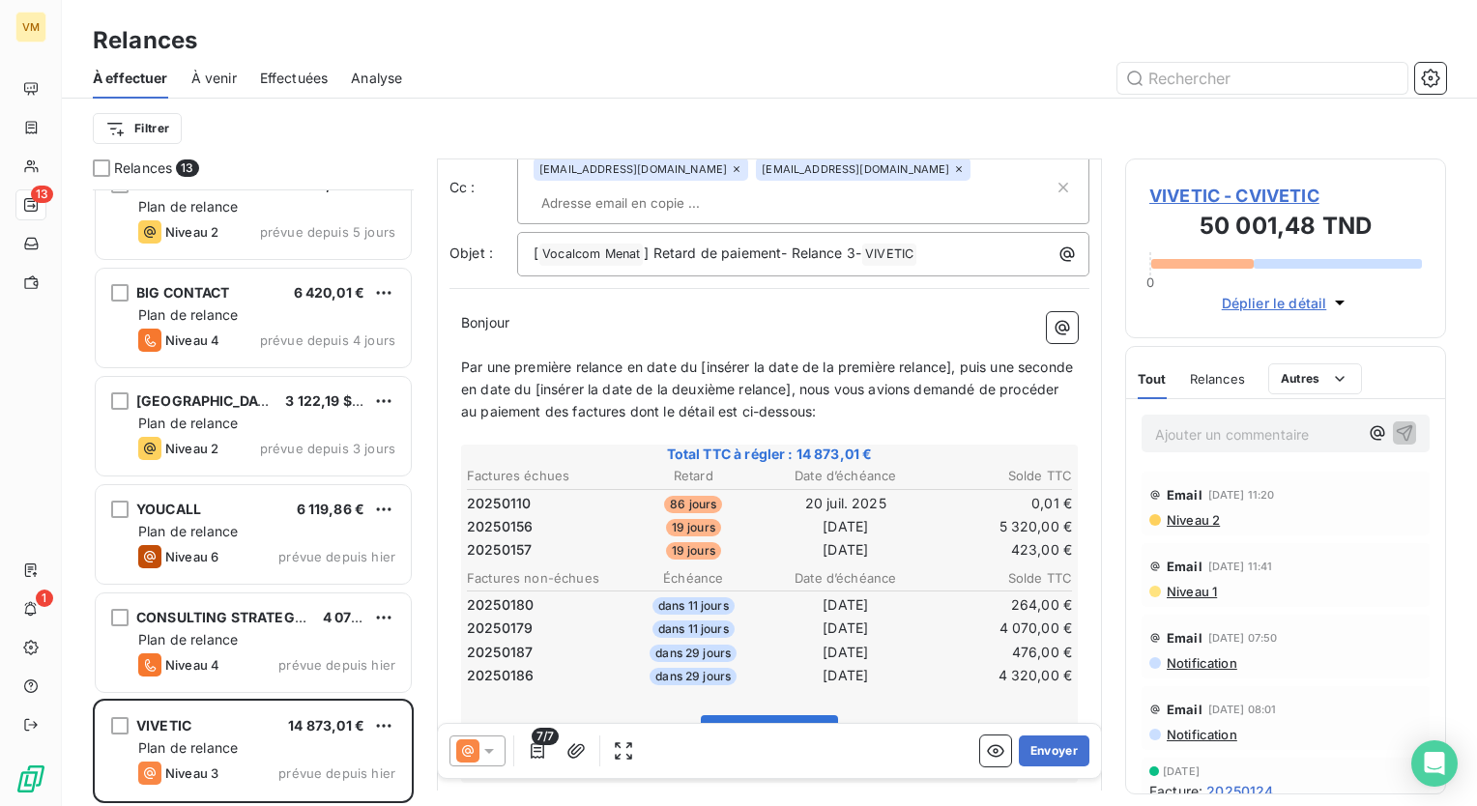
drag, startPoint x: 825, startPoint y: 599, endPoint x: 903, endPoint y: 614, distance: 79.6
click at [903, 614] on tbody "20250180 dans 11 jours 25 oct. 2025 264,00 € 20250179 dans 11 jours 25 oct. 202…" at bounding box center [769, 637] width 607 height 96
drag, startPoint x: 467, startPoint y: 602, endPoint x: 1059, endPoint y: 619, distance: 592.6
click at [1059, 619] on table "Factures non-échues Échéance Date d’échéance Solde TTC 20250180 dans 11 jours 2…" at bounding box center [769, 627] width 611 height 122
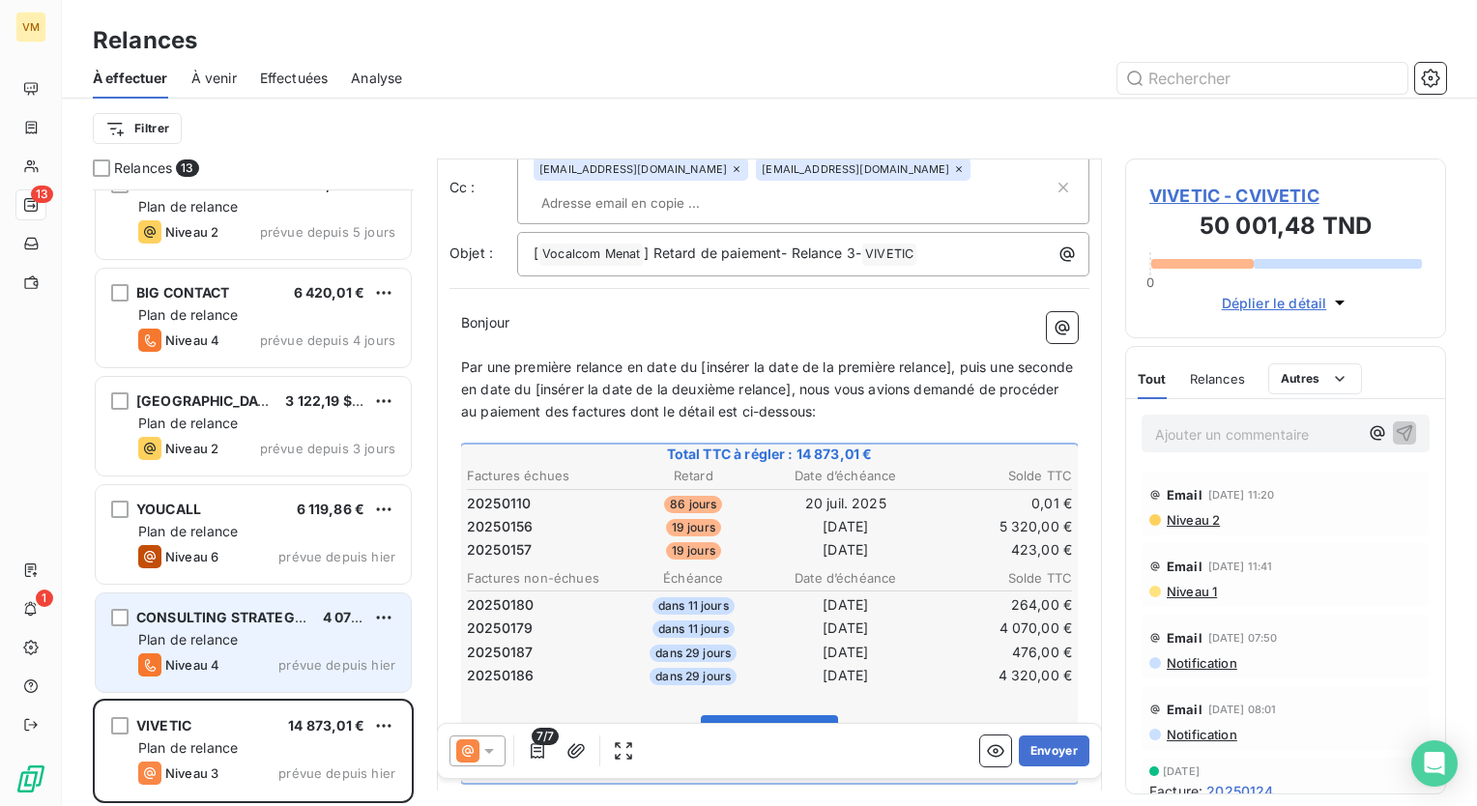
click at [234, 630] on div "Plan de relance" at bounding box center [266, 639] width 257 height 19
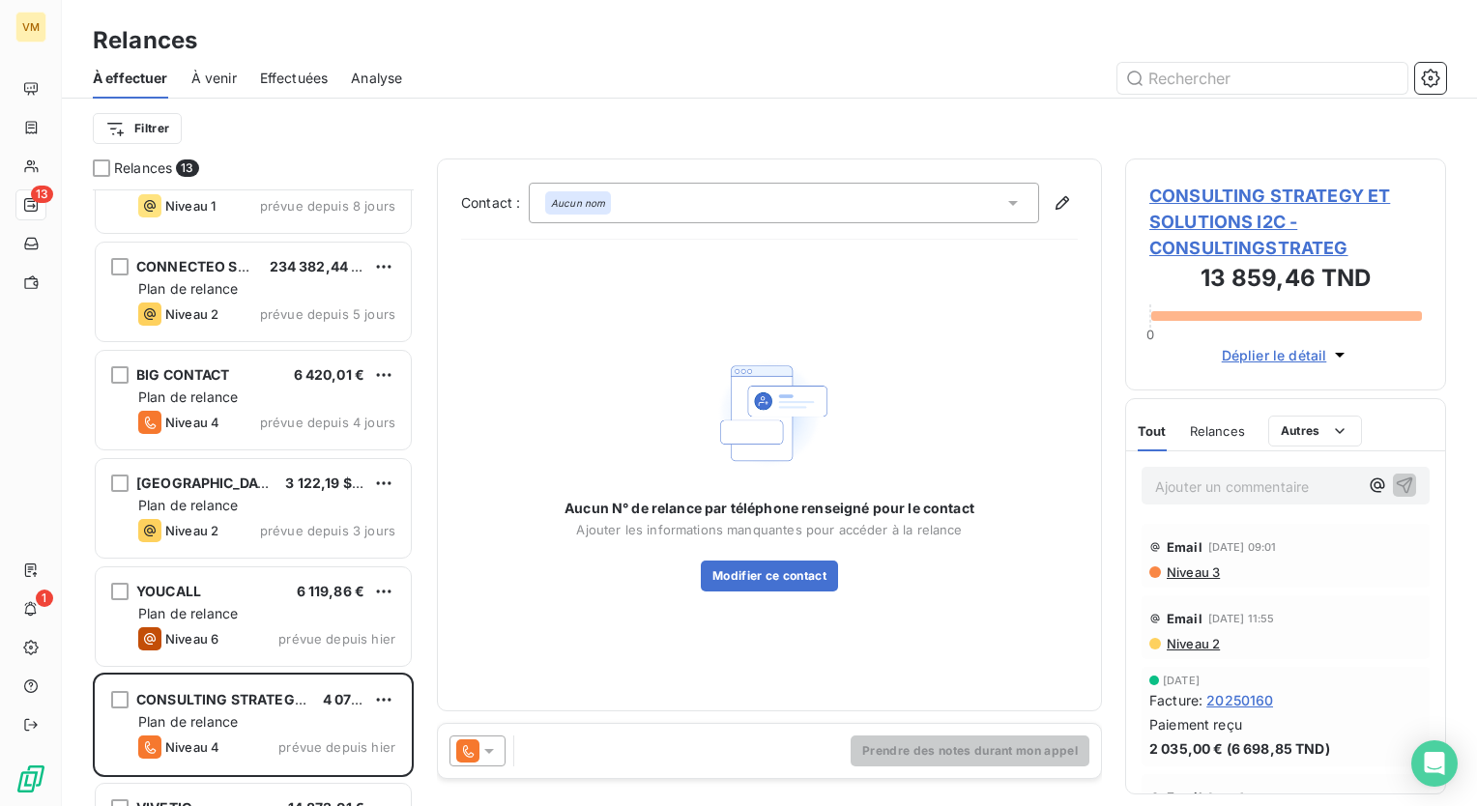
scroll to position [501, 0]
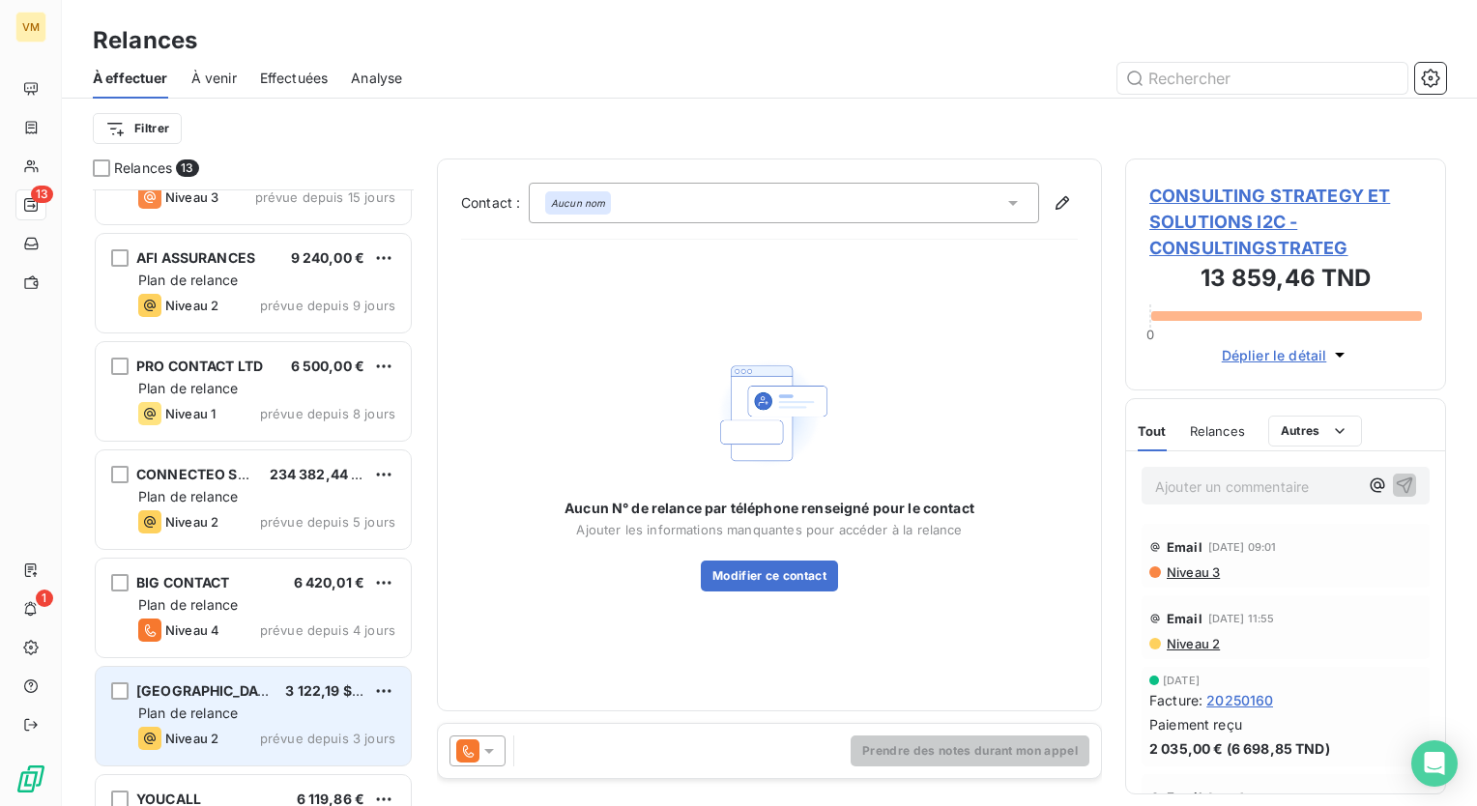
click at [251, 701] on div "[GEOGRAPHIC_DATA] 3 122,19 $US Plan de relance Niveau 2 prévue depuis 3 jours" at bounding box center [253, 716] width 315 height 99
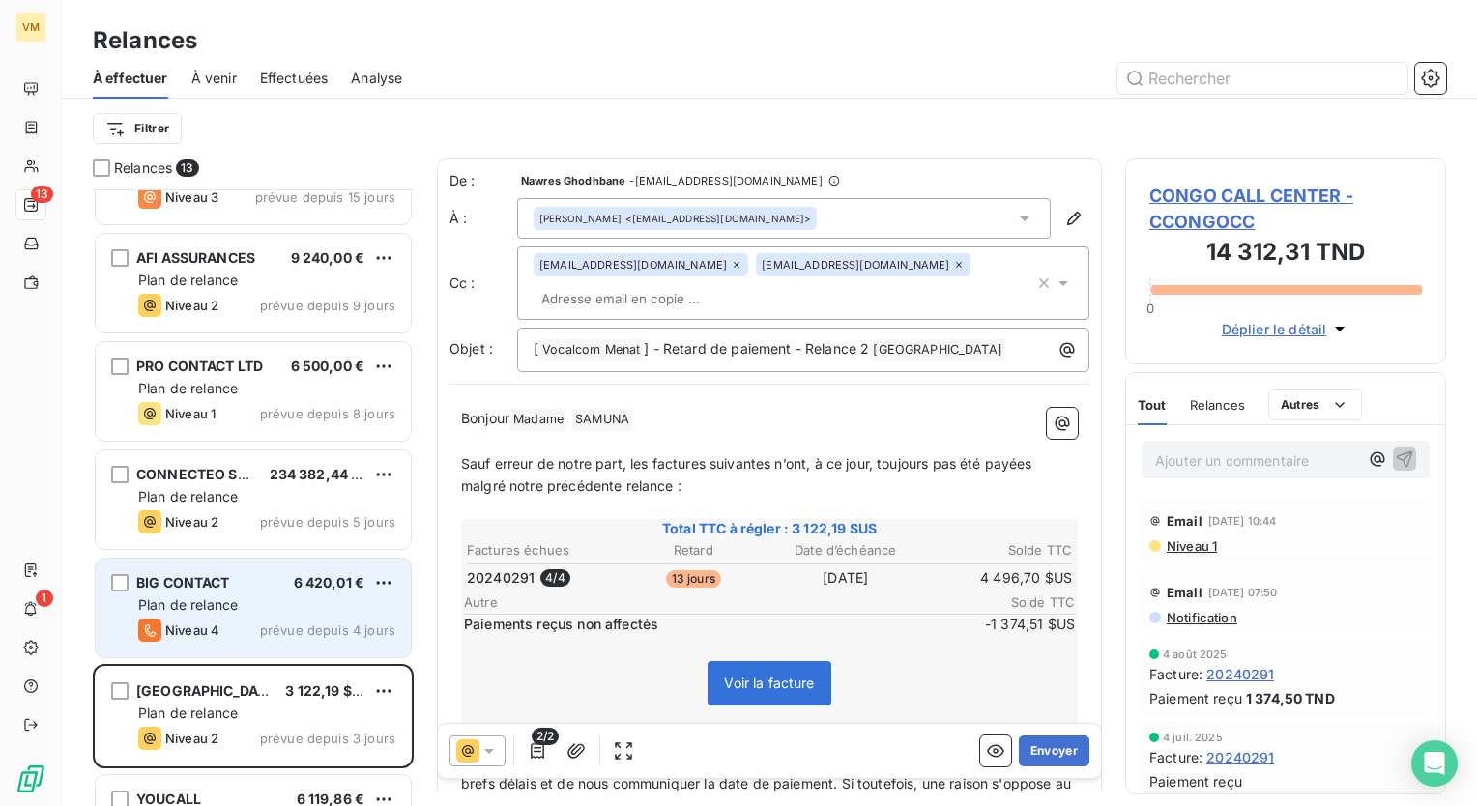
click at [255, 644] on div "BIG CONTACT 6 420,01 € Plan de relance Niveau 4 prévue depuis 4 jours" at bounding box center [253, 608] width 315 height 99
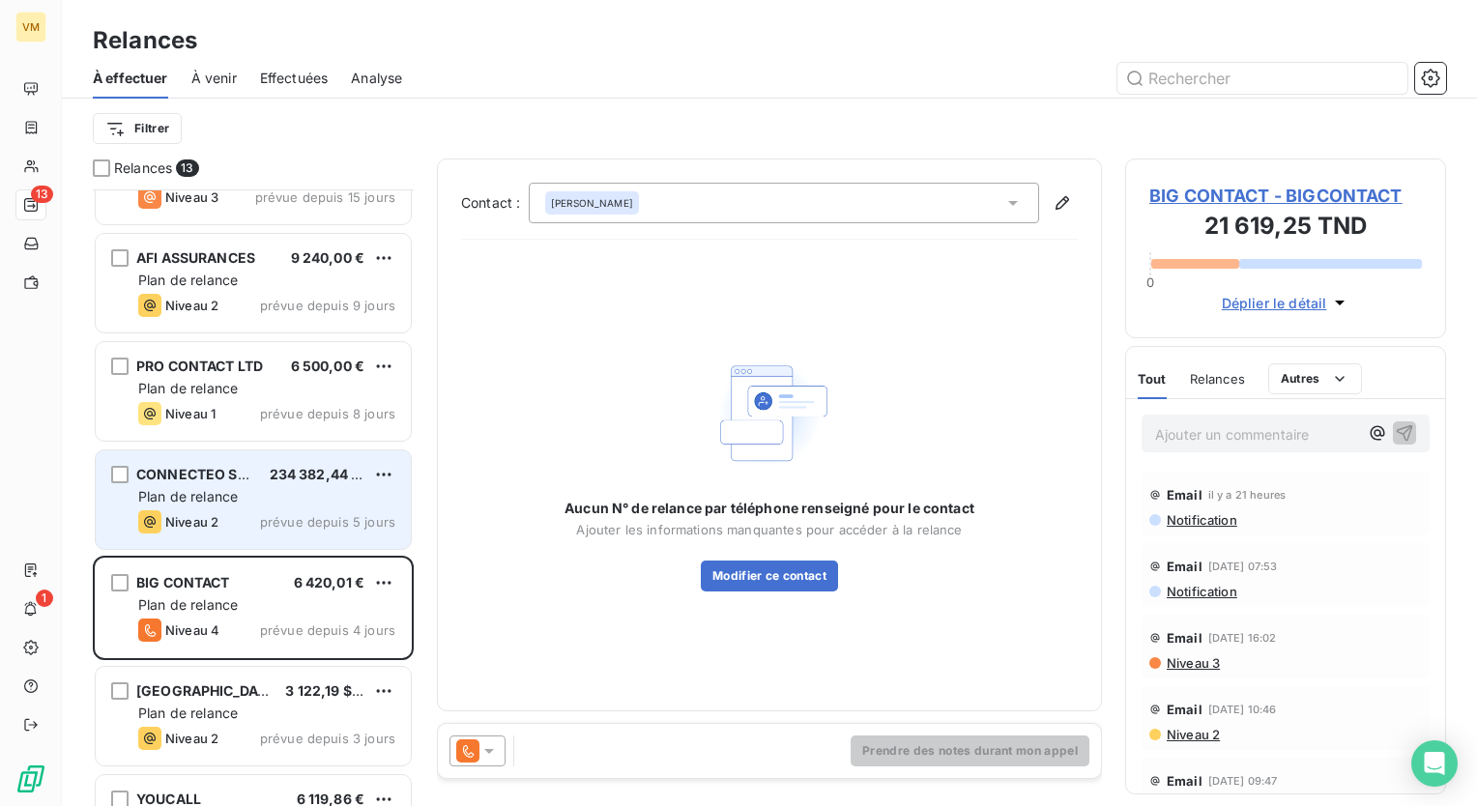
click at [267, 525] on span "prévue depuis 5 jours" at bounding box center [327, 521] width 135 height 15
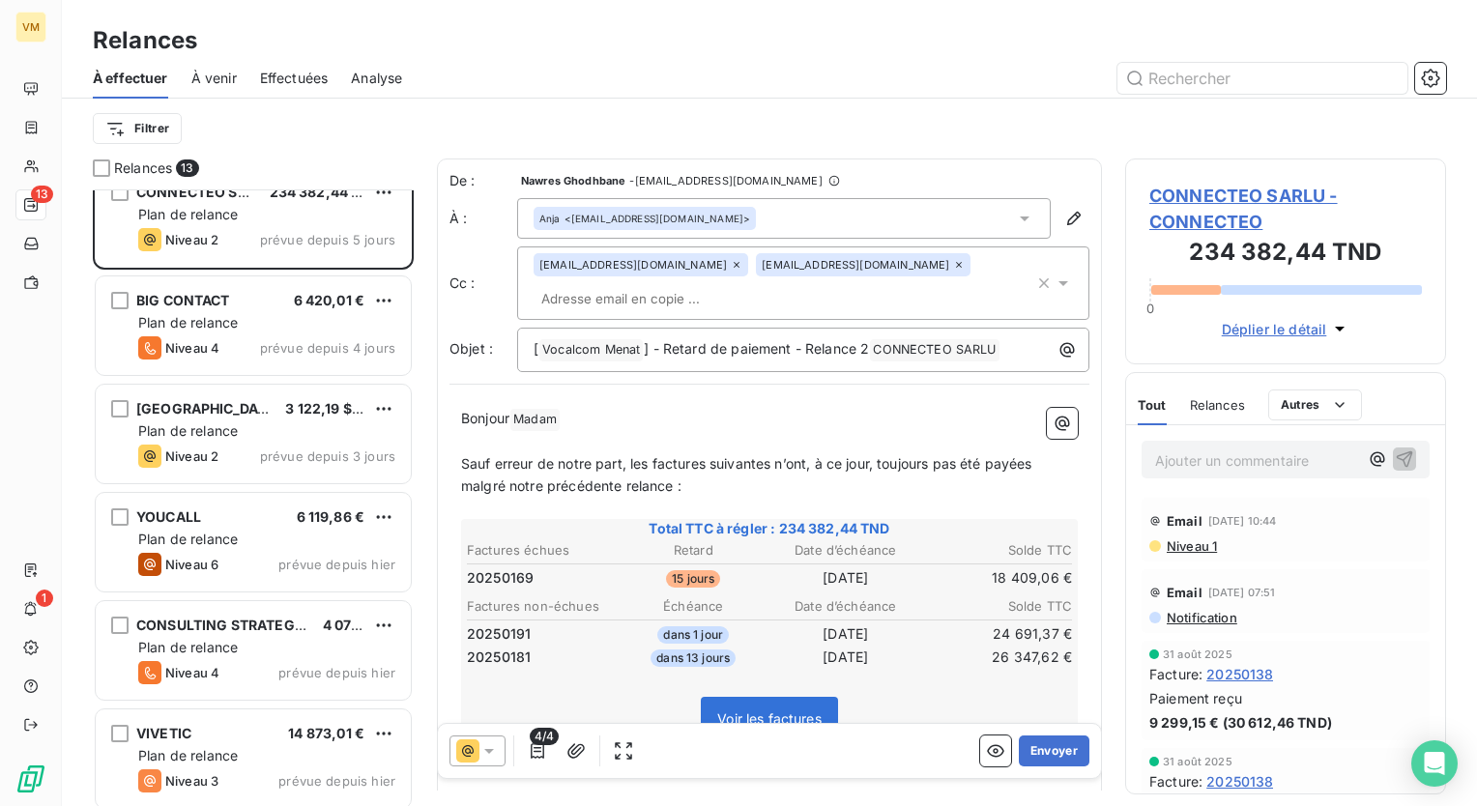
scroll to position [790, 0]
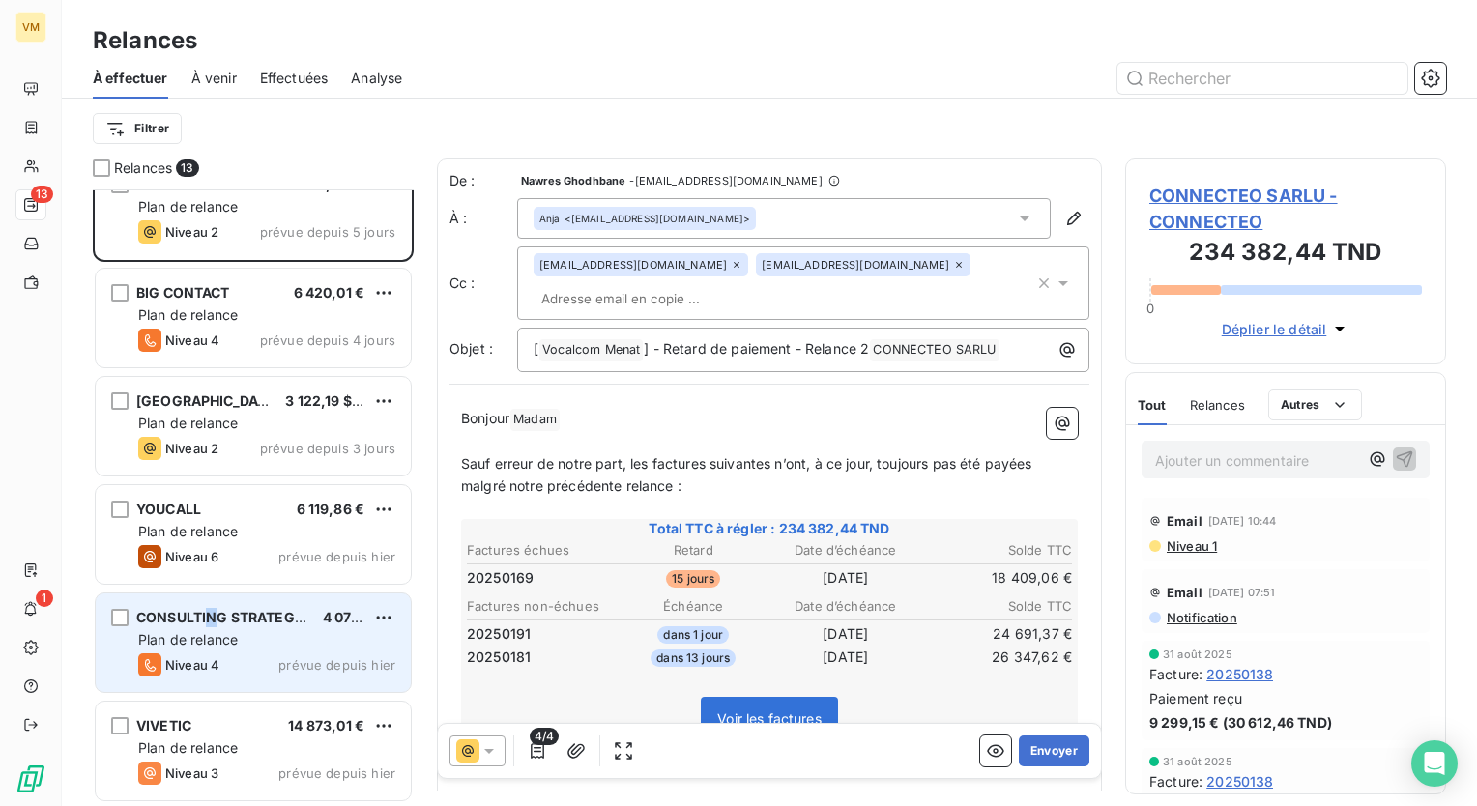
click at [212, 600] on div "CONSULTING STRATEGY ET SOLUTIONS I2C 4 070,00 € Plan de relance Niveau 4 prévue…" at bounding box center [253, 642] width 315 height 99
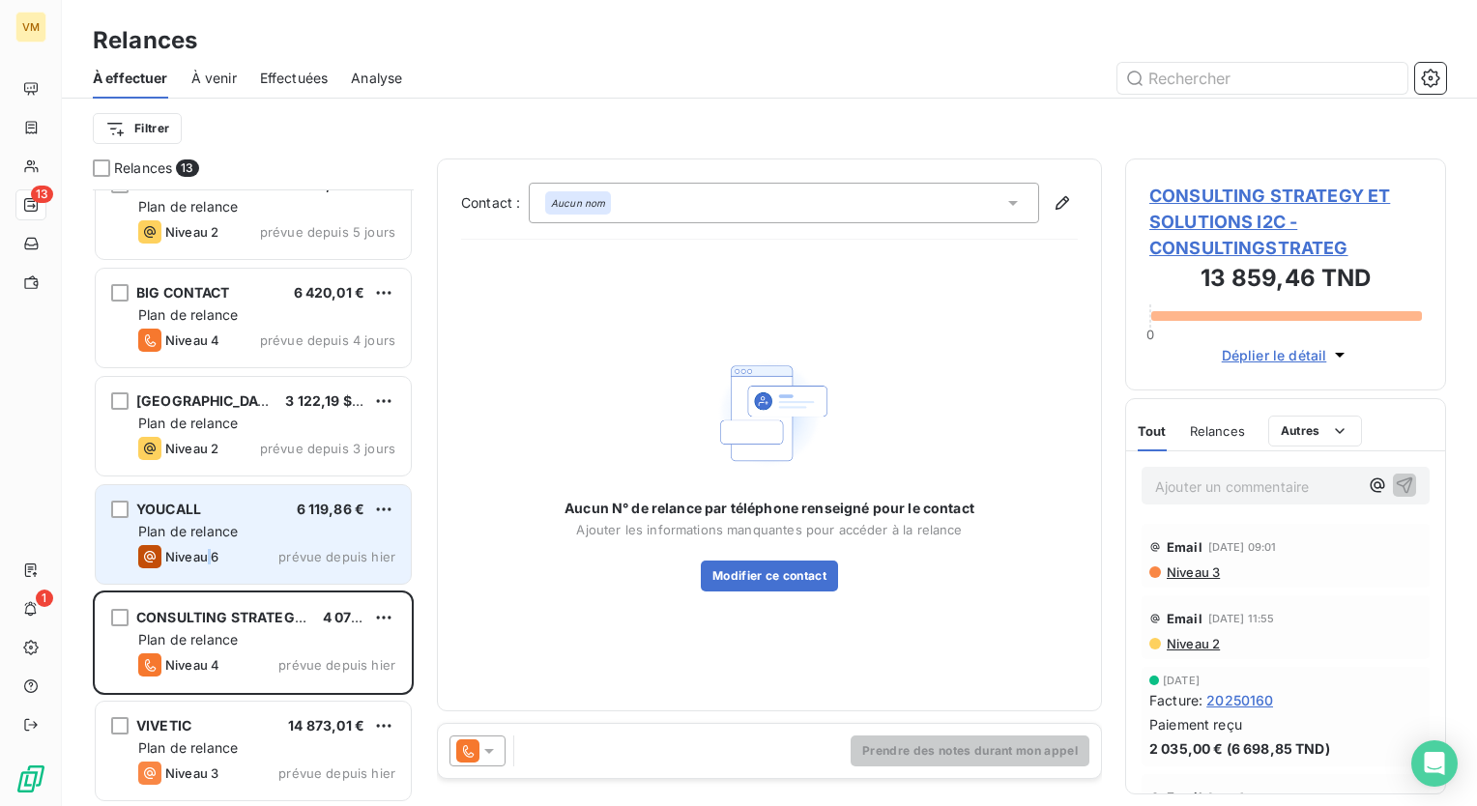
drag, startPoint x: 212, startPoint y: 600, endPoint x: 202, endPoint y: 574, distance: 27.8
click at [203, 574] on div "YOUCALL 6 119,86 € Plan de relance Niveau 6 prévue depuis [DATE]" at bounding box center [253, 534] width 315 height 99
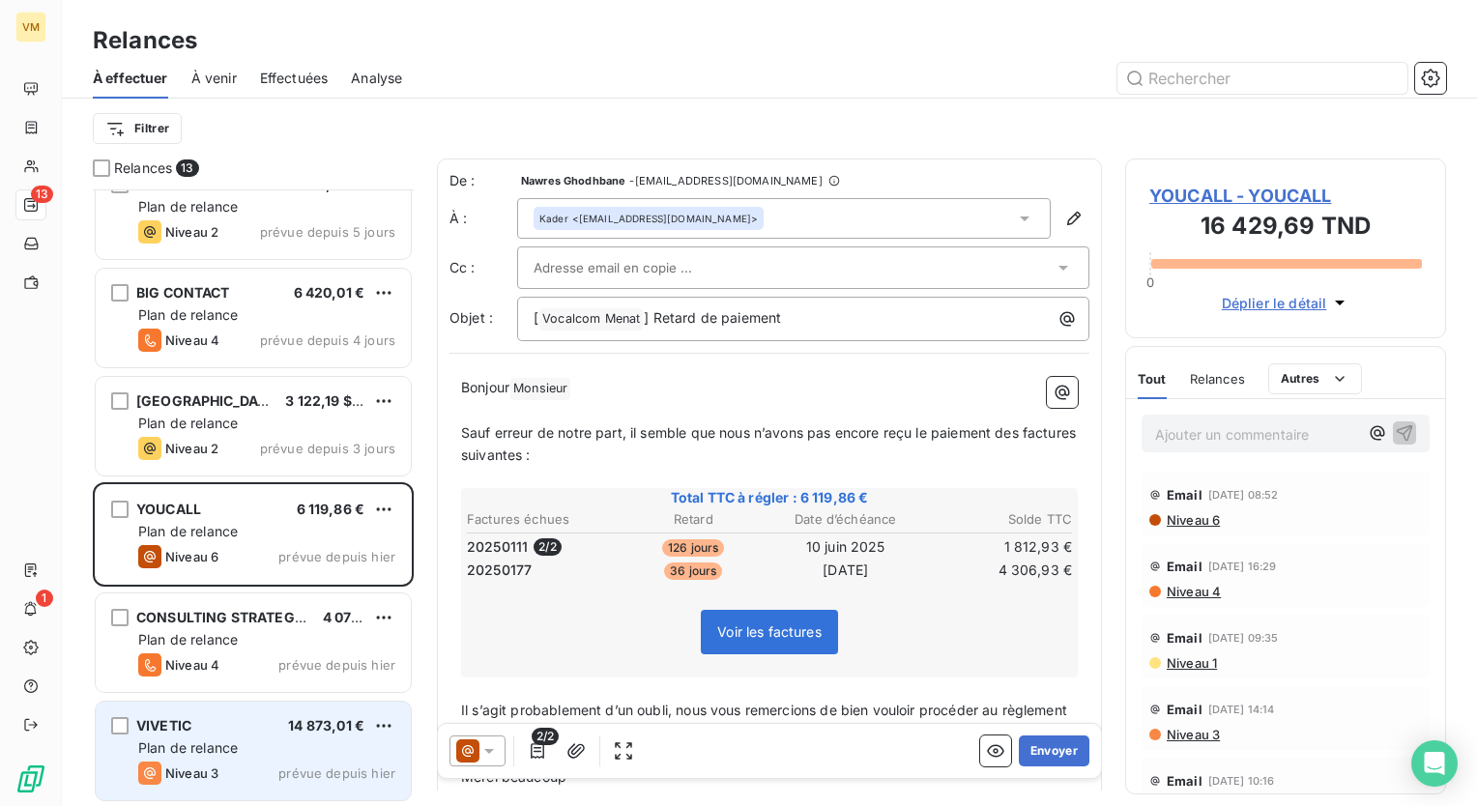
drag, startPoint x: 202, startPoint y: 574, endPoint x: 275, endPoint y: 707, distance: 152.2
click at [293, 694] on div "CONSULTING STRATEGY ET SOLUTIONS I2C 4 070,00 € Plan de relance Niveau 4 prévue…" at bounding box center [253, 644] width 321 height 108
click at [224, 758] on div "VIVETIC 14 873,01 € Plan de relance Niveau 3 prévue depuis hier" at bounding box center [253, 751] width 315 height 99
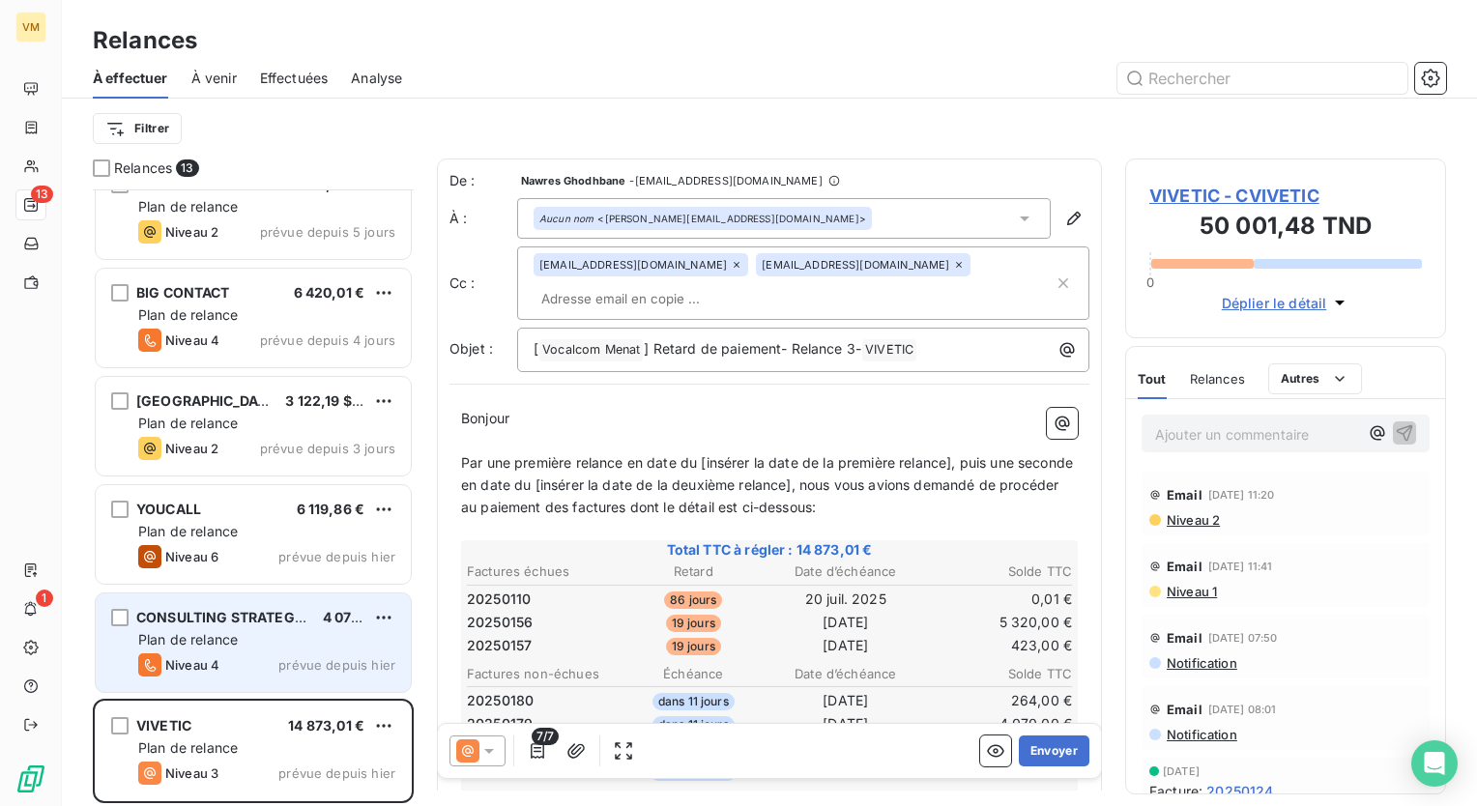
click at [158, 630] on div "Plan de relance" at bounding box center [266, 639] width 257 height 19
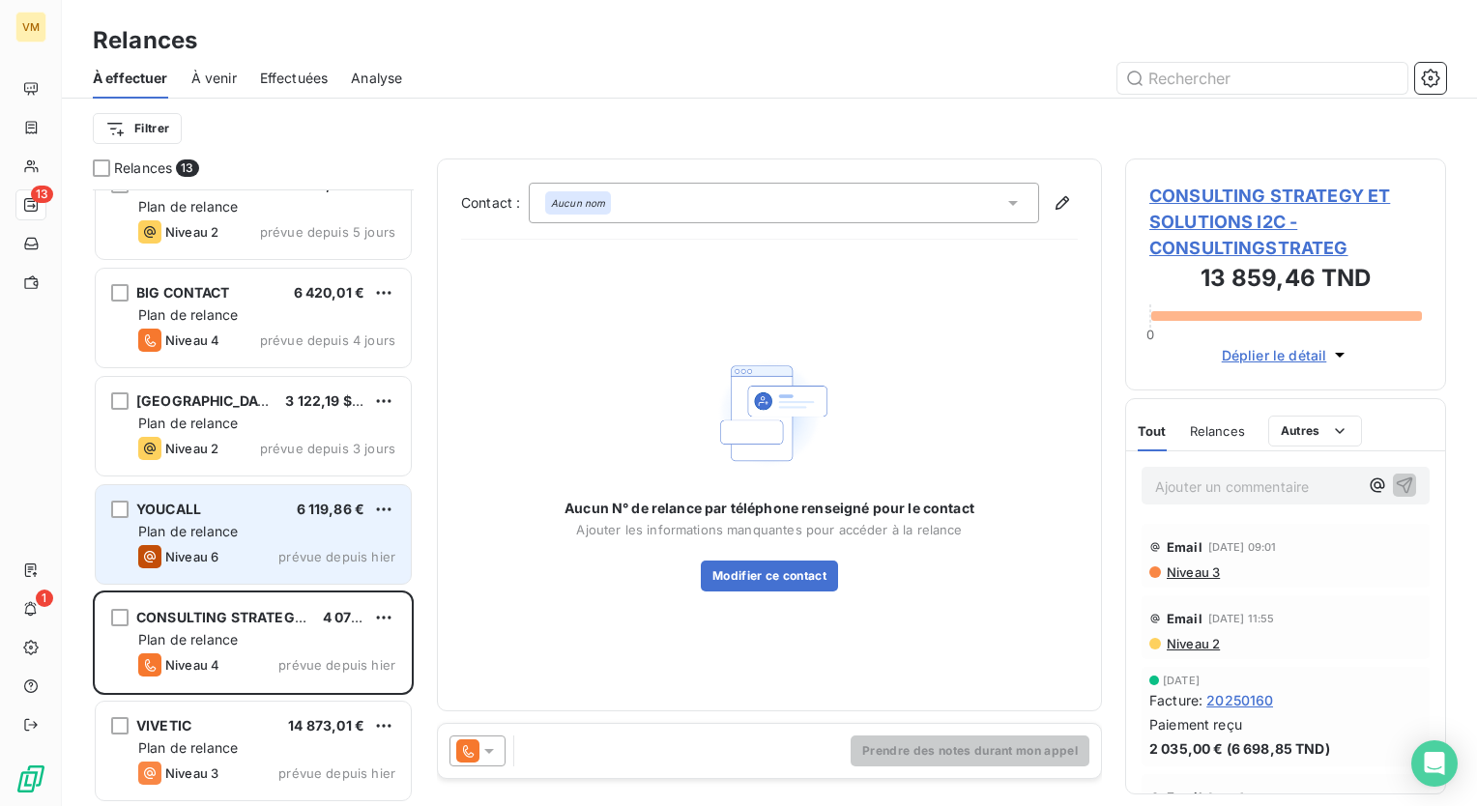
click at [242, 530] on div "Plan de relance" at bounding box center [266, 531] width 257 height 19
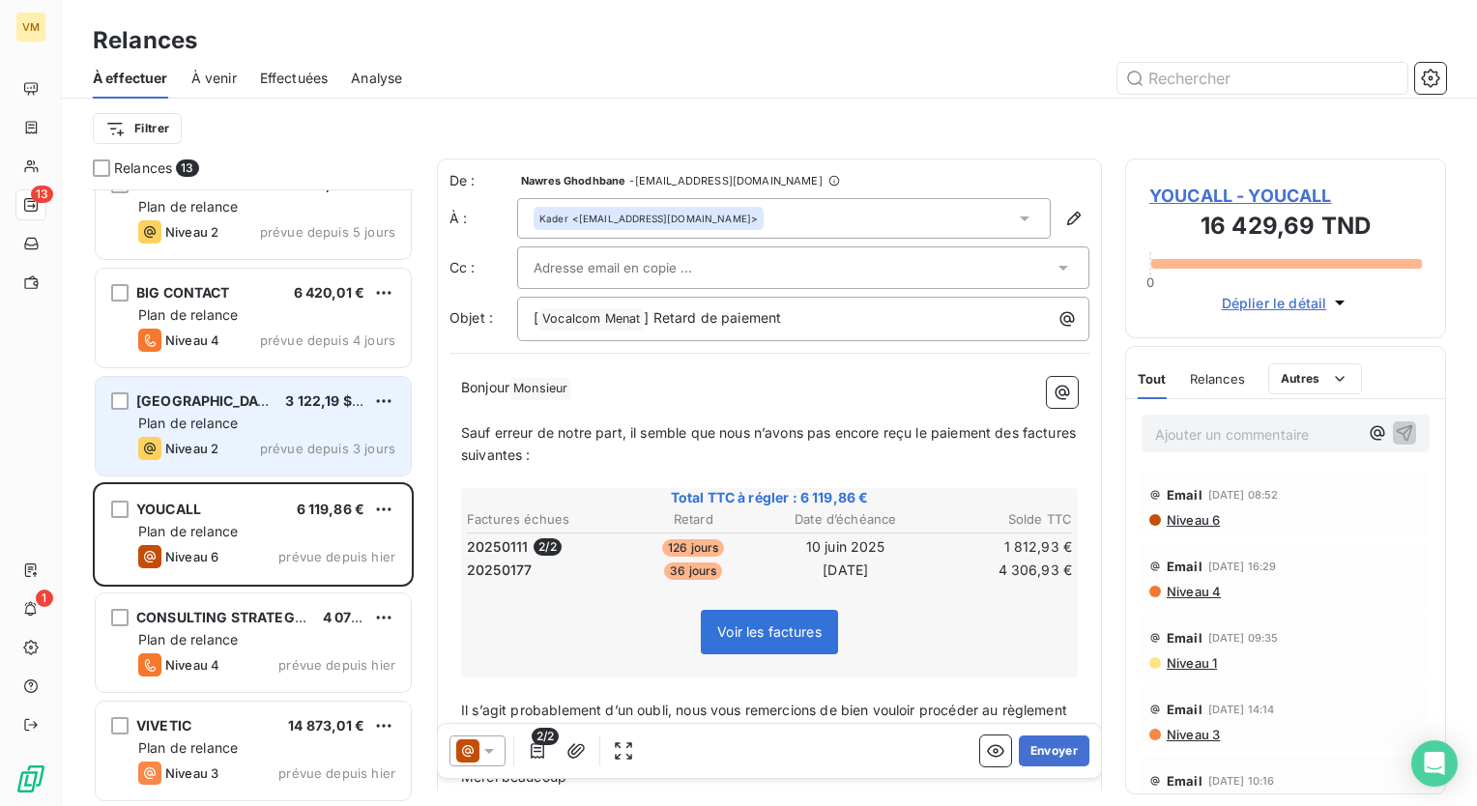
click at [250, 419] on div "Plan de relance" at bounding box center [266, 423] width 257 height 19
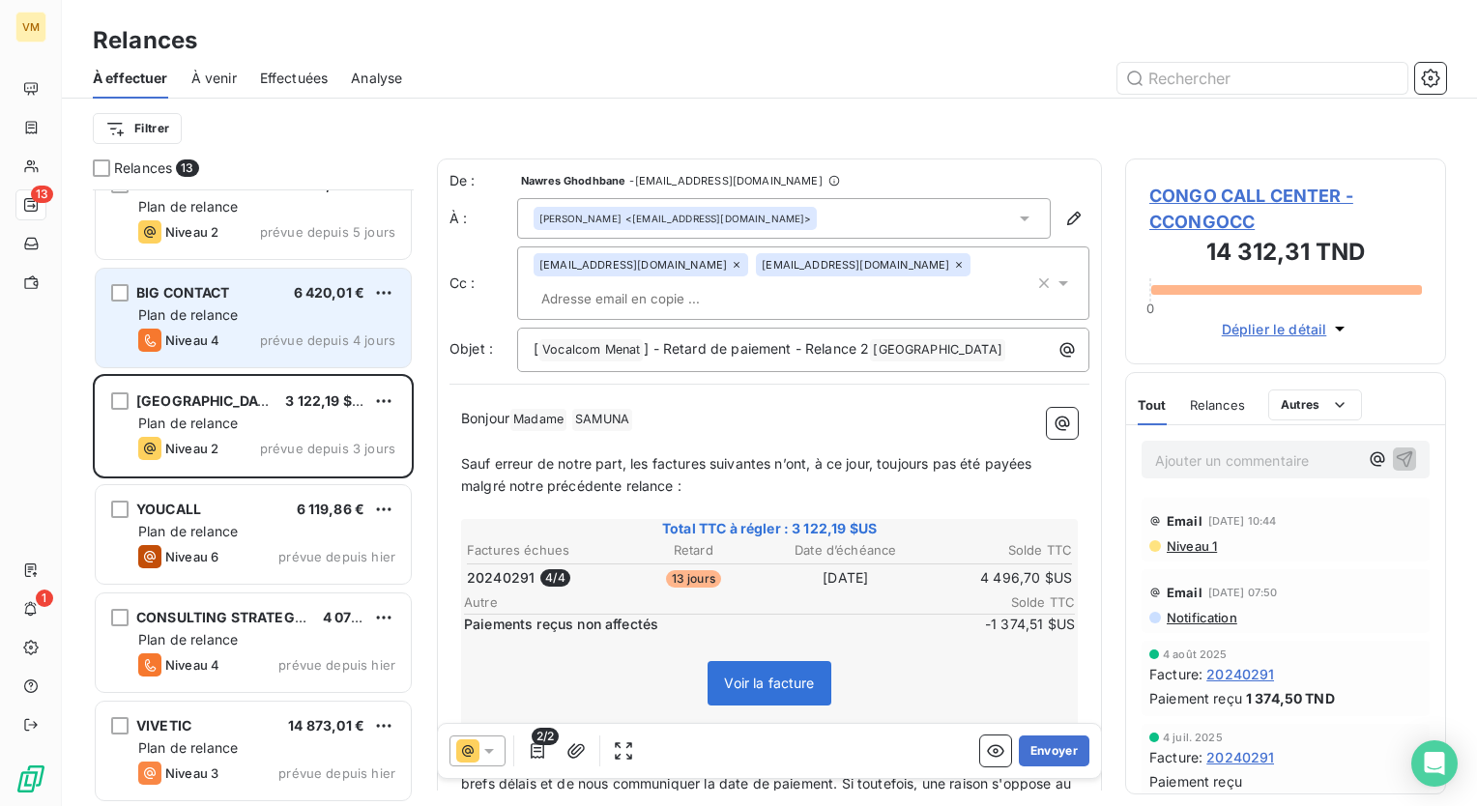
click at [267, 315] on div "Plan de relance" at bounding box center [266, 314] width 257 height 19
